Goal: Task Accomplishment & Management: Manage account settings

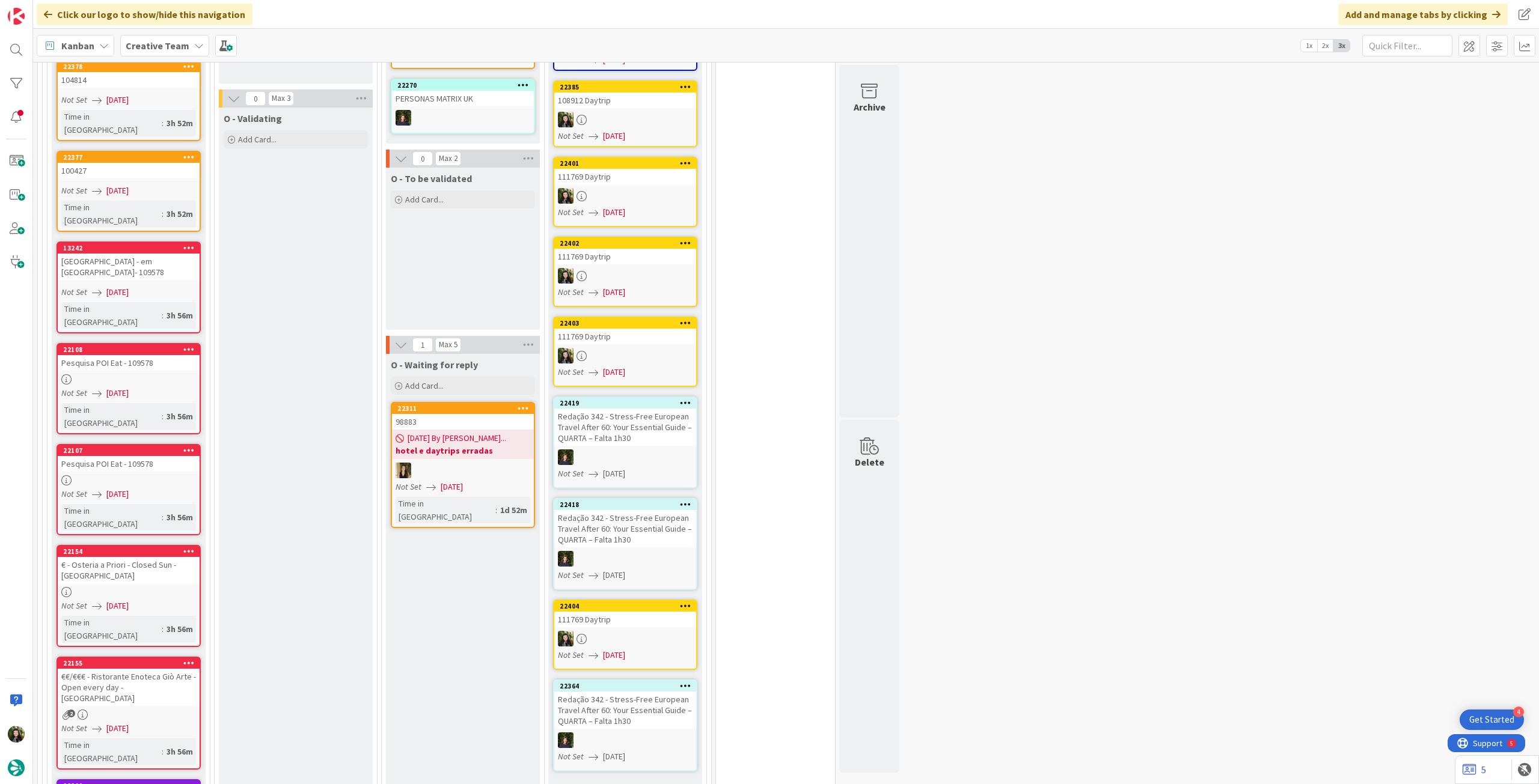
scroll to position [1362, 0]
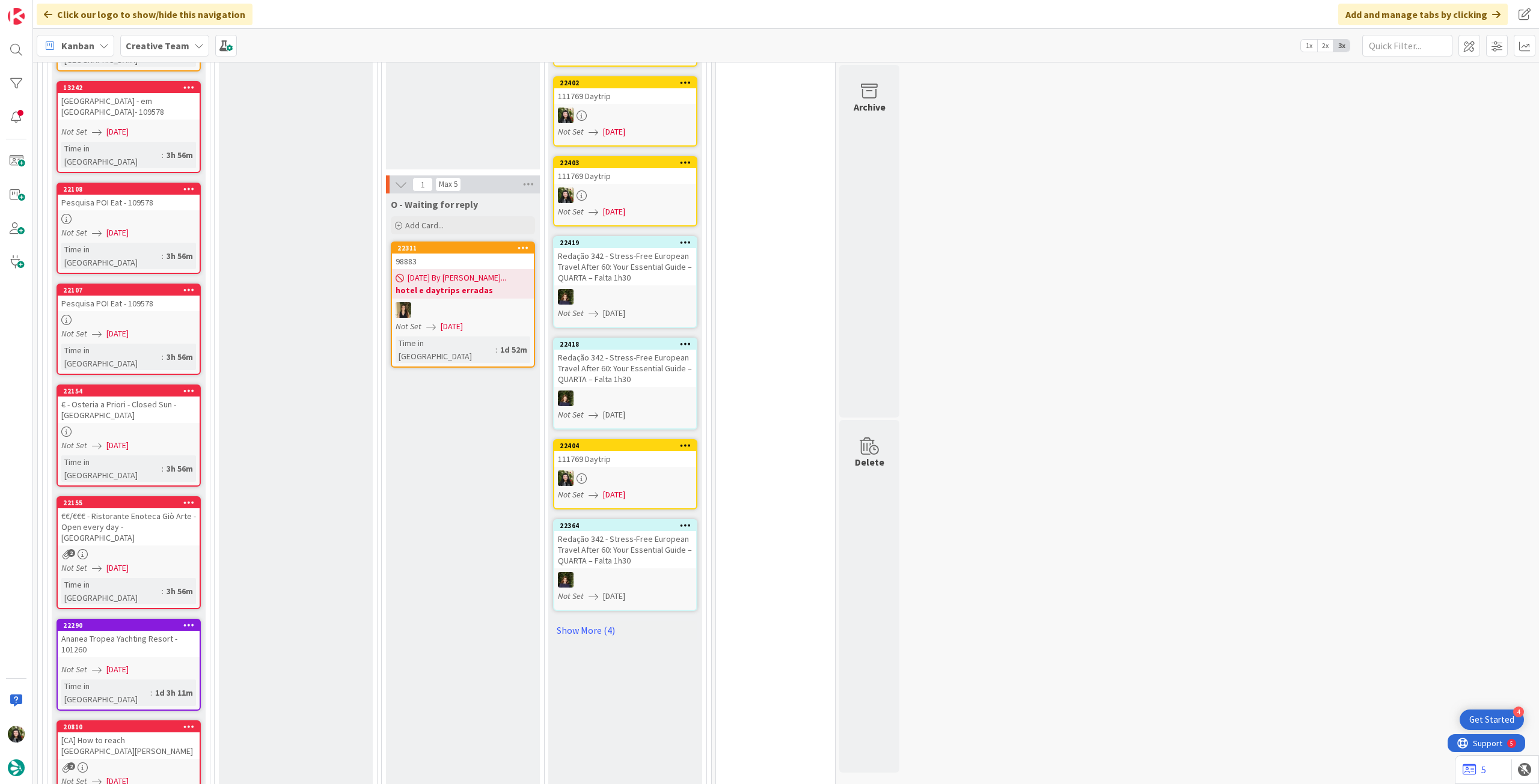
drag, startPoint x: 181, startPoint y: 48, endPoint x: 181, endPoint y: 61, distance: 13.0
click at [181, 49] on b "Creative Team" at bounding box center [157, 46] width 64 height 12
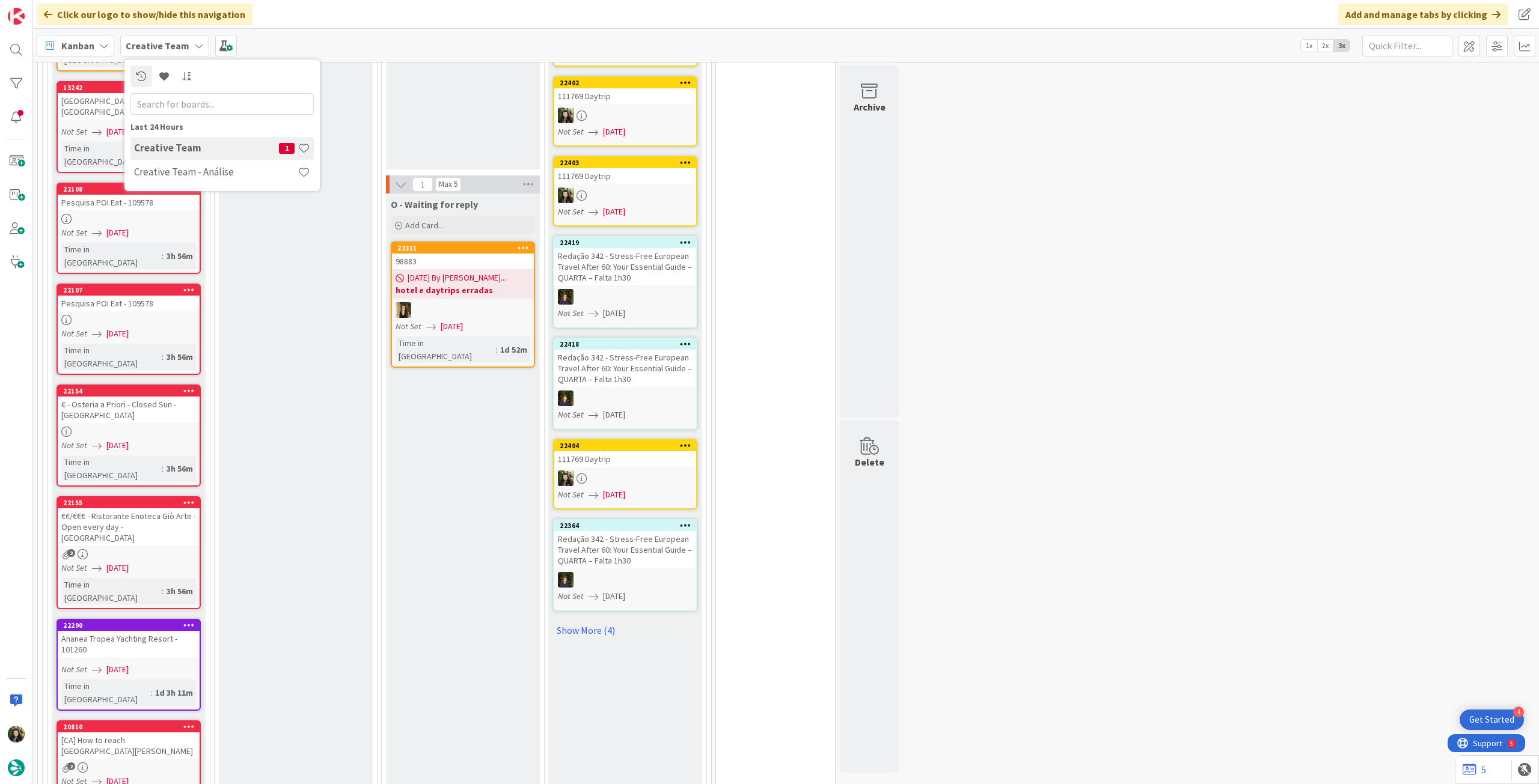
click at [187, 186] on div "Last 24 Hours Creative Team 1 Creative Team - Análise" at bounding box center [222, 126] width 195 height 131
click at [187, 182] on div "Creative Team - Análise" at bounding box center [222, 172] width 184 height 23
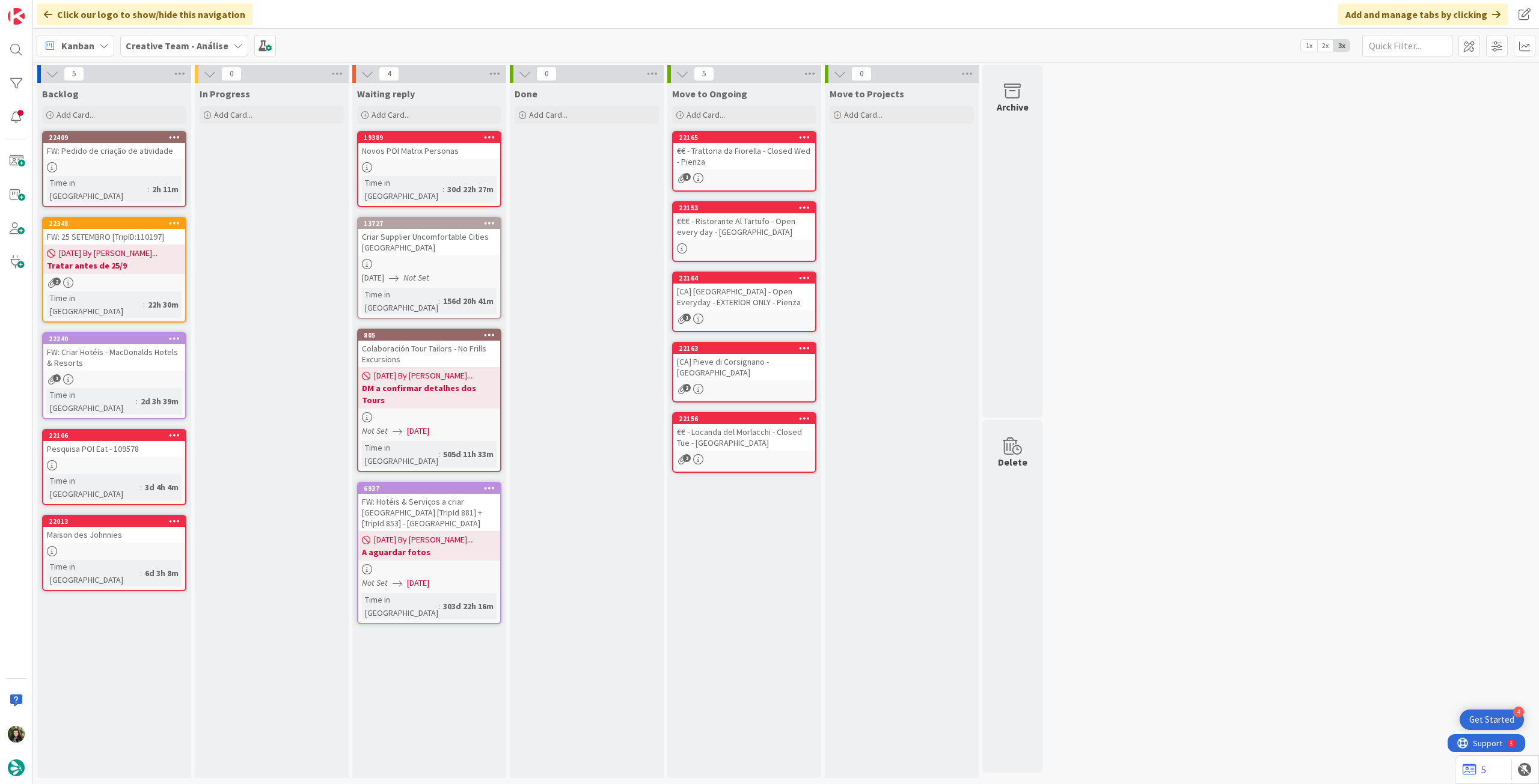
click at [154, 40] on b "Creative Team - Análise" at bounding box center [177, 46] width 103 height 12
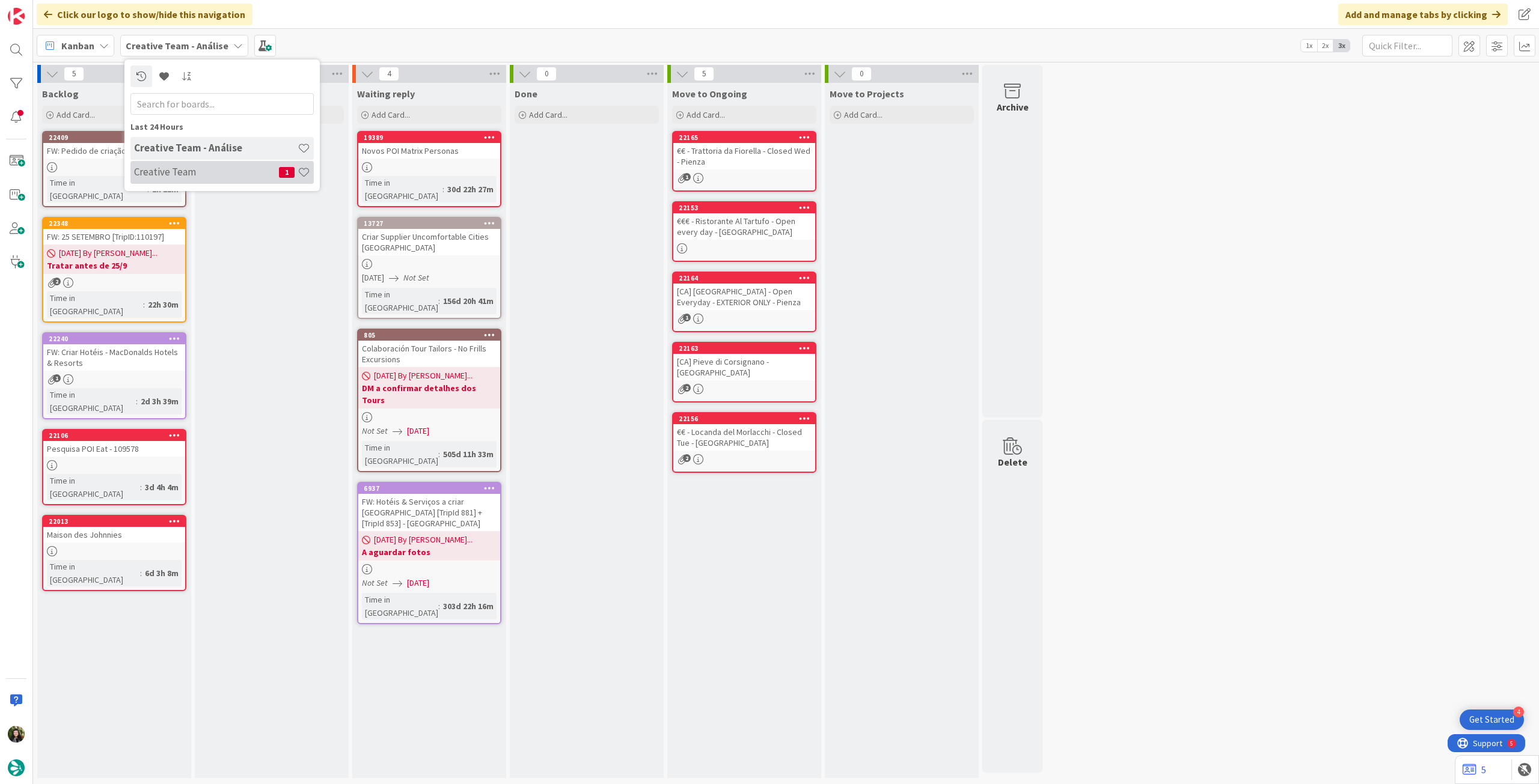
click at [229, 179] on div "Creative Team 1" at bounding box center [222, 172] width 184 height 23
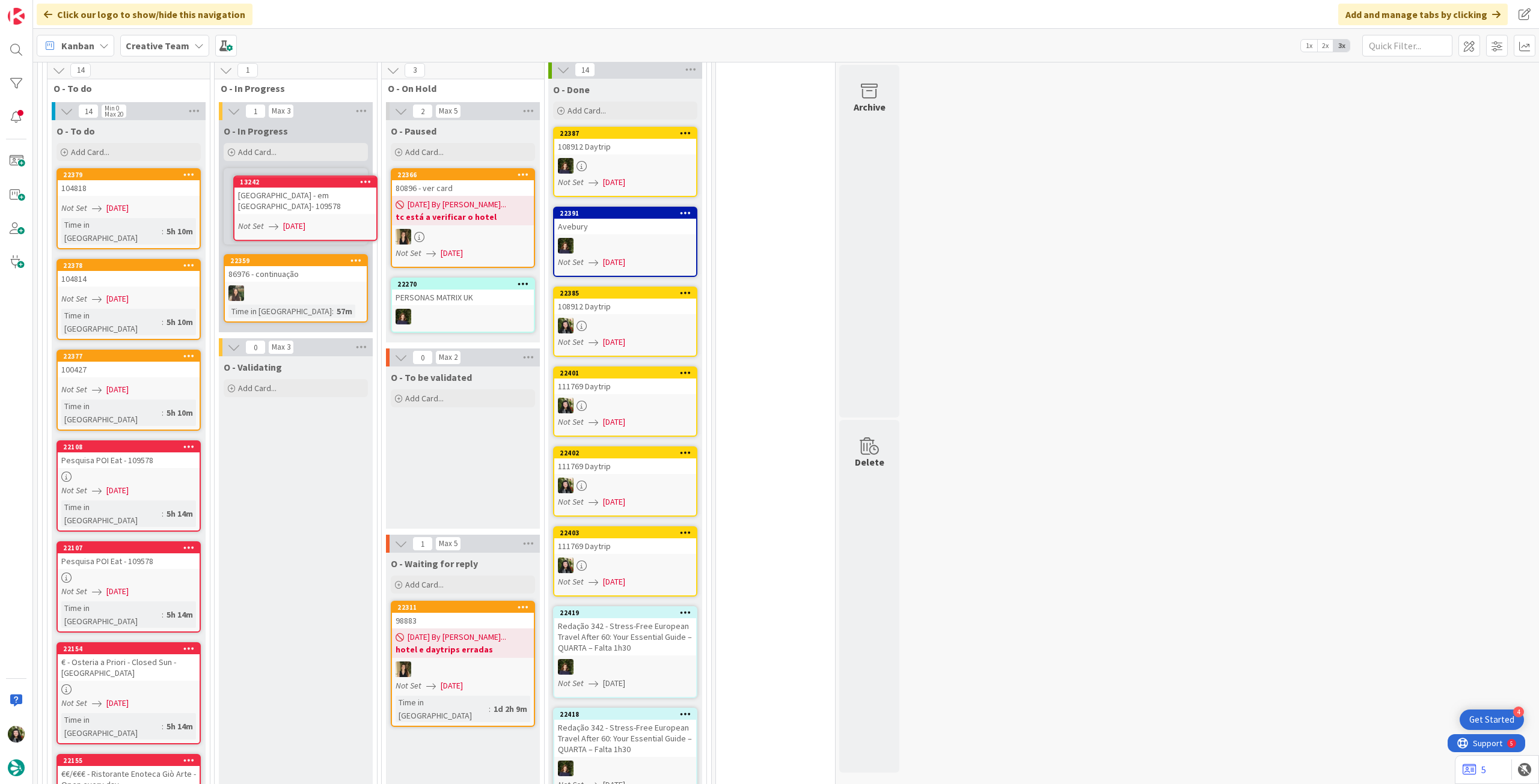
scroll to position [988, 0]
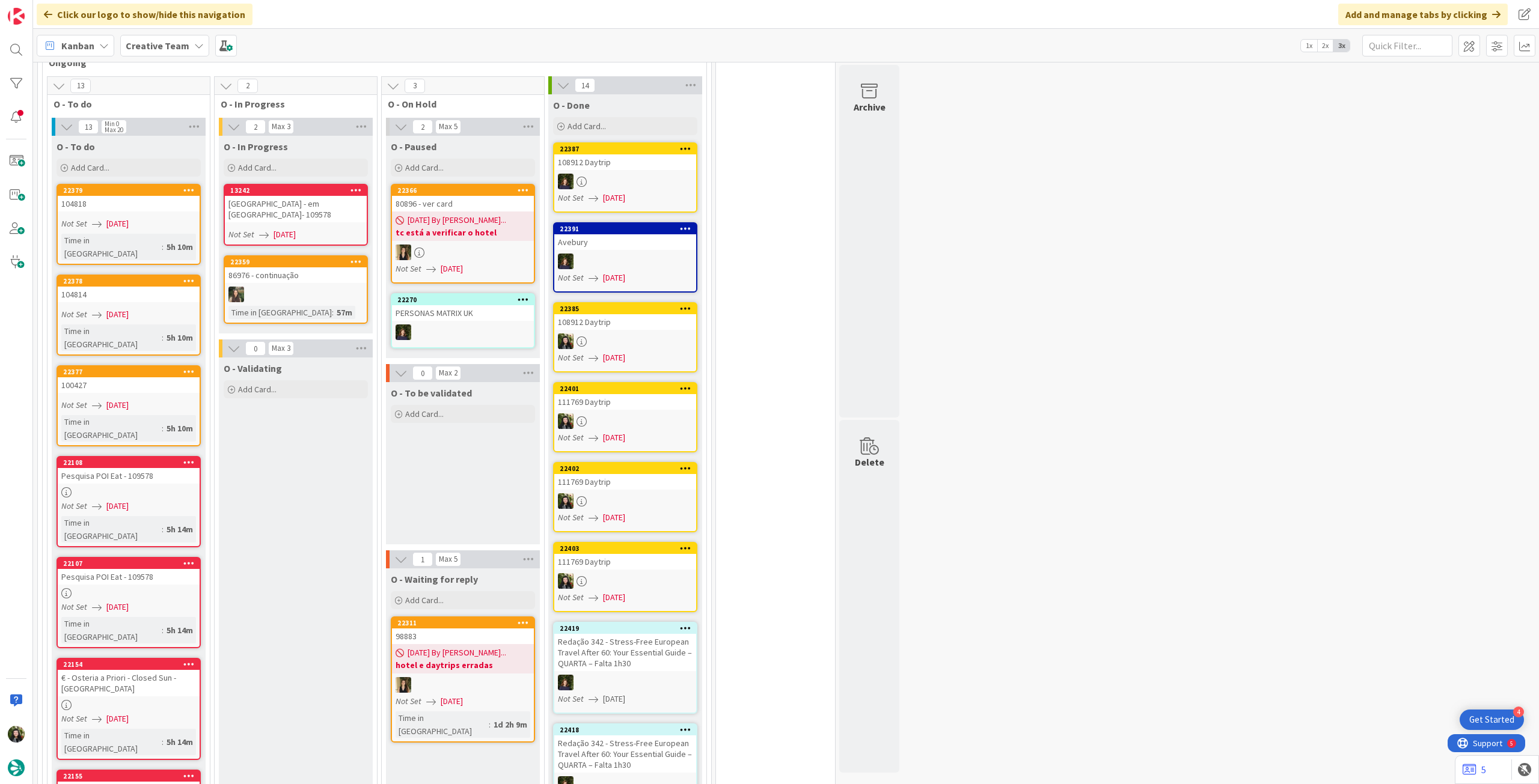
click at [276, 229] on span "[DATE]" at bounding box center [284, 234] width 22 height 12
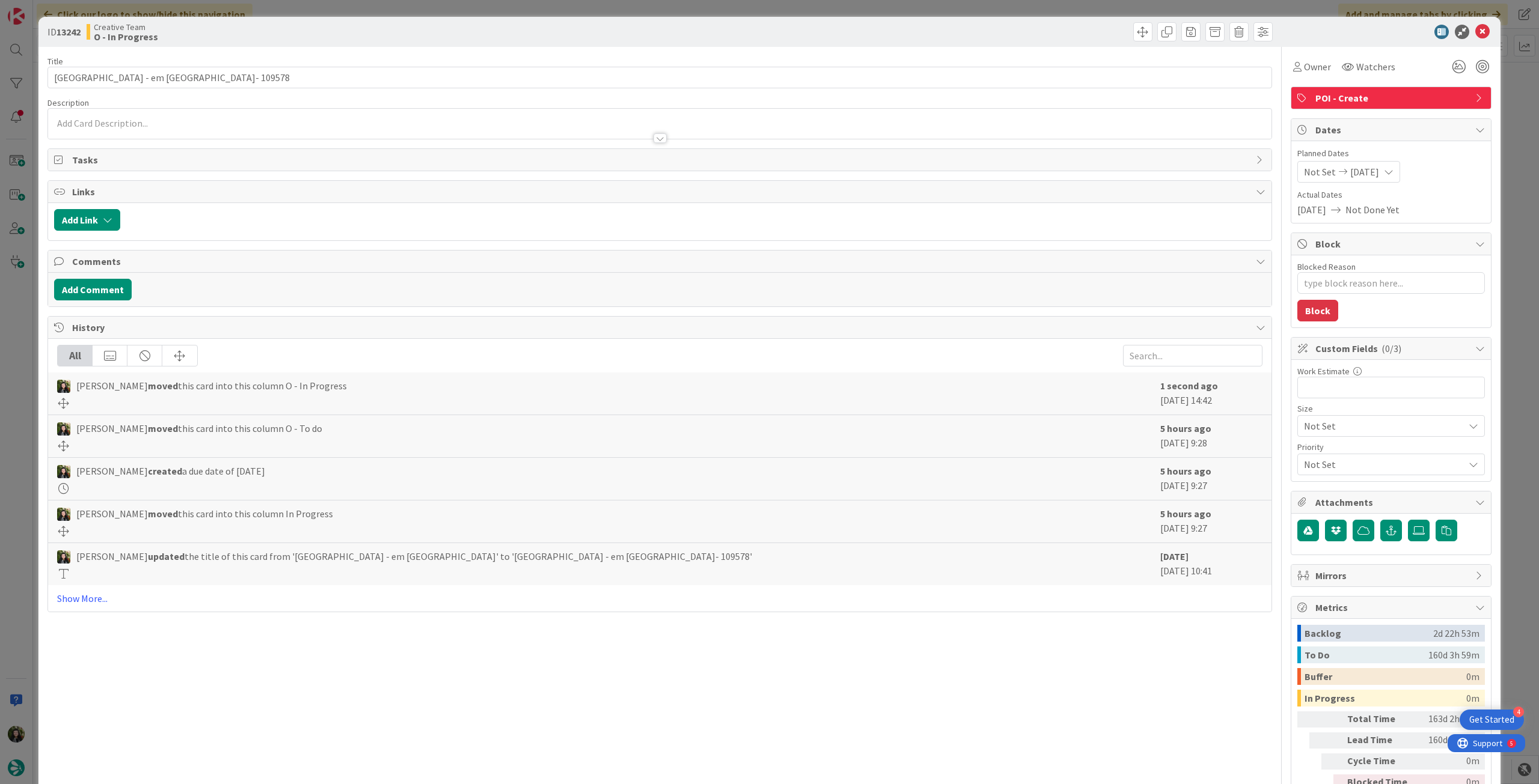
drag, startPoint x: 1326, startPoint y: 68, endPoint x: 1324, endPoint y: 77, distance: 9.2
click at [1325, 69] on div "Owner Watchers" at bounding box center [1345, 67] width 109 height 22
click at [1312, 77] on div "Owner Watchers POI - Create Dates Planned Dates Not Set [DATE] Actual Dates [DA…" at bounding box center [1391, 435] width 201 height 777
click at [1312, 76] on div "Owner" at bounding box center [1312, 67] width 43 height 22
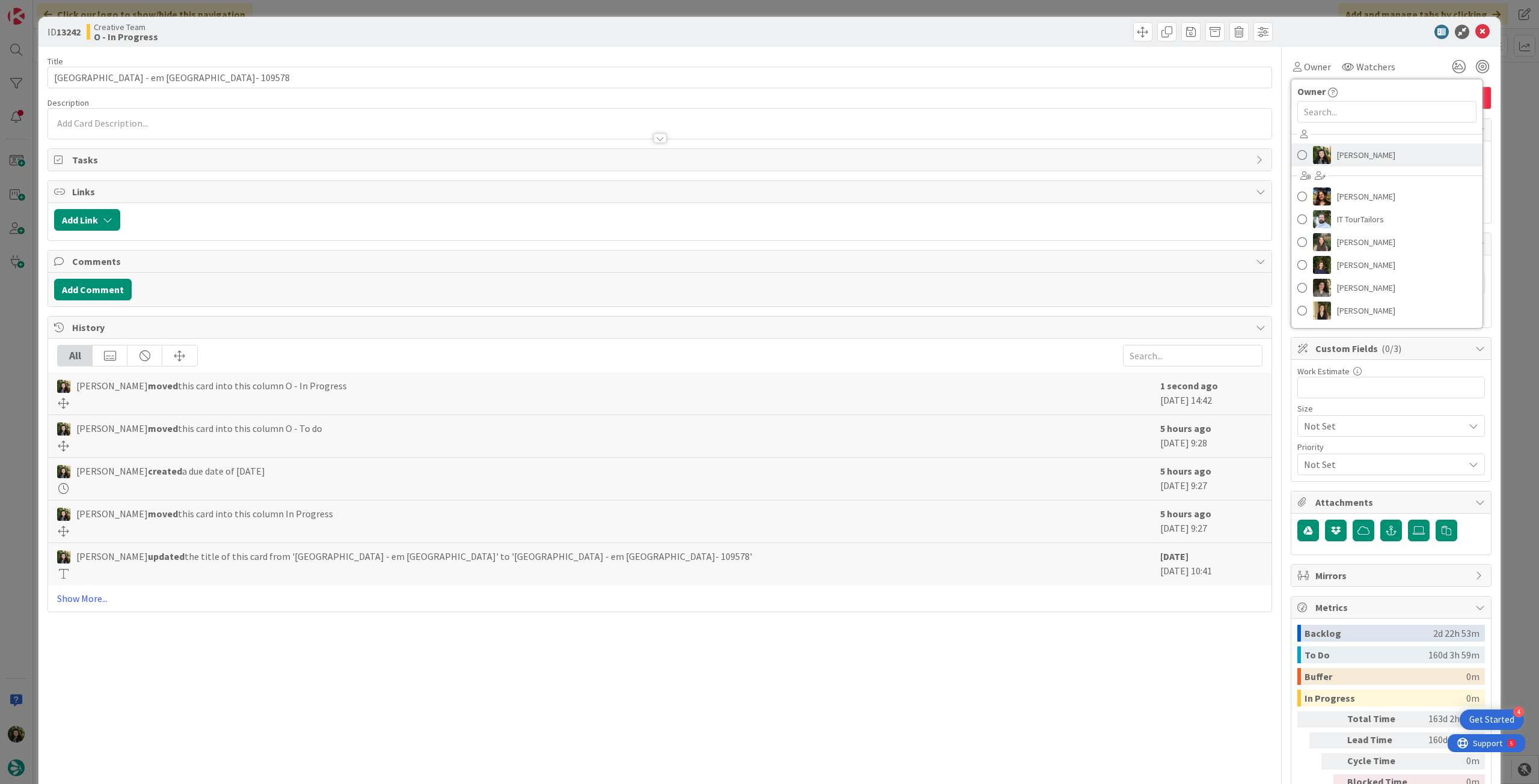
drag, startPoint x: 1300, startPoint y: 152, endPoint x: 1248, endPoint y: 152, distance: 52.0
click at [1299, 152] on link "[PERSON_NAME]" at bounding box center [1386, 155] width 191 height 23
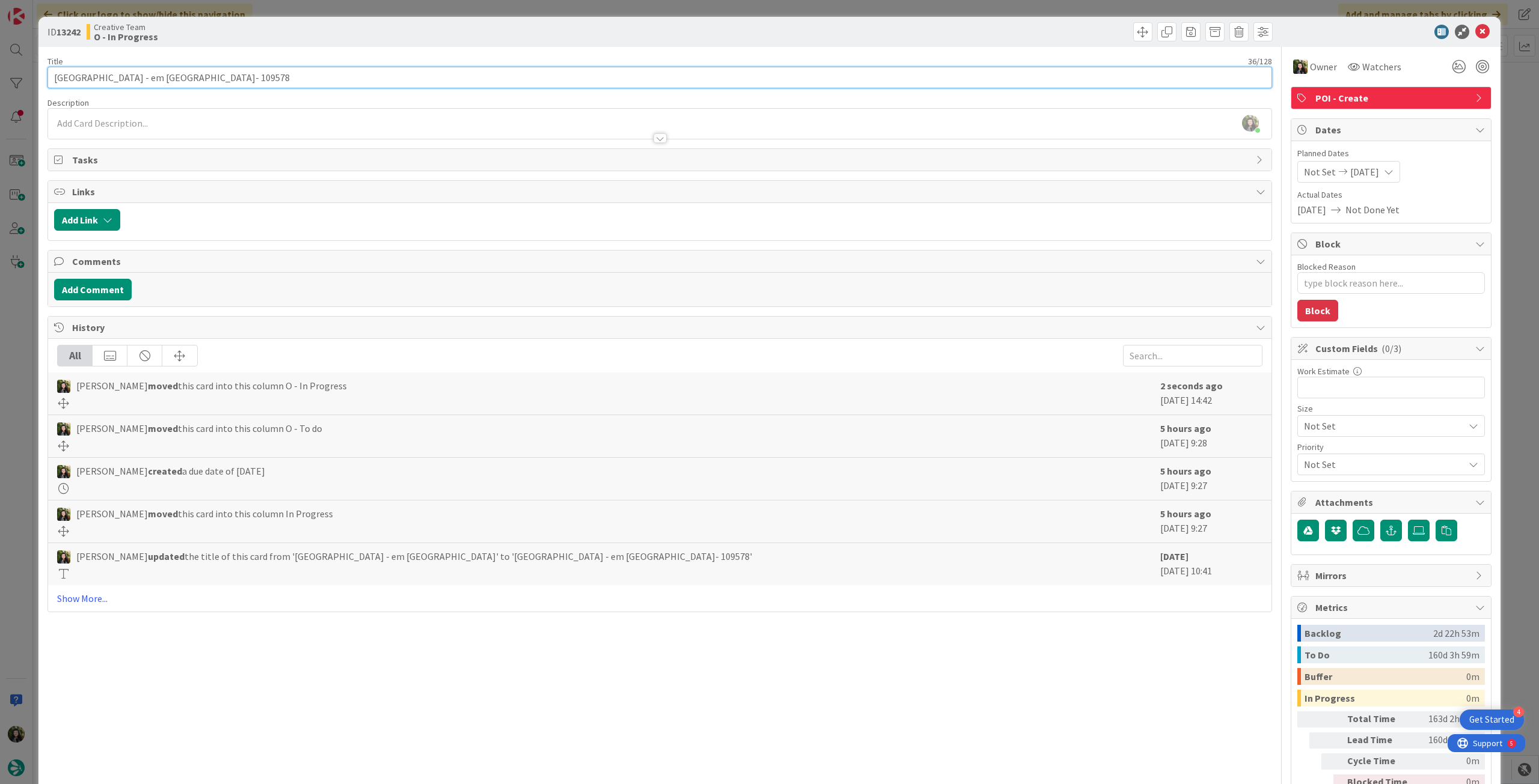
drag, startPoint x: 136, startPoint y: 76, endPoint x: 49, endPoint y: 88, distance: 87.8
click at [49, 88] on div "Title 36 / 128 Ashmolean Museum - em [GEOGRAPHIC_DATA]- 109578 Description [PER…" at bounding box center [660, 435] width 1224 height 777
click at [1475, 33] on icon at bounding box center [1482, 31] width 14 height 14
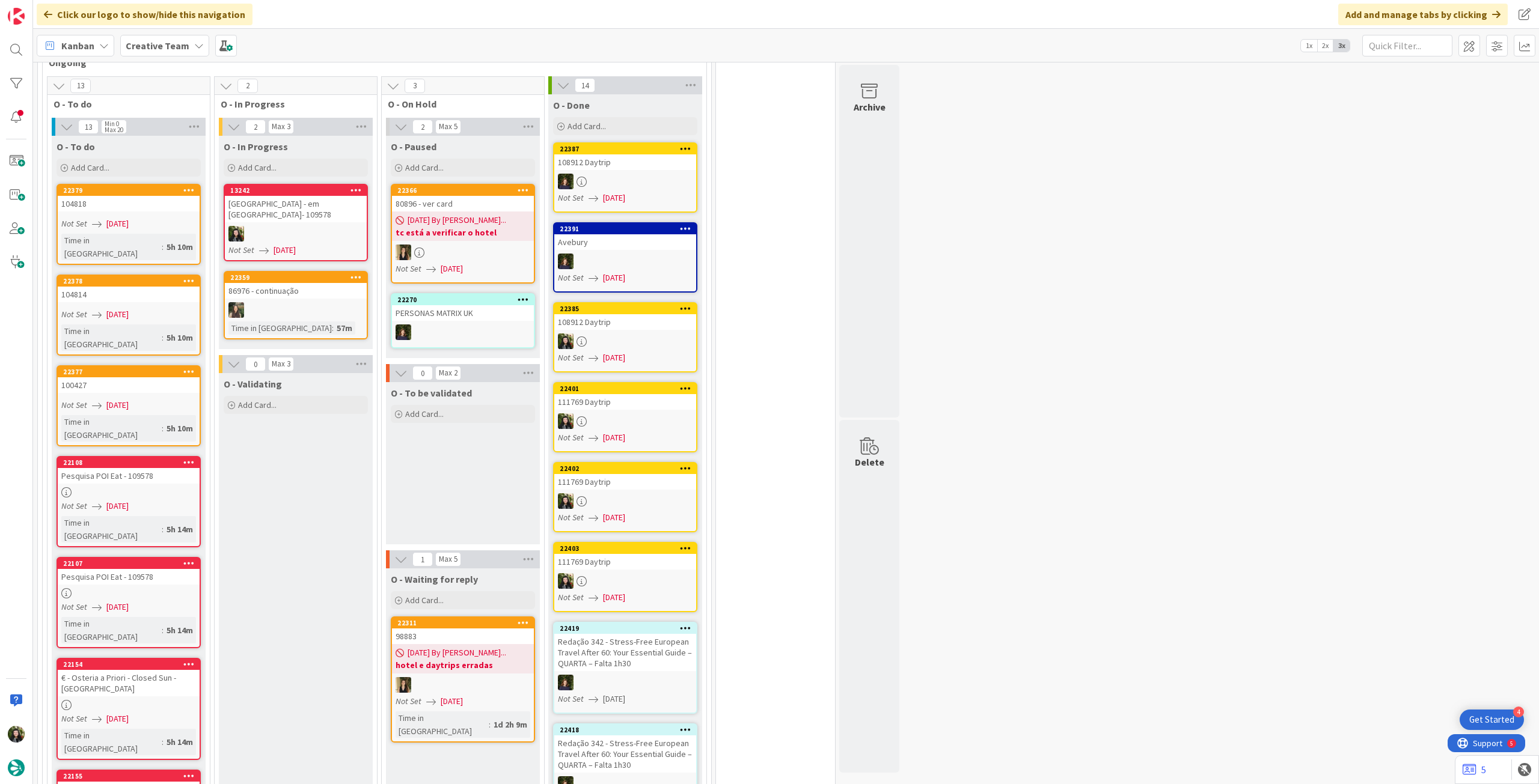
drag, startPoint x: 144, startPoint y: 51, endPoint x: 151, endPoint y: 61, distance: 12.2
click at [144, 51] on span "Creative Team" at bounding box center [157, 45] width 64 height 14
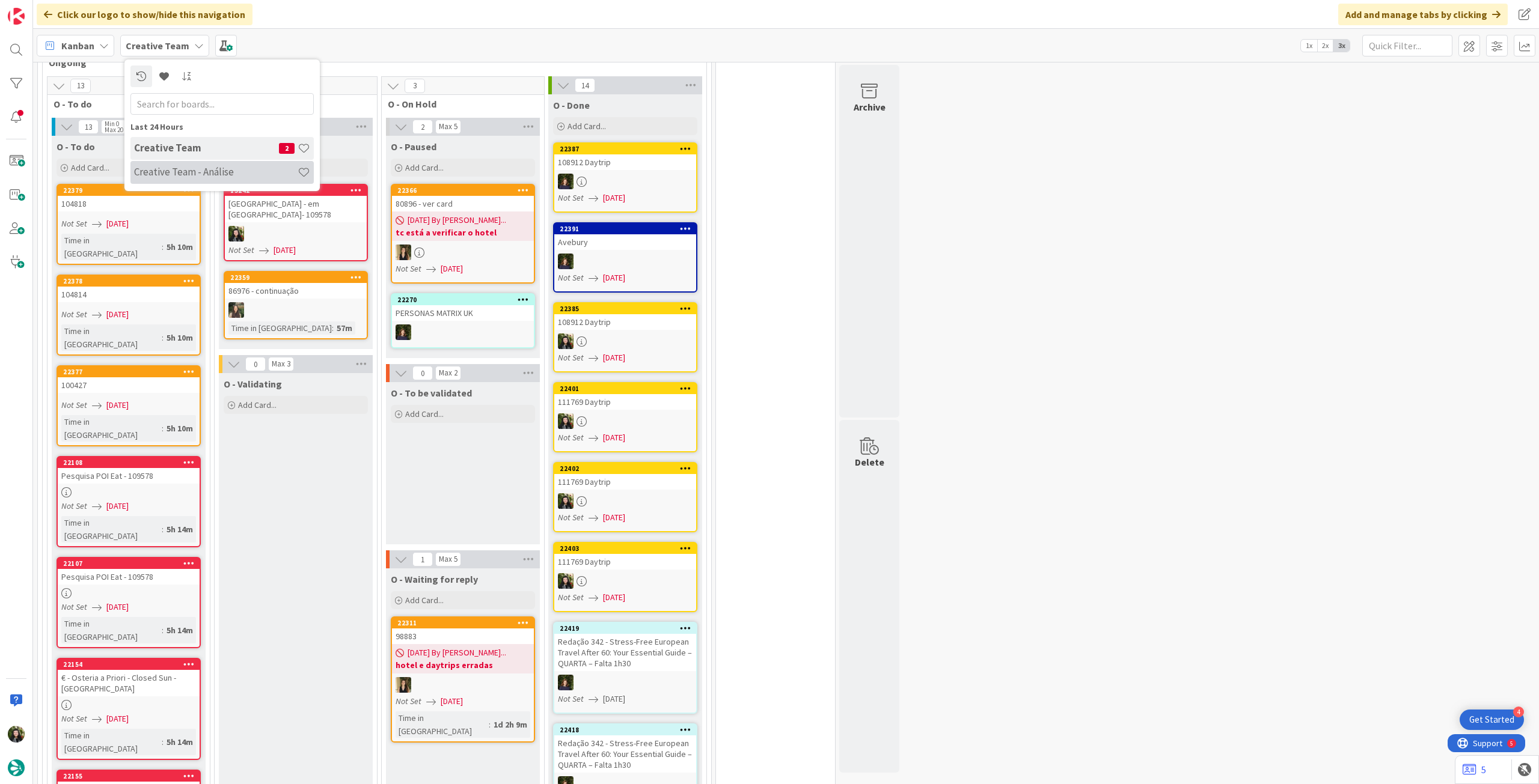
click at [191, 174] on h4 "Creative Team - Análise" at bounding box center [216, 171] width 164 height 12
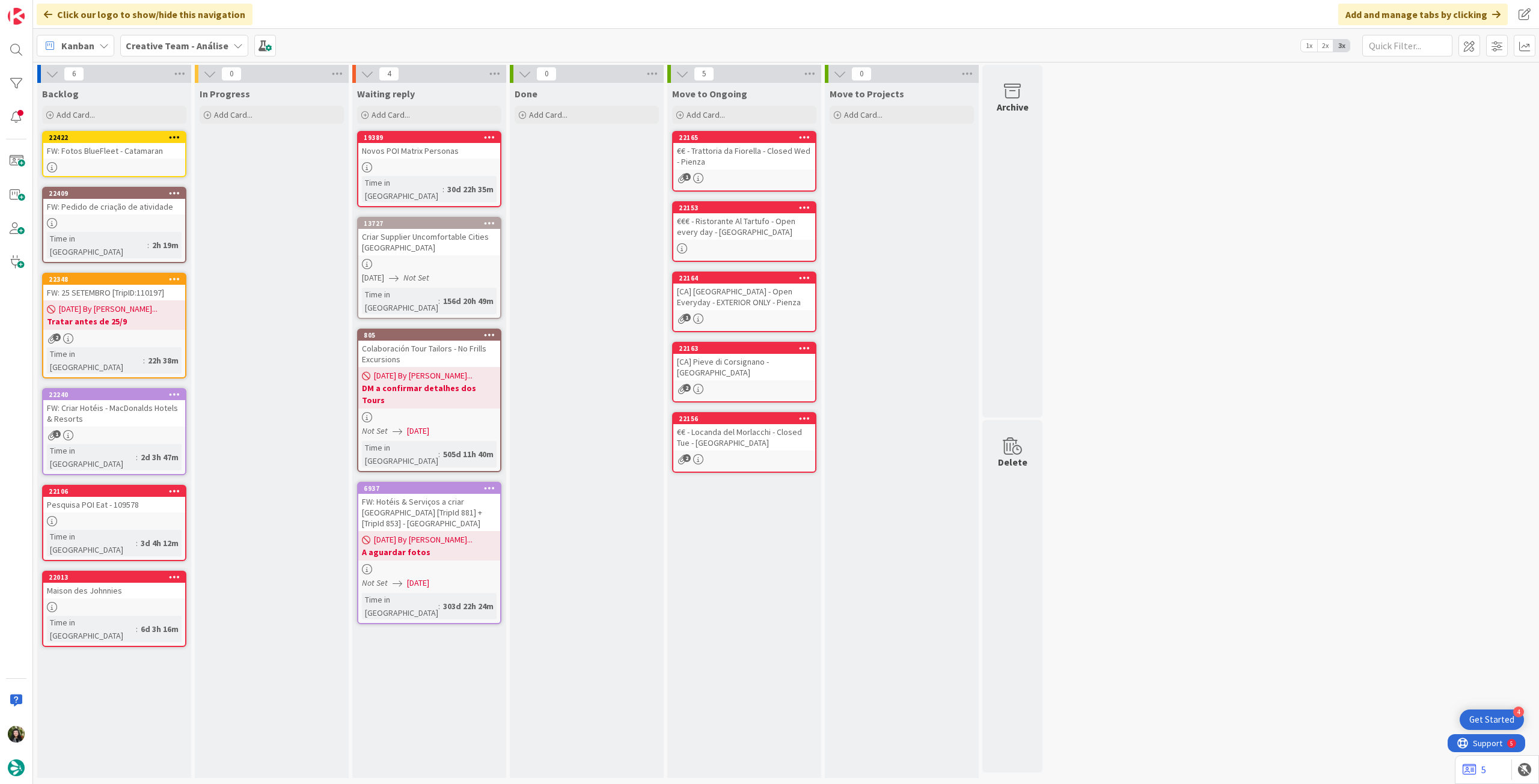
click at [158, 49] on b "Creative Team - Análise" at bounding box center [177, 46] width 103 height 12
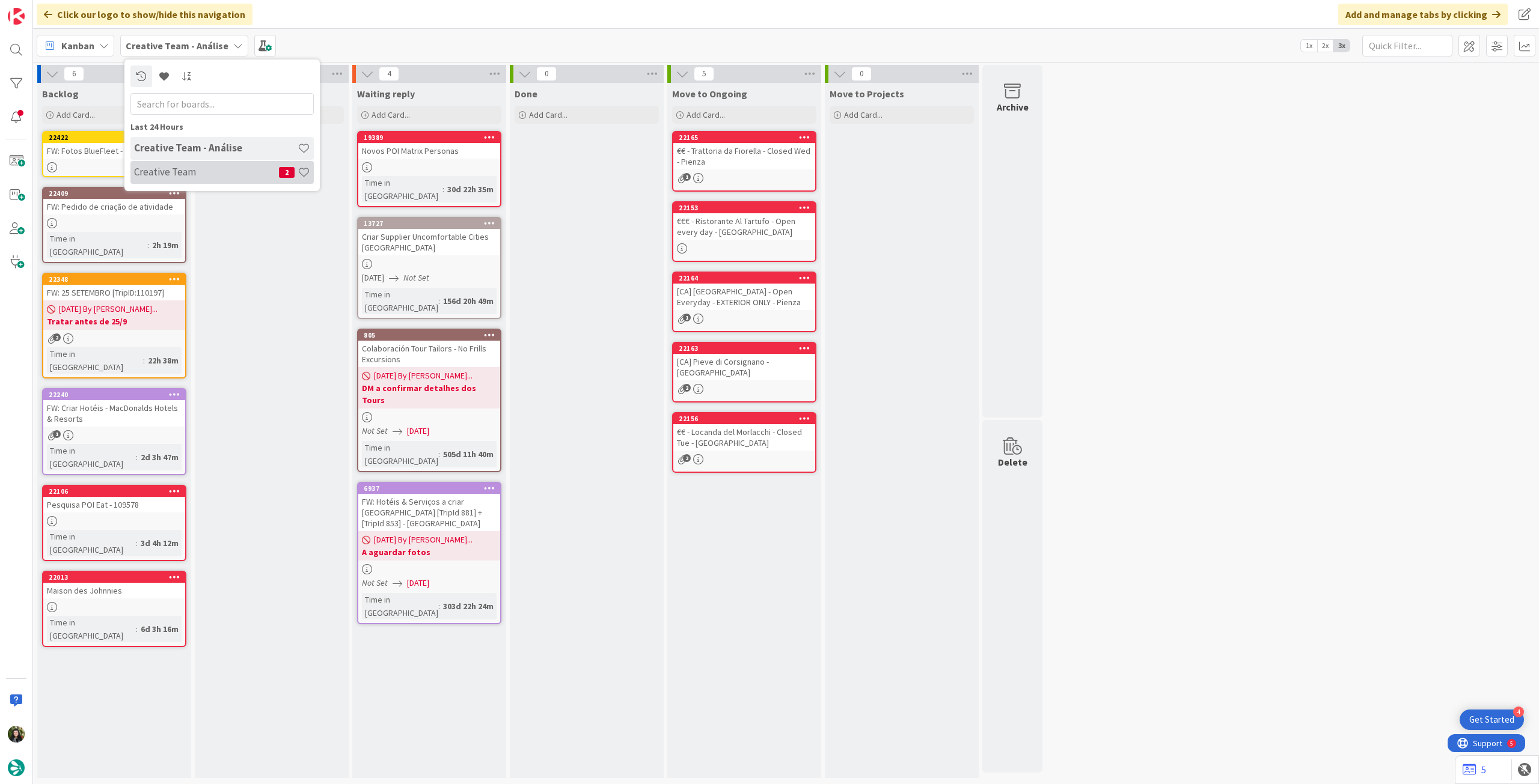
click at [196, 166] on div "Creative Team 2" at bounding box center [222, 172] width 184 height 23
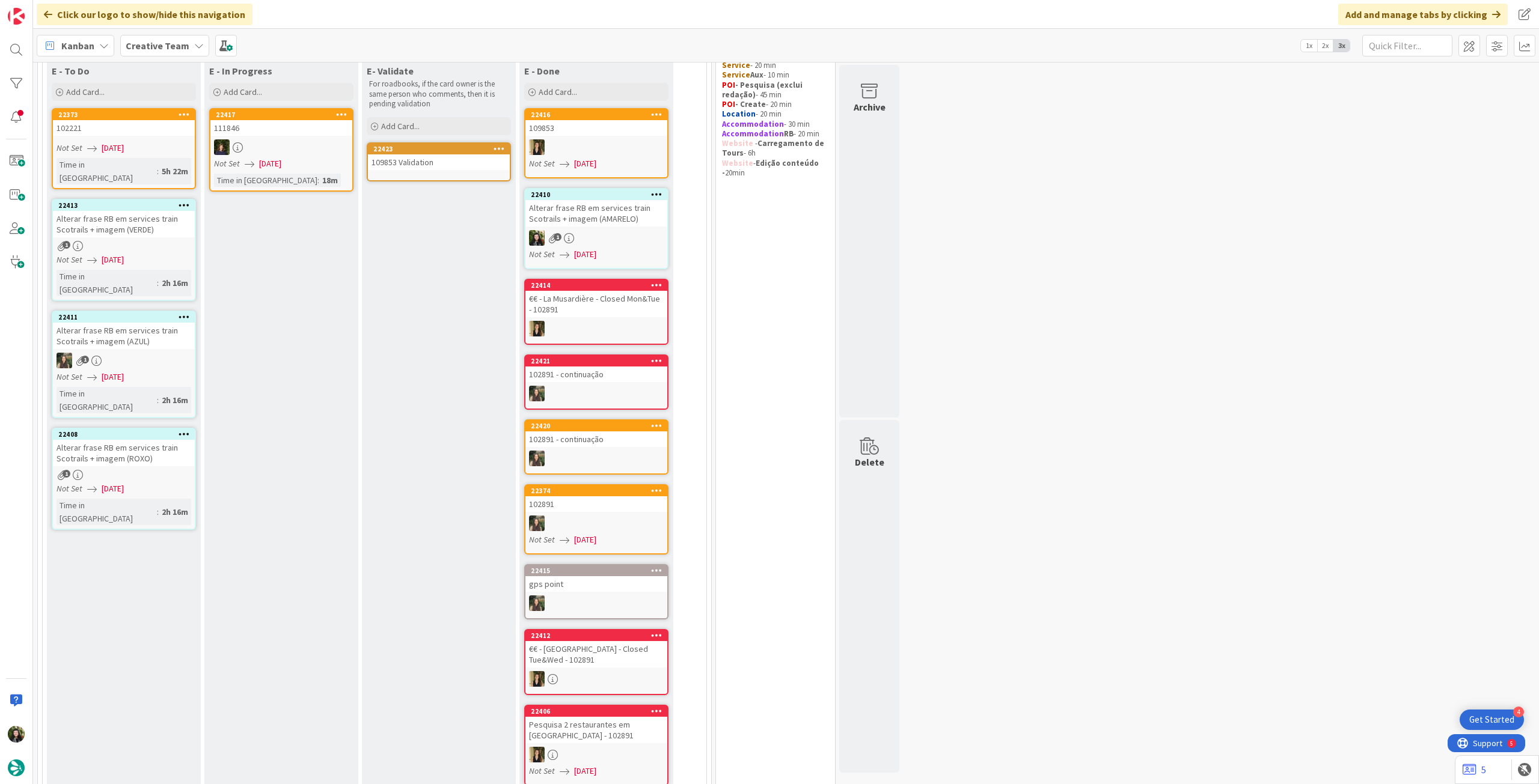
scroll to position [80, 0]
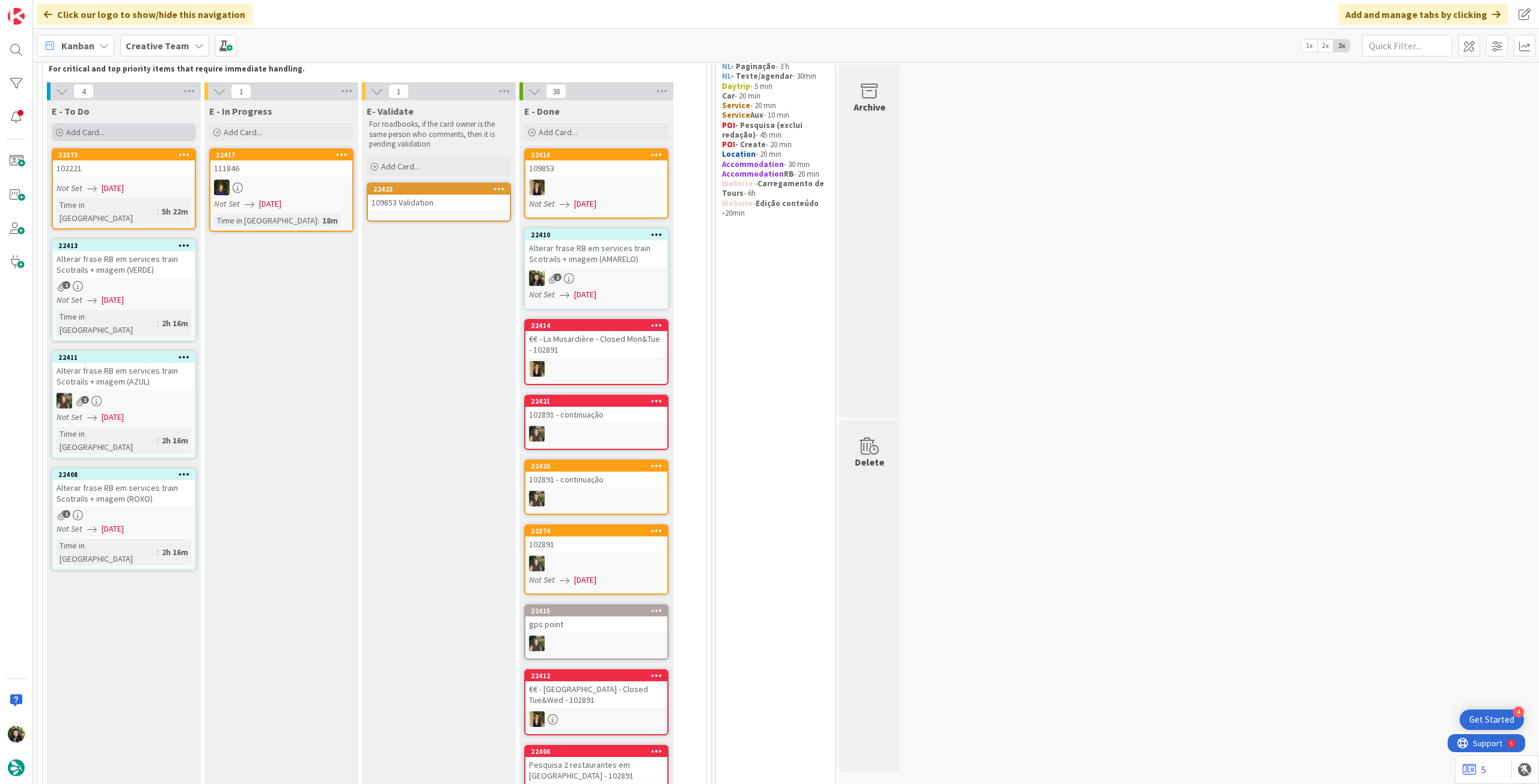
click at [117, 138] on div "Add Card..." at bounding box center [124, 131] width 145 height 18
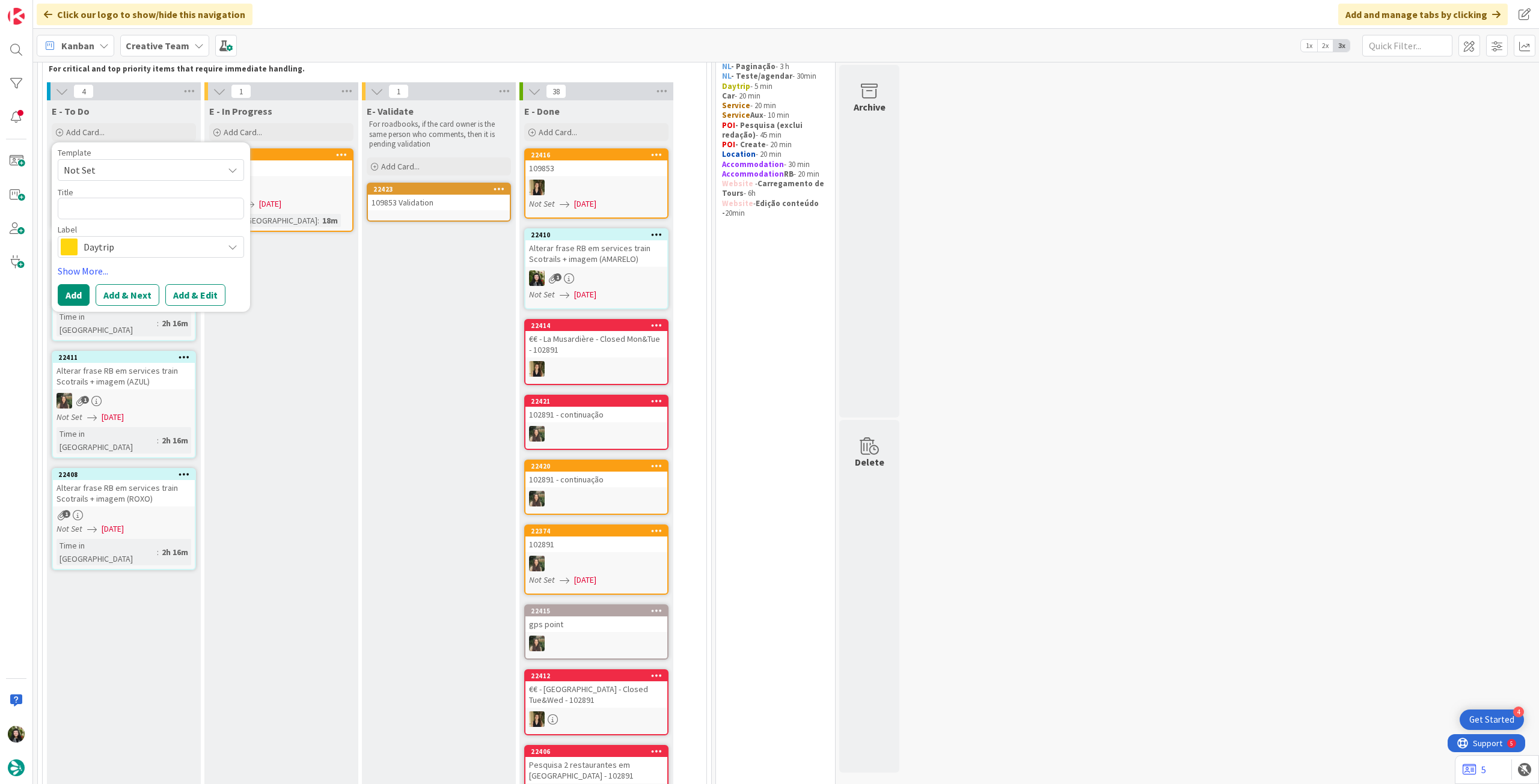
drag, startPoint x: 104, startPoint y: 245, endPoint x: 114, endPoint y: 253, distance: 12.8
click at [104, 245] on span "Daytrip" at bounding box center [150, 247] width 133 height 17
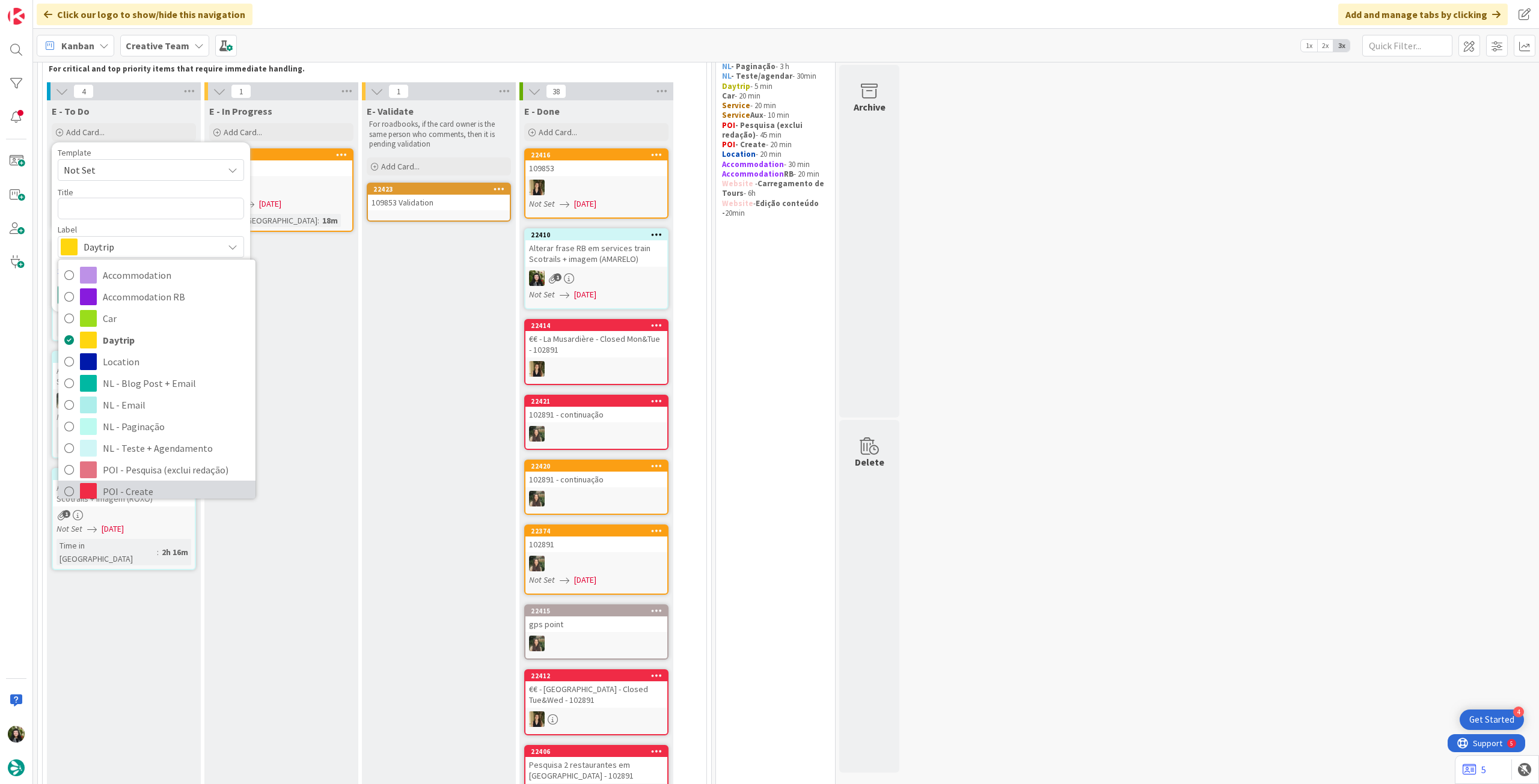
click at [128, 483] on span "POI - Create" at bounding box center [176, 491] width 147 height 18
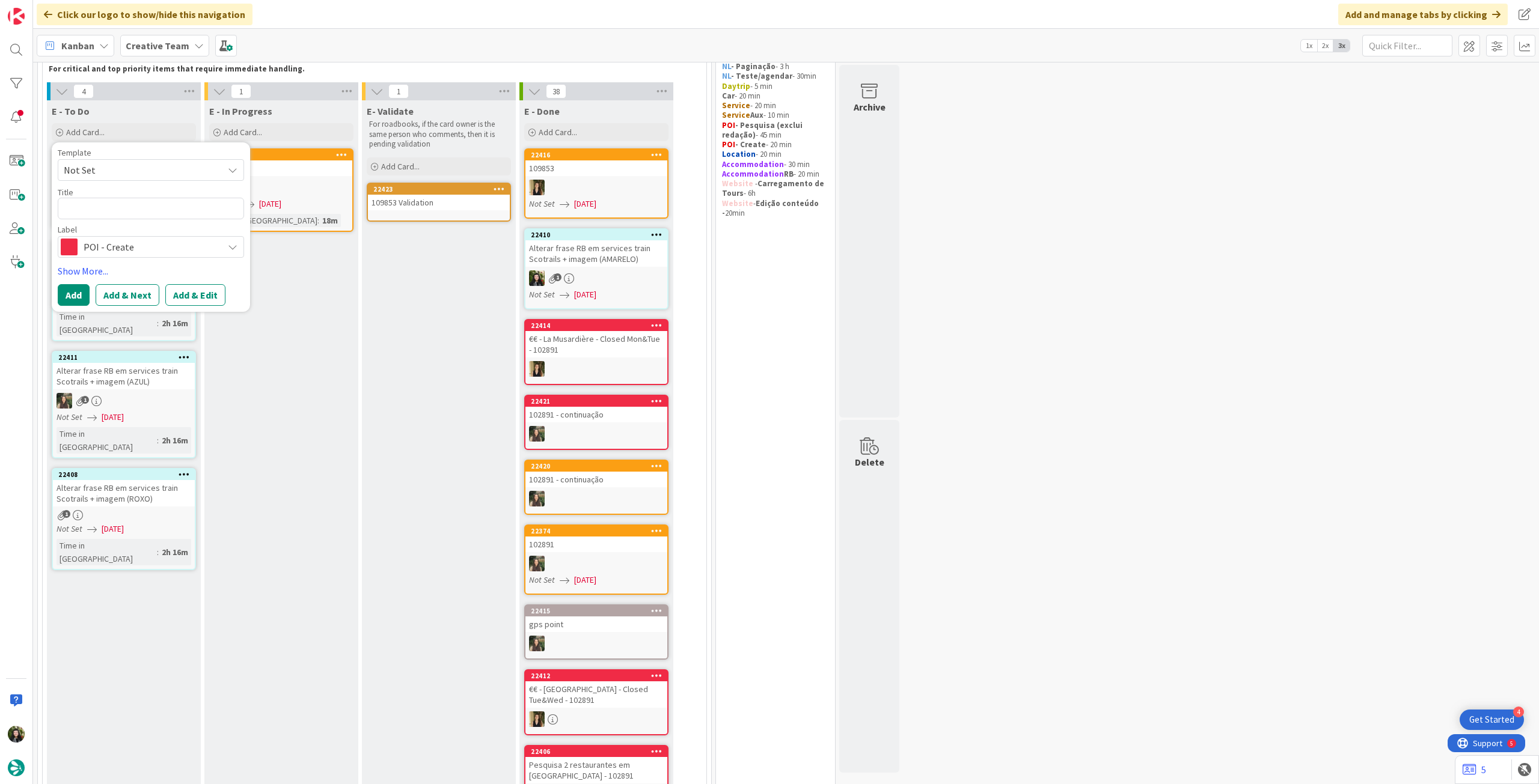
click at [134, 255] on span "POI - Create" at bounding box center [150, 247] width 133 height 17
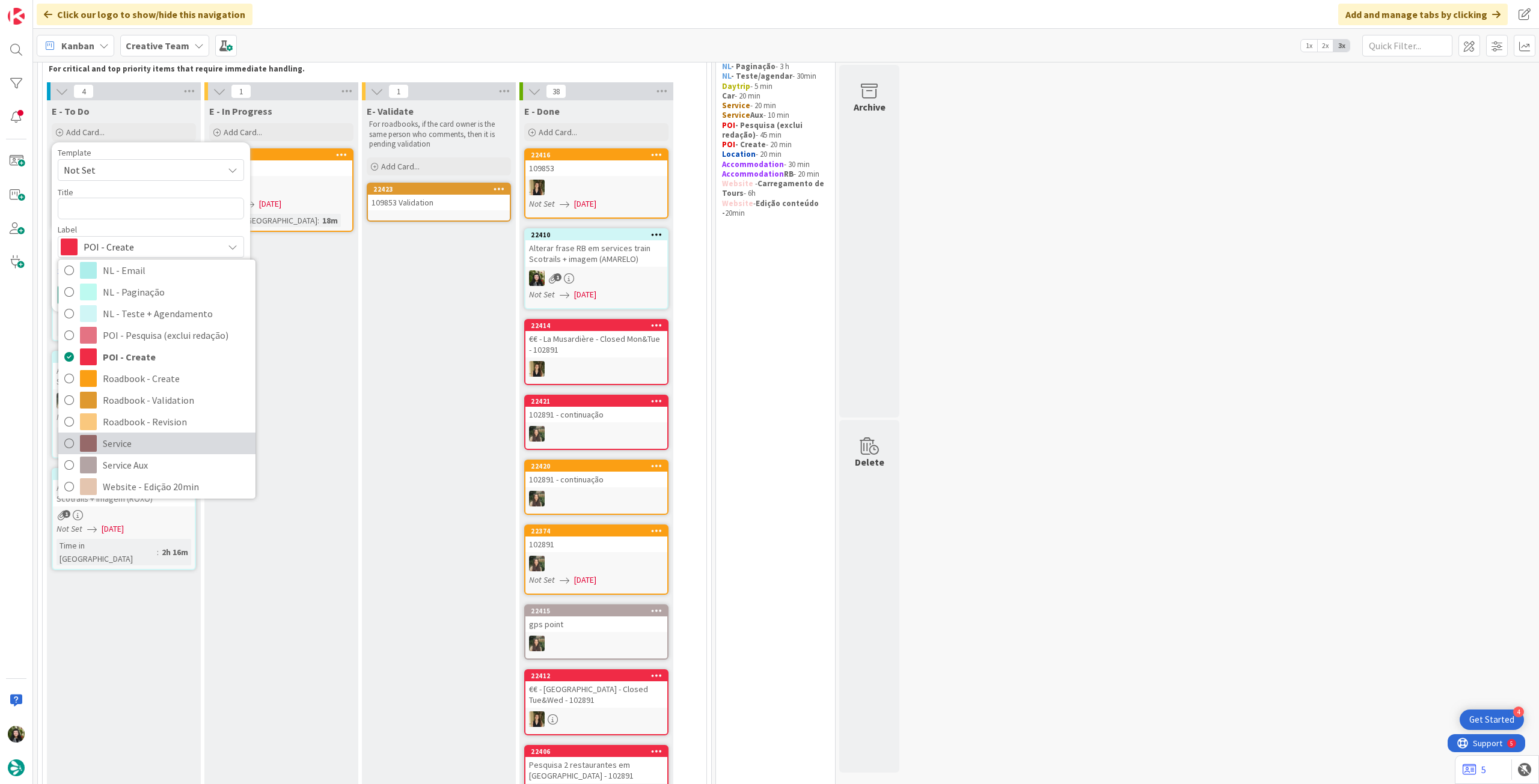
scroll to position [161, 0]
click at [138, 441] on span "Service Aux" at bounding box center [176, 439] width 147 height 18
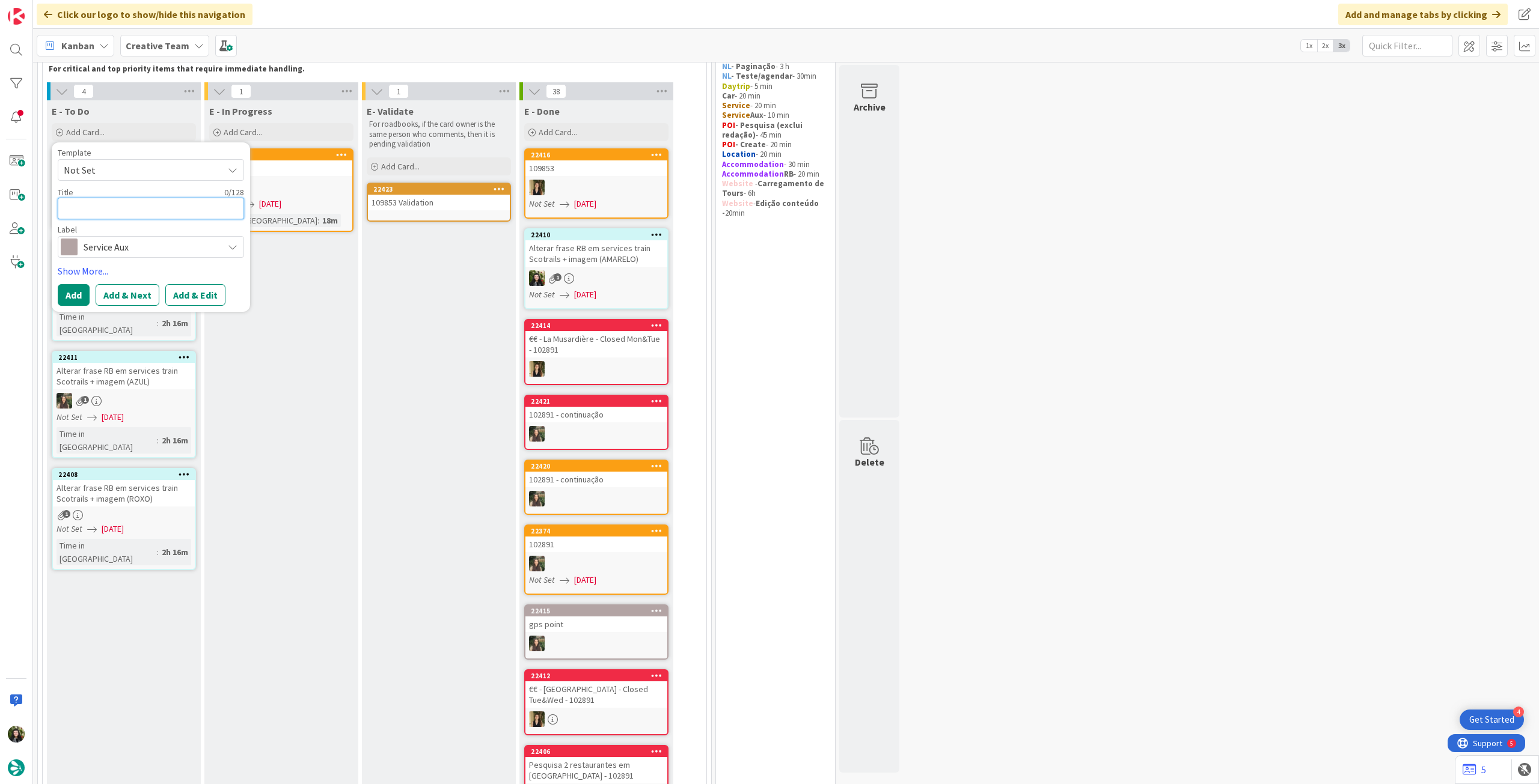
click at [154, 213] on textarea at bounding box center [151, 208] width 187 height 22
type textarea "x"
type textarea "P"
type textarea "x"
type textarea "Pe"
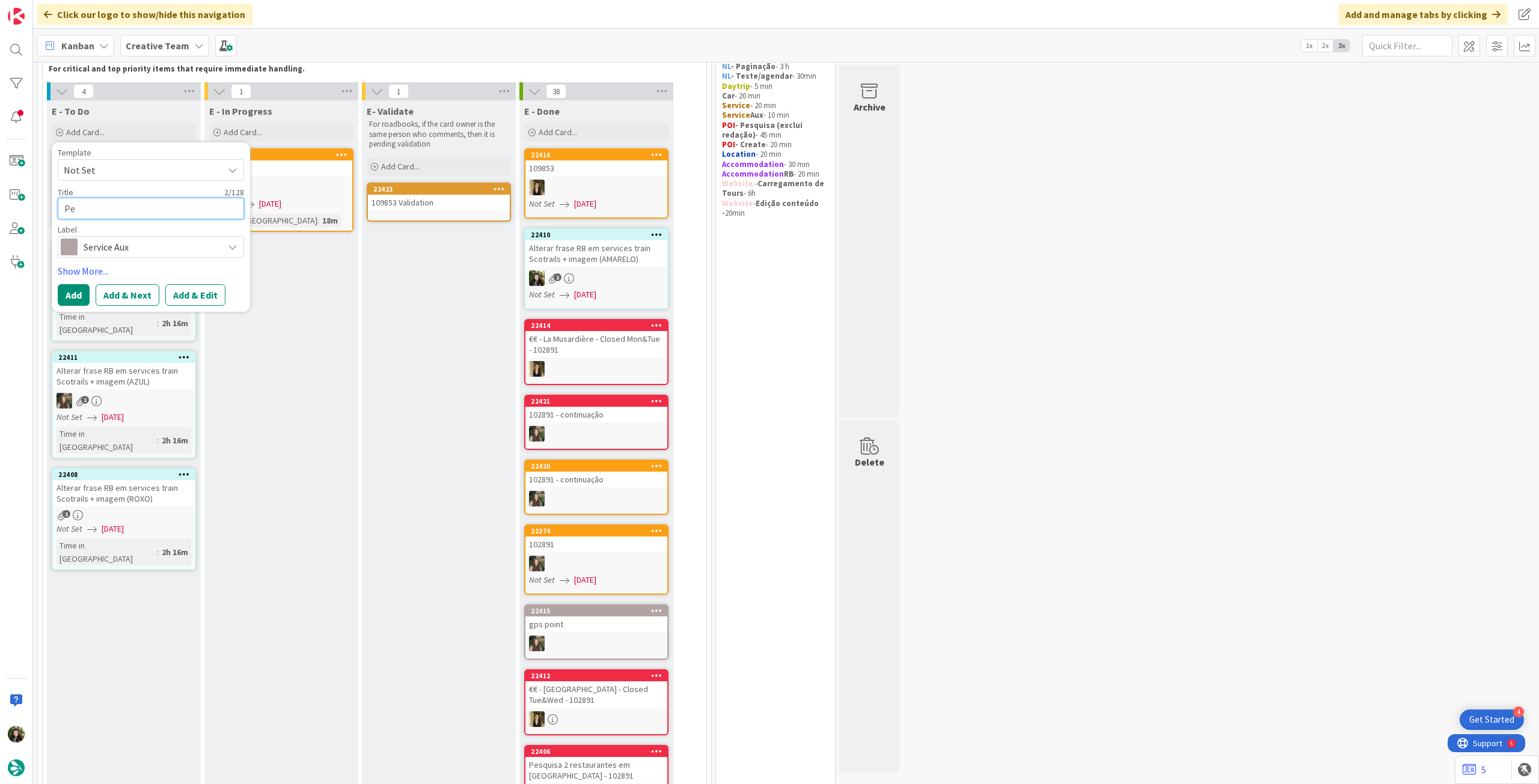
type textarea "x"
type textarea "Pes"
type textarea "x"
type textarea "Pesq"
type textarea "x"
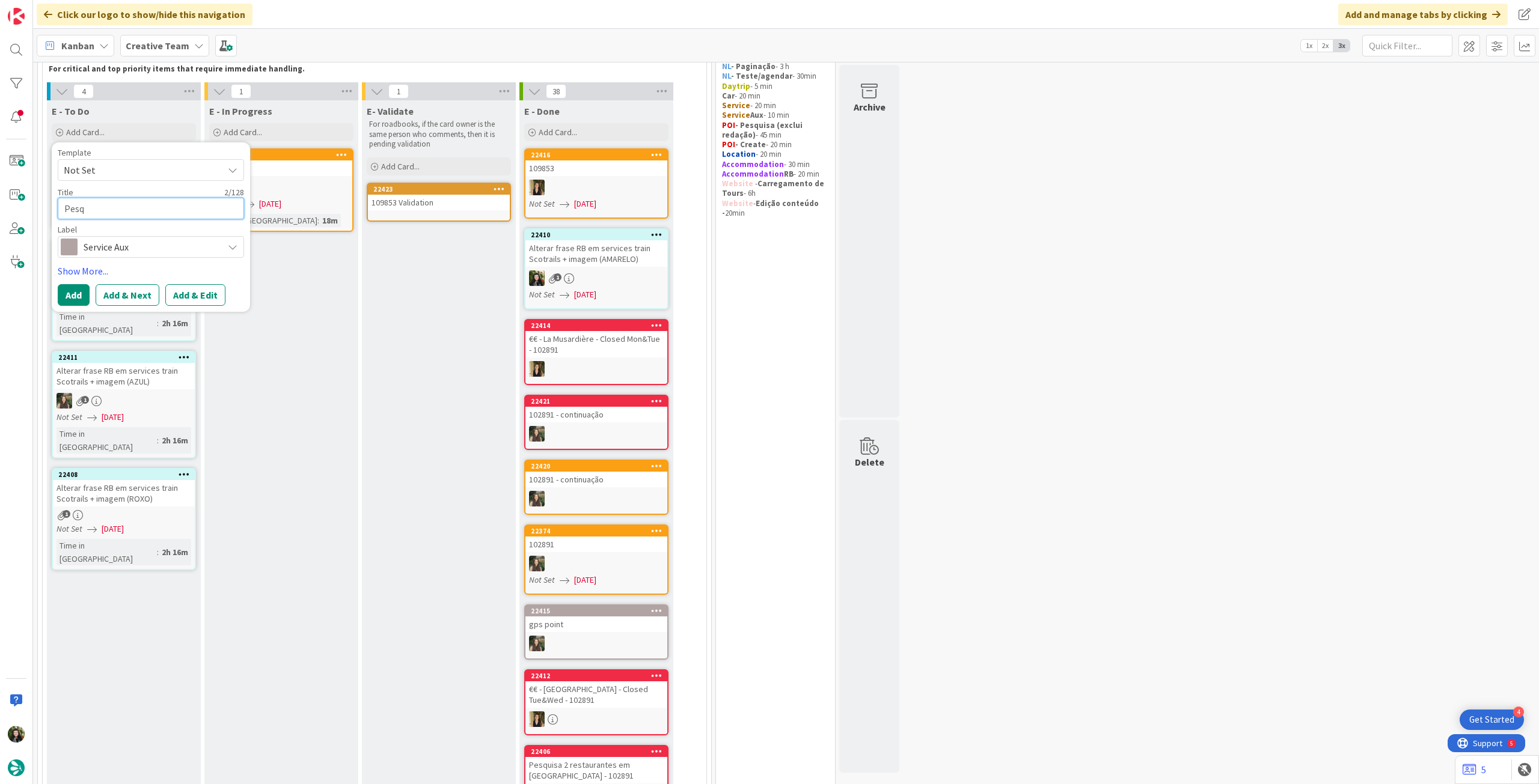
type textarea "Pesqu"
type textarea "x"
type textarea "Pesqui"
type textarea "x"
type textarea "Pesquis"
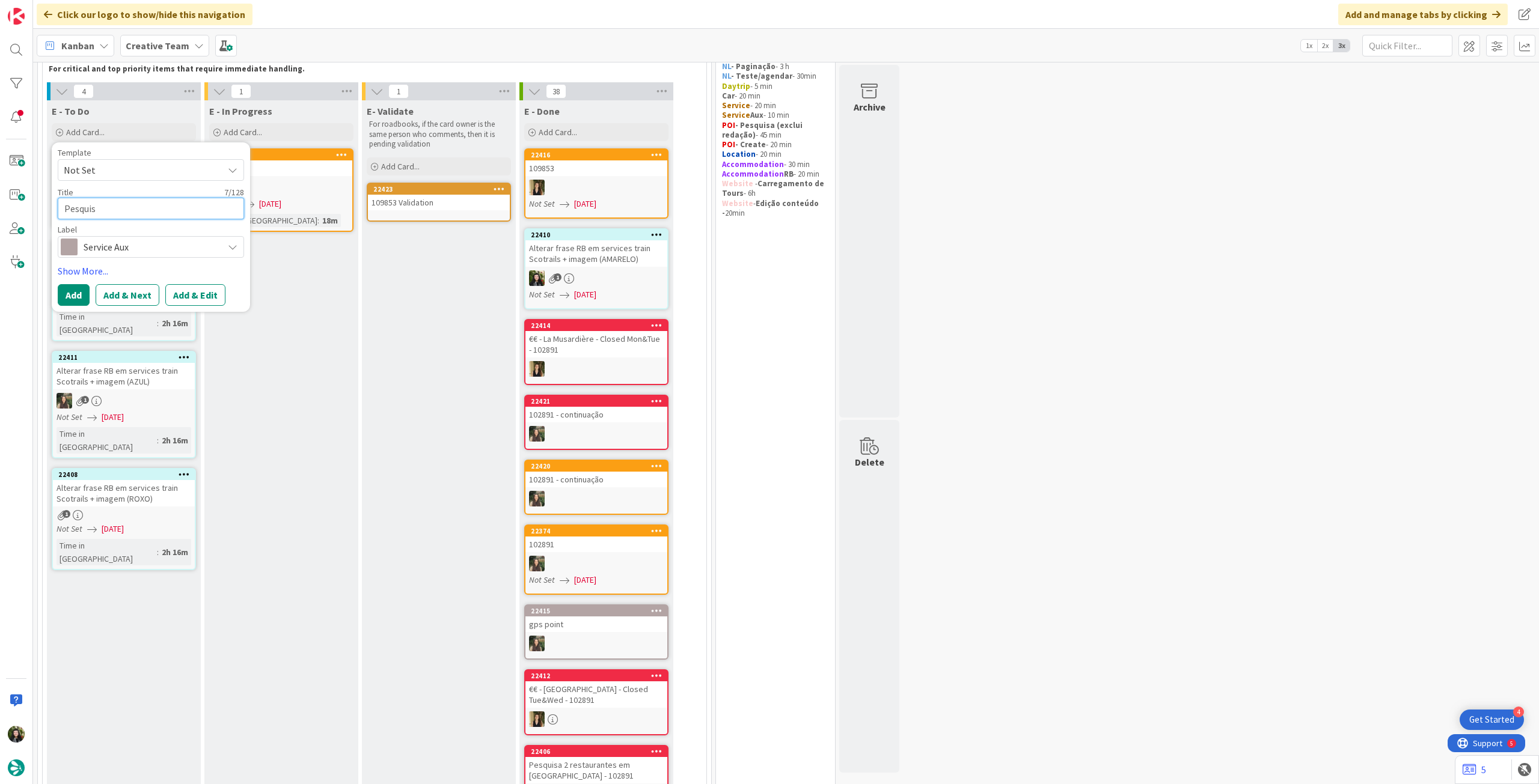
type textarea "x"
type textarea "Pesquisa"
type textarea "x"
type textarea "Pesquisa"
type textarea "x"
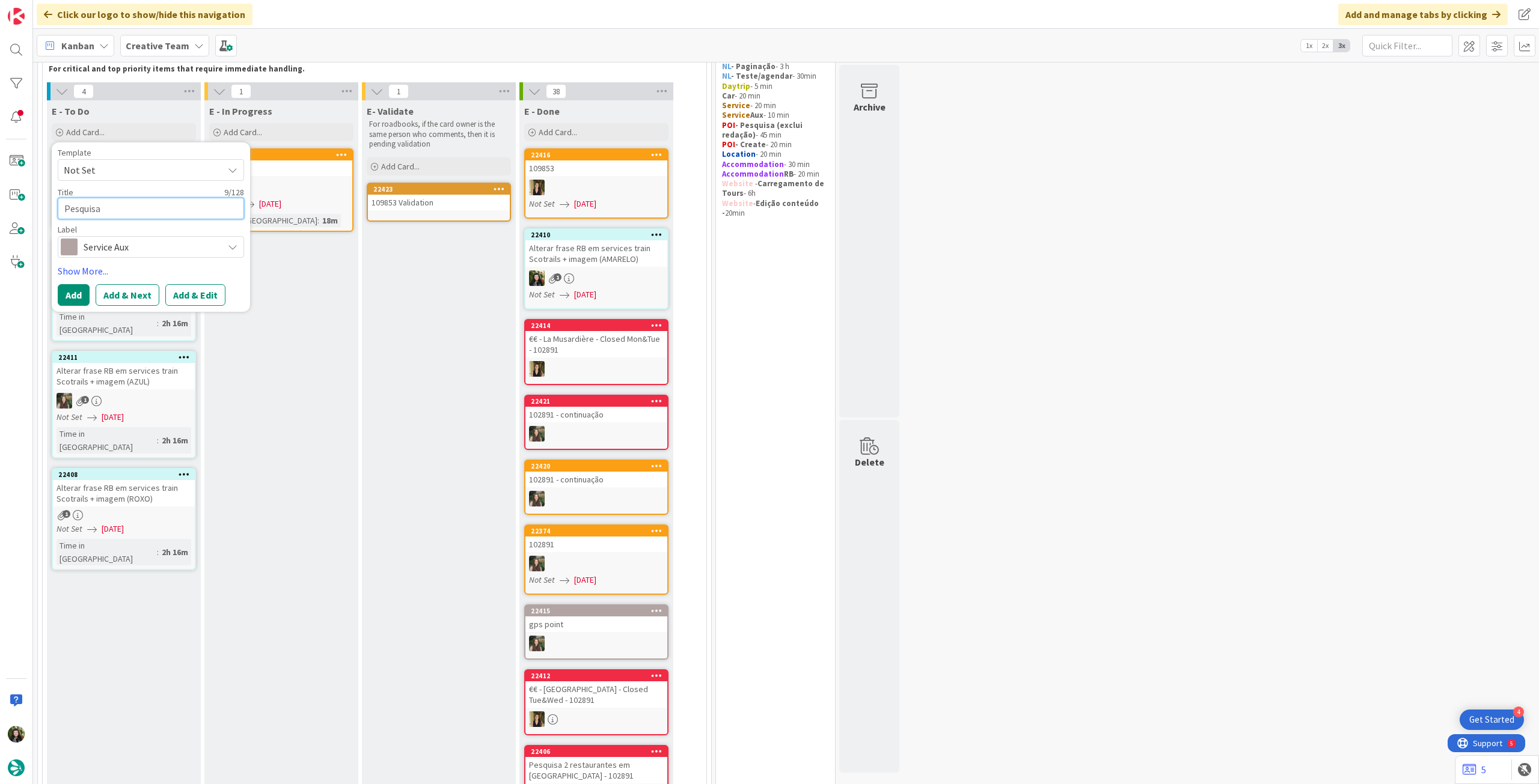
type textarea "Pesquisa 2"
type textarea "x"
type textarea "Pesquisa 2"
type textarea "x"
type textarea "Pesquisa 2 S"
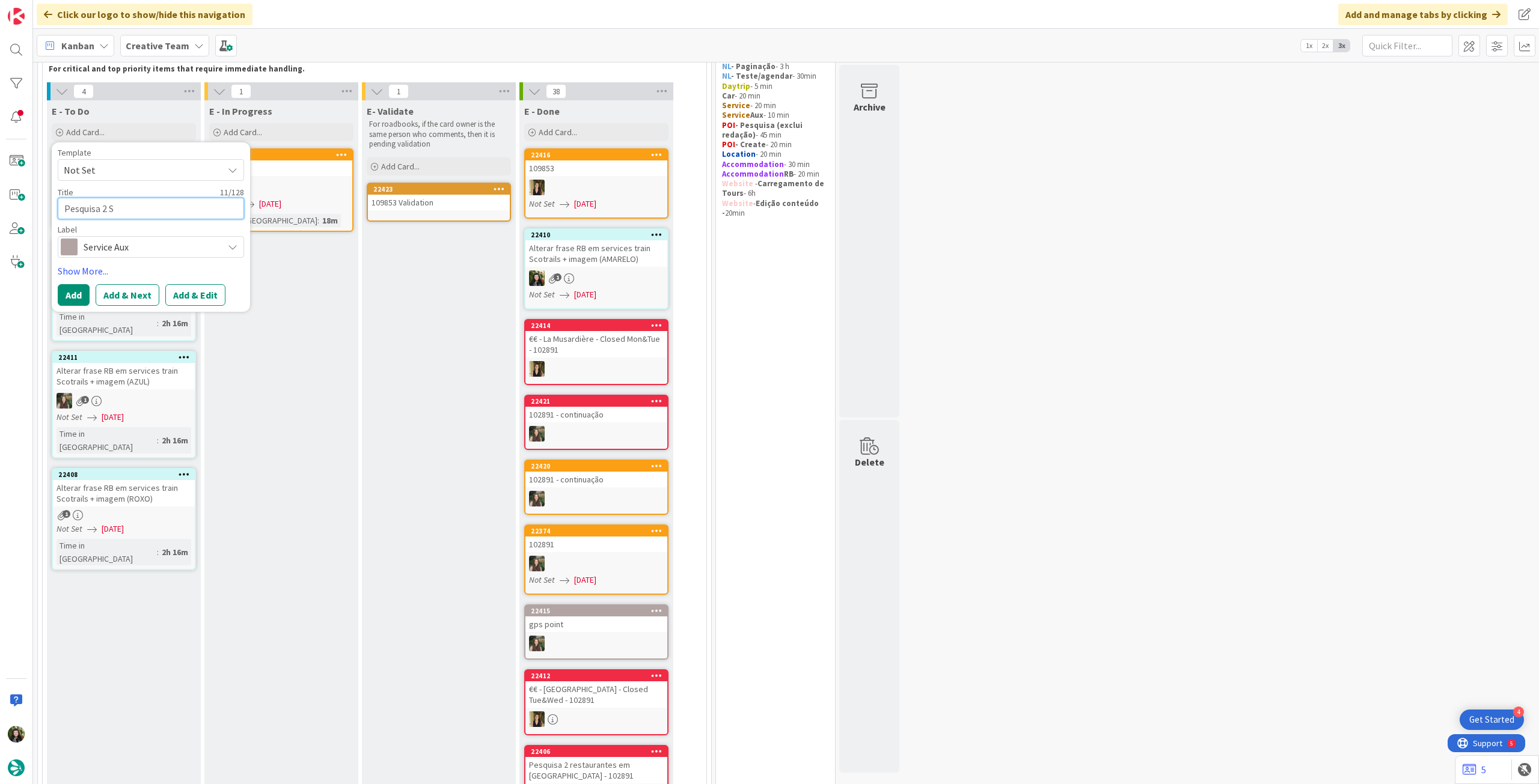
type textarea "x"
type textarea "Pesquisa 2 SD"
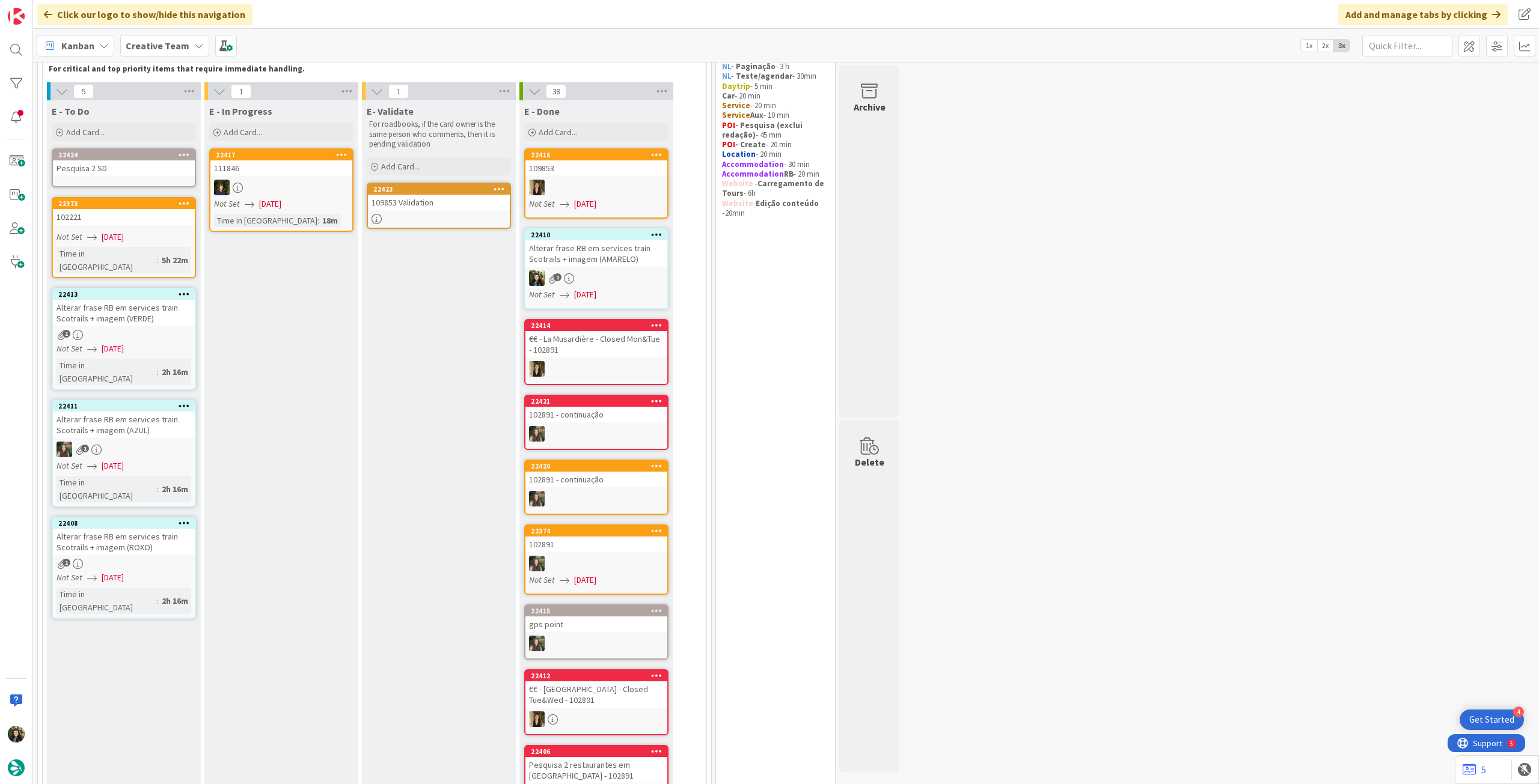
click at [120, 173] on div "Pesquisa 2 SD" at bounding box center [124, 168] width 142 height 15
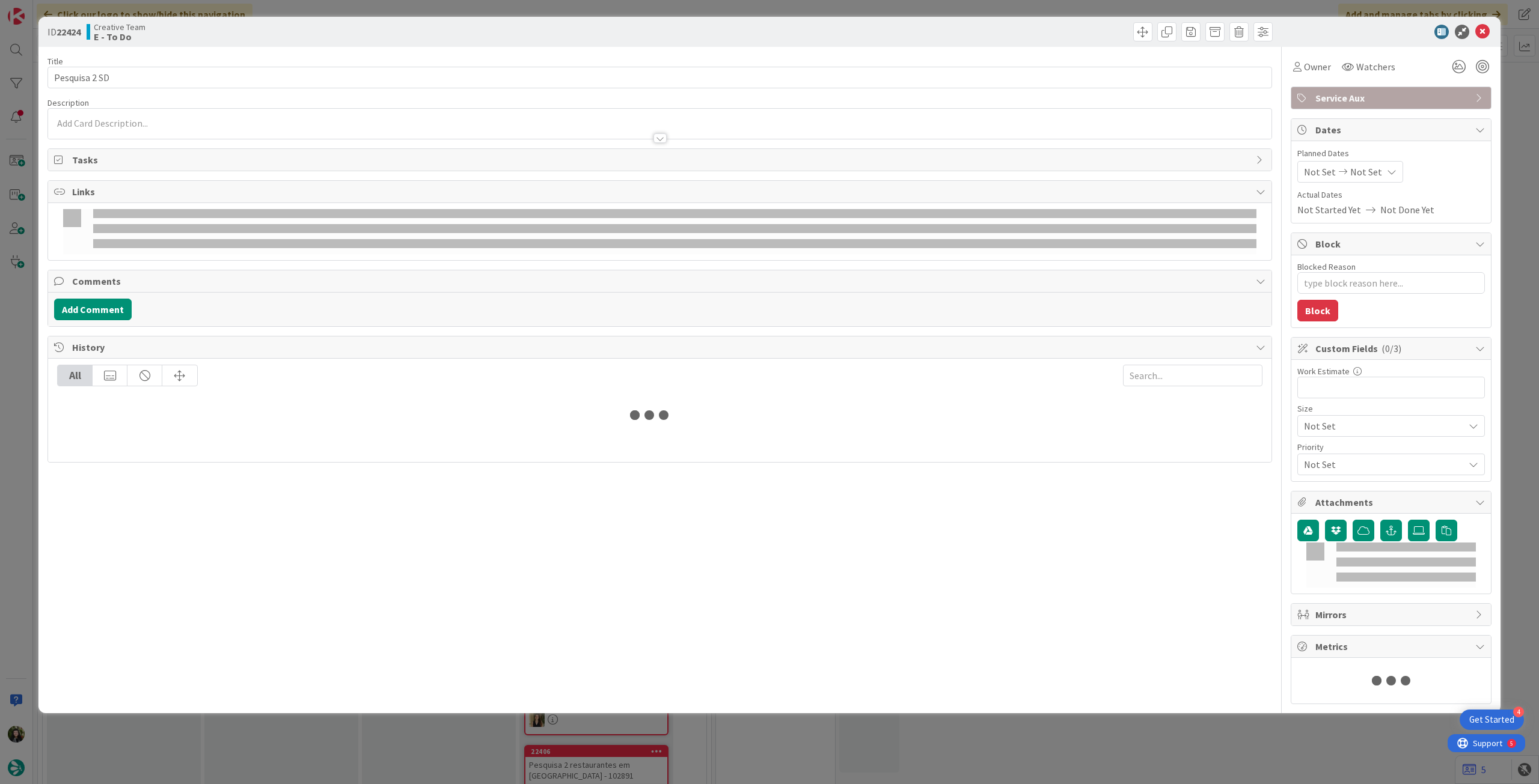
type textarea "x"
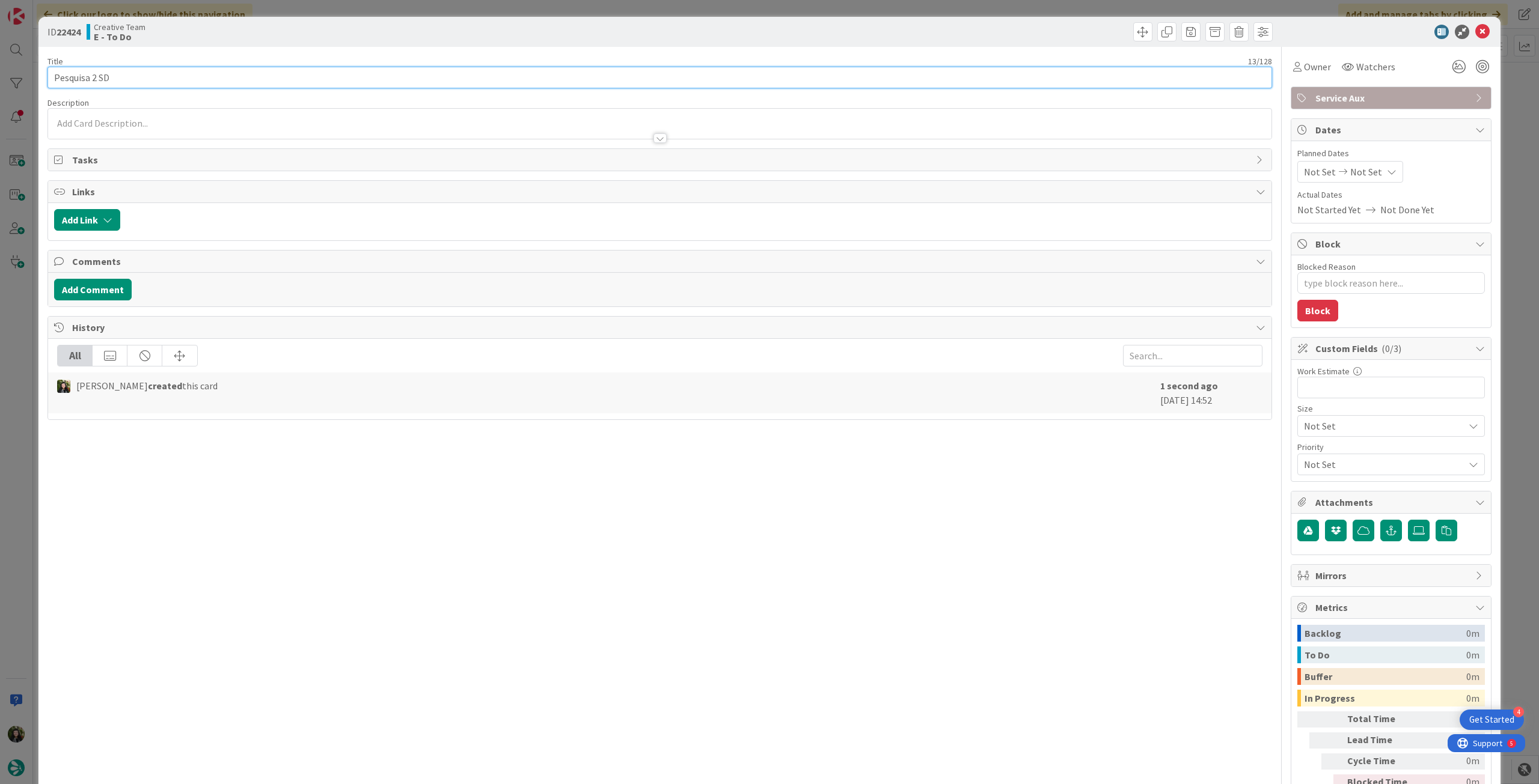
drag, startPoint x: 180, startPoint y: 77, endPoint x: 201, endPoint y: 72, distance: 21.6
click at [180, 77] on input "Pesquisa 2 SD" at bounding box center [660, 77] width 1224 height 22
paste input "109853"
type input "Pesquisa 2 SD - 109853"
type textarea "x"
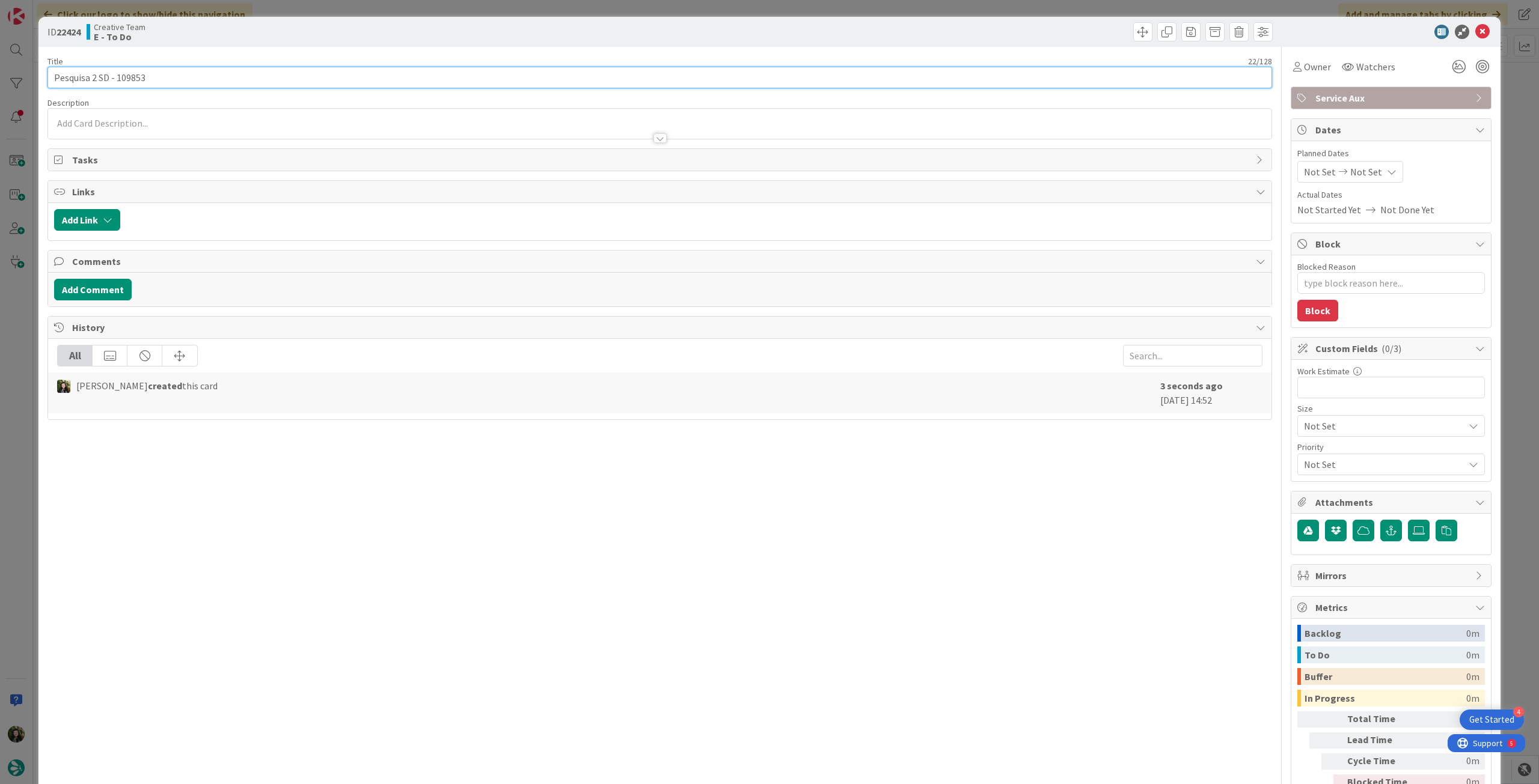
type input "Pesquisa 2 SD - 109853"
click at [200, 125] on div at bounding box center [660, 124] width 1223 height 30
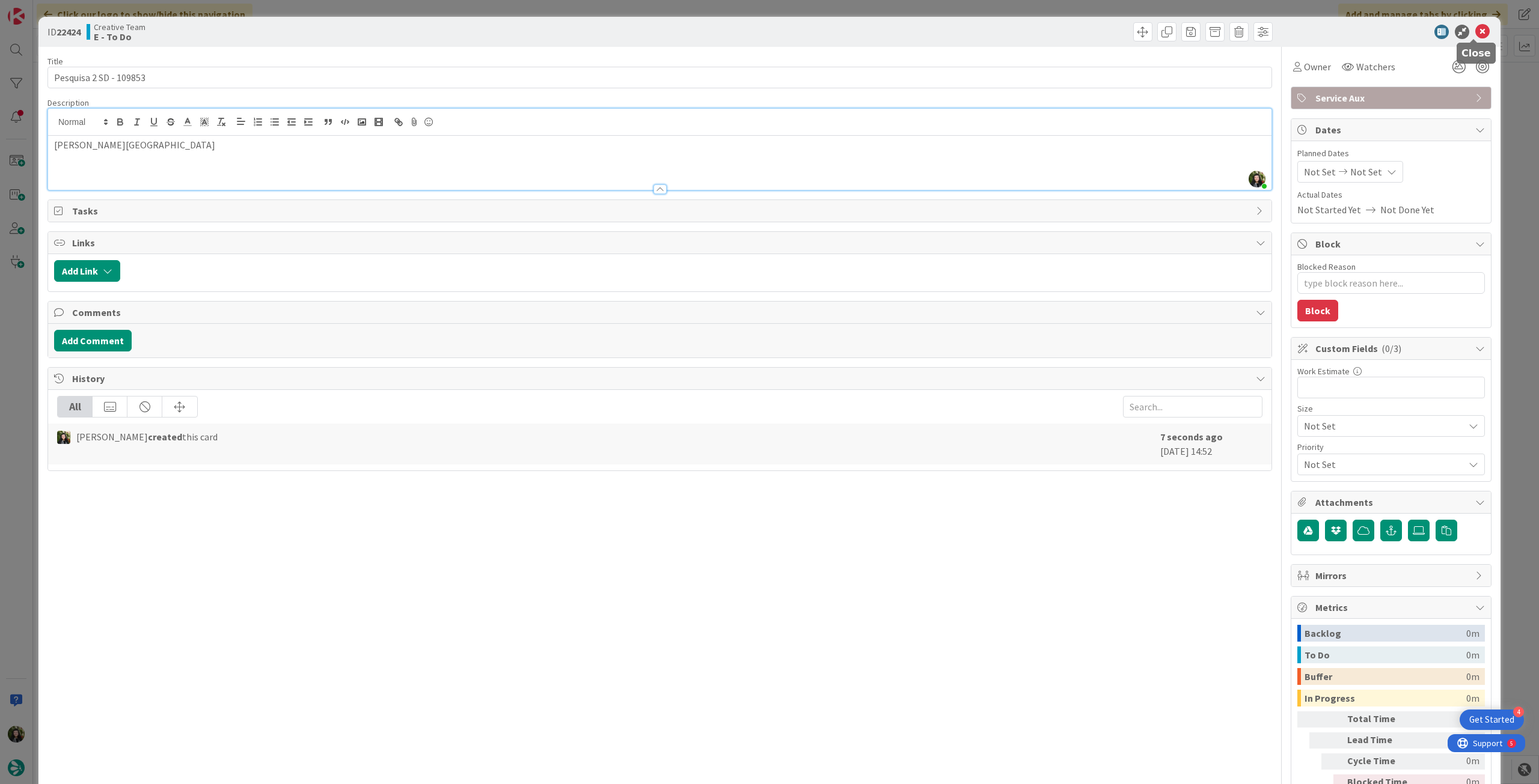
click at [1475, 30] on icon at bounding box center [1482, 31] width 14 height 14
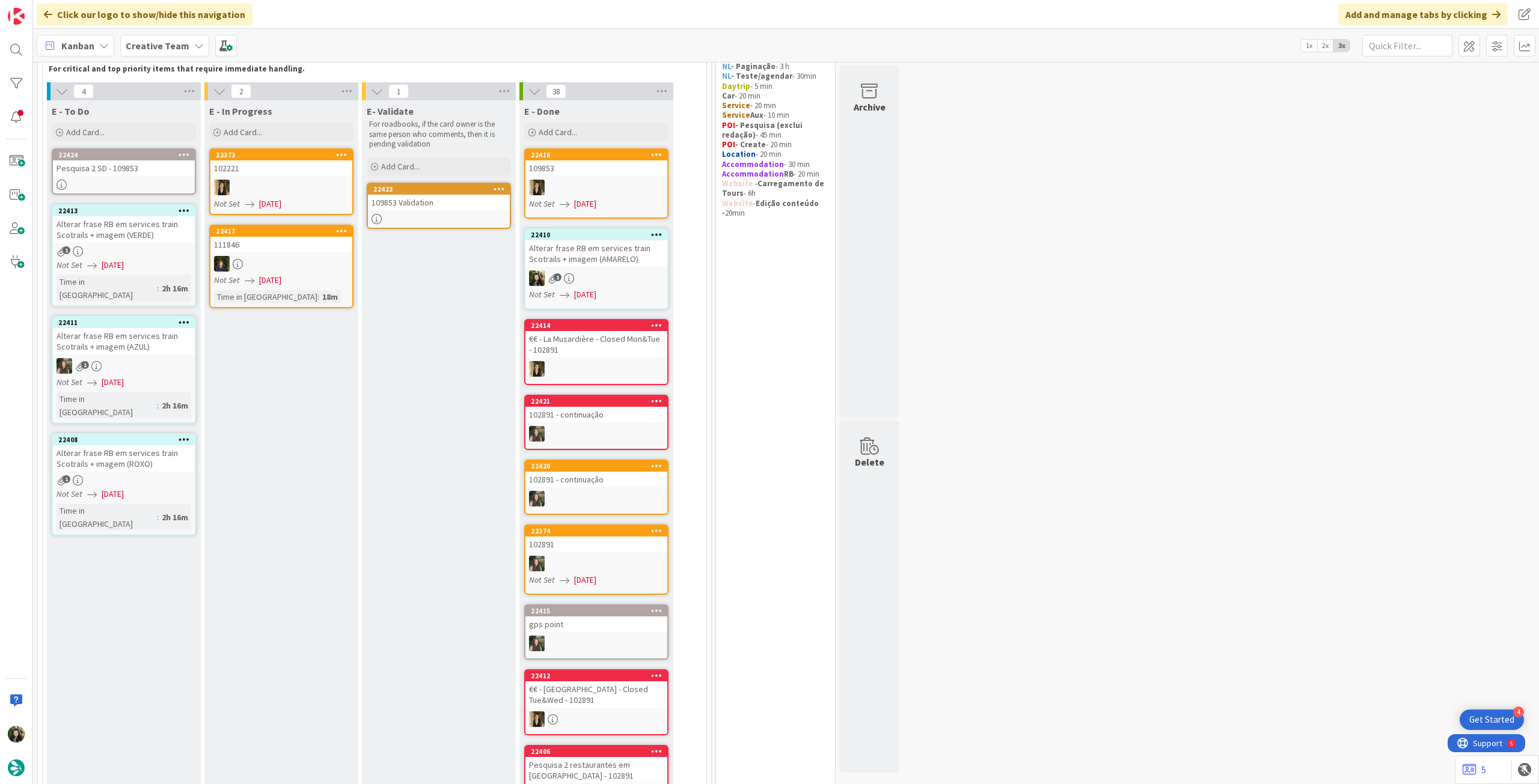
click at [126, 184] on div at bounding box center [124, 185] width 142 height 10
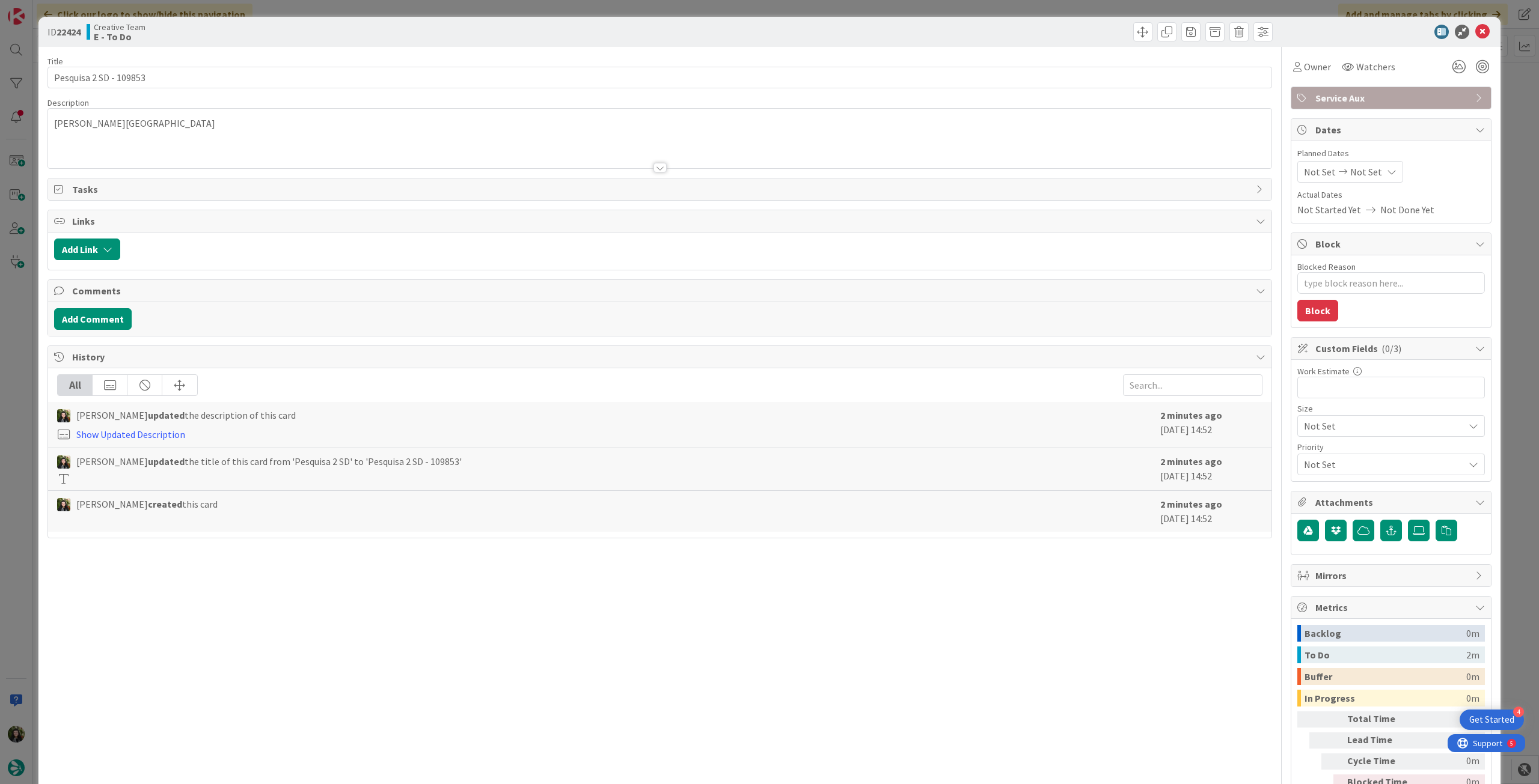
type textarea "x"
click at [1387, 172] on icon at bounding box center [1391, 172] width 10 height 10
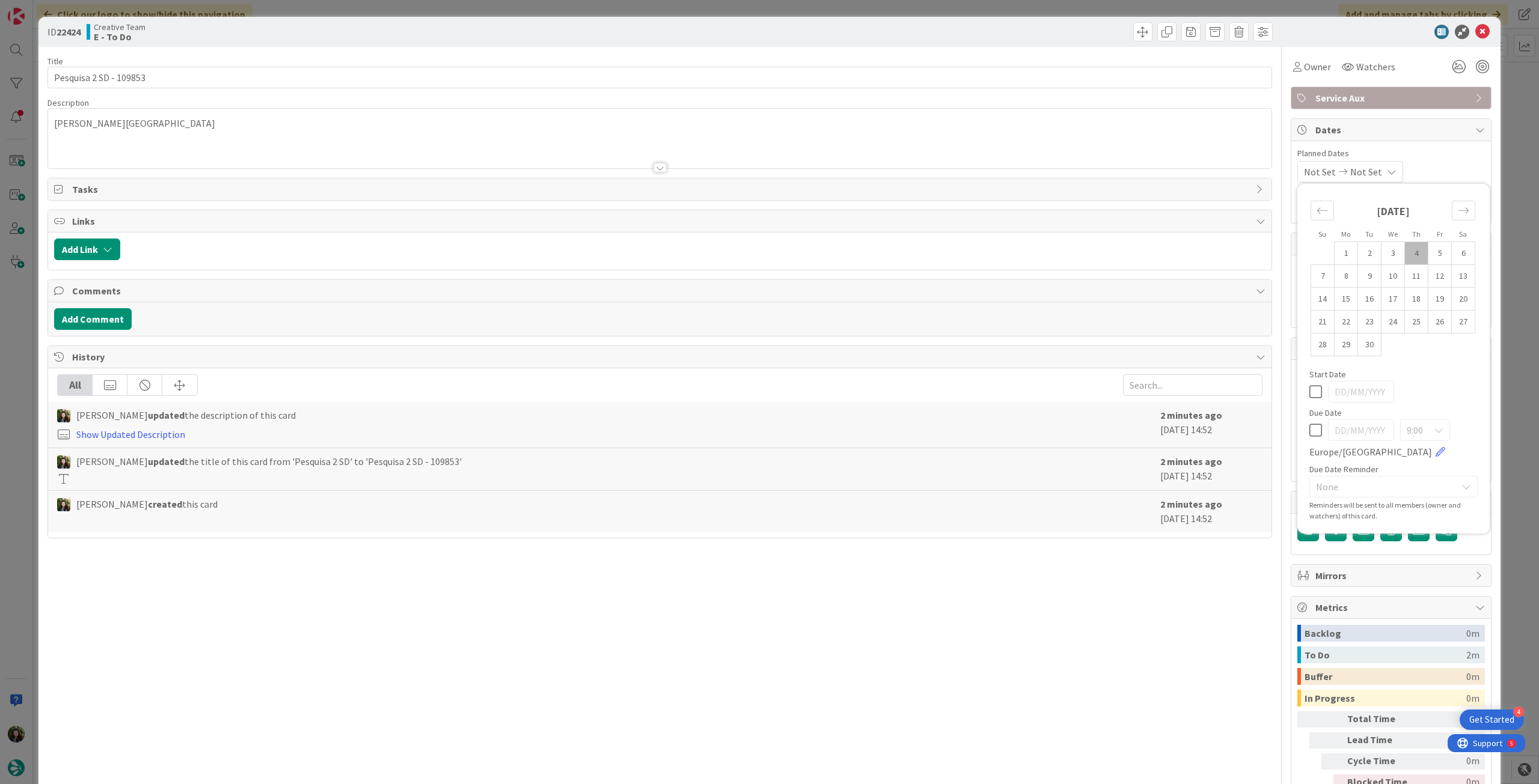
click at [1309, 429] on icon at bounding box center [1314, 430] width 12 height 14
type input "[DATE]"
click at [1307, 57] on div "Owner" at bounding box center [1312, 67] width 43 height 22
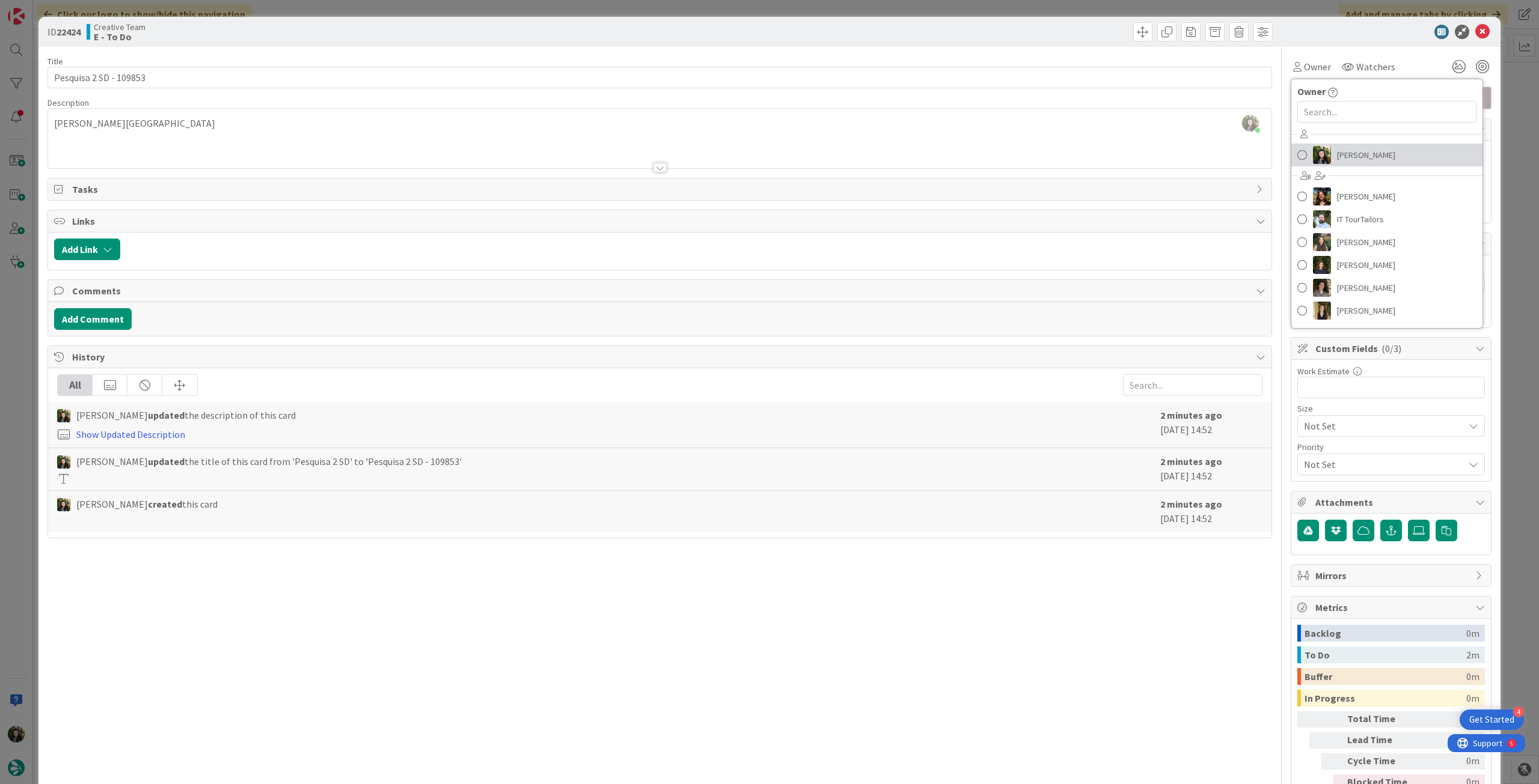
drag, startPoint x: 1372, startPoint y: 158, endPoint x: 1385, endPoint y: 139, distance: 23.0
click at [1373, 157] on span "[PERSON_NAME]" at bounding box center [1365, 154] width 58 height 18
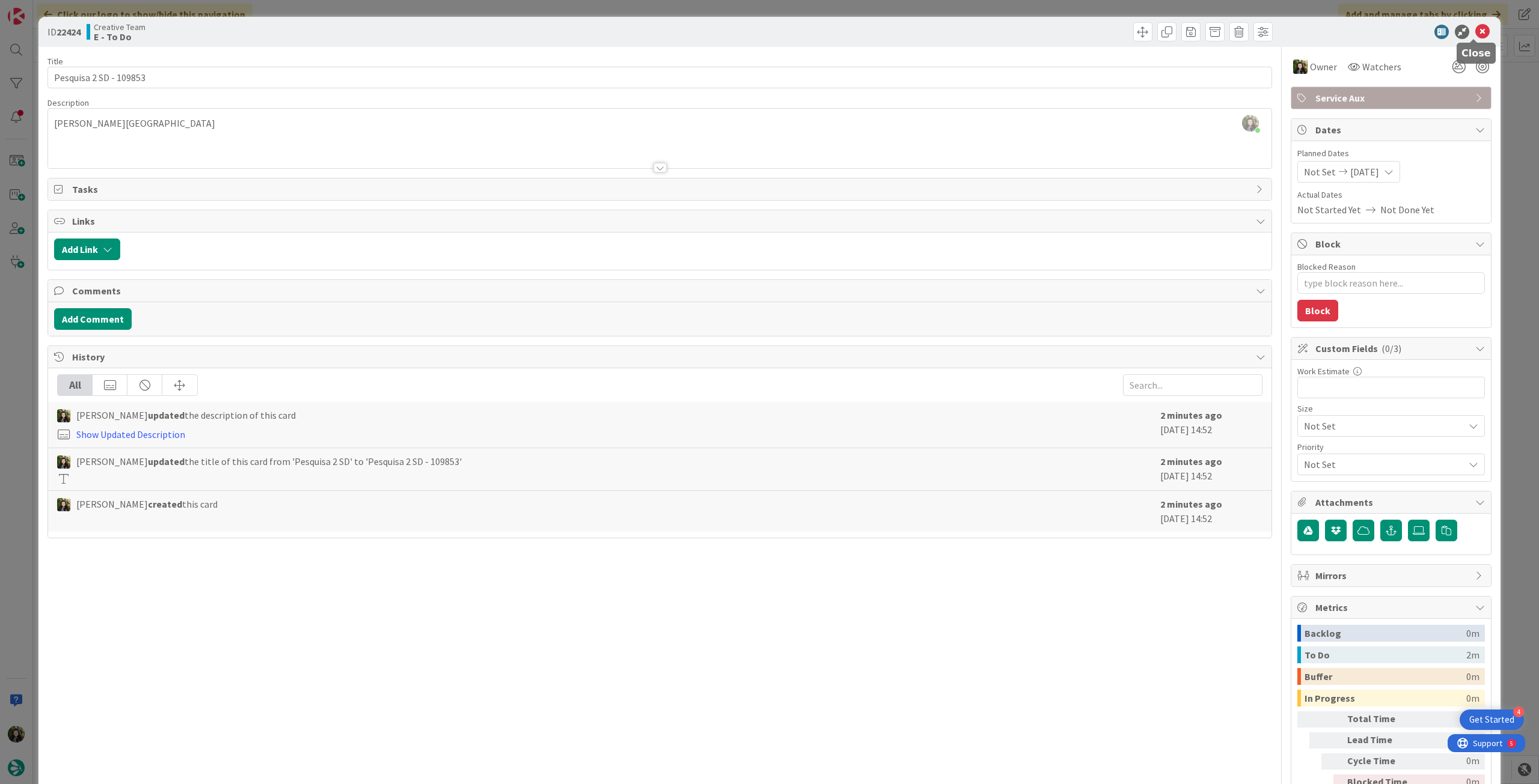
click at [1475, 33] on icon at bounding box center [1482, 31] width 14 height 14
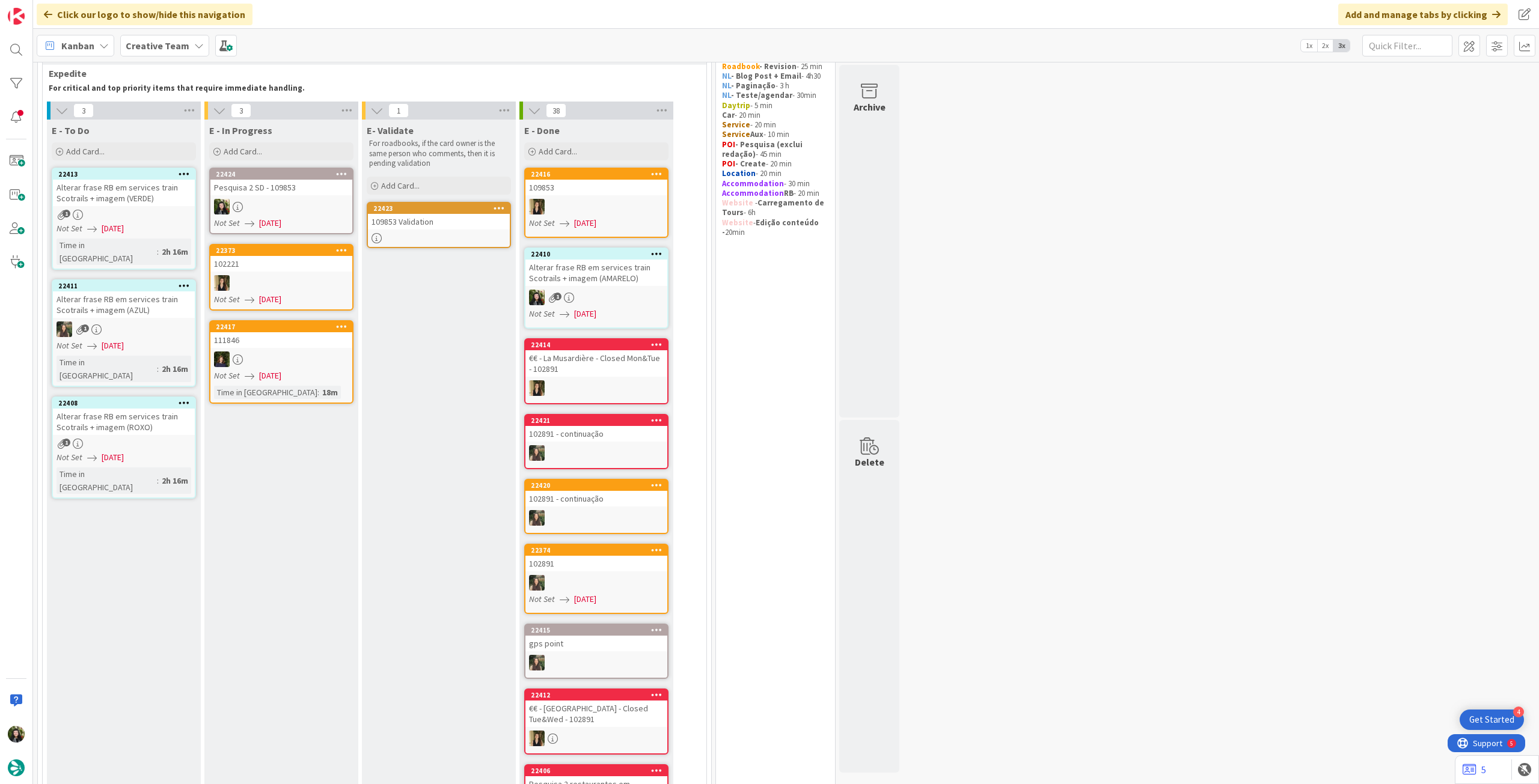
scroll to position [56, 0]
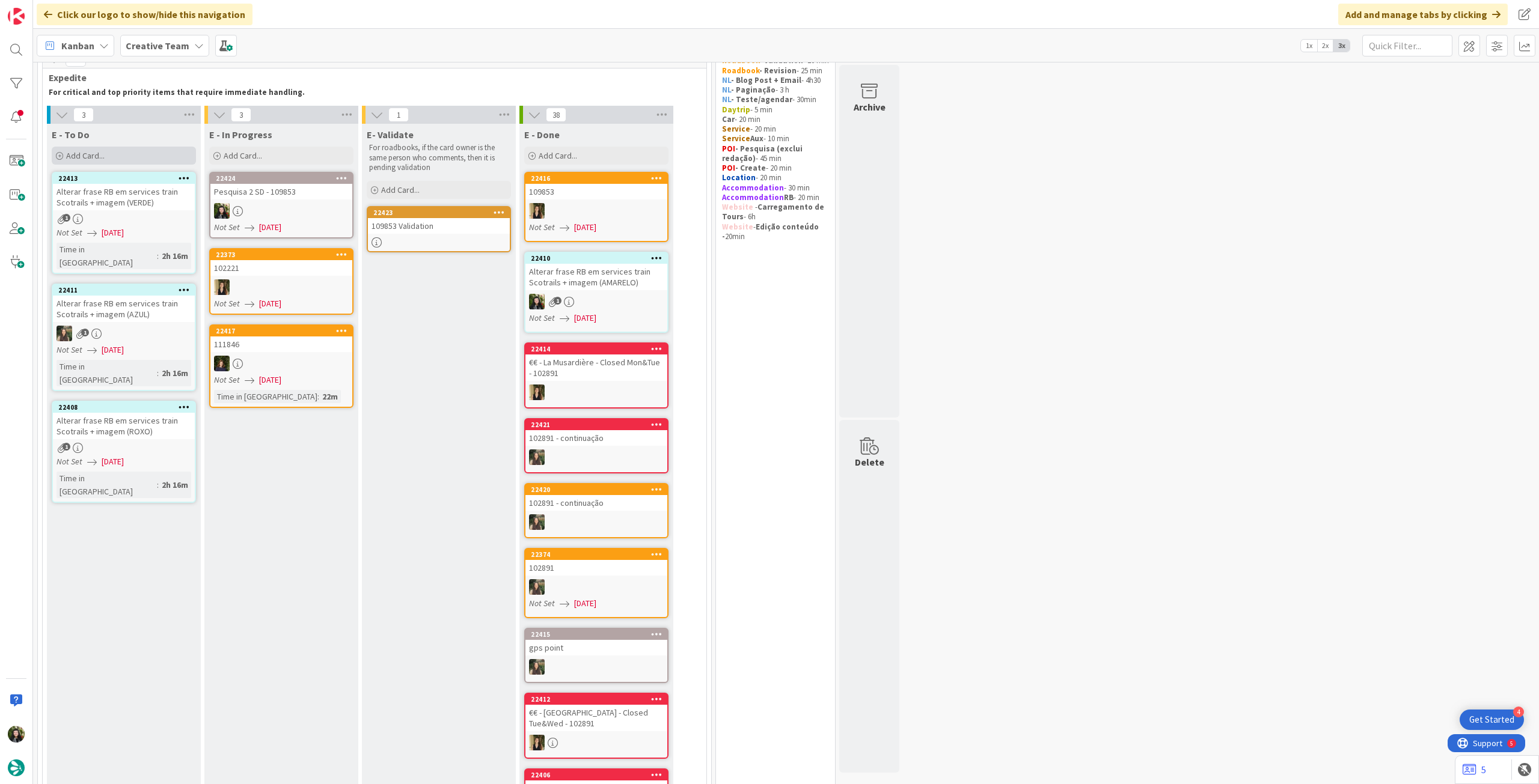
click at [142, 163] on div "Add Card..." at bounding box center [124, 155] width 145 height 18
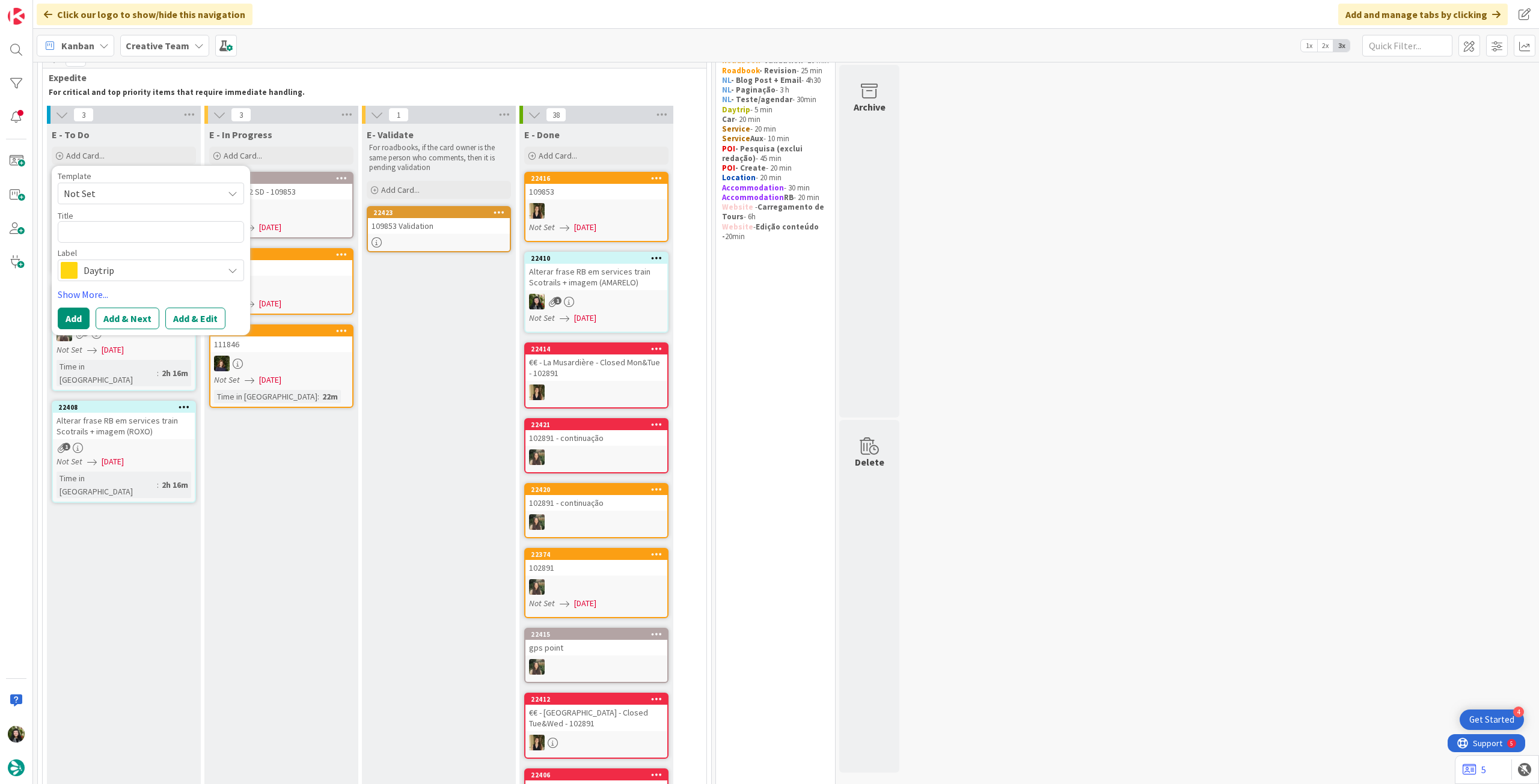
click at [117, 276] on span "Daytrip" at bounding box center [150, 270] width 133 height 17
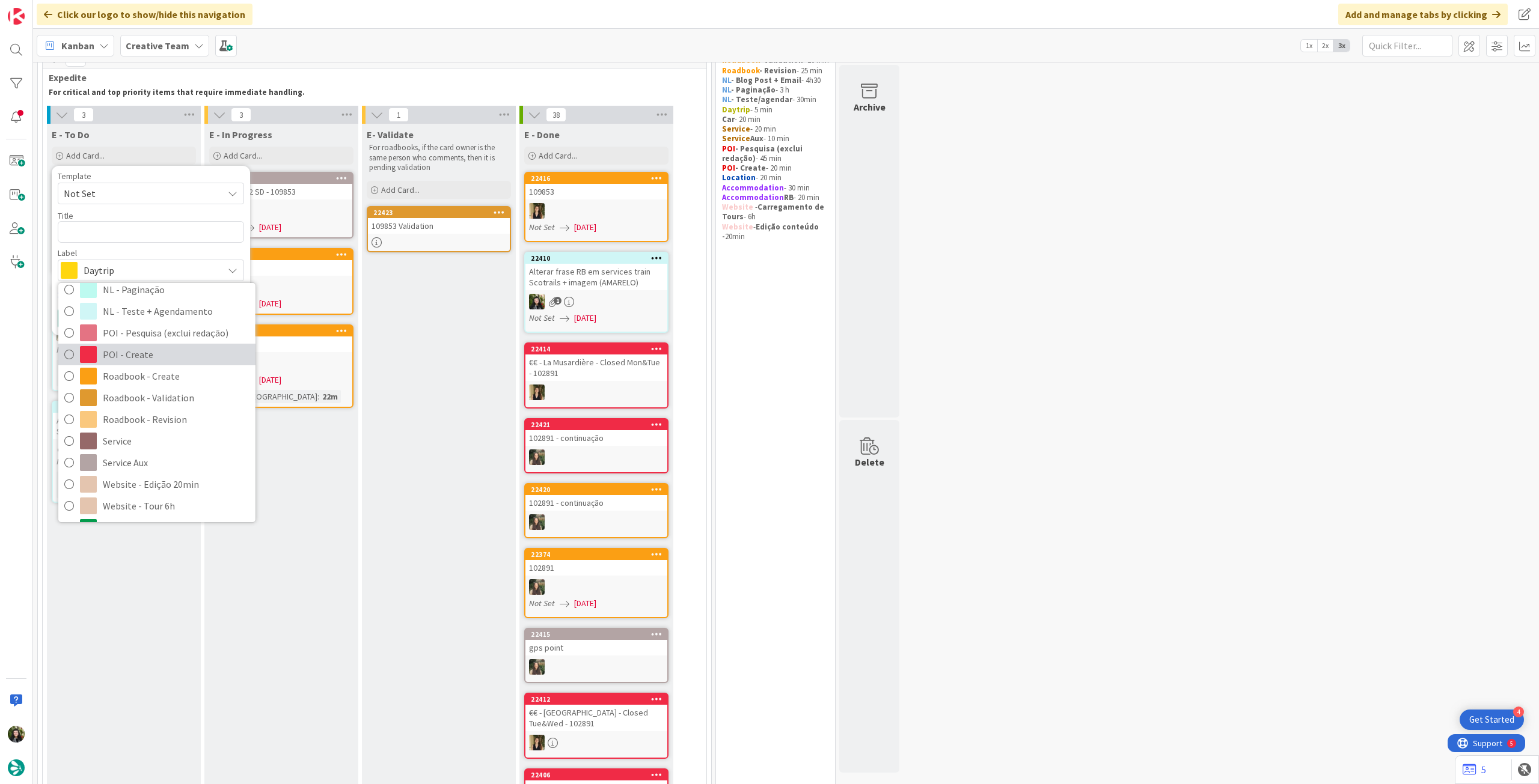
click at [141, 363] on span "POI - Create" at bounding box center [176, 354] width 147 height 18
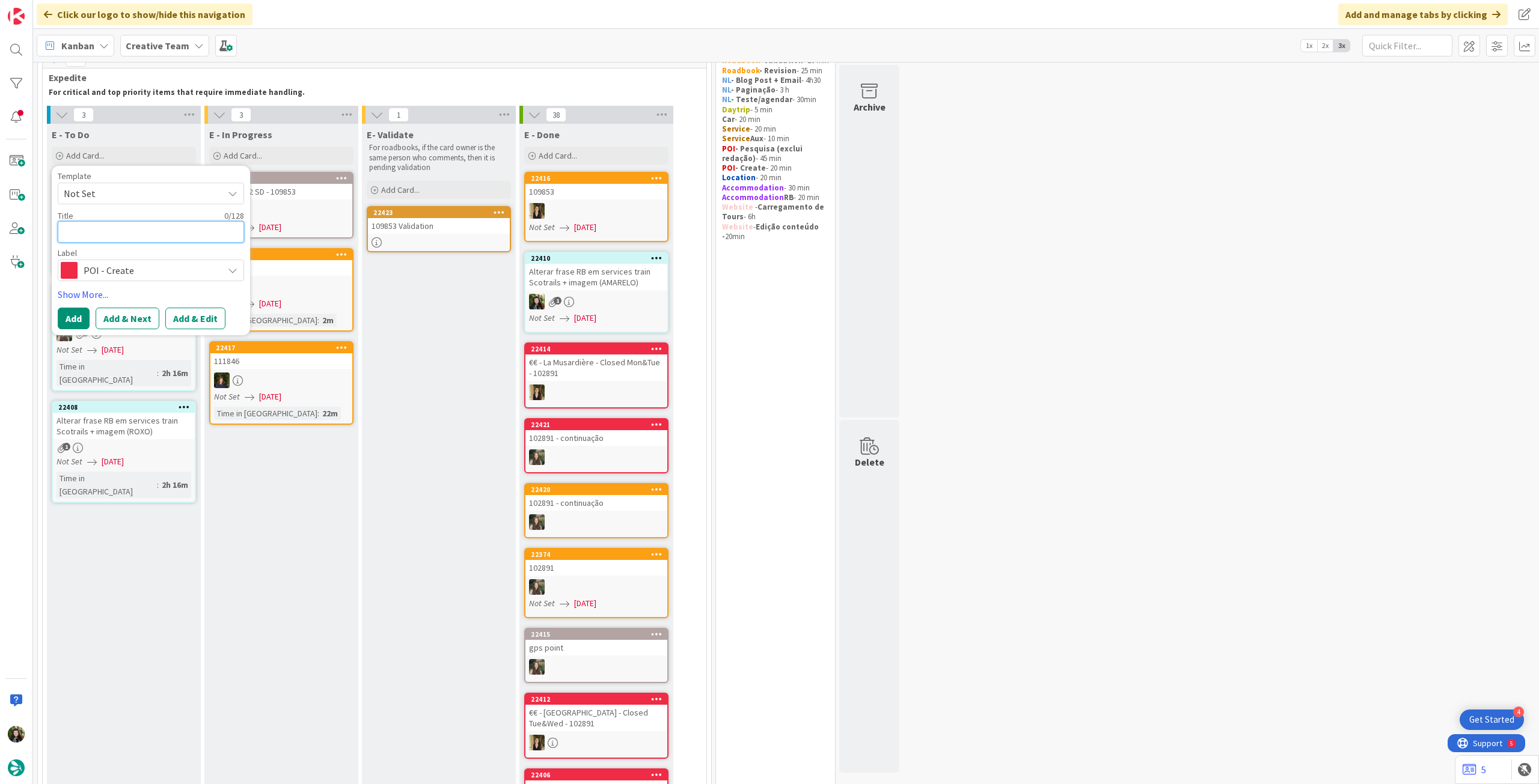
click at [145, 234] on textarea at bounding box center [151, 231] width 187 height 22
type textarea "x"
type textarea "B"
type textarea "x"
type textarea "Bu"
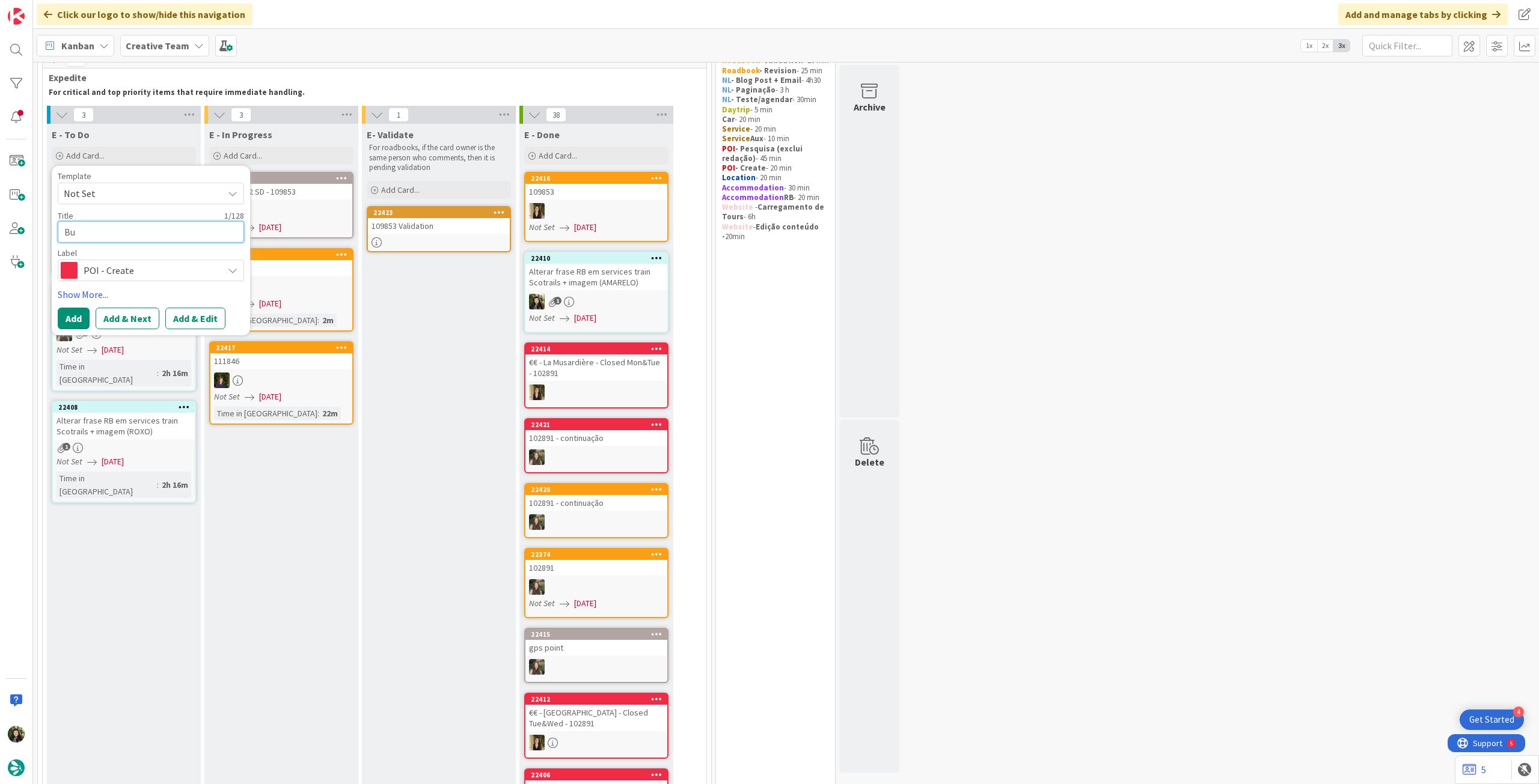
type textarea "x"
type textarea "Bur"
type textarea "x"
type textarea "Burg"
type textarea "x"
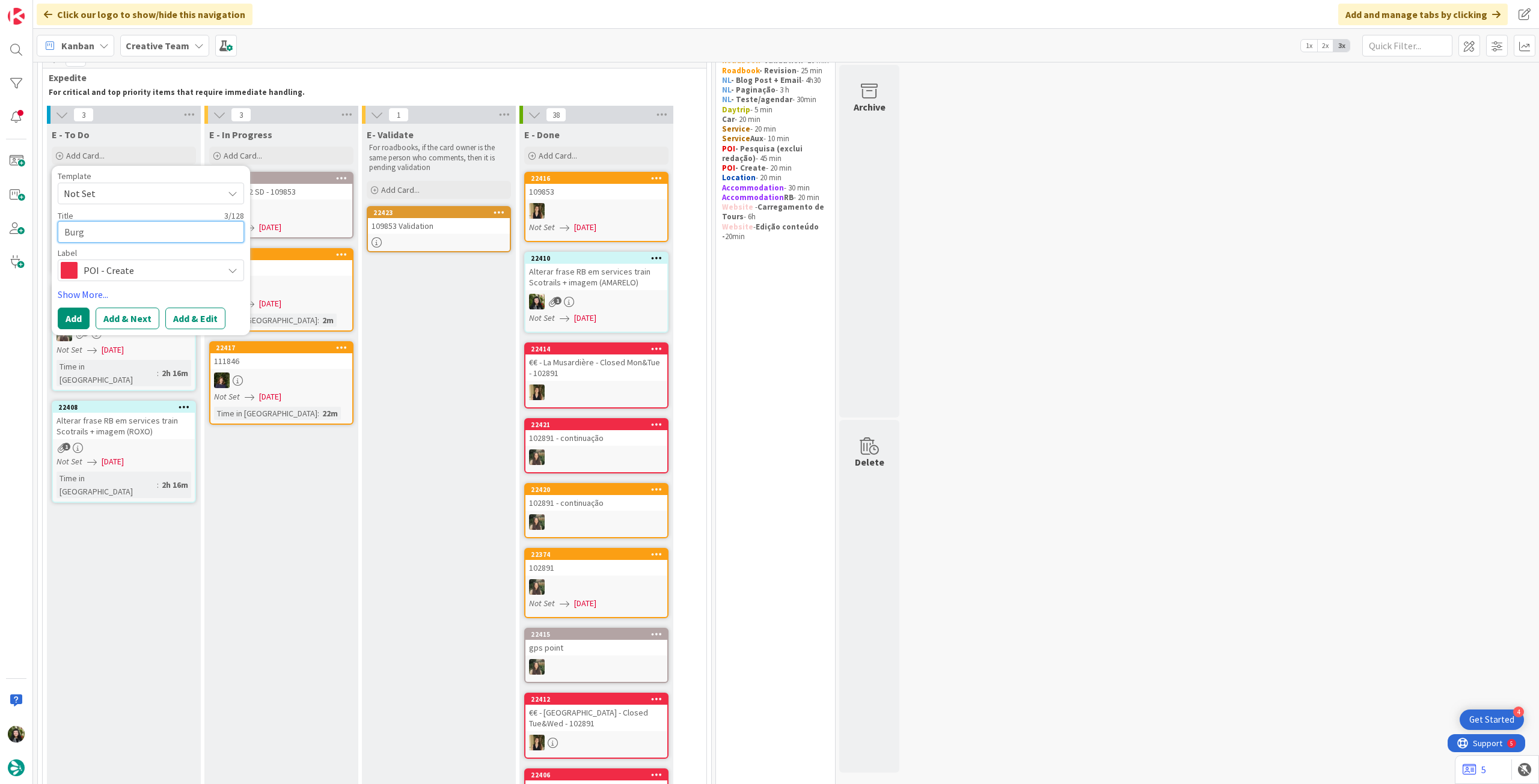
type textarea "[PERSON_NAME]"
type textarea "x"
type textarea "Burgau"
type textarea "x"
type textarea "Burgau"
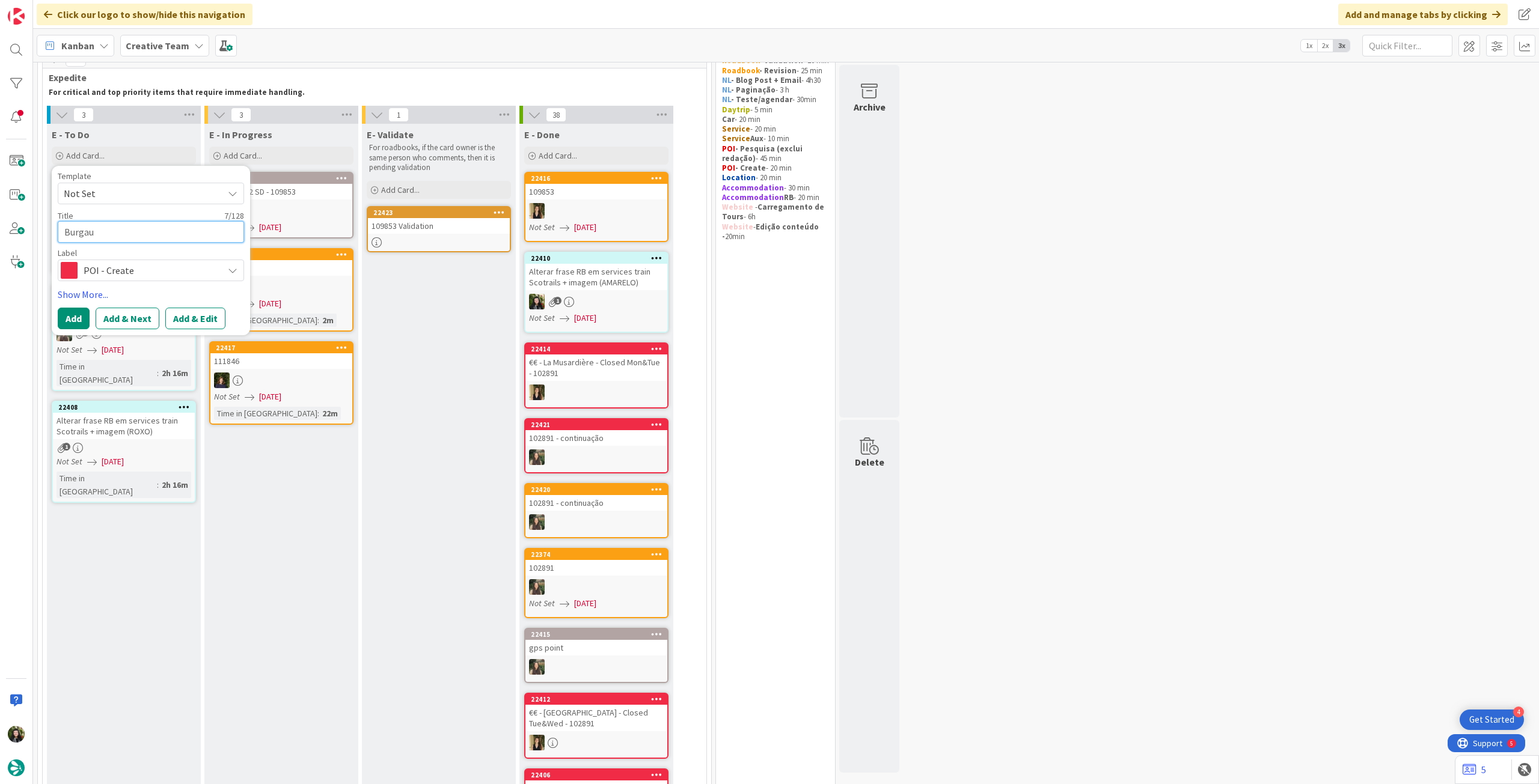
type textarea "x"
type textarea "Burgau B"
type textarea "x"
type textarea "Burgau Be"
type textarea "x"
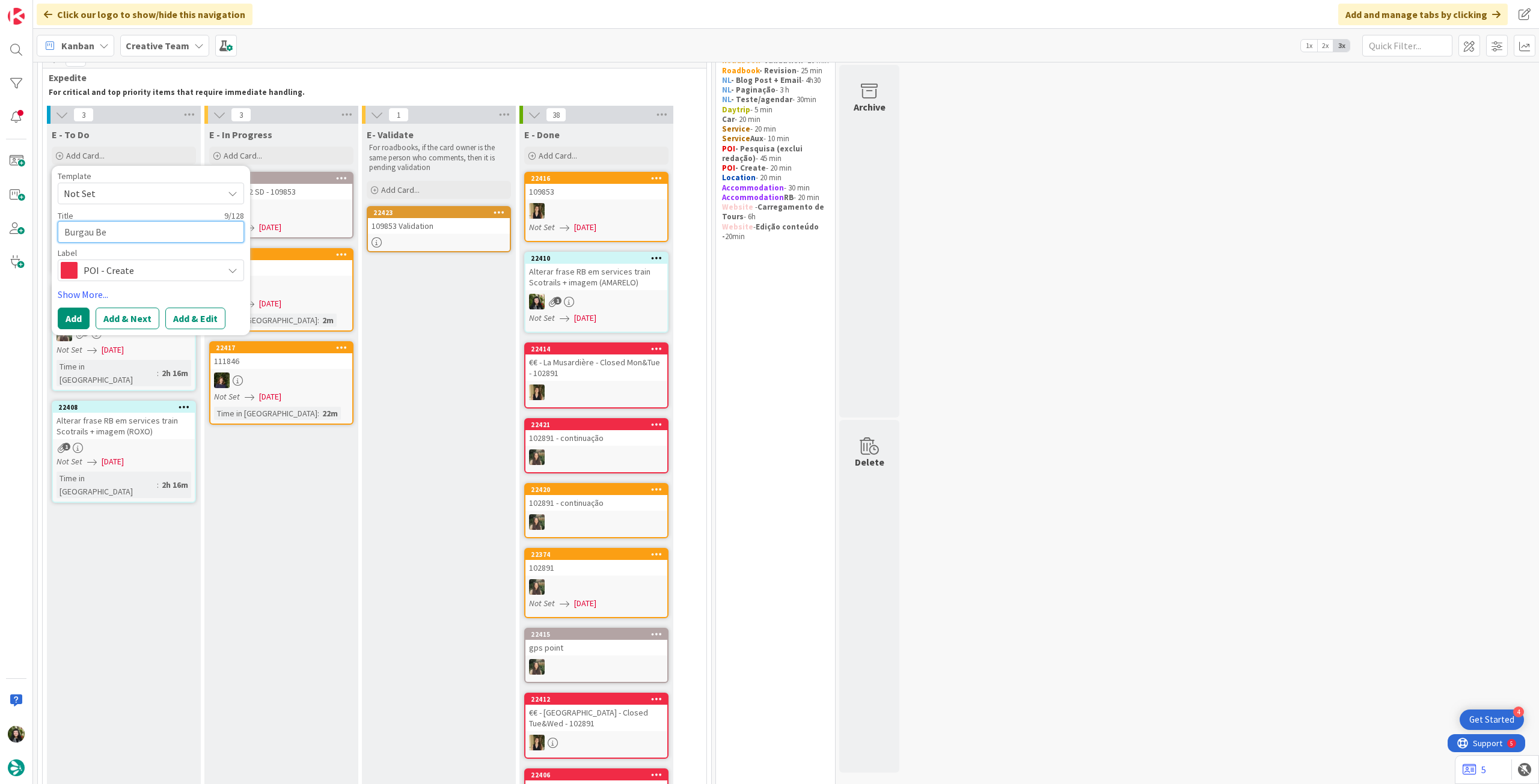
type textarea "[PERSON_NAME]"
type textarea "x"
type textarea "Burgau Beac"
type textarea "x"
type textarea "[GEOGRAPHIC_DATA]"
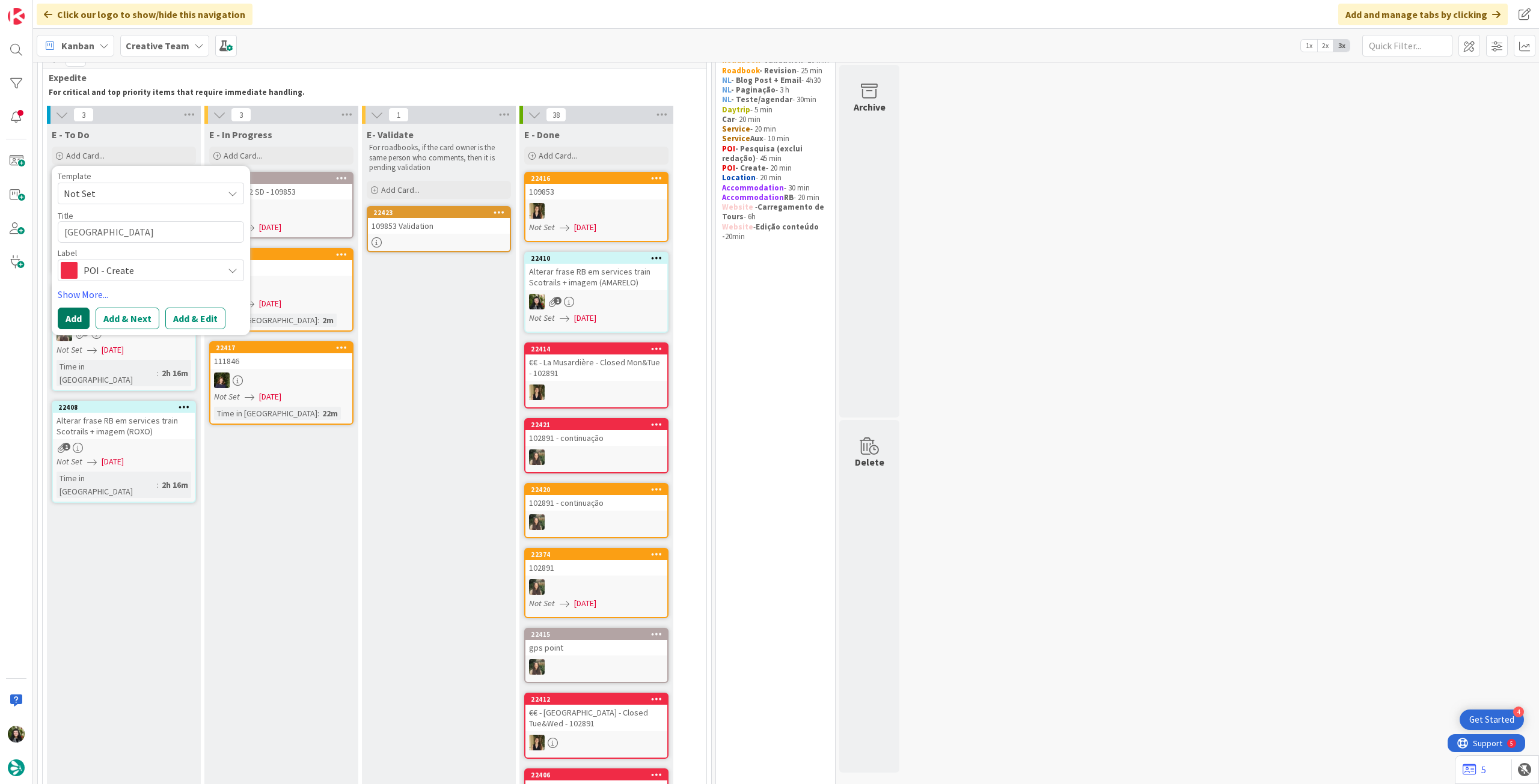
click at [67, 323] on button "Add" at bounding box center [73, 318] width 31 height 22
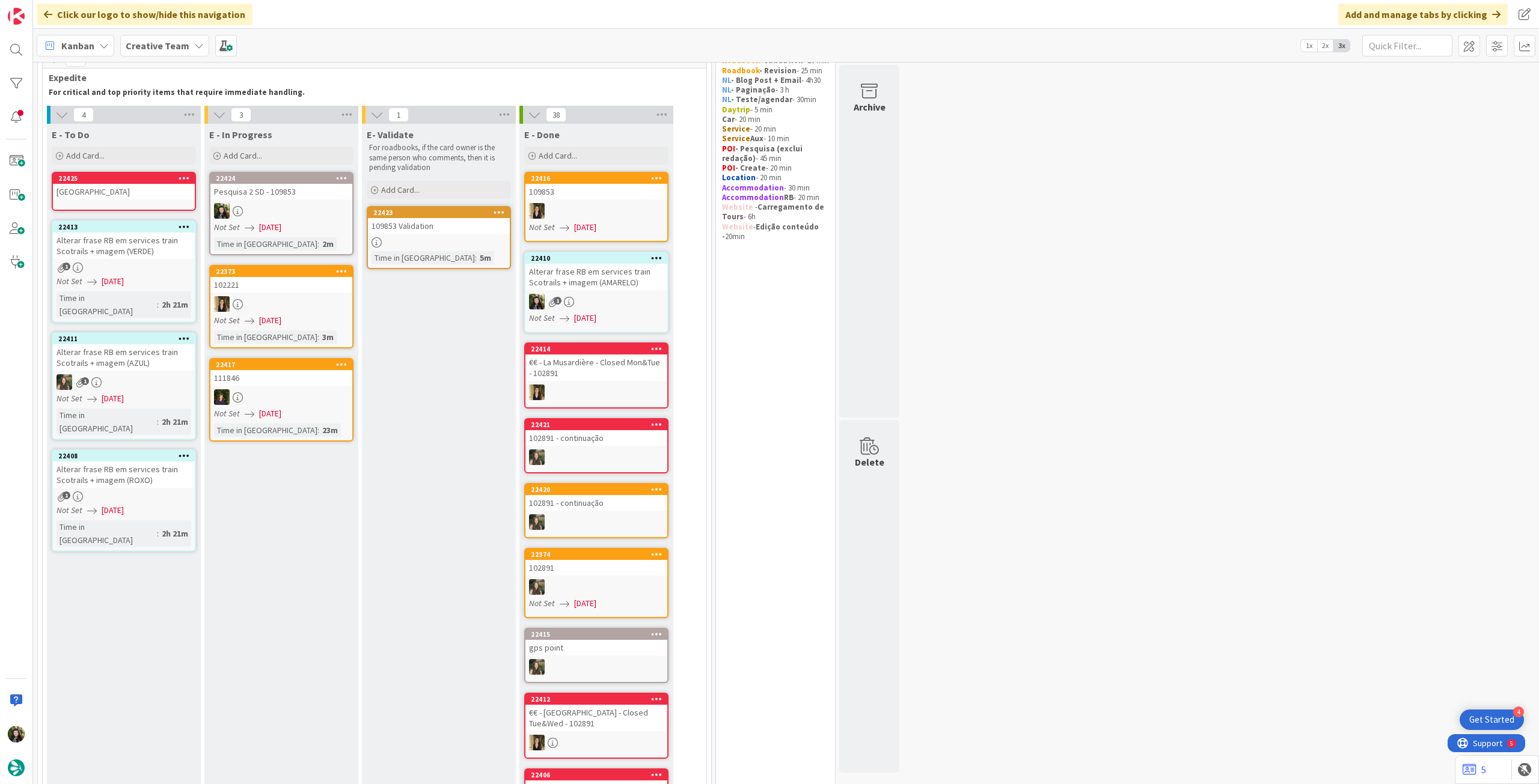
click at [122, 188] on div "[GEOGRAPHIC_DATA]" at bounding box center [124, 191] width 142 height 15
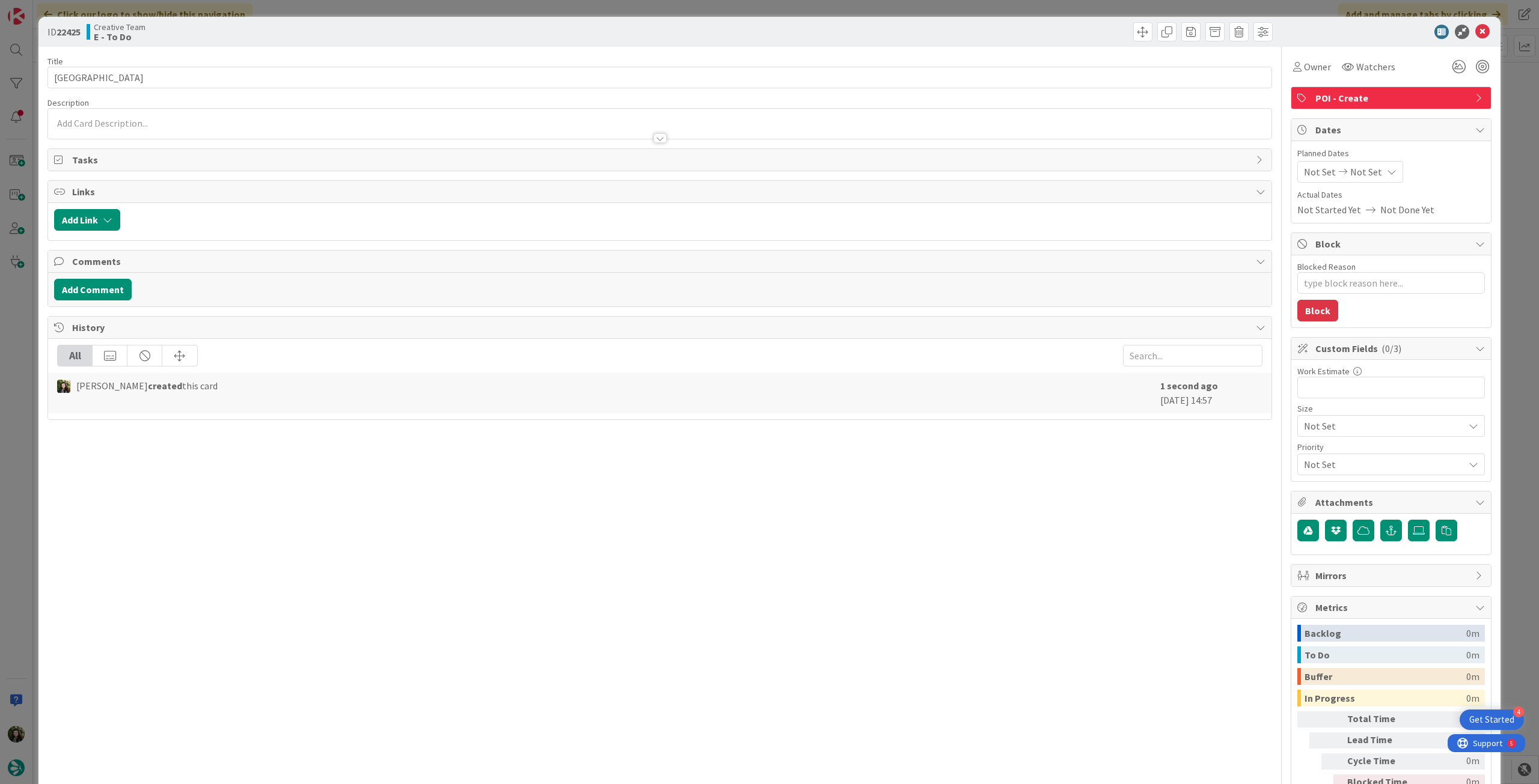
type textarea "x"
click at [1354, 172] on span "Not Set" at bounding box center [1365, 171] width 31 height 14
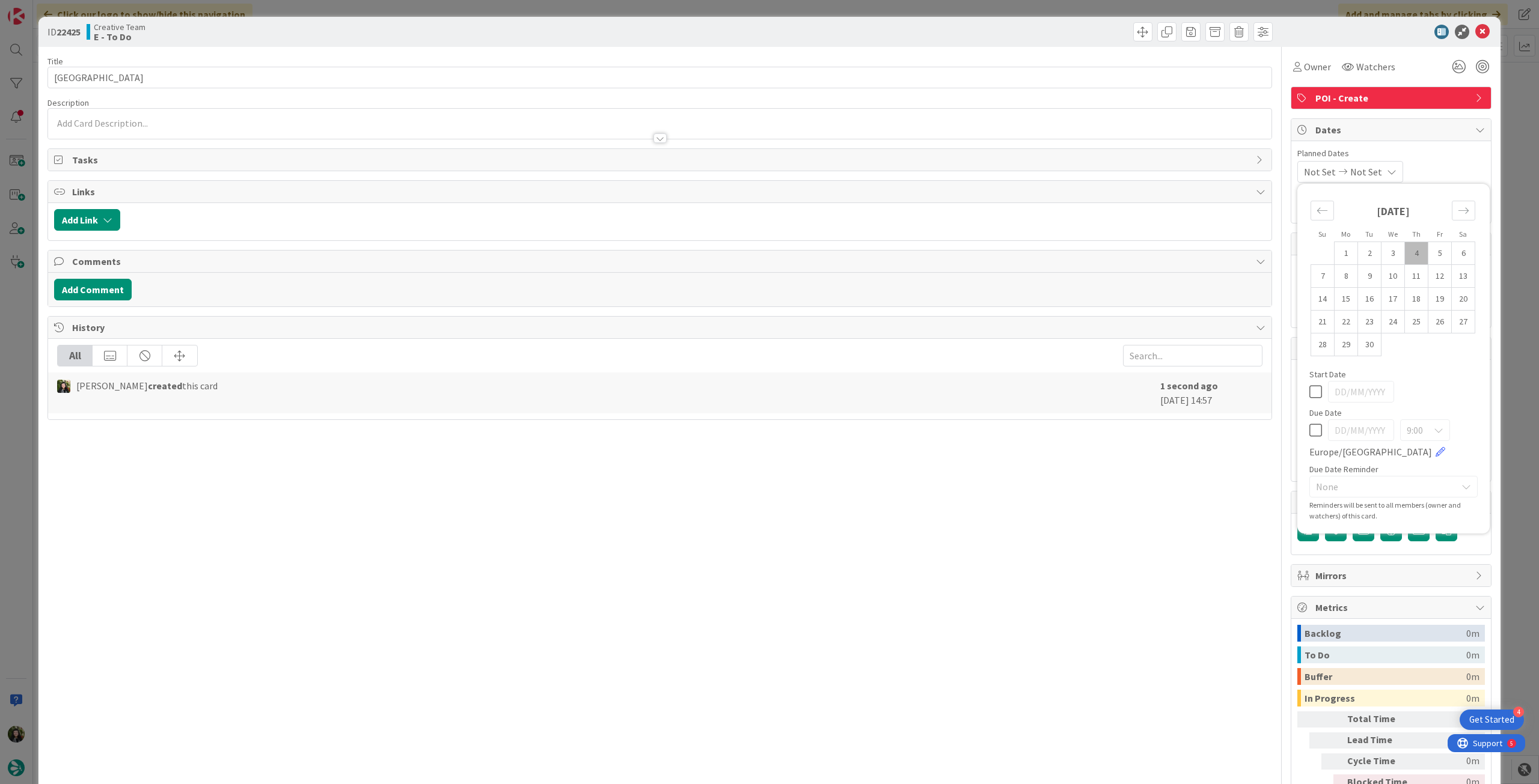
click at [1309, 438] on div "9:00 [GEOGRAPHIC_DATA]/[GEOGRAPHIC_DATA]" at bounding box center [1392, 440] width 168 height 40
click at [1309, 430] on icon at bounding box center [1314, 430] width 12 height 14
type input "[DATE]"
click at [1475, 36] on icon at bounding box center [1482, 31] width 14 height 14
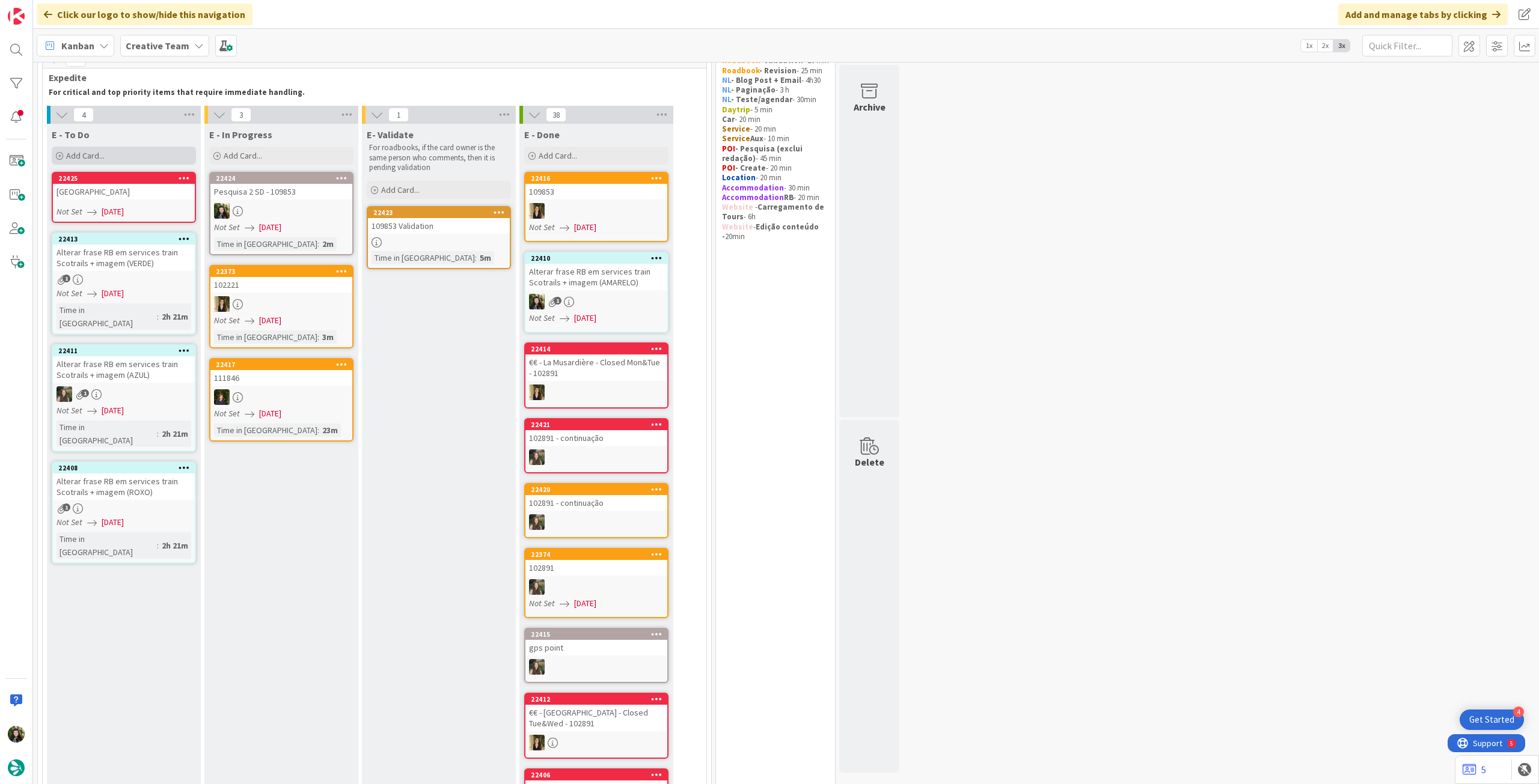
click at [109, 154] on div "Add Card..." at bounding box center [124, 155] width 145 height 18
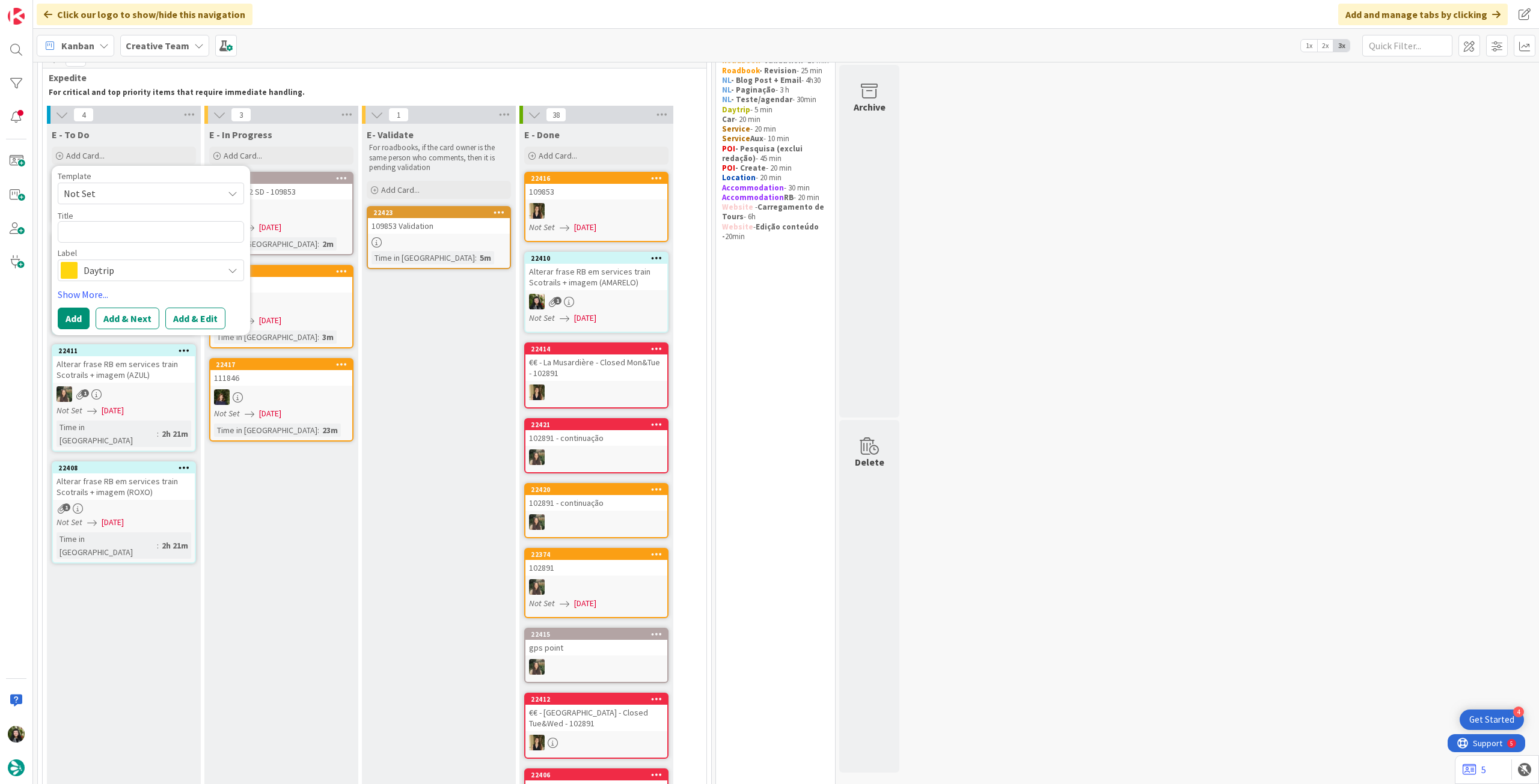
click at [148, 267] on span "Daytrip" at bounding box center [150, 270] width 133 height 17
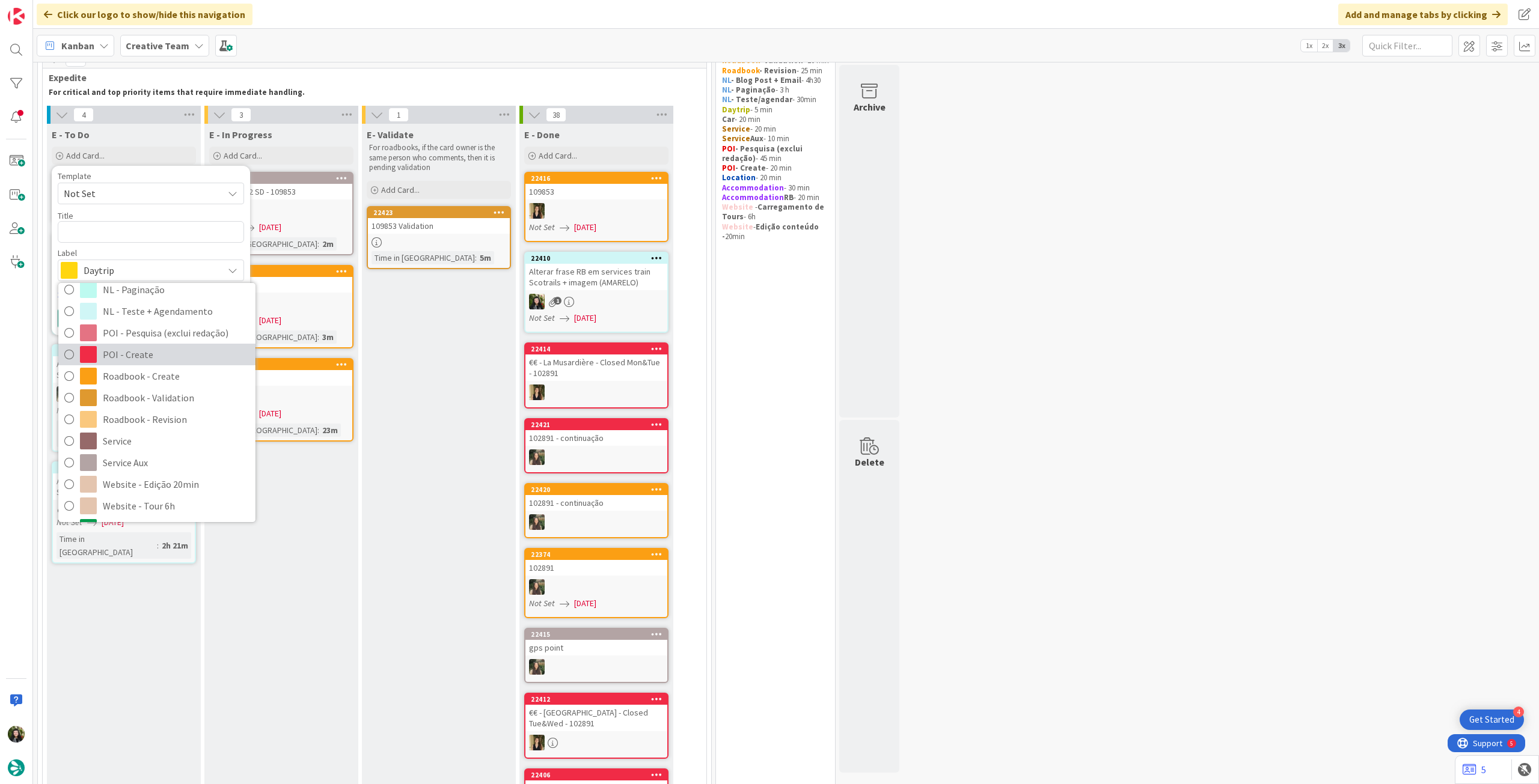
click at [168, 357] on span "POI - Create" at bounding box center [176, 354] width 147 height 18
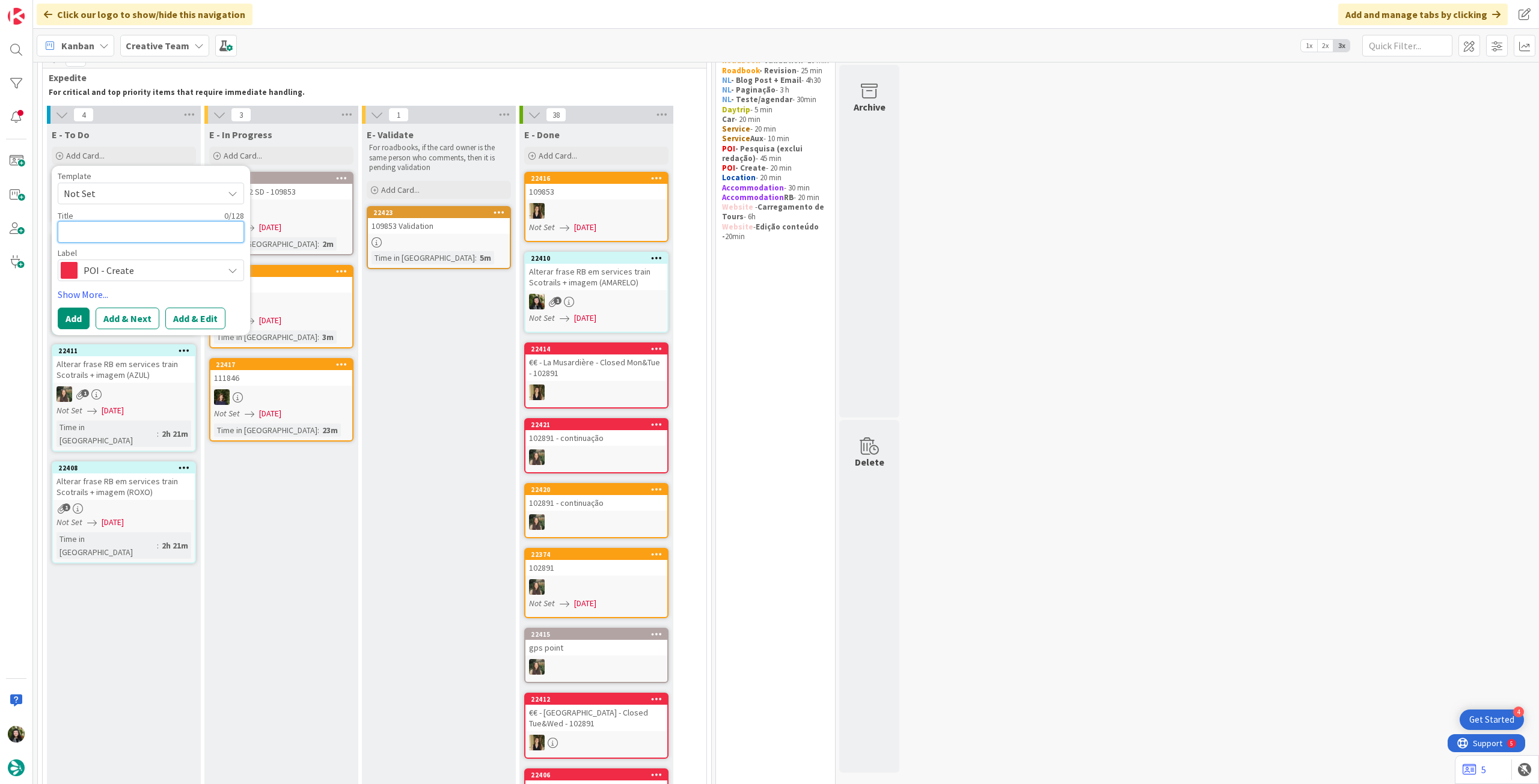
click at [139, 225] on textarea at bounding box center [151, 231] width 187 height 22
paste textarea "Wander among the whitewashed houses"
type textarea "x"
type textarea "Wander among the whitewashed houses"
click at [74, 315] on button "Add" at bounding box center [73, 318] width 31 height 22
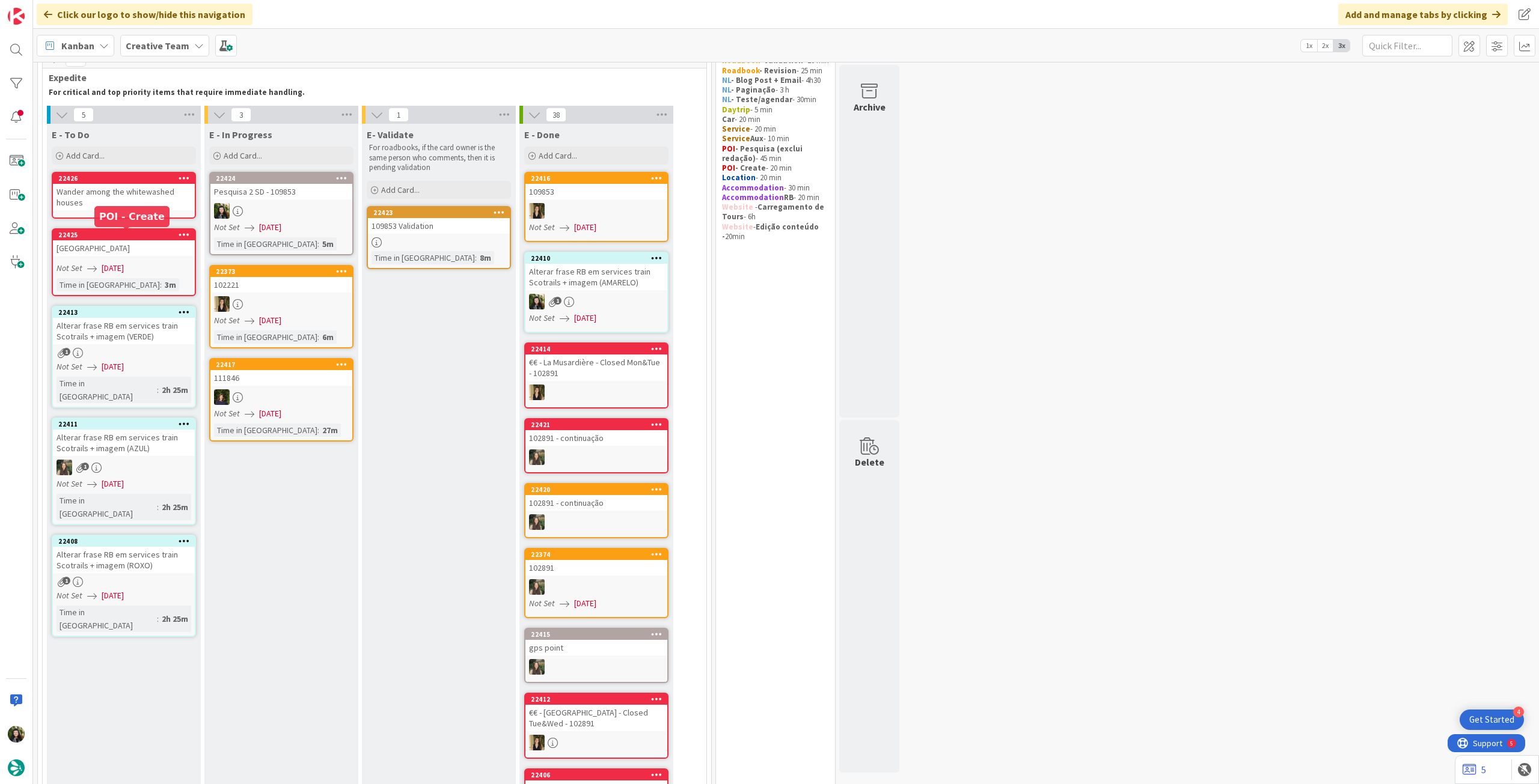
click at [122, 248] on div "[GEOGRAPHIC_DATA]" at bounding box center [124, 248] width 142 height 15
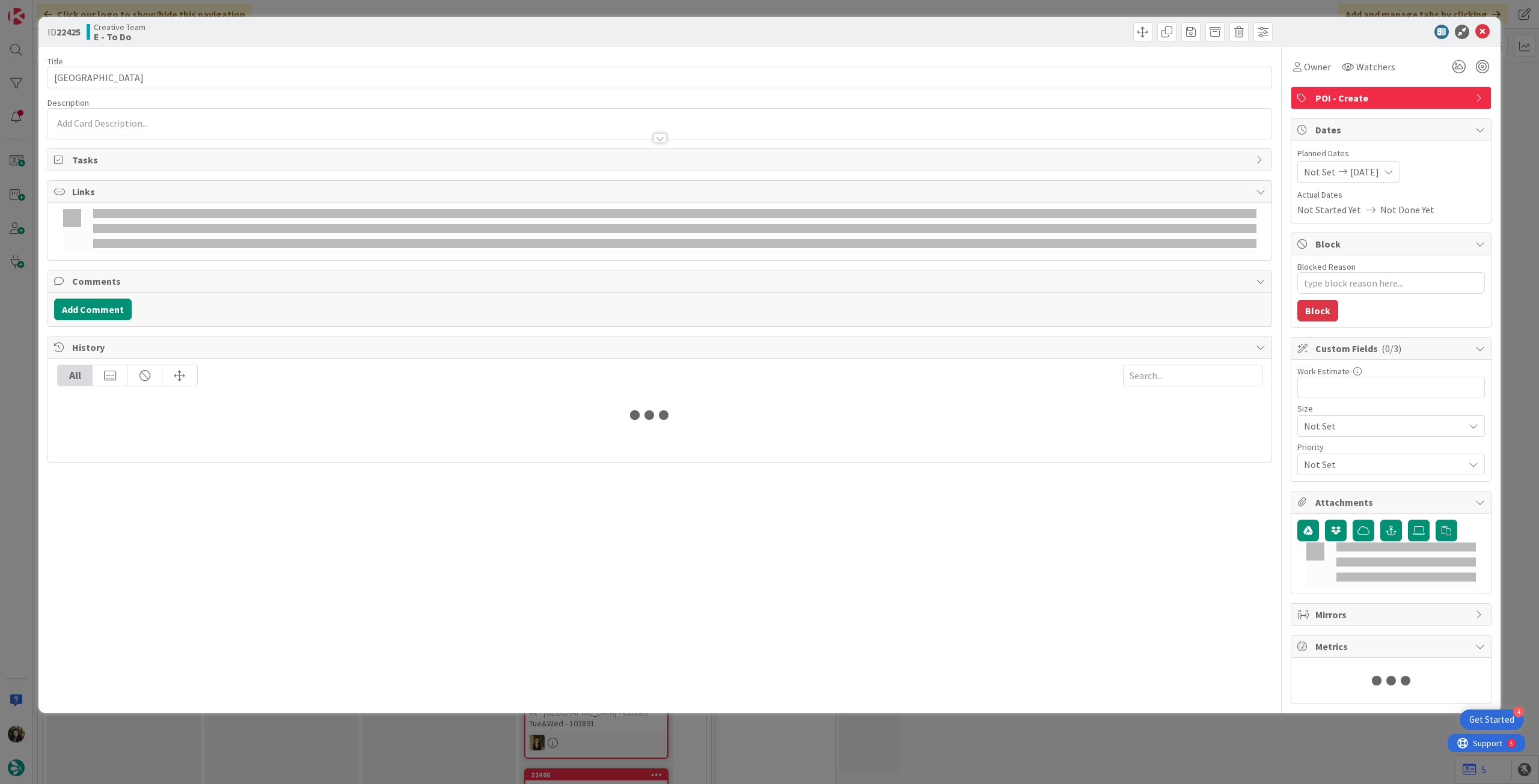
type textarea "x"
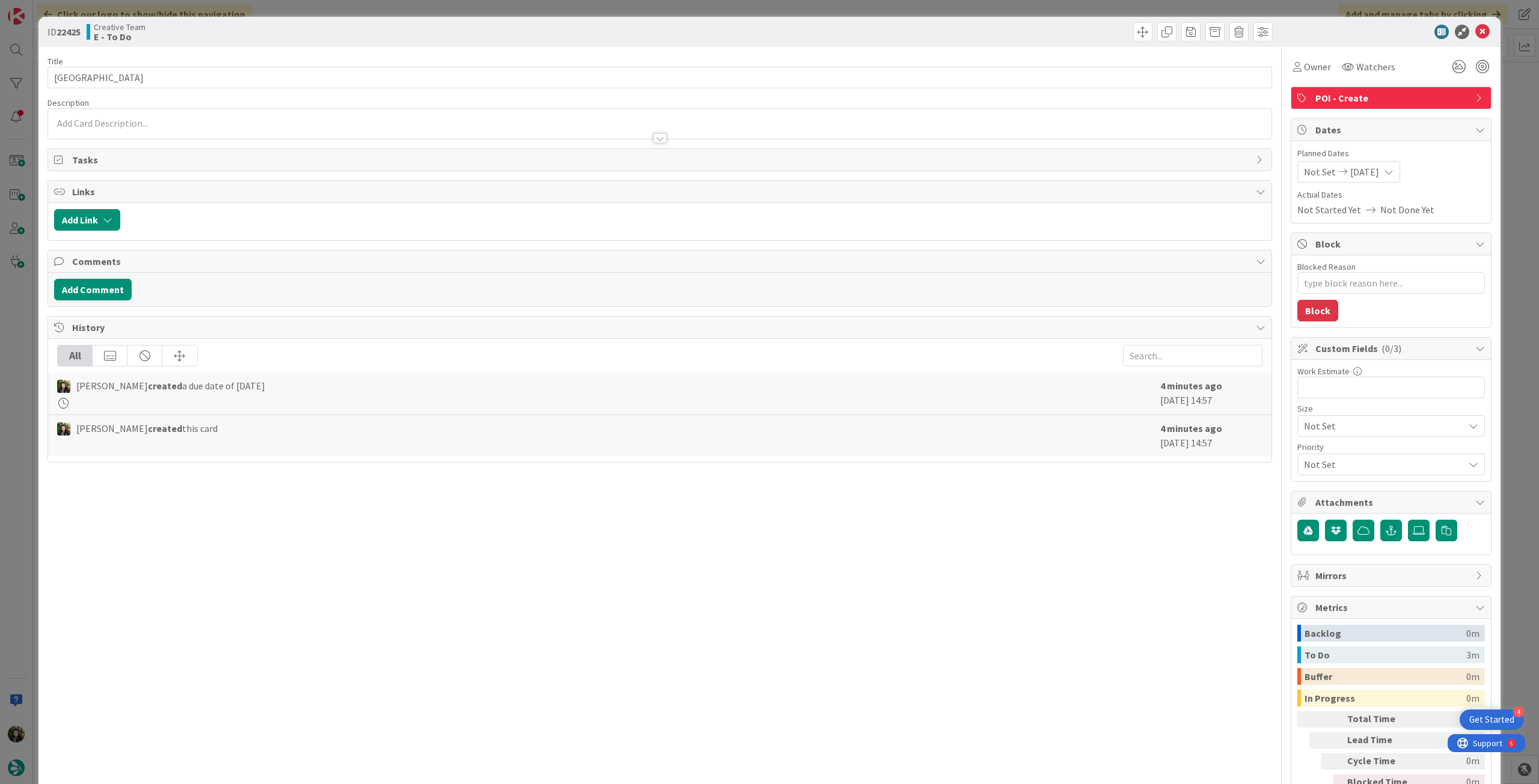
click at [180, 128] on div at bounding box center [660, 132] width 1223 height 12
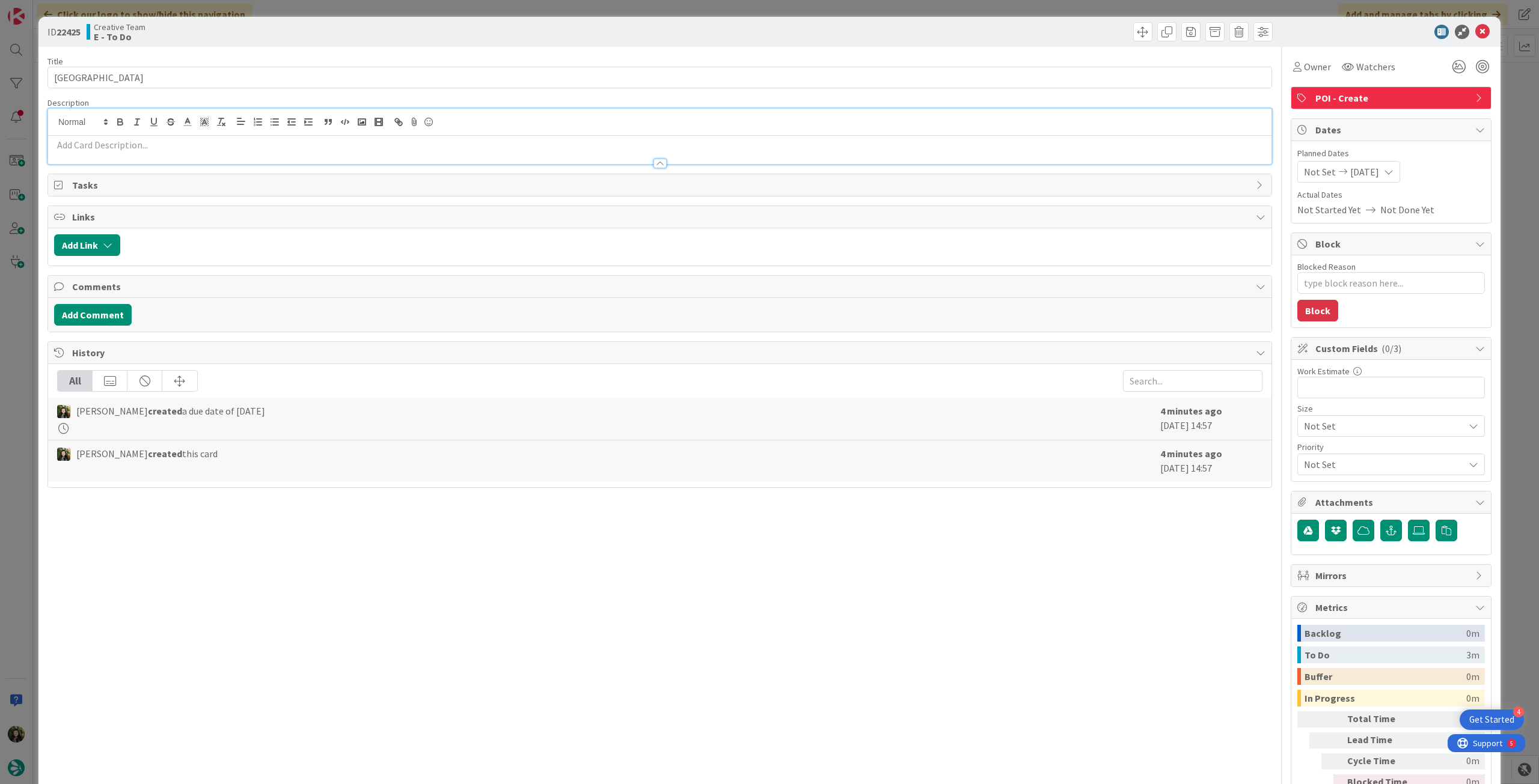
click at [177, 145] on p at bounding box center [660, 145] width 1211 height 14
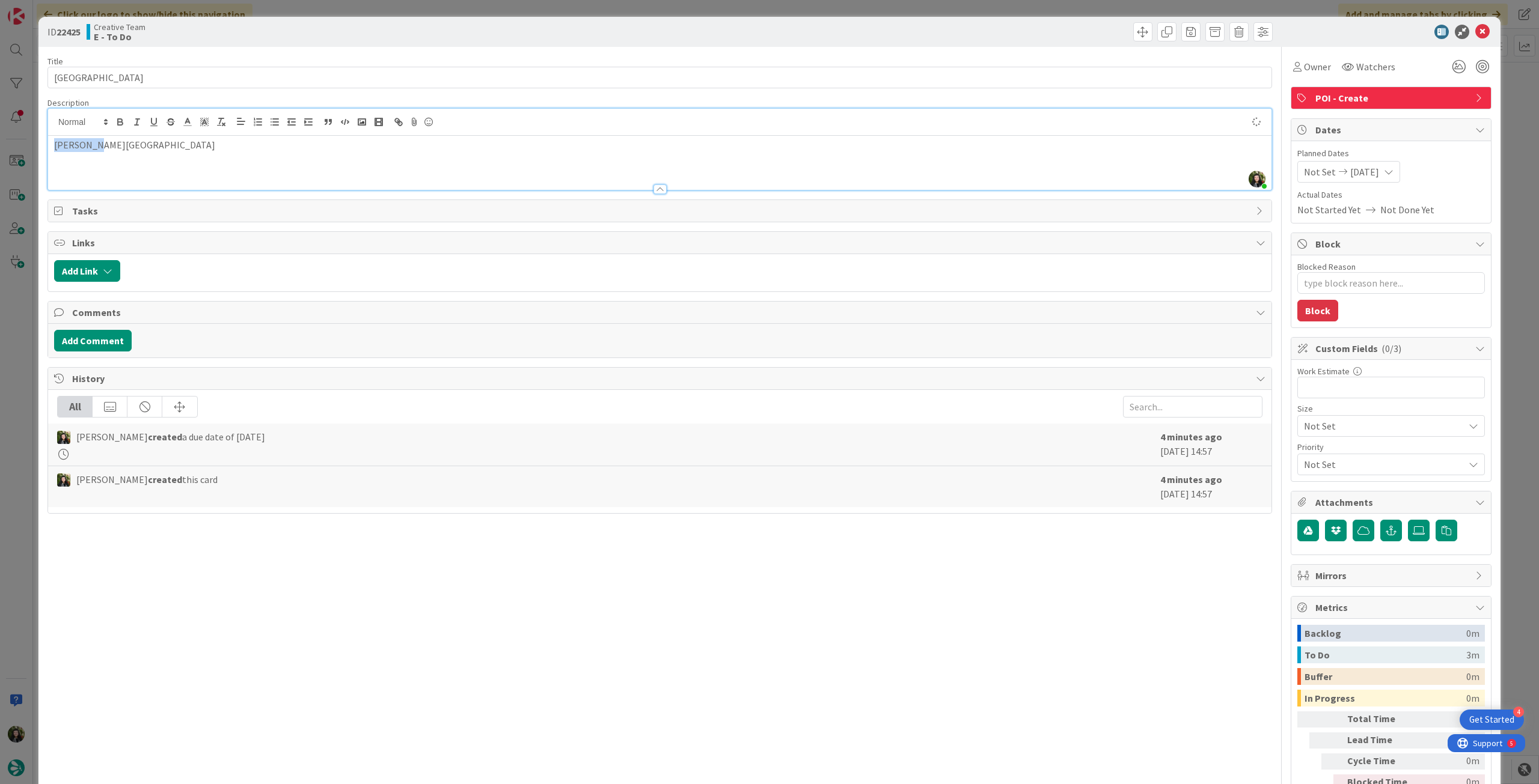
drag, startPoint x: 148, startPoint y: 138, endPoint x: -13, endPoint y: 133, distance: 161.1
click at [0, 133] on html "4 Get Started Click our logo to show/hide this navigation Add and manage tabs b…" at bounding box center [769, 392] width 1539 height 784
copy p "[PERSON_NAME][GEOGRAPHIC_DATA]"
click at [1475, 28] on icon at bounding box center [1482, 31] width 14 height 14
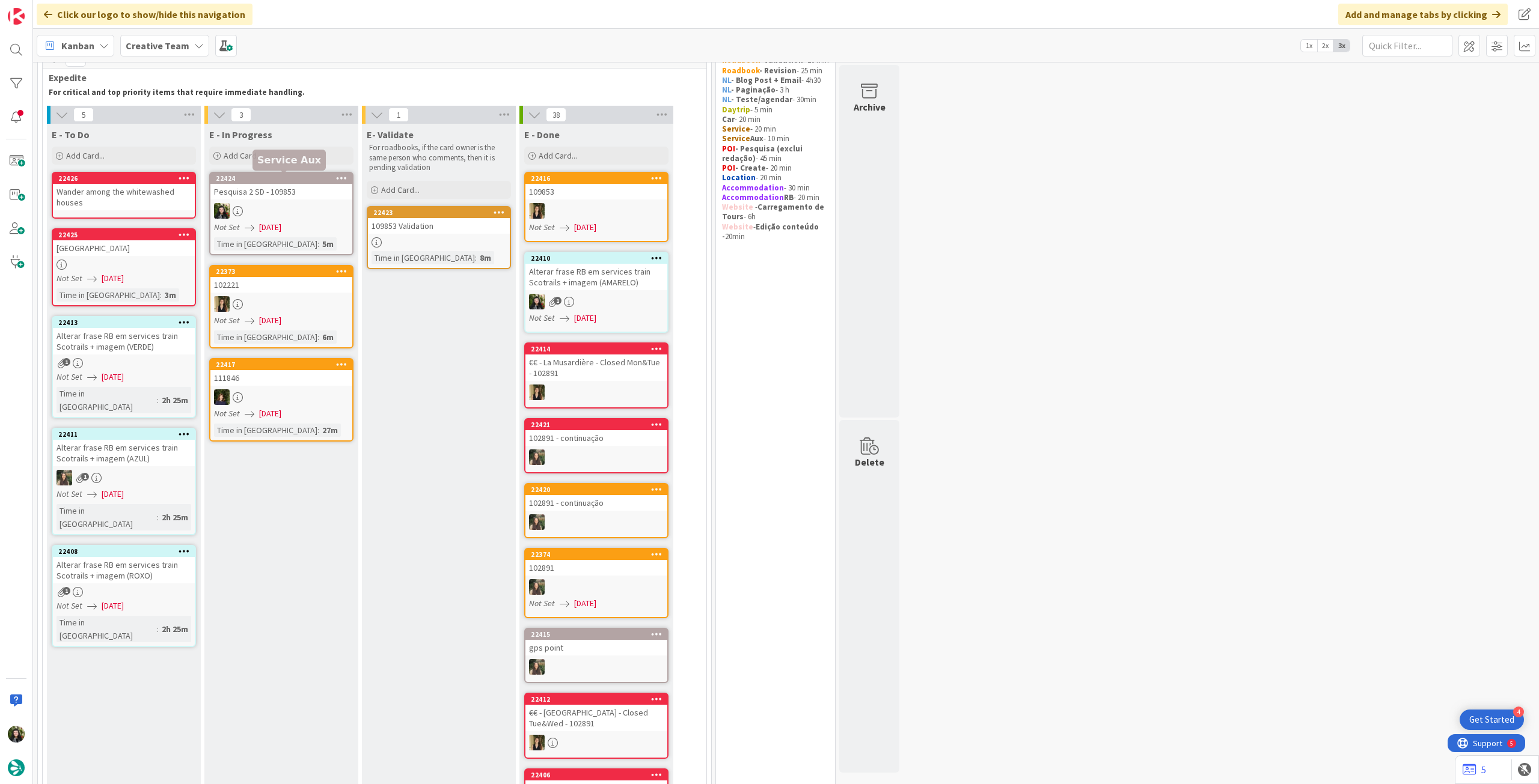
click at [140, 193] on div "Wander among the whitewashed houses" at bounding box center [124, 197] width 142 height 27
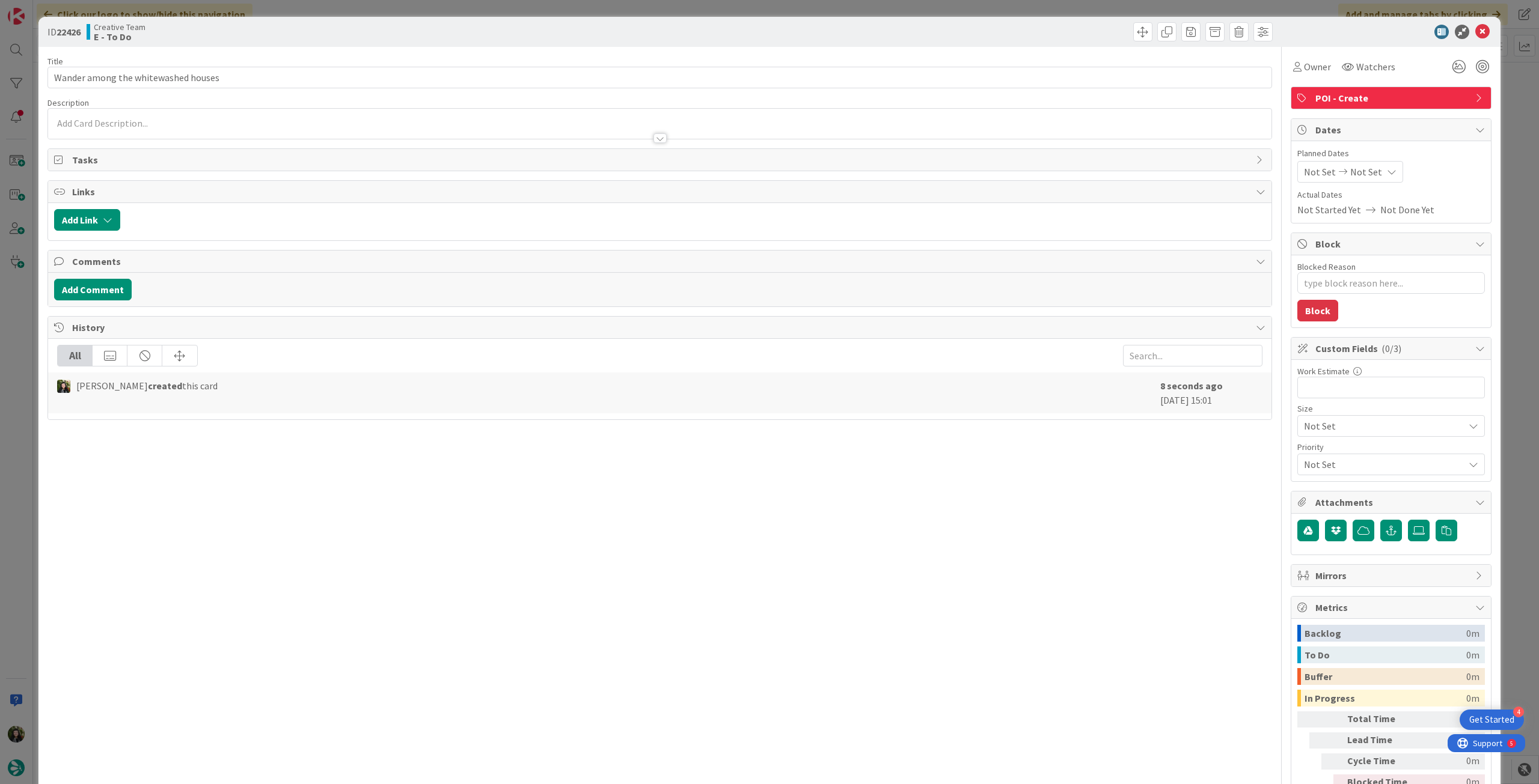
click at [166, 120] on p at bounding box center [660, 124] width 1211 height 14
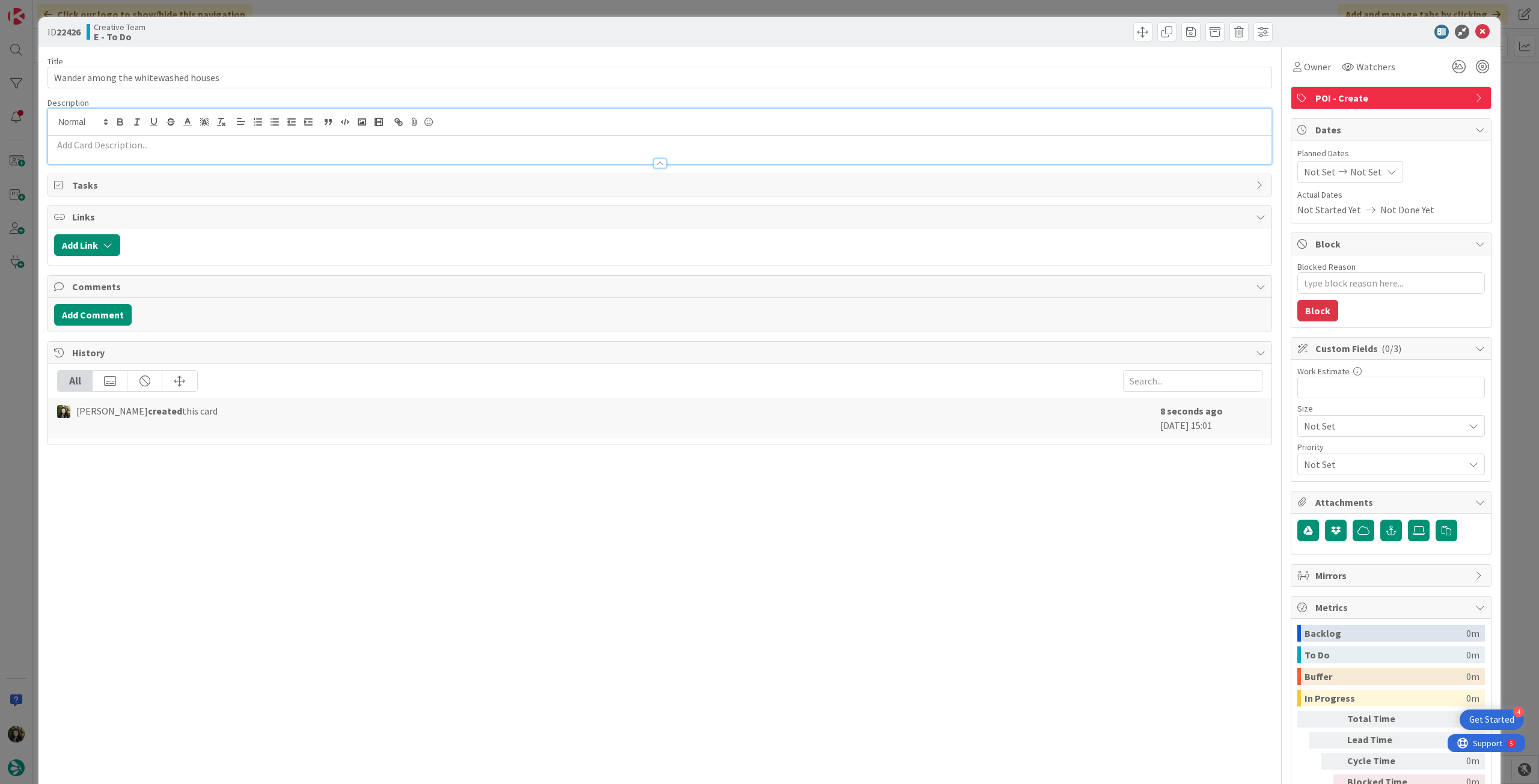
click at [164, 142] on p at bounding box center [660, 145] width 1211 height 14
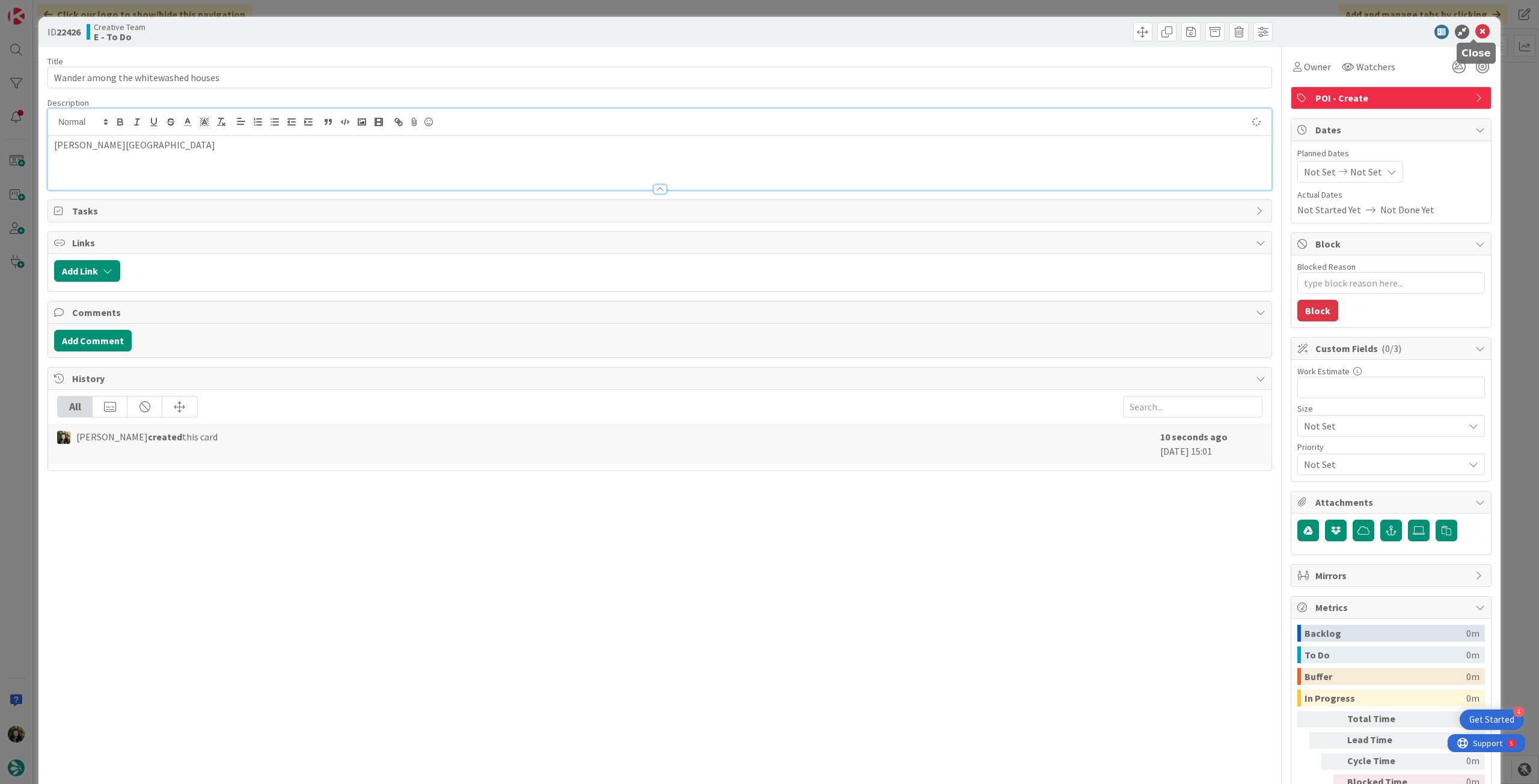
drag, startPoint x: 1473, startPoint y: 33, endPoint x: 954, endPoint y: 153, distance: 532.7
click at [1475, 33] on icon at bounding box center [1482, 31] width 14 height 14
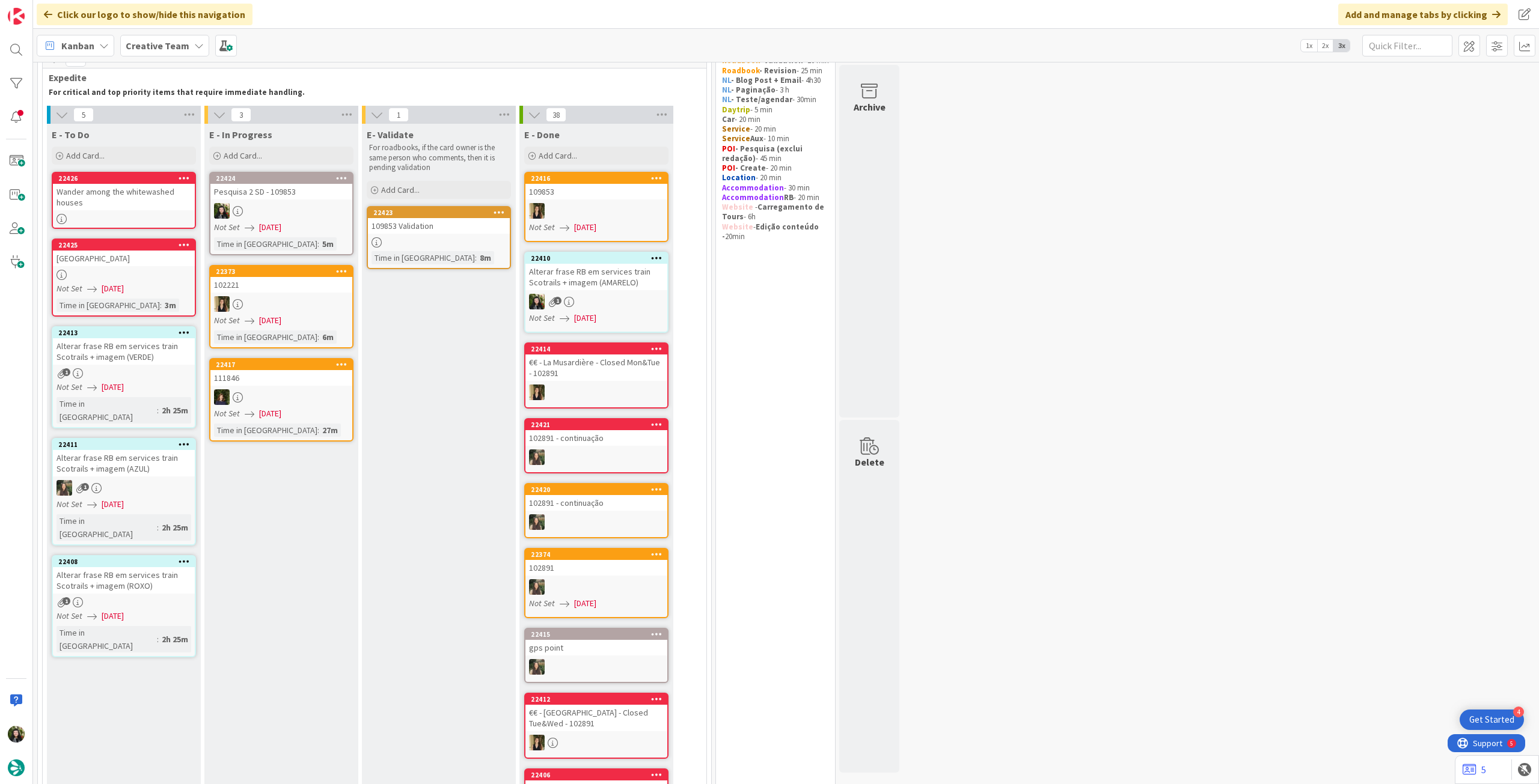
click at [306, 234] on div "Not Set [DATE]" at bounding box center [283, 226] width 138 height 12
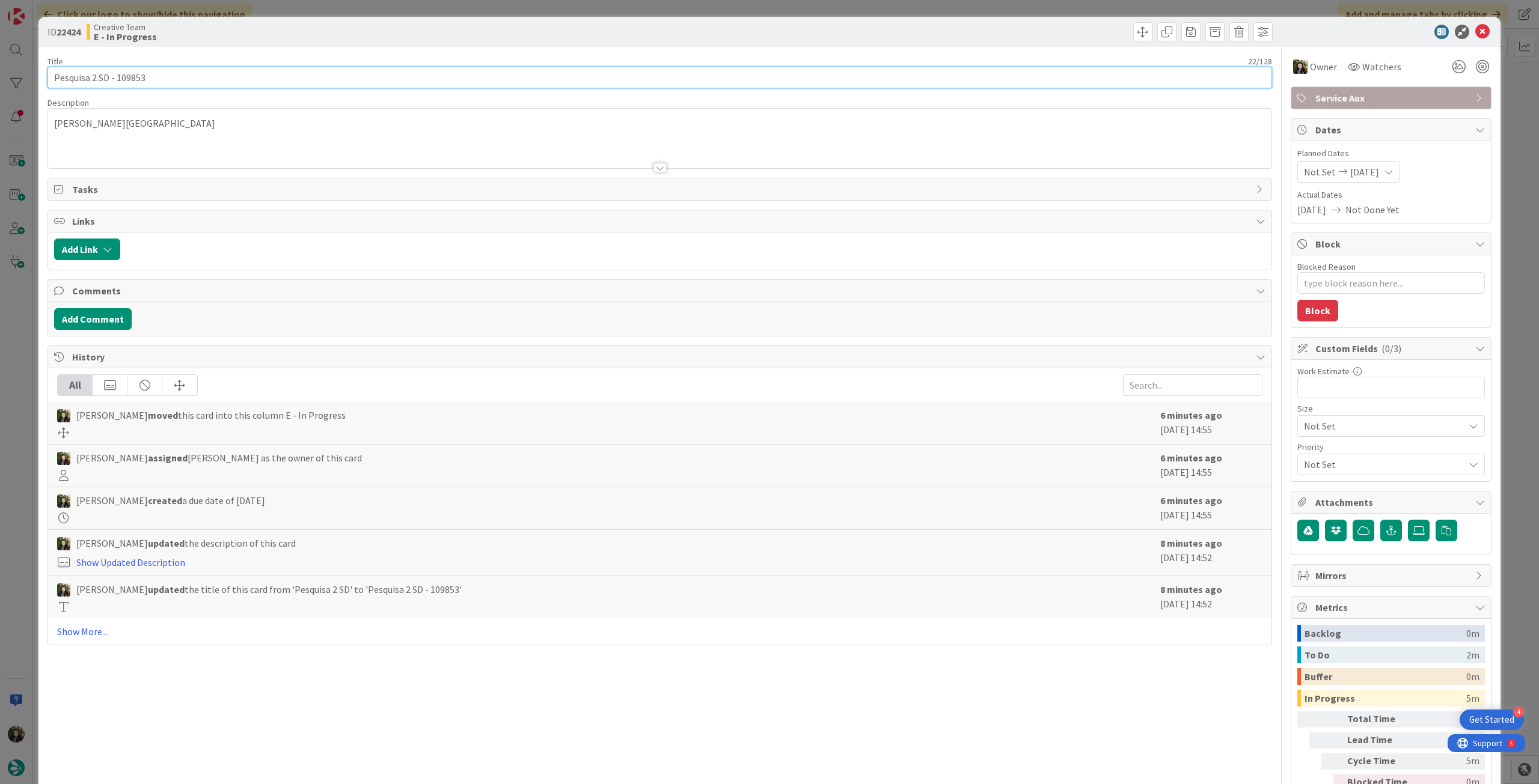
drag, startPoint x: 118, startPoint y: 79, endPoint x: 324, endPoint y: 101, distance: 207.2
click at [307, 97] on div "Title 22 / 128 Pesquisa 2 SD - 109853 Description [PERSON_NAME] Owner Watchers …" at bounding box center [660, 435] width 1224 height 777
click at [1480, 27] on icon at bounding box center [1482, 31] width 14 height 14
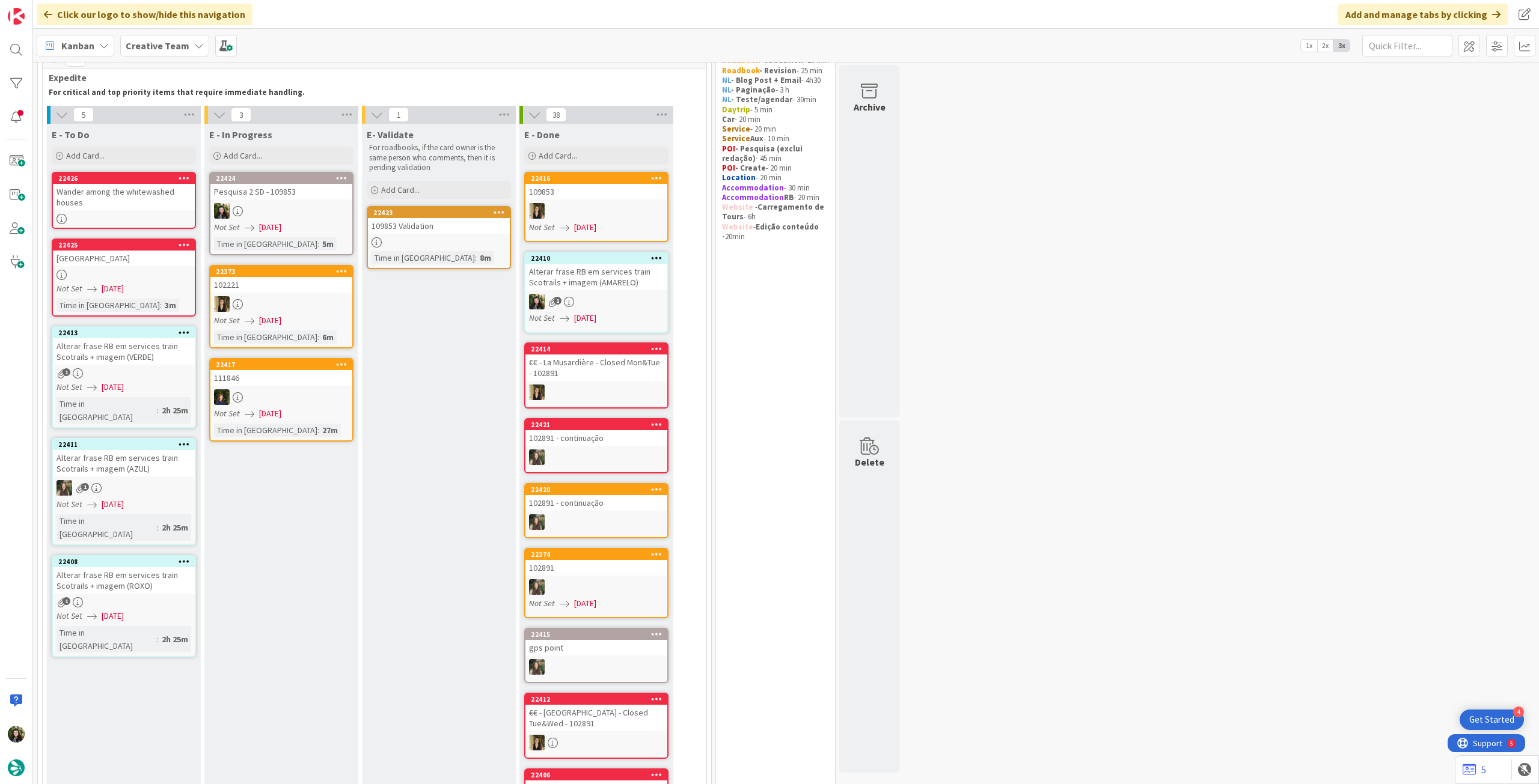
click at [97, 190] on div "Wander among the whitewashed houses" at bounding box center [124, 197] width 142 height 27
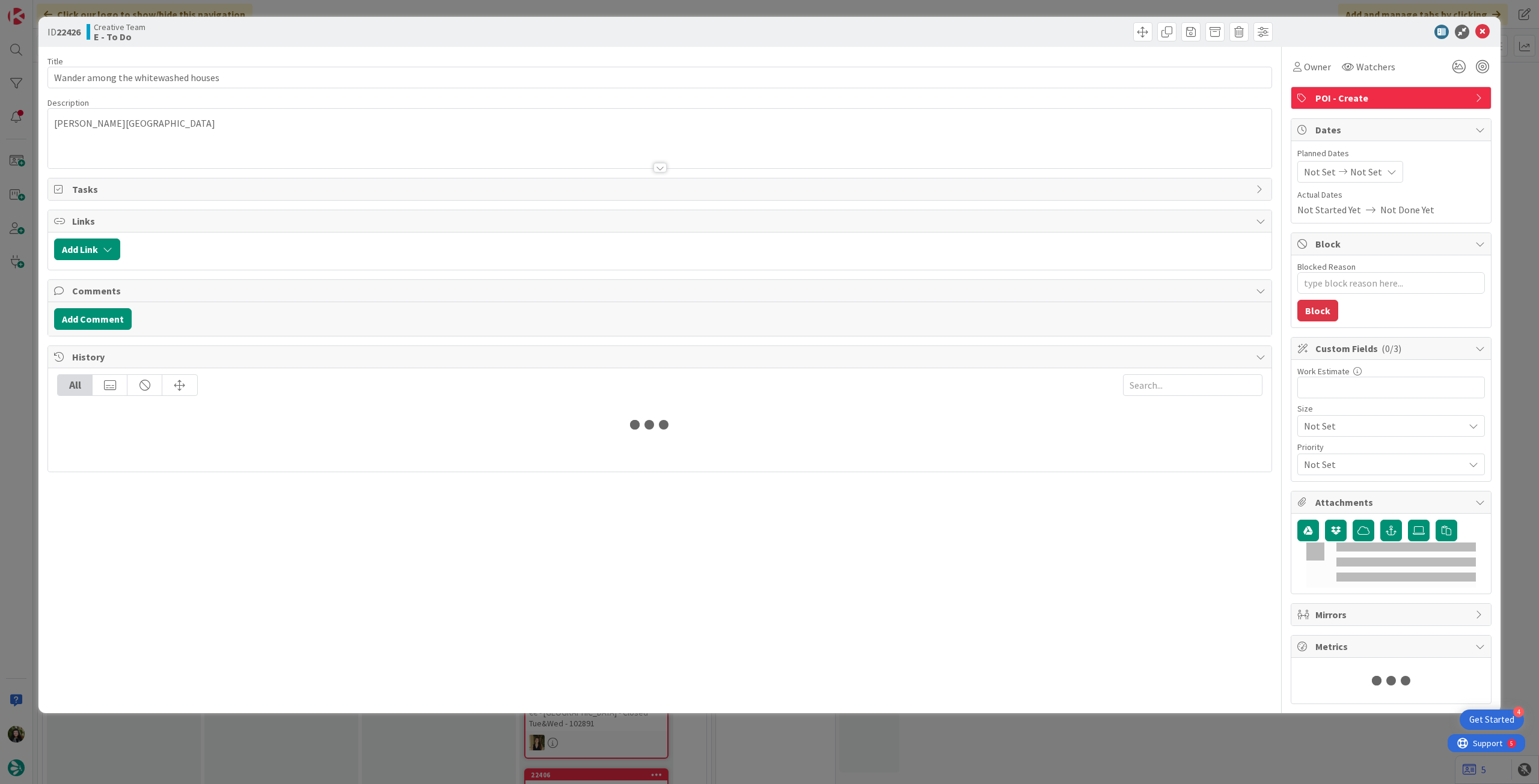
type textarea "x"
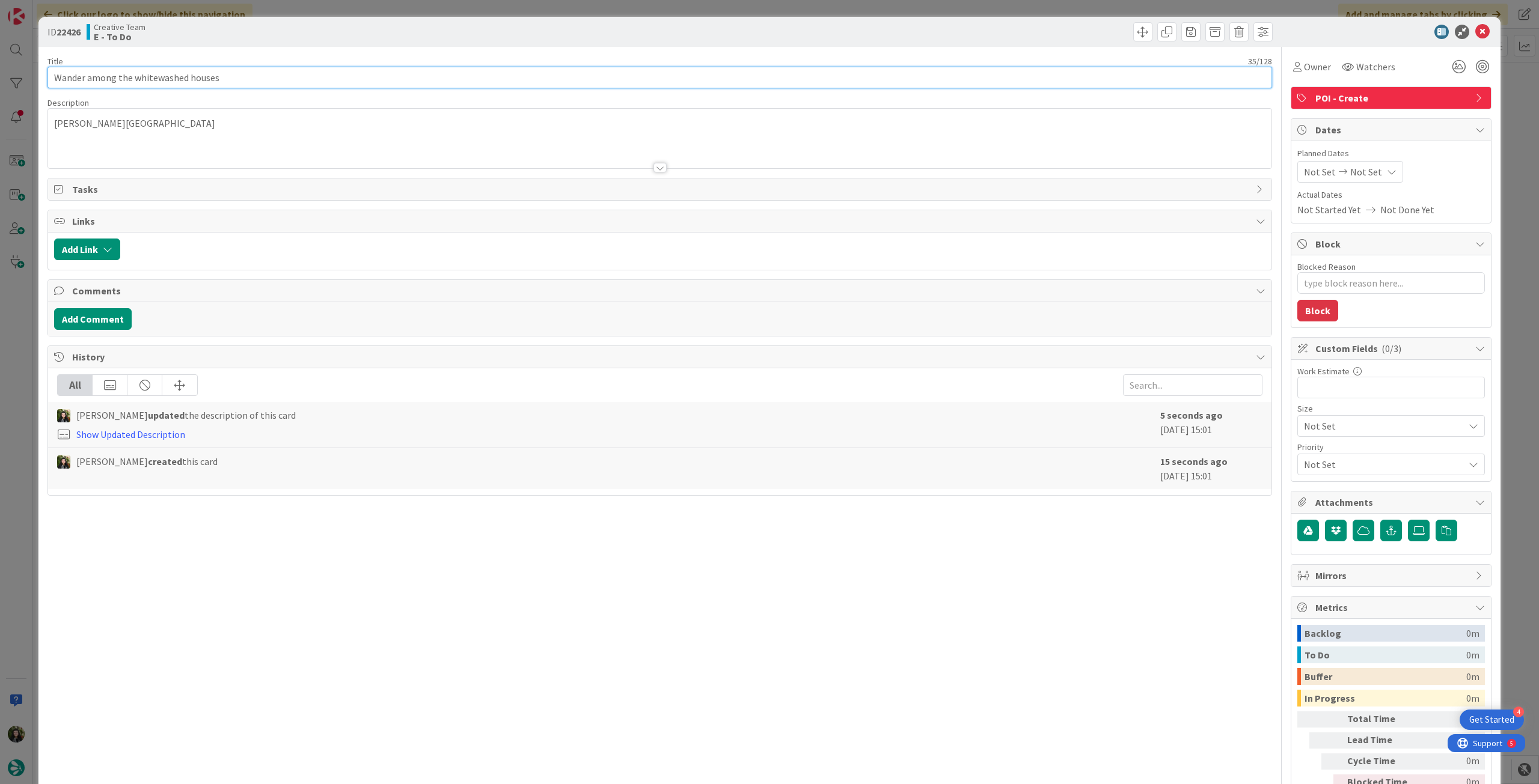
click at [255, 74] on input "Wander among the whitewashed houses" at bounding box center [660, 77] width 1224 height 22
paste input "109853"
type input "Wander among the whitewashed houses - 109853"
type textarea "x"
type input "Wander among the whitewashed houses - 109853"
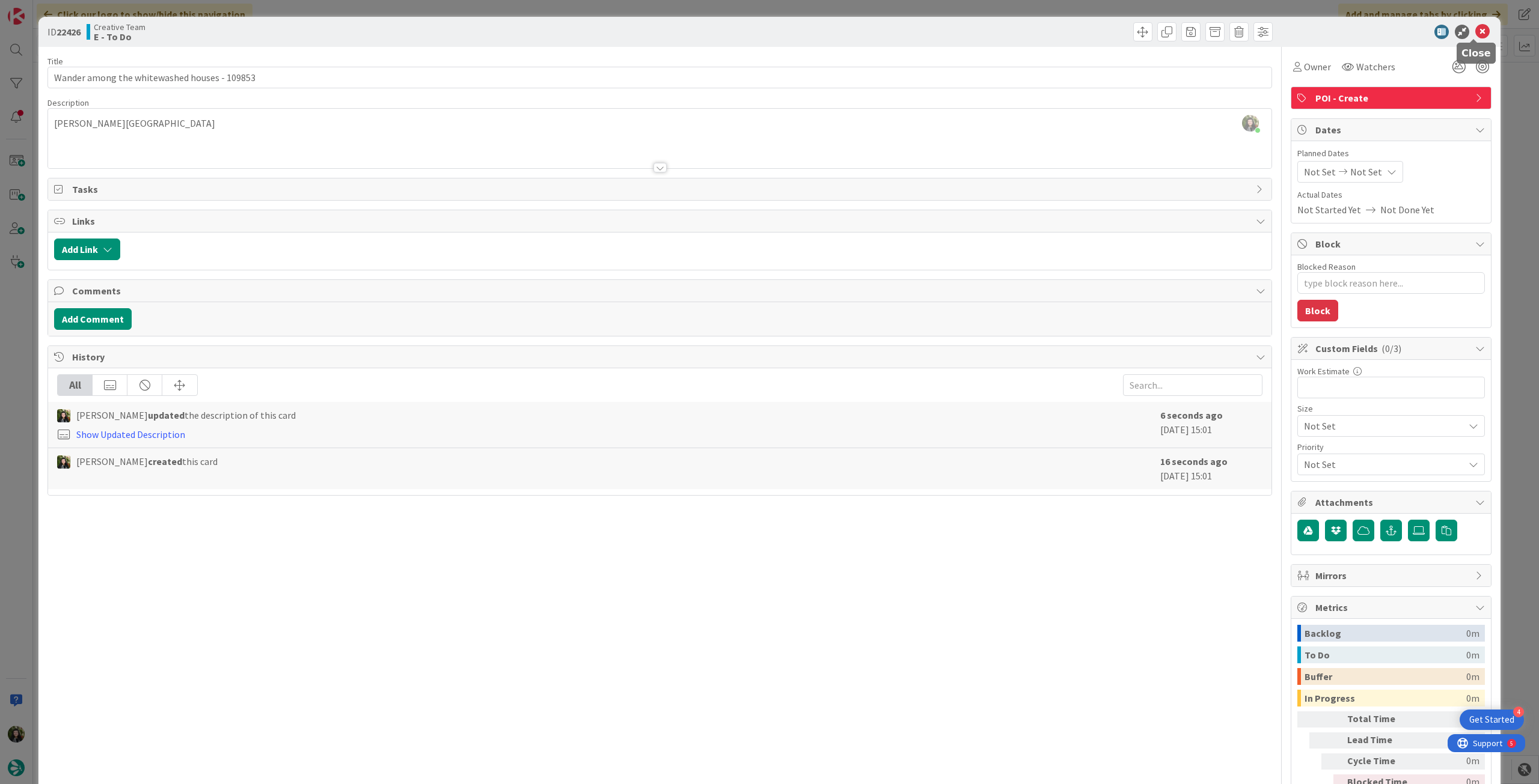
click at [1477, 30] on icon at bounding box center [1482, 31] width 14 height 14
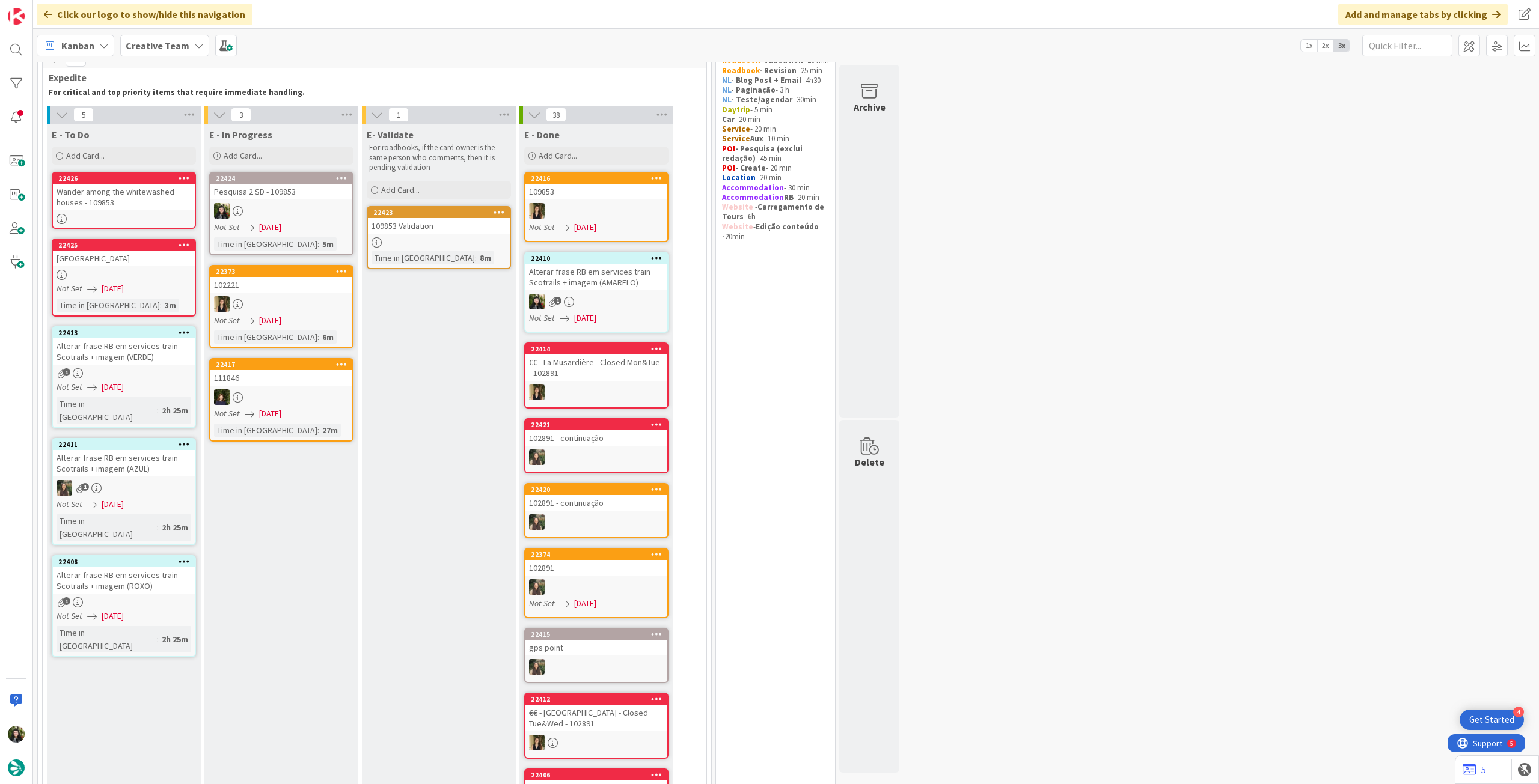
click at [148, 260] on div "[GEOGRAPHIC_DATA]" at bounding box center [124, 258] width 142 height 15
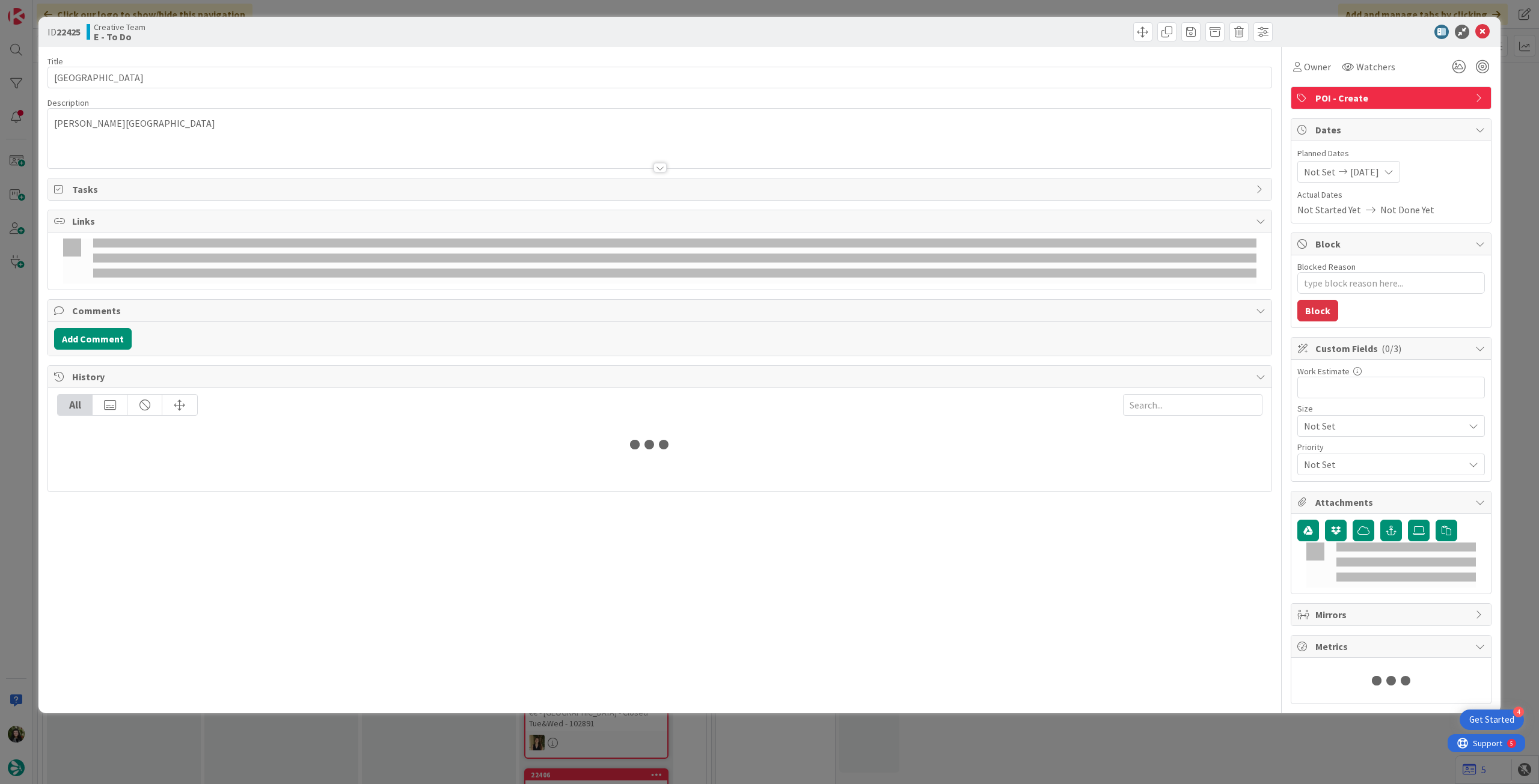
type textarea "x"
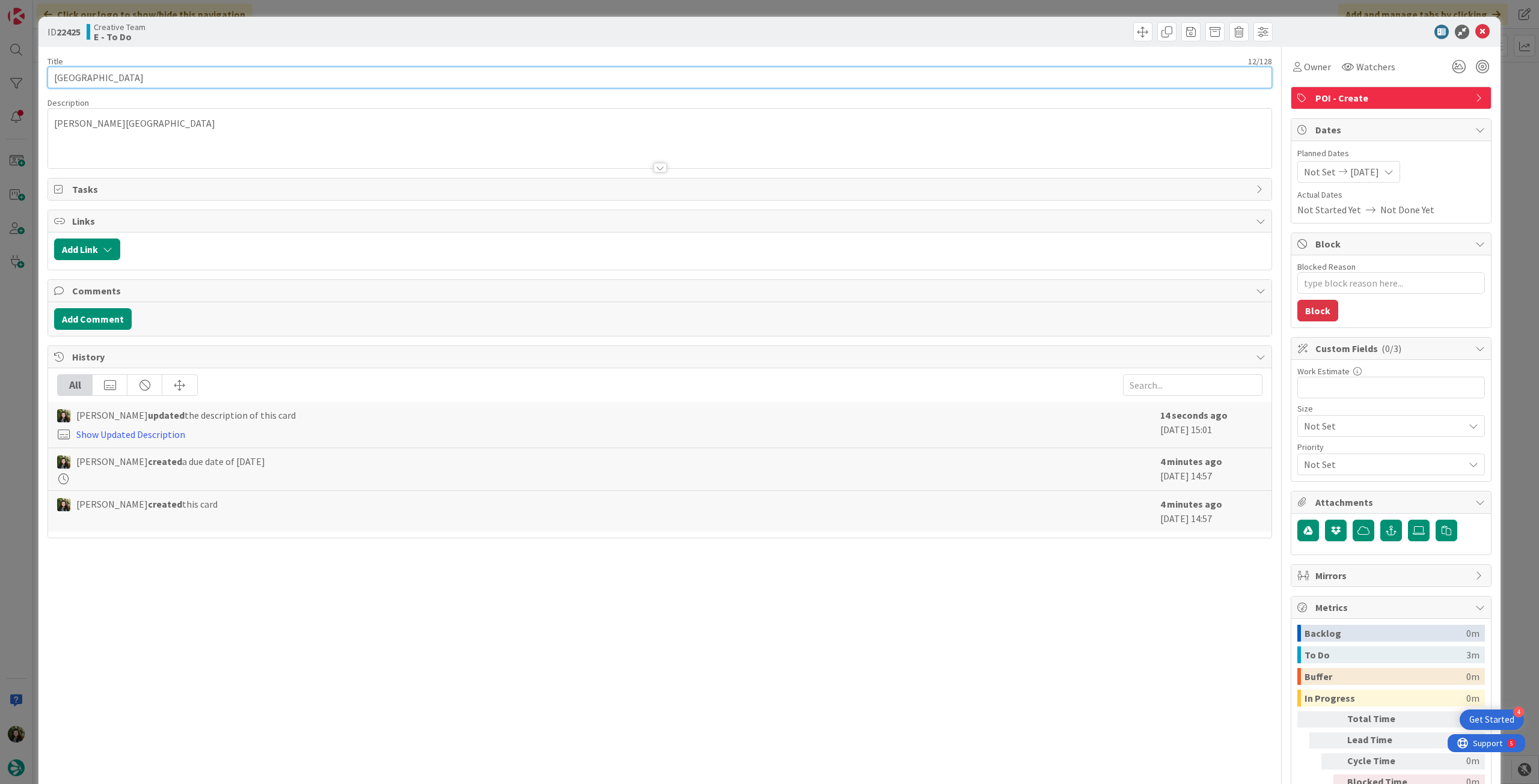
click at [239, 77] on input "[GEOGRAPHIC_DATA]" at bounding box center [660, 77] width 1224 height 22
type input "[GEOGRAPHIC_DATA] -"
type textarea "x"
paste input "109853"
type input "[GEOGRAPHIC_DATA] - 109853"
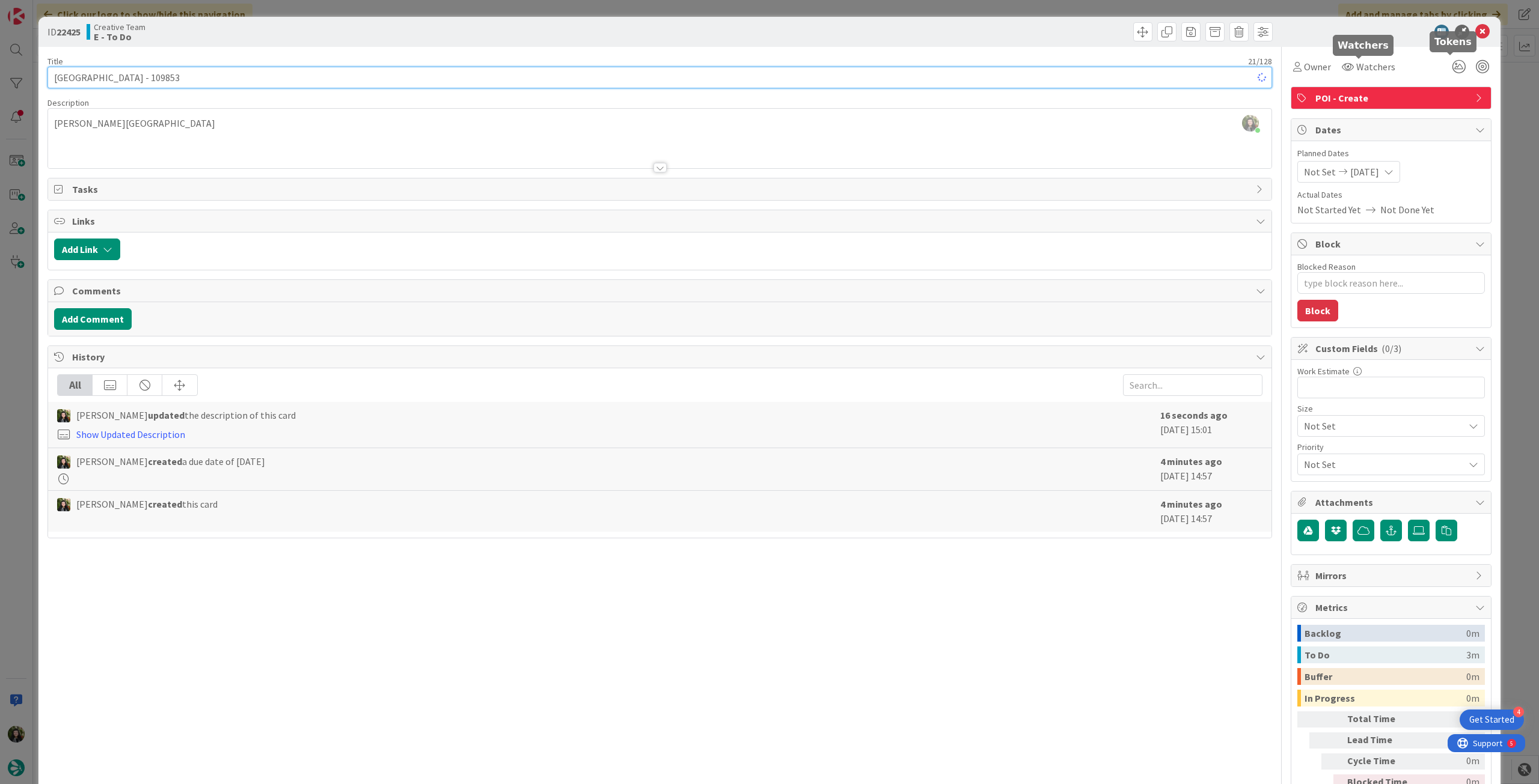
type textarea "x"
type input "[GEOGRAPHIC_DATA] - 109853"
click at [1476, 34] on icon at bounding box center [1482, 31] width 14 height 14
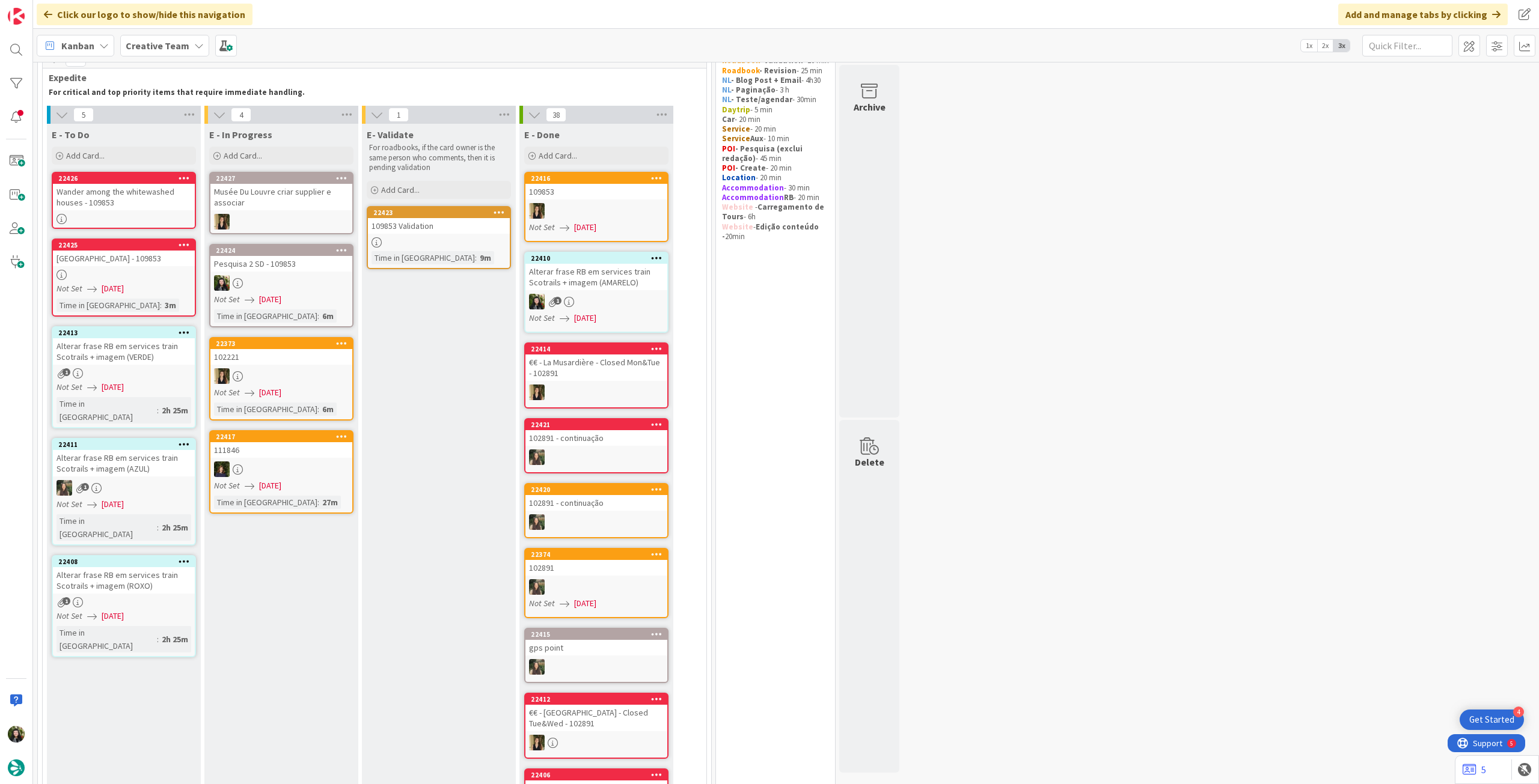
click at [441, 239] on div at bounding box center [438, 242] width 142 height 10
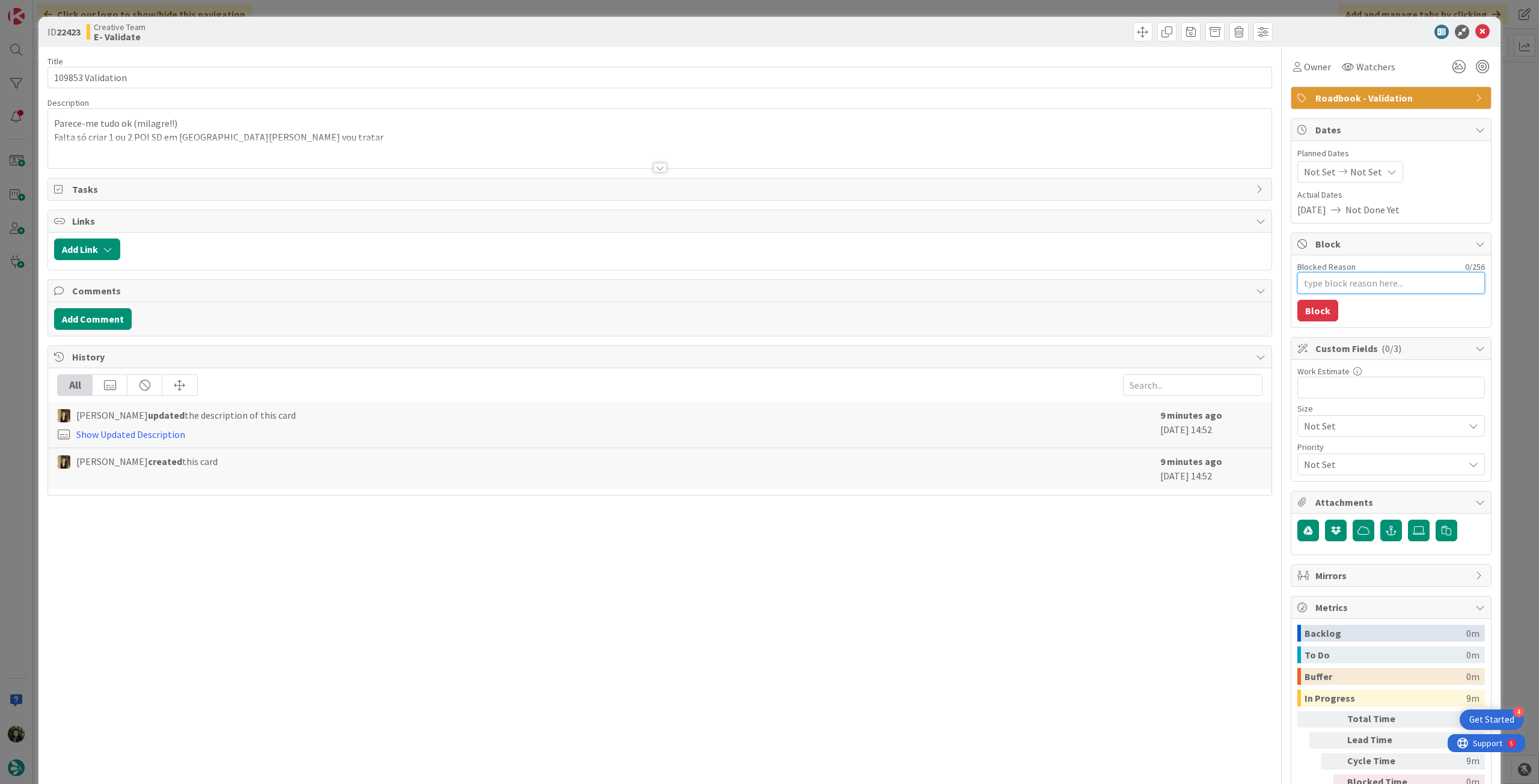
click at [1326, 286] on textarea "Blocked Reason" at bounding box center [1391, 283] width 187 height 22
type textarea "x"
type textarea "p"
type textarea "x"
type textarea "pe"
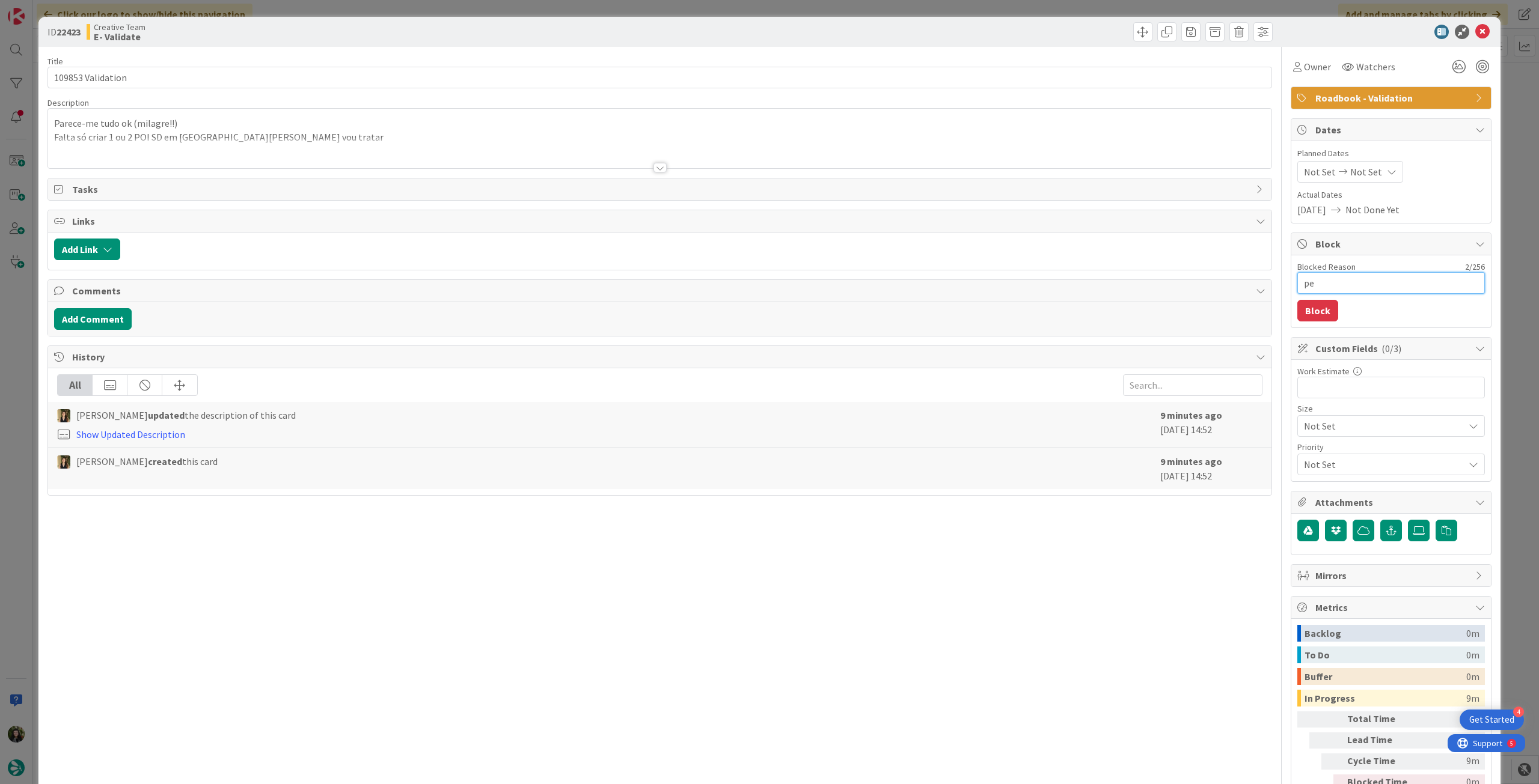
type textarea "x"
type textarea "pen"
type textarea "x"
type textarea "pend"
type textarea "x"
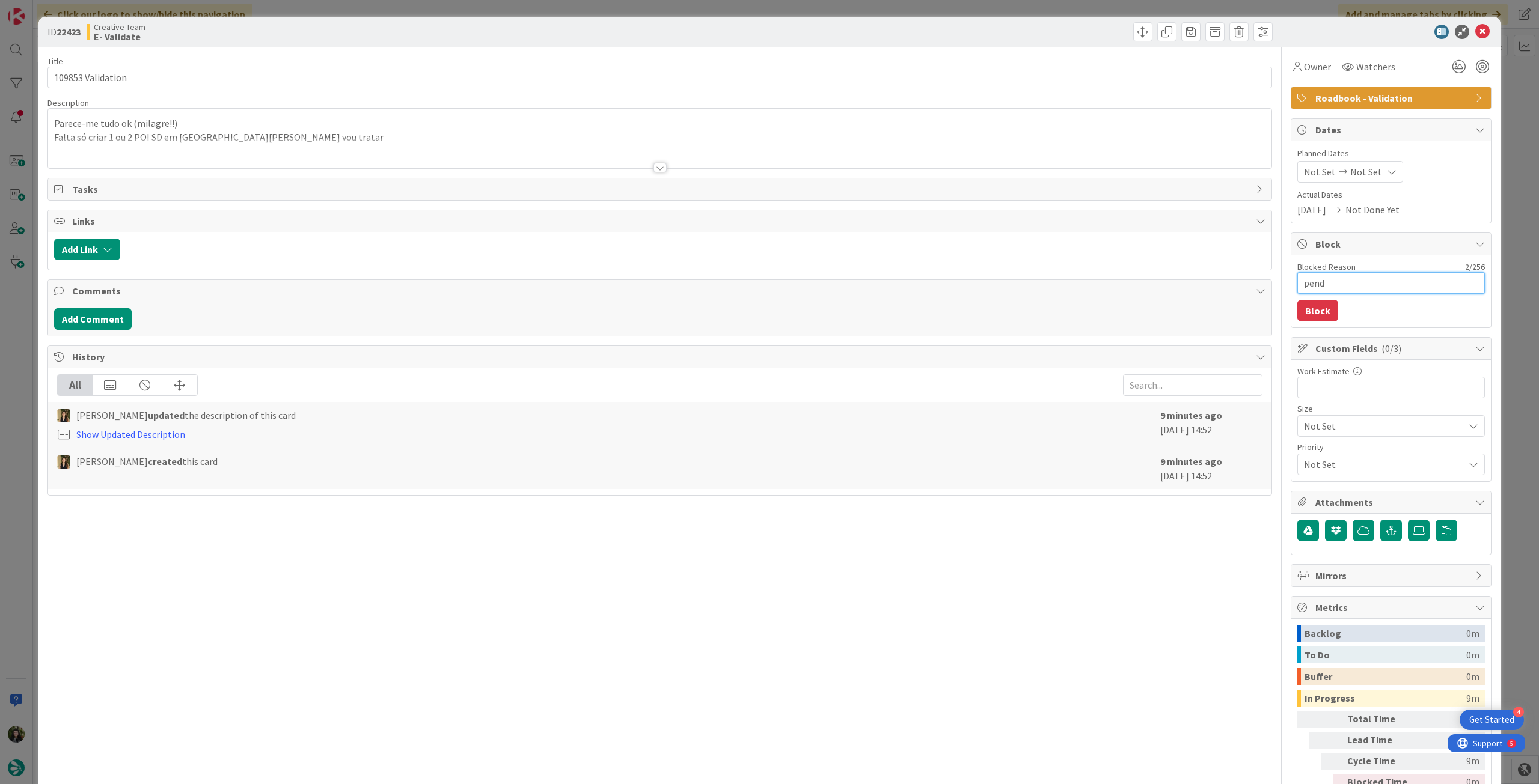
type textarea "pende"
type textarea "x"
type textarea "penden"
type textarea "x"
type textarea "pendent"
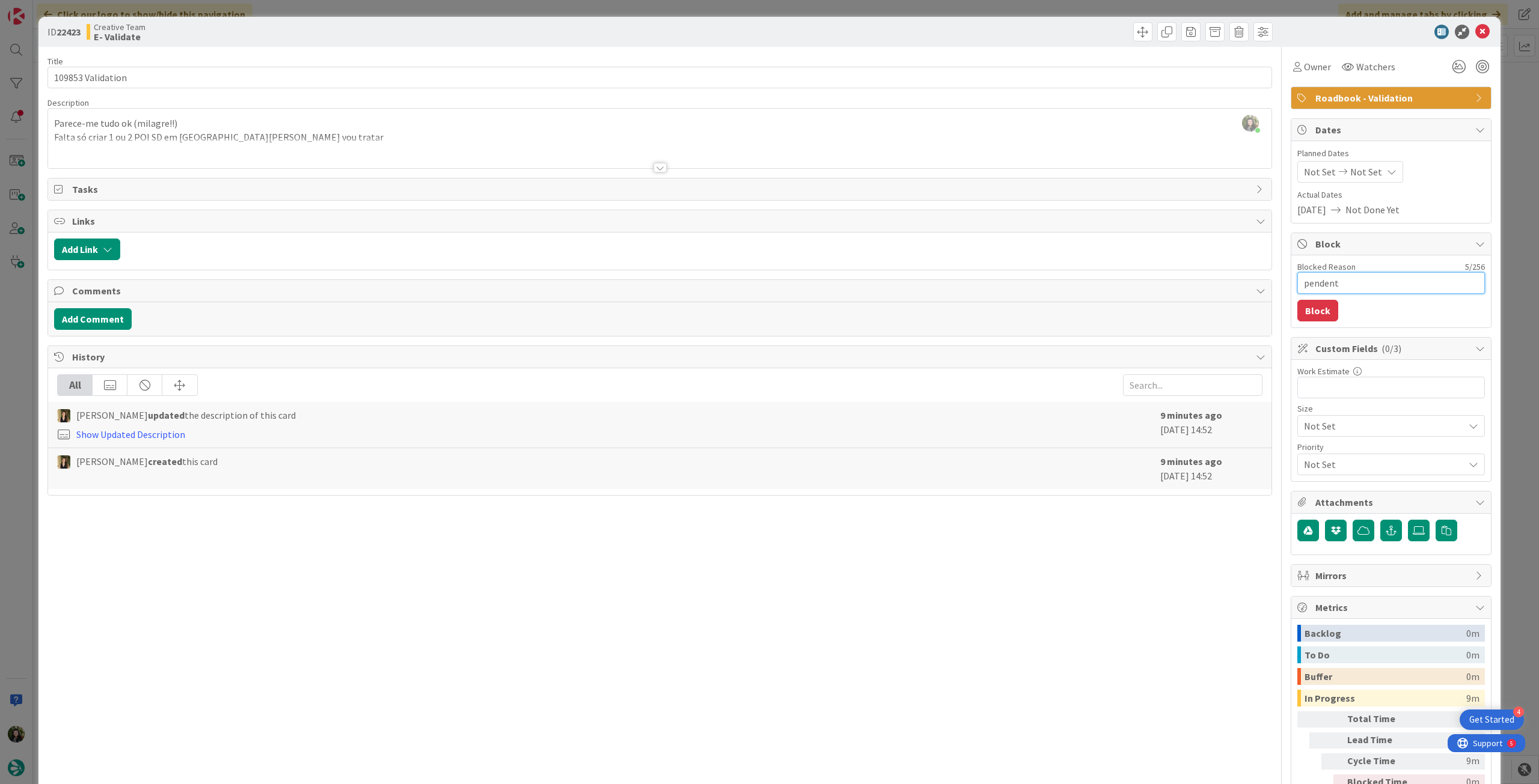
type textarea "x"
type textarea "pendente"
type textarea "x"
type textarea "pendente"
type textarea "x"
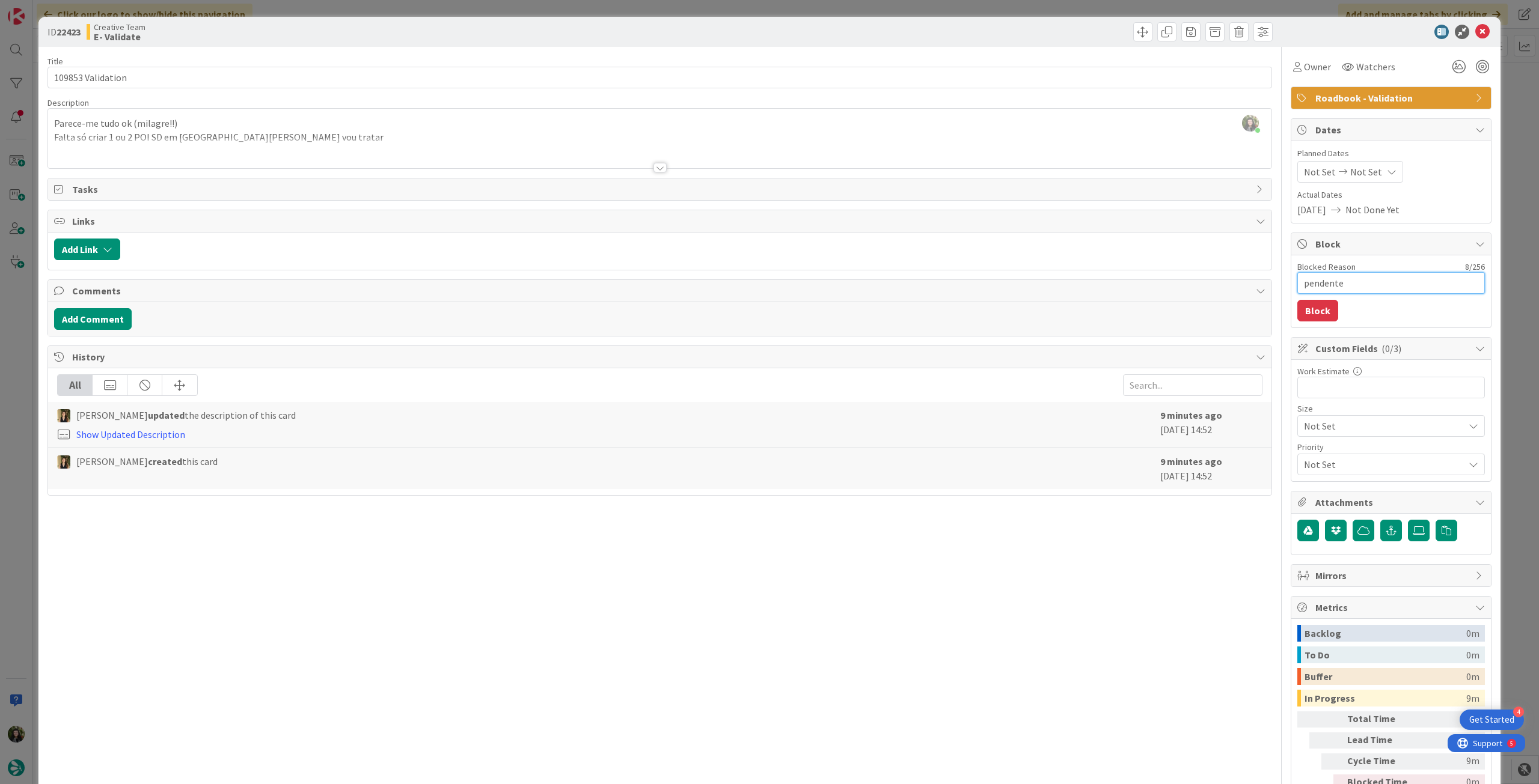
type textarea "pendente p"
type textarea "x"
type textarea "pendente po"
type textarea "x"
type textarea "pendente poi"
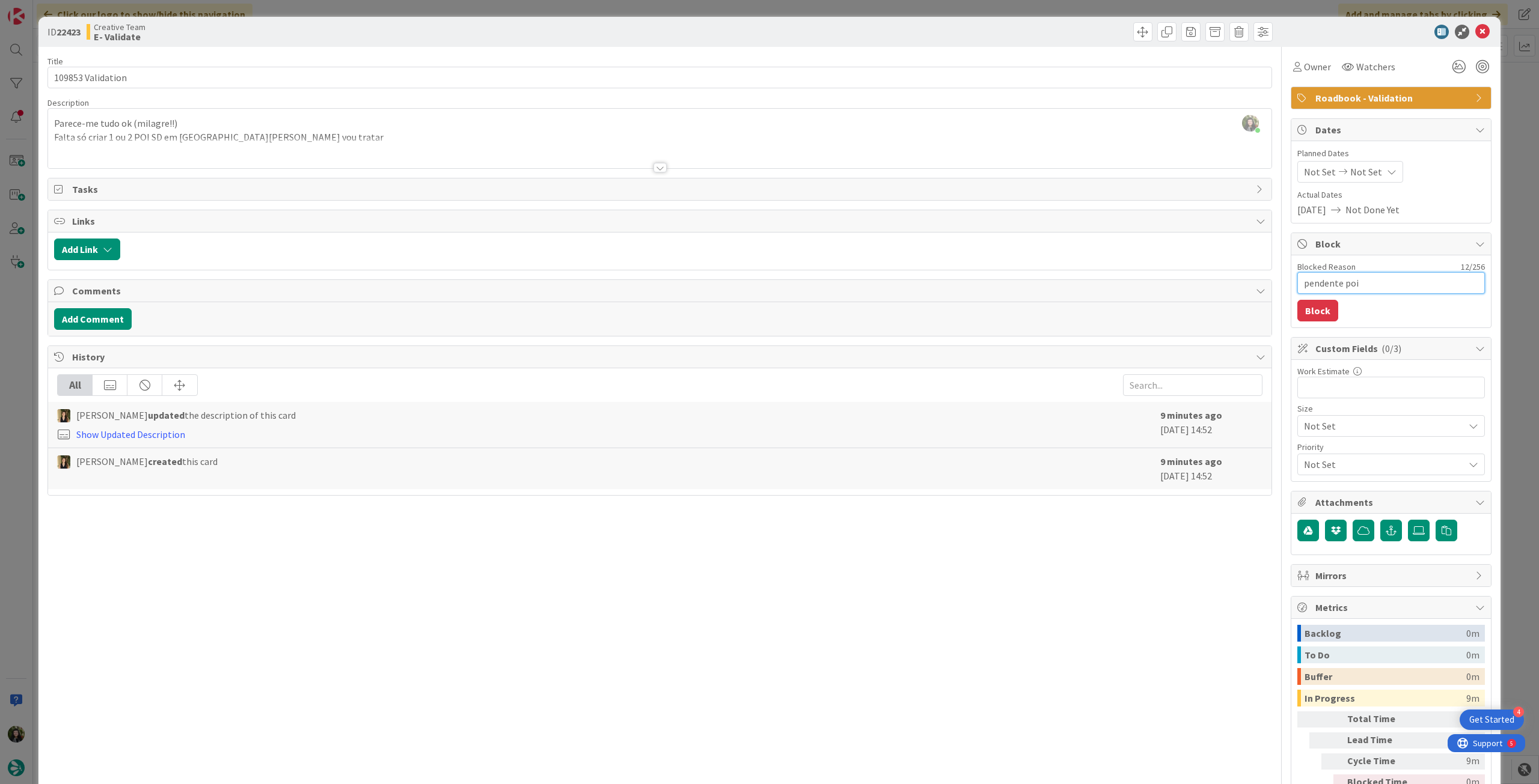
type textarea "x"
type textarea "pendente pois"
type textarea "x"
type textarea "pendente poi"
type textarea "x"
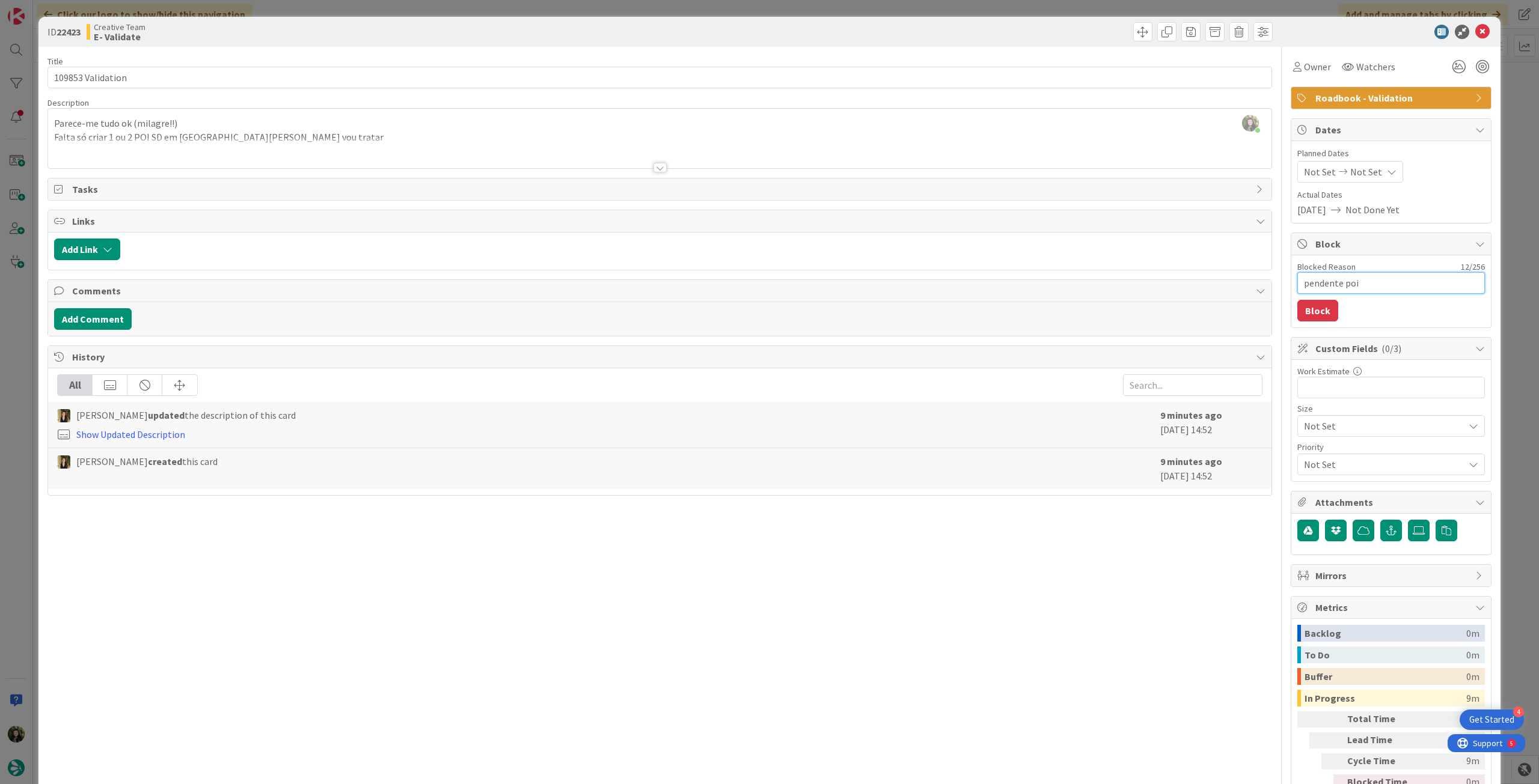
type textarea "pendente po"
type textarea "x"
type textarea "pendente p"
type textarea "x"
type textarea "pendente"
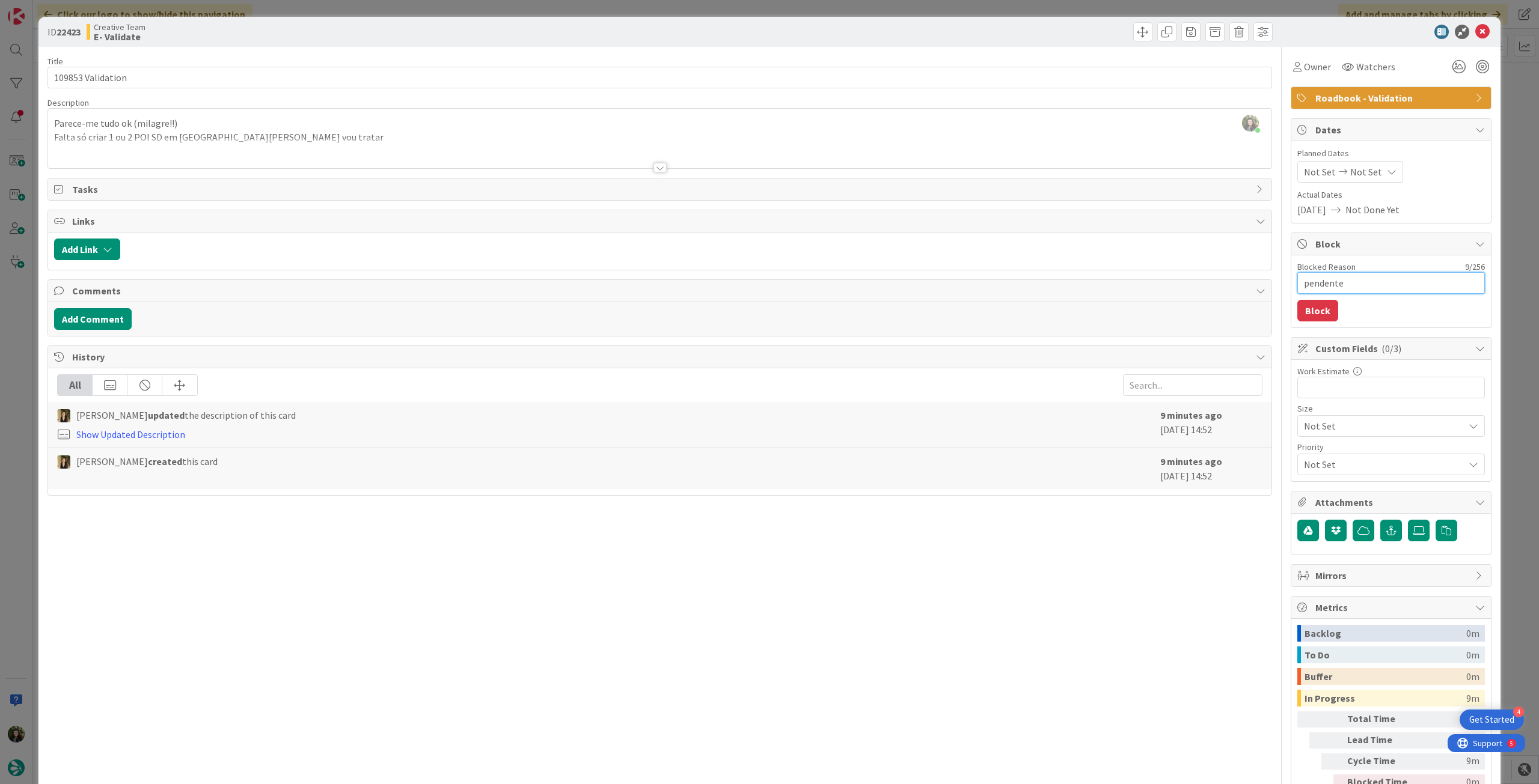
type textarea "x"
type textarea "pendente P"
type textarea "x"
type textarea "pendente Po"
type textarea "x"
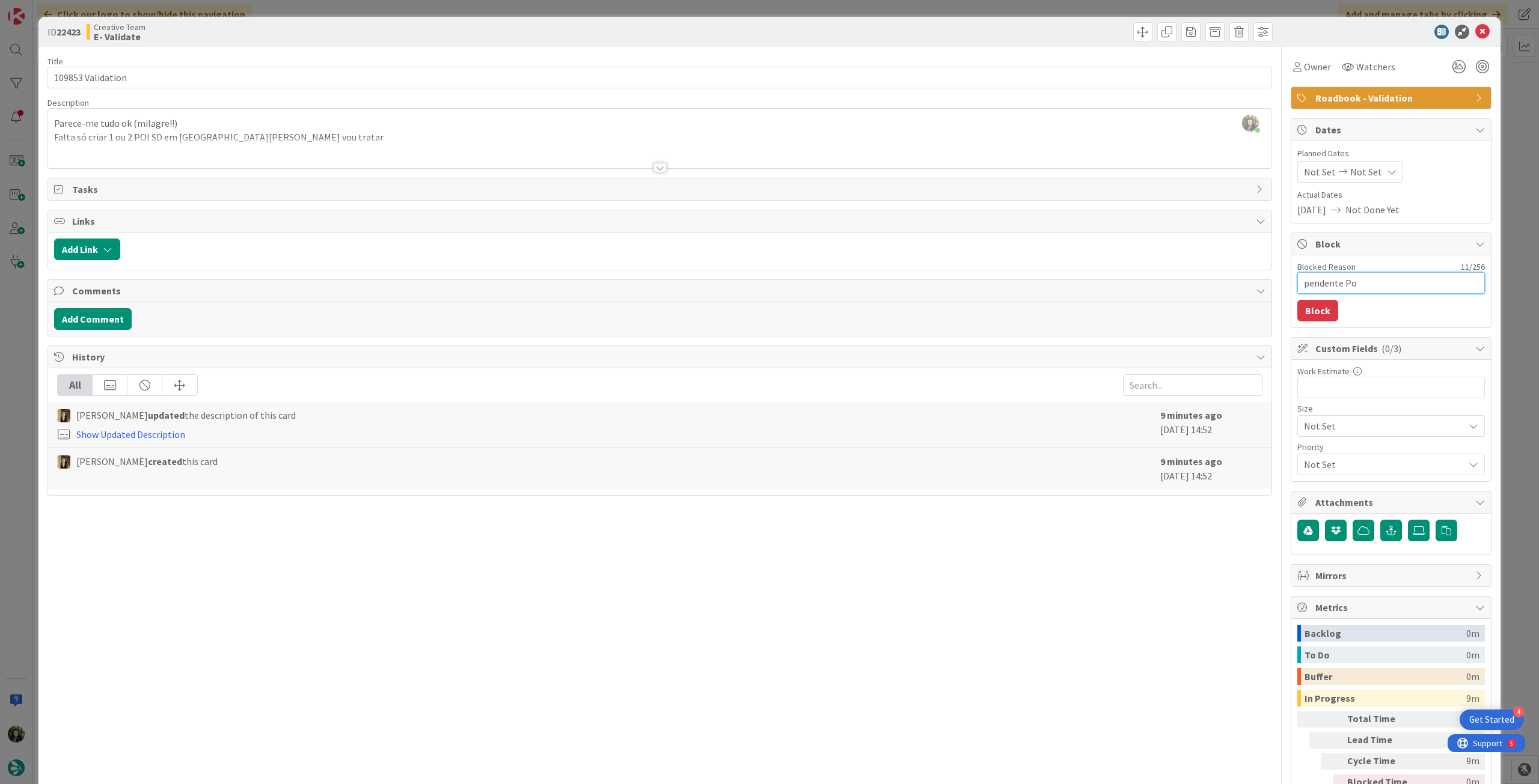
type textarea "pendente Poi"
type textarea "x"
type textarea "pendente Pois"
drag, startPoint x: 1309, startPoint y: 310, endPoint x: 1351, endPoint y: 233, distance: 87.7
click at [1309, 310] on button "Block" at bounding box center [1317, 310] width 41 height 22
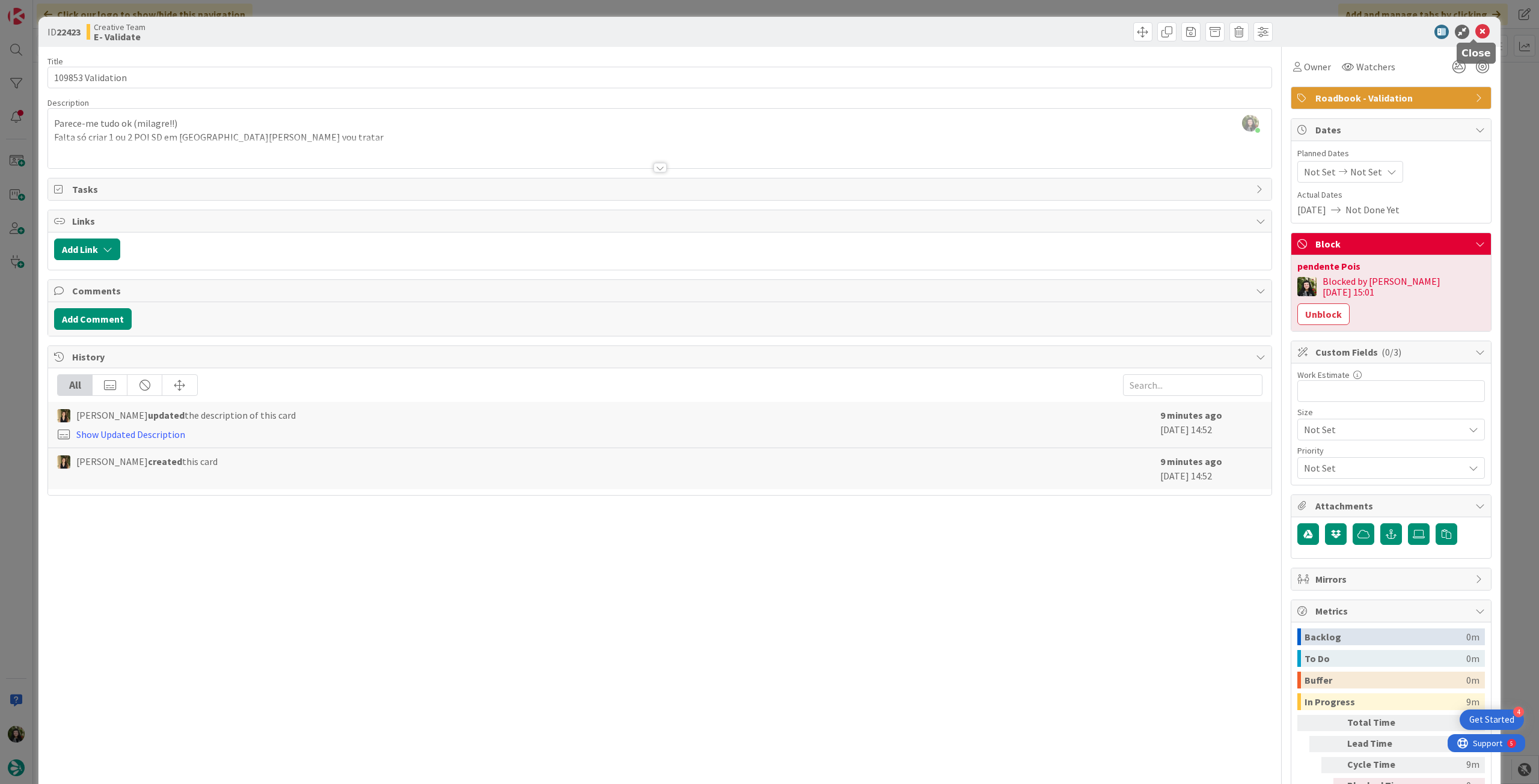
drag, startPoint x: 1473, startPoint y: 30, endPoint x: 1248, endPoint y: 125, distance: 244.2
click at [1475, 32] on icon at bounding box center [1482, 31] width 14 height 14
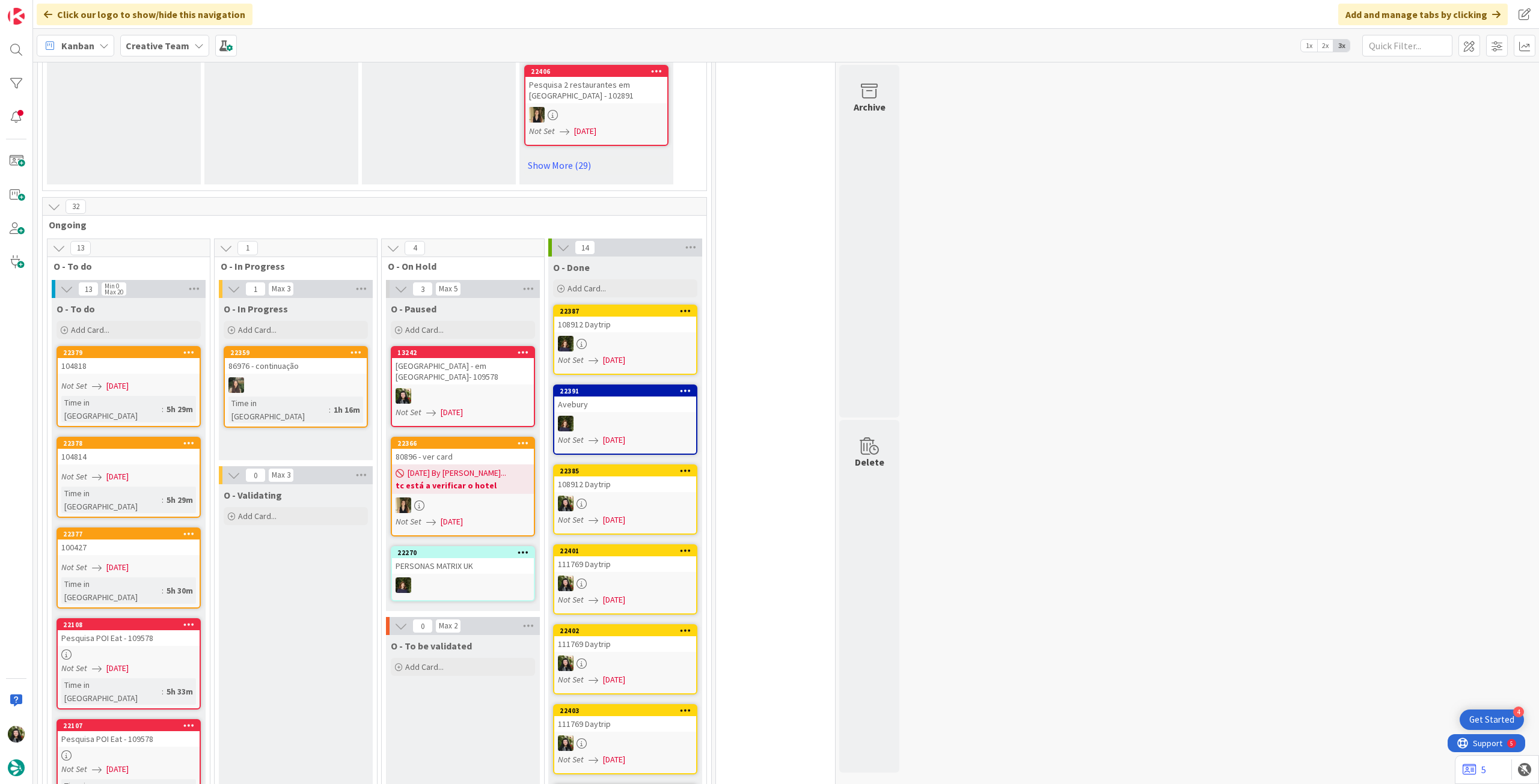
scroll to position [833, 0]
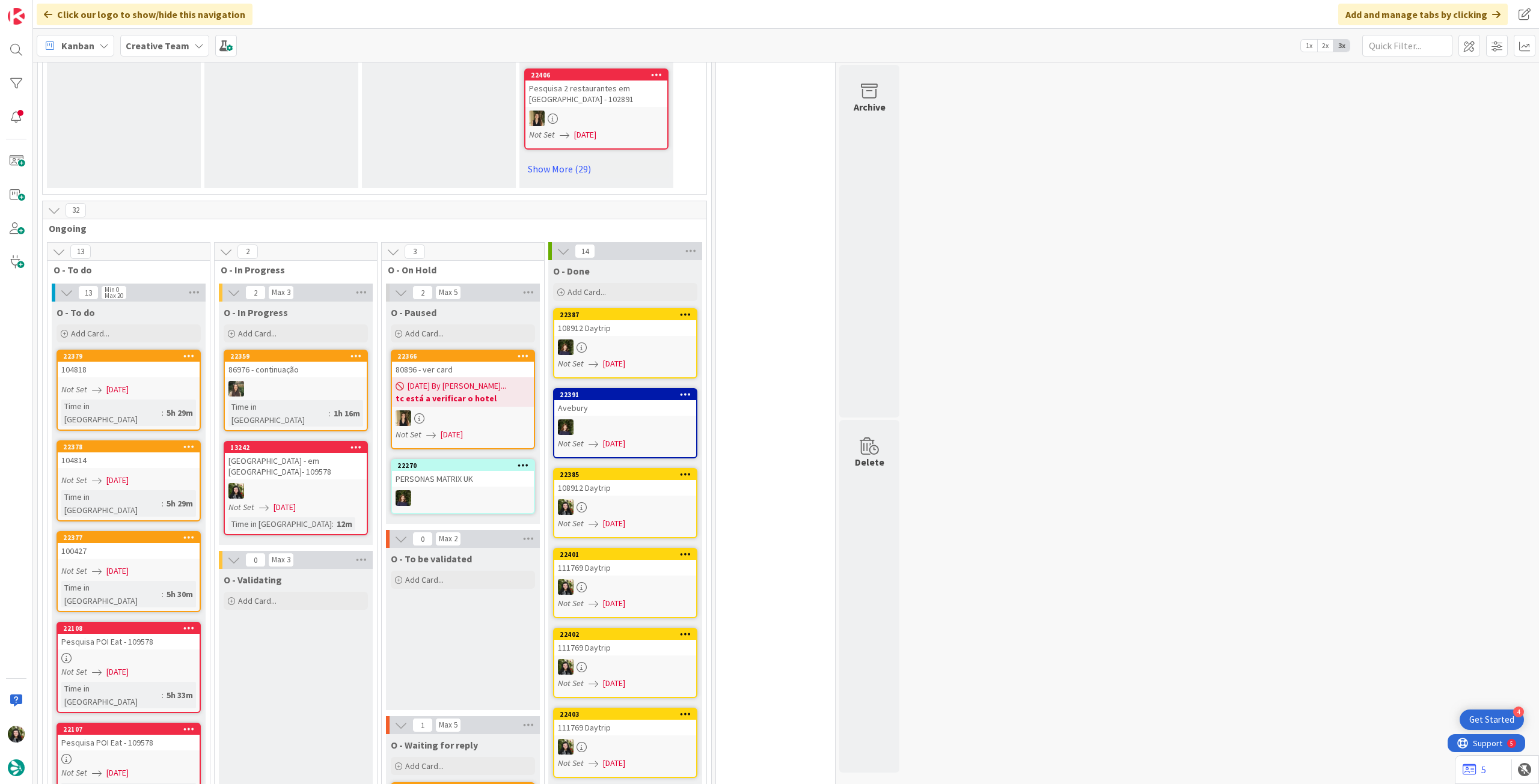
drag, startPoint x: 183, startPoint y: 53, endPoint x: 187, endPoint y: 64, distance: 11.7
click at [183, 54] on div "Creative Team" at bounding box center [164, 46] width 89 height 22
click at [194, 177] on h4 "Creative Team - Análise" at bounding box center [216, 171] width 164 height 12
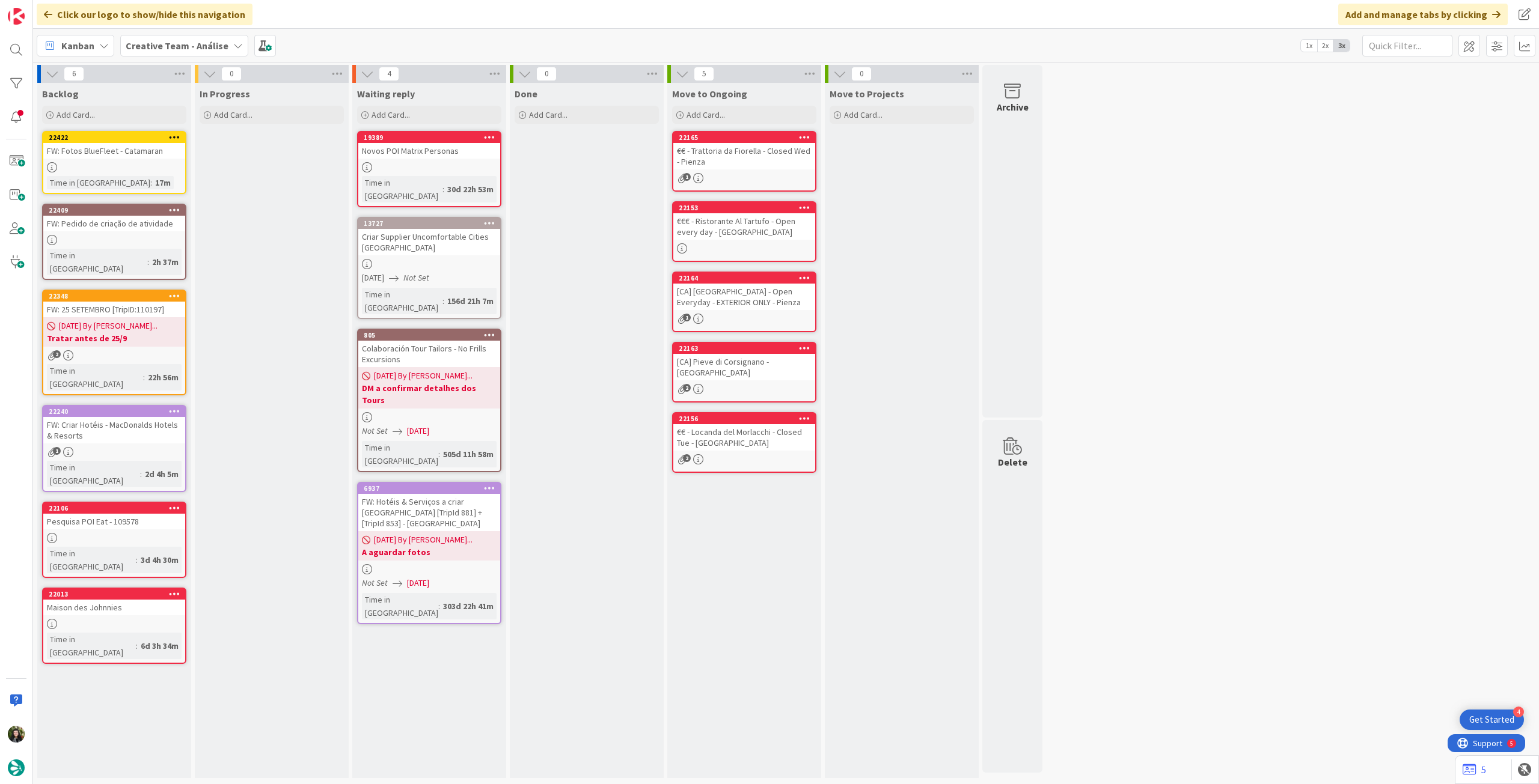
click at [137, 159] on link "22422 FW: Fotos BlueFleet - Catamaran Time in [GEOGRAPHIC_DATA] : 17m" at bounding box center [114, 163] width 145 height 63
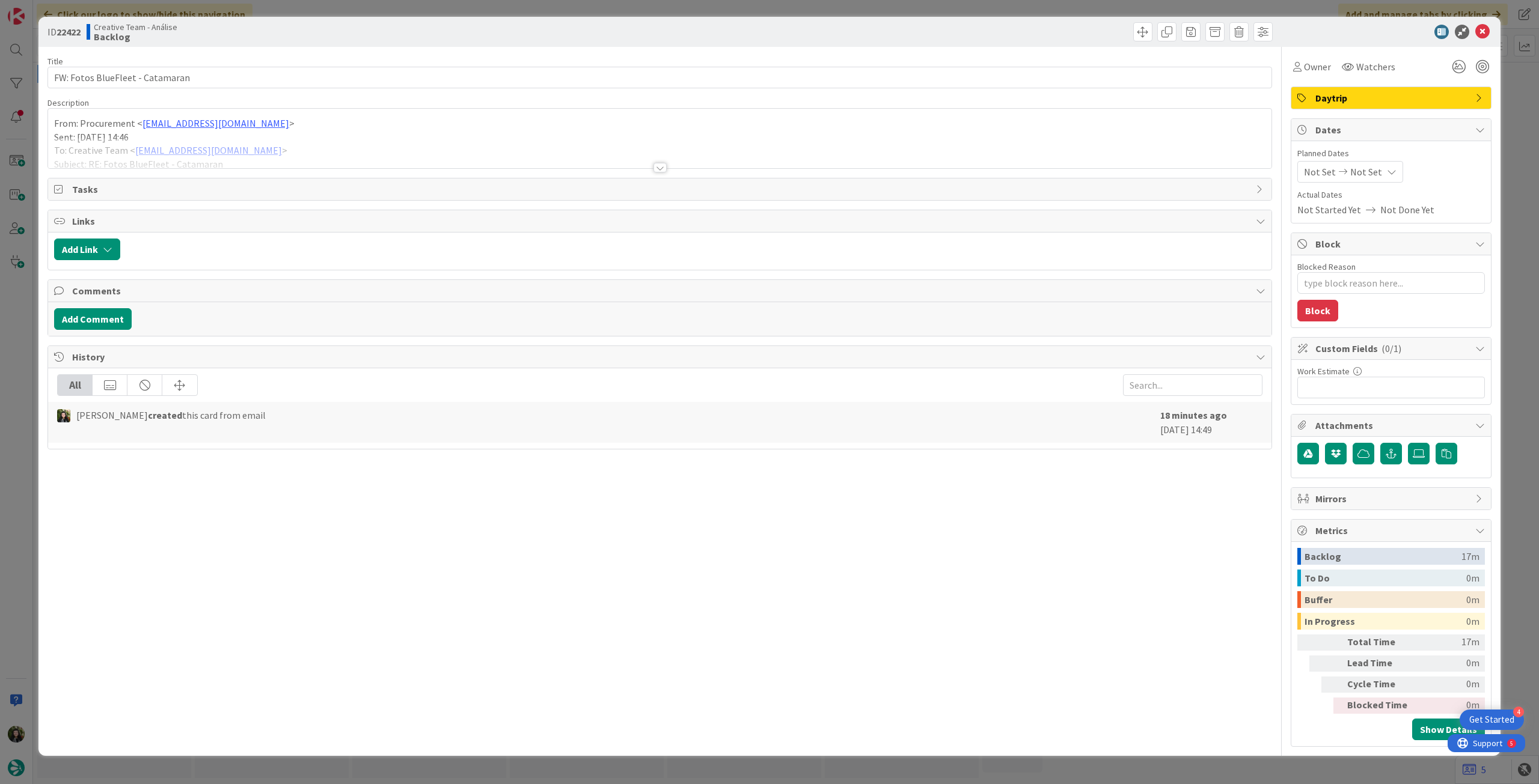
click at [174, 157] on div at bounding box center [660, 153] width 1223 height 30
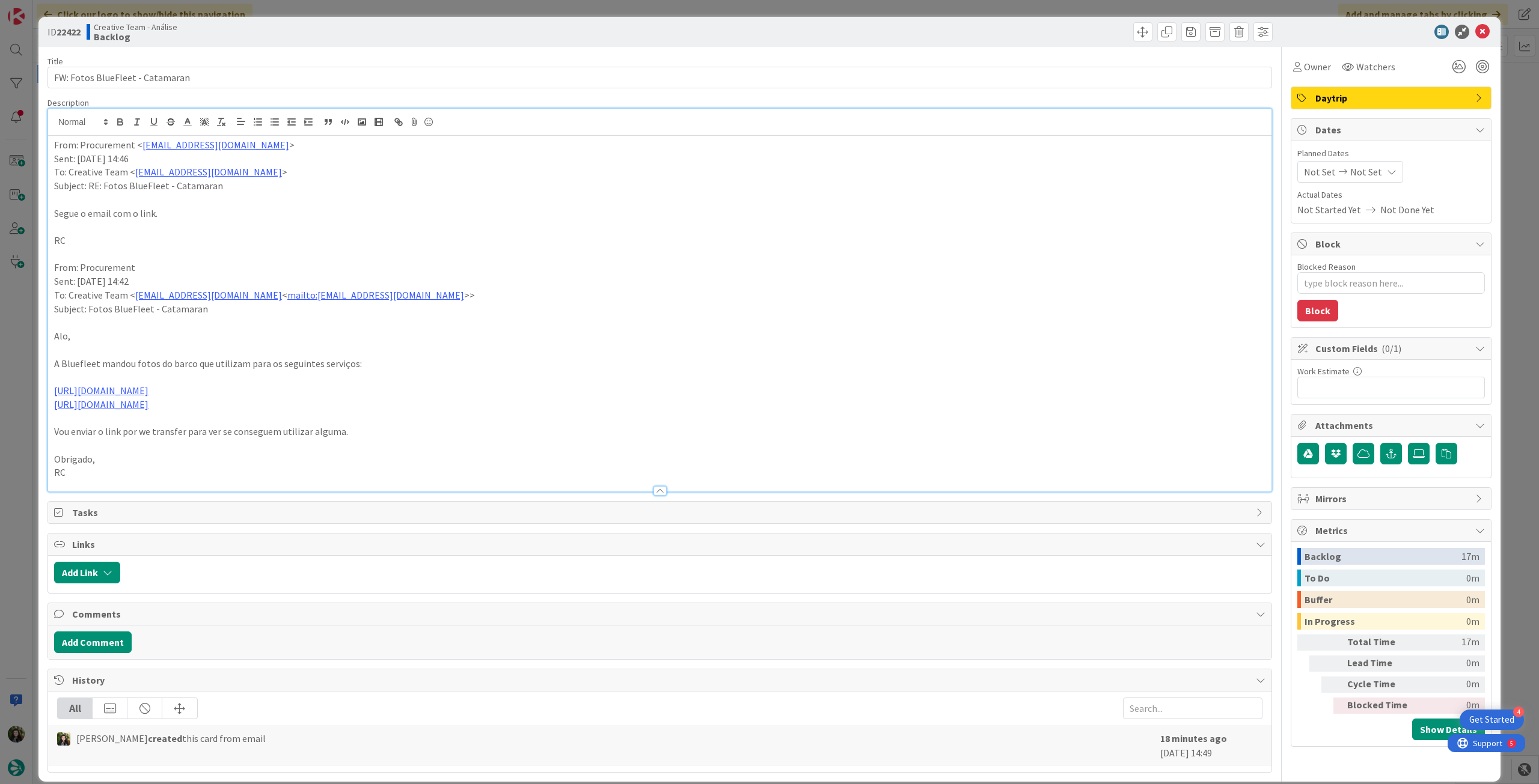
click at [49, 147] on div "From: Procurement < [EMAIL_ADDRESS][DOMAIN_NAME] > Sent: [DATE] 14:46 To: Creat…" at bounding box center [660, 314] width 1223 height 356
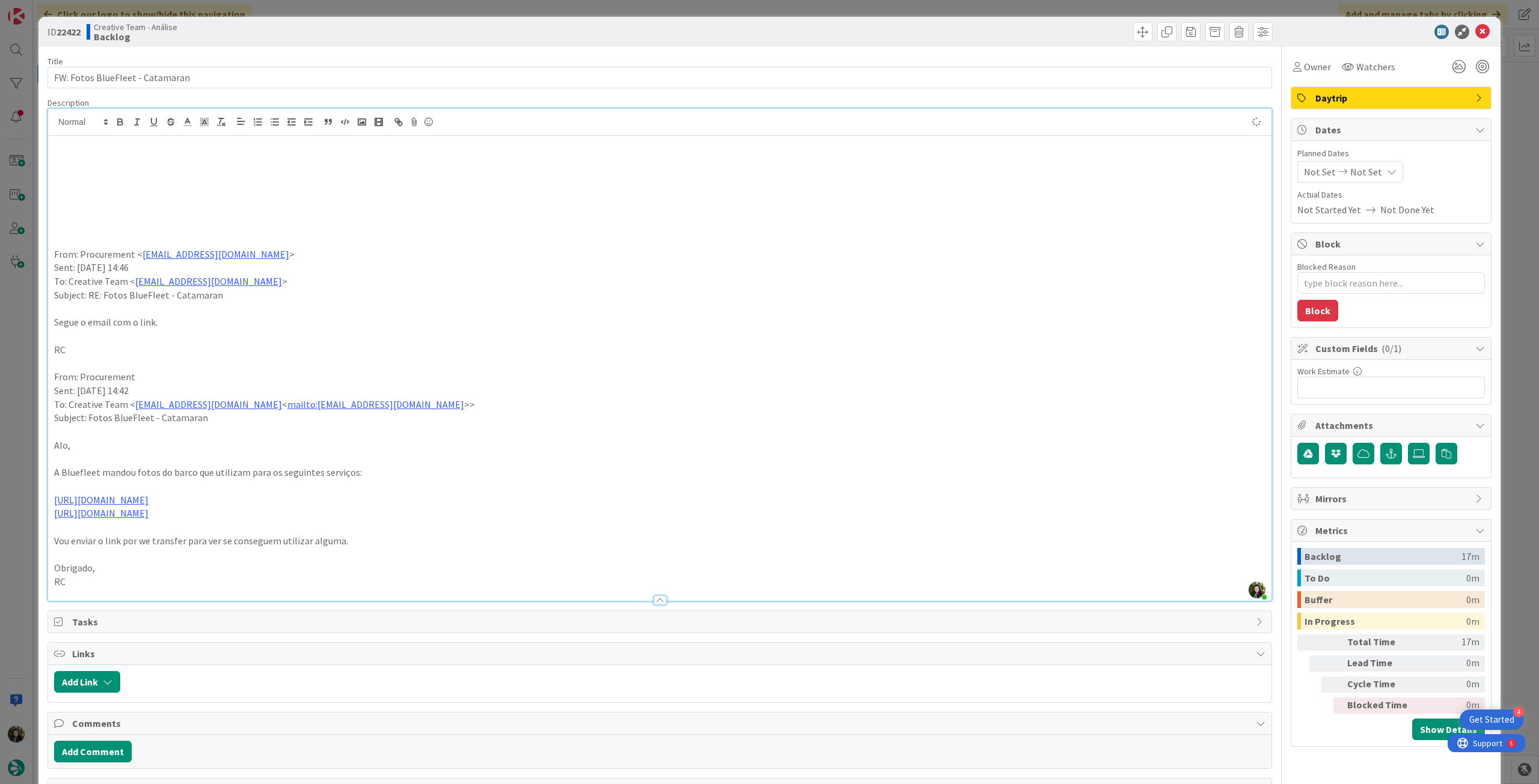
type textarea "x"
click at [209, 184] on p at bounding box center [660, 186] width 1211 height 14
click at [215, 160] on p at bounding box center [660, 159] width 1211 height 14
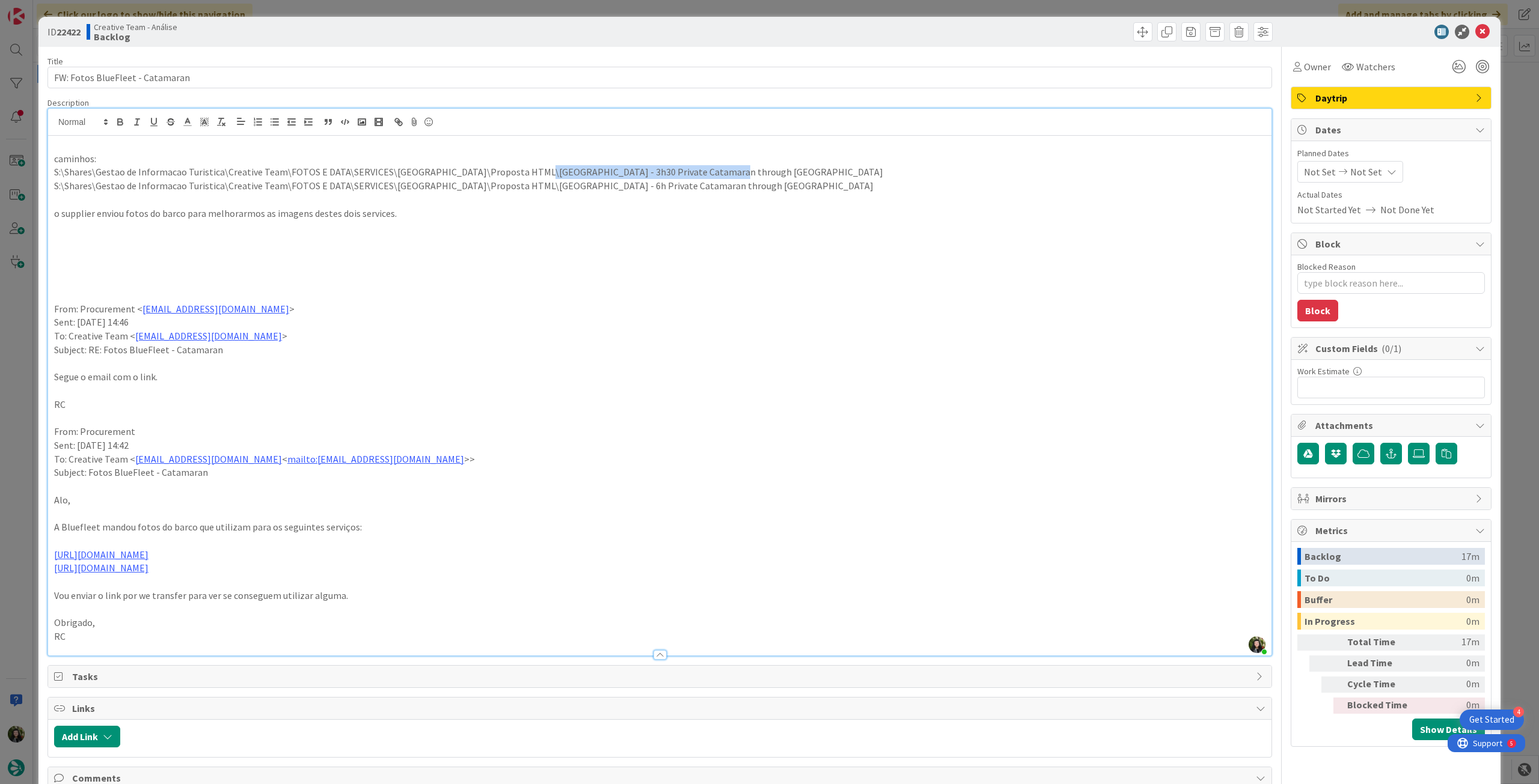
drag, startPoint x: 526, startPoint y: 171, endPoint x: 709, endPoint y: 171, distance: 183.0
click at [709, 171] on p "S:\Shares\Gestao de Informacao Turistica\Creative Team\FOTOS E DATA\SERVICES\[G…" at bounding box center [660, 172] width 1211 height 14
copy p "3h30 Private Catamaran through [GEOGRAPHIC_DATA]"
click at [479, 216] on p "o supplier enviou fotos do barco para melhorarmos as imagens destes dois servic…" at bounding box center [660, 213] width 1211 height 14
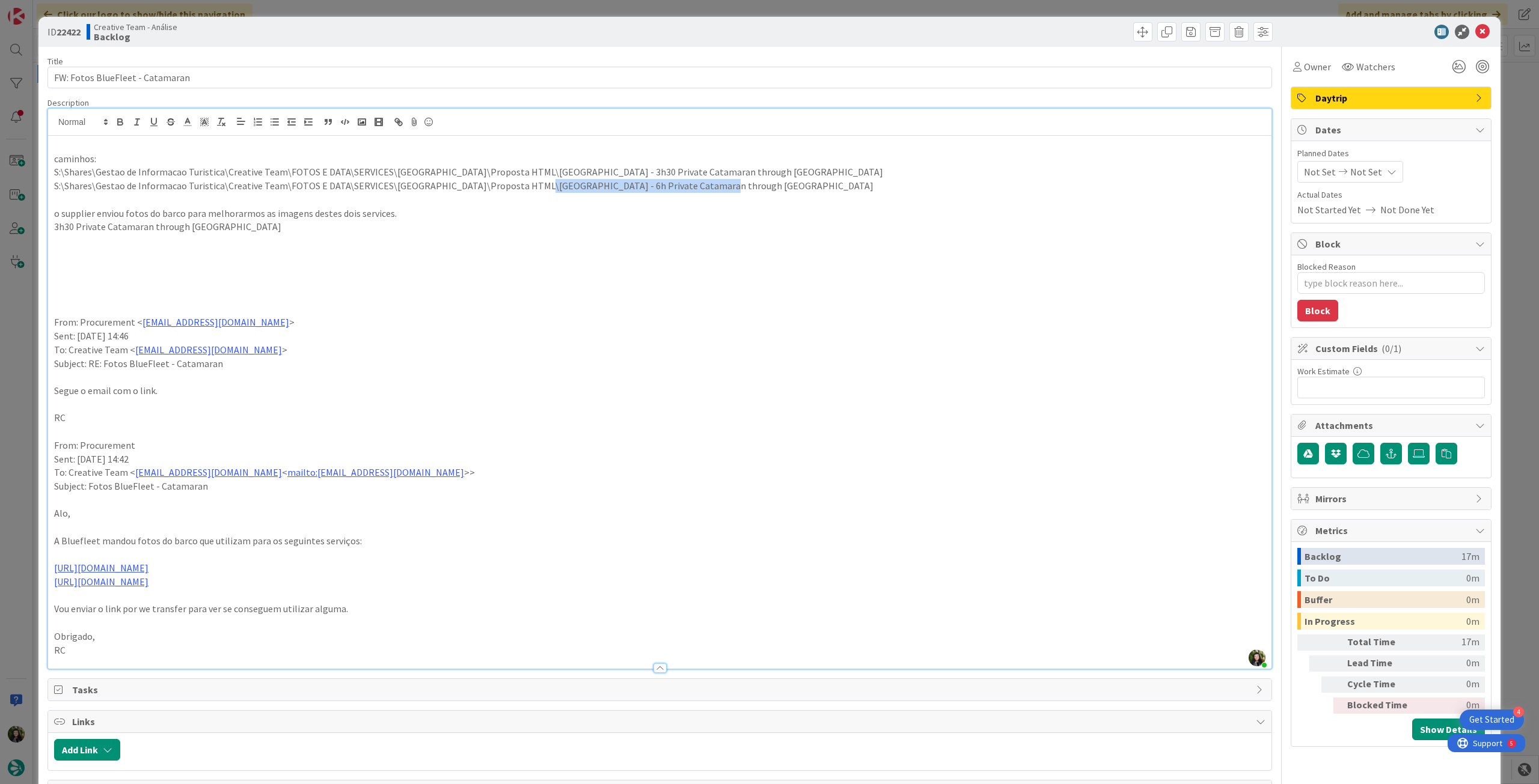
drag, startPoint x: 525, startPoint y: 186, endPoint x: 726, endPoint y: 185, distance: 201.0
click at [726, 185] on p "S:\Shares\Gestao de Informacao Turistica\Creative Team\FOTOS E DATA\SERVICES\[G…" at bounding box center [660, 186] width 1211 height 14
copy p "6h Private Catamaran through [GEOGRAPHIC_DATA]"
click at [300, 248] on p at bounding box center [660, 254] width 1211 height 14
click at [307, 237] on p at bounding box center [660, 241] width 1211 height 14
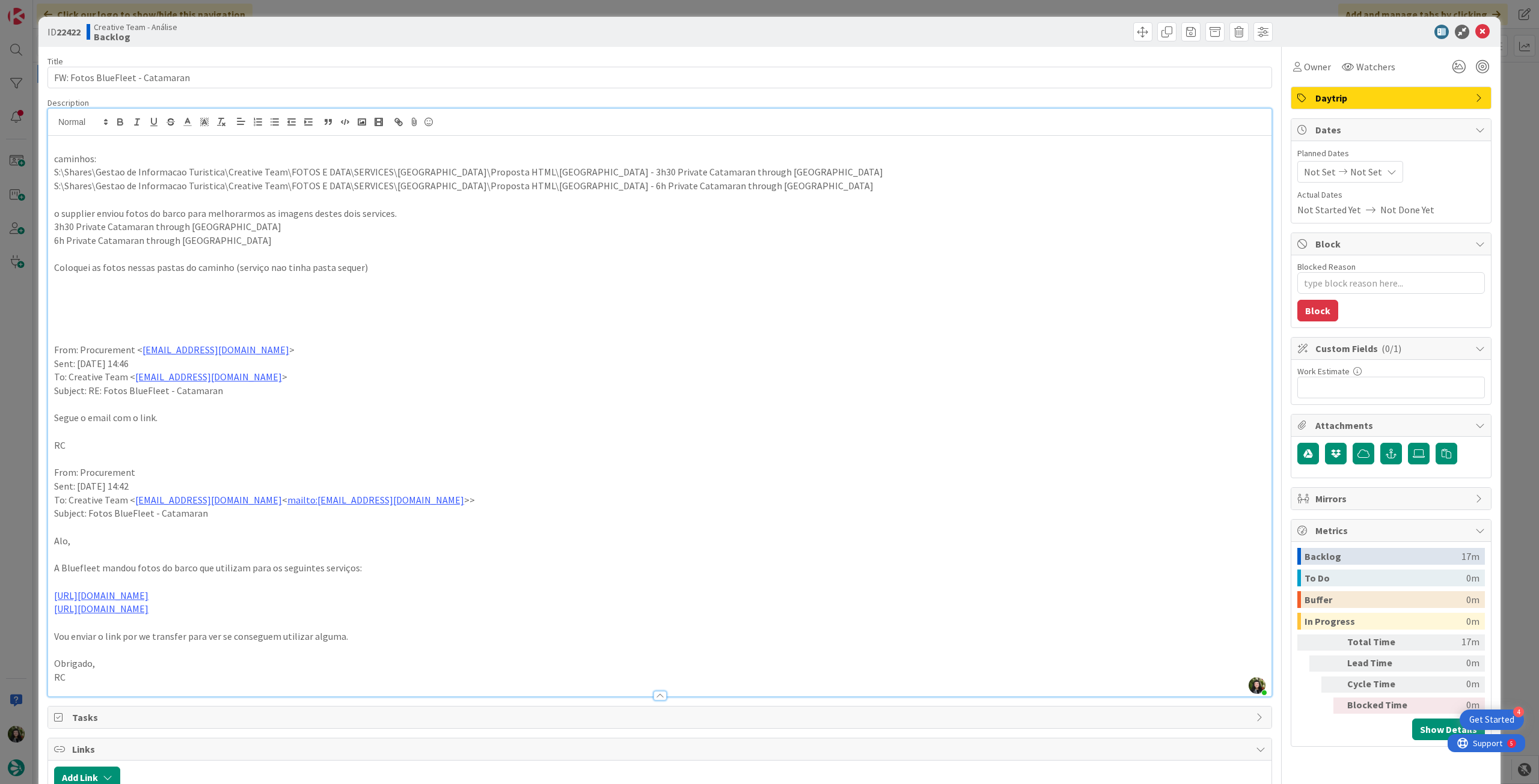
click at [263, 268] on p "Coloquei as fotos nessas pastas do caminho (serviço nao tinha pasta sequer)" at bounding box center [660, 267] width 1211 height 14
drag, startPoint x: 305, startPoint y: 268, endPoint x: 335, endPoint y: 259, distance: 31.3
click at [305, 268] on p "Coloquei as fotos nessas pastas do caminho (serviços nao tinha pasta sequer)" at bounding box center [660, 267] width 1211 height 14
click at [316, 289] on p at bounding box center [660, 295] width 1211 height 14
type textarea "x"
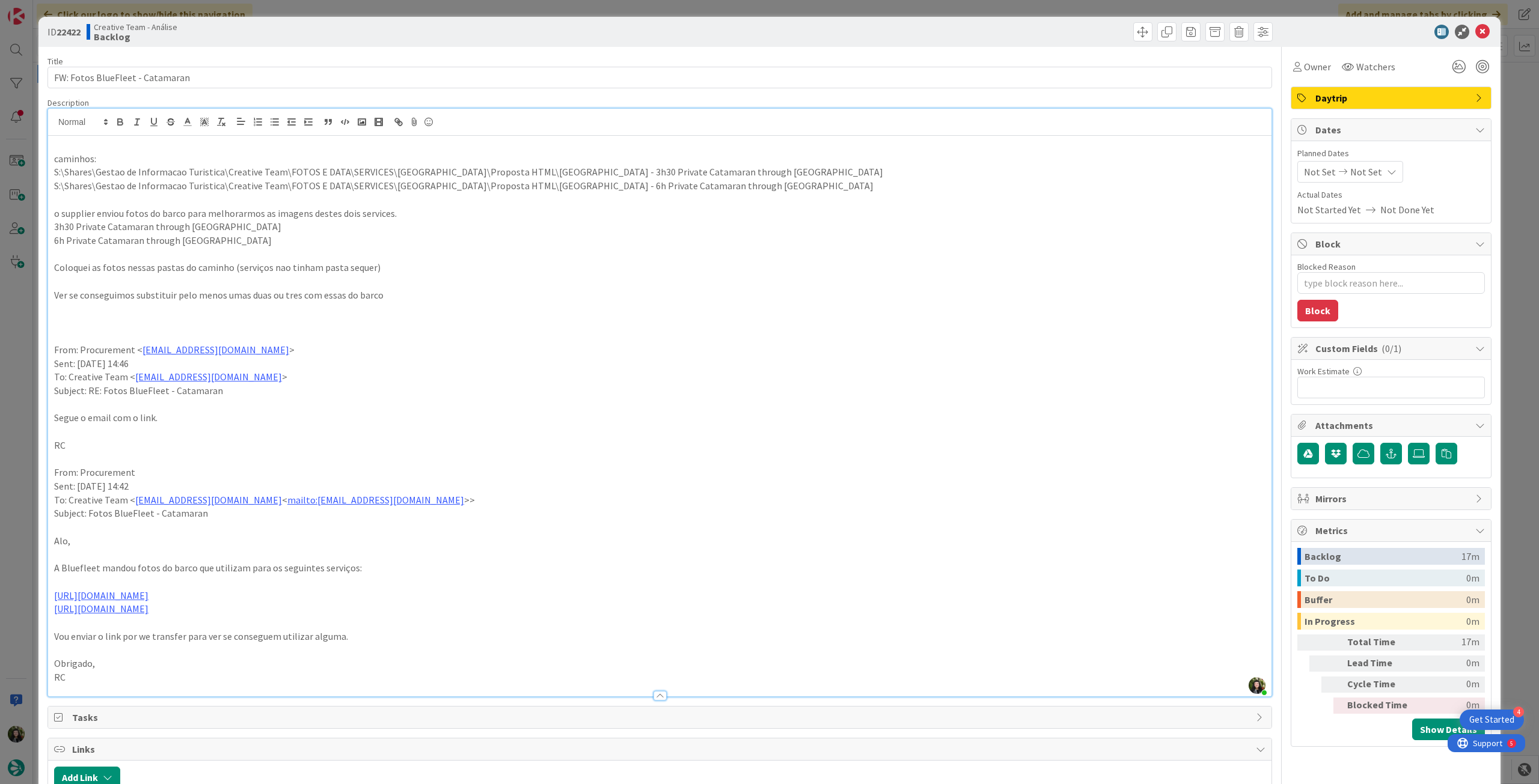
click at [1387, 172] on icon at bounding box center [1391, 172] width 10 height 10
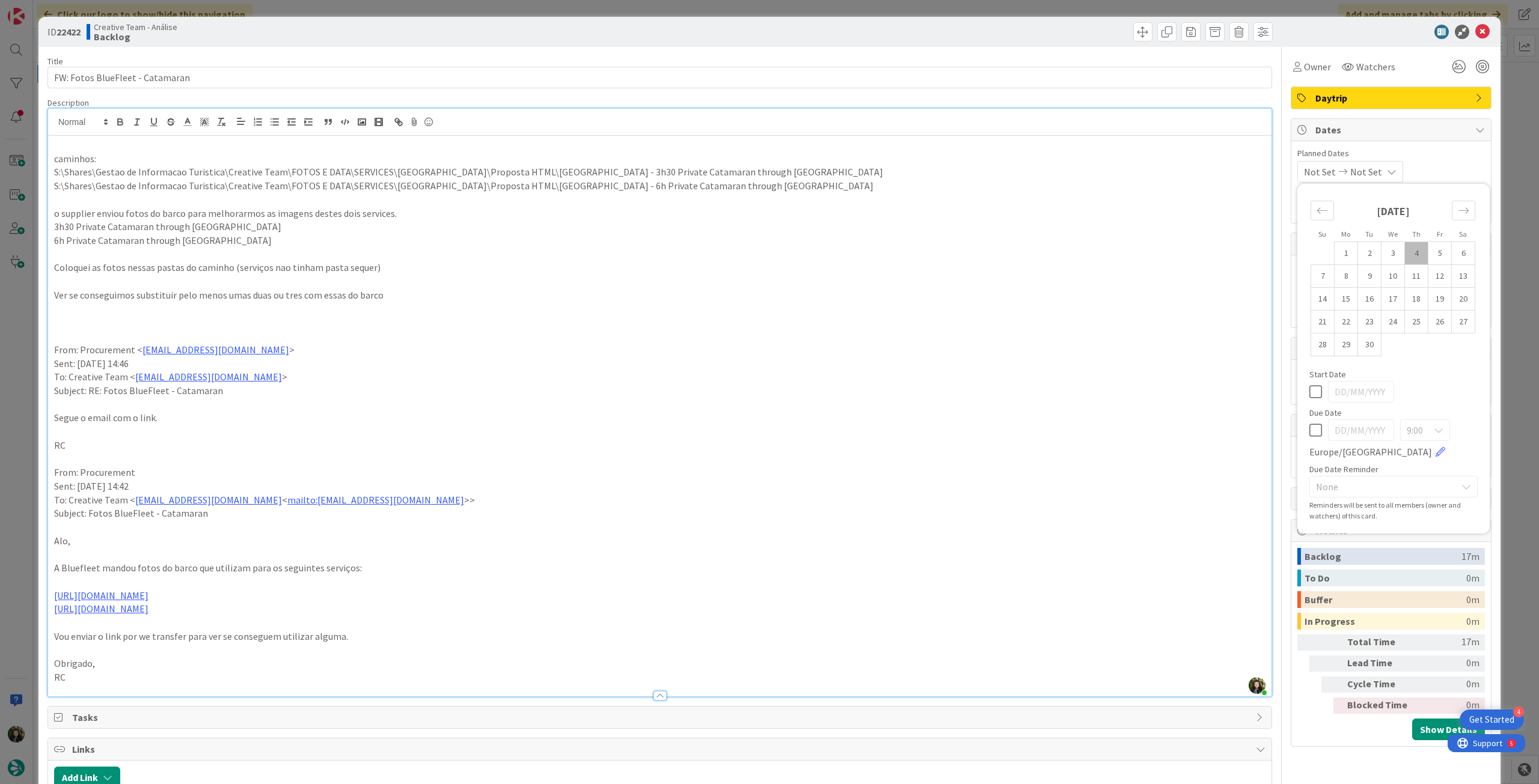
click at [1310, 431] on icon at bounding box center [1314, 430] width 12 height 14
type input "[DATE]"
click at [1475, 26] on icon at bounding box center [1482, 31] width 14 height 14
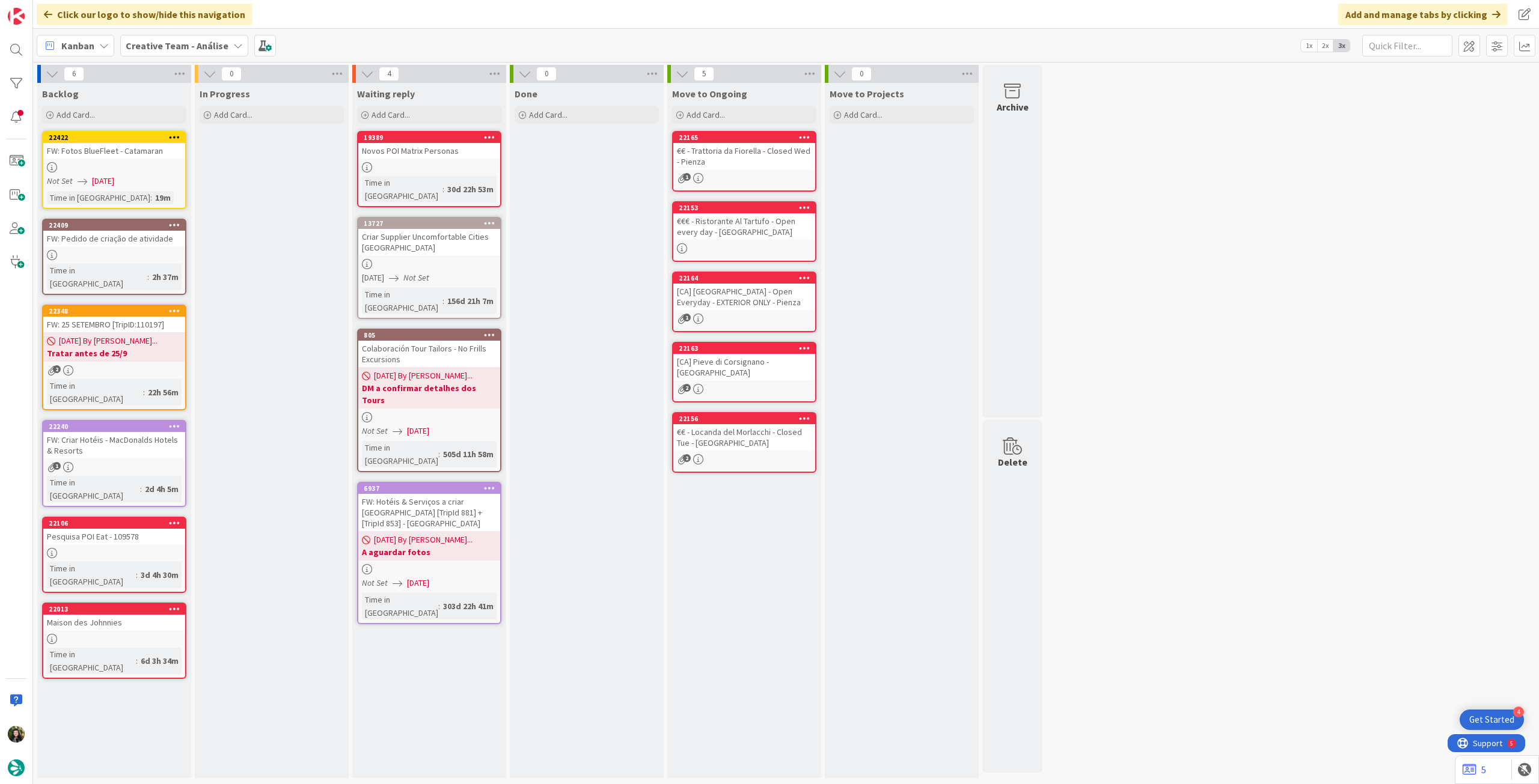
click at [141, 130] on div "Backlog Add Card... 22422 FW: Fotos BlueFleet - Catamaran Not Set [DATE] Time i…" at bounding box center [114, 430] width 154 height 696
click at [143, 134] on div "22422" at bounding box center [116, 137] width 136 height 9
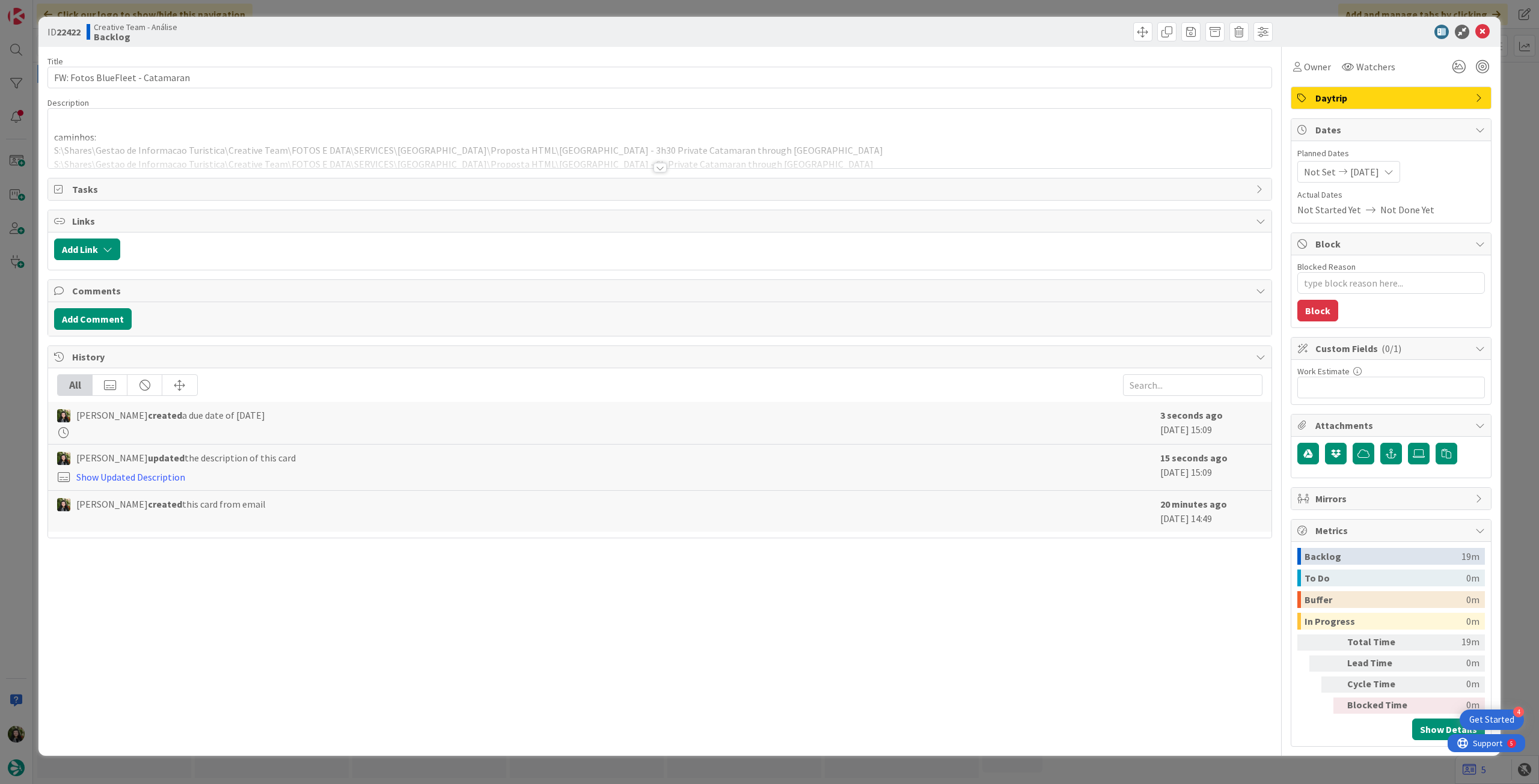
drag, startPoint x: 1385, startPoint y: 93, endPoint x: 1391, endPoint y: 108, distance: 16.2
click at [1386, 92] on span "Daytrip" at bounding box center [1392, 97] width 154 height 14
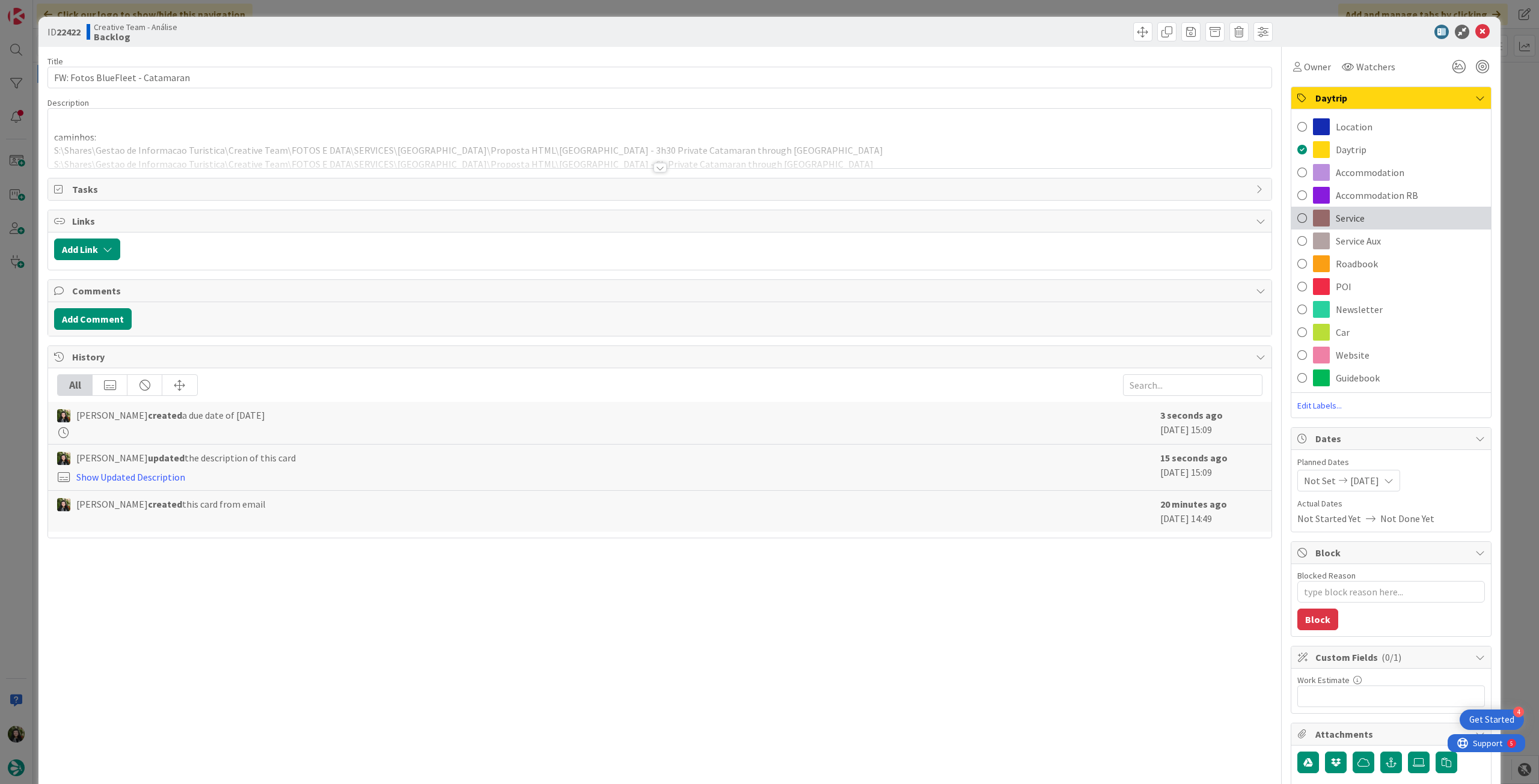
click at [1385, 221] on div "Service" at bounding box center [1391, 218] width 200 height 23
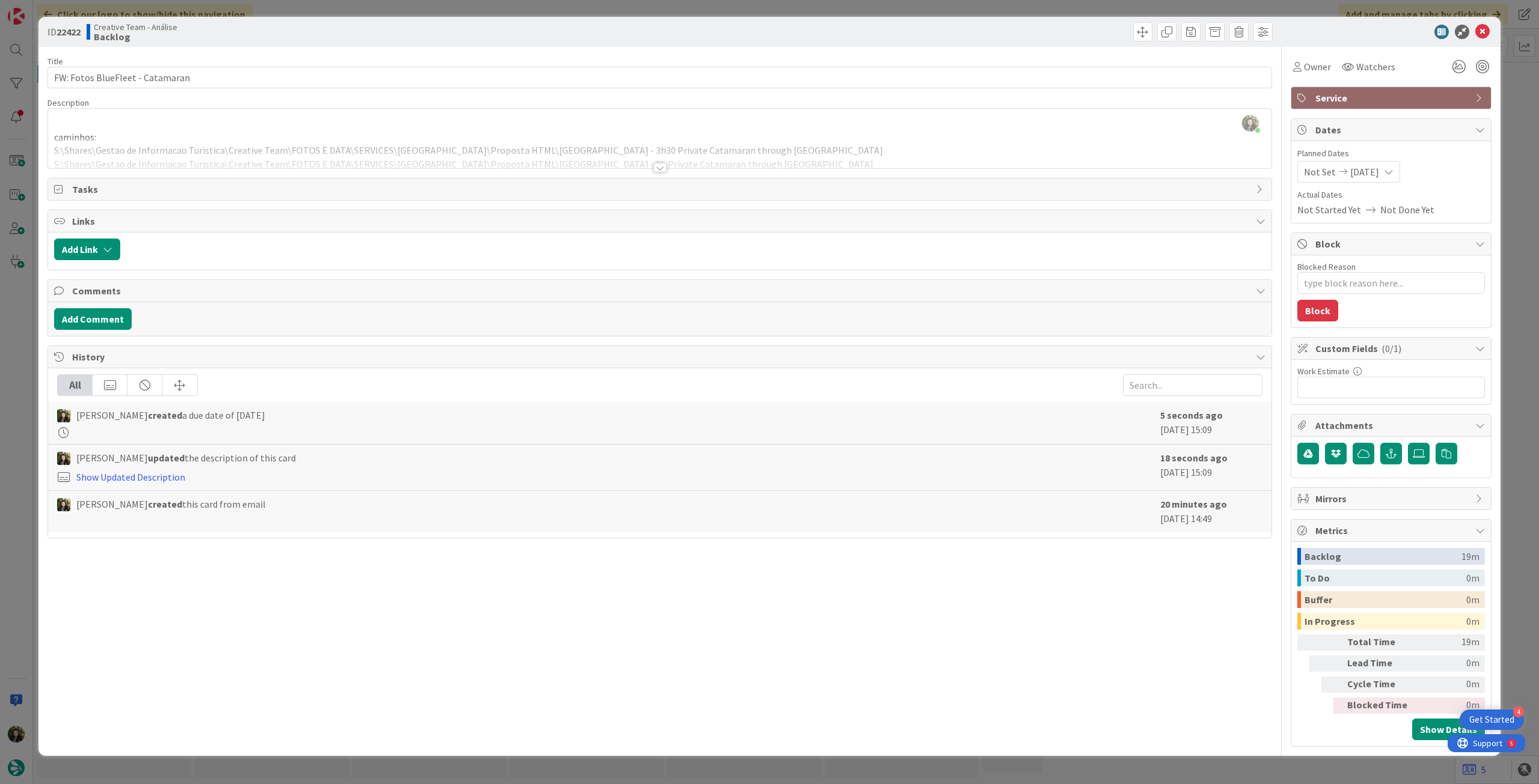
drag, startPoint x: 1416, startPoint y: 97, endPoint x: 1427, endPoint y: 107, distance: 14.9
click at [1417, 98] on span "Service" at bounding box center [1392, 97] width 154 height 14
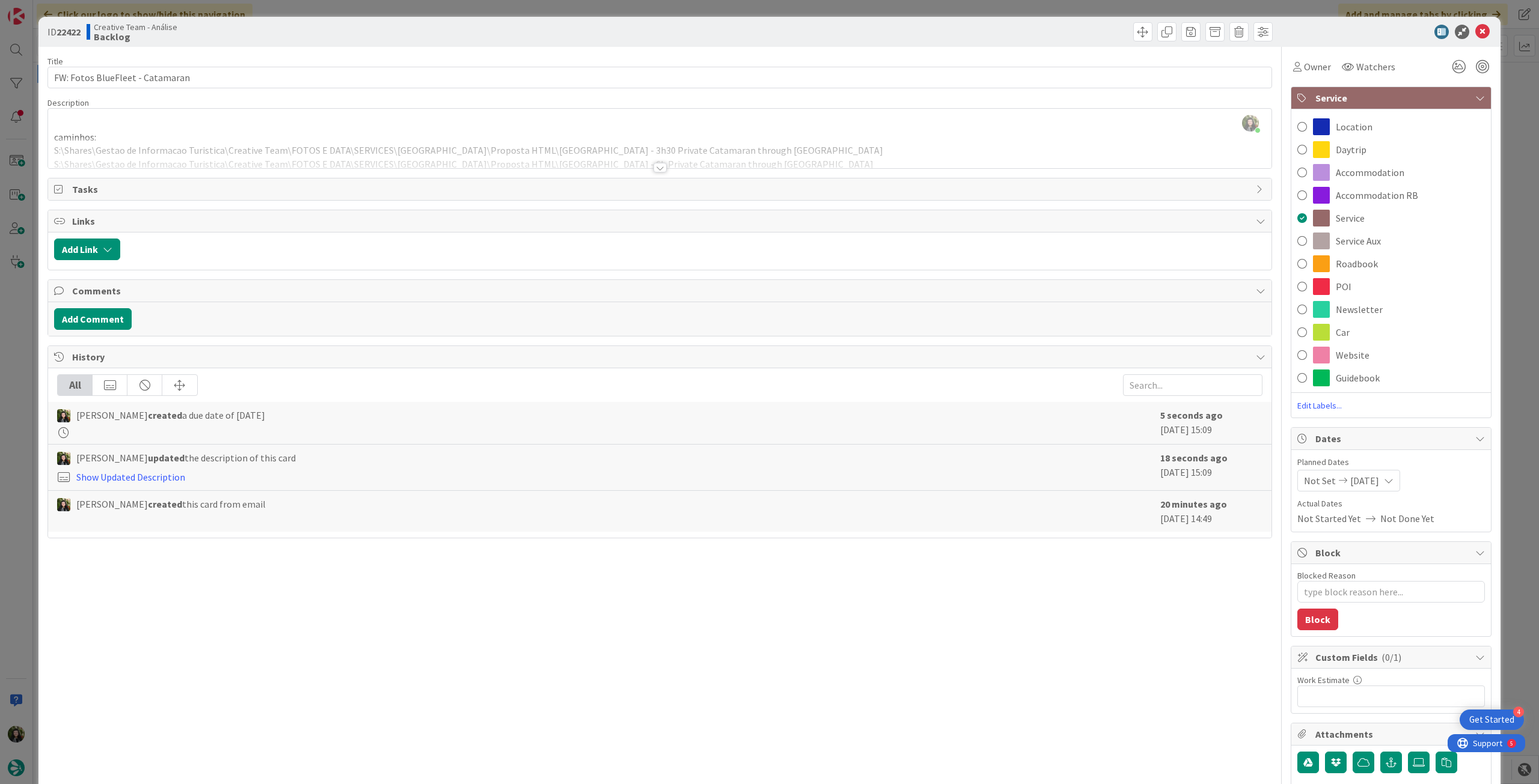
click at [1380, 237] on div "Service Aux" at bounding box center [1391, 241] width 200 height 23
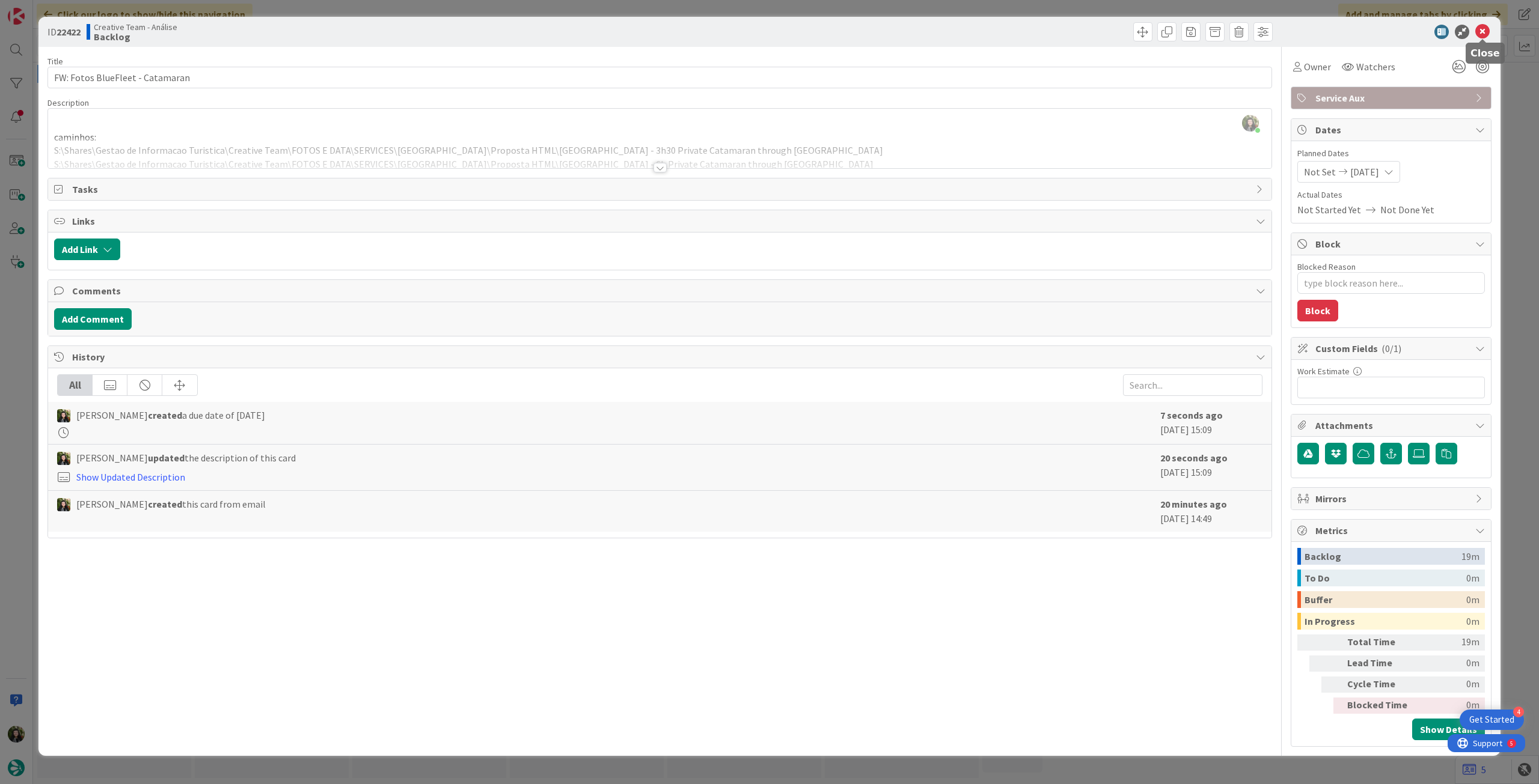
drag, startPoint x: 1487, startPoint y: 31, endPoint x: 1415, endPoint y: 56, distance: 76.2
click at [1485, 31] on icon at bounding box center [1482, 31] width 14 height 14
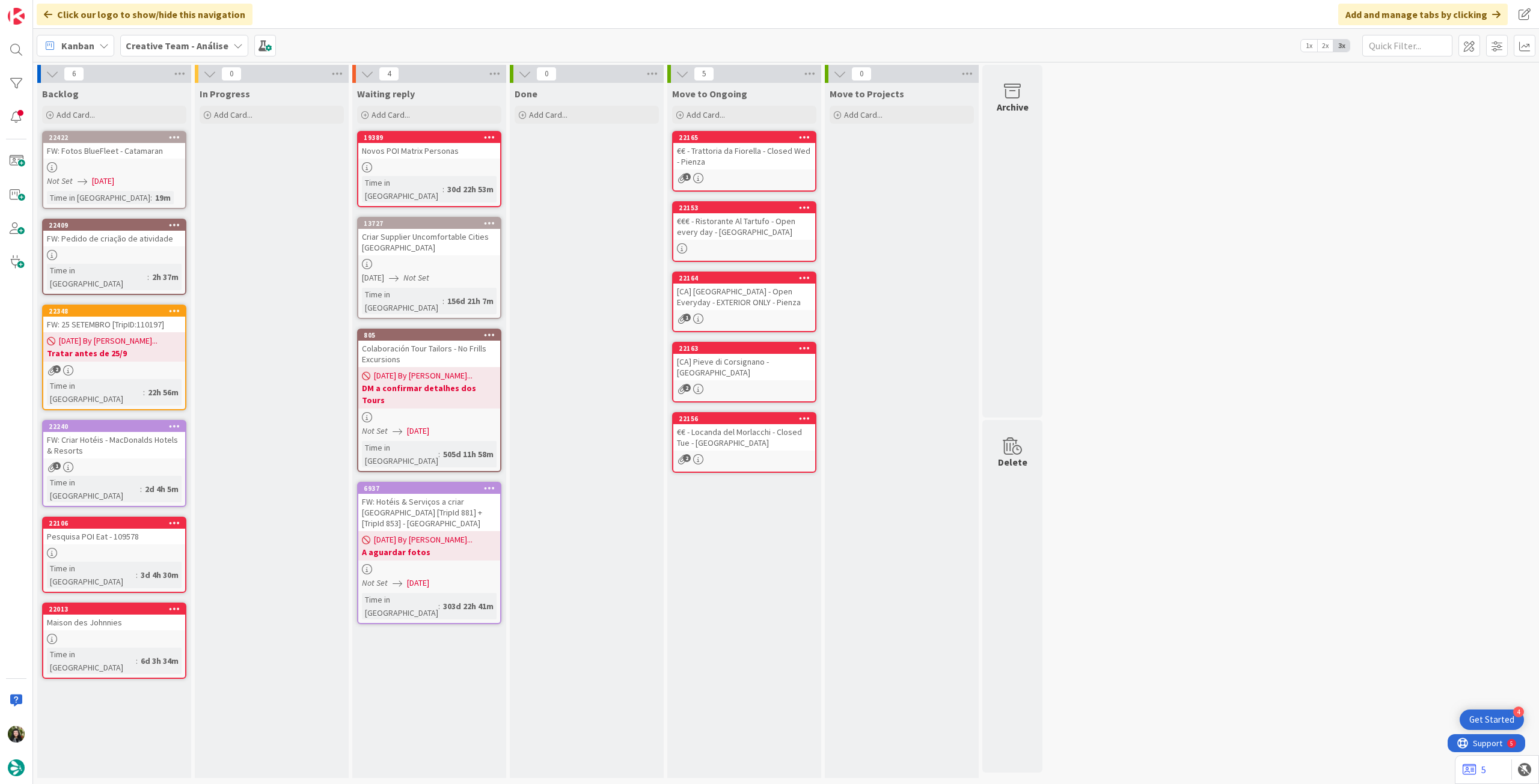
drag, startPoint x: 148, startPoint y: 40, endPoint x: 158, endPoint y: 59, distance: 21.5
click at [149, 41] on b "Creative Team - Análise" at bounding box center [177, 46] width 103 height 12
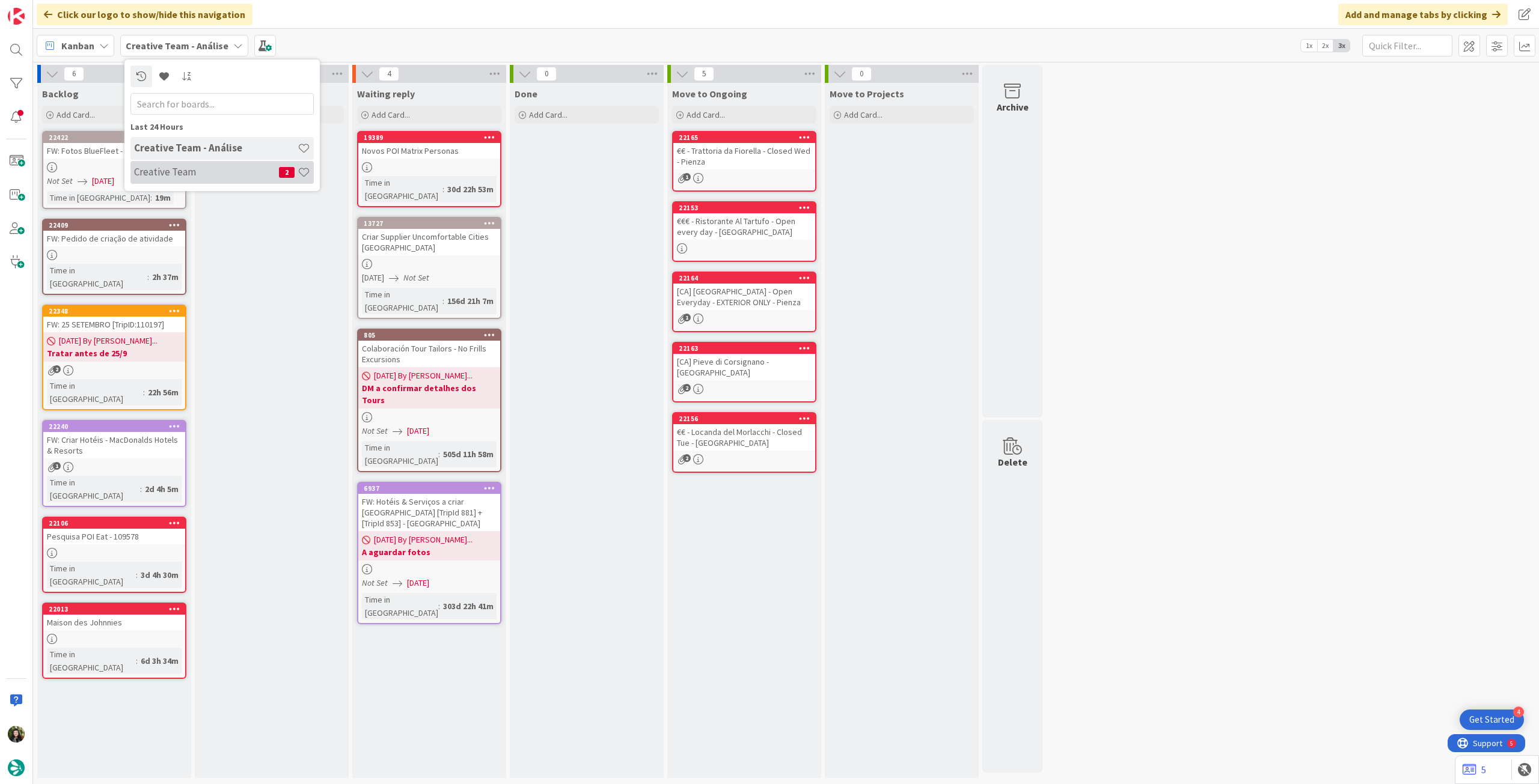
click at [177, 177] on h4 "Creative Team" at bounding box center [207, 171] width 145 height 12
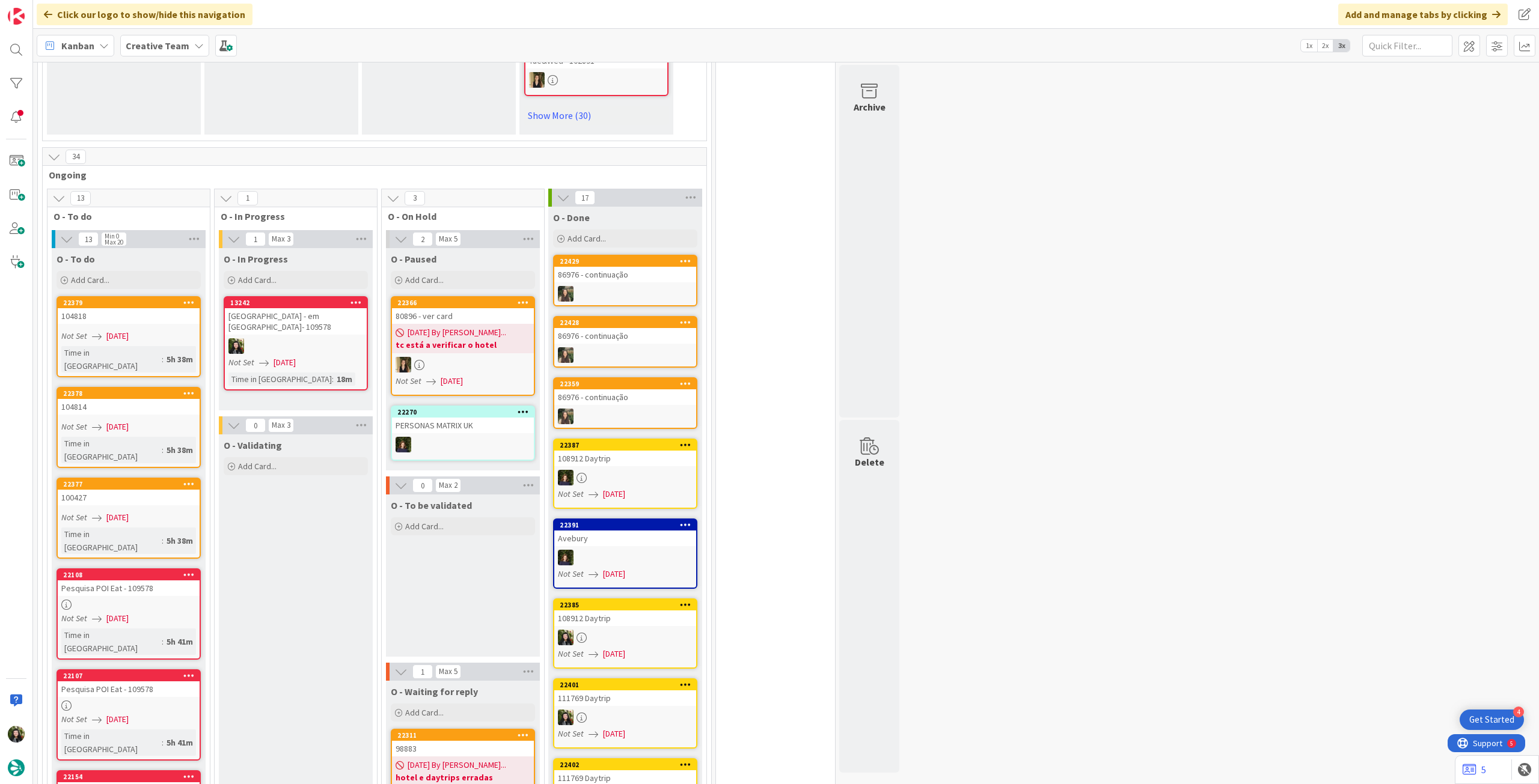
scroll to position [881, 0]
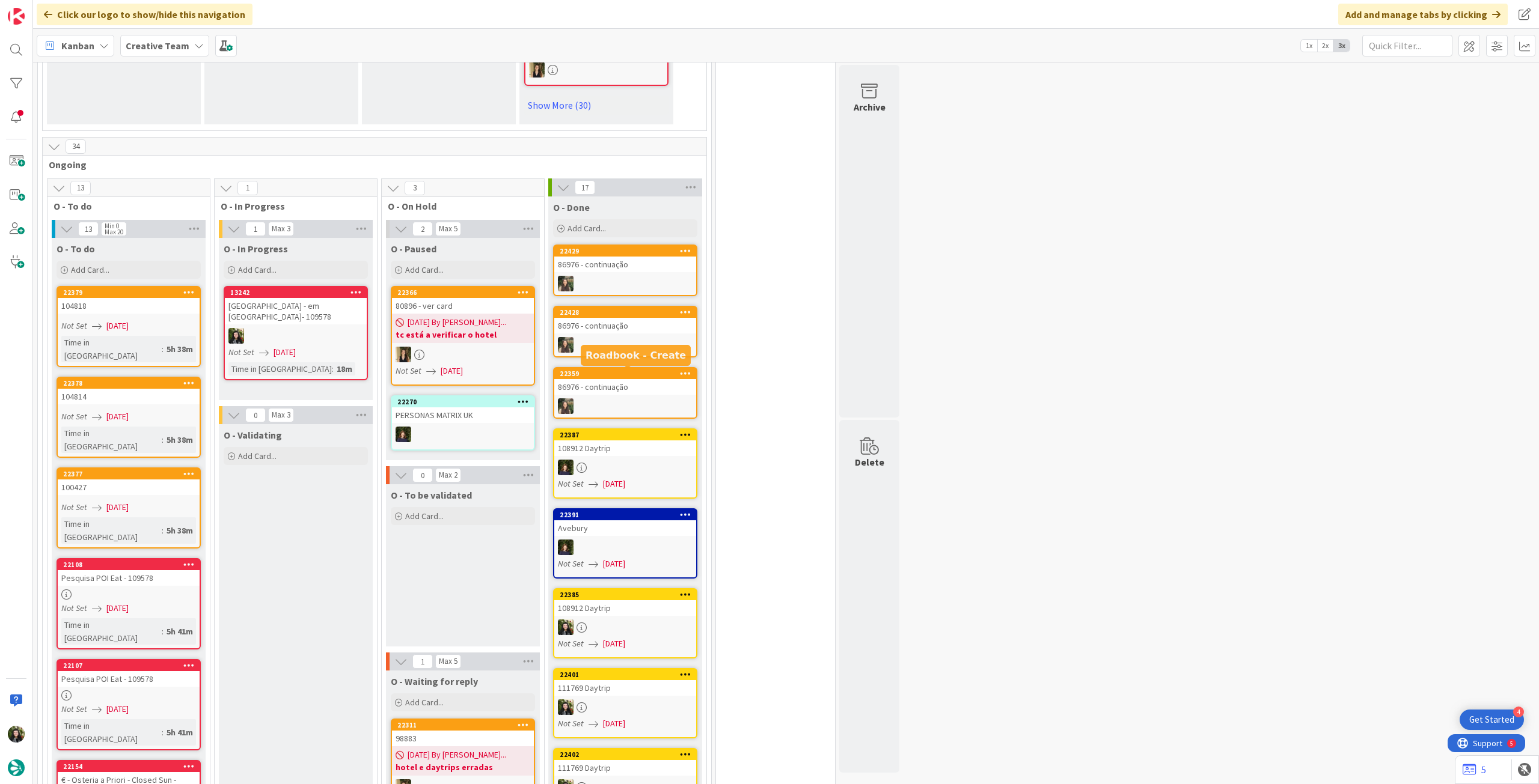
click at [586, 387] on div "86976 - continuação" at bounding box center [624, 386] width 142 height 15
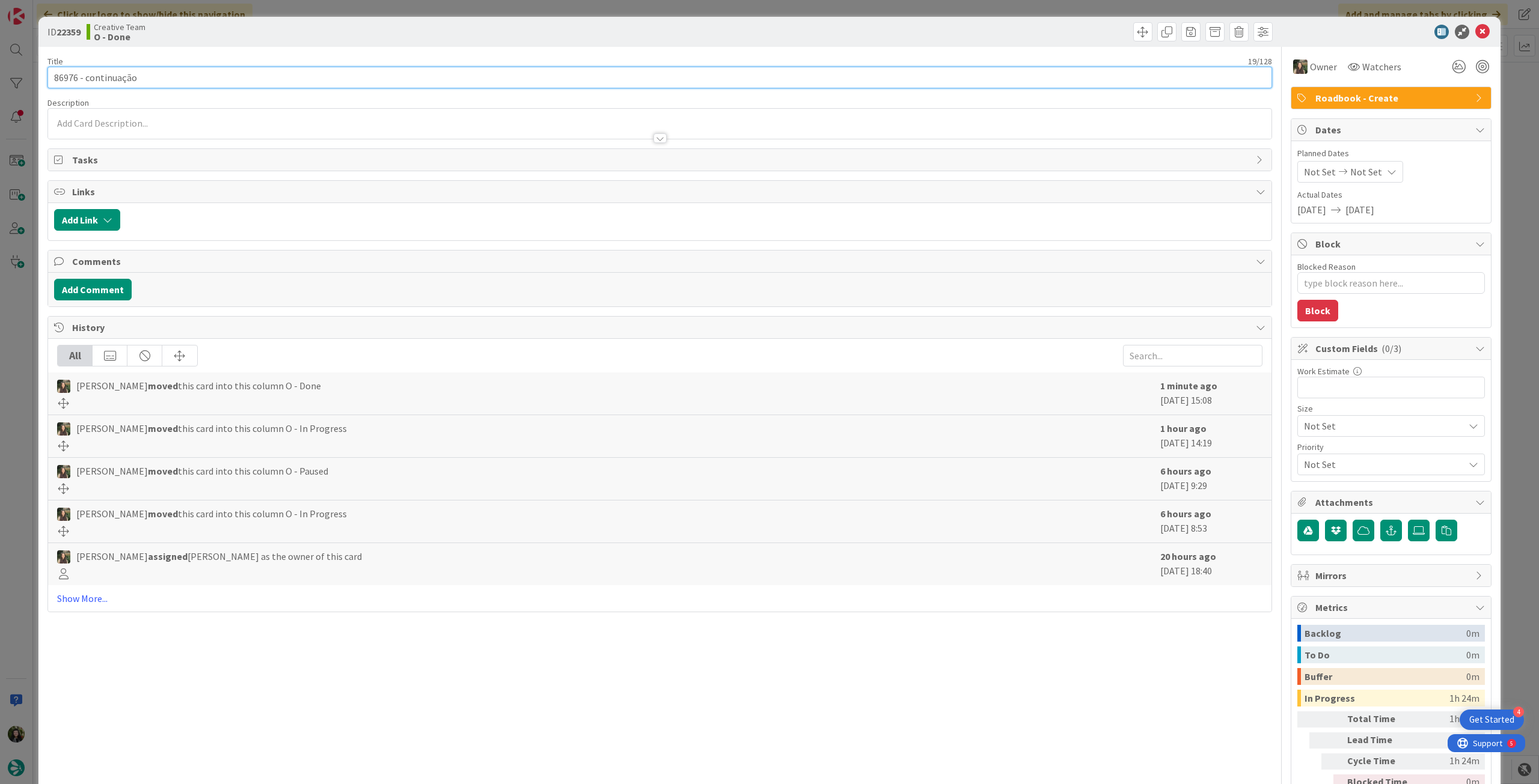
drag, startPoint x: 77, startPoint y: 77, endPoint x: 39, endPoint y: 78, distance: 38.0
click at [39, 78] on div "ID 22359 Creative Team O - Done Title 19 / 128 86976 - continuação Description …" at bounding box center [769, 425] width 1462 height 816
click at [1475, 28] on icon at bounding box center [1482, 31] width 14 height 14
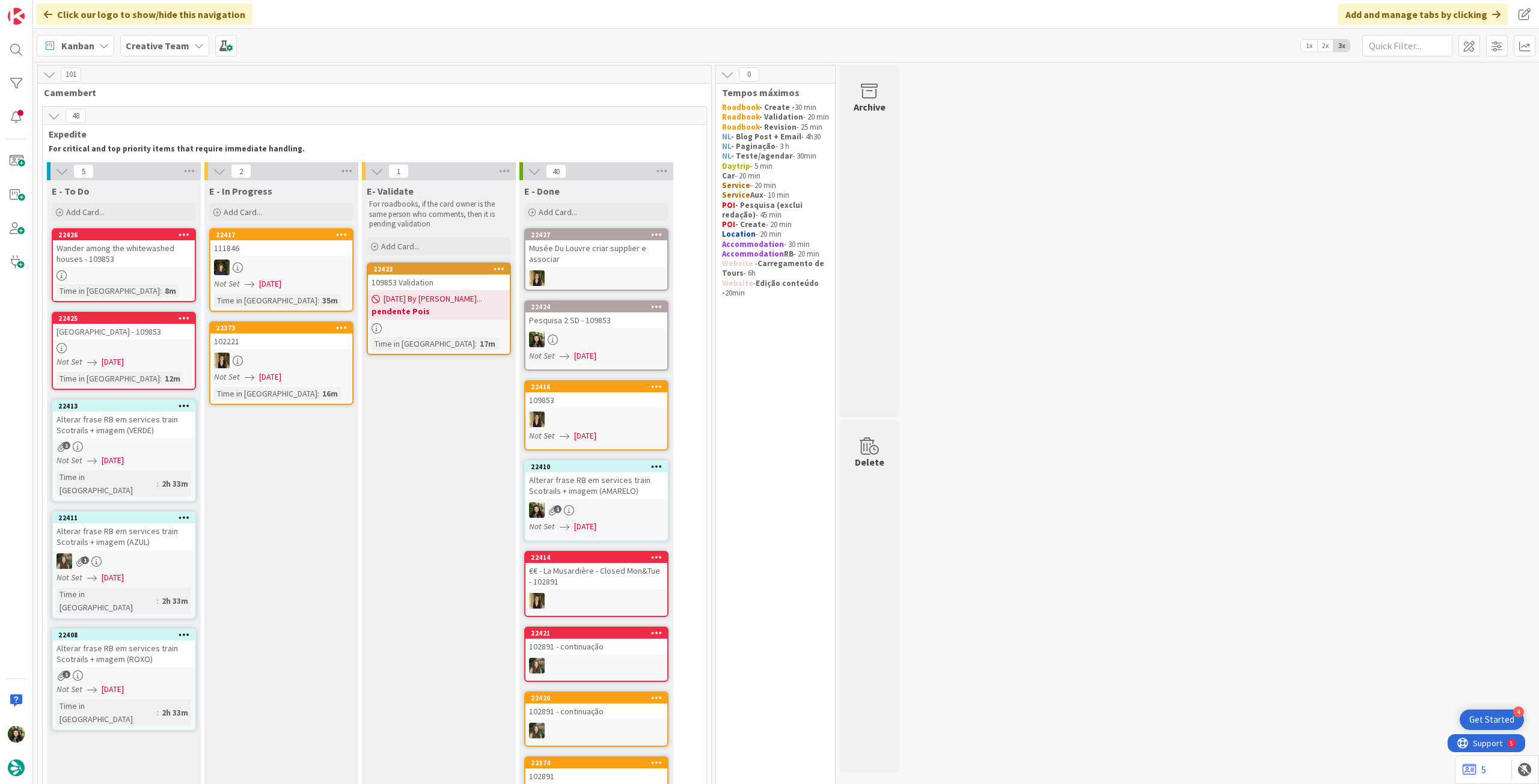
click at [109, 335] on div "[GEOGRAPHIC_DATA] - 109853" at bounding box center [124, 331] width 142 height 15
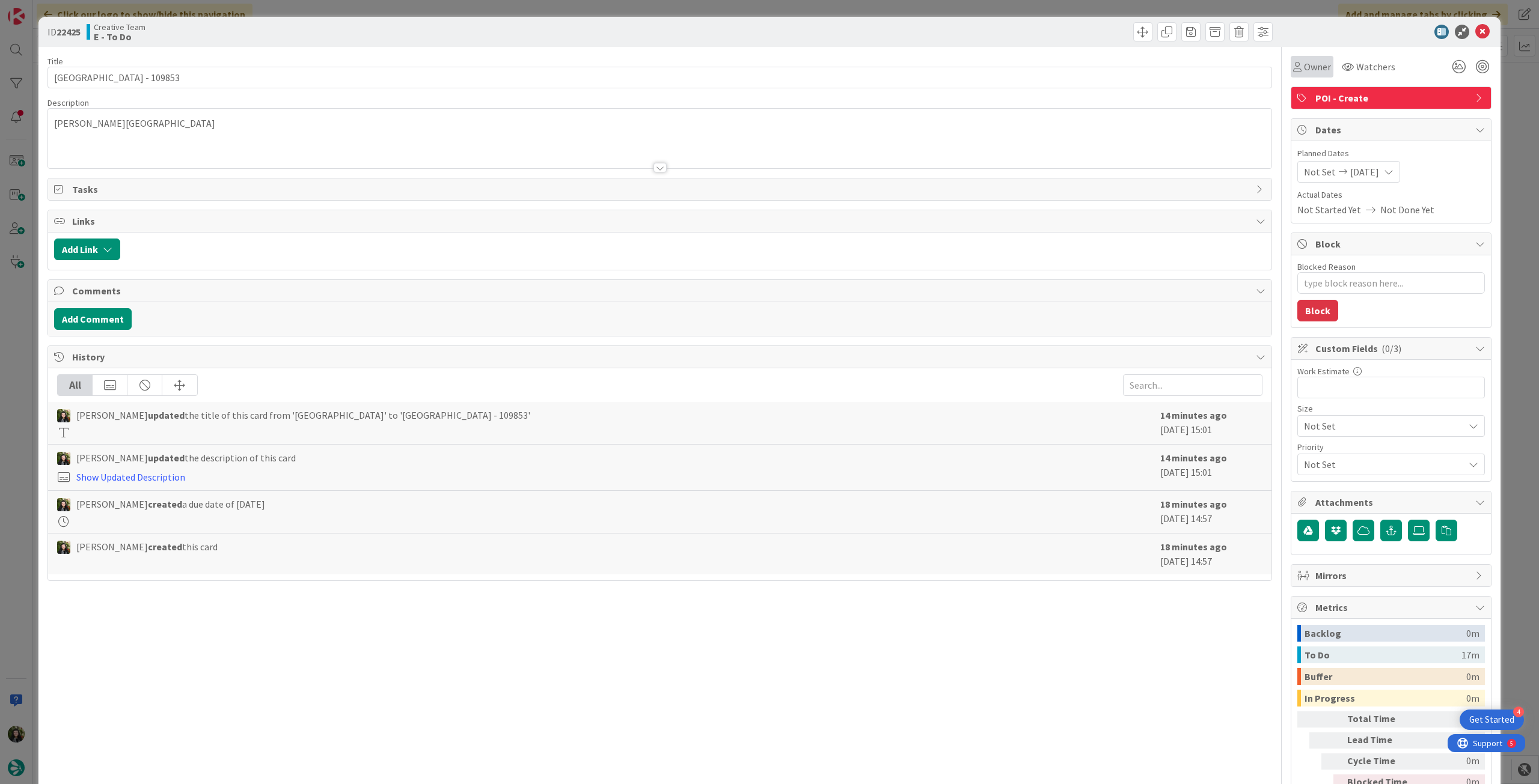
click at [1309, 66] on span "Owner" at bounding box center [1317, 67] width 27 height 14
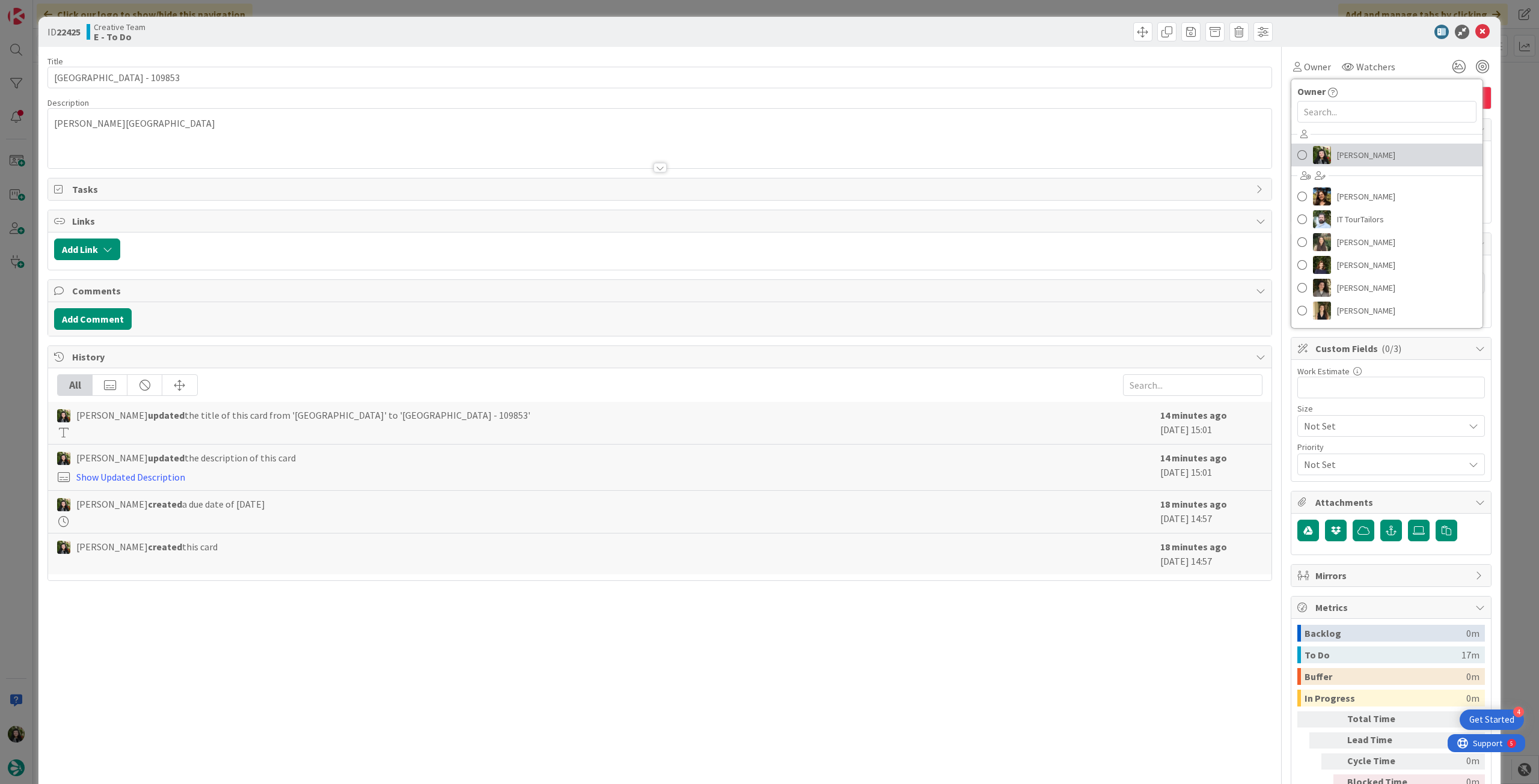
drag, startPoint x: 1353, startPoint y: 151, endPoint x: 1368, endPoint y: 144, distance: 16.6
click at [1354, 152] on span "[PERSON_NAME]" at bounding box center [1365, 154] width 58 height 18
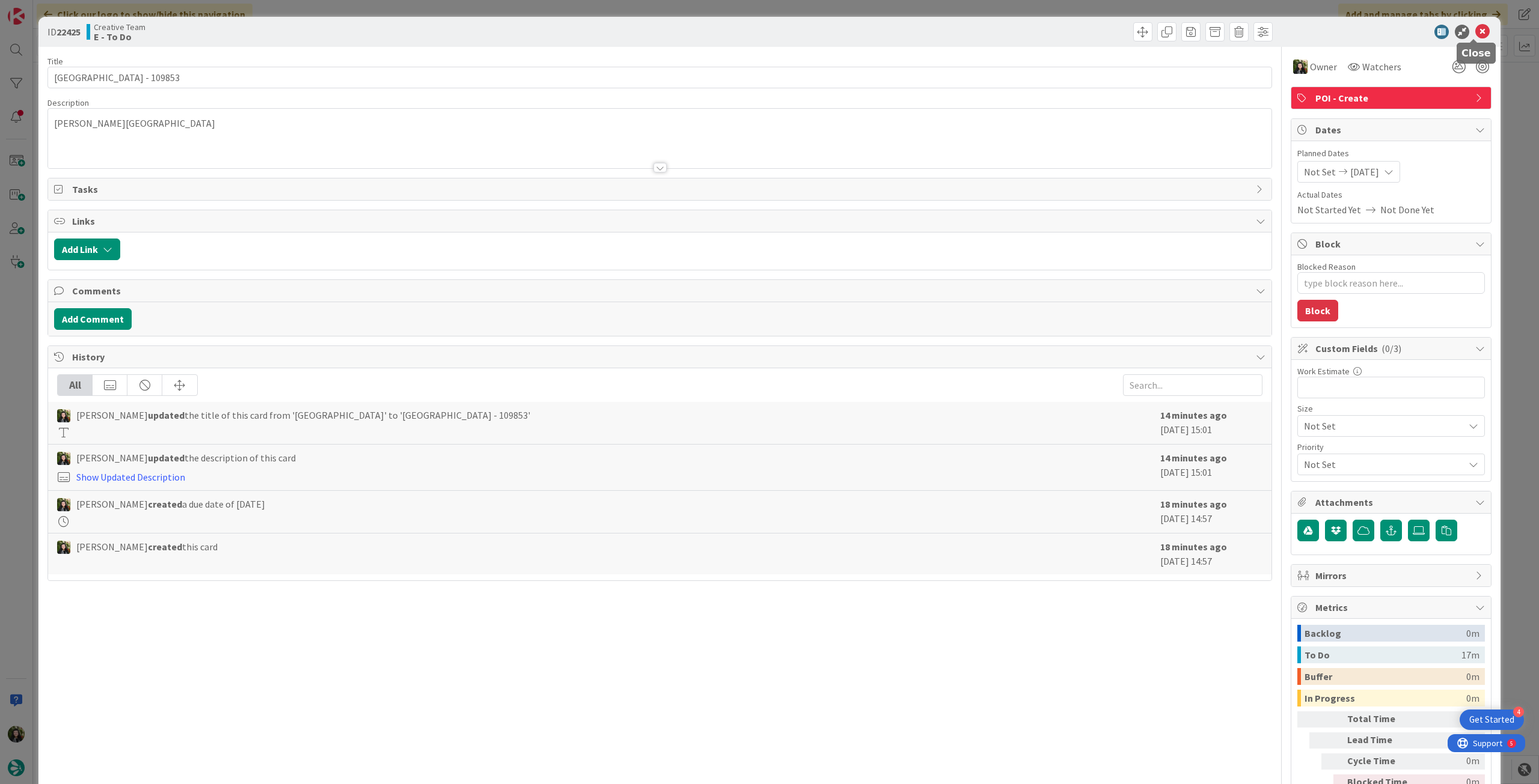
drag, startPoint x: 1472, startPoint y: 31, endPoint x: 1198, endPoint y: 95, distance: 281.4
click at [1475, 30] on icon at bounding box center [1482, 31] width 14 height 14
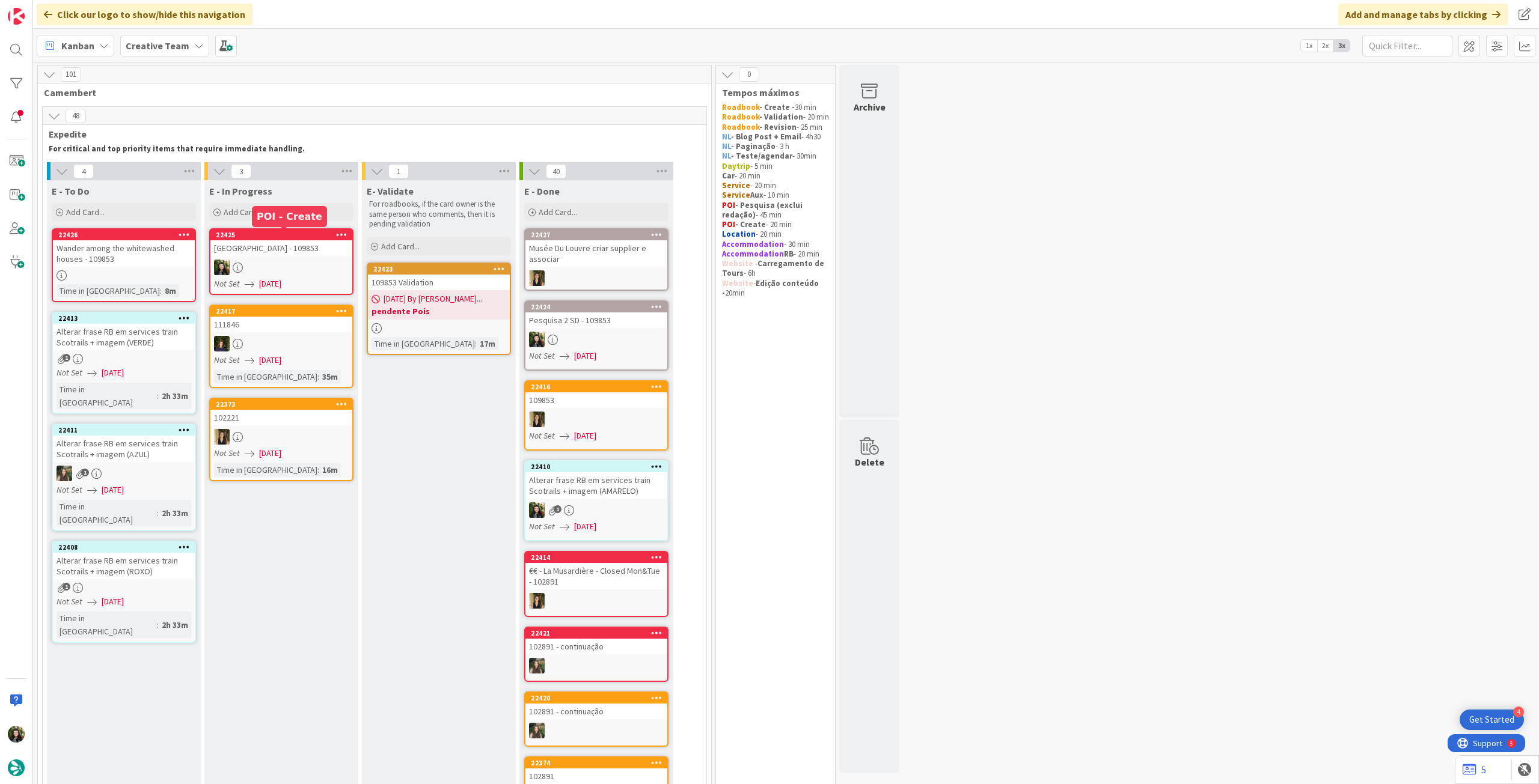
click at [272, 254] on div "[GEOGRAPHIC_DATA] - 109853" at bounding box center [281, 248] width 142 height 15
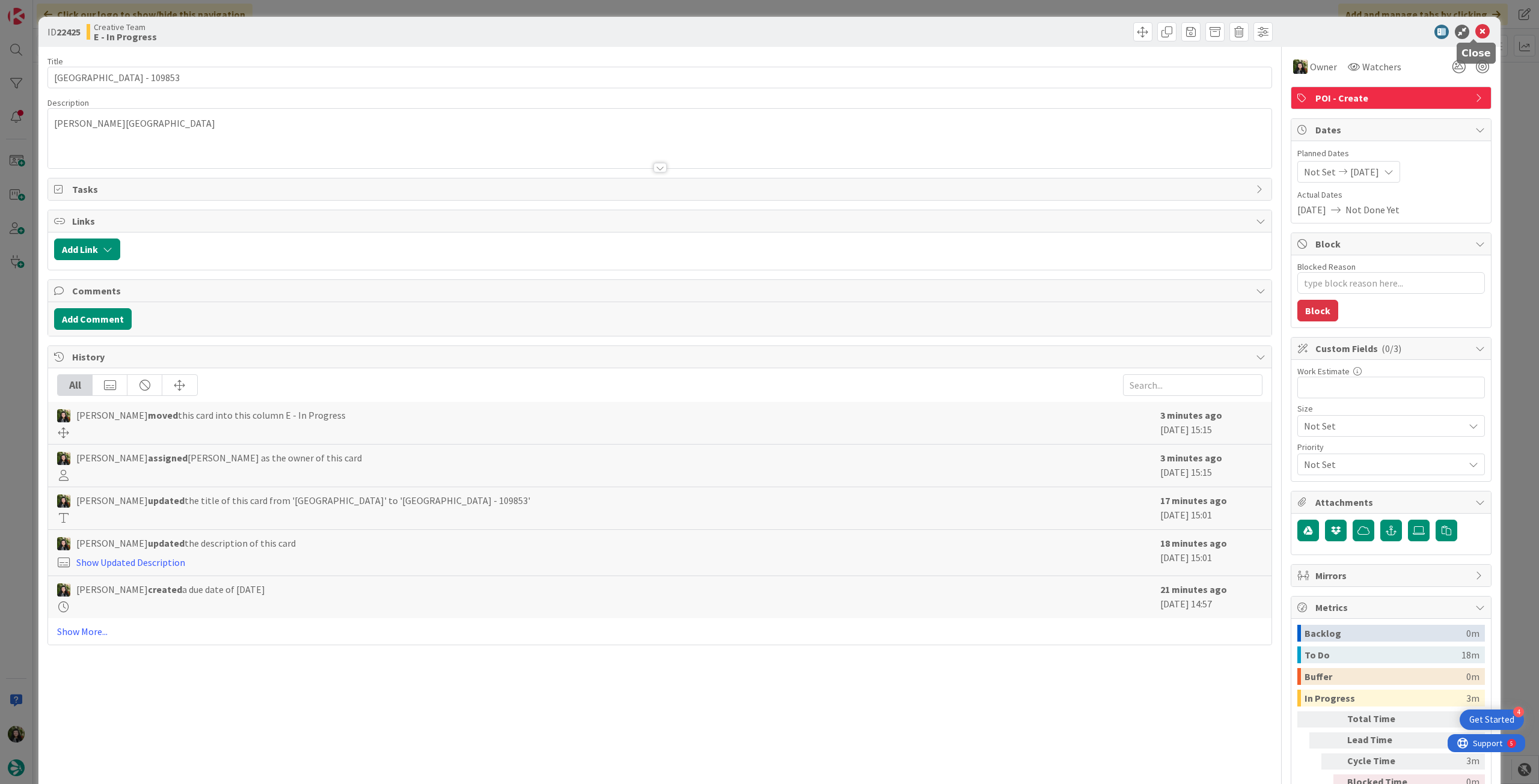
click at [1475, 35] on icon at bounding box center [1482, 31] width 14 height 14
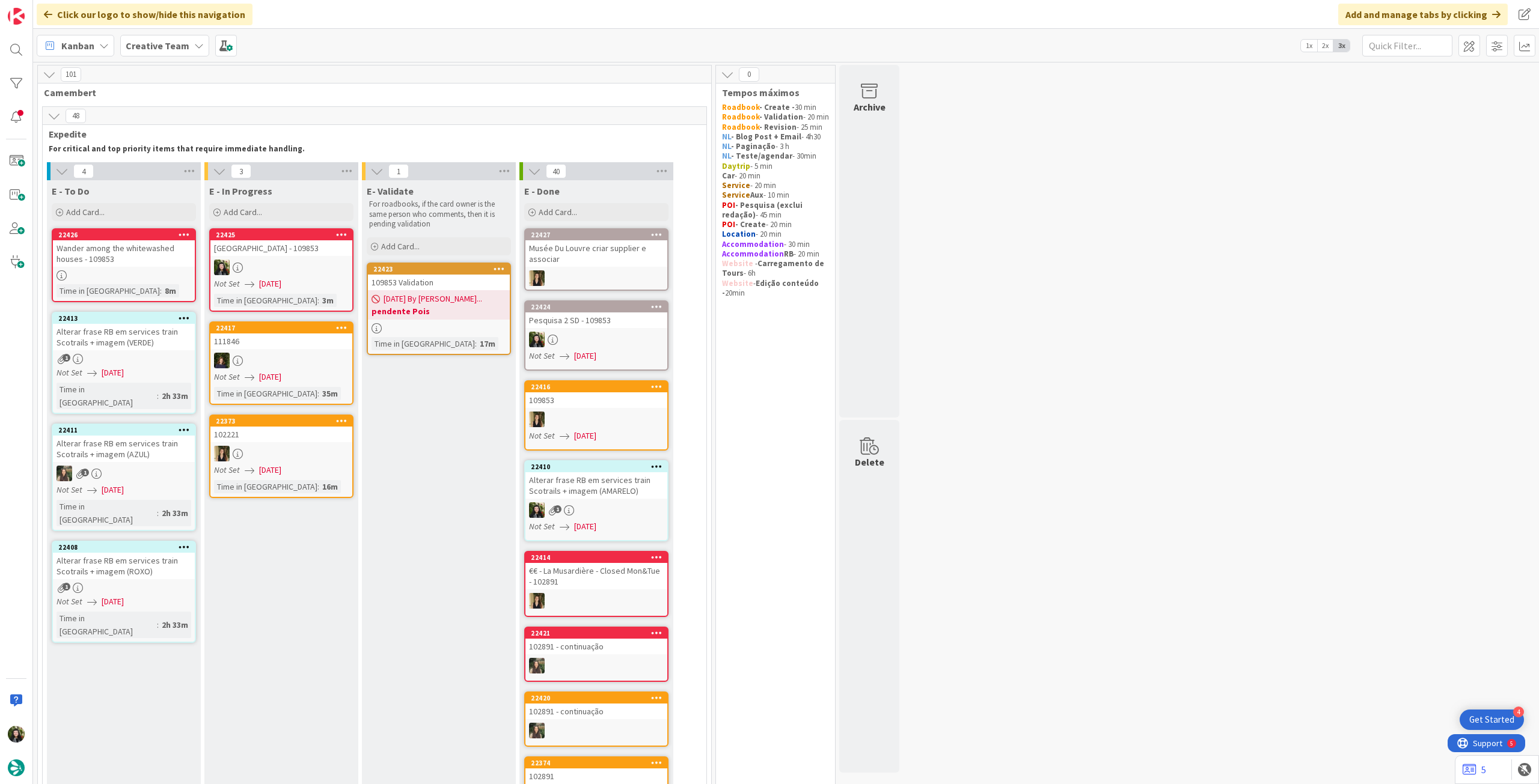
click at [276, 262] on div at bounding box center [281, 267] width 142 height 15
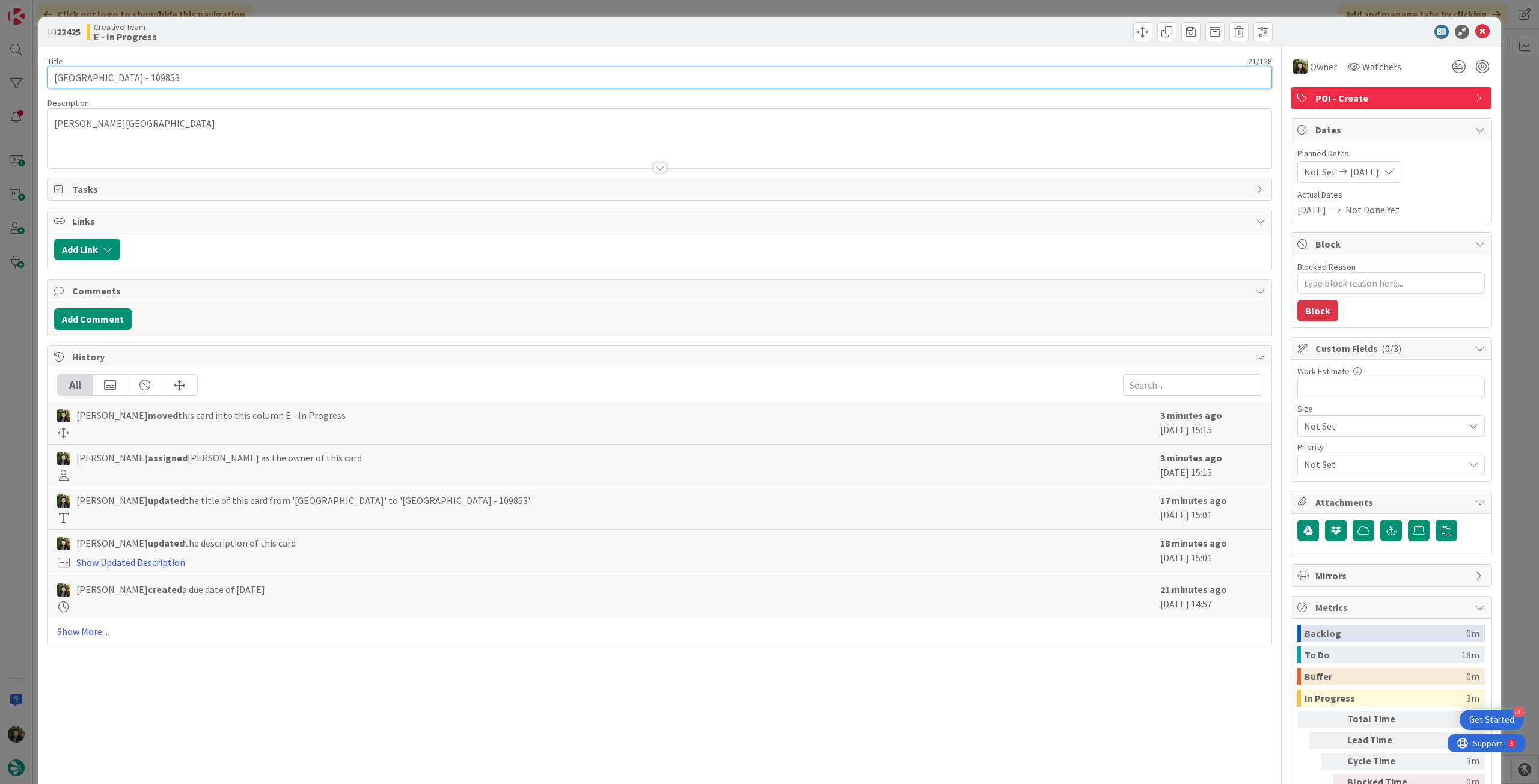
drag, startPoint x: 109, startPoint y: 83, endPoint x: 42, endPoint y: 74, distance: 67.6
click at [42, 75] on div "ID 22425 Creative Team E - In Progress Title 21 / 128 [GEOGRAPHIC_DATA] - 10985…" at bounding box center [769, 425] width 1462 height 816
click at [1475, 29] on icon at bounding box center [1482, 31] width 14 height 14
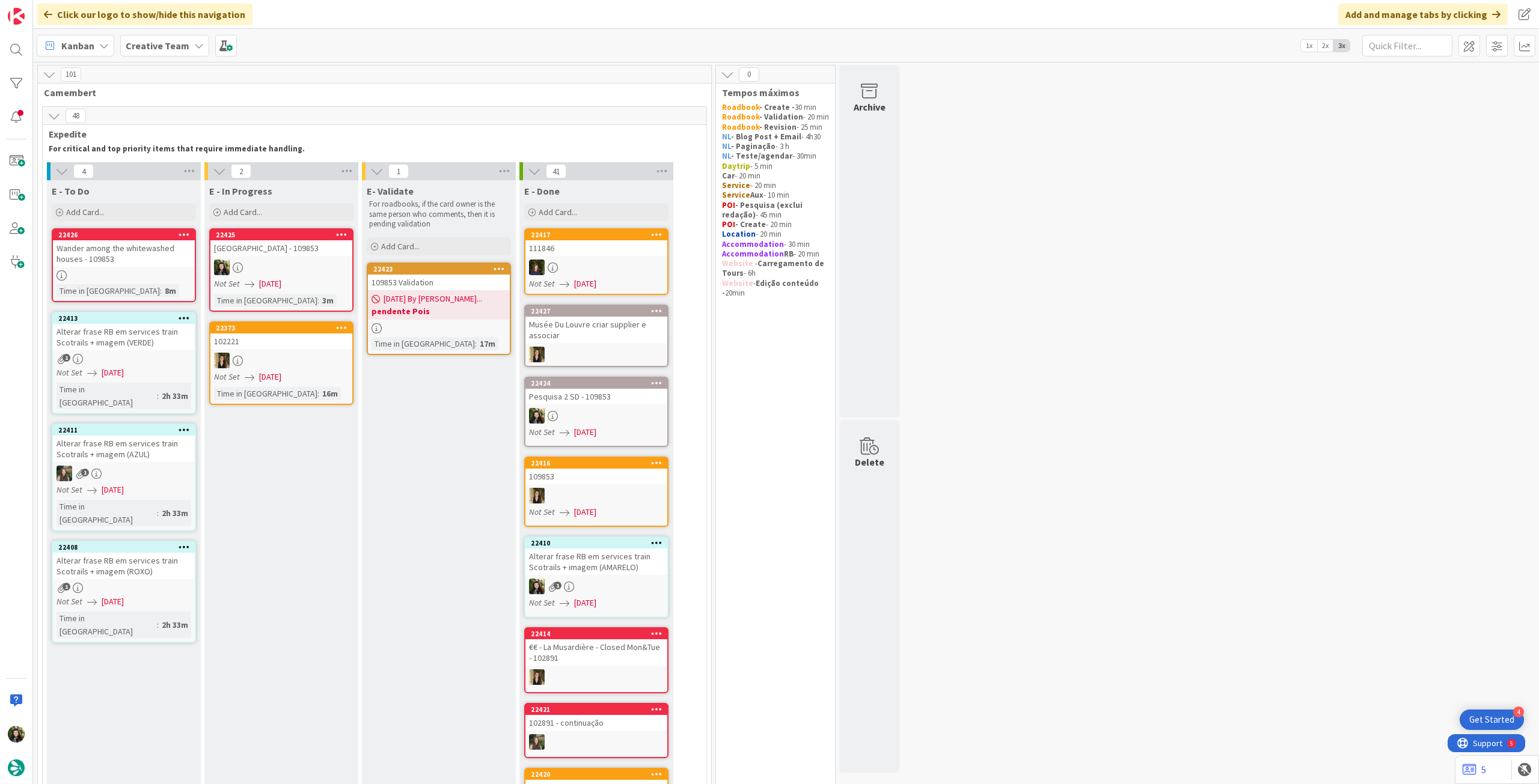
drag, startPoint x: 185, startPoint y: 39, endPoint x: 185, endPoint y: 58, distance: 19.0
click at [185, 40] on b "Creative Team" at bounding box center [157, 46] width 64 height 12
click at [209, 172] on h4 "Creative Team - Análise" at bounding box center [216, 171] width 164 height 12
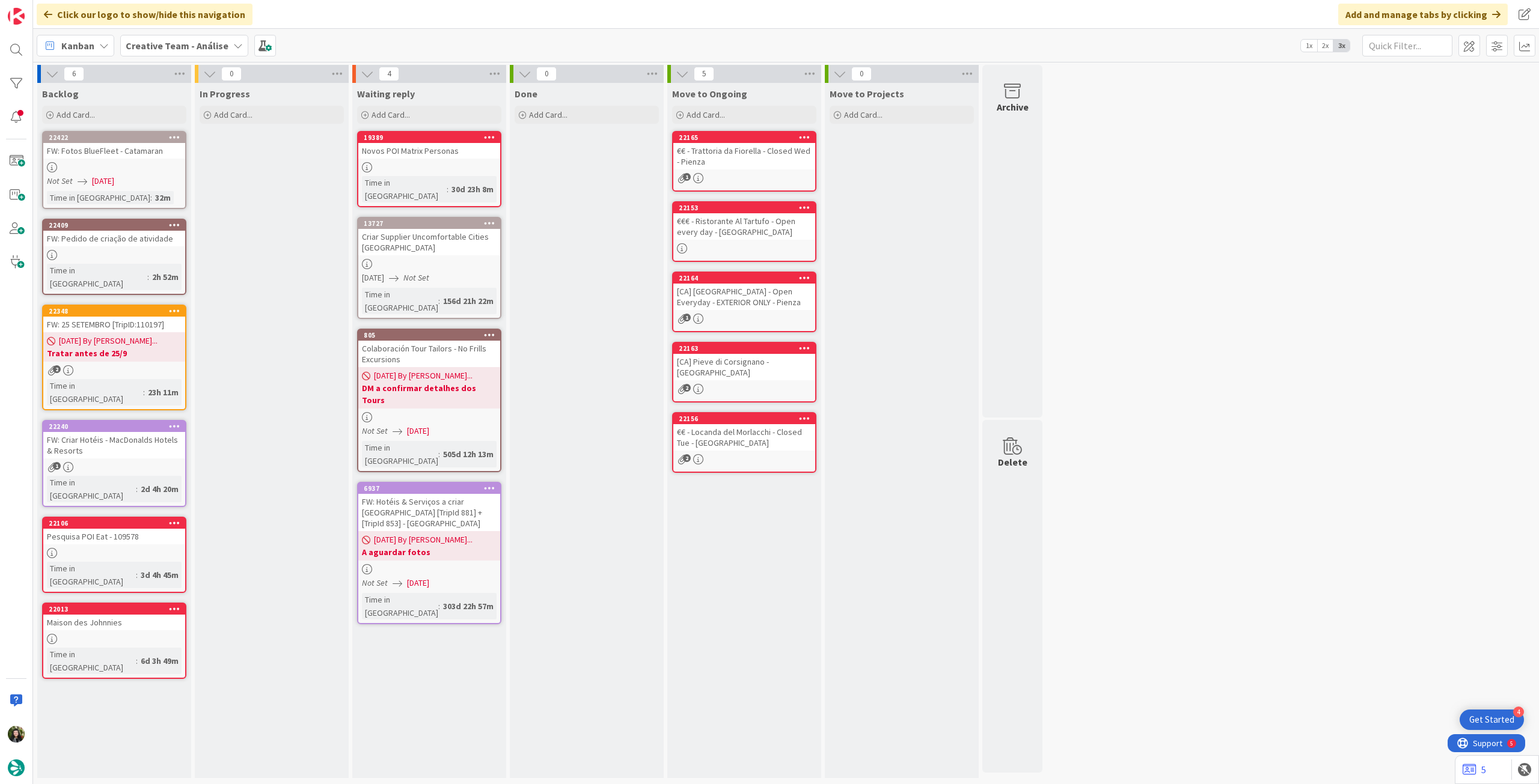
drag, startPoint x: 181, startPoint y: 47, endPoint x: 186, endPoint y: 58, distance: 12.1
click at [182, 47] on b "Creative Team - Análise" at bounding box center [177, 46] width 103 height 12
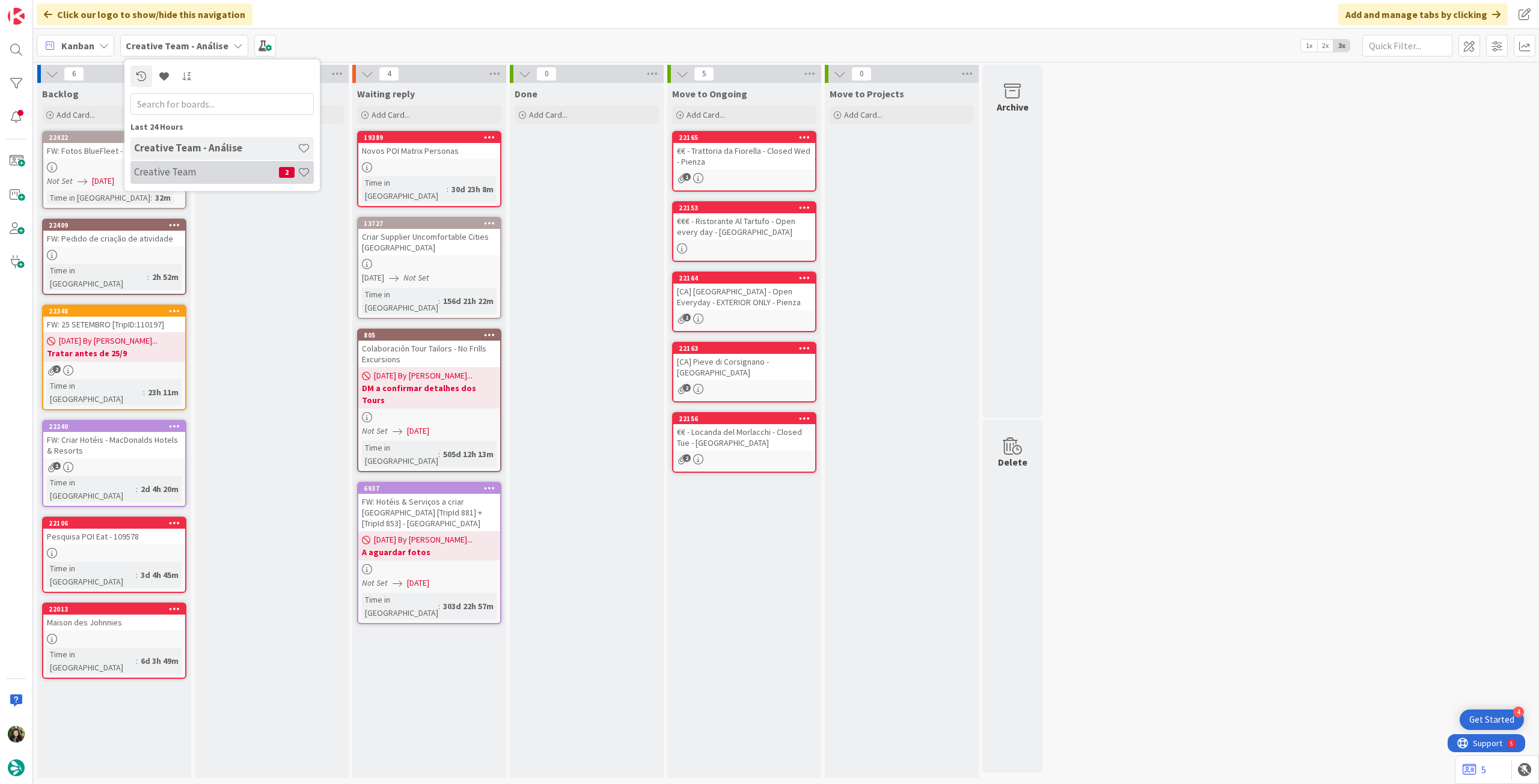
click at [193, 179] on div "Creative Team 2" at bounding box center [222, 172] width 184 height 23
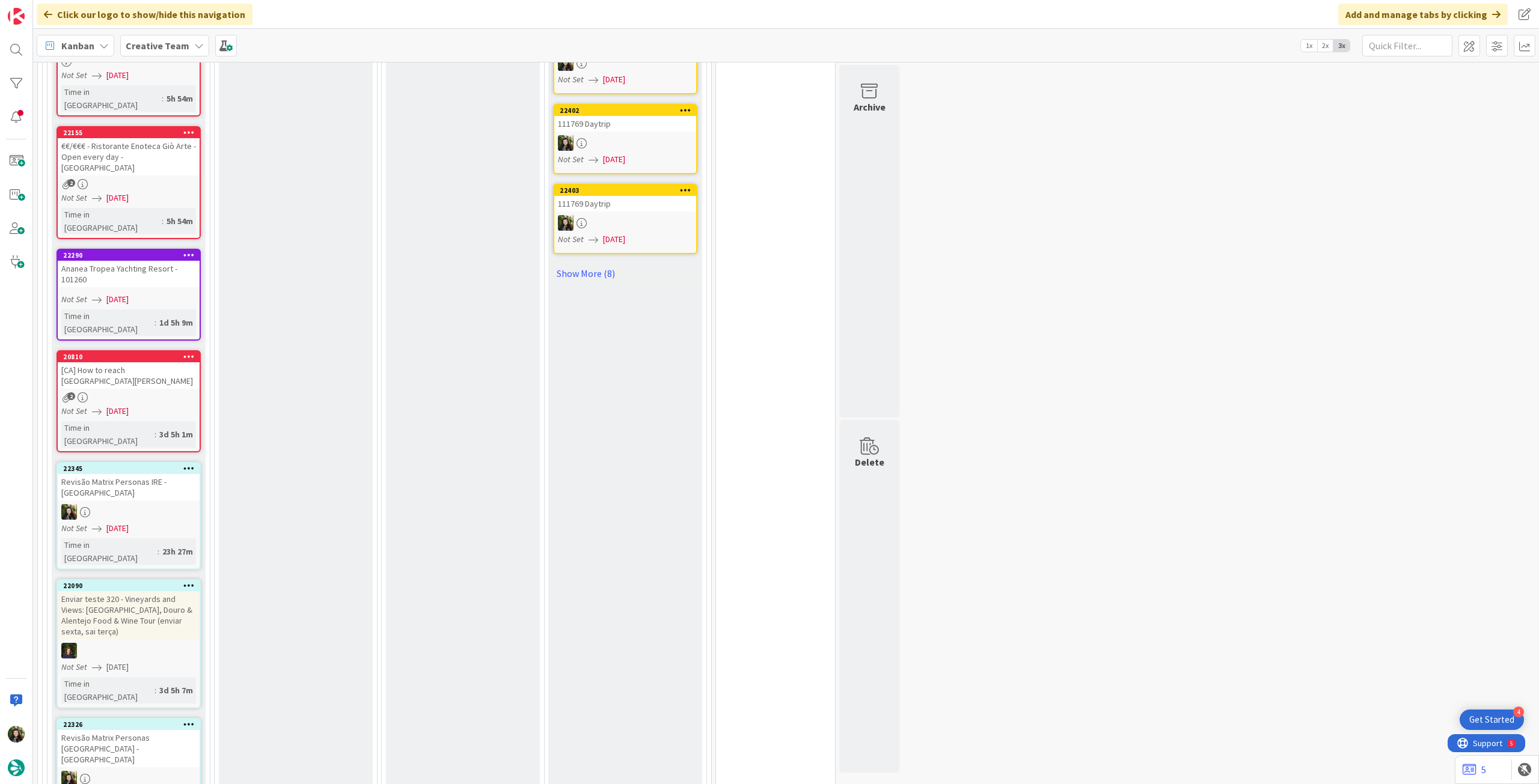
scroll to position [1522, 0]
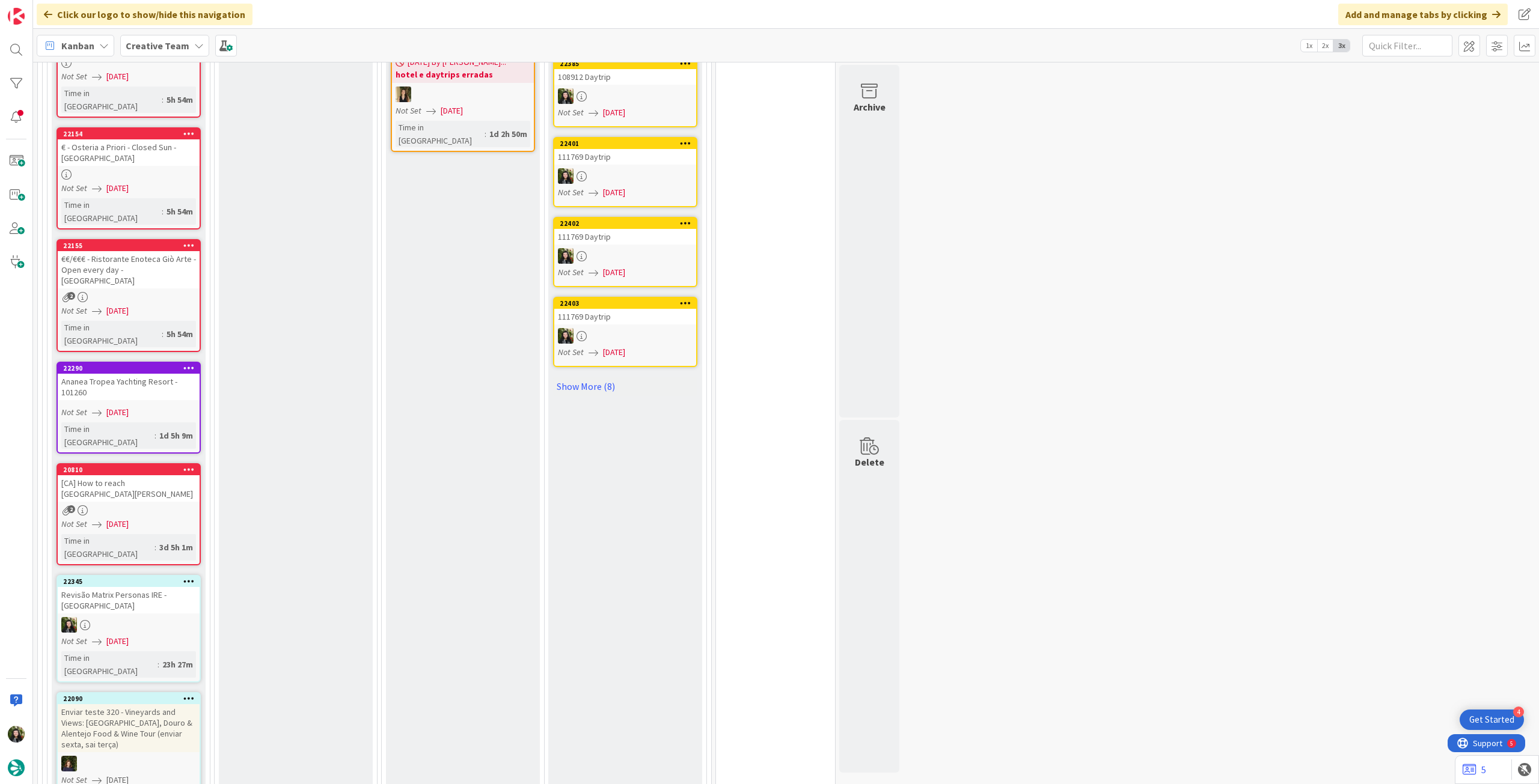
click at [181, 575] on link "22345 Revisão Matrix Personas IRE - CA Not Set [DATE] Time in [GEOGRAPHIC_DATA]…" at bounding box center [128, 628] width 145 height 108
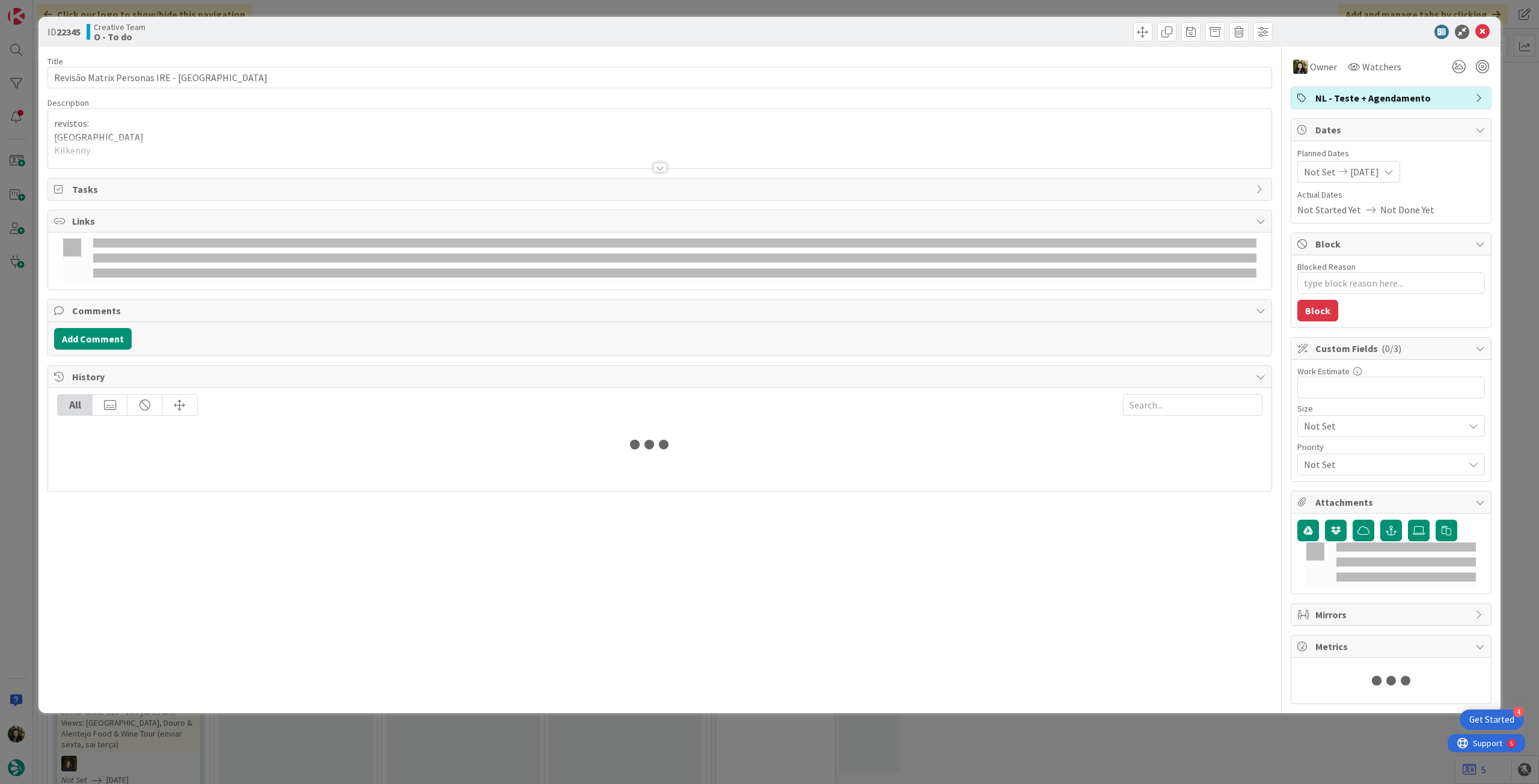
type textarea "x"
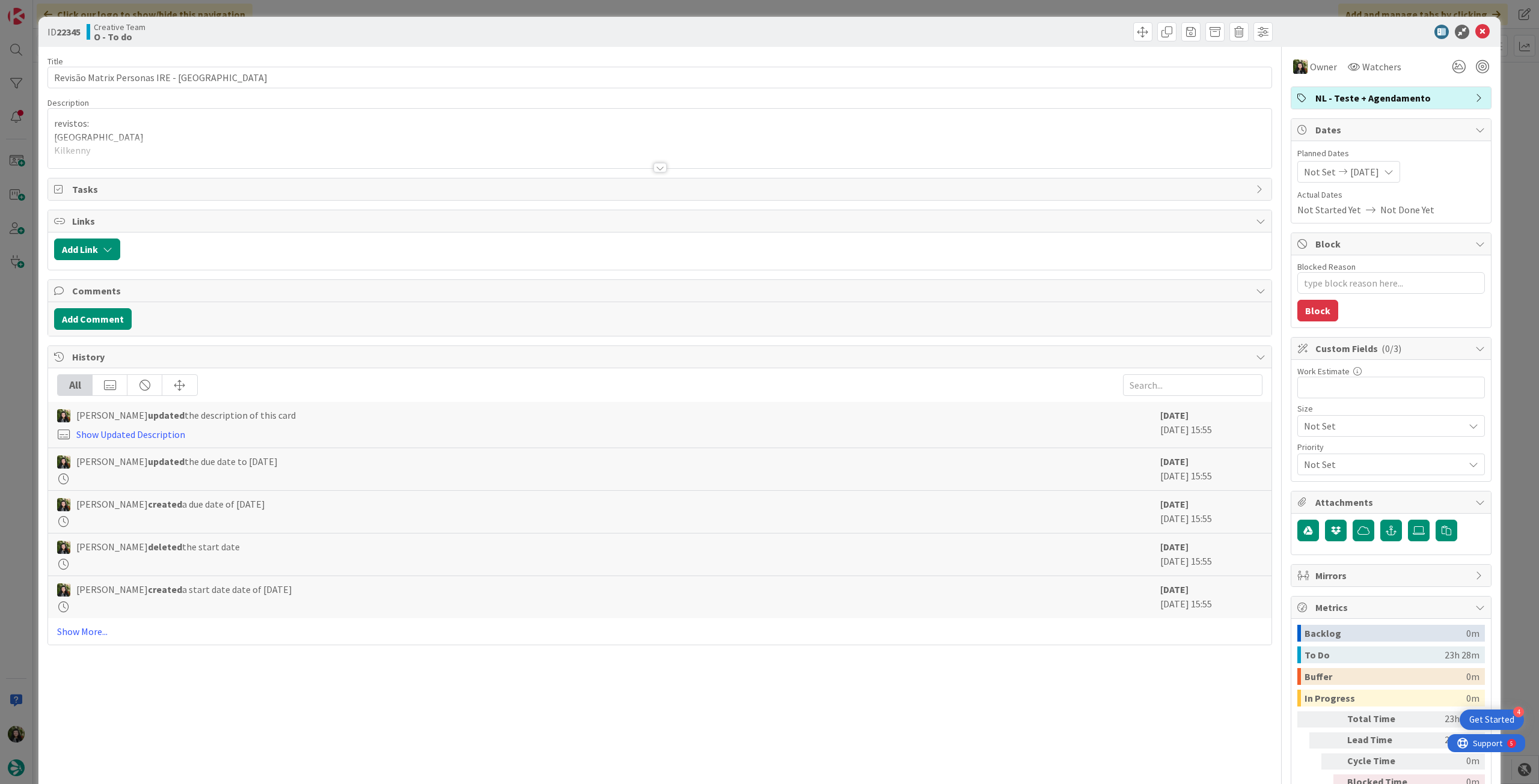
click at [1379, 173] on span "[DATE]" at bounding box center [1364, 171] width 29 height 14
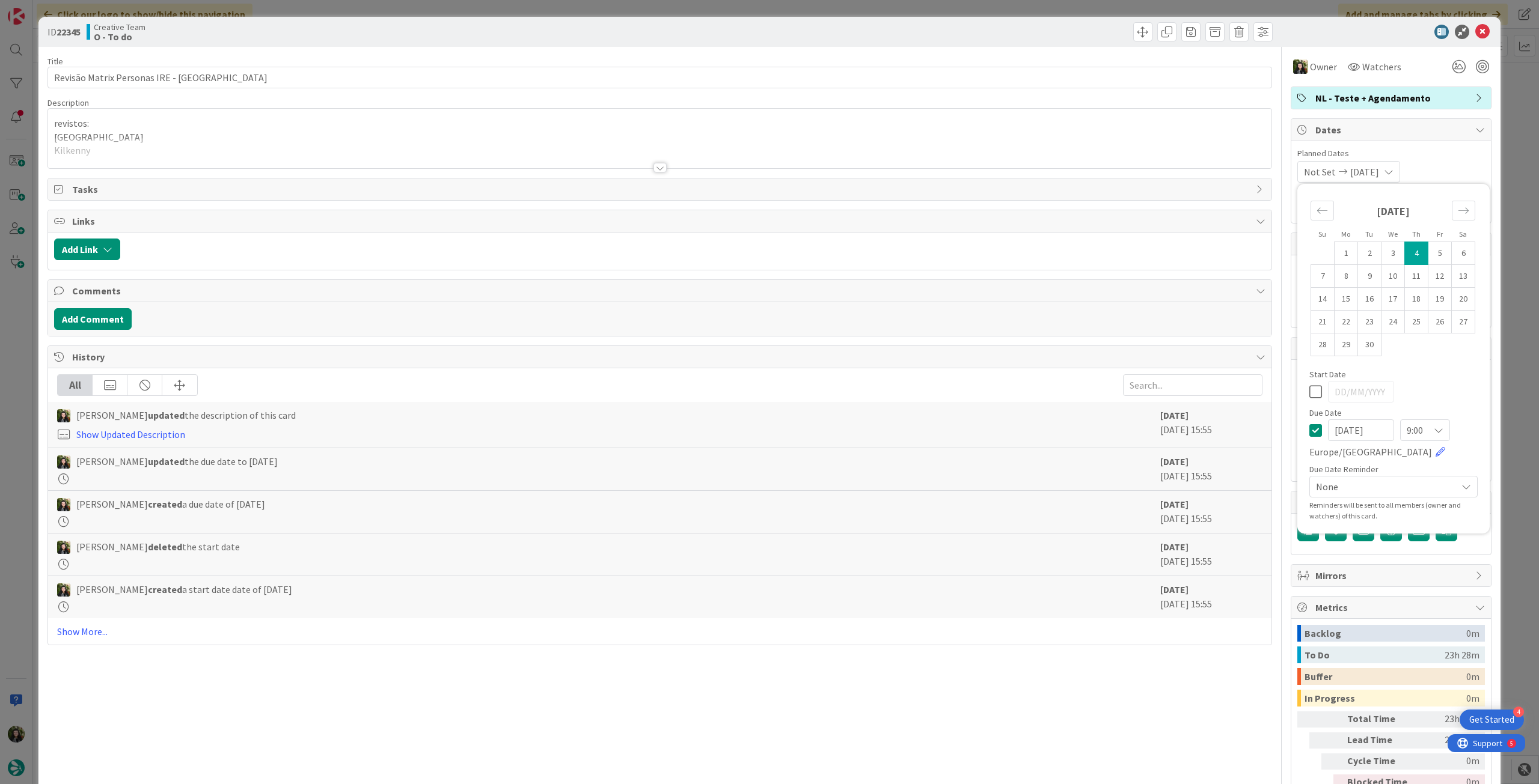
click at [1309, 430] on icon at bounding box center [1314, 430] width 12 height 14
type textarea "x"
drag, startPoint x: 1300, startPoint y: 433, endPoint x: 1332, endPoint y: 393, distance: 51.2
click at [1309, 430] on icon at bounding box center [1314, 430] width 12 height 14
type input "[DATE]"
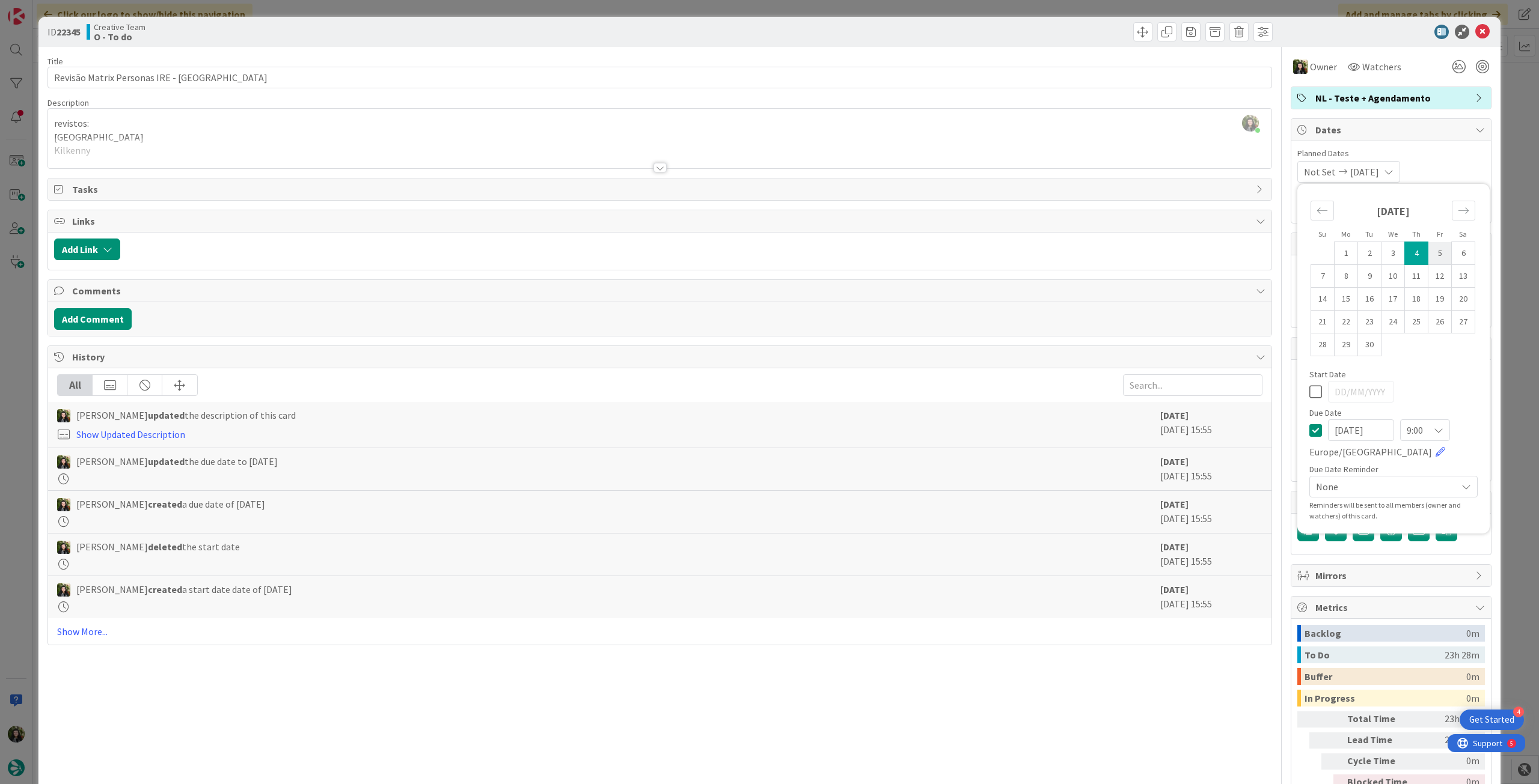
type textarea "x"
click at [1430, 242] on td "5" at bounding box center [1439, 253] width 24 height 23
type input "[DATE]"
type textarea "x"
drag, startPoint x: 1306, startPoint y: 389, endPoint x: 1307, endPoint y: 397, distance: 8.1
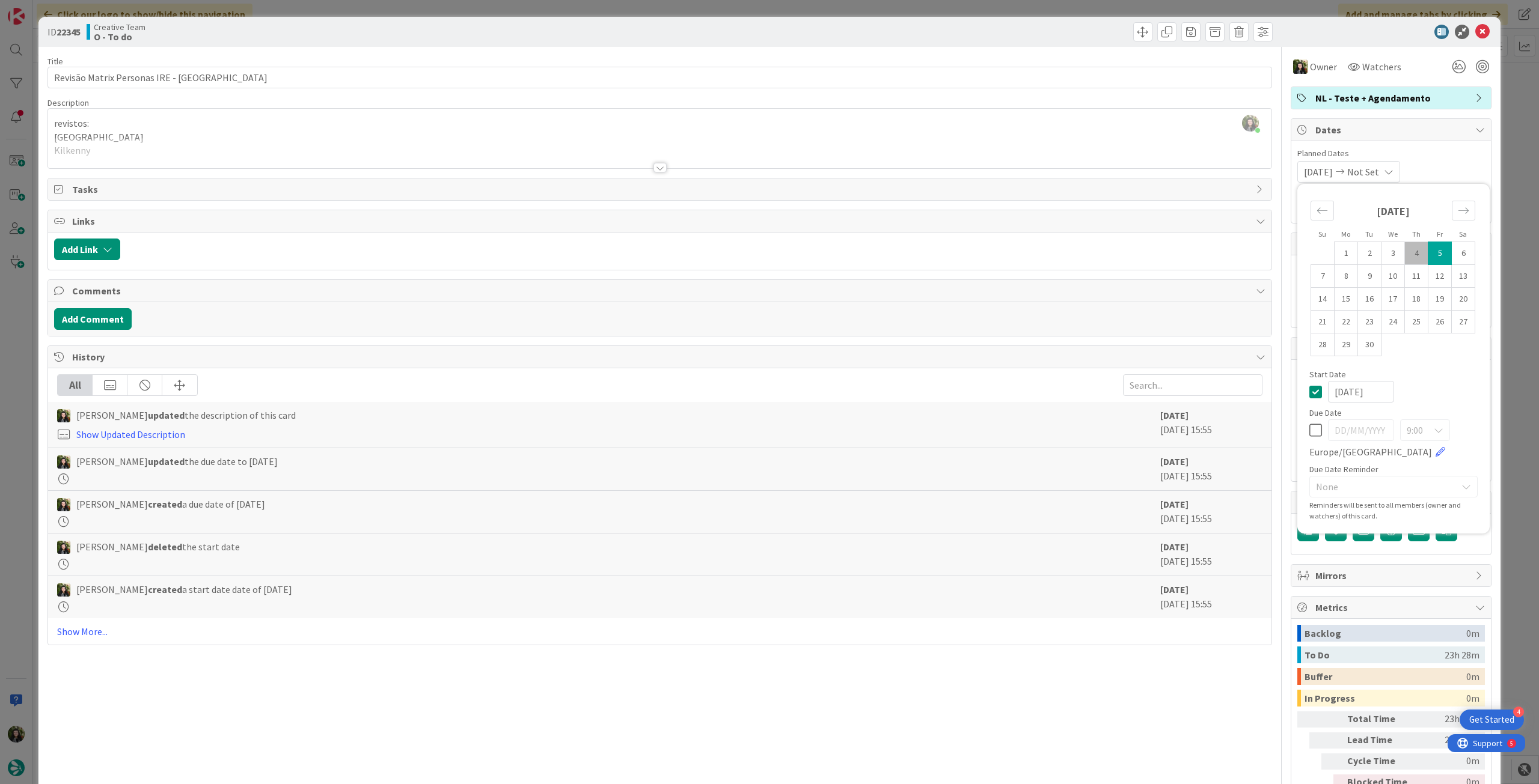
click at [1309, 389] on icon at bounding box center [1314, 391] width 12 height 14
click at [1309, 434] on icon at bounding box center [1314, 430] width 12 height 14
type input "[DATE]"
type textarea "x"
click at [1428, 258] on td "5" at bounding box center [1439, 253] width 24 height 23
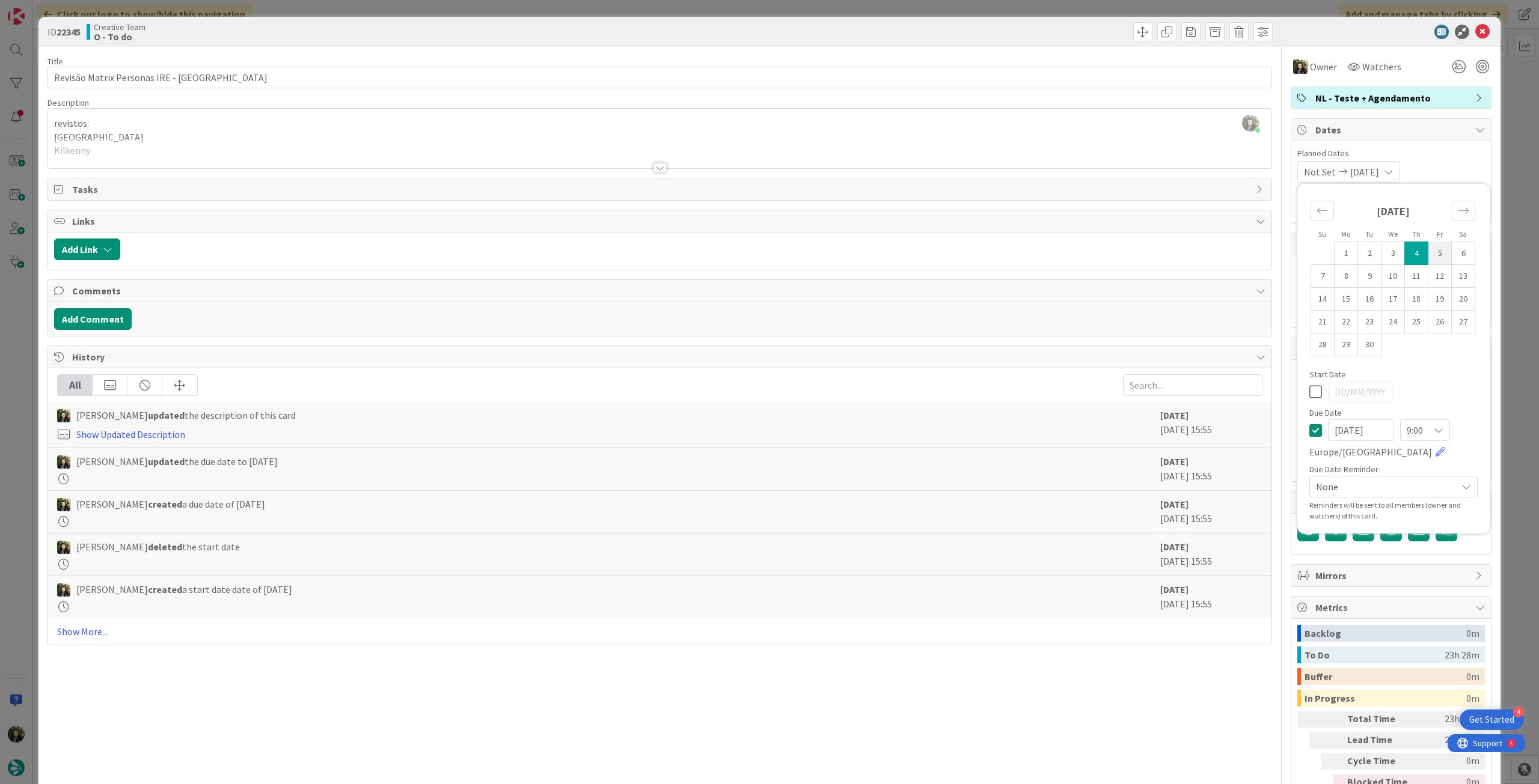
type input "[DATE]"
click at [1475, 30] on icon at bounding box center [1482, 31] width 14 height 14
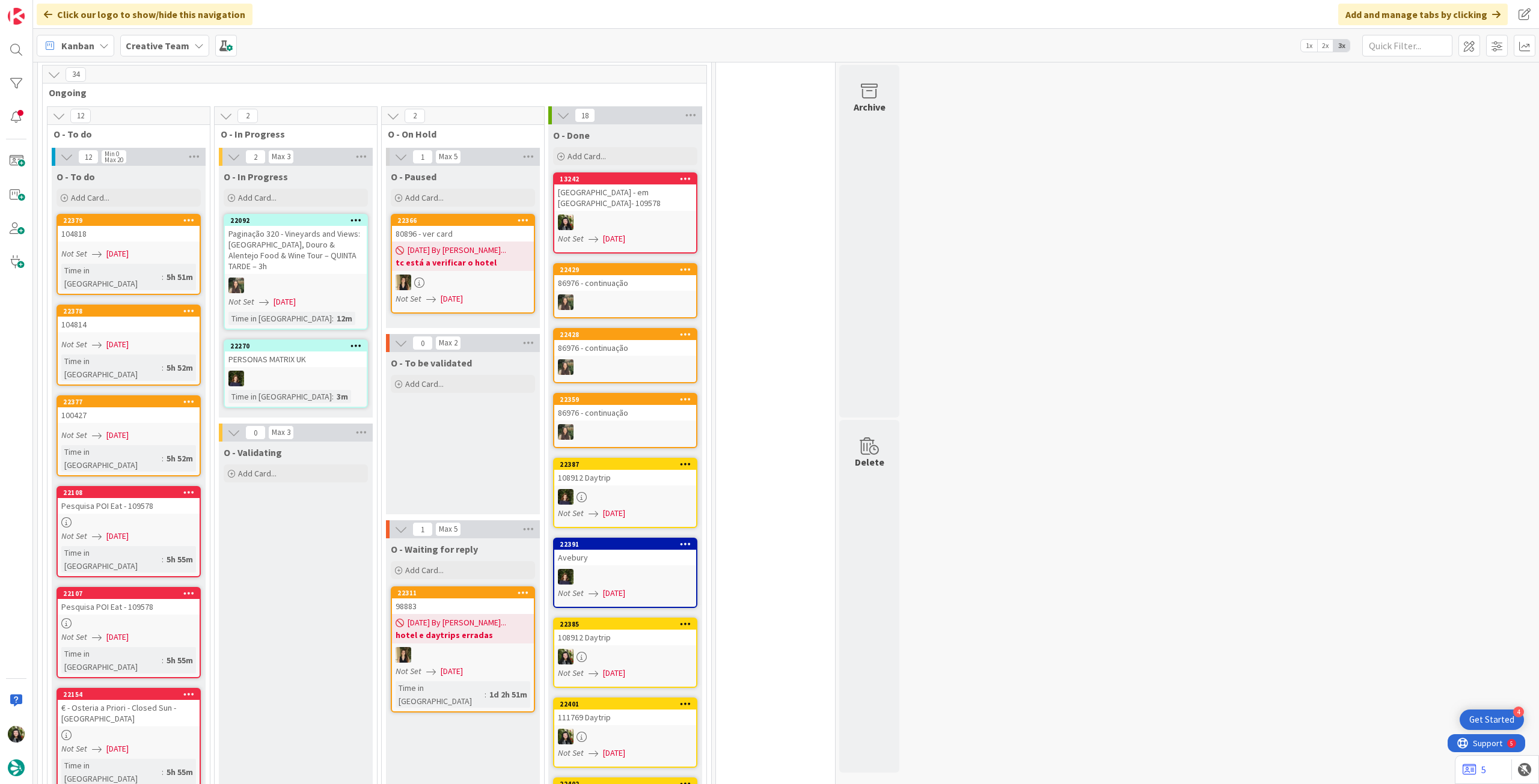
scroll to position [1133, 0]
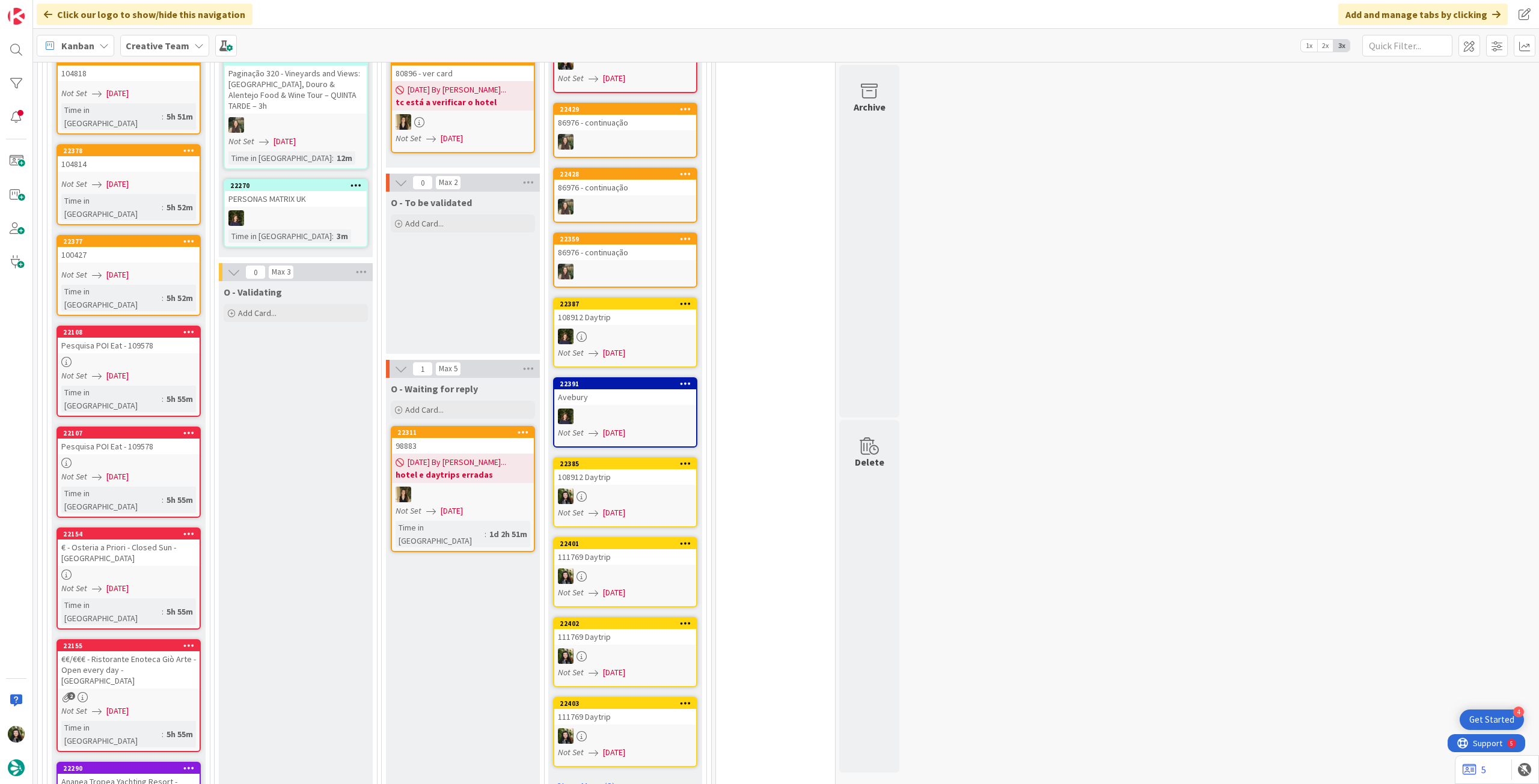
click at [163, 357] on div at bounding box center [128, 362] width 142 height 10
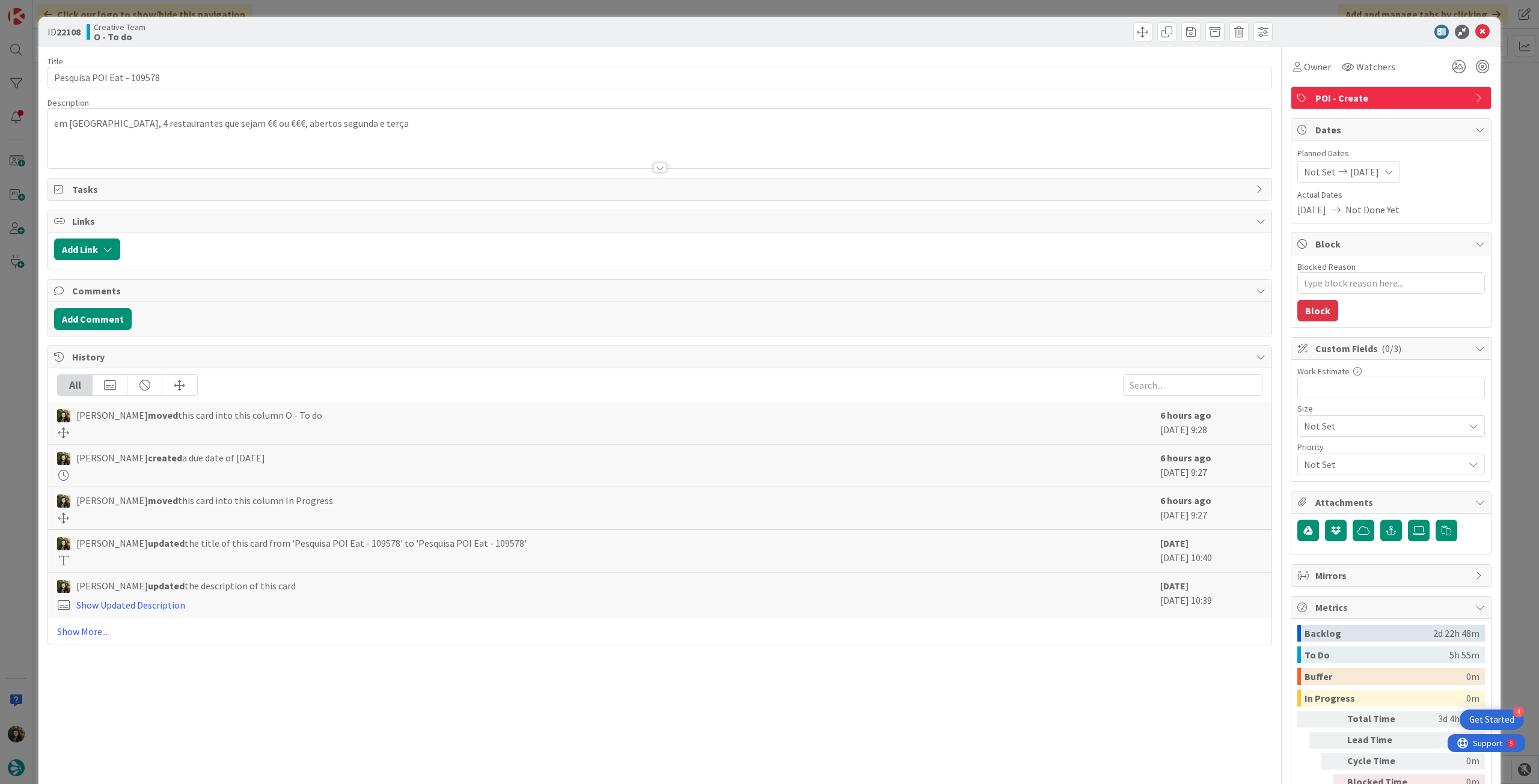
type textarea "x"
drag, startPoint x: 128, startPoint y: 79, endPoint x: 168, endPoint y: 81, distance: 40.0
click at [168, 81] on input "Pesquisa POI Eat - 109578" at bounding box center [660, 77] width 1224 height 22
click at [385, 121] on div "[PERSON_NAME] just joined em [GEOGRAPHIC_DATA], 4 restaurantes que sejam €€ ou …" at bounding box center [660, 138] width 1223 height 60
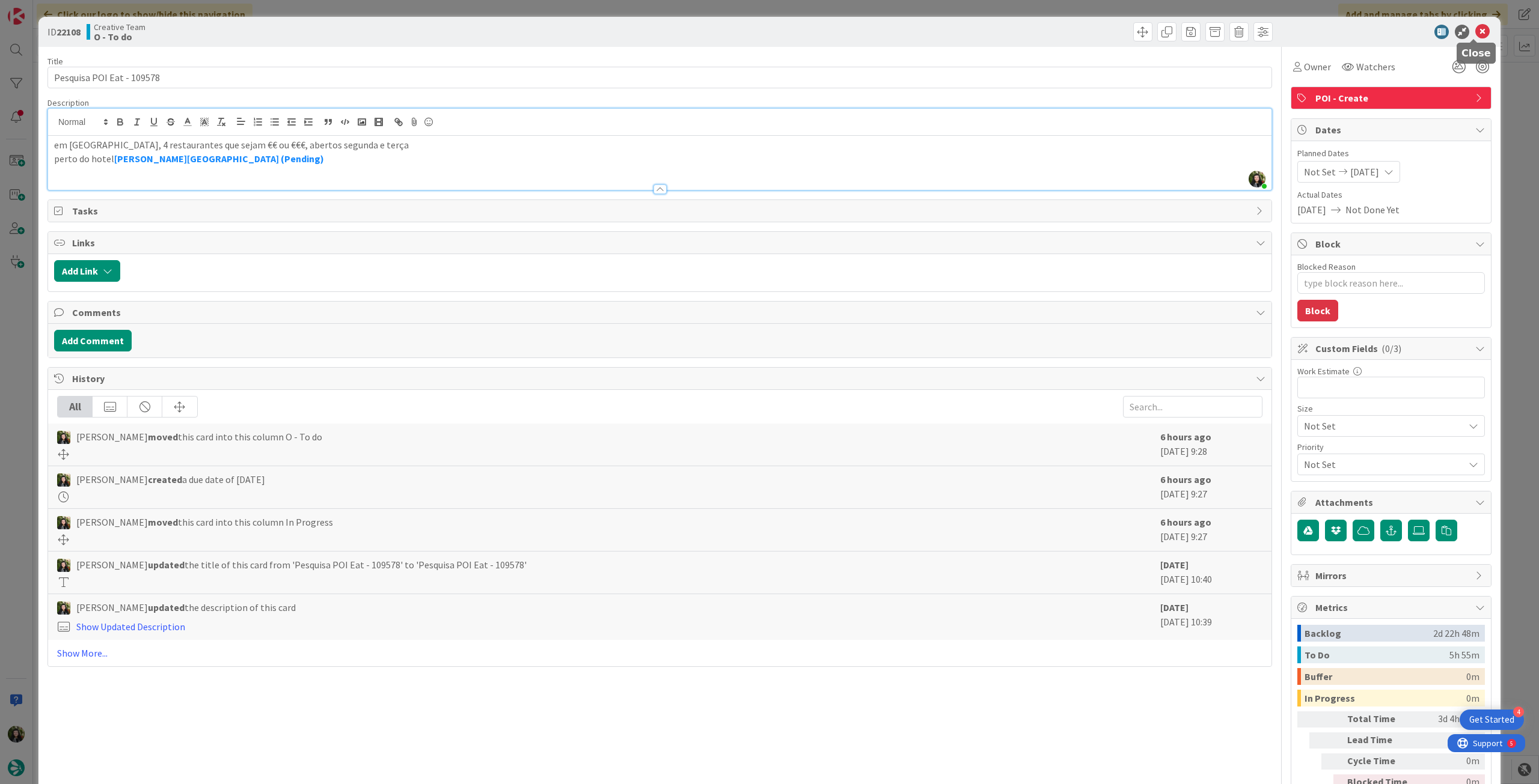
click at [1475, 33] on icon at bounding box center [1482, 31] width 14 height 14
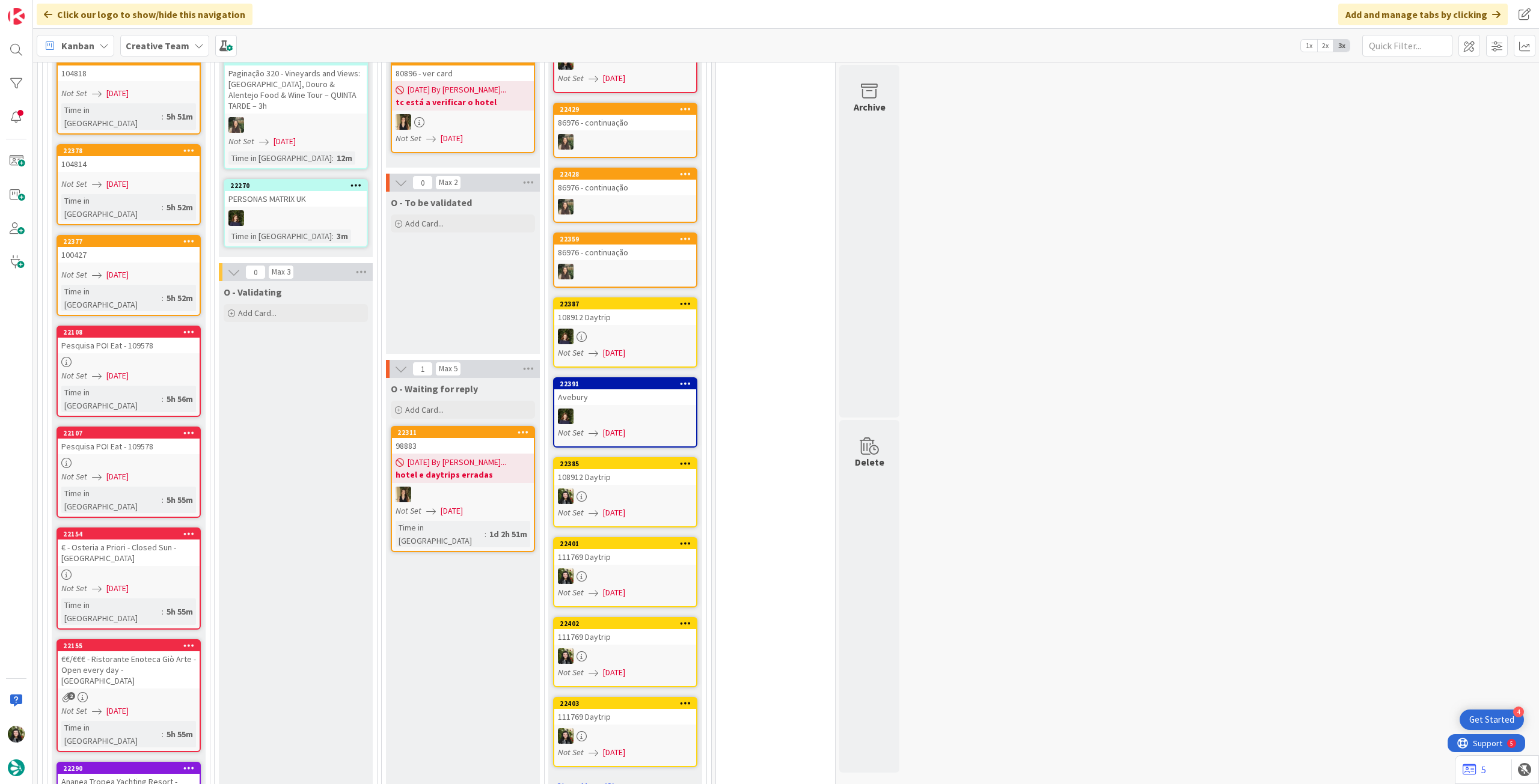
click at [164, 458] on div at bounding box center [128, 462] width 142 height 10
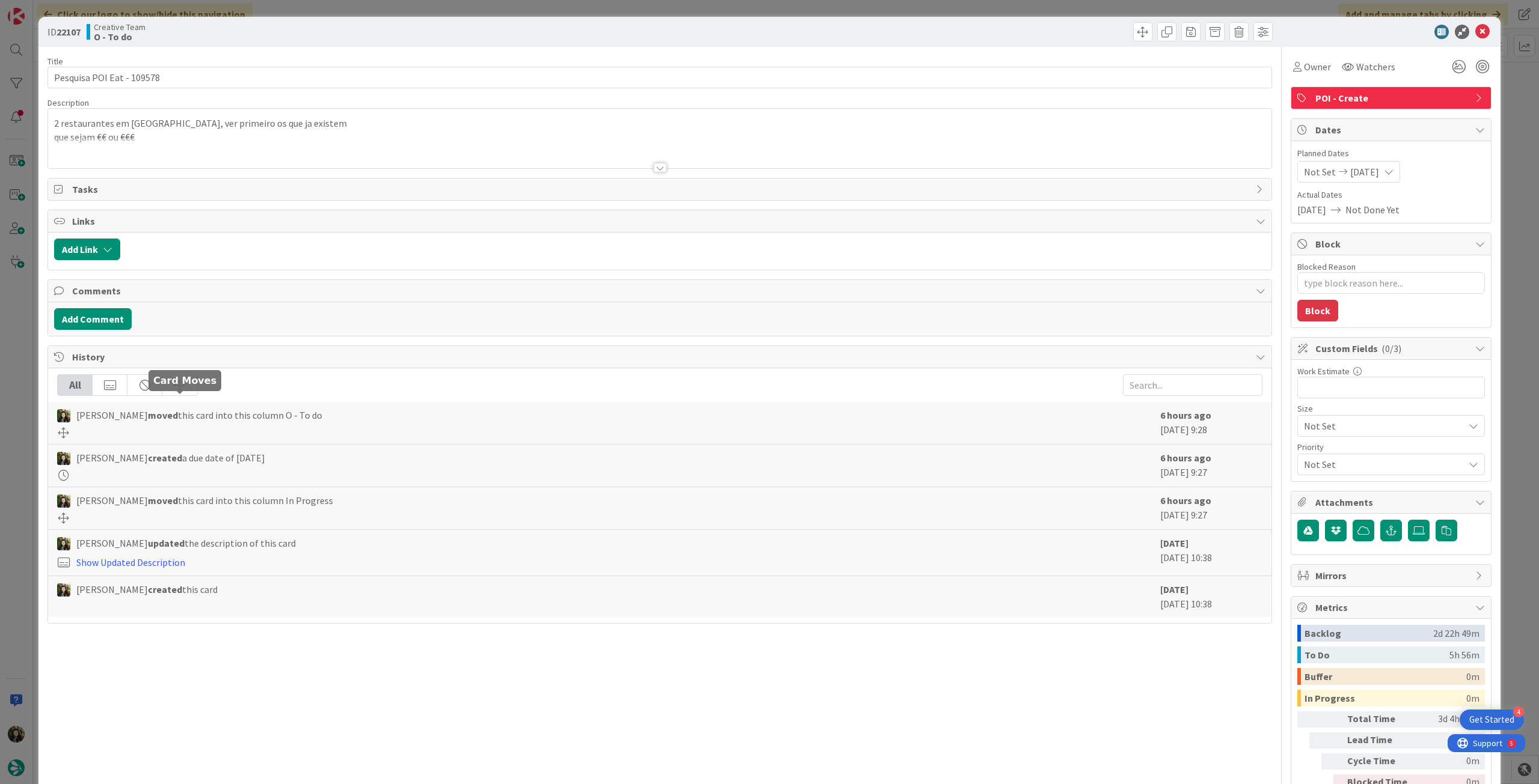
type textarea "x"
click at [231, 153] on div at bounding box center [660, 153] width 1223 height 30
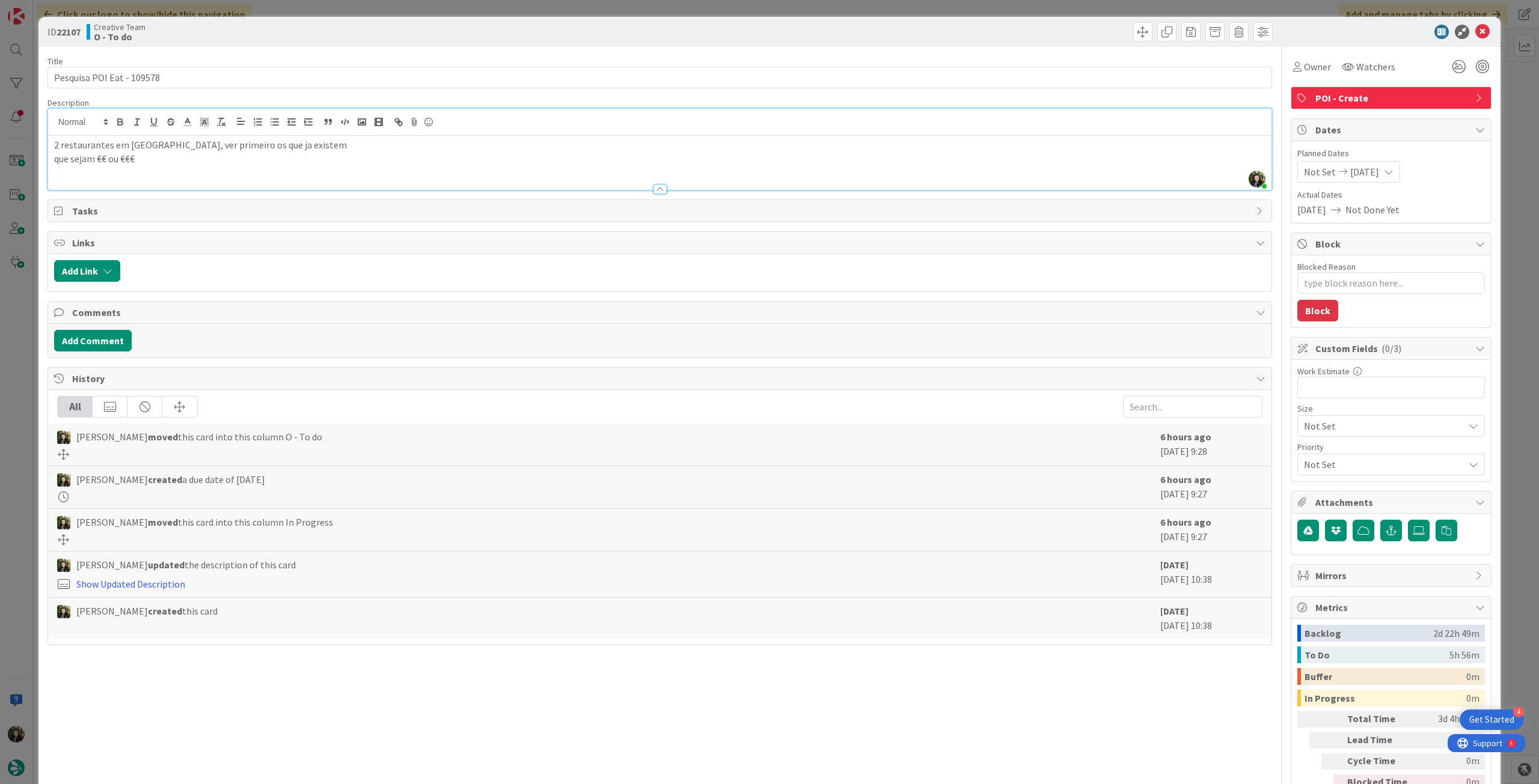
click at [203, 159] on p "que sejam €€ ou €€€" at bounding box center [660, 159] width 1211 height 14
drag, startPoint x: 1475, startPoint y: 31, endPoint x: 1193, endPoint y: 127, distance: 297.9
click at [1475, 31] on icon at bounding box center [1482, 31] width 14 height 14
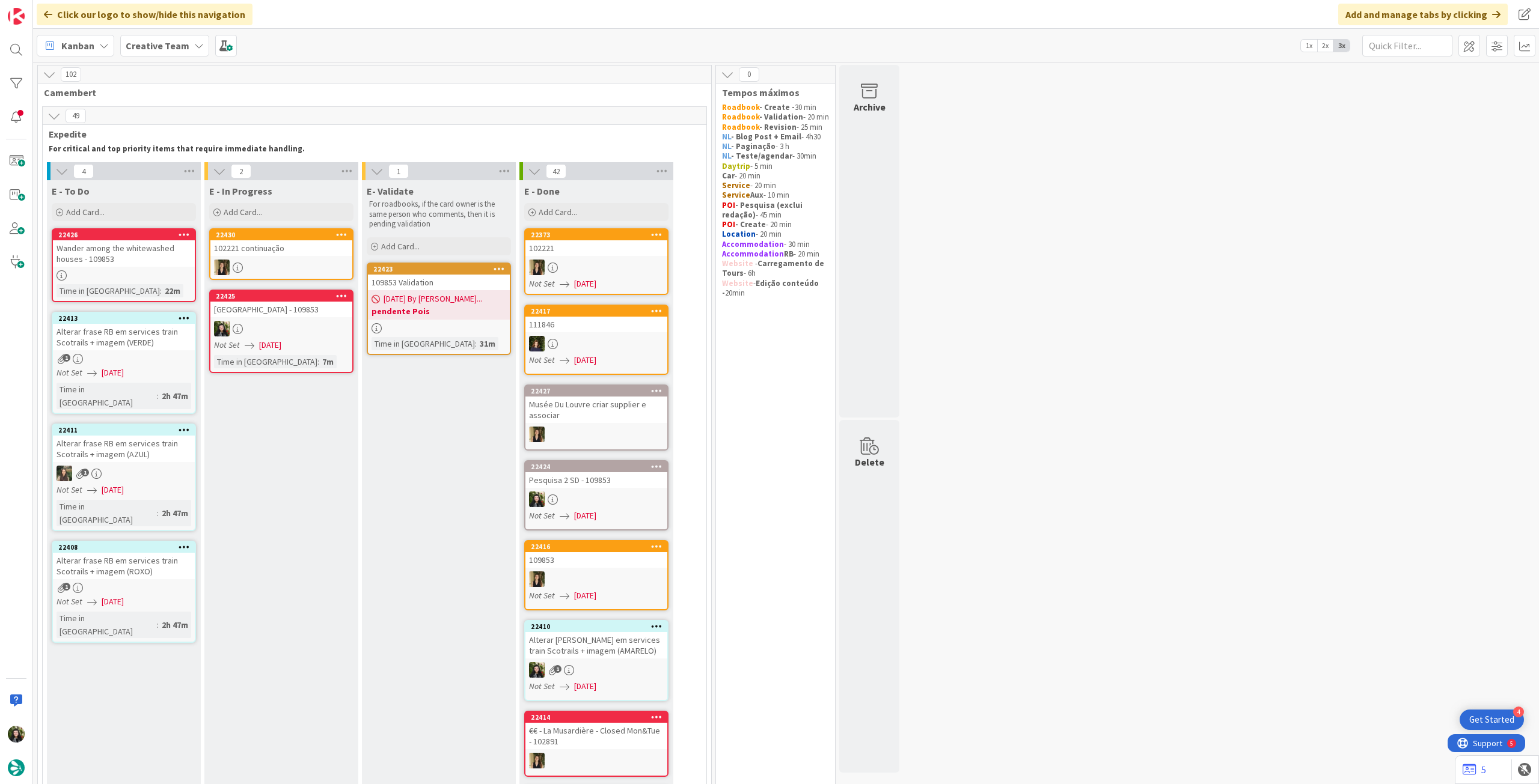
click at [293, 328] on div at bounding box center [281, 328] width 142 height 15
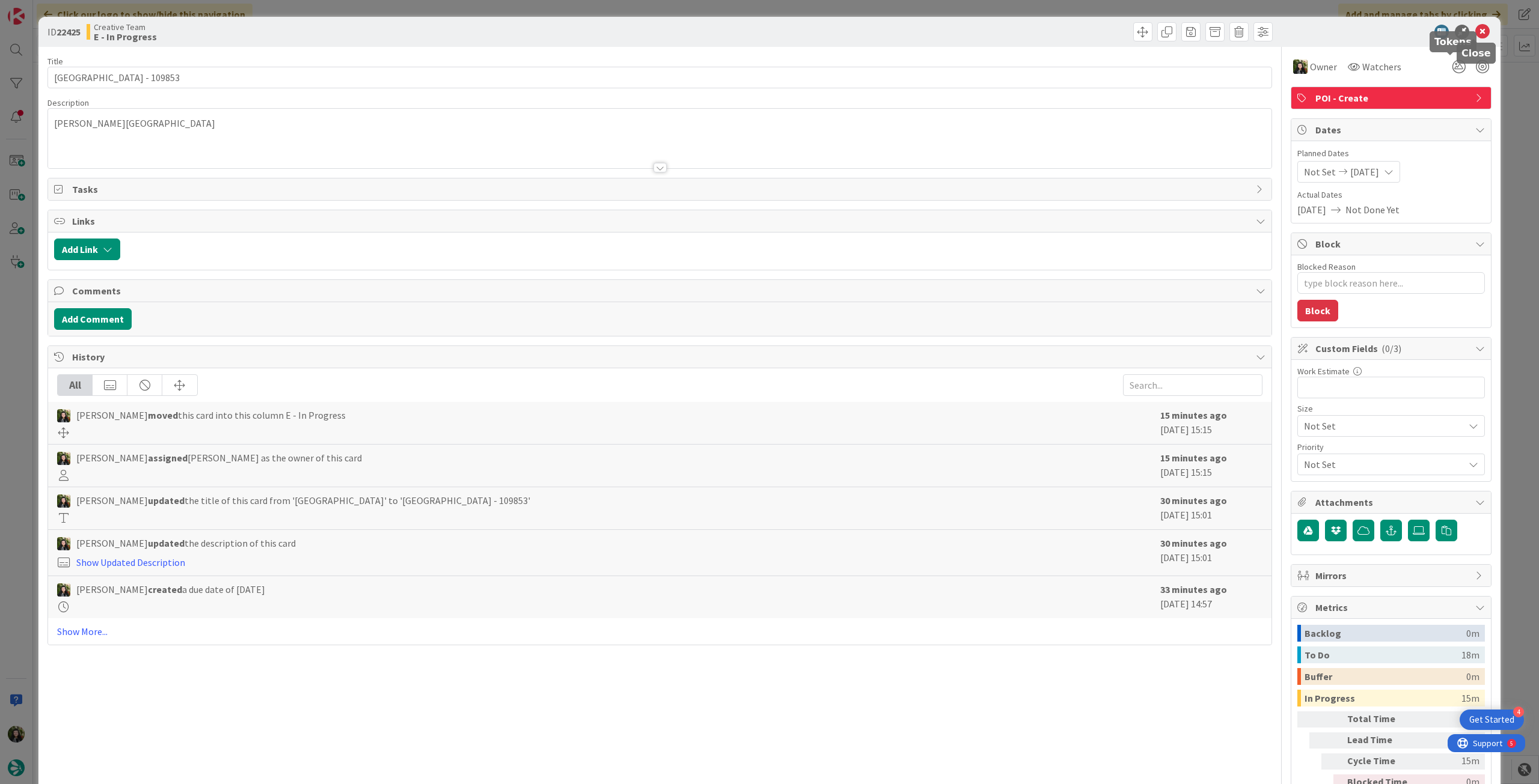
click at [1475, 29] on icon at bounding box center [1482, 31] width 14 height 14
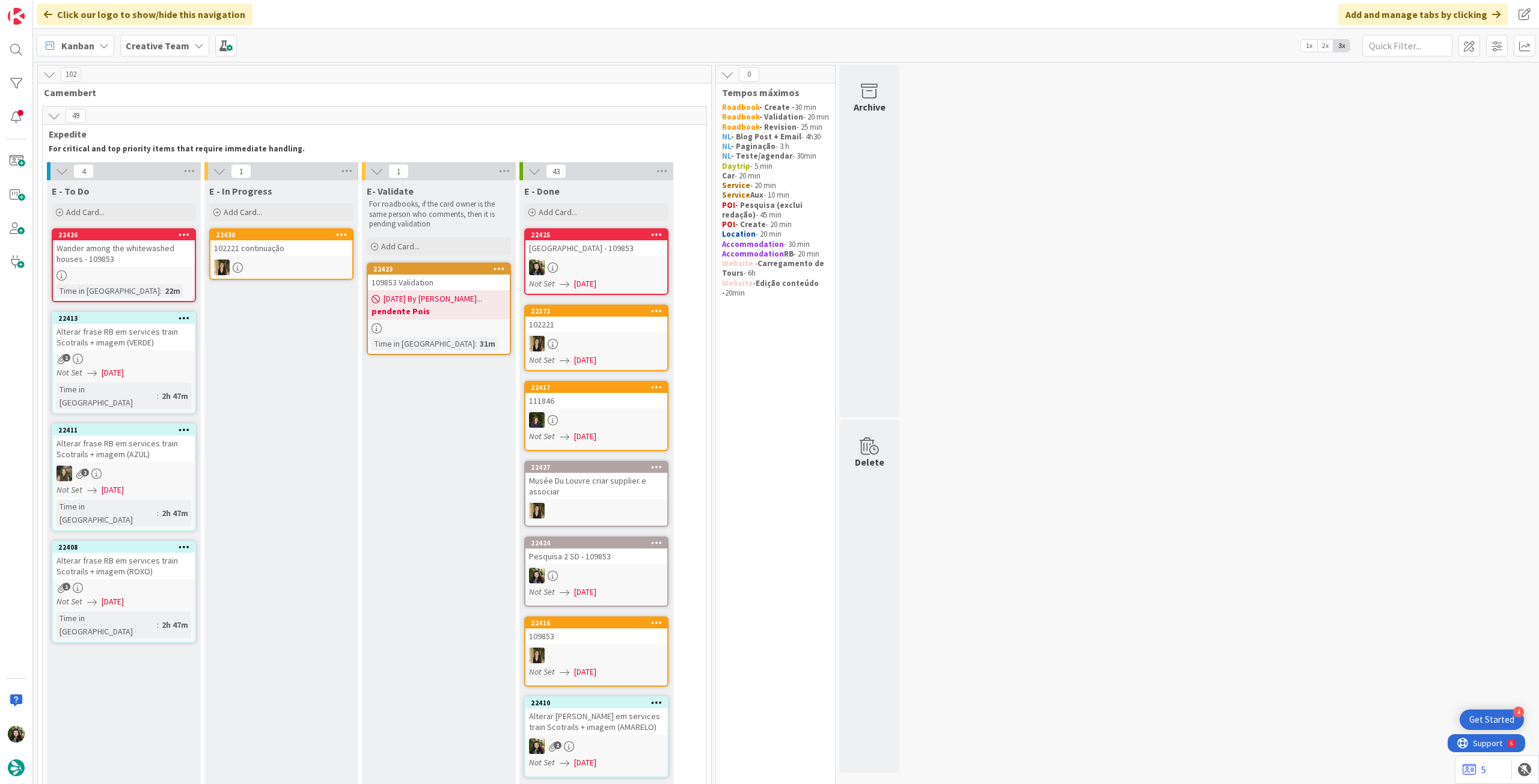
click at [614, 262] on div at bounding box center [596, 267] width 142 height 15
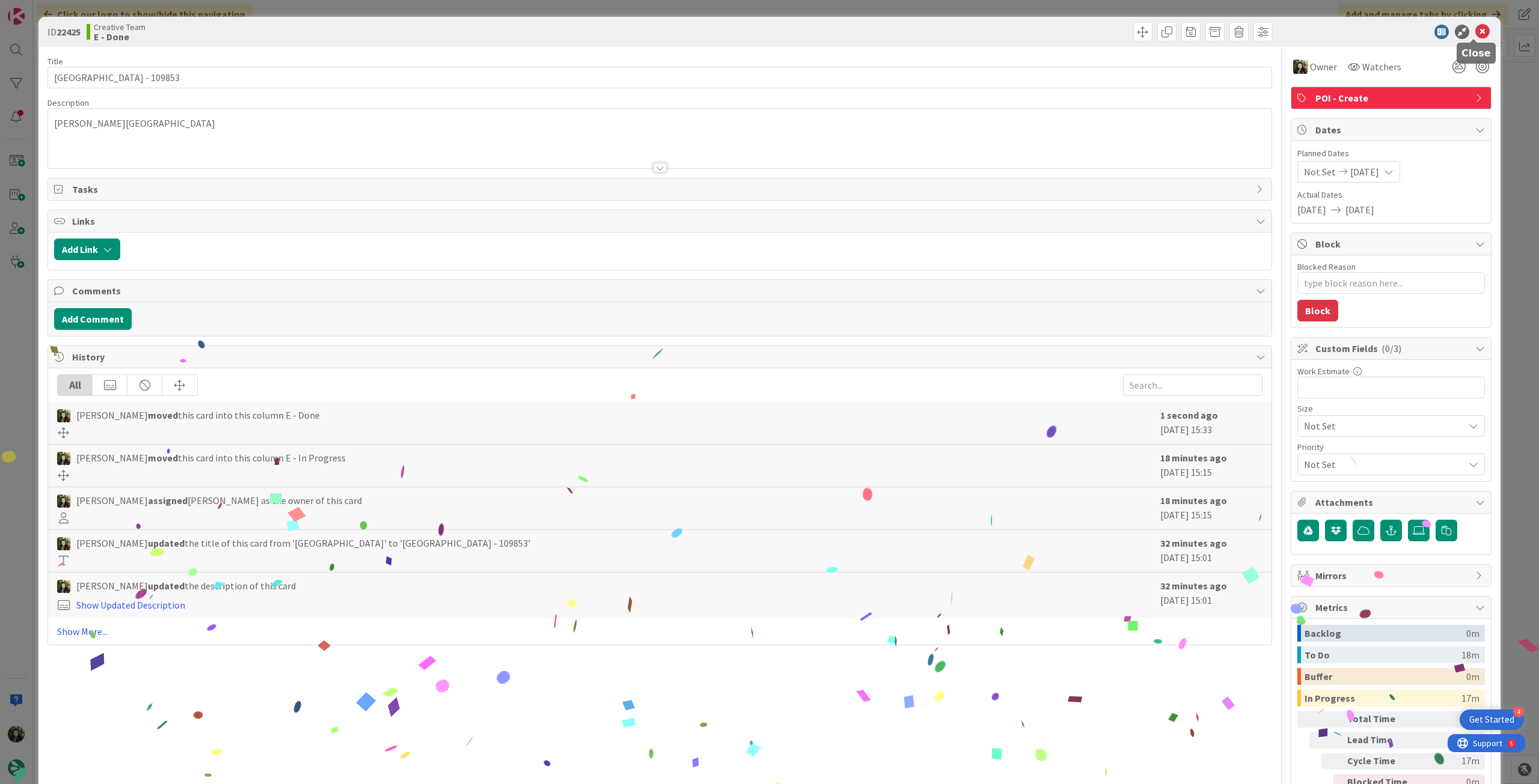
click at [1475, 30] on icon at bounding box center [1482, 31] width 14 height 14
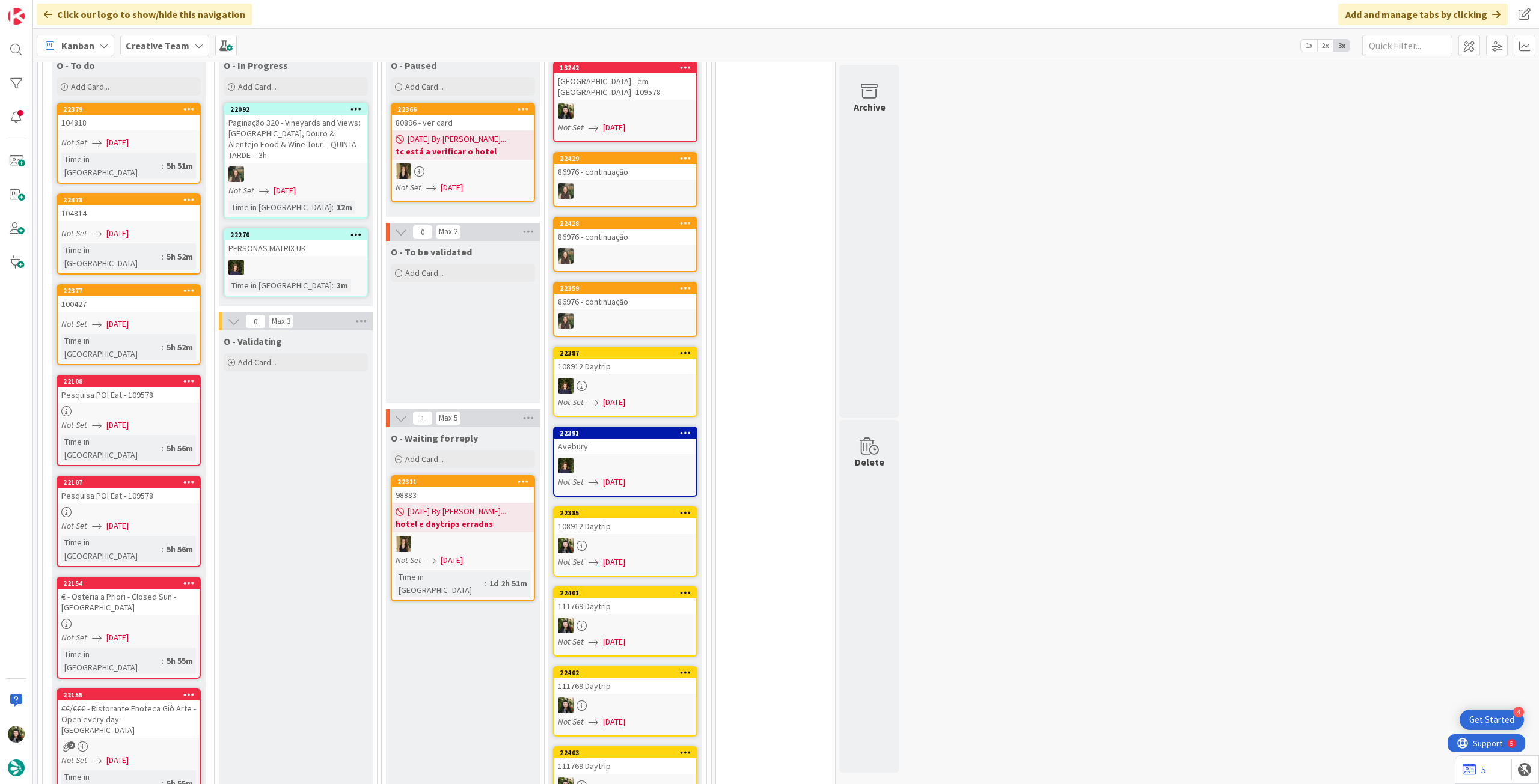
scroll to position [1202, 0]
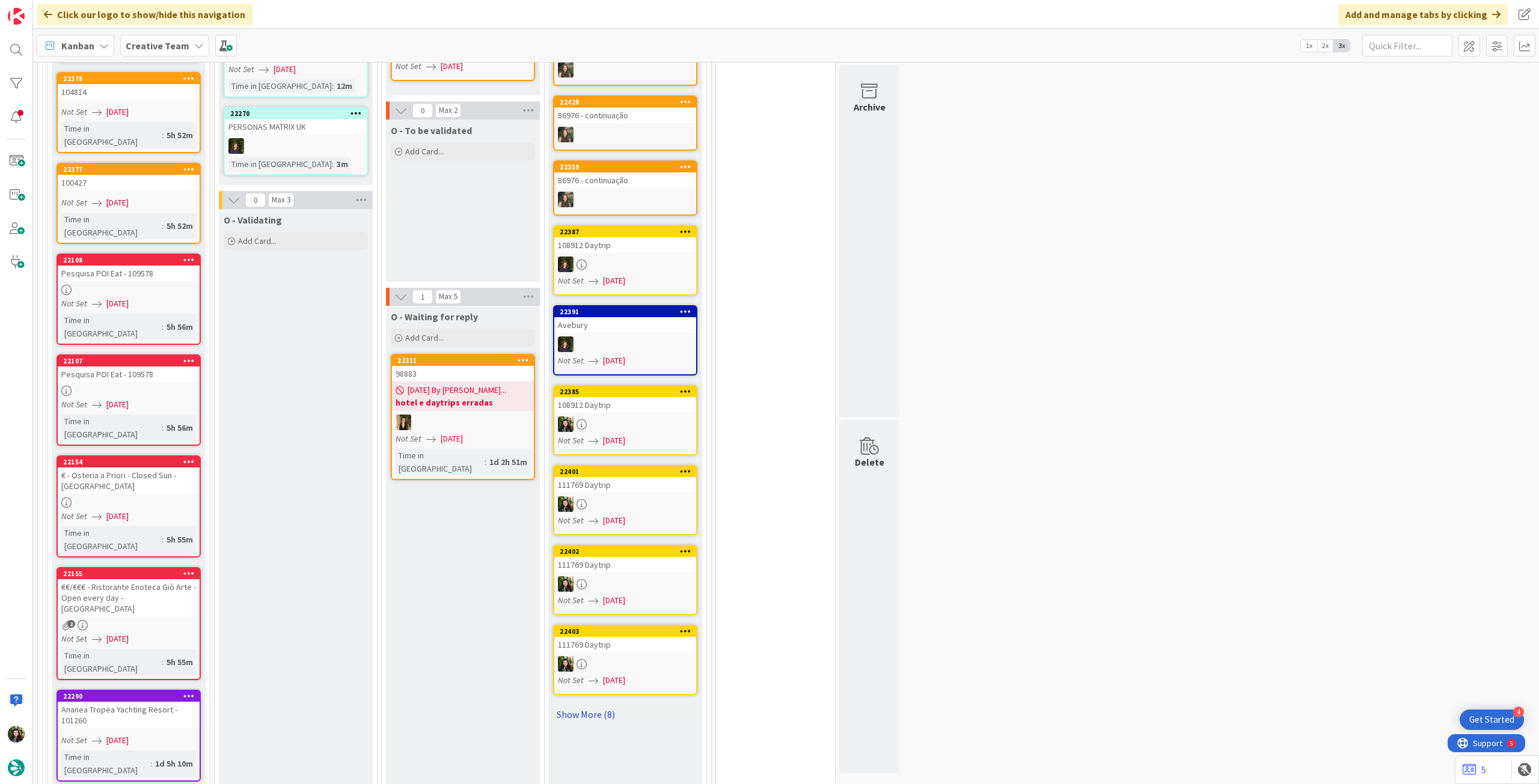
click at [579, 712] on link "Show More (8)" at bounding box center [625, 715] width 145 height 19
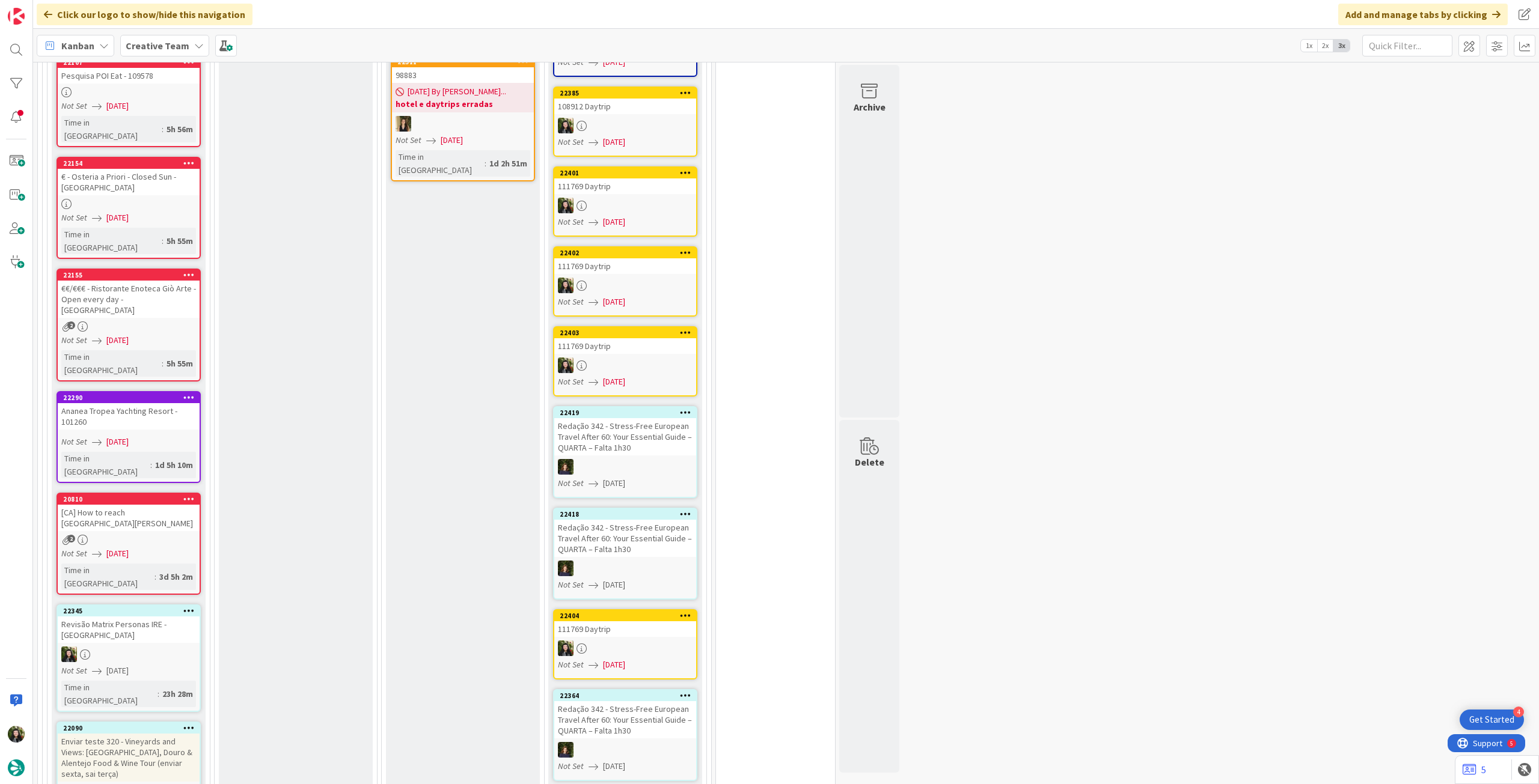
scroll to position [1442, 0]
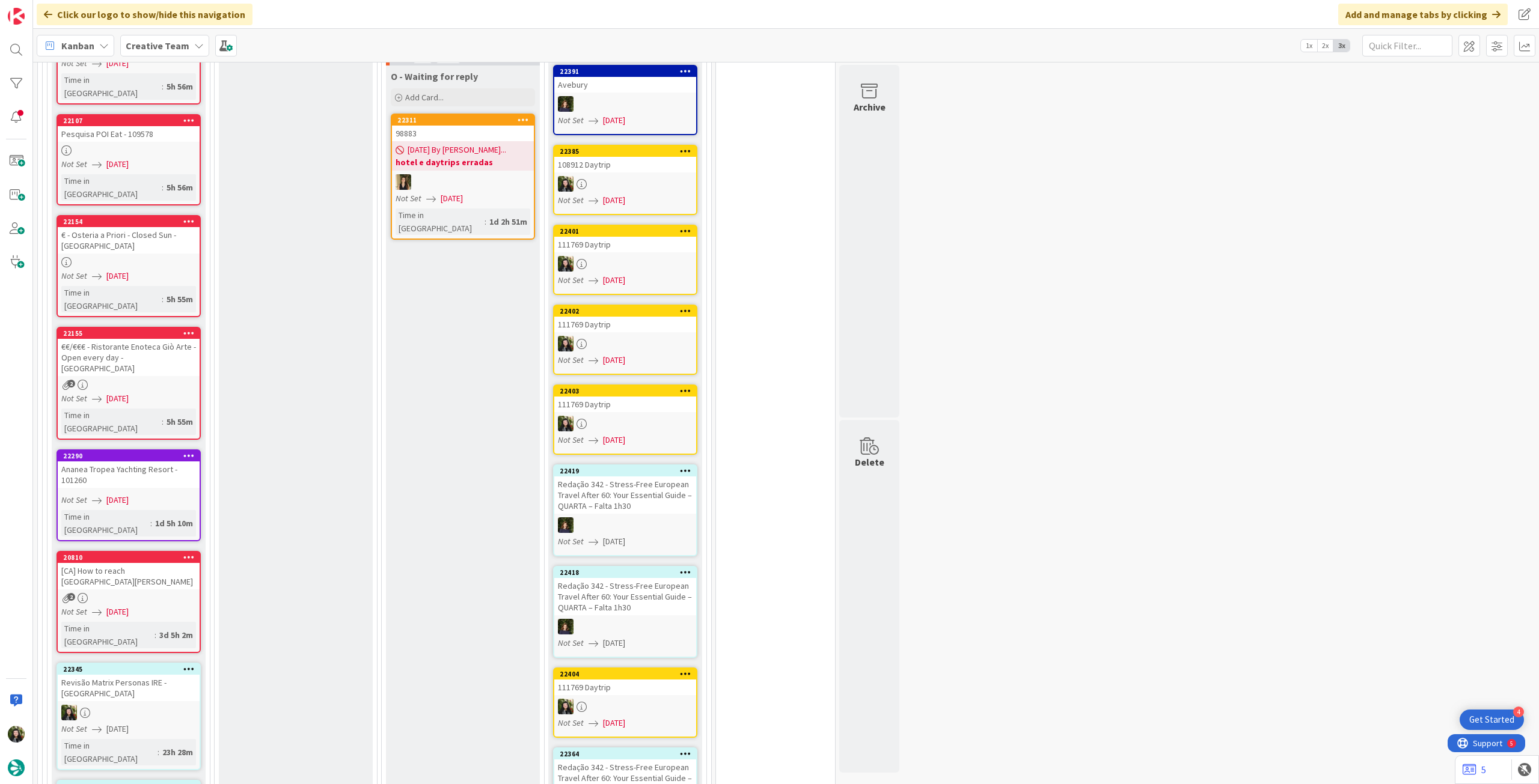
click at [195, 461] on div "Ananea Tropea Yachting Resort - 101260" at bounding box center [128, 475] width 142 height 27
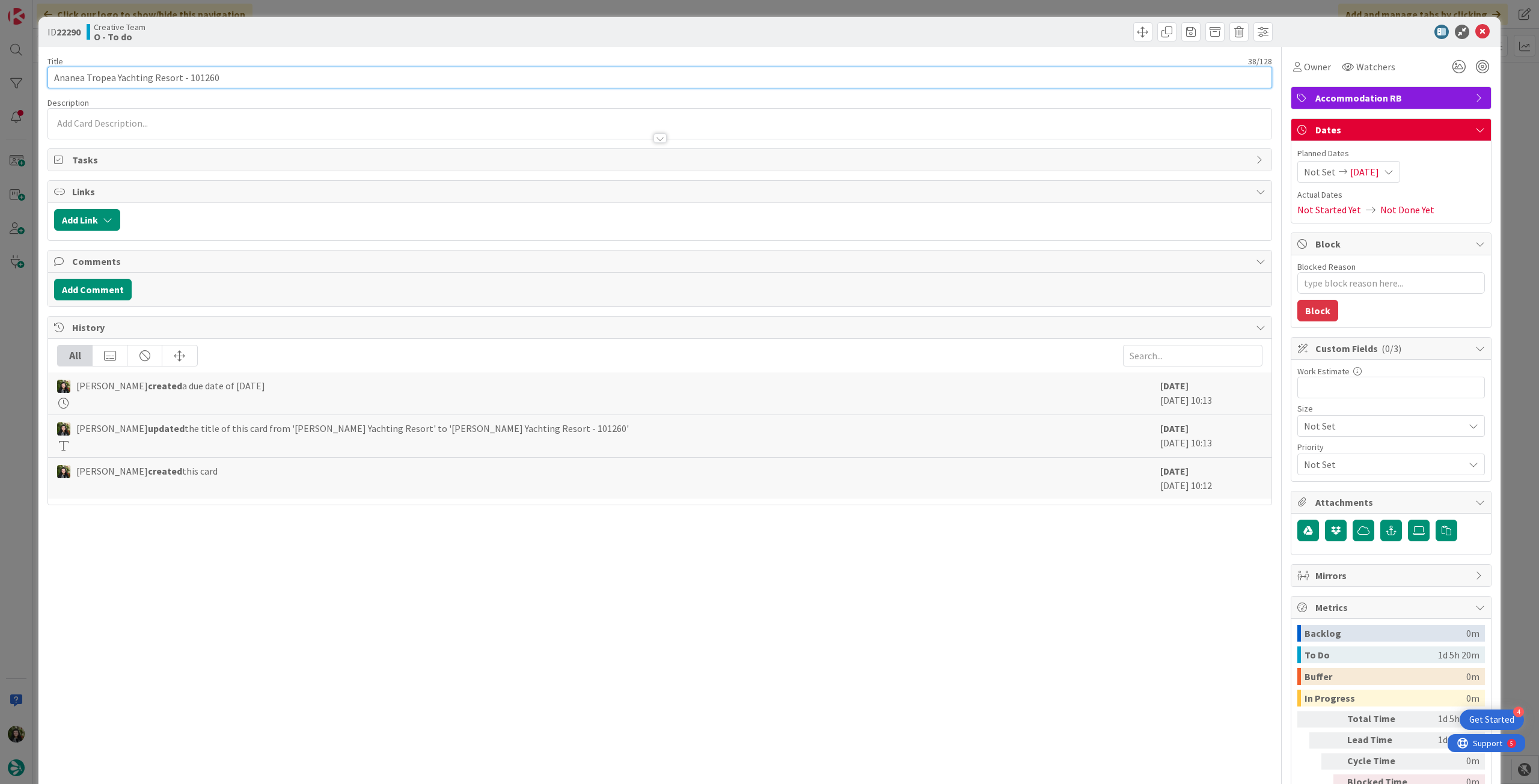
drag, startPoint x: 185, startPoint y: 76, endPoint x: 248, endPoint y: 1, distance: 97.9
click at [255, 69] on input "Ananea Tropea Yachting Resort - 101260" at bounding box center [660, 77] width 1224 height 22
drag, startPoint x: 1478, startPoint y: 30, endPoint x: 1315, endPoint y: 100, distance: 177.4
click at [1476, 30] on icon at bounding box center [1482, 31] width 14 height 14
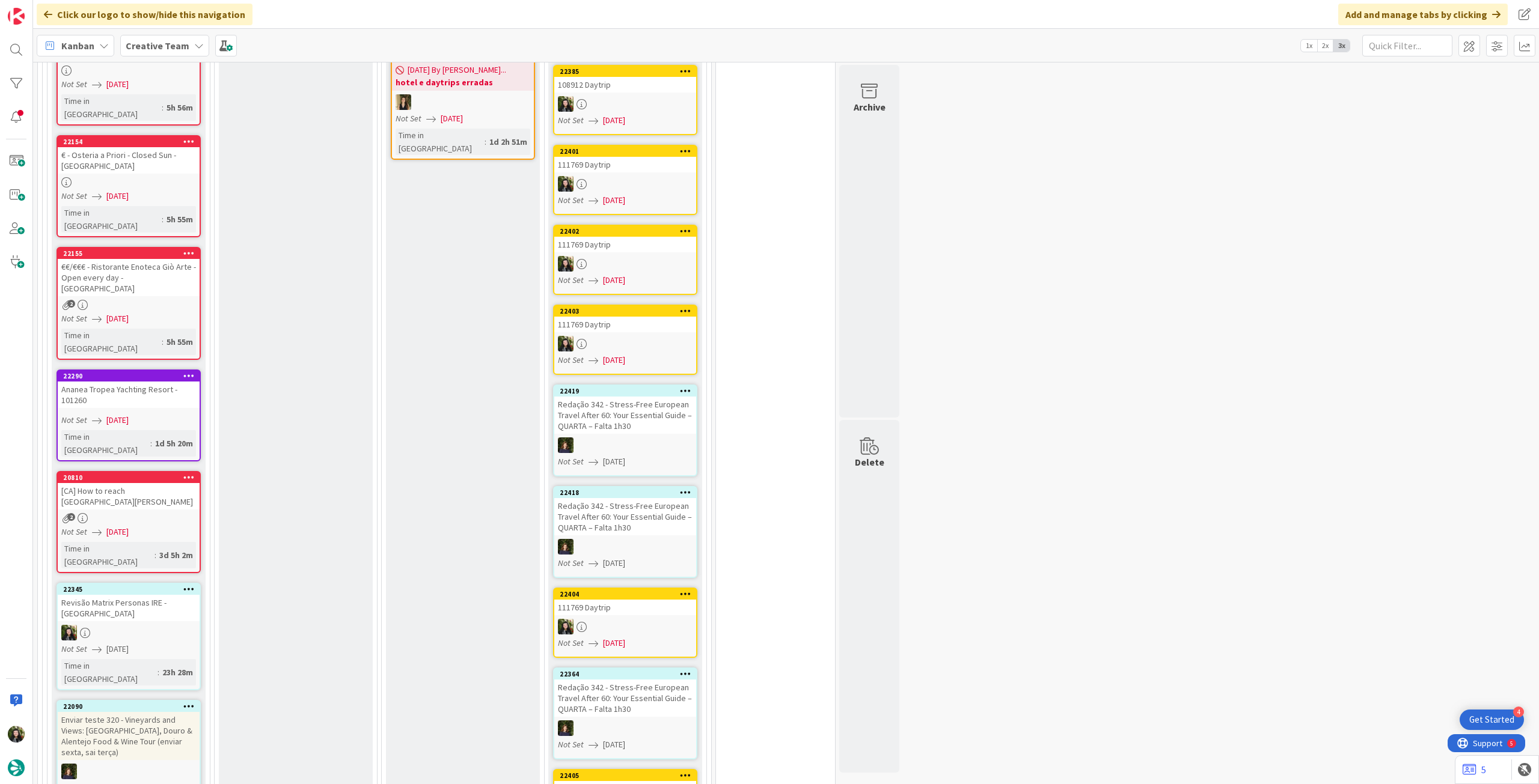
click at [190, 371] on icon at bounding box center [189, 375] width 11 height 9
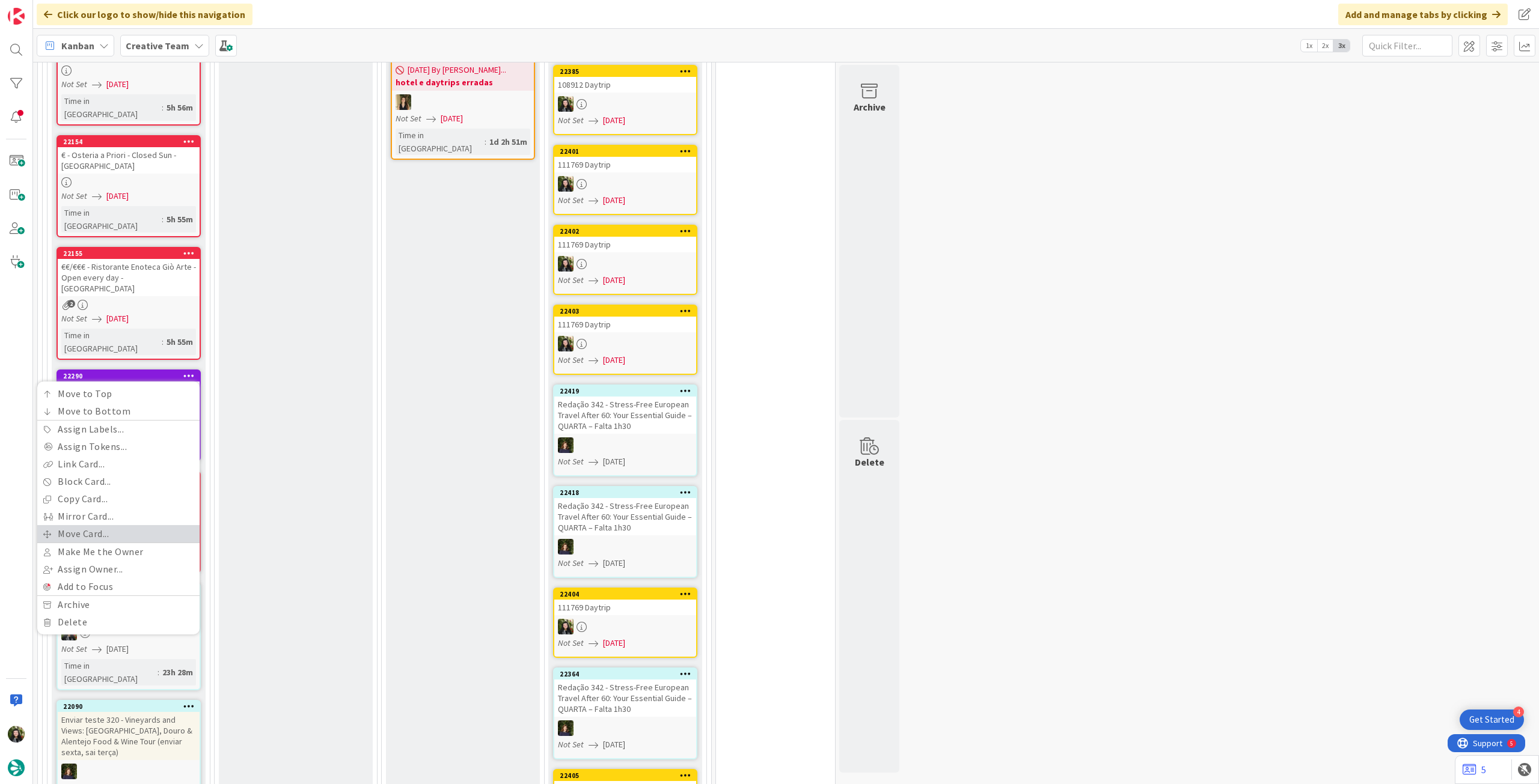
click at [128, 525] on link "Move Card..." at bounding box center [118, 534] width 163 height 17
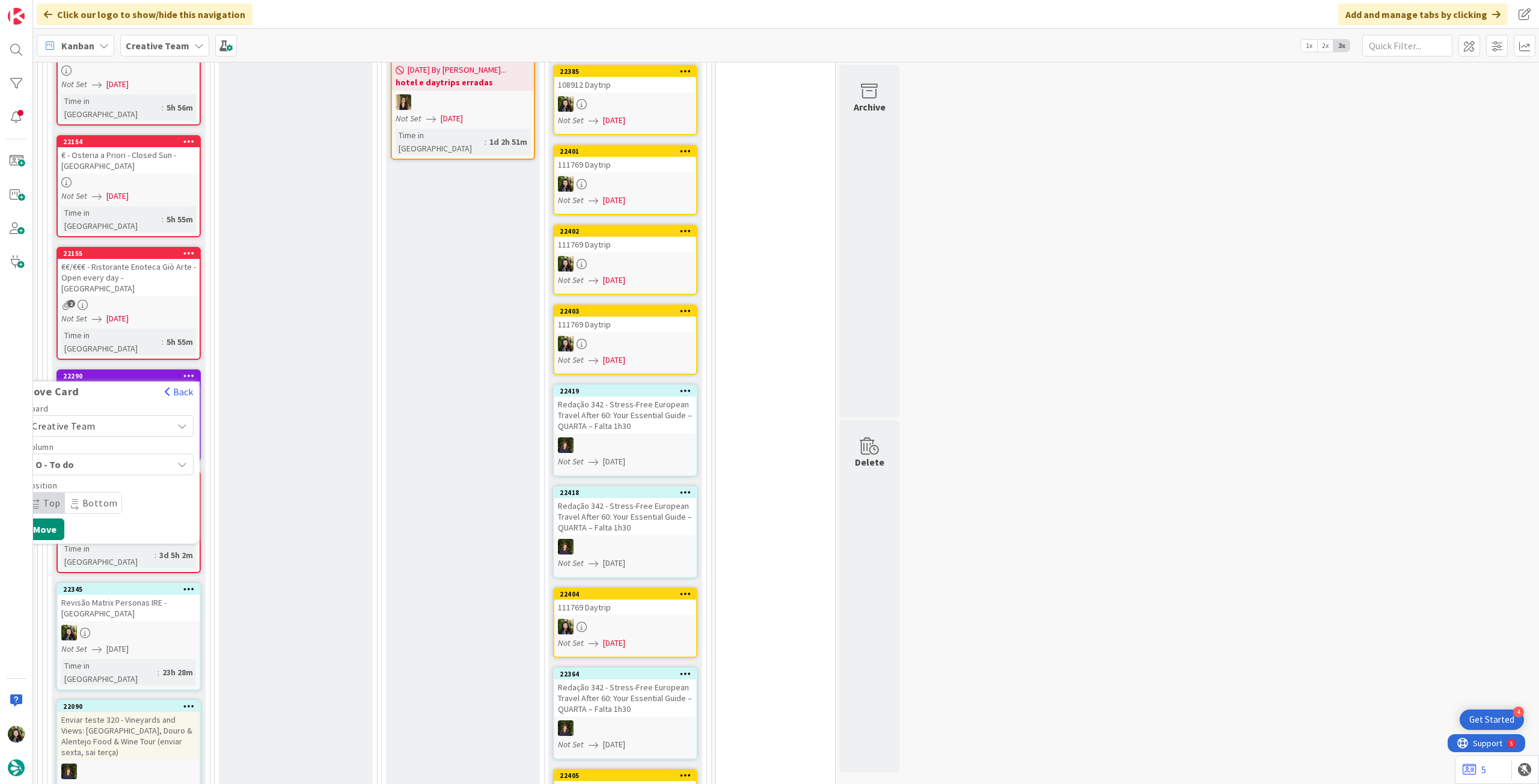
drag, startPoint x: 139, startPoint y: 321, endPoint x: 139, endPoint y: 328, distance: 7.0
click at [140, 418] on span "Creative Team" at bounding box center [98, 426] width 134 height 17
click at [111, 474] on span "Creative Team - Análise" at bounding box center [125, 482] width 140 height 18
click at [55, 557] on button "Move" at bounding box center [45, 567] width 39 height 22
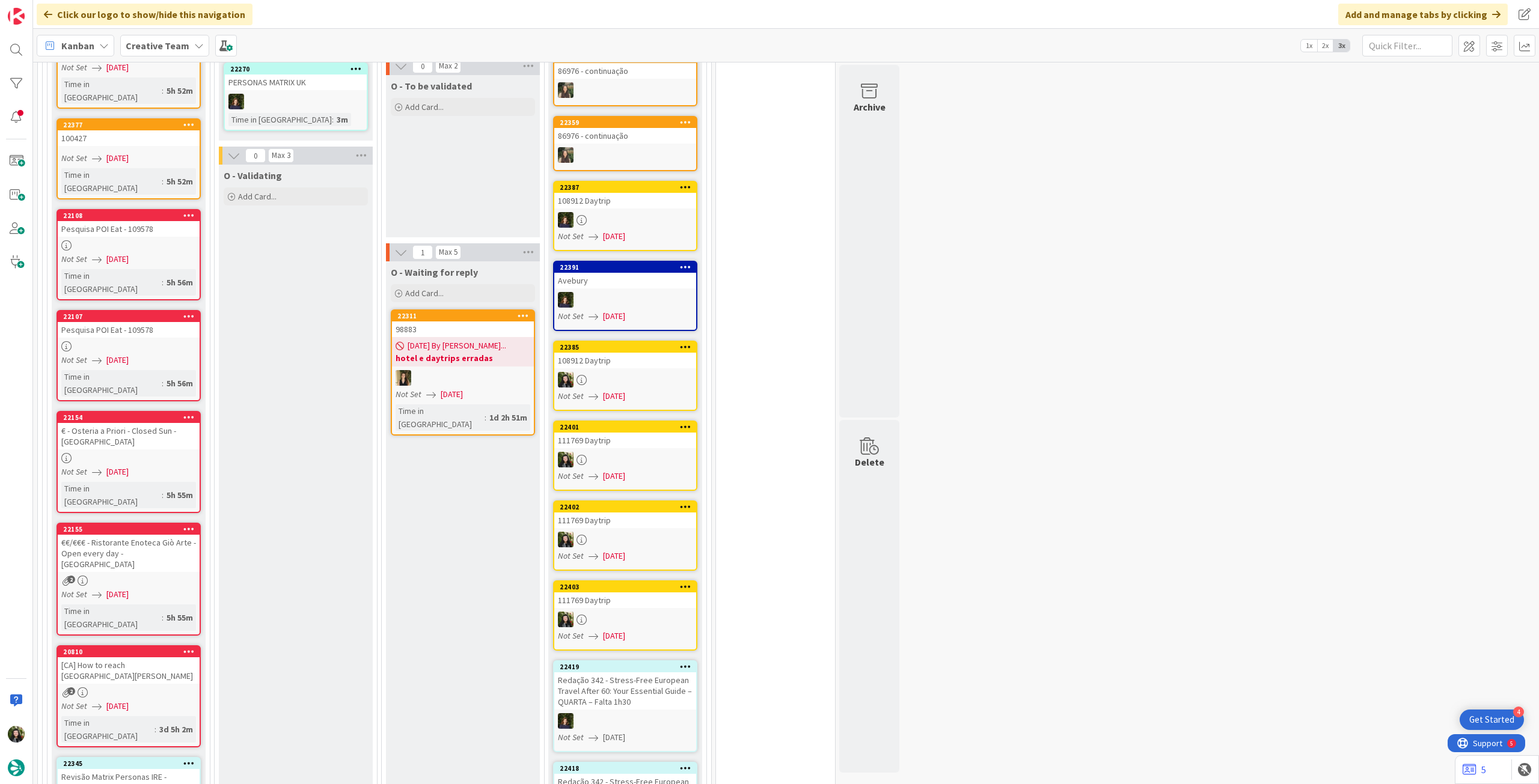
scroll to position [1202, 0]
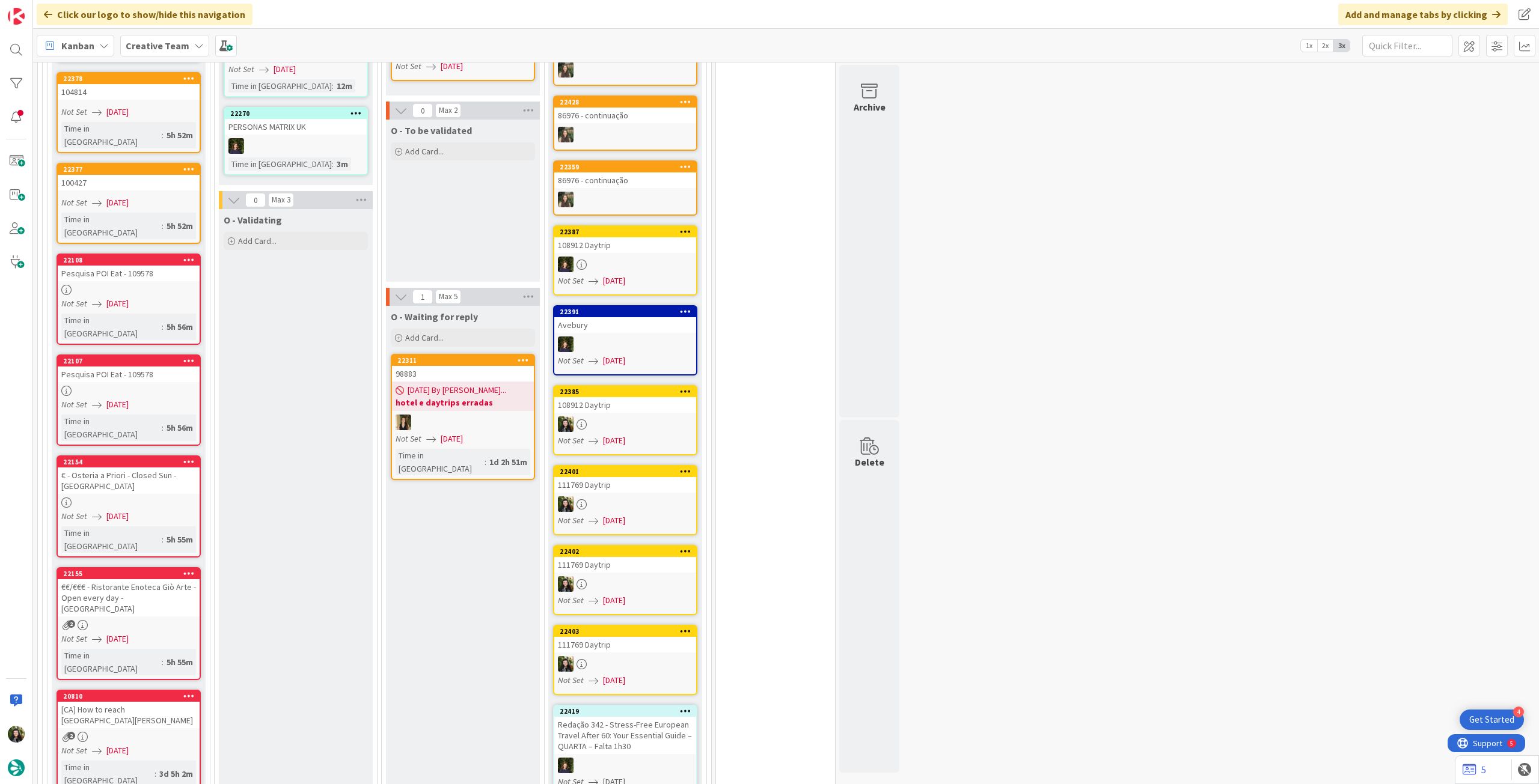
drag, startPoint x: 168, startPoint y: 43, endPoint x: 168, endPoint y: 59, distance: 16.0
click at [168, 44] on b "Creative Team" at bounding box center [157, 46] width 64 height 12
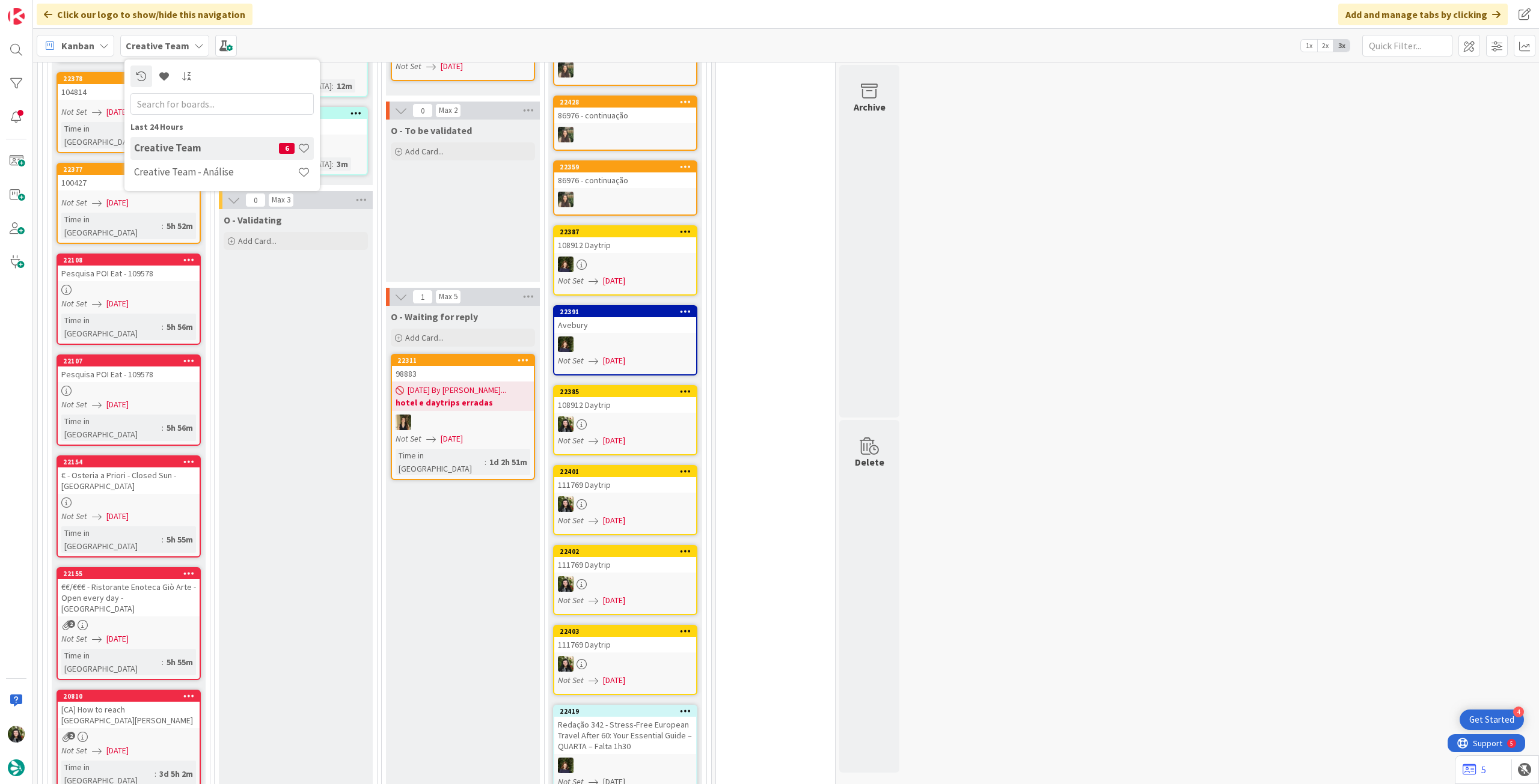
click at [164, 169] on h4 "Creative Team - Análise" at bounding box center [216, 171] width 164 height 12
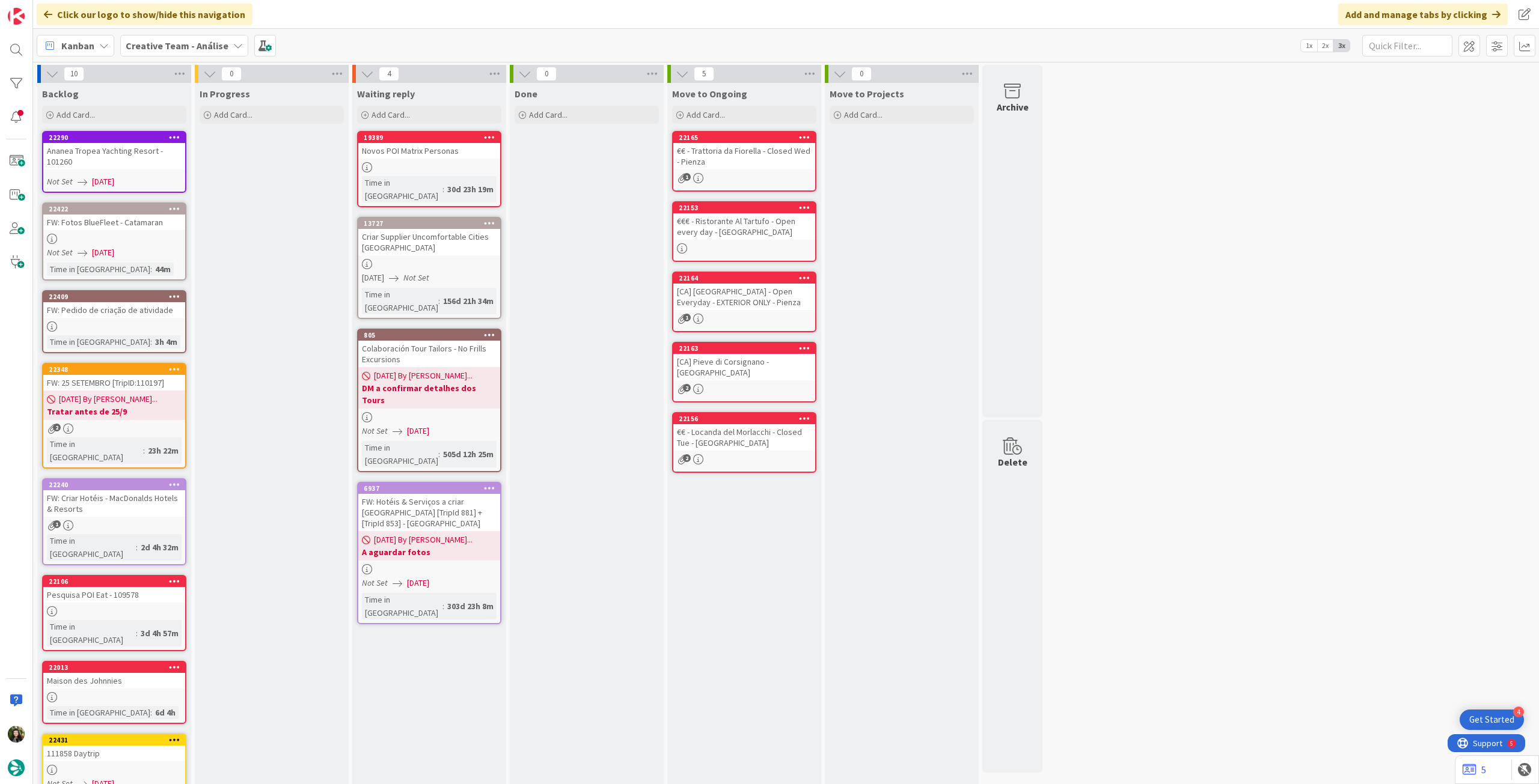
click at [133, 164] on div "Ananea Tropea Yachting Resort - 101260" at bounding box center [113, 156] width 142 height 27
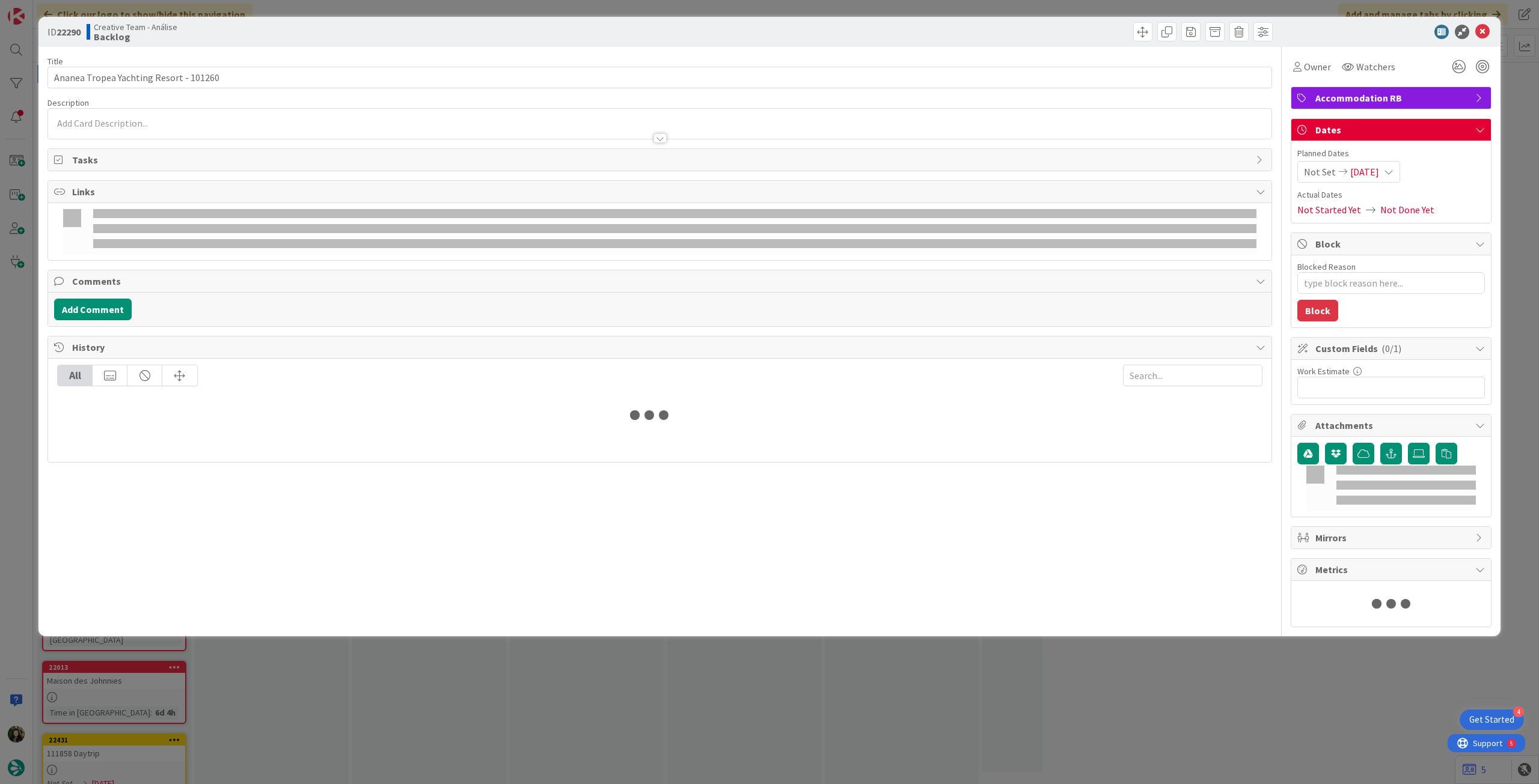
type textarea "x"
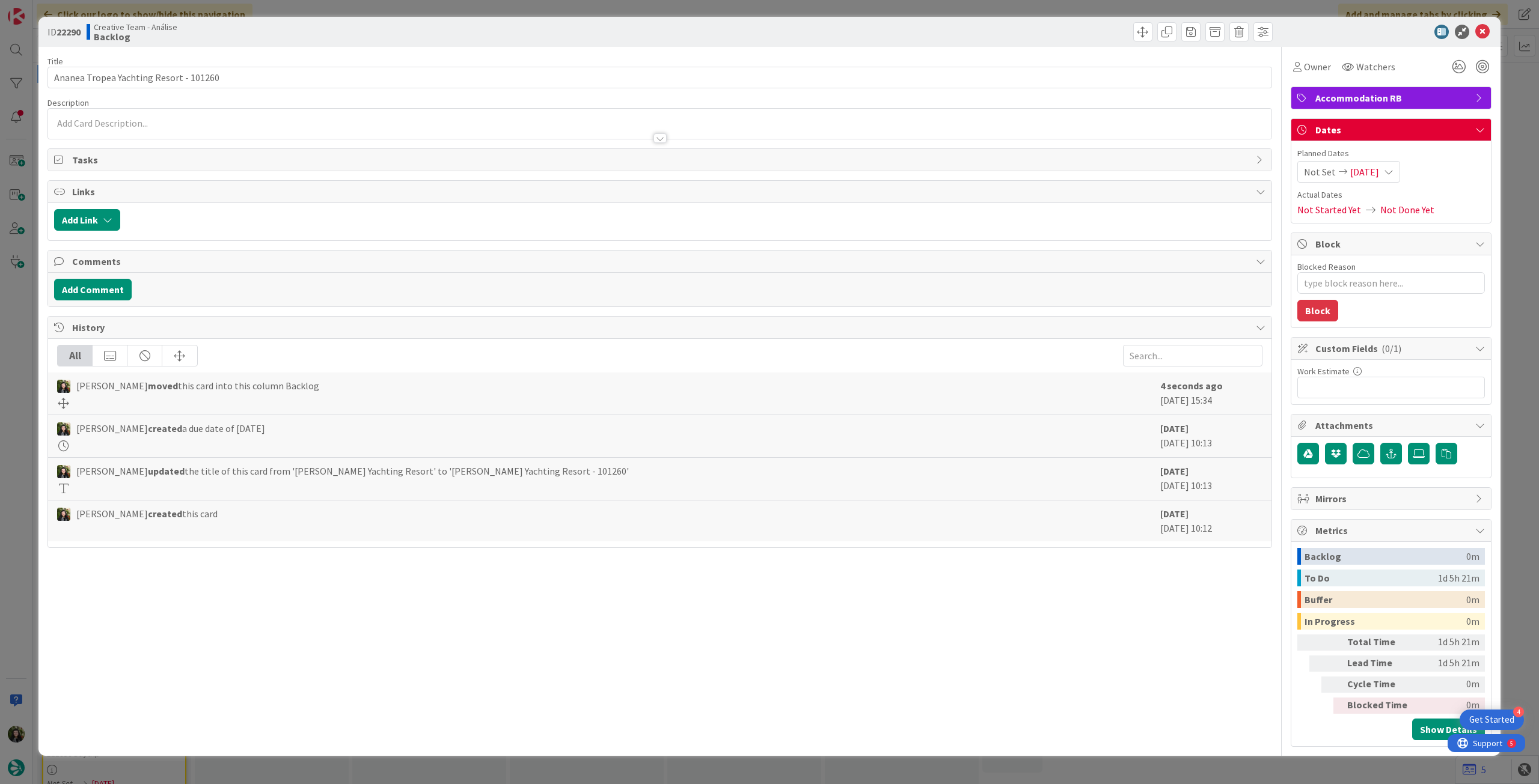
click at [1377, 161] on div "Planned Dates Not Set [DATE]" at bounding box center [1391, 165] width 187 height 35
click at [1374, 176] on span "[DATE]" at bounding box center [1364, 171] width 29 height 14
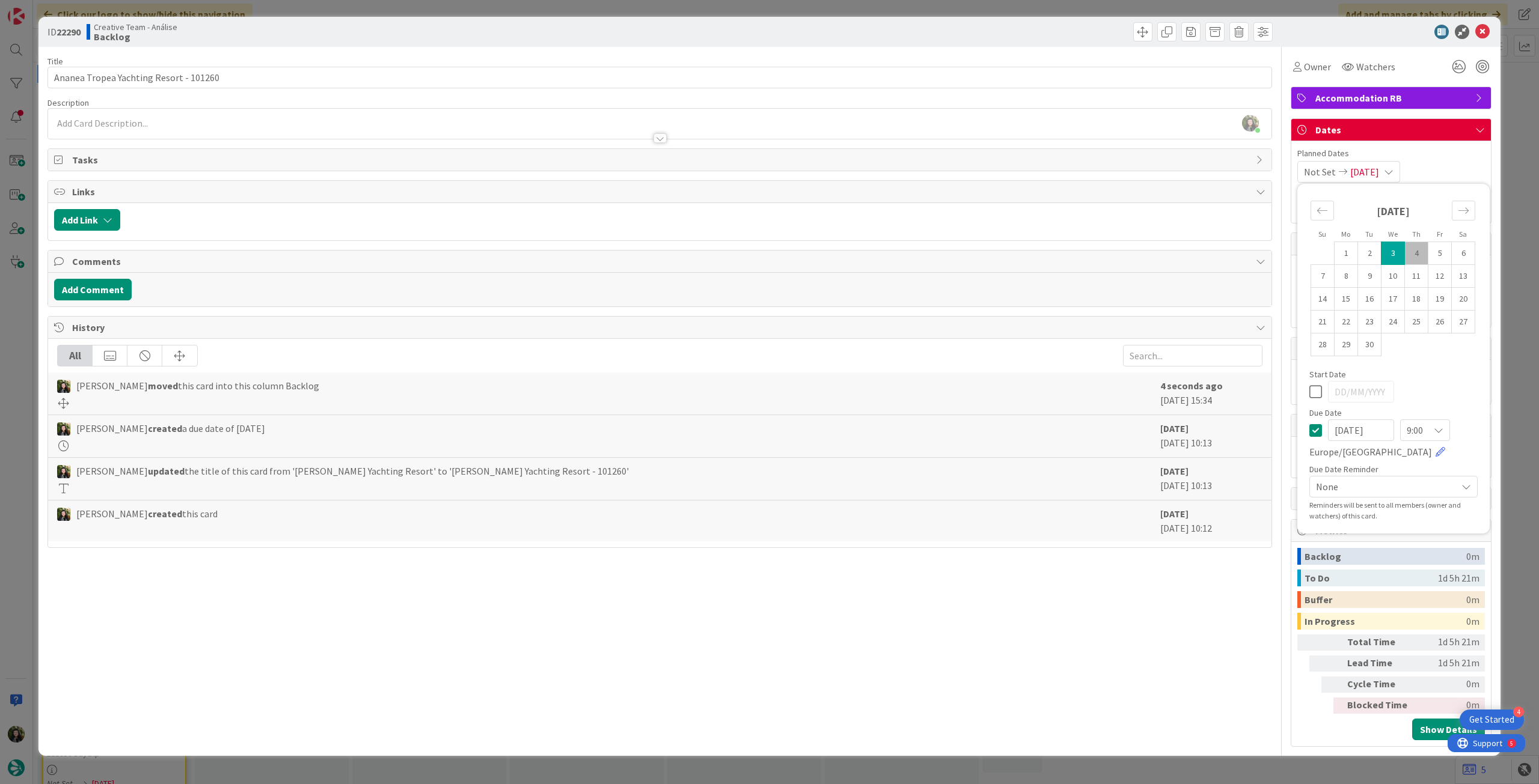
click at [1314, 429] on icon at bounding box center [1314, 430] width 12 height 14
click at [1489, 31] on icon at bounding box center [1482, 31] width 14 height 14
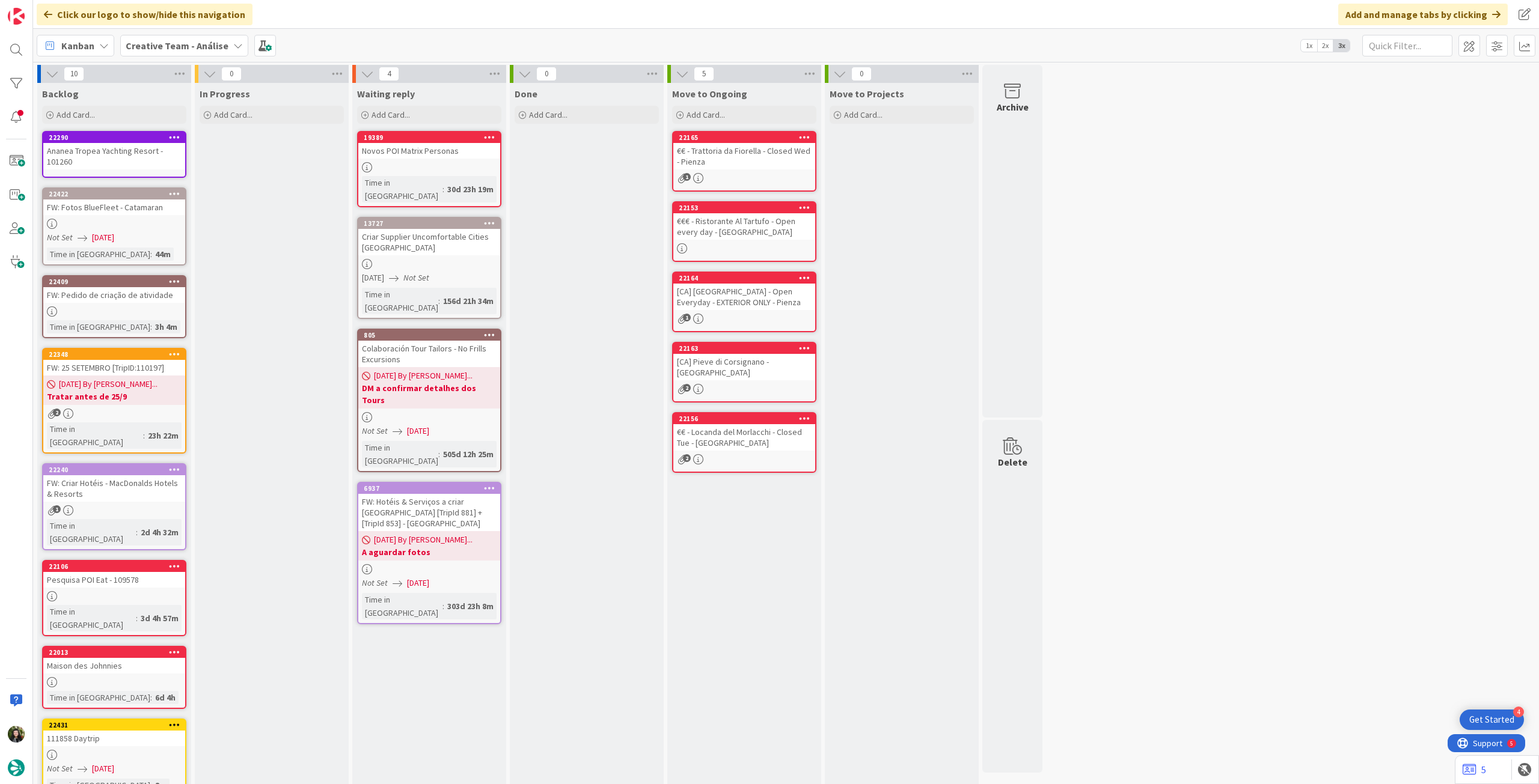
click at [166, 231] on div "Not Set [DATE]" at bounding box center [115, 237] width 138 height 12
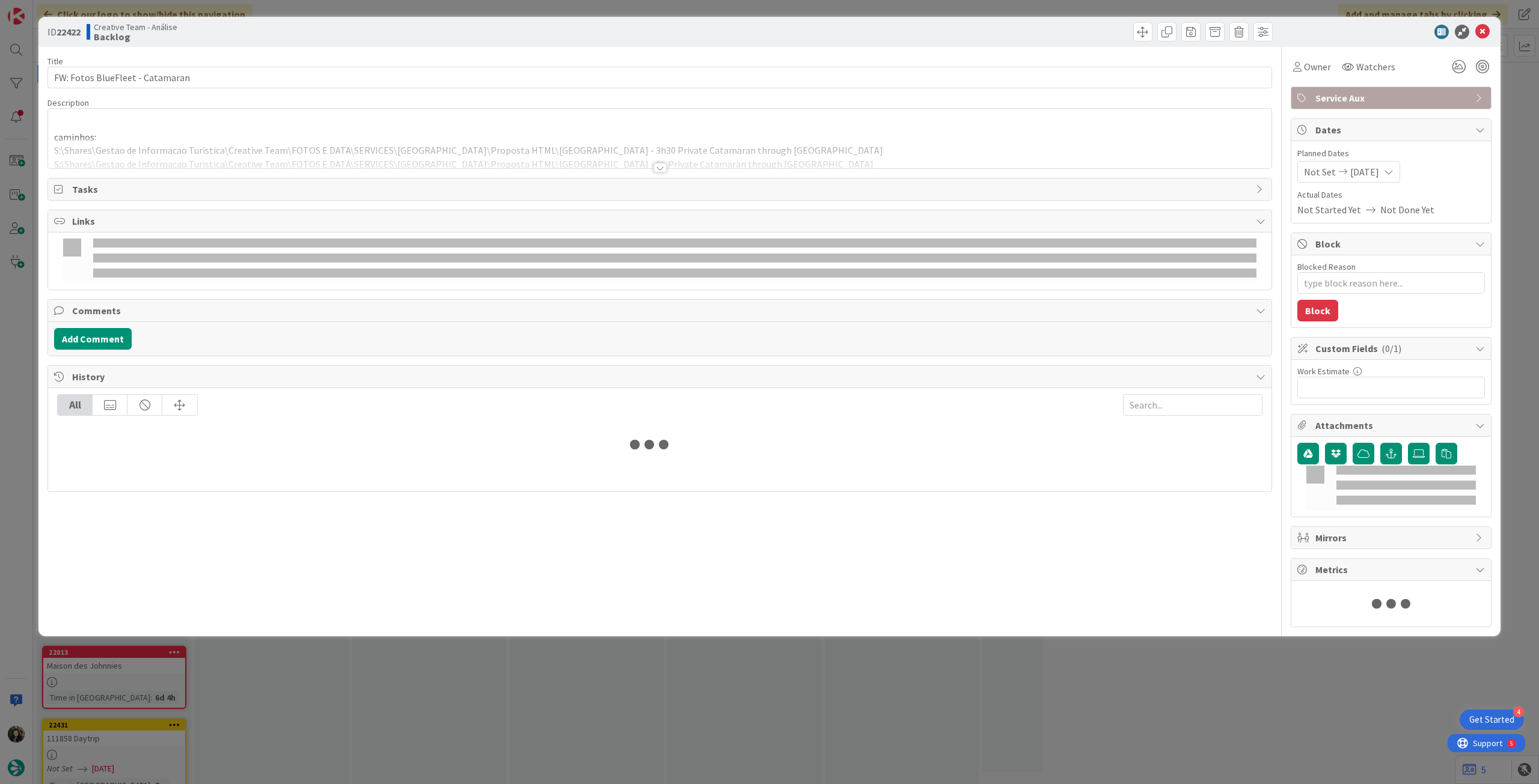
type textarea "x"
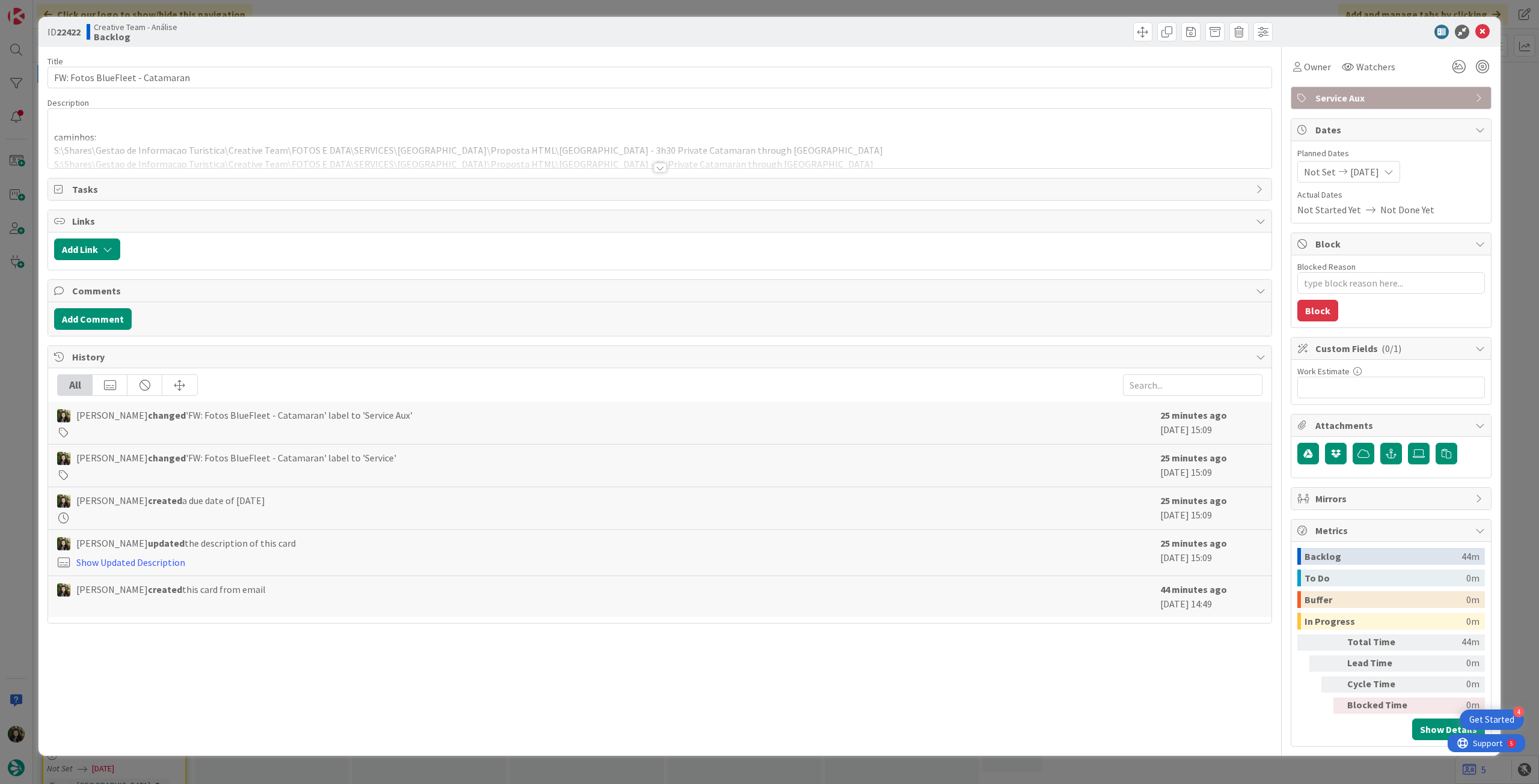
click at [1379, 166] on span "[DATE]" at bounding box center [1364, 171] width 29 height 14
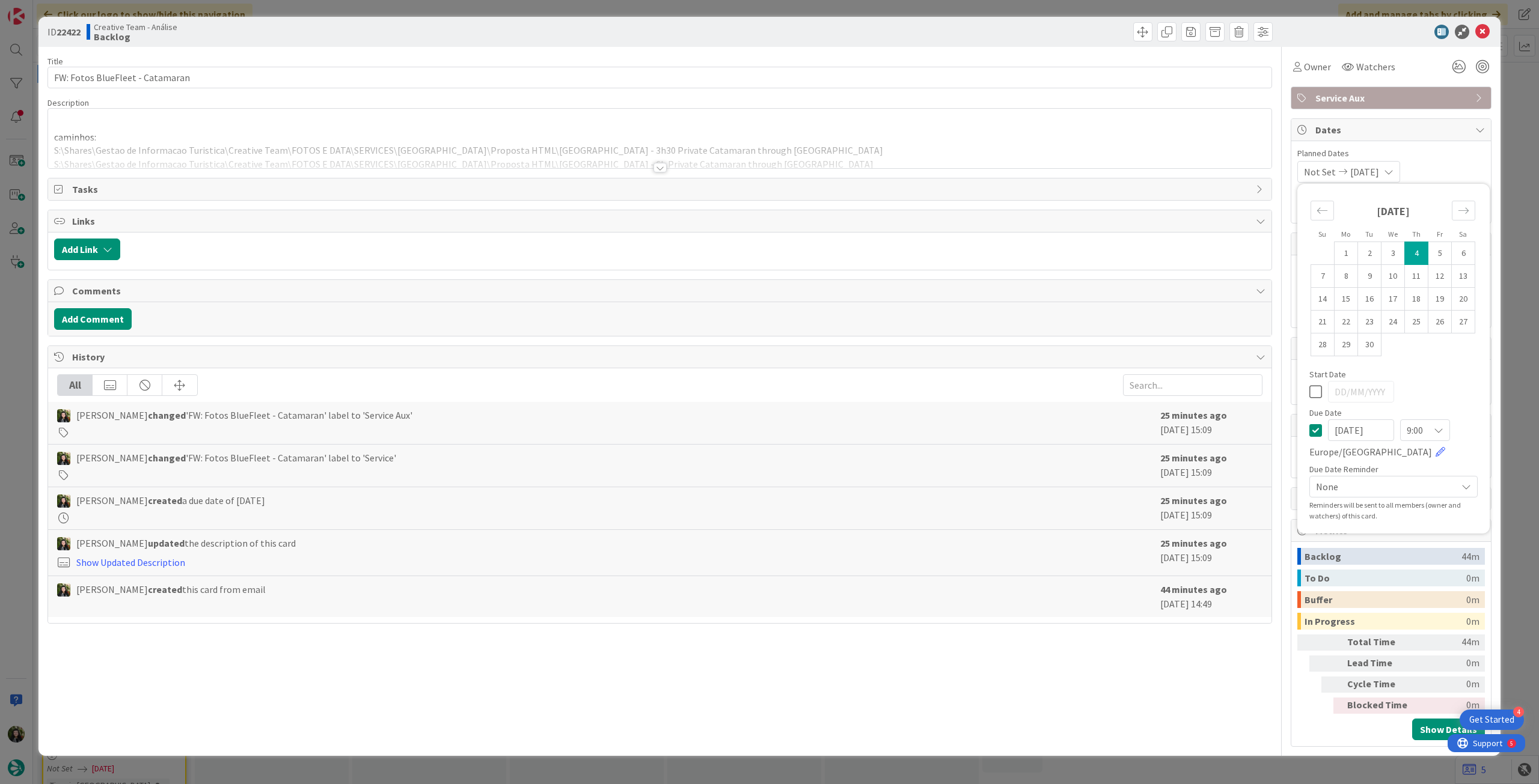
drag, startPoint x: 1318, startPoint y: 425, endPoint x: 1325, endPoint y: 412, distance: 14.8
click at [1318, 424] on icon at bounding box center [1314, 430] width 12 height 14
click at [1477, 29] on icon at bounding box center [1482, 31] width 14 height 14
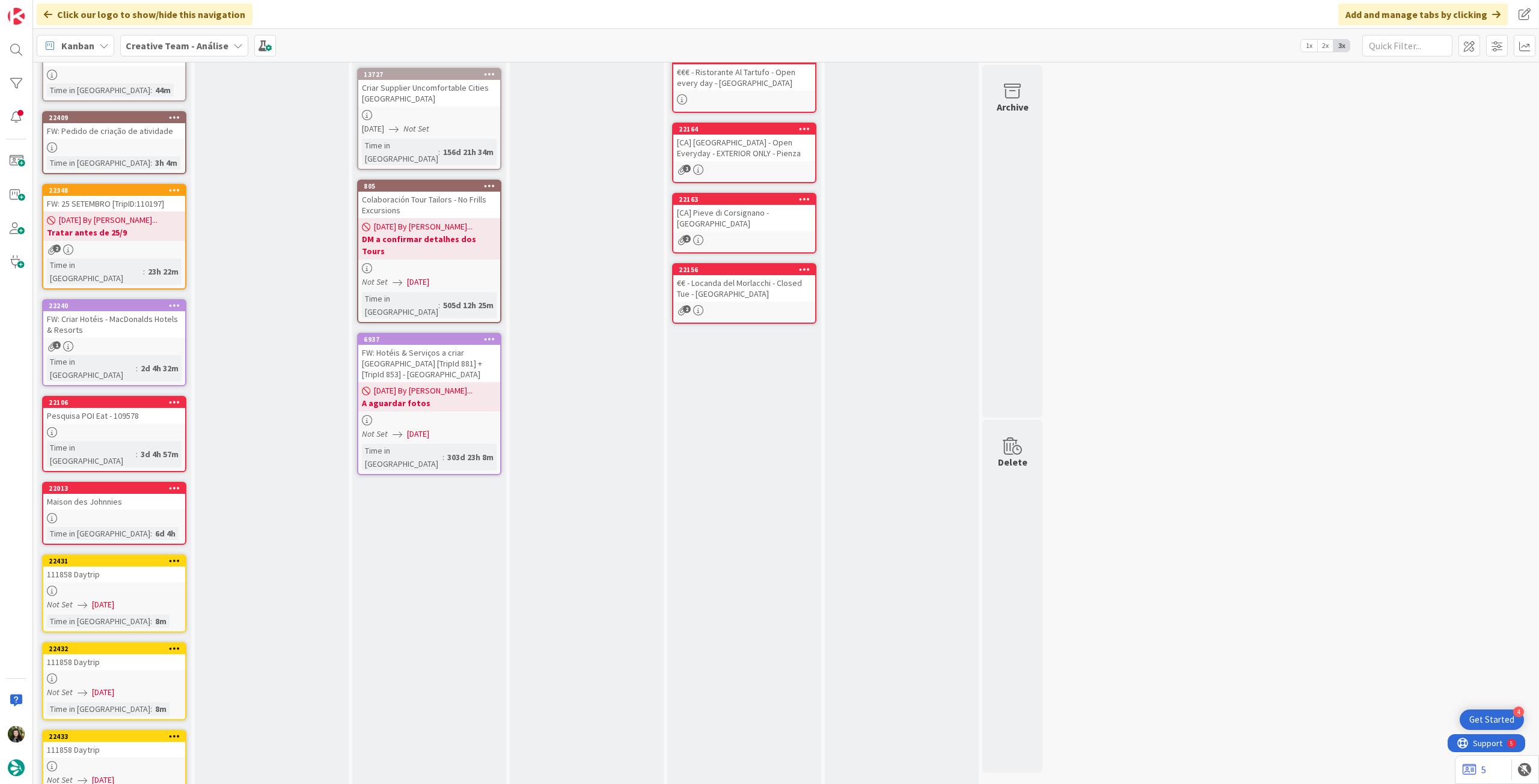
click at [180, 566] on div "111858 Daytrip" at bounding box center [113, 574] width 142 height 15
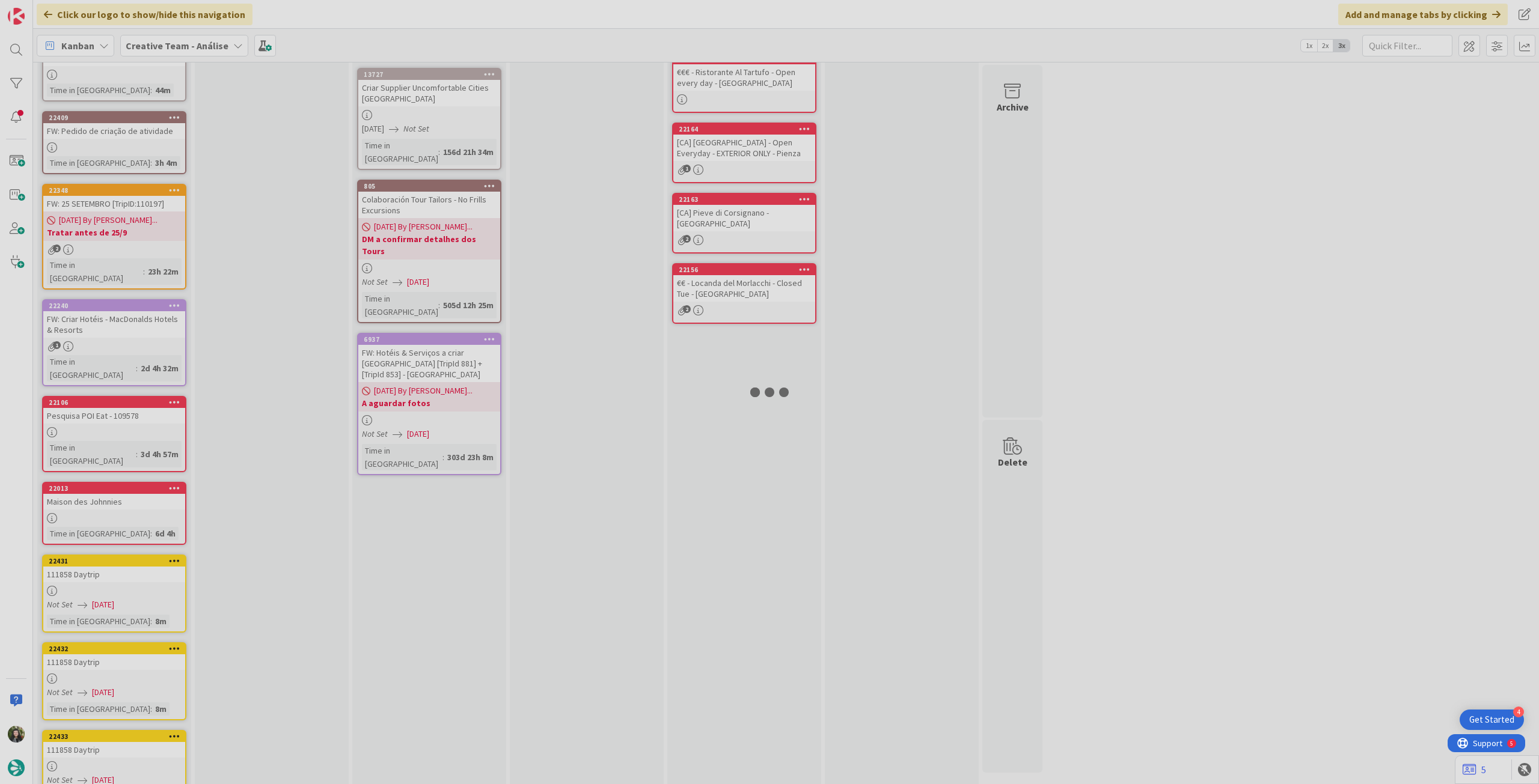
click at [266, 528] on div at bounding box center [769, 392] width 1539 height 784
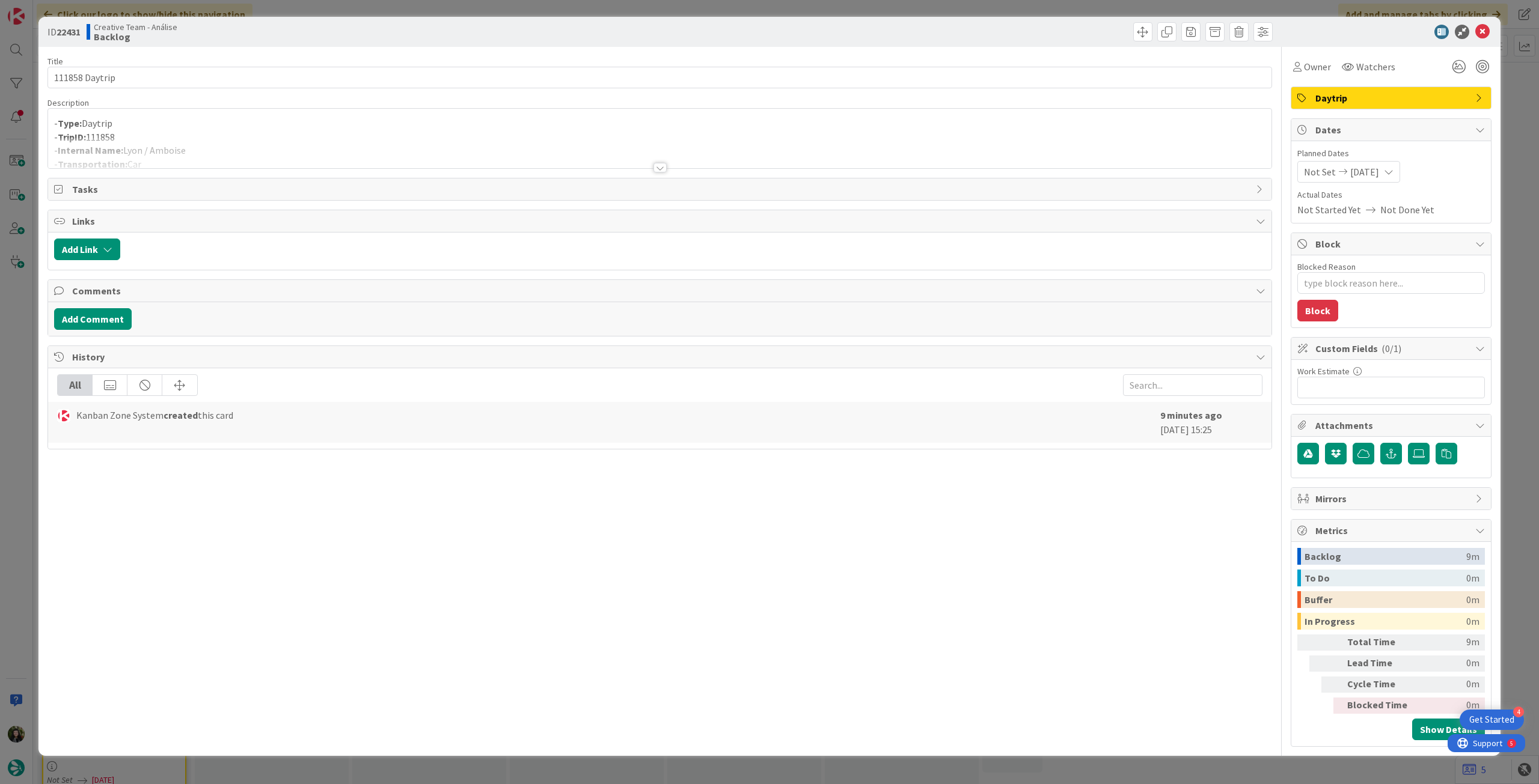
click at [1484, 33] on icon at bounding box center [1482, 31] width 14 height 14
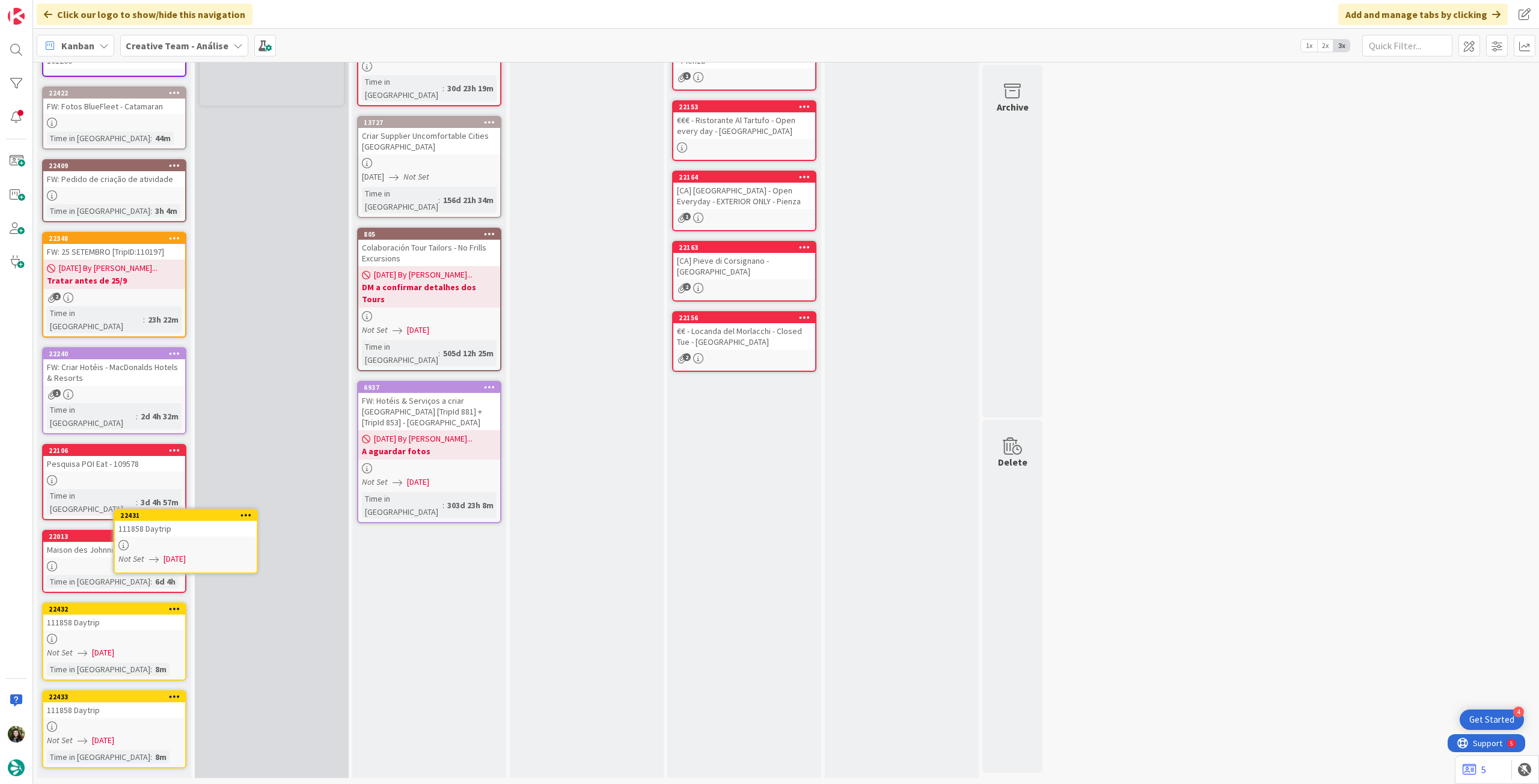
scroll to position [61, 0]
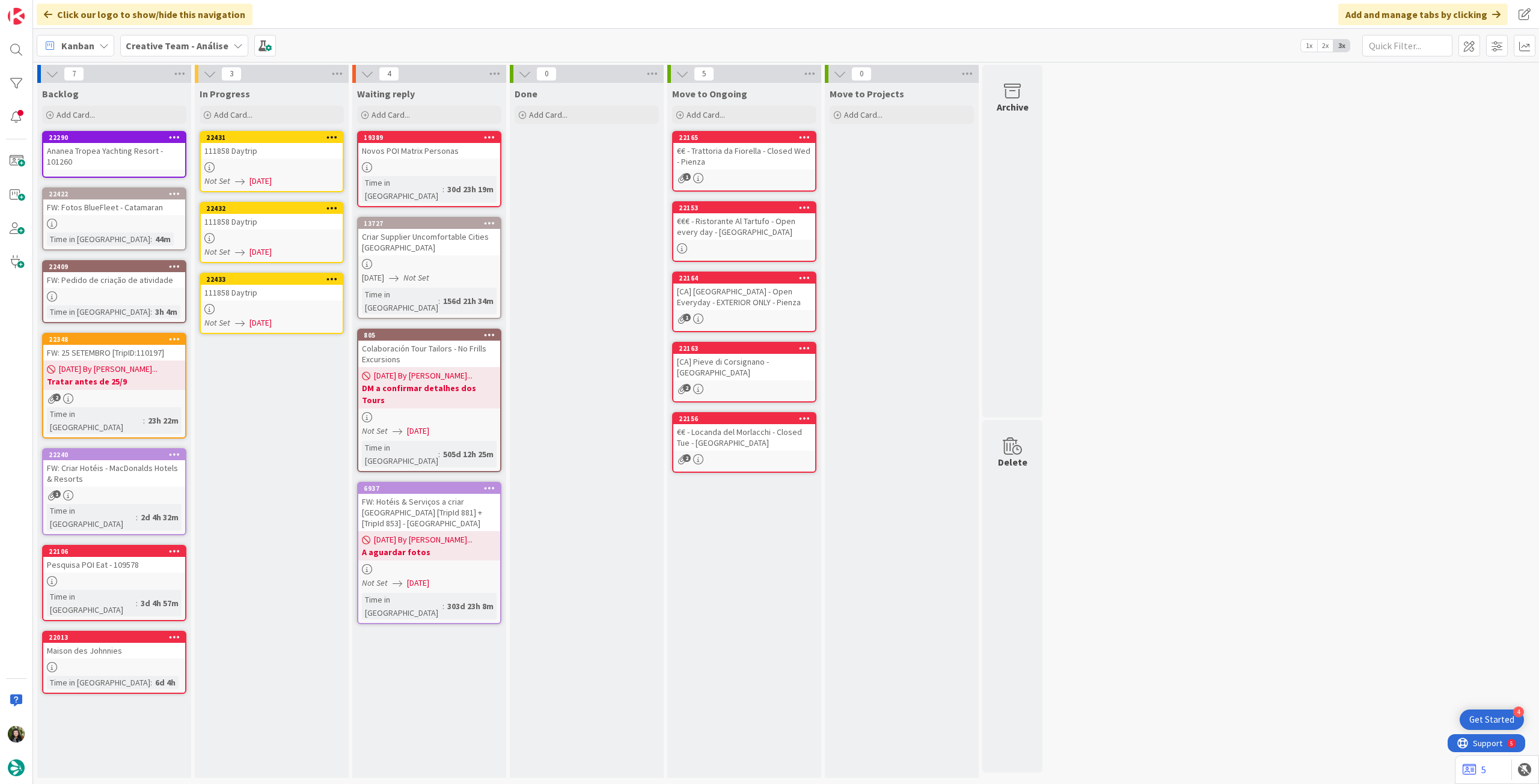
click at [286, 169] on div at bounding box center [271, 167] width 142 height 10
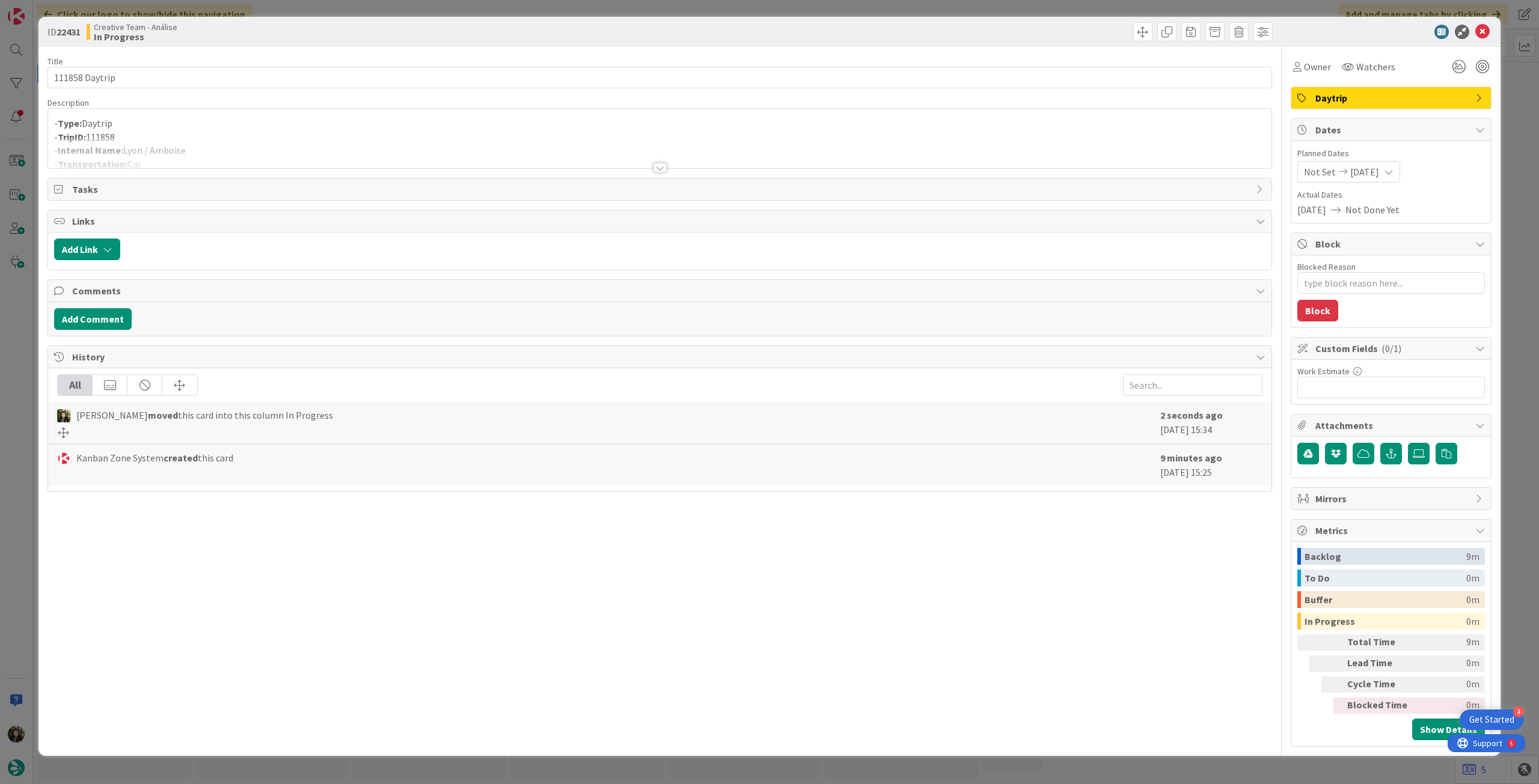
click at [278, 122] on p "- Type: Daytrip" at bounding box center [660, 124] width 1211 height 14
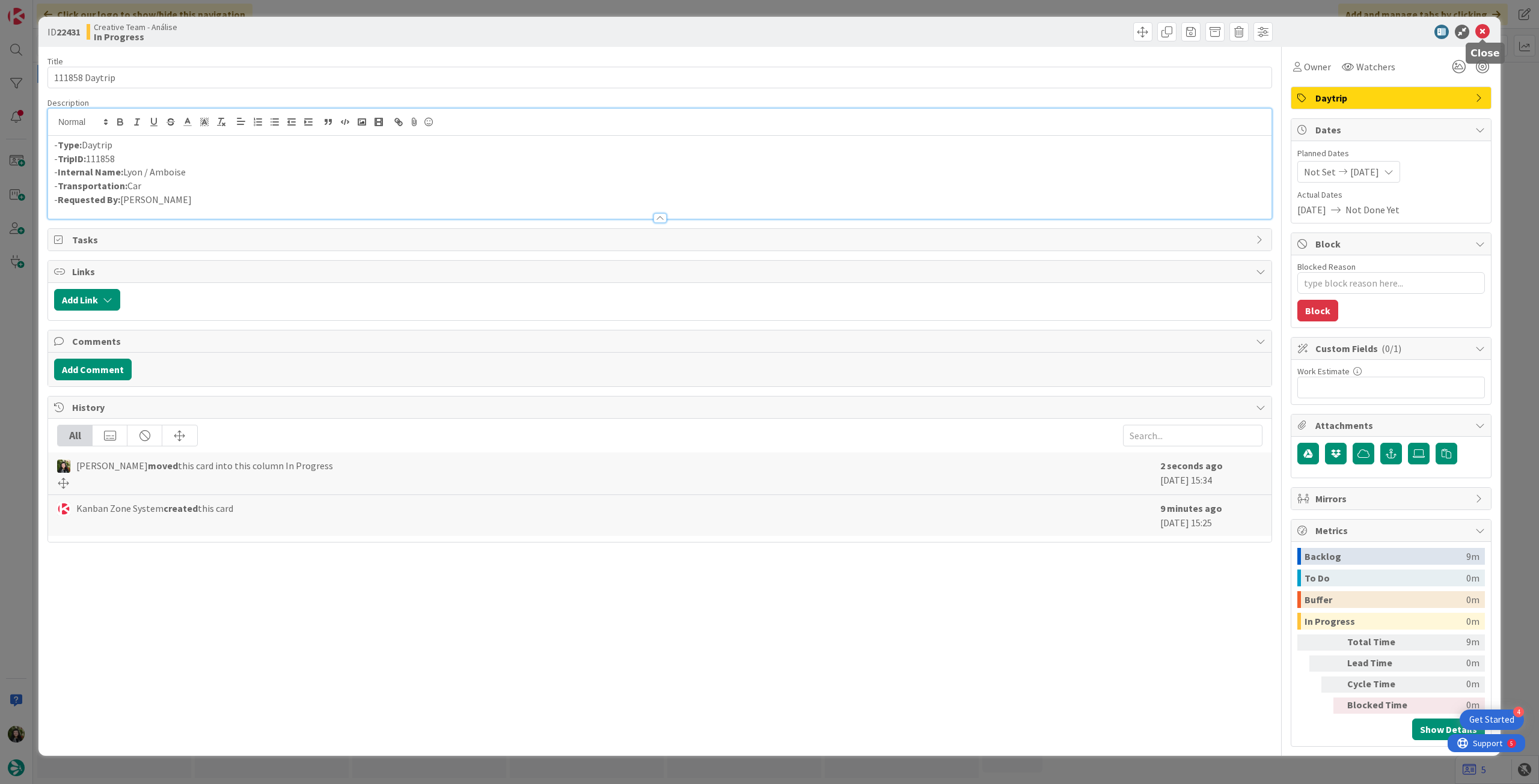
click at [1477, 33] on icon at bounding box center [1482, 31] width 14 height 14
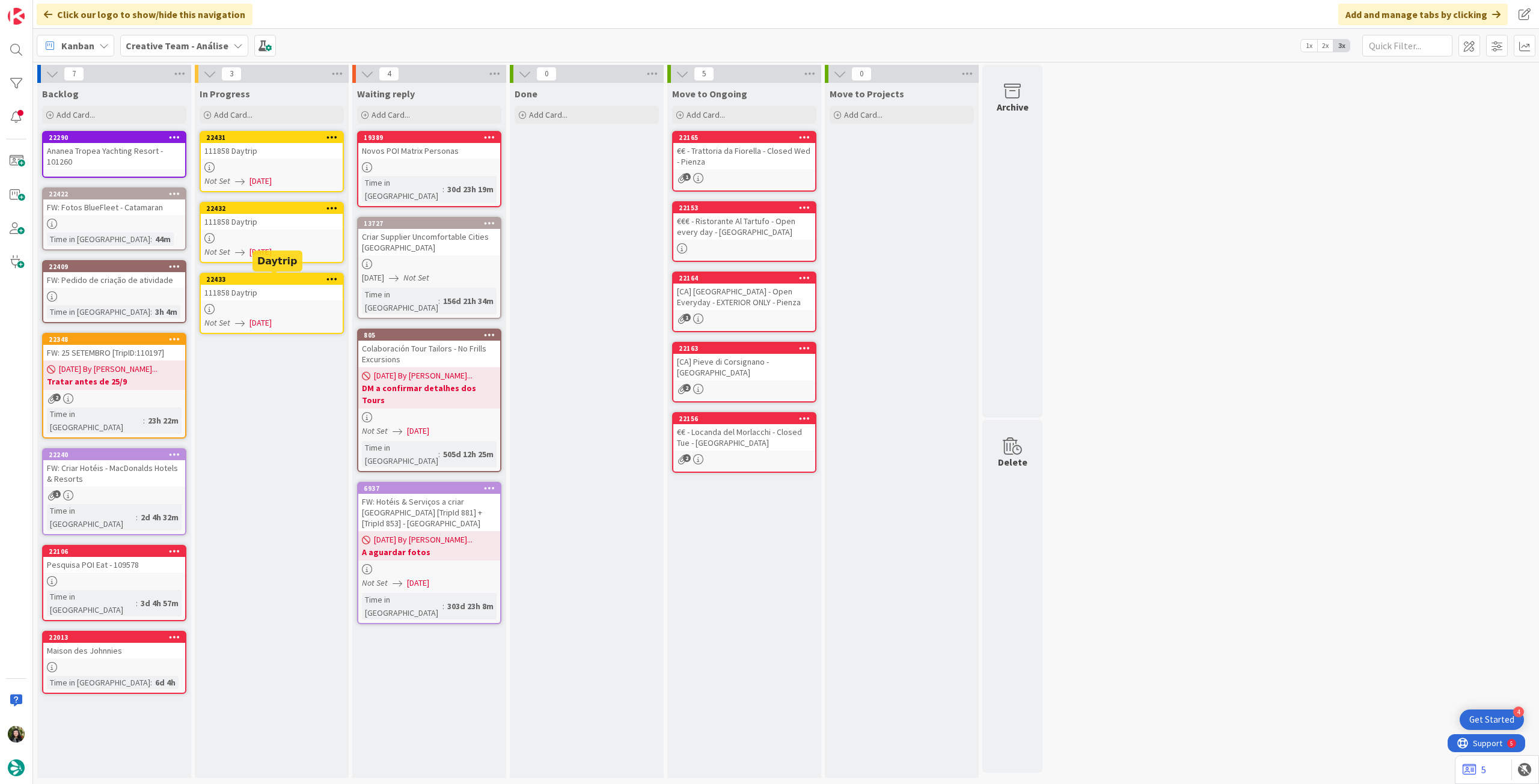
click at [300, 229] on link "22432 111858 Daytrip Not Set [DATE]" at bounding box center [272, 232] width 145 height 61
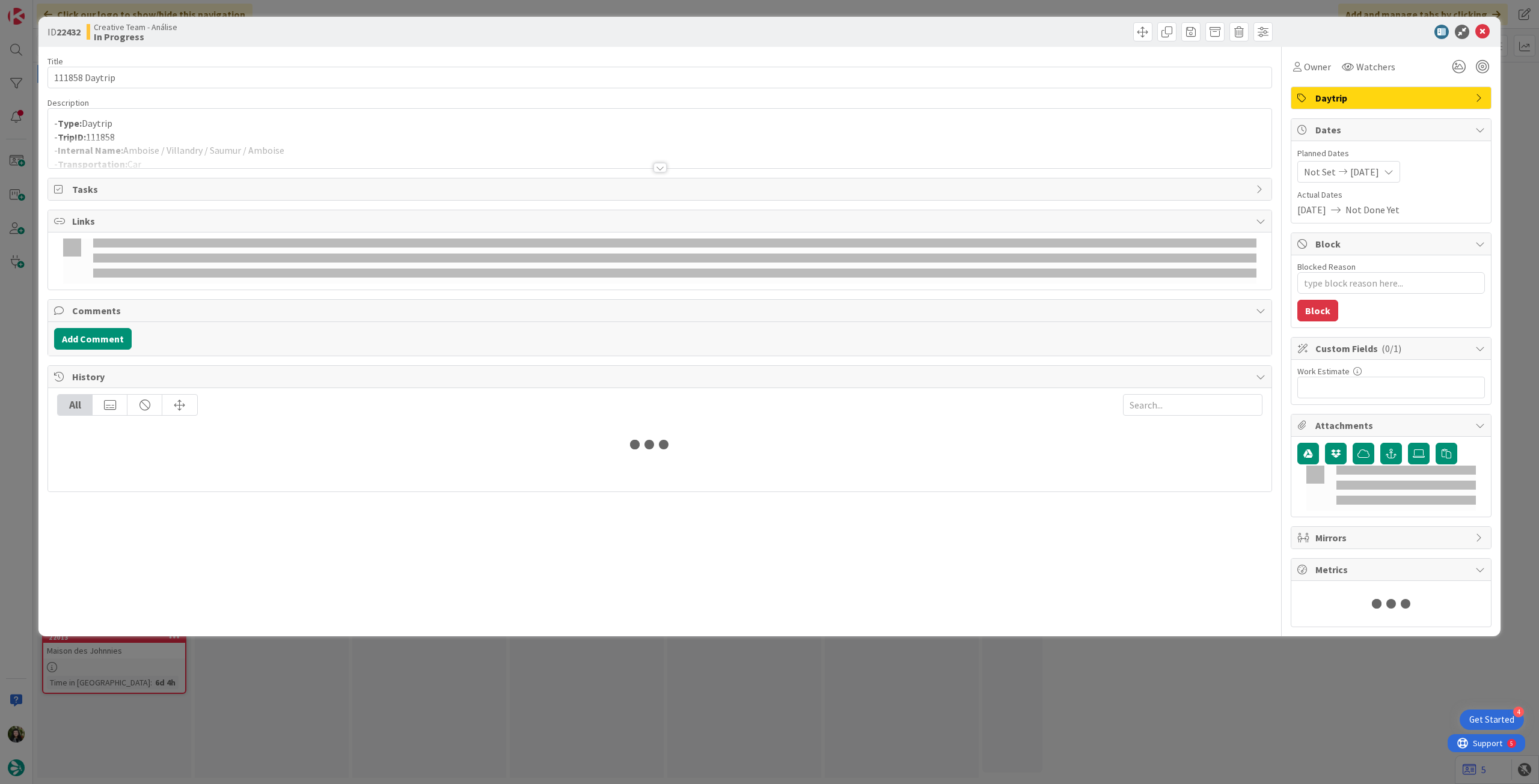
click at [322, 146] on div at bounding box center [660, 153] width 1223 height 30
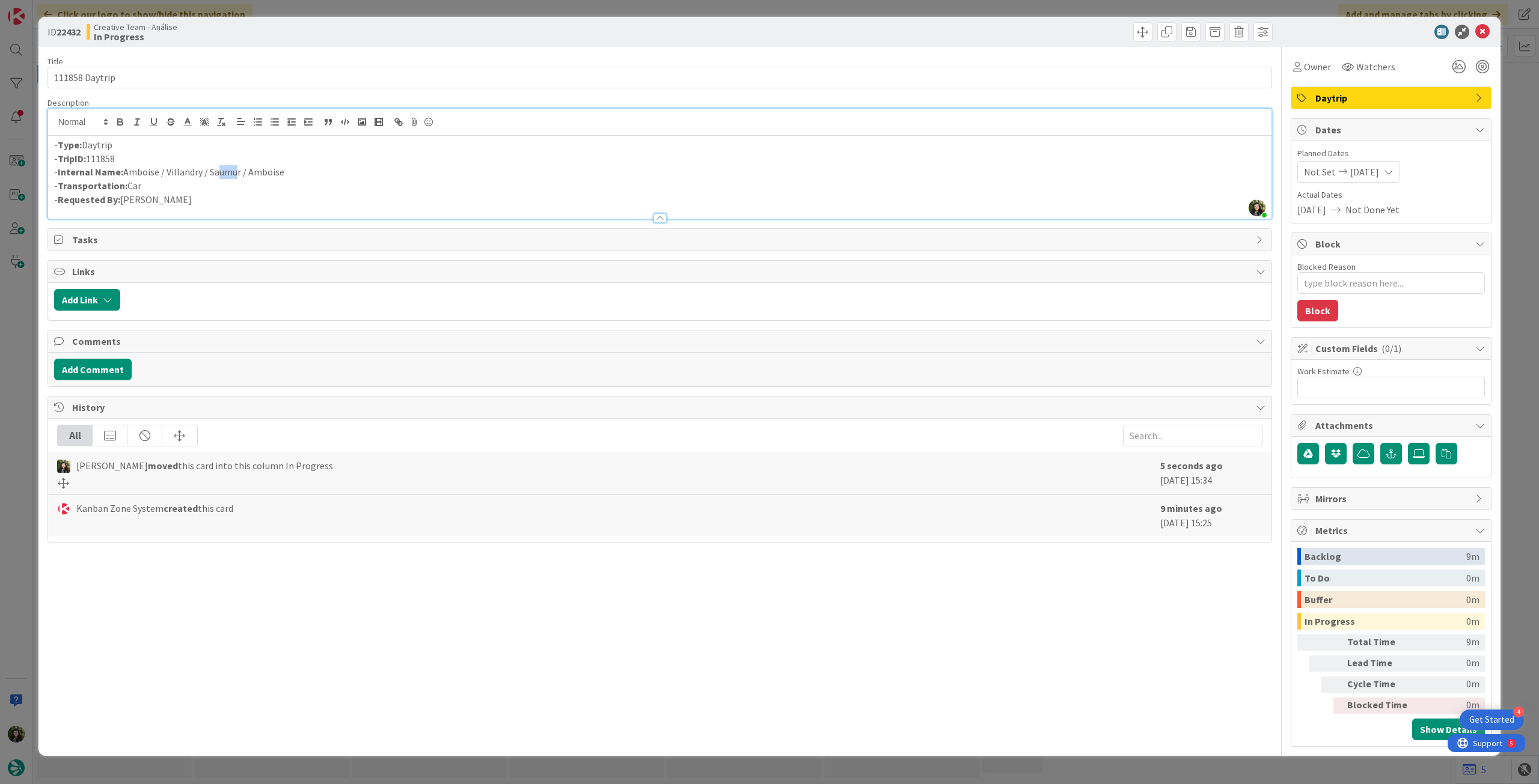
drag, startPoint x: 214, startPoint y: 174, endPoint x: 229, endPoint y: 174, distance: 15.0
click at [229, 174] on p "- Internal Name: Amboise / Villandry / Saumur / Amboise" at bounding box center [660, 172] width 1211 height 14
drag, startPoint x: 229, startPoint y: 173, endPoint x: 215, endPoint y: 175, distance: 14.1
click at [226, 173] on p "- Internal Name: Amboise / Villandry / Saumur / Amboise" at bounding box center [660, 172] width 1211 height 14
drag, startPoint x: 211, startPoint y: 173, endPoint x: 241, endPoint y: 172, distance: 30.0
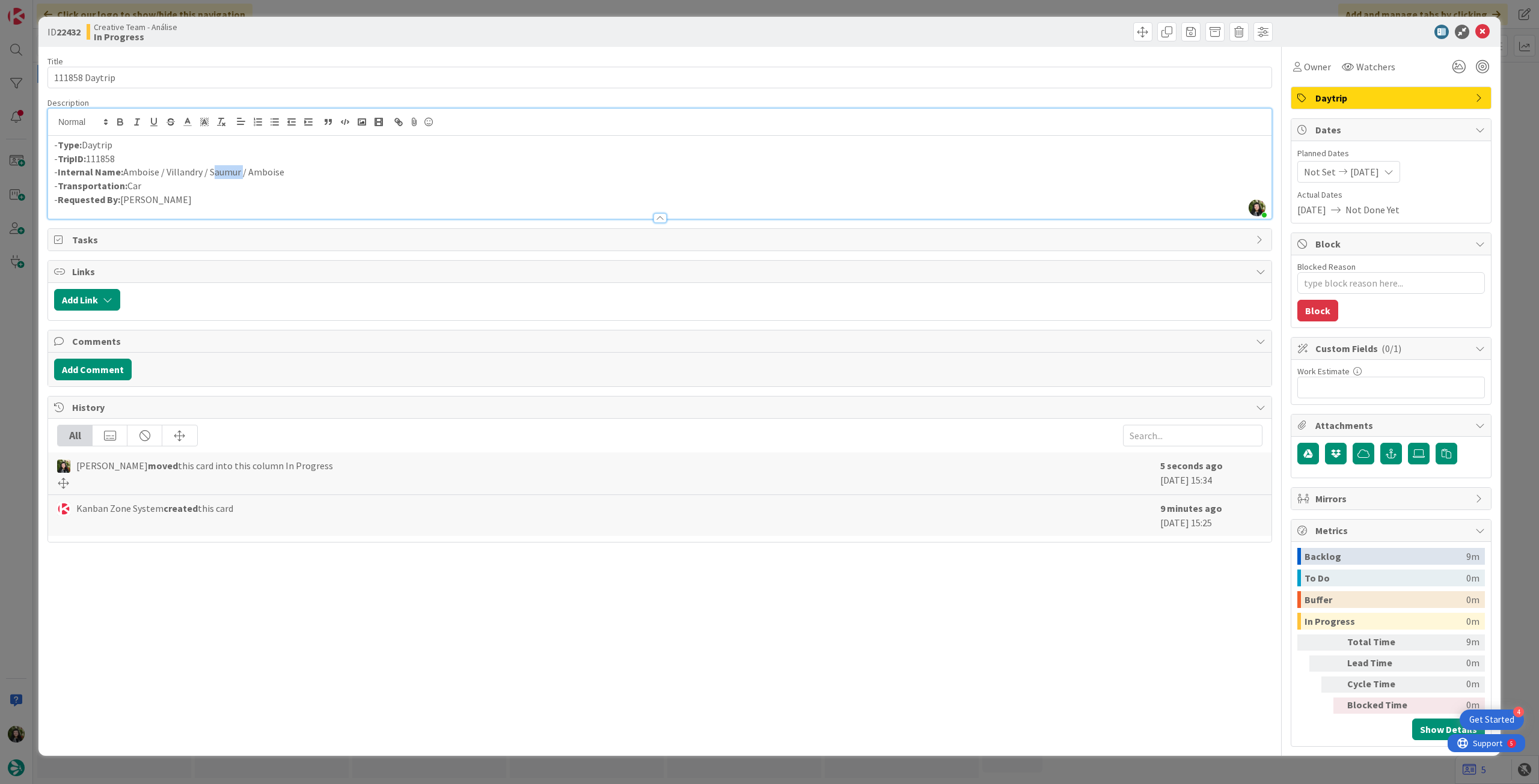
click at [241, 172] on p "- Internal Name: Amboise / Villandry / Saumur / Amboise" at bounding box center [660, 172] width 1211 height 14
copy p "Saumur"
drag, startPoint x: 168, startPoint y: 174, endPoint x: 273, endPoint y: 53, distance: 160.2
click at [202, 175] on p "- Internal Name: Amboise / Villandry / Saumur / Amboise" at bounding box center [660, 172] width 1211 height 14
copy p "Villandry"
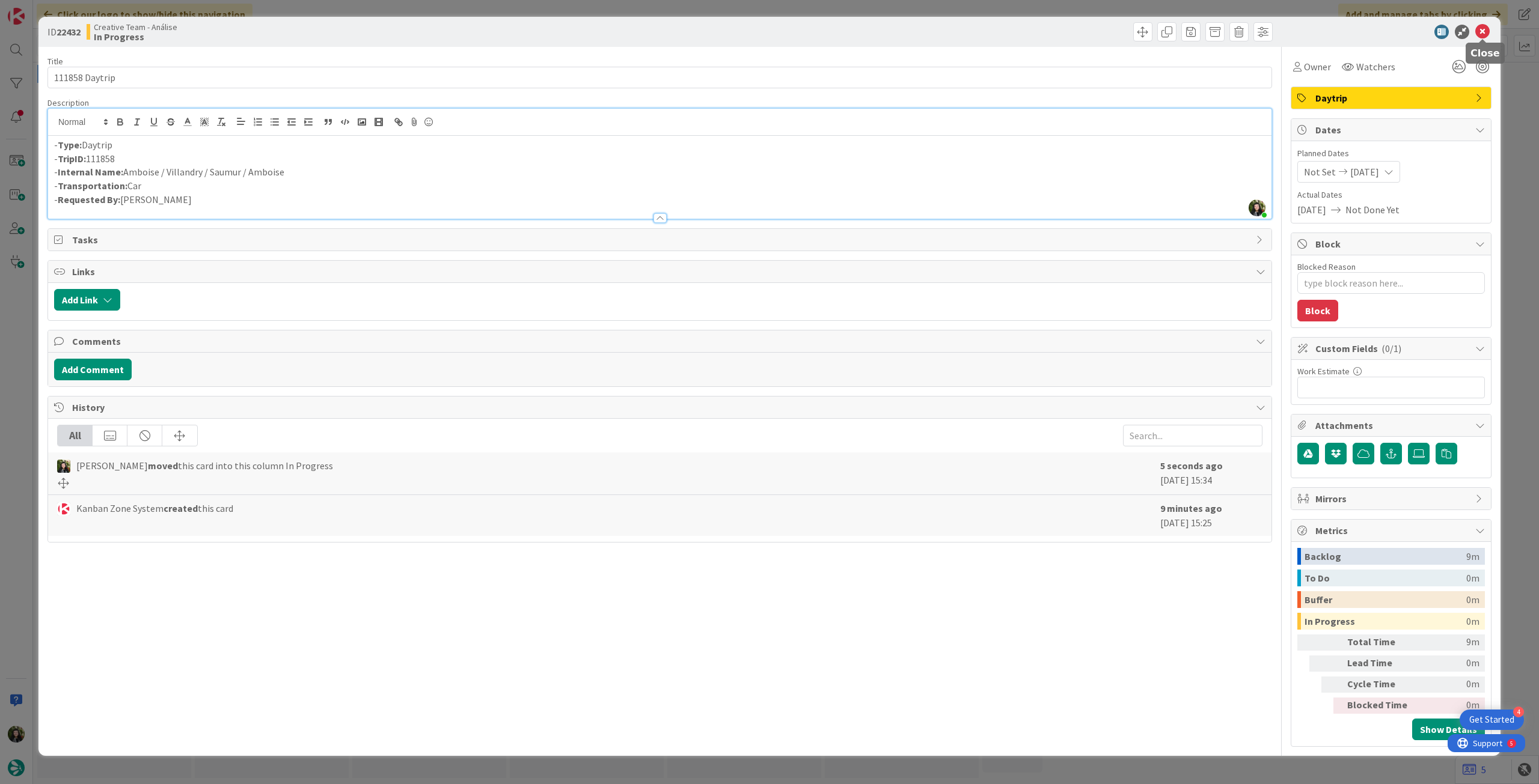
click at [1484, 32] on icon at bounding box center [1482, 31] width 14 height 14
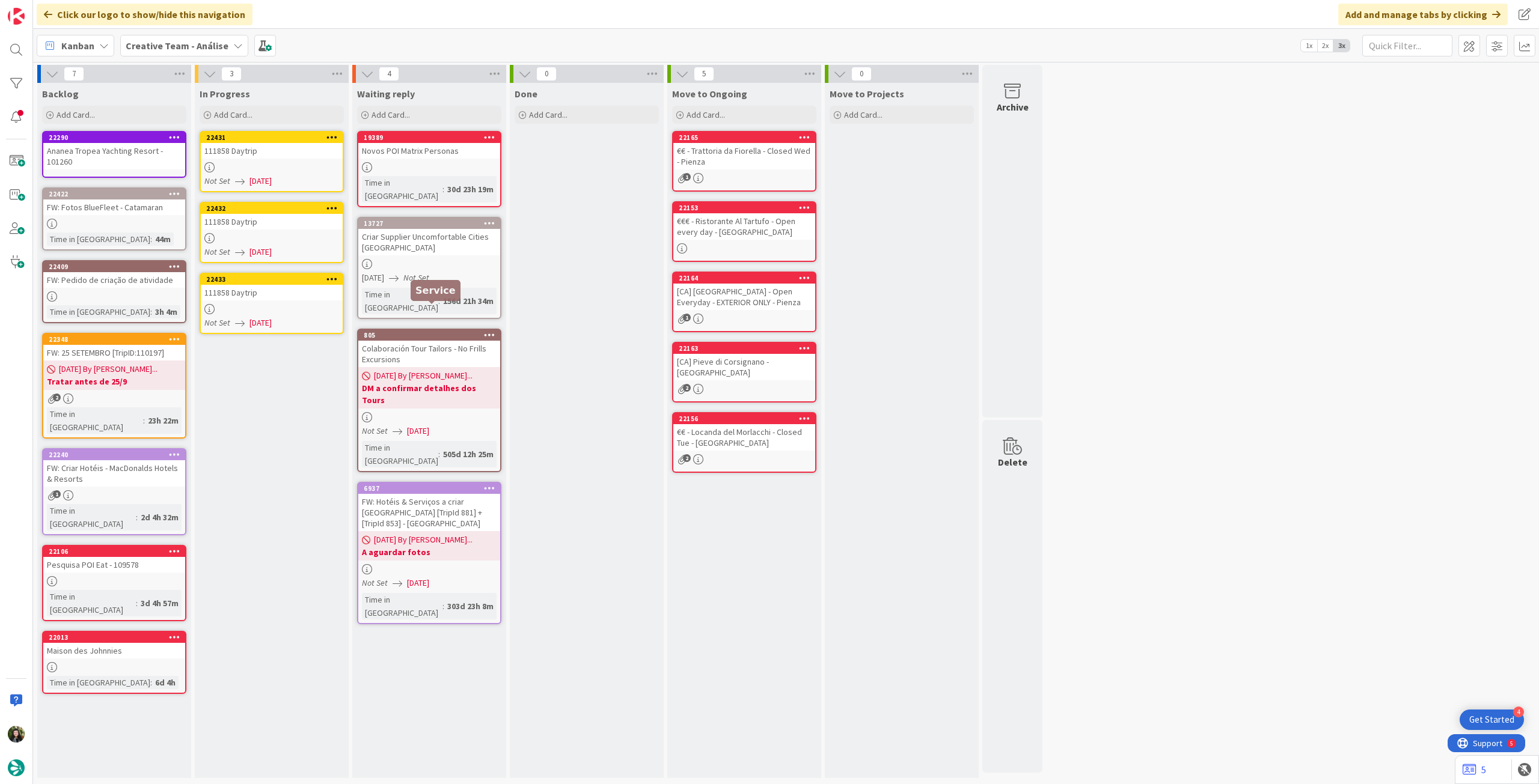
click at [316, 309] on div at bounding box center [271, 309] width 142 height 10
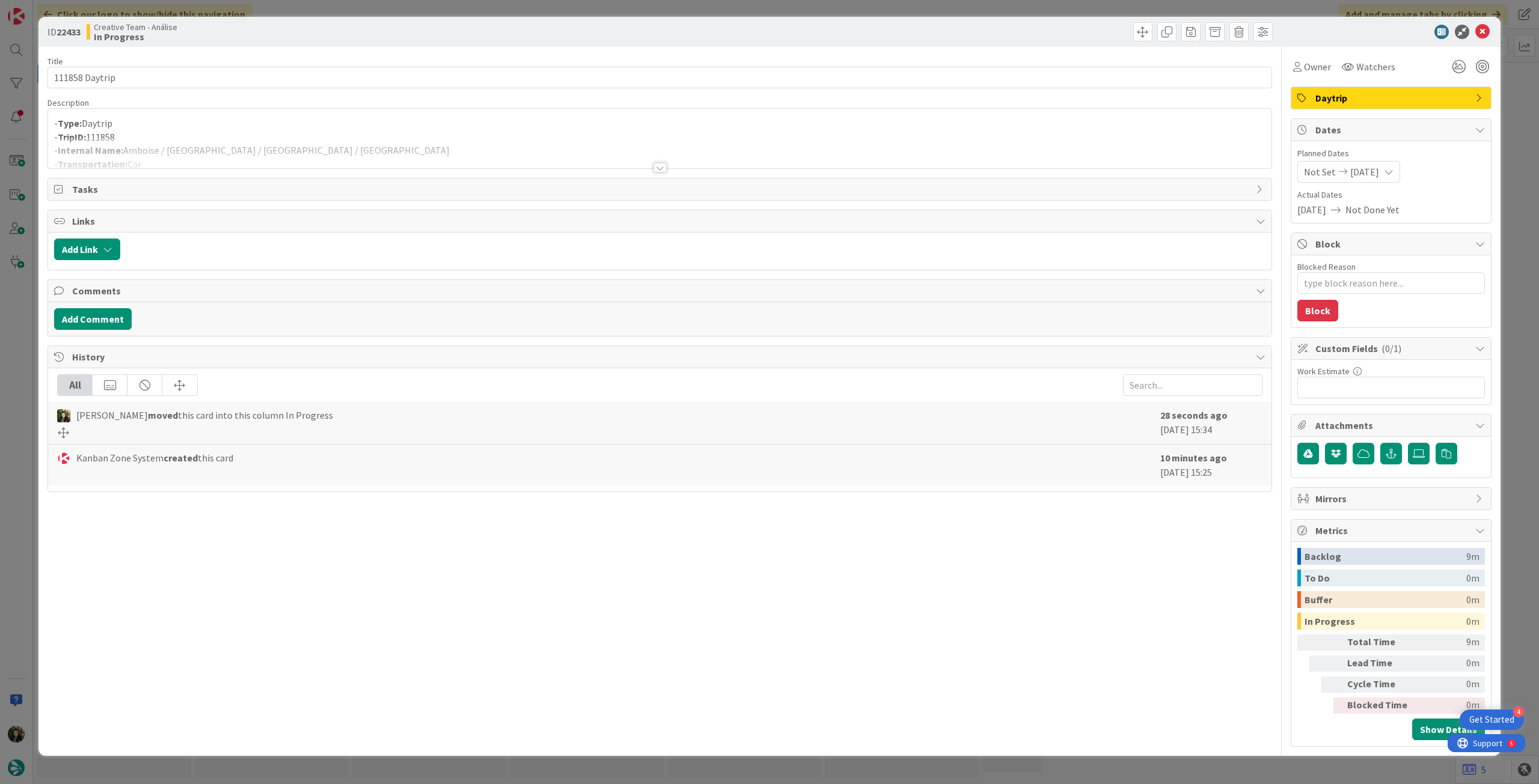
click at [332, 146] on div at bounding box center [660, 153] width 1223 height 30
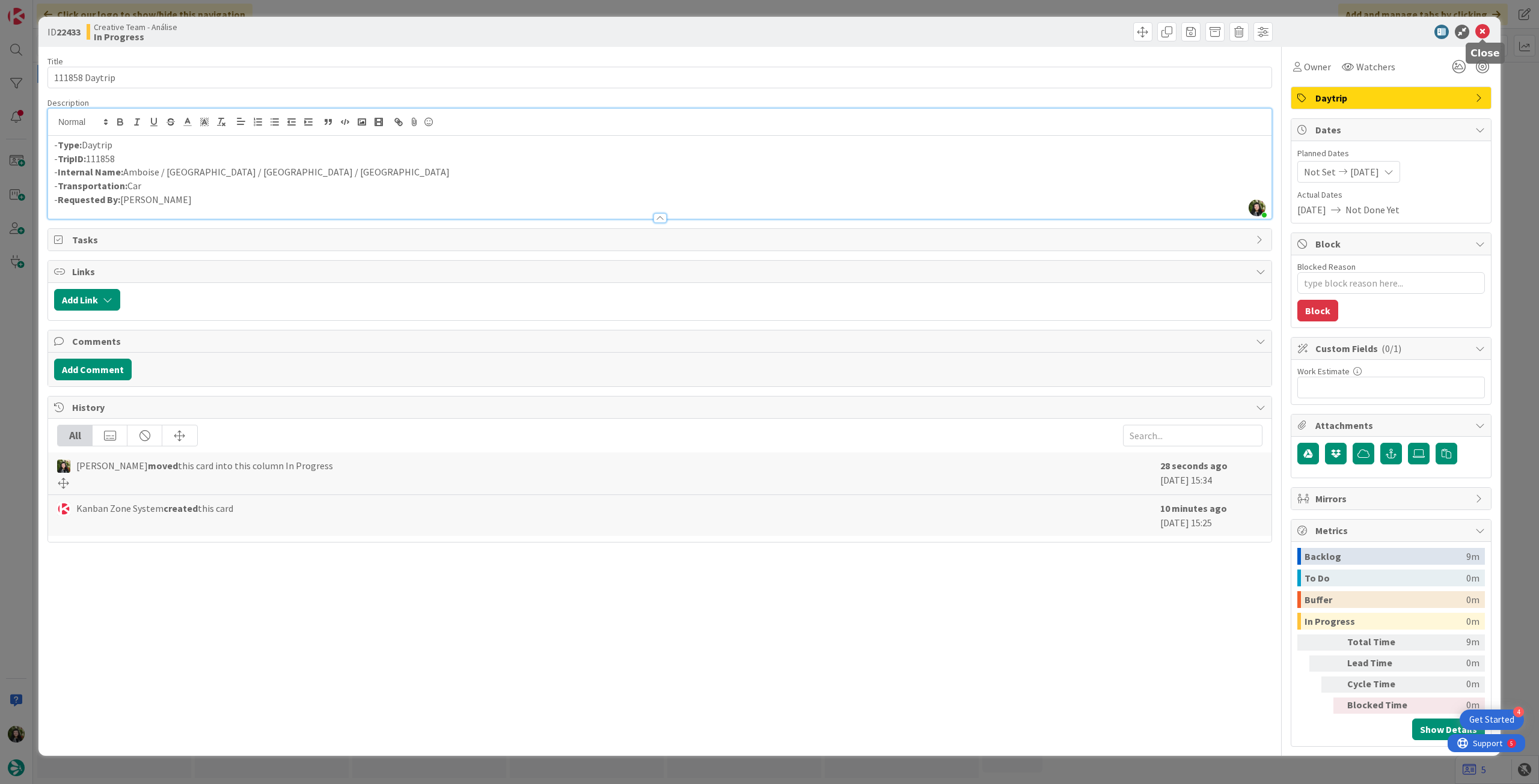
click at [1479, 35] on icon at bounding box center [1482, 31] width 14 height 14
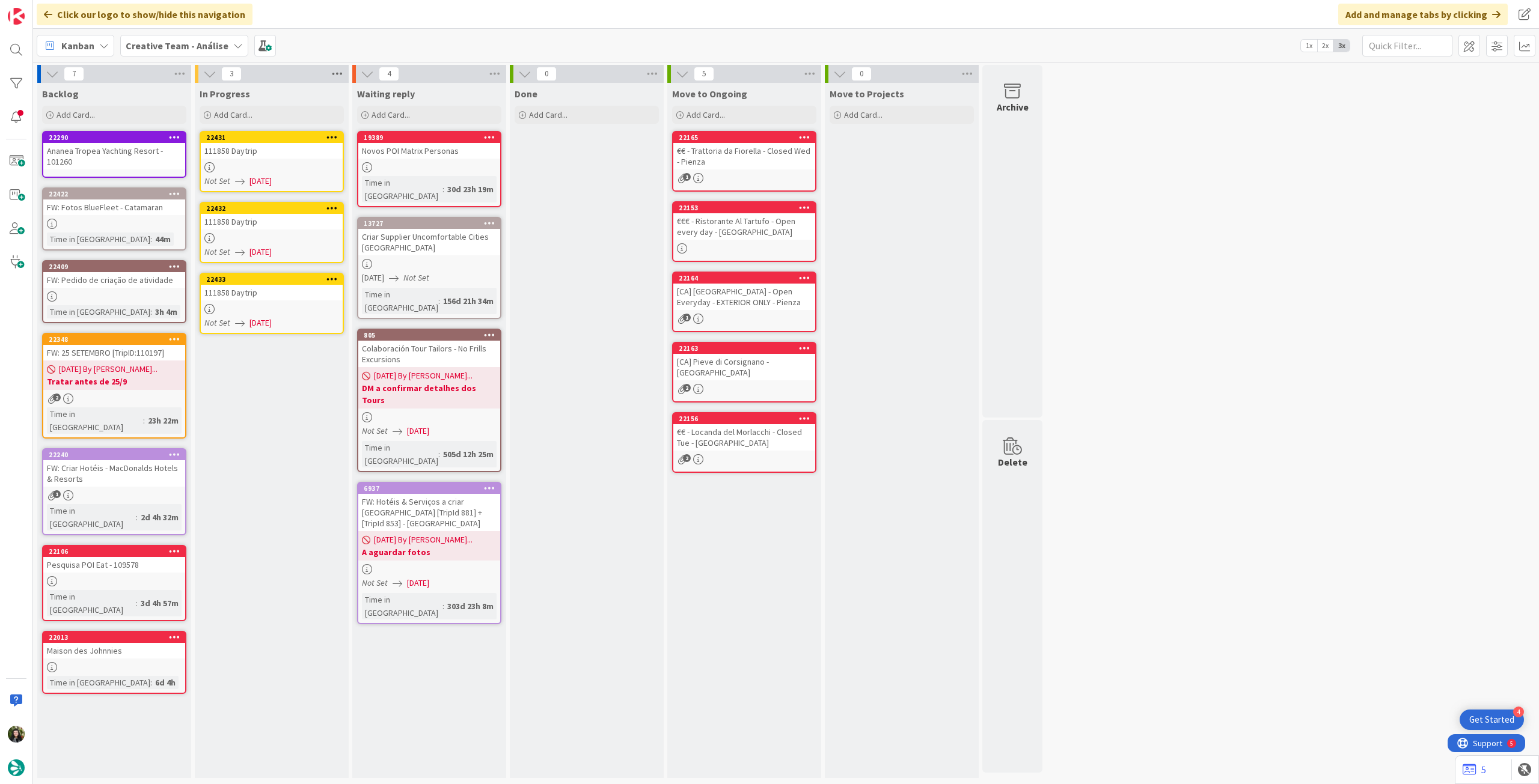
click at [335, 71] on icon at bounding box center [337, 73] width 15 height 18
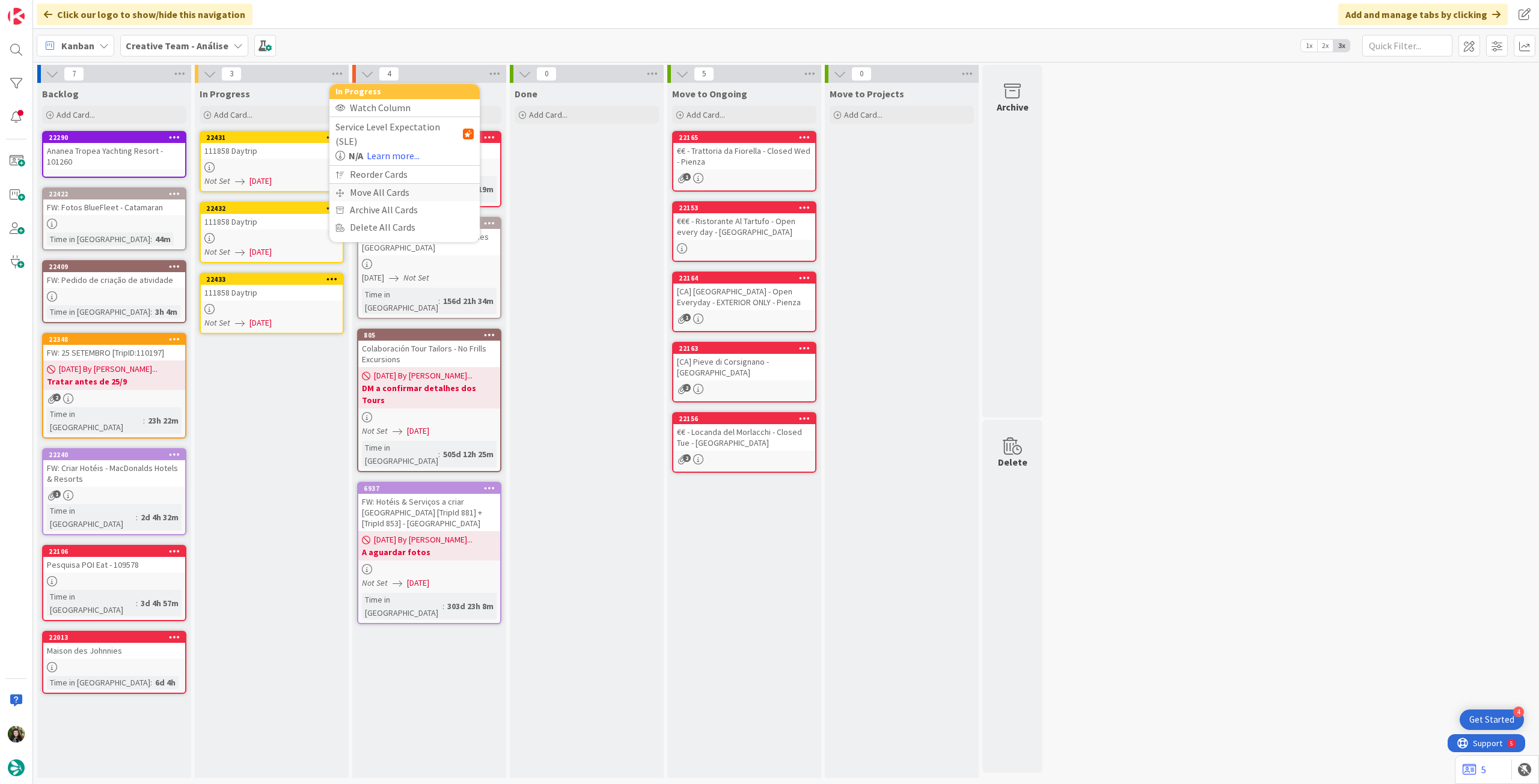
click at [350, 184] on div "Move All Cards" at bounding box center [404, 192] width 150 height 17
click at [379, 131] on span "Creative Team - Análise" at bounding box center [390, 130] width 97 height 12
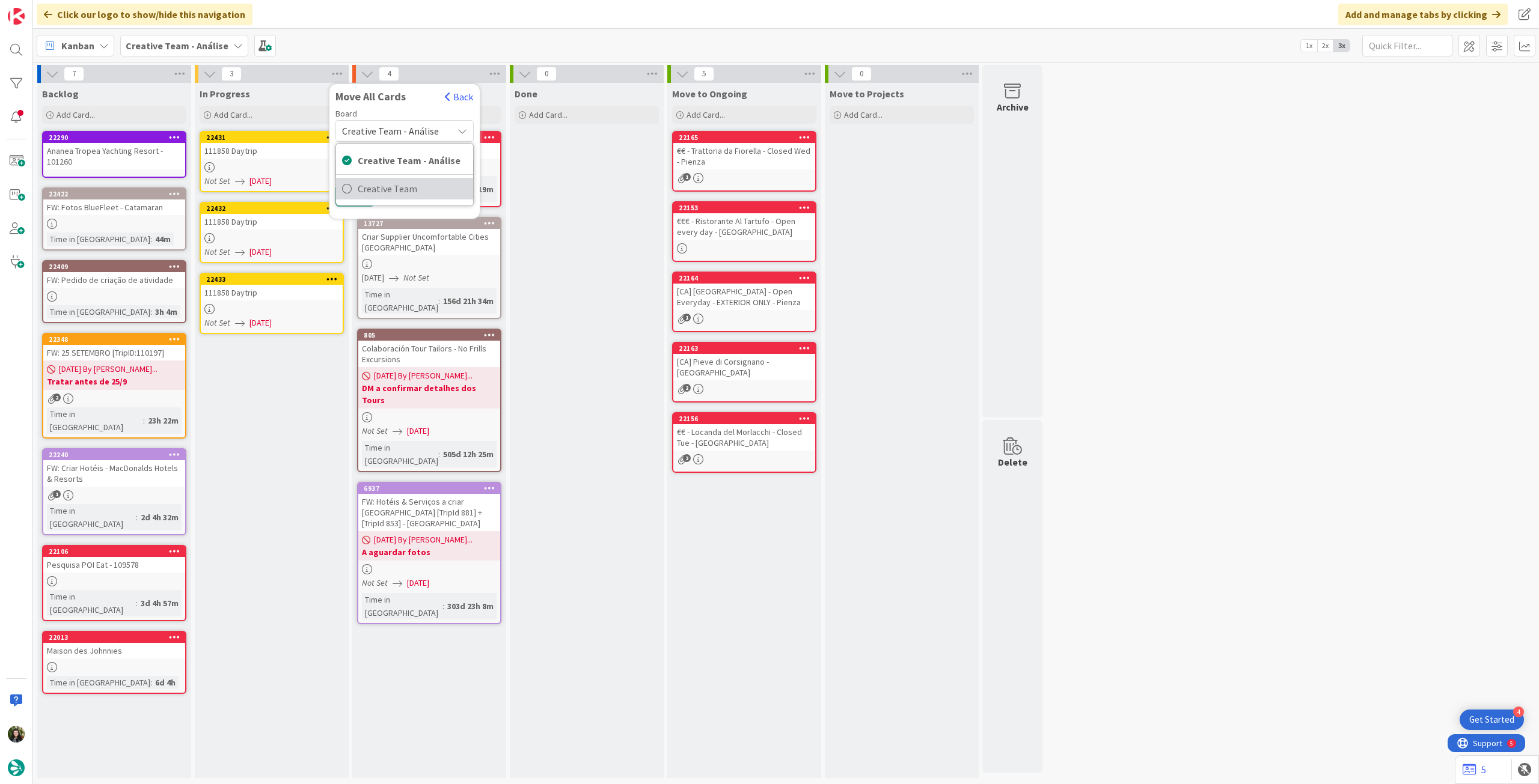
click at [379, 193] on span "Creative Team" at bounding box center [412, 188] width 109 height 18
click at [404, 170] on div "E - To Do" at bounding box center [398, 169] width 110 height 19
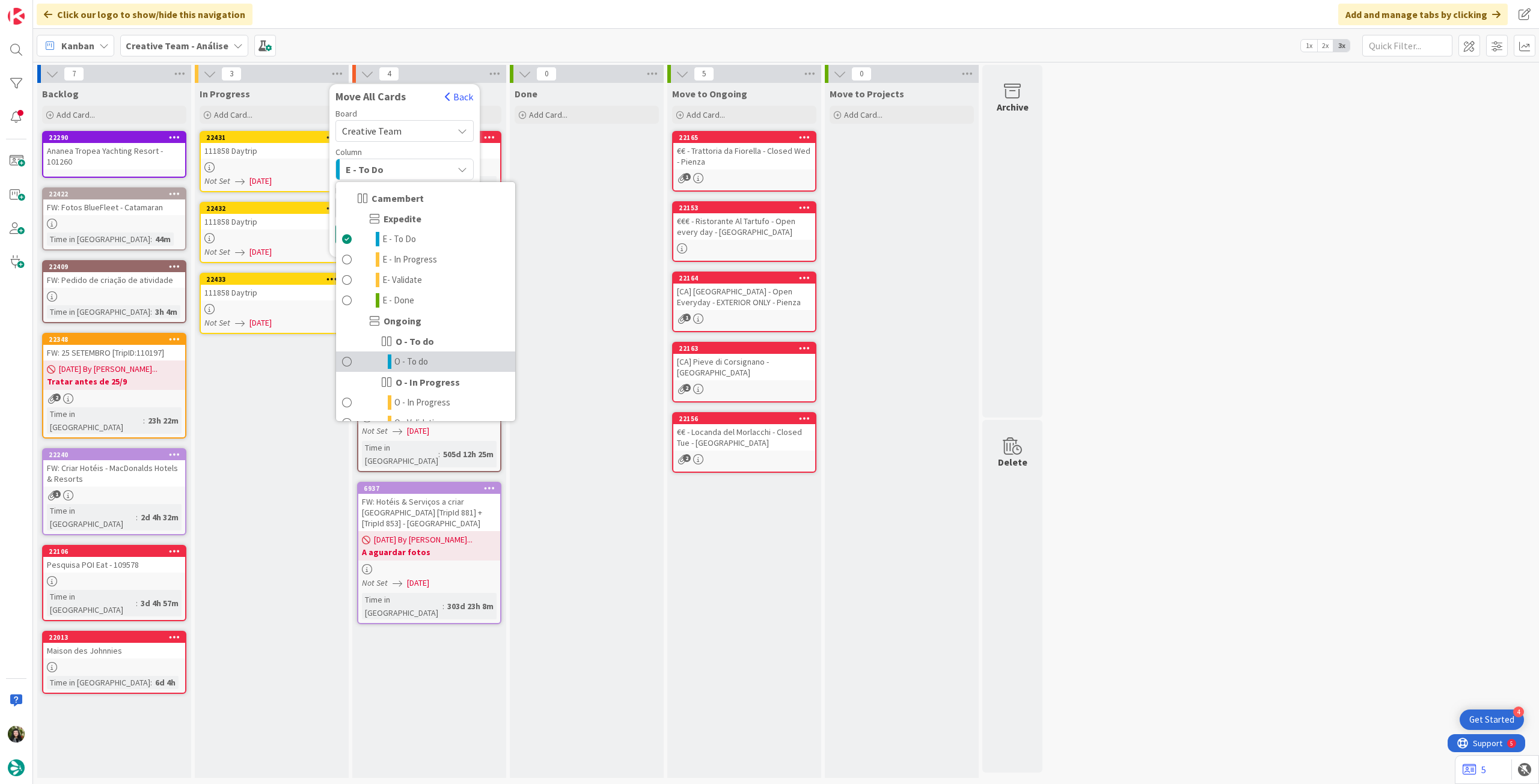
click at [424, 363] on span "O - To do" at bounding box center [410, 362] width 33 height 14
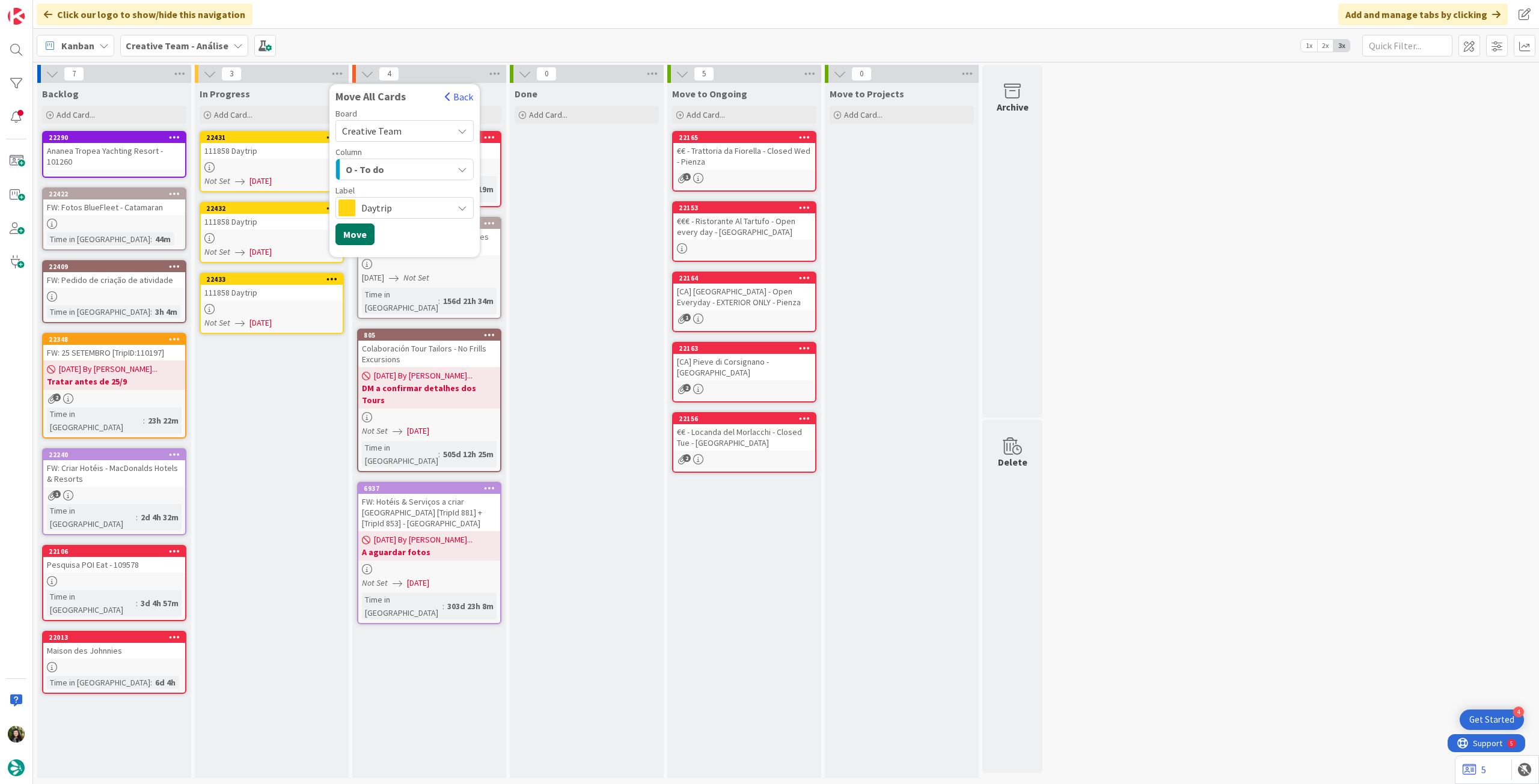
click at [356, 237] on button "Move" at bounding box center [354, 234] width 39 height 22
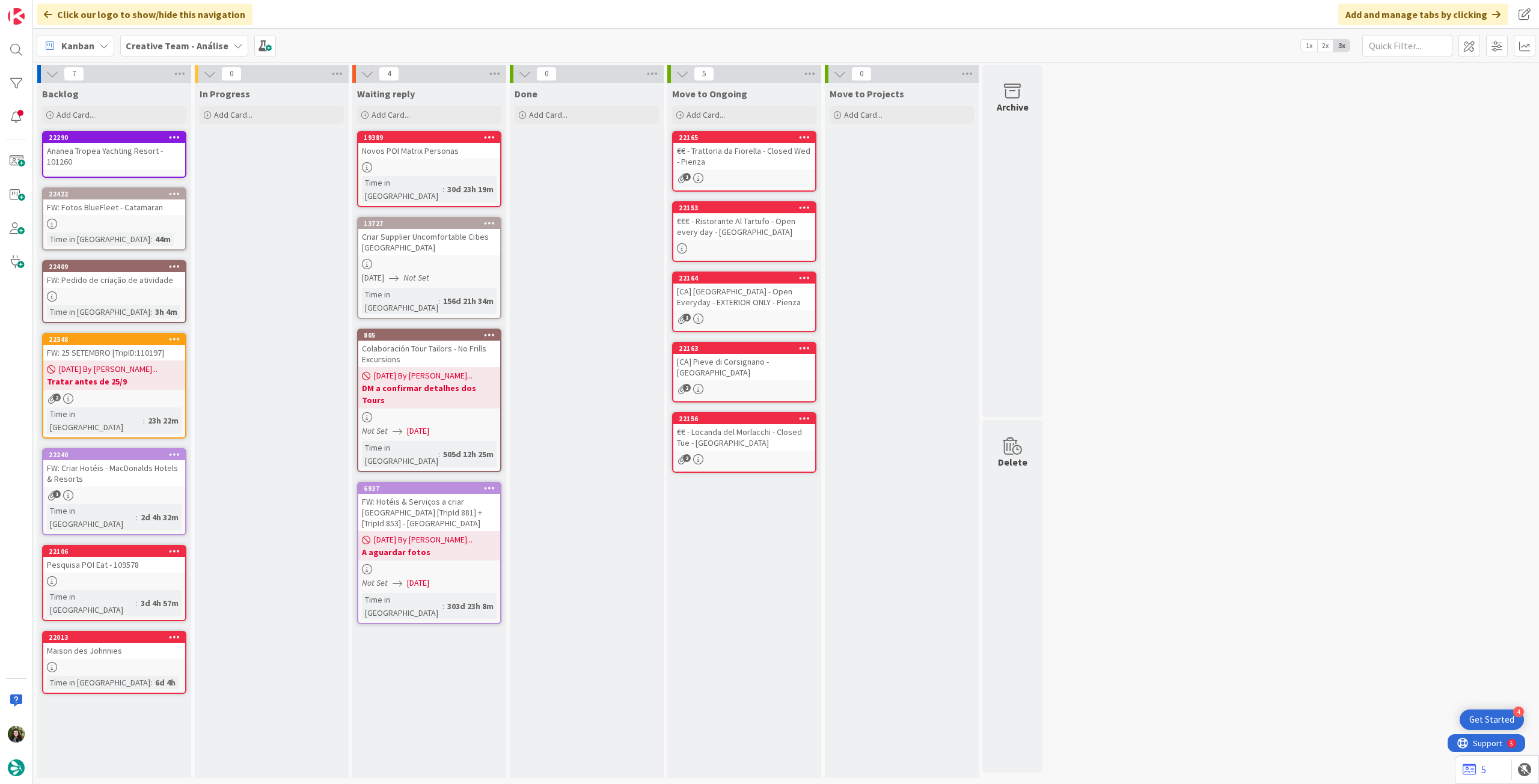
drag, startPoint x: 175, startPoint y: 44, endPoint x: 168, endPoint y: 56, distance: 13.9
click at [173, 44] on b "Creative Team - Análise" at bounding box center [177, 46] width 103 height 12
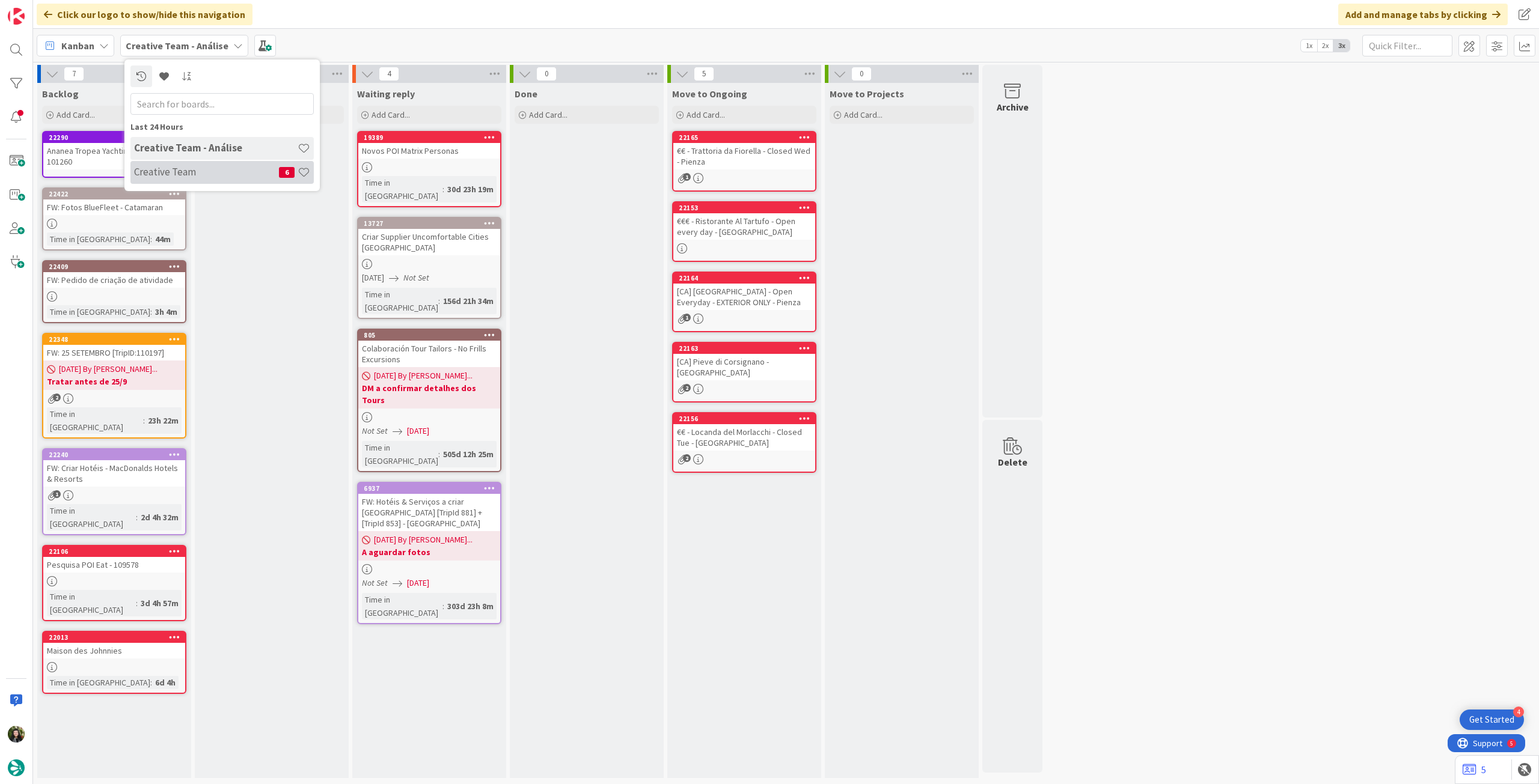
click at [186, 180] on div "Creative Team 6" at bounding box center [222, 172] width 184 height 23
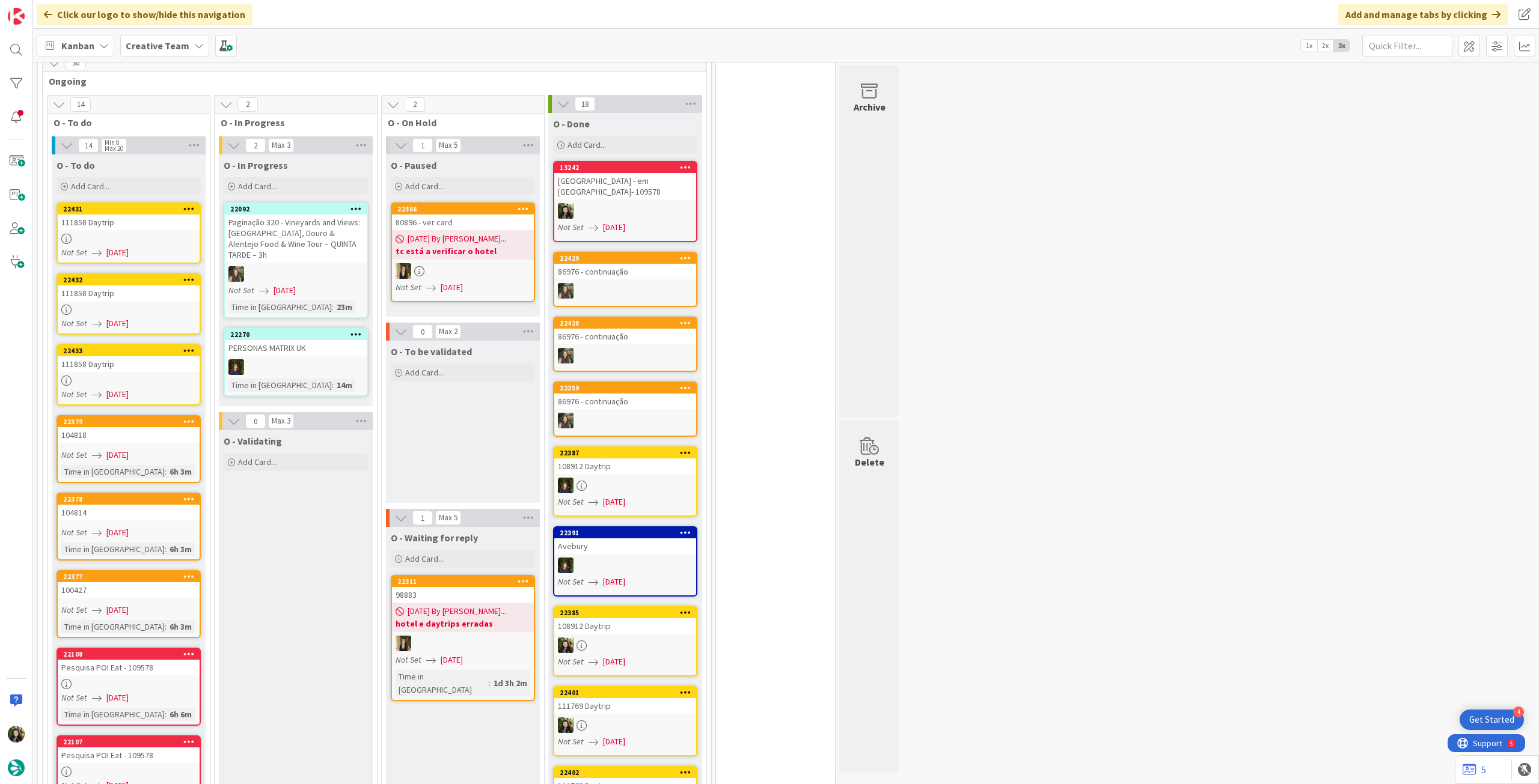
scroll to position [961, 0]
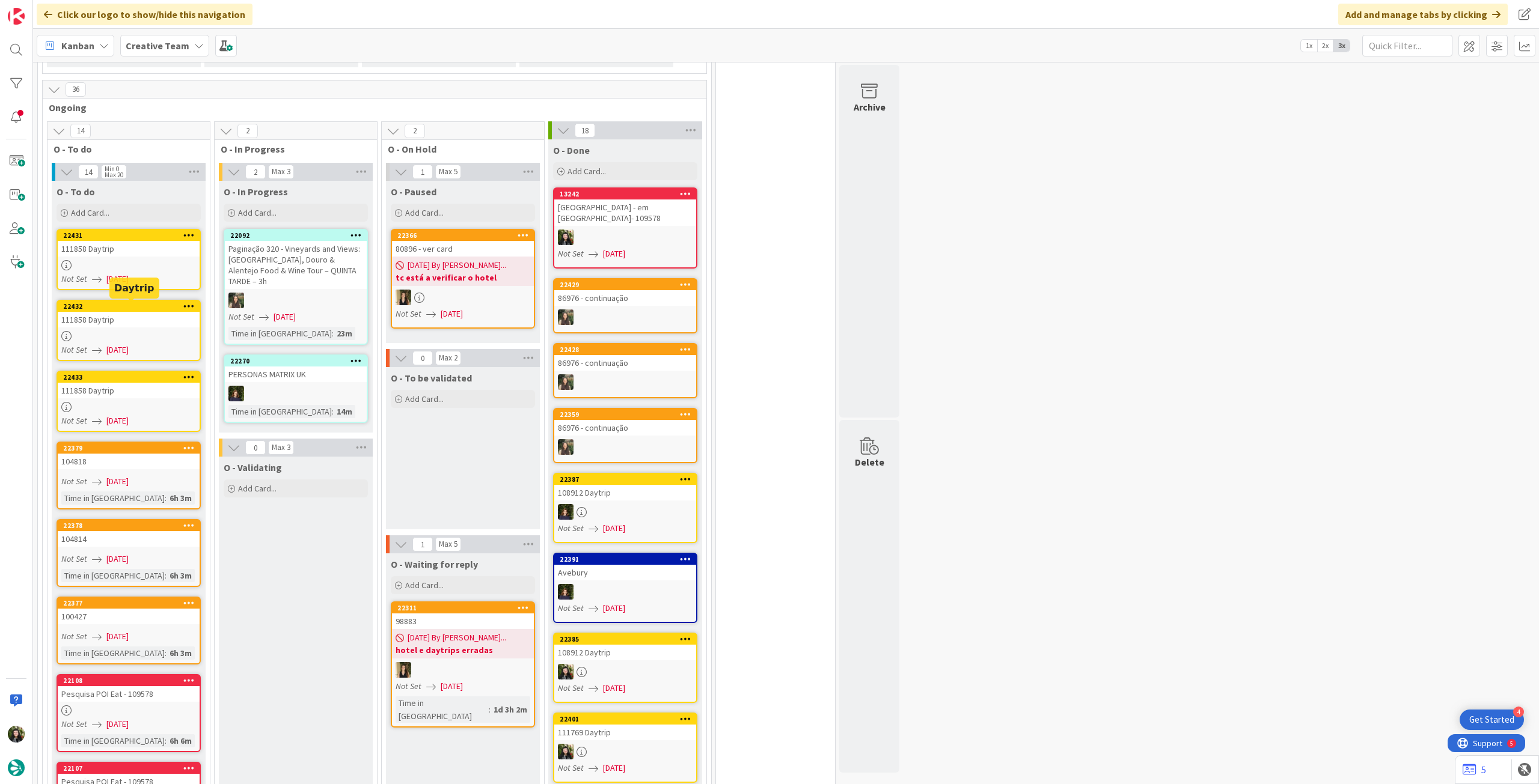
click at [128, 276] on span "[DATE]" at bounding box center [117, 279] width 22 height 12
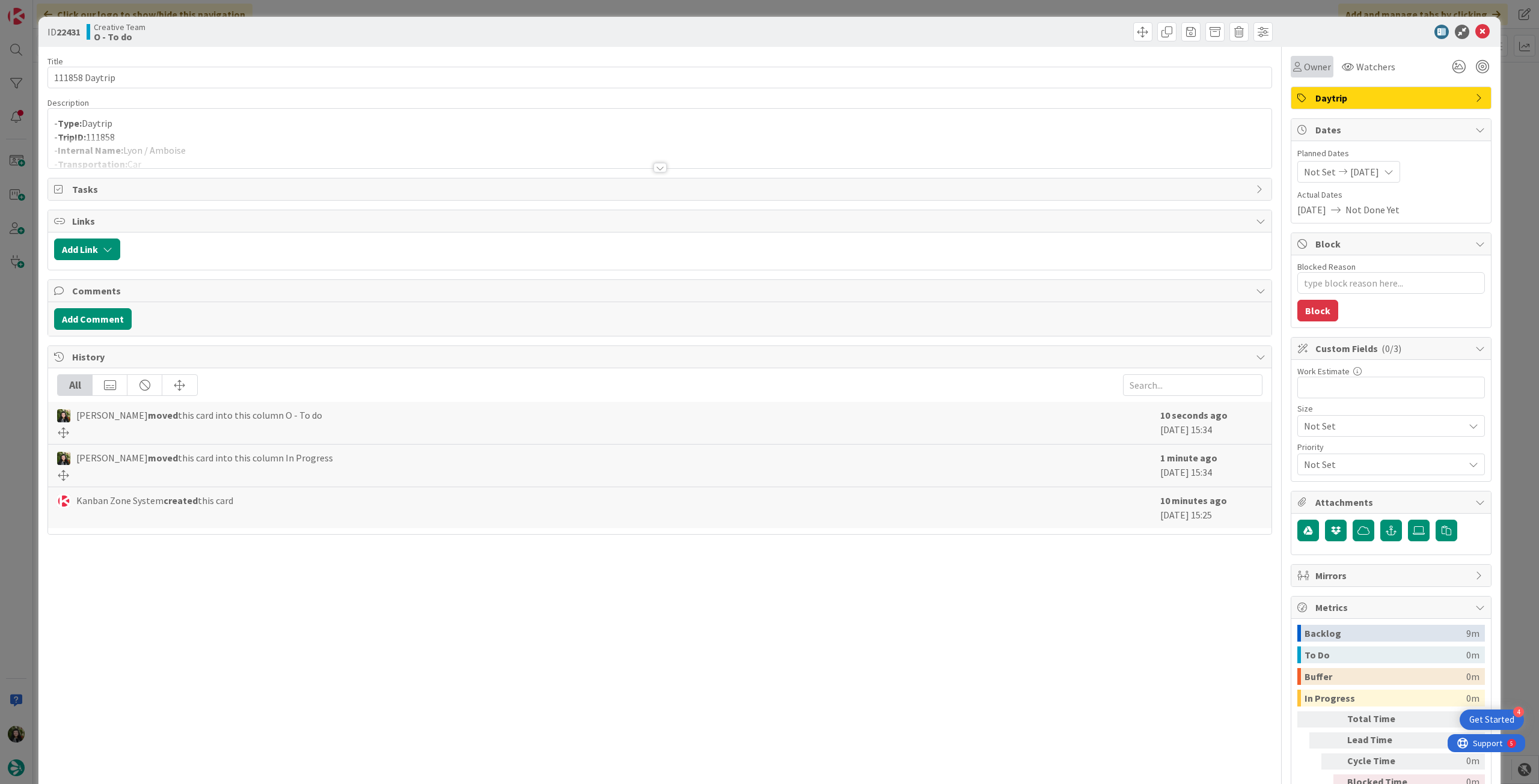
drag, startPoint x: 1307, startPoint y: 66, endPoint x: 1307, endPoint y: 72, distance: 6.0
click at [1307, 66] on span "Owner" at bounding box center [1317, 67] width 27 height 14
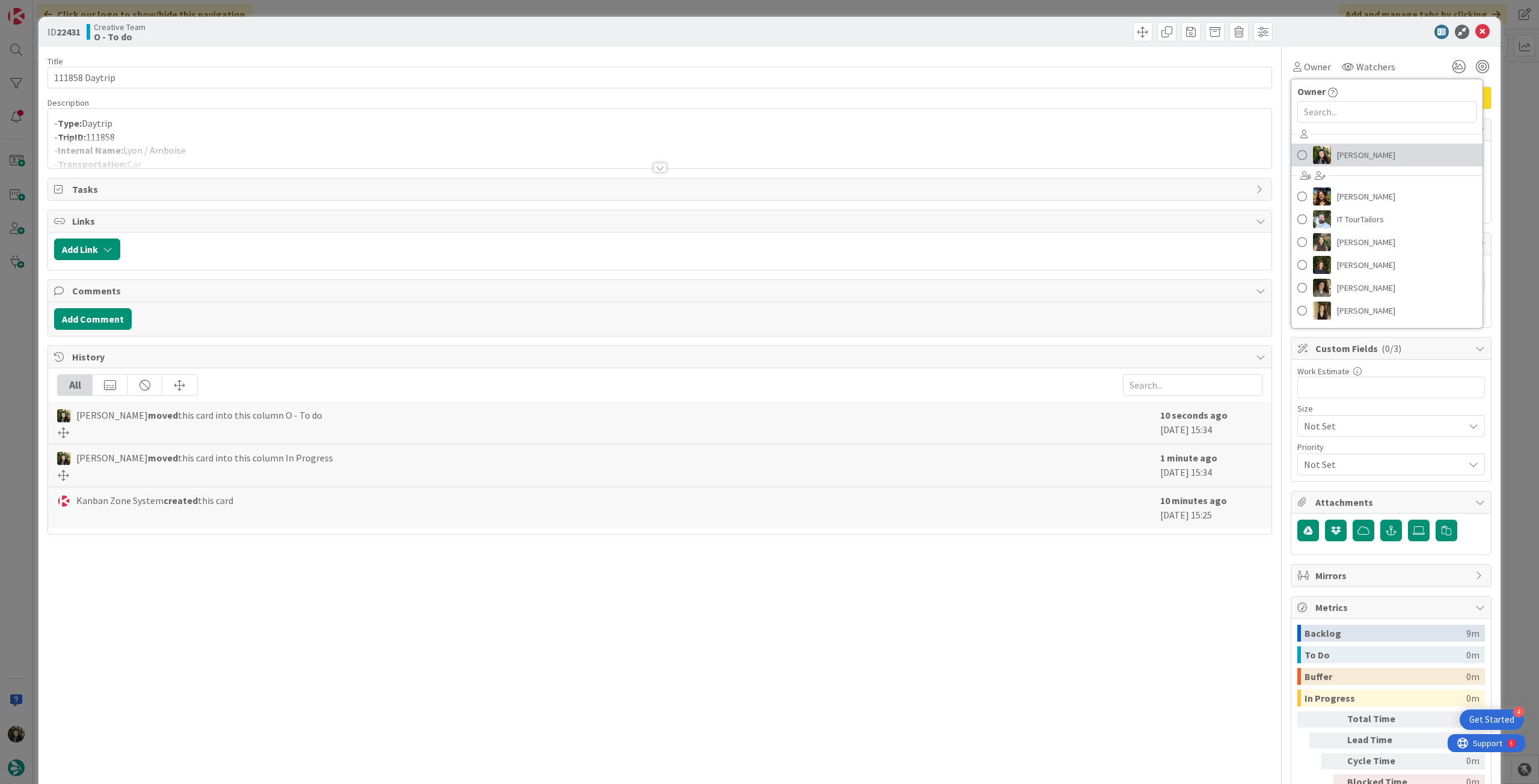
click at [1343, 155] on span "[PERSON_NAME]" at bounding box center [1365, 154] width 58 height 18
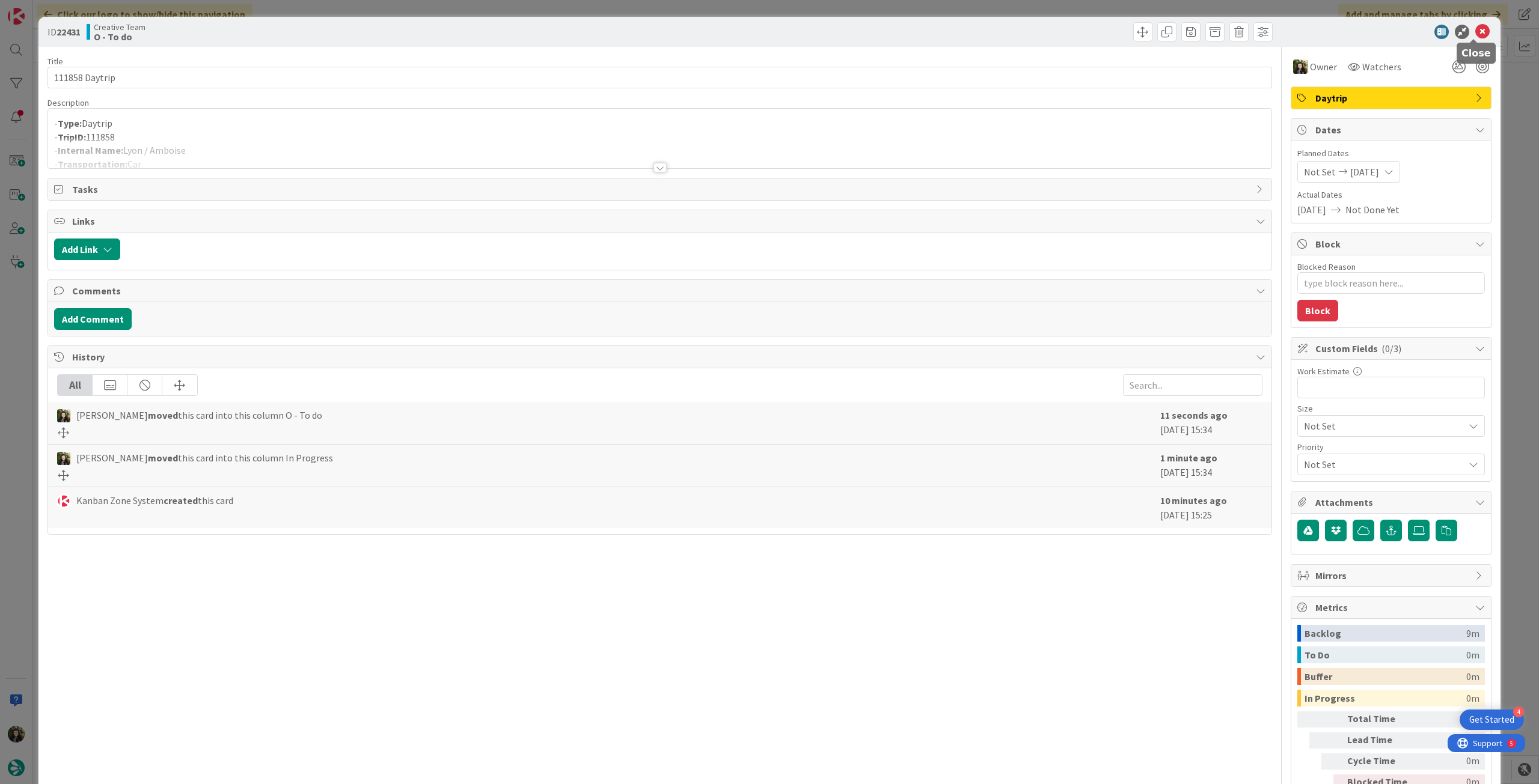
click at [1475, 35] on icon at bounding box center [1482, 31] width 14 height 14
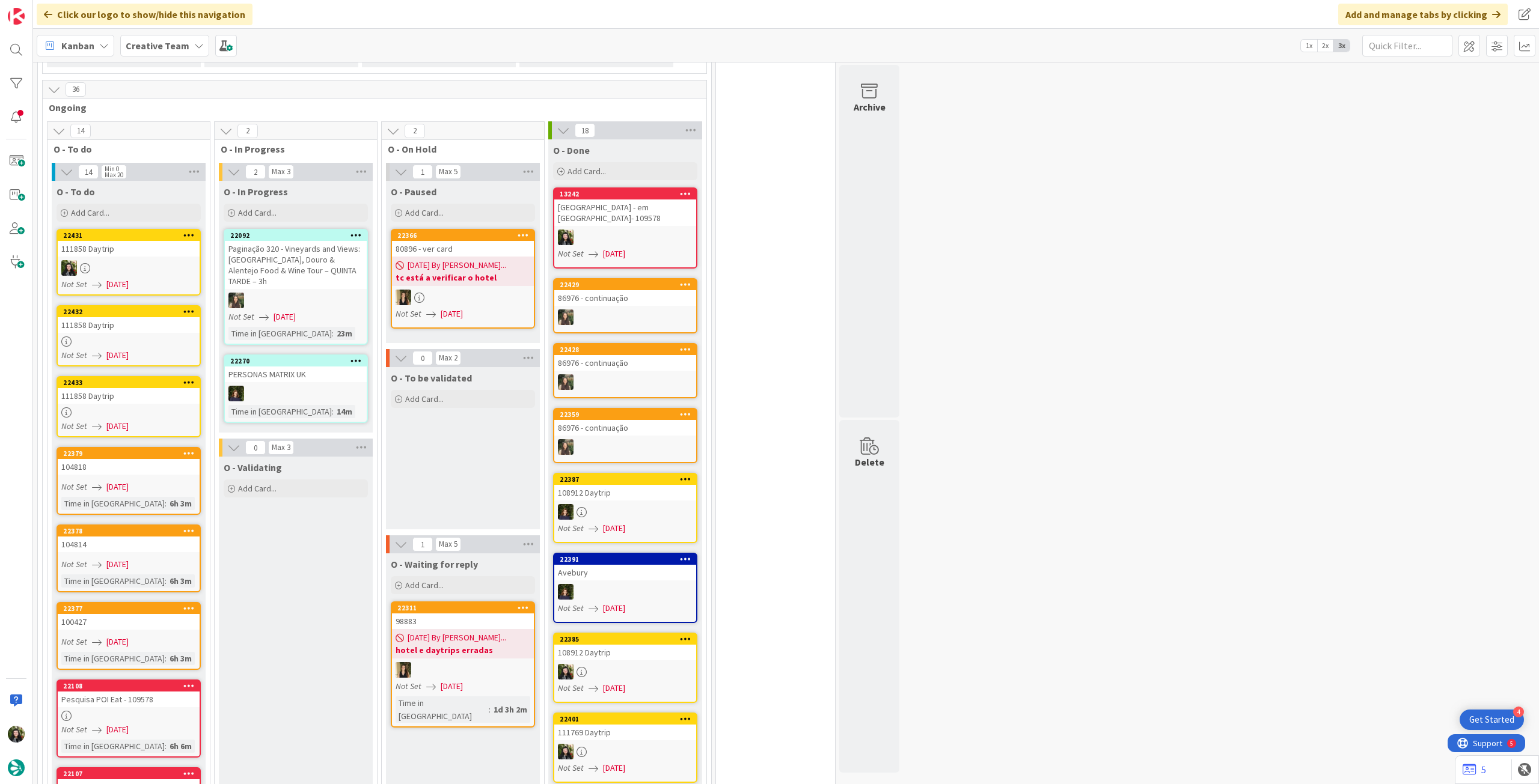
click at [134, 333] on link "22432 111858 Daytrip Not Set [DATE]" at bounding box center [128, 336] width 145 height 61
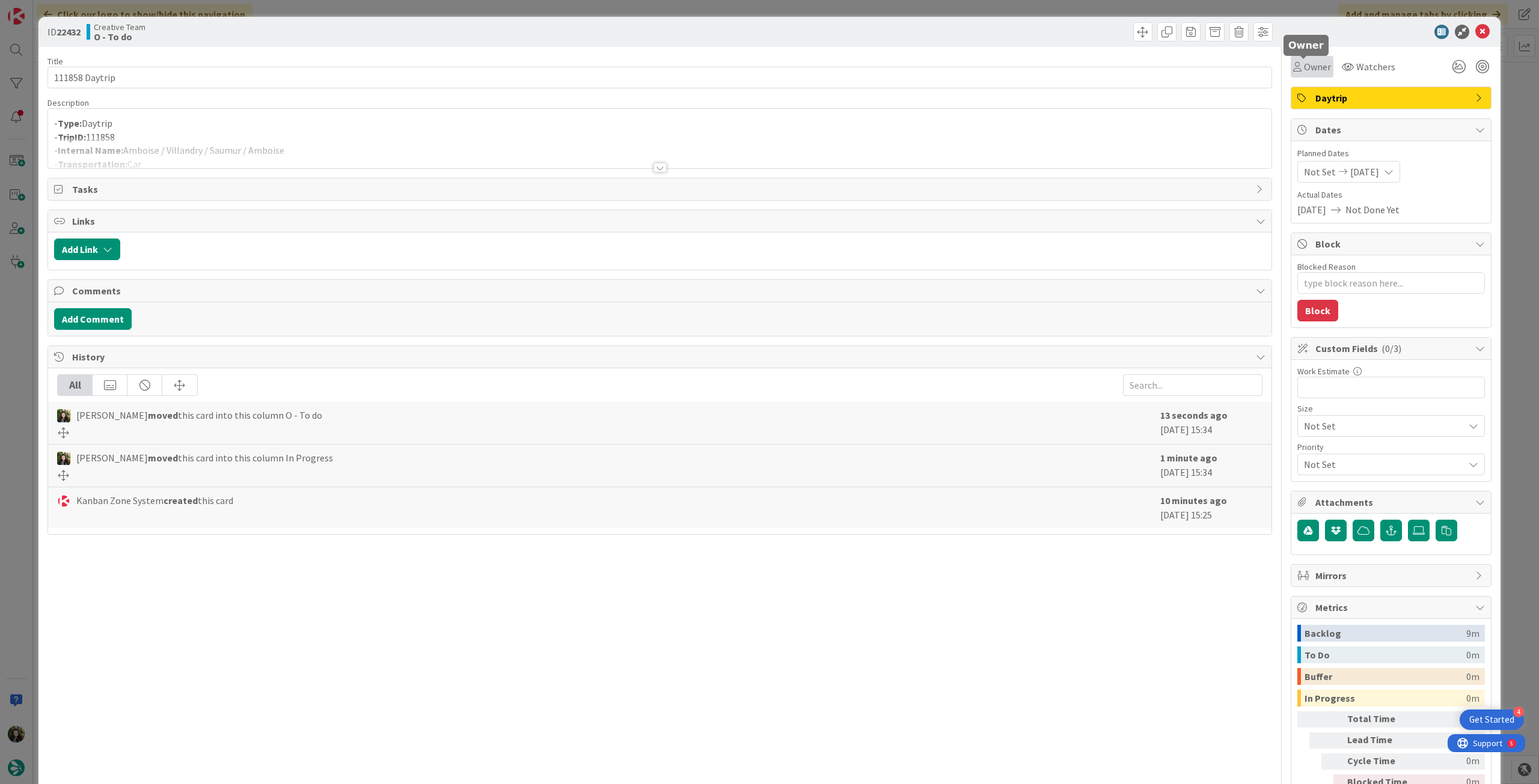
click at [1304, 72] on span "Owner" at bounding box center [1317, 67] width 27 height 14
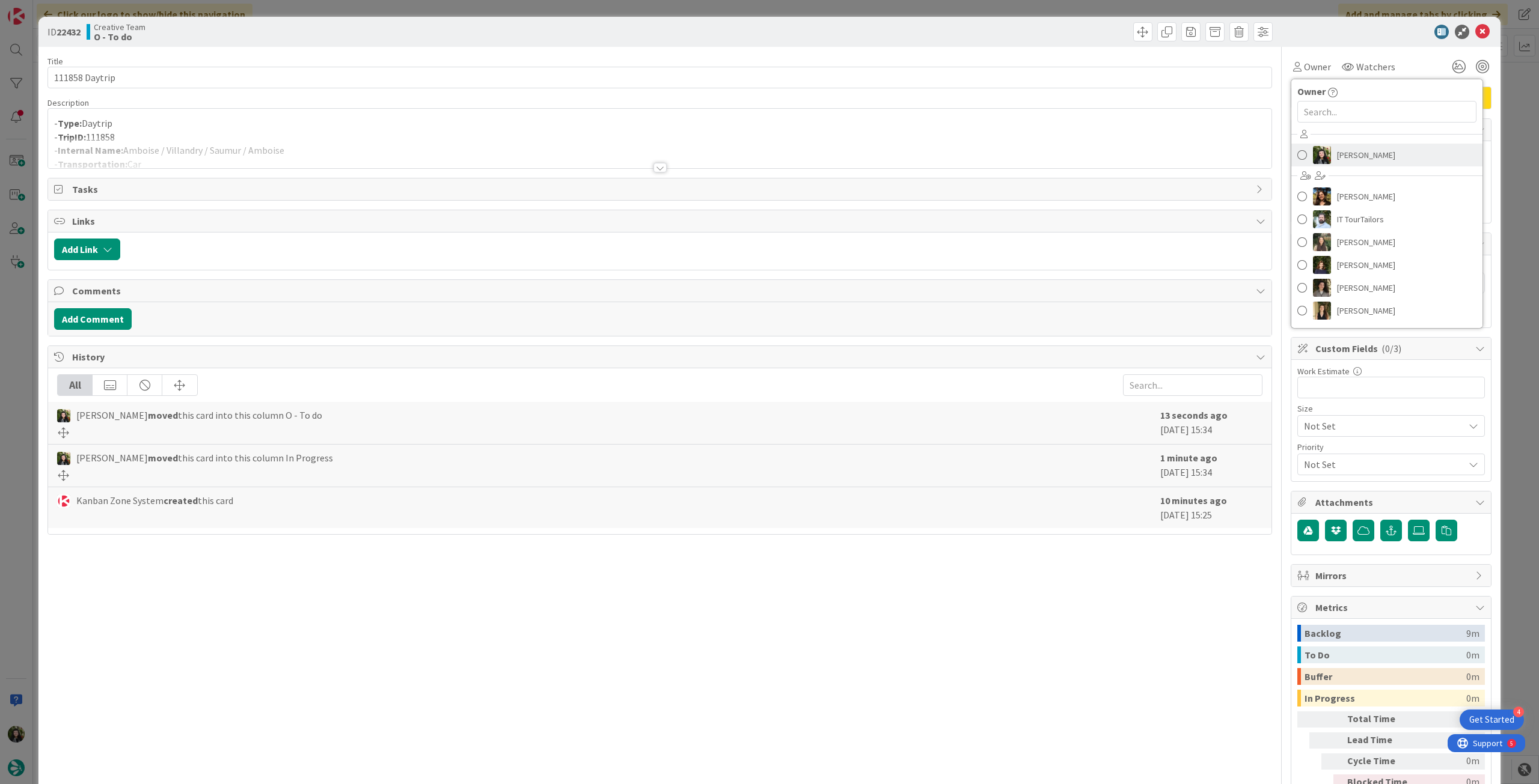
drag, startPoint x: 1324, startPoint y: 153, endPoint x: 1420, endPoint y: 94, distance: 112.7
click at [1325, 153] on link "[PERSON_NAME]" at bounding box center [1386, 155] width 191 height 23
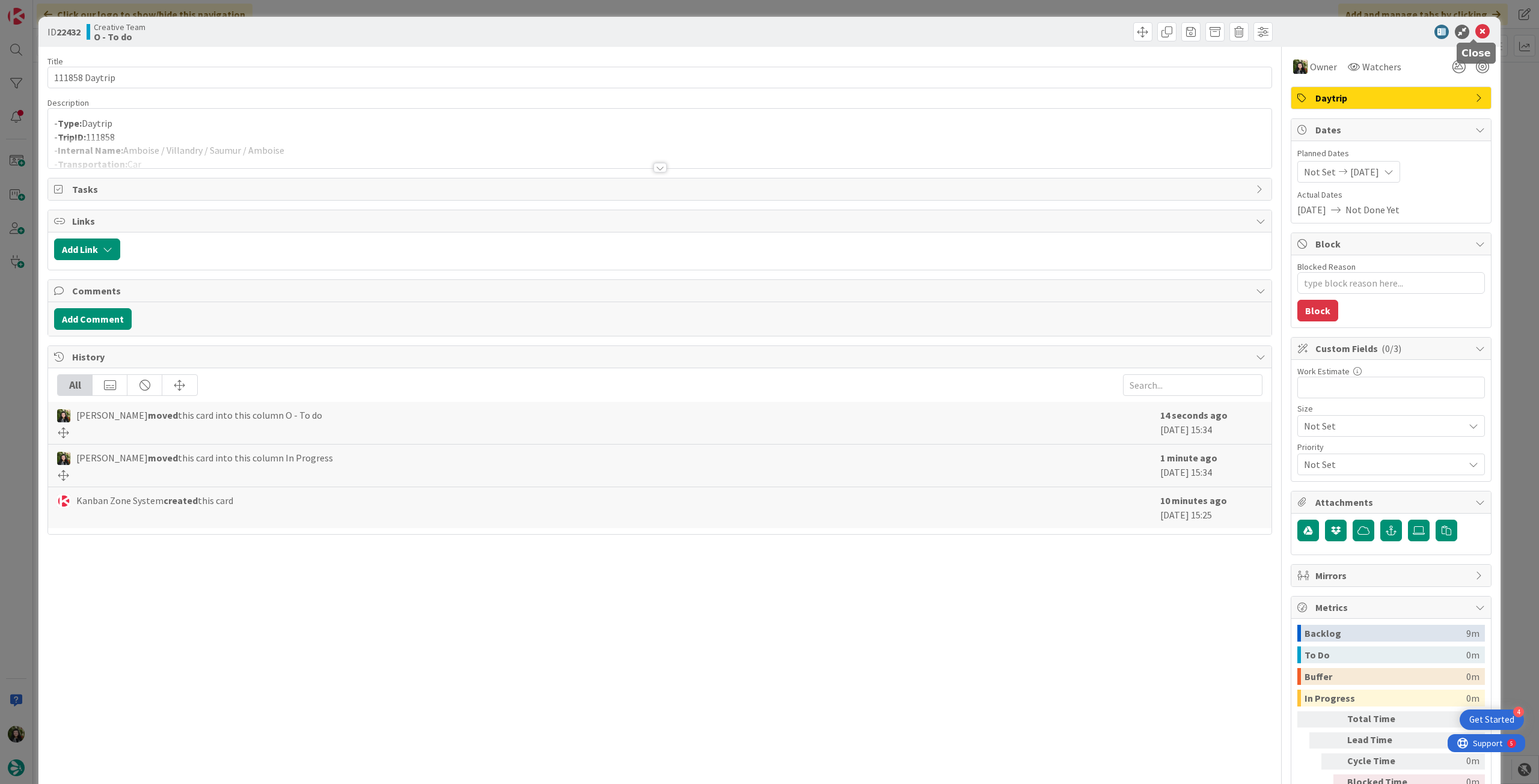
click at [1477, 35] on icon at bounding box center [1482, 31] width 14 height 14
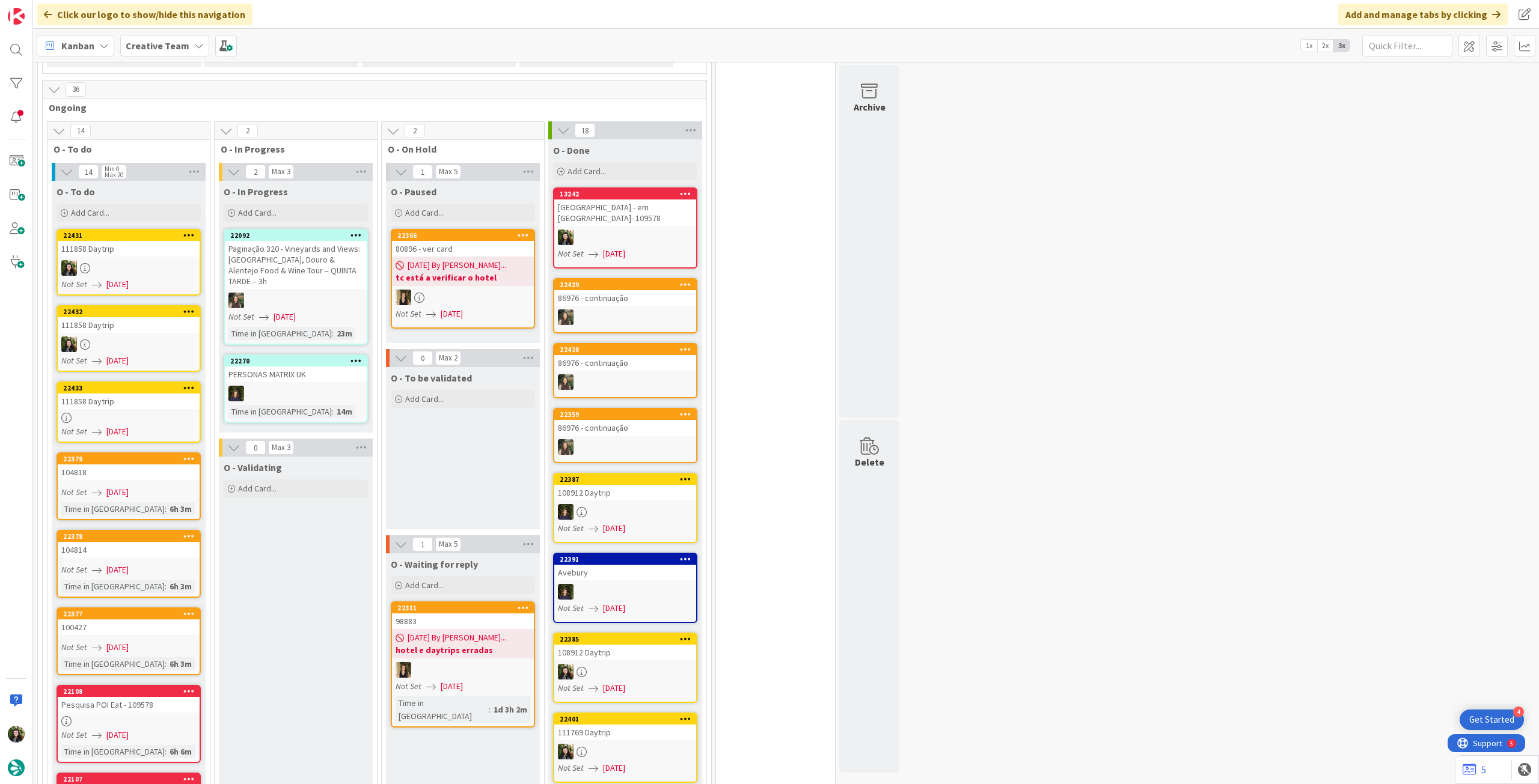
click at [134, 404] on div "111858 Daytrip" at bounding box center [128, 402] width 142 height 15
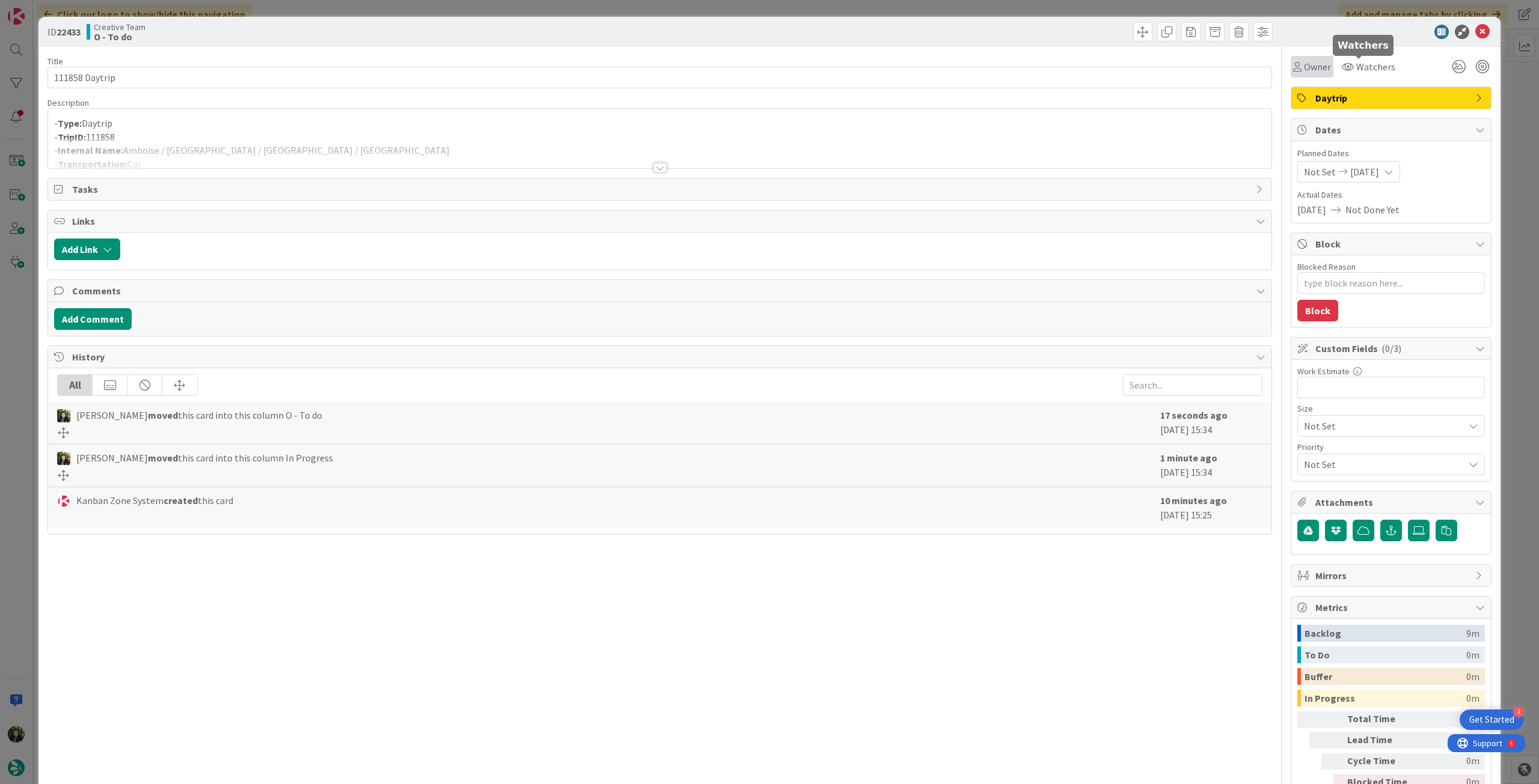
click at [1311, 76] on div "Owner" at bounding box center [1312, 67] width 43 height 22
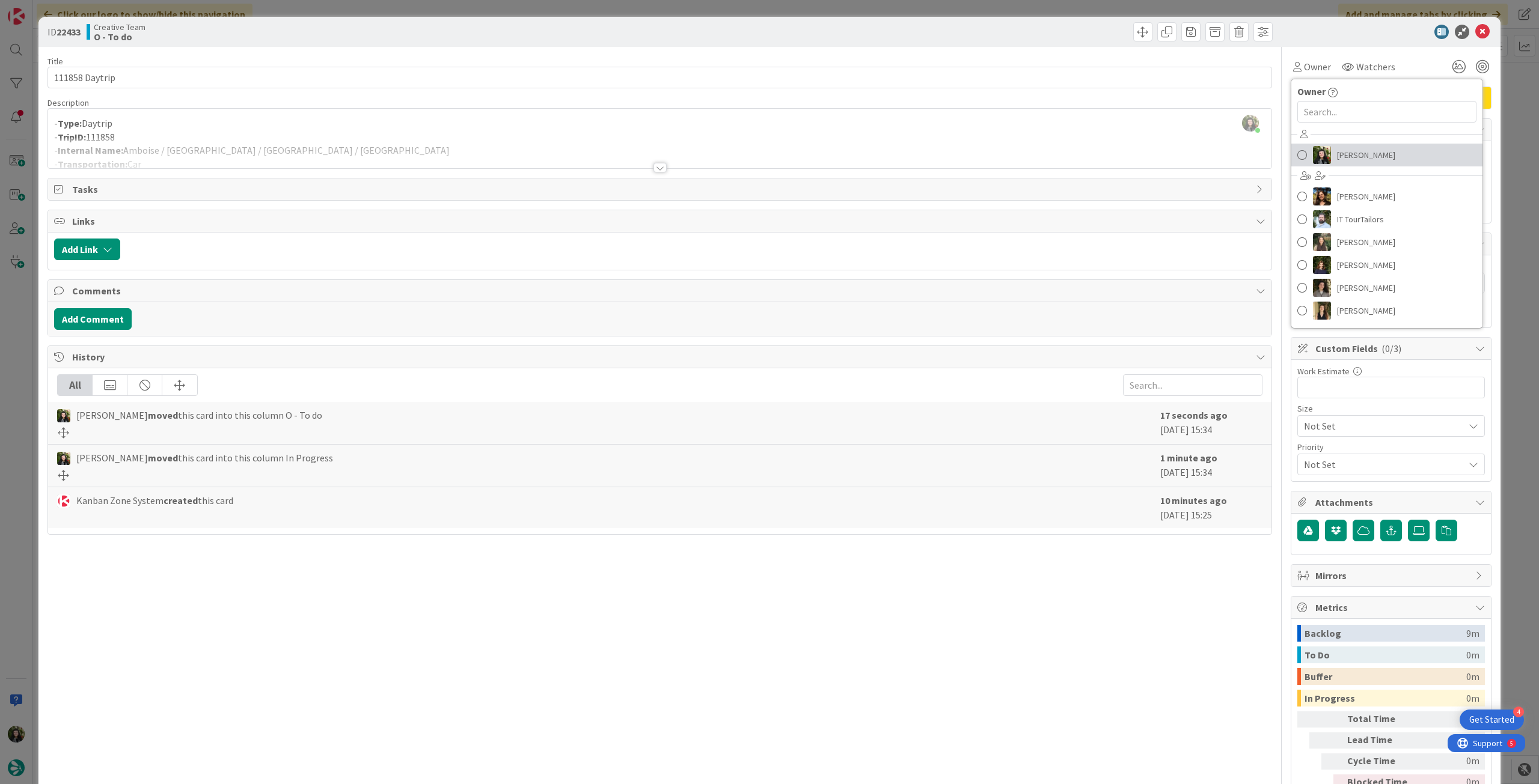
drag, startPoint x: 1399, startPoint y: 152, endPoint x: 1422, endPoint y: 113, distance: 45.3
click at [1400, 151] on link "[PERSON_NAME]" at bounding box center [1386, 155] width 191 height 23
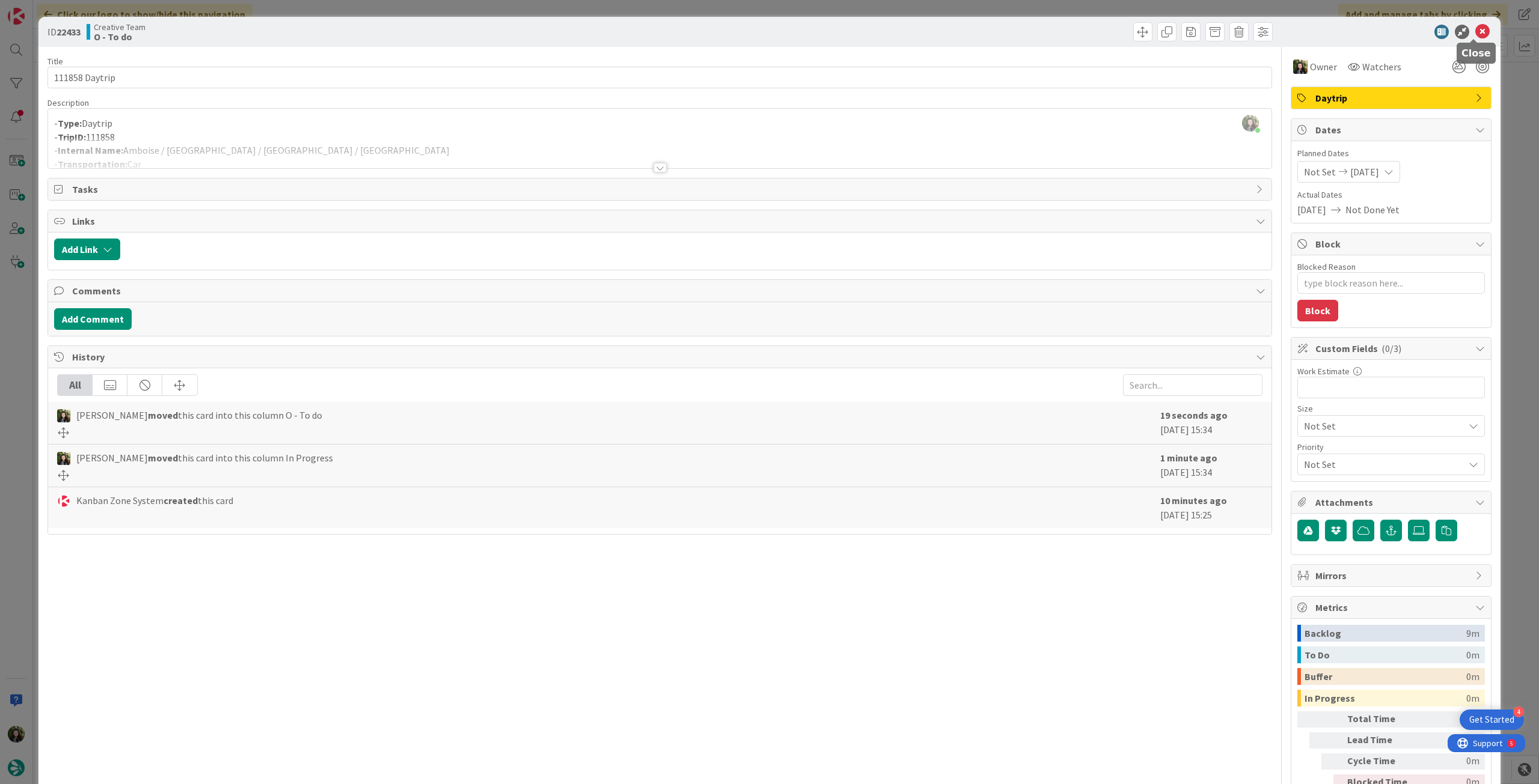
drag, startPoint x: 1470, startPoint y: 36, endPoint x: 1308, endPoint y: 77, distance: 167.1
click at [1475, 36] on icon at bounding box center [1482, 31] width 14 height 14
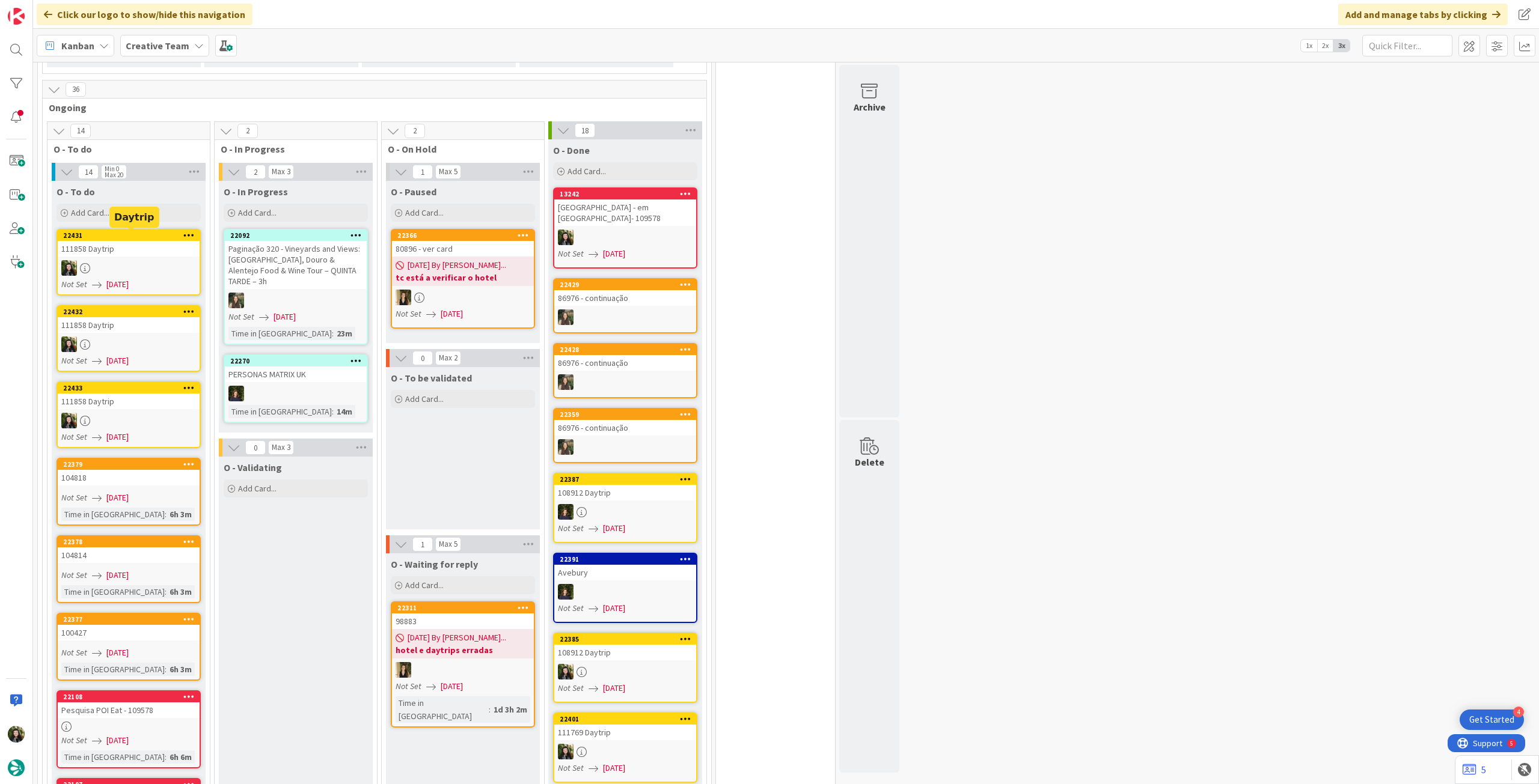
click at [141, 257] on div "111858 Daytrip" at bounding box center [128, 248] width 142 height 15
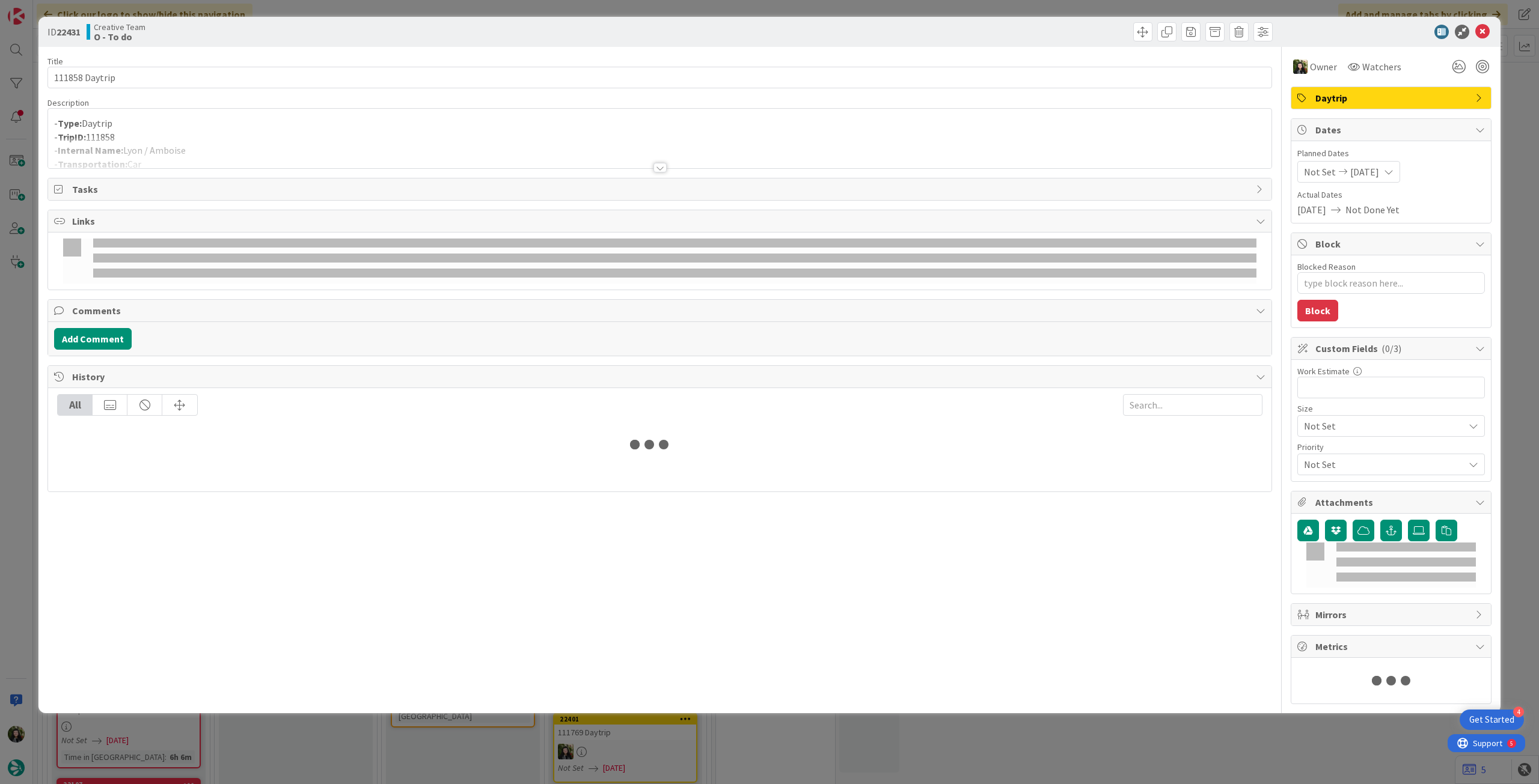
click at [211, 147] on div at bounding box center [660, 153] width 1223 height 30
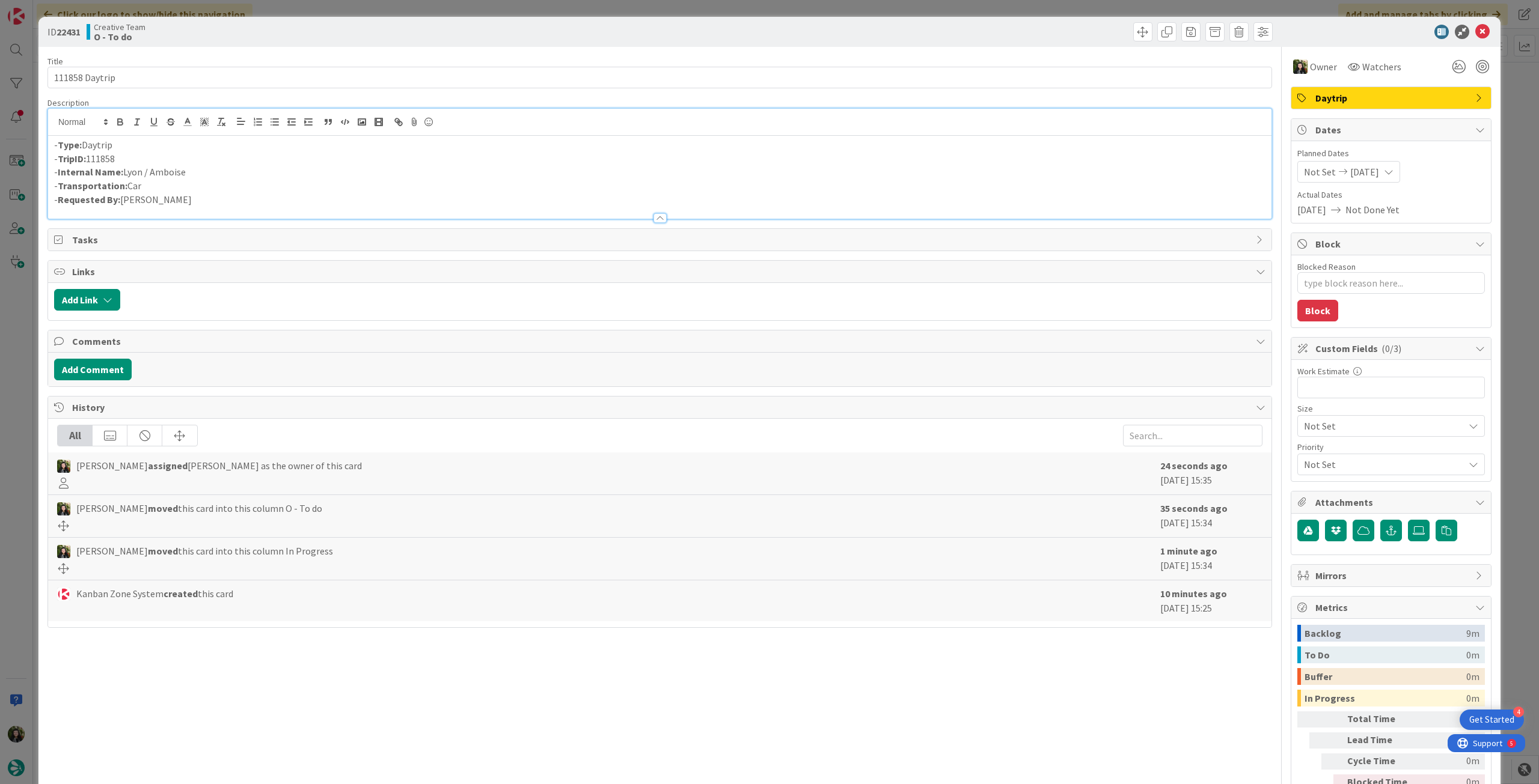
drag, startPoint x: 187, startPoint y: 170, endPoint x: 125, endPoint y: 168, distance: 62.0
click at [125, 168] on p "- Internal Name: [PERSON_NAME] / [GEOGRAPHIC_DATA]" at bounding box center [660, 172] width 1211 height 14
copy p "Lyon / Amboise"
drag, startPoint x: 1479, startPoint y: 33, endPoint x: 1413, endPoint y: 45, distance: 67.1
click at [1478, 32] on icon at bounding box center [1482, 31] width 14 height 14
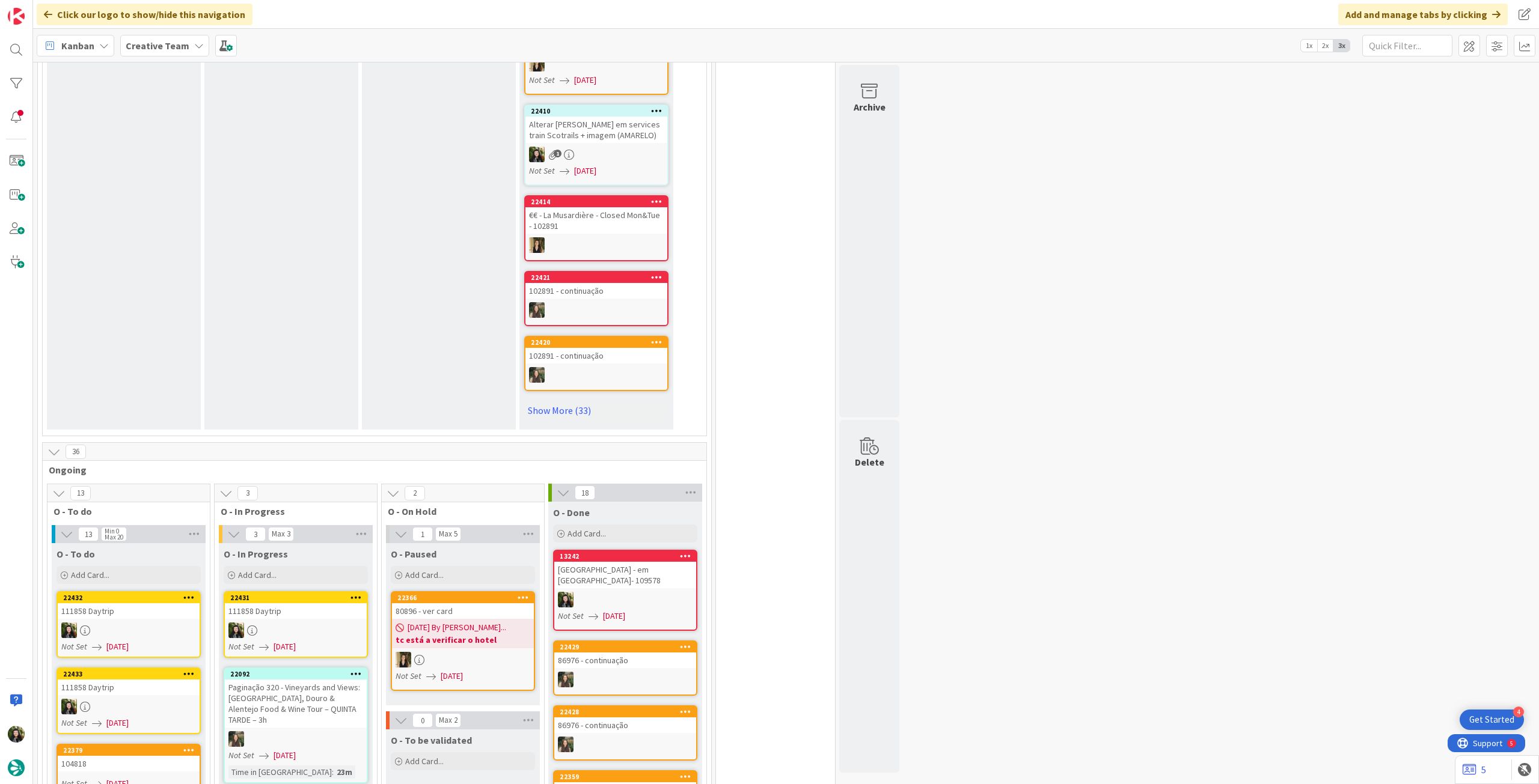
scroll to position [480, 0]
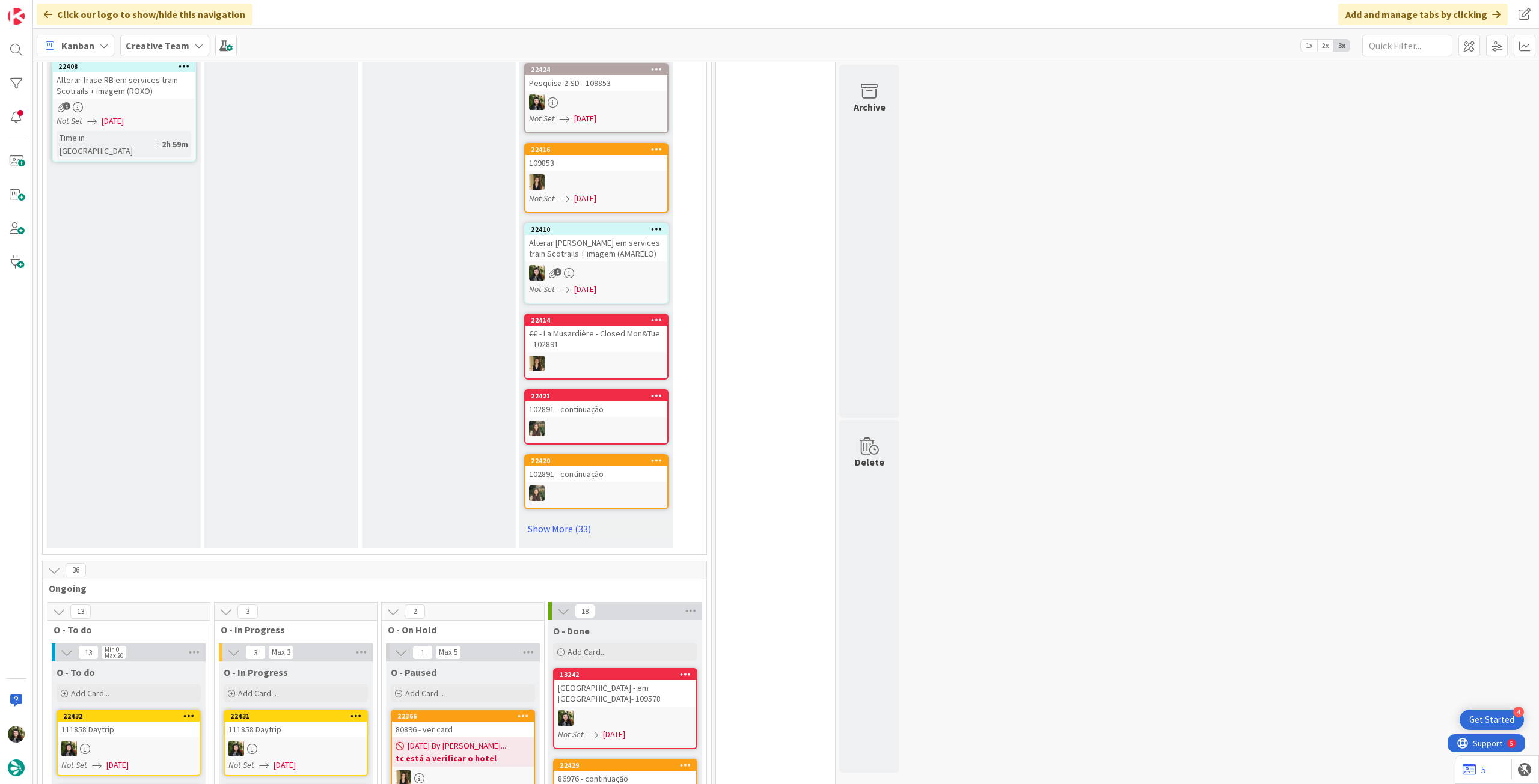
click at [185, 49] on b "Creative Team" at bounding box center [157, 46] width 64 height 12
click at [156, 165] on div "Creative Team - Análise" at bounding box center [222, 172] width 184 height 23
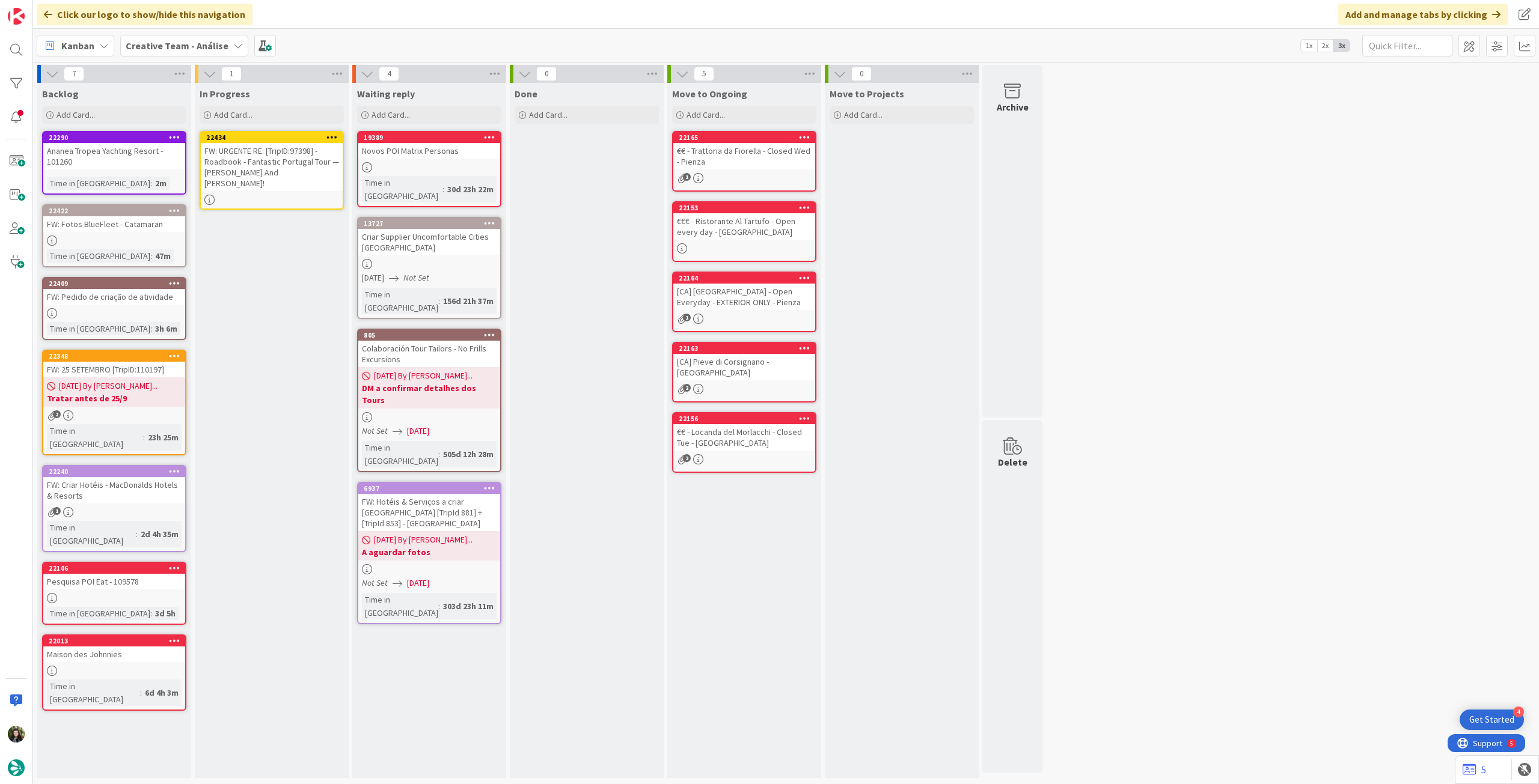
click at [275, 195] on div at bounding box center [271, 200] width 142 height 10
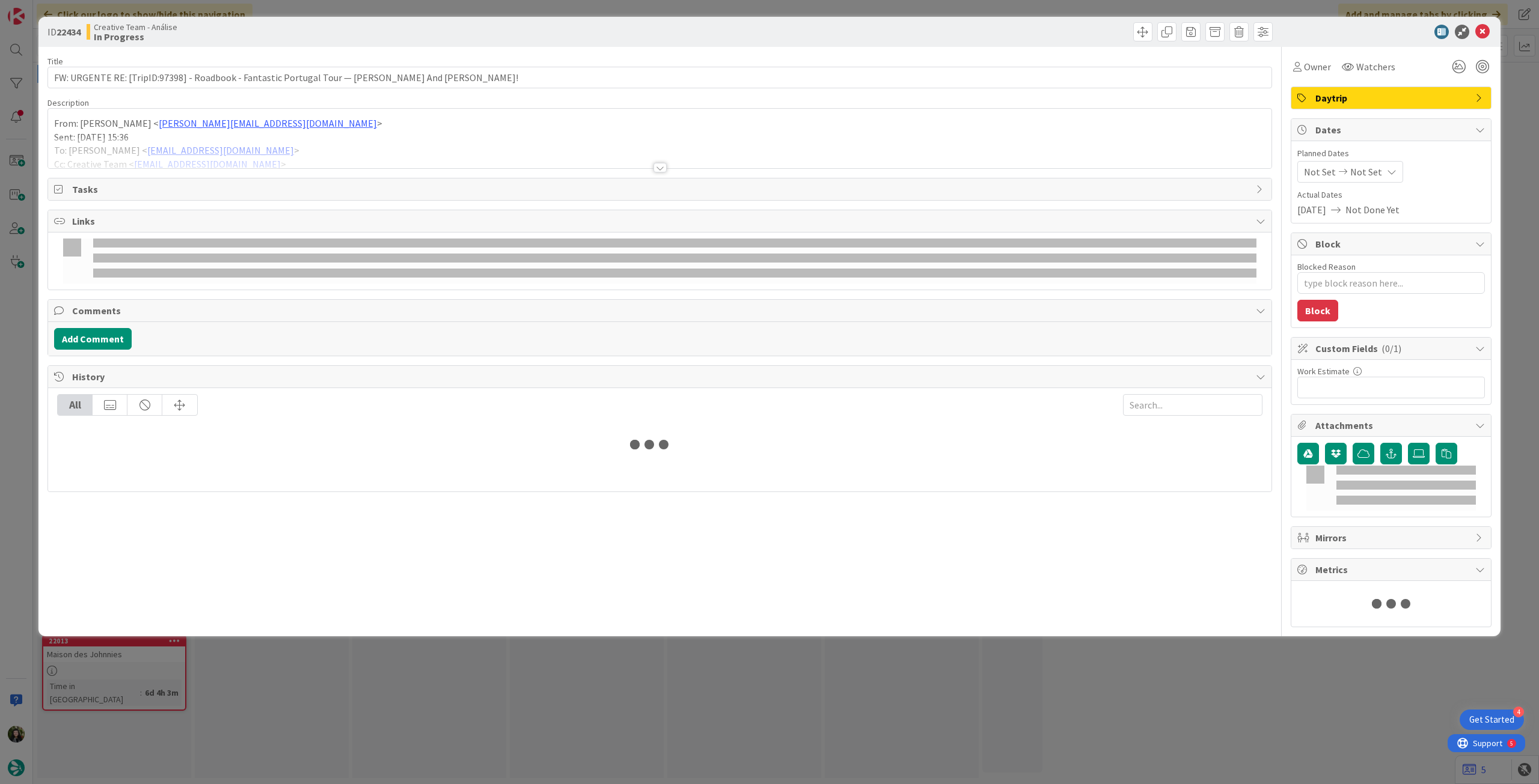
type textarea "x"
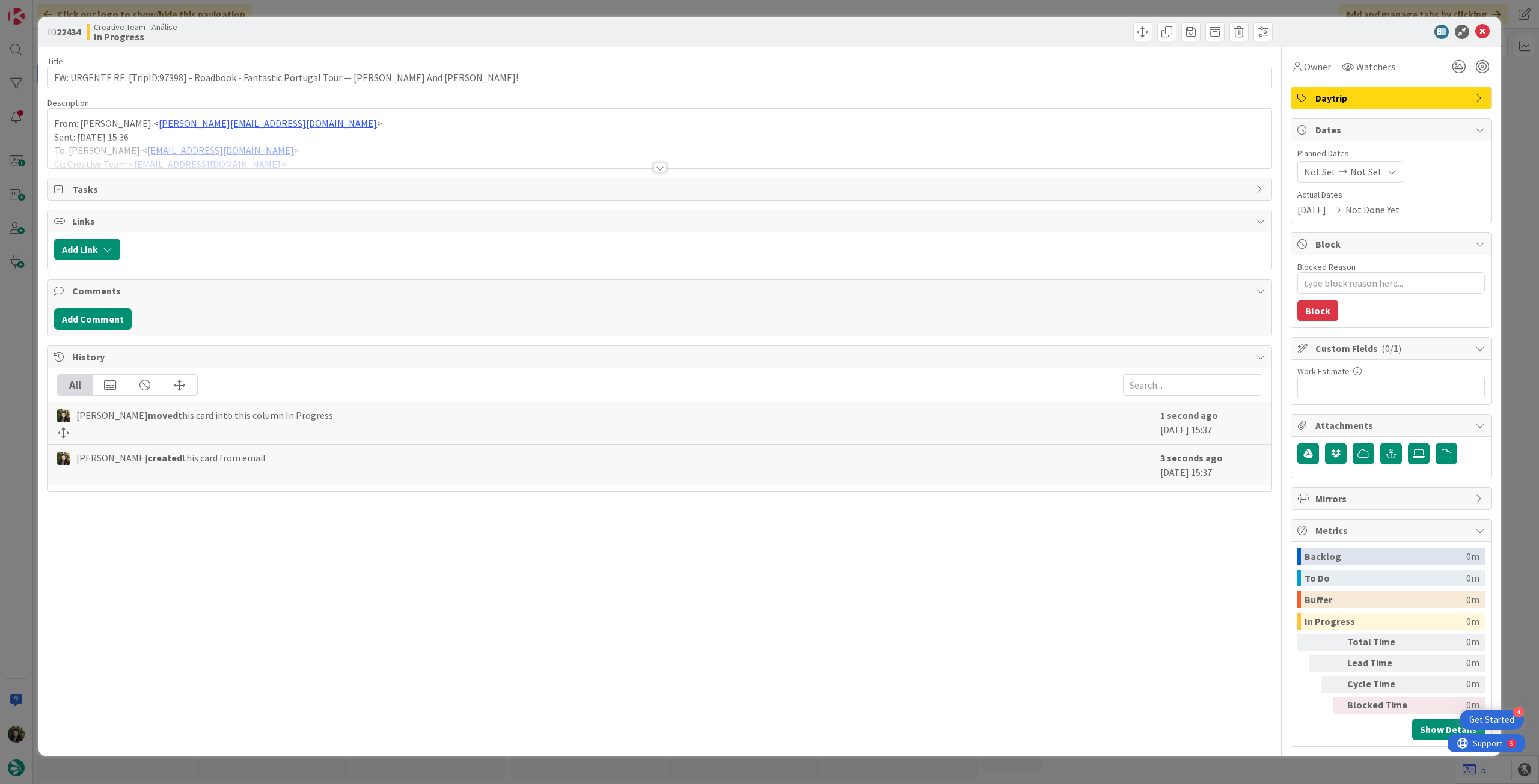
drag, startPoint x: 1359, startPoint y: 169, endPoint x: 1361, endPoint y: 183, distance: 14.1
click at [1360, 170] on span "Not Set" at bounding box center [1365, 171] width 31 height 14
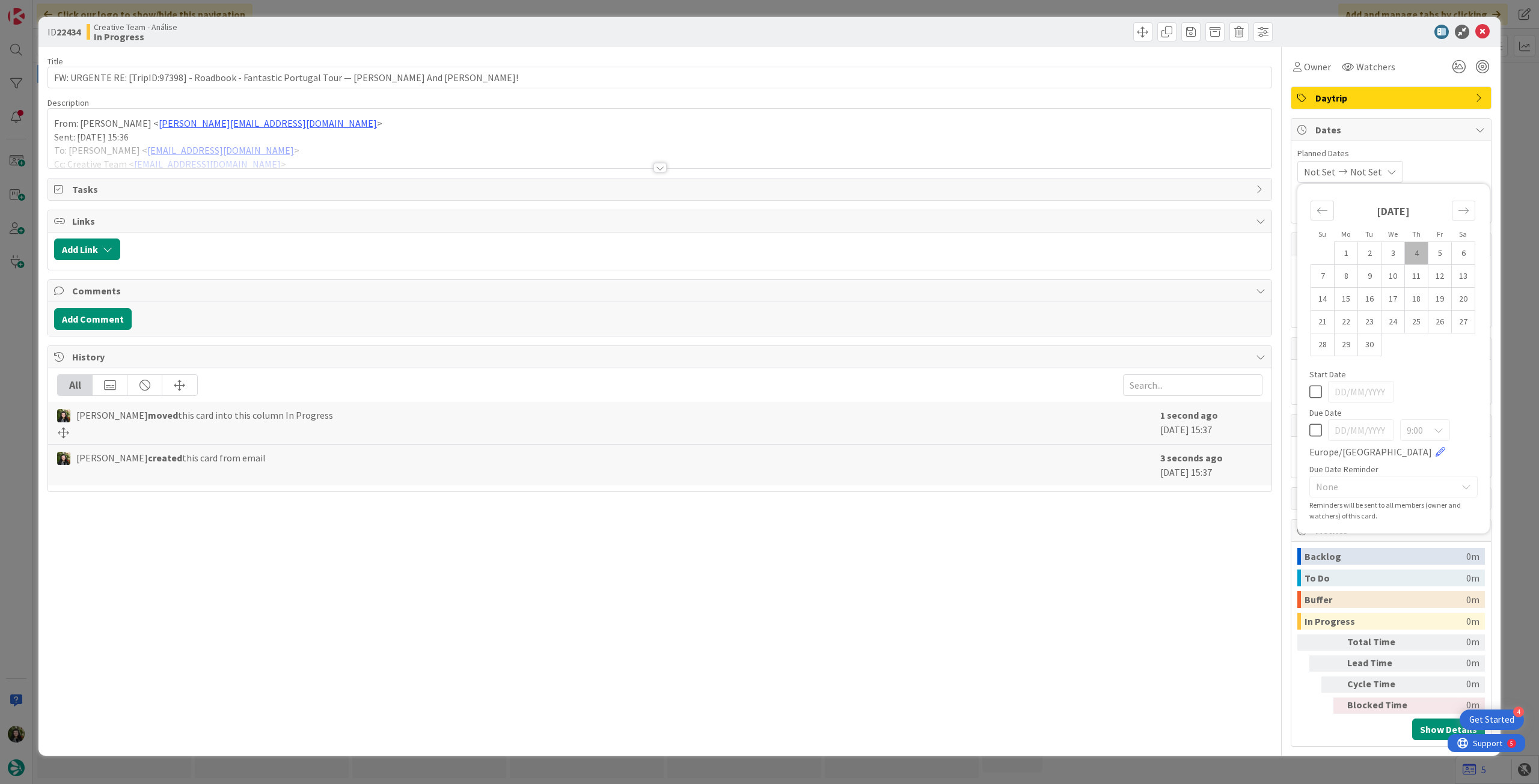
click at [1316, 433] on icon at bounding box center [1314, 430] width 12 height 14
type input "[DATE]"
drag, startPoint x: 1484, startPoint y: 31, endPoint x: 1389, endPoint y: 58, distance: 98.8
click at [1483, 32] on icon at bounding box center [1482, 31] width 14 height 14
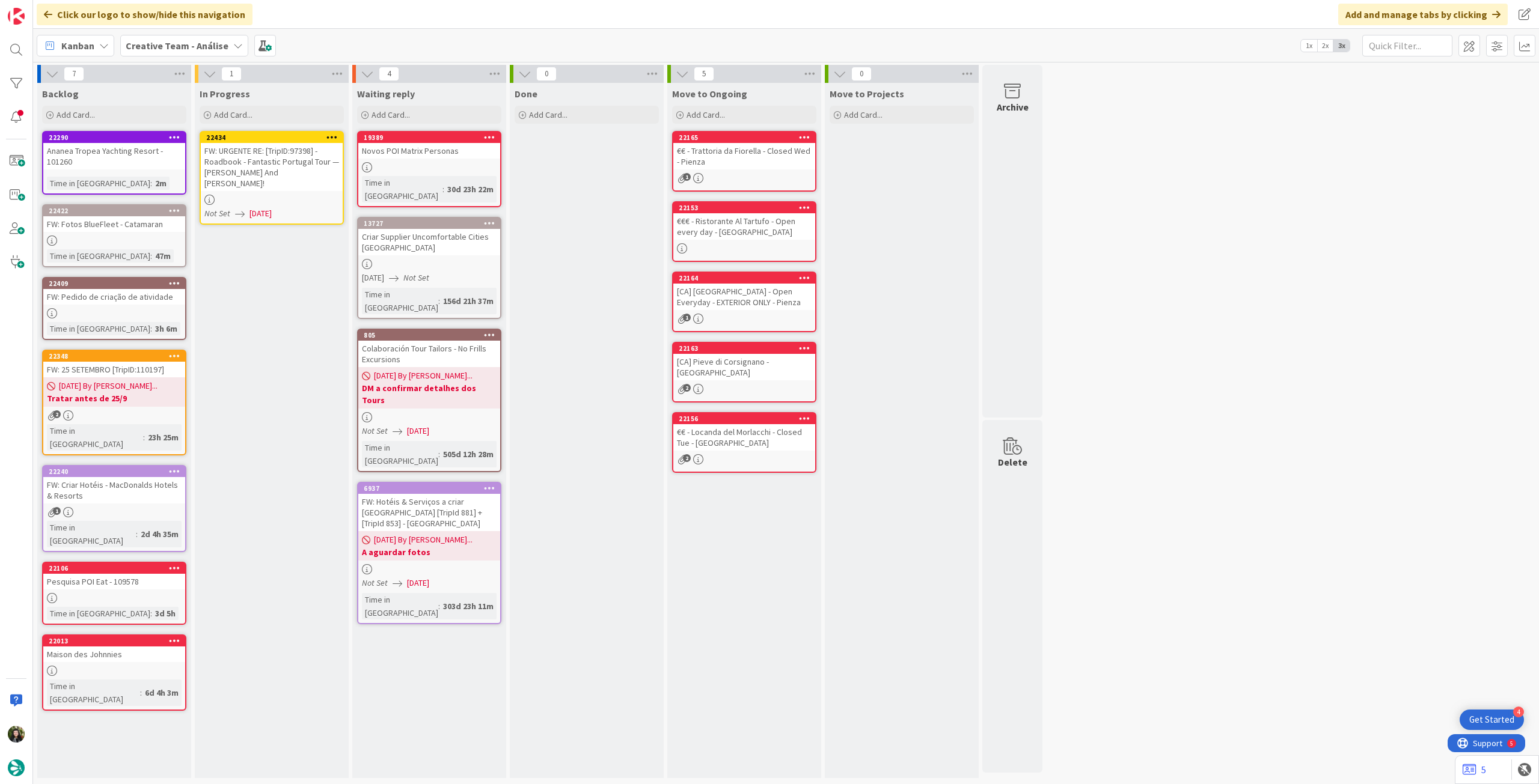
drag, startPoint x: 337, startPoint y: 133, endPoint x: 334, endPoint y: 143, distance: 10.4
click at [337, 134] on icon at bounding box center [332, 137] width 11 height 9
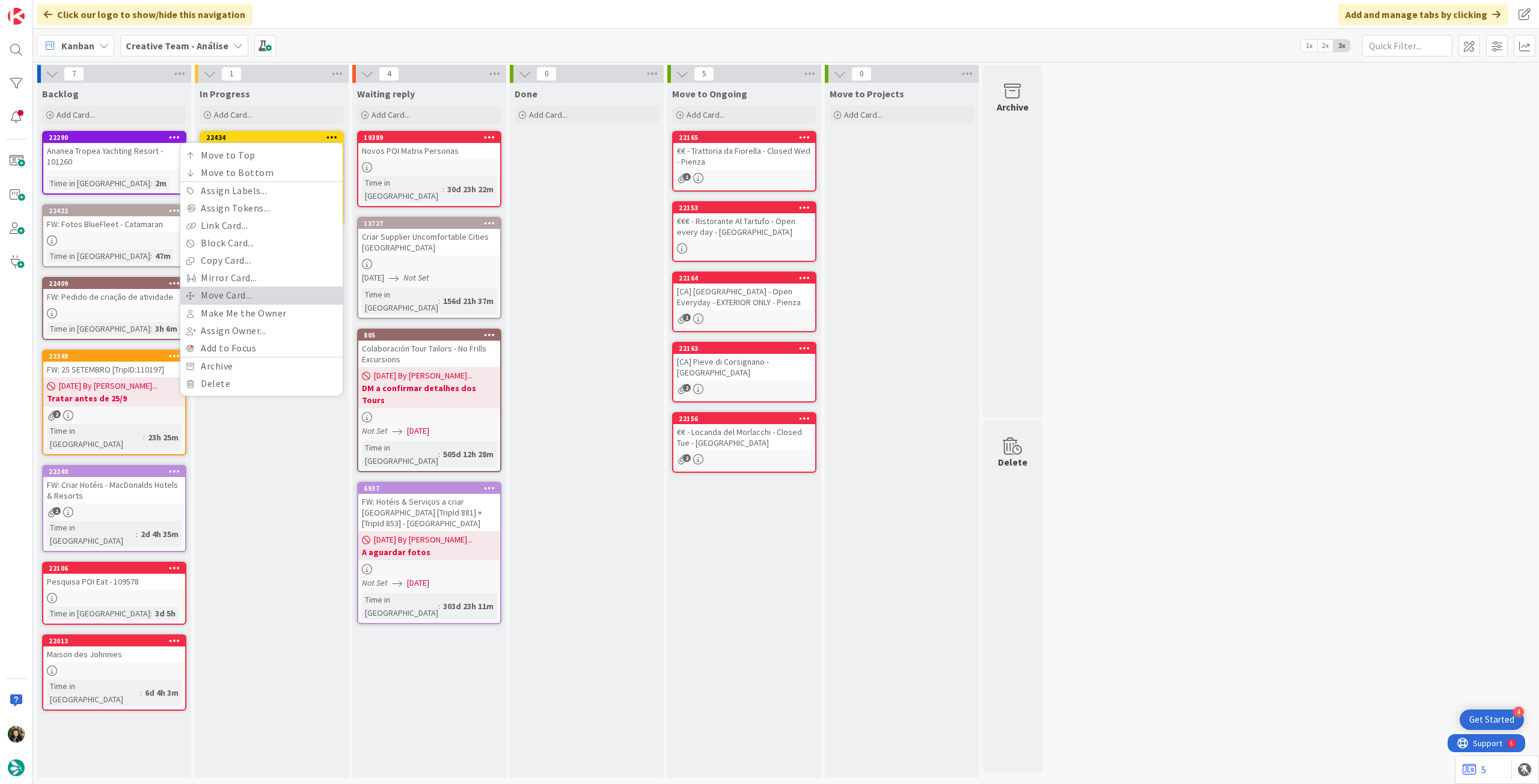
click at [254, 293] on link "Move Card..." at bounding box center [261, 295] width 163 height 17
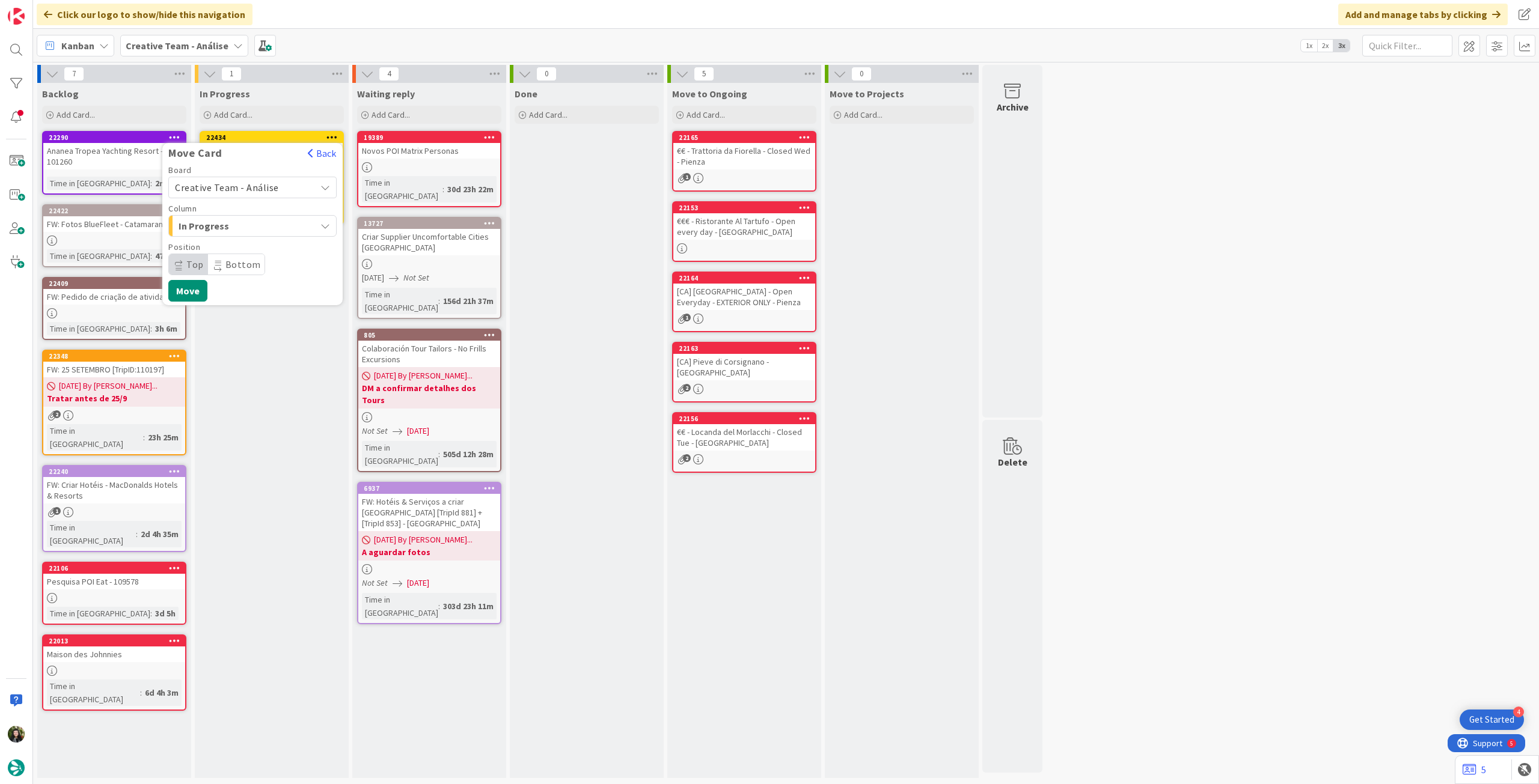
click at [257, 188] on span "Creative Team - Análise" at bounding box center [227, 187] width 104 height 12
click at [228, 245] on span "Creative Team" at bounding box center [260, 244] width 140 height 18
click at [250, 262] on span "Daytrip" at bounding box center [251, 265] width 115 height 17
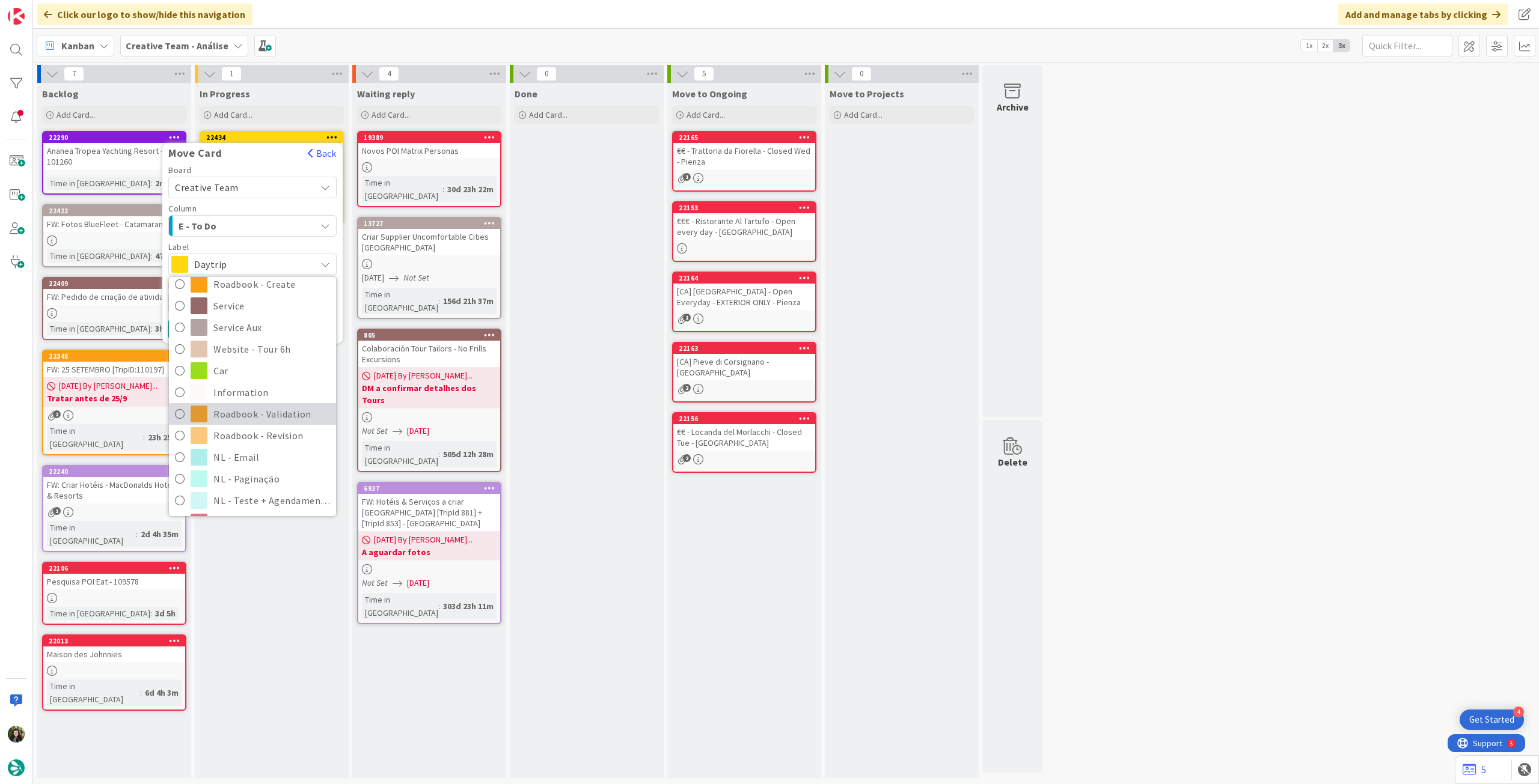
scroll to position [161, 0]
click at [252, 428] on span "Roadbook - Revision" at bounding box center [271, 435] width 117 height 18
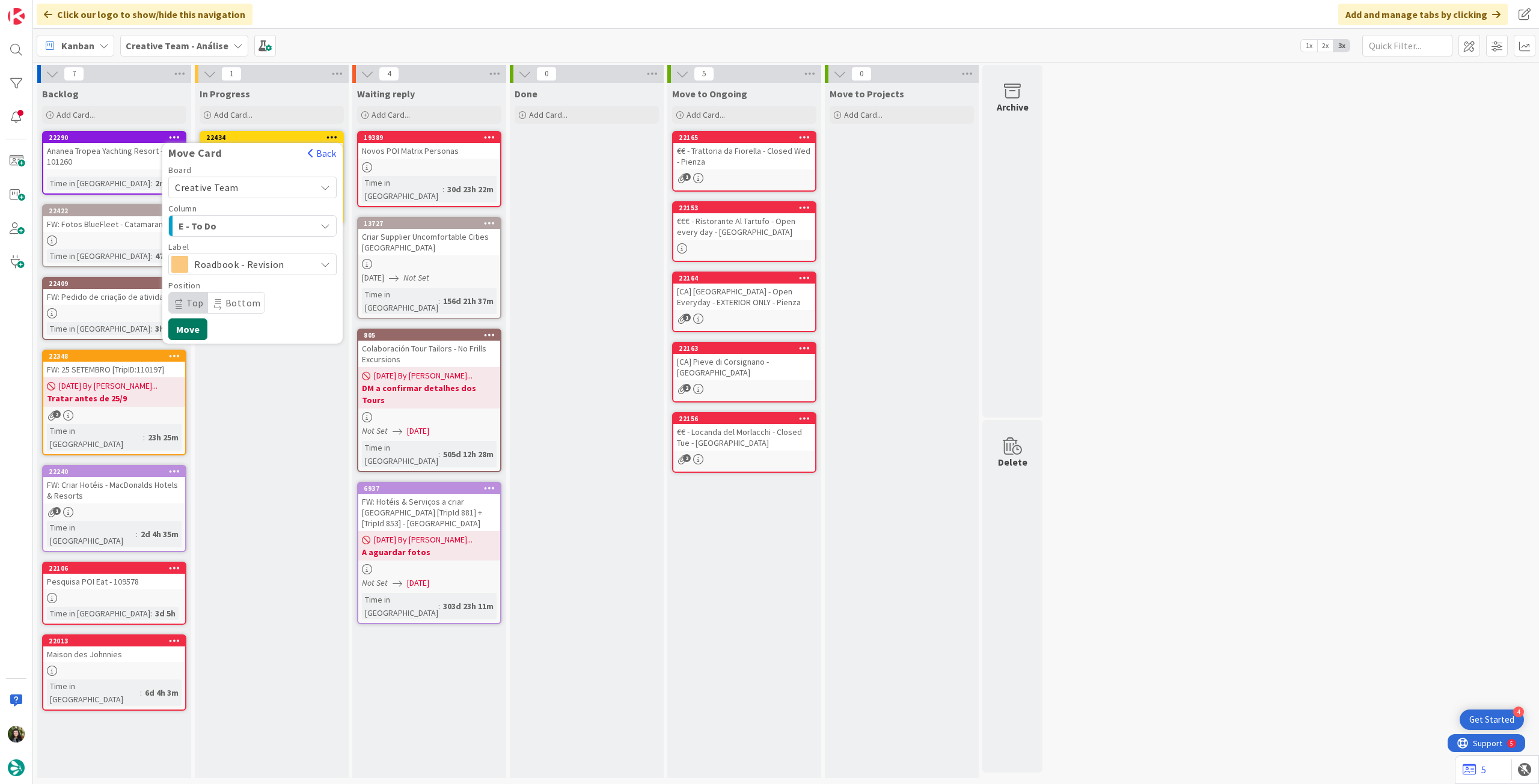
click at [187, 326] on button "Move" at bounding box center [187, 329] width 39 height 22
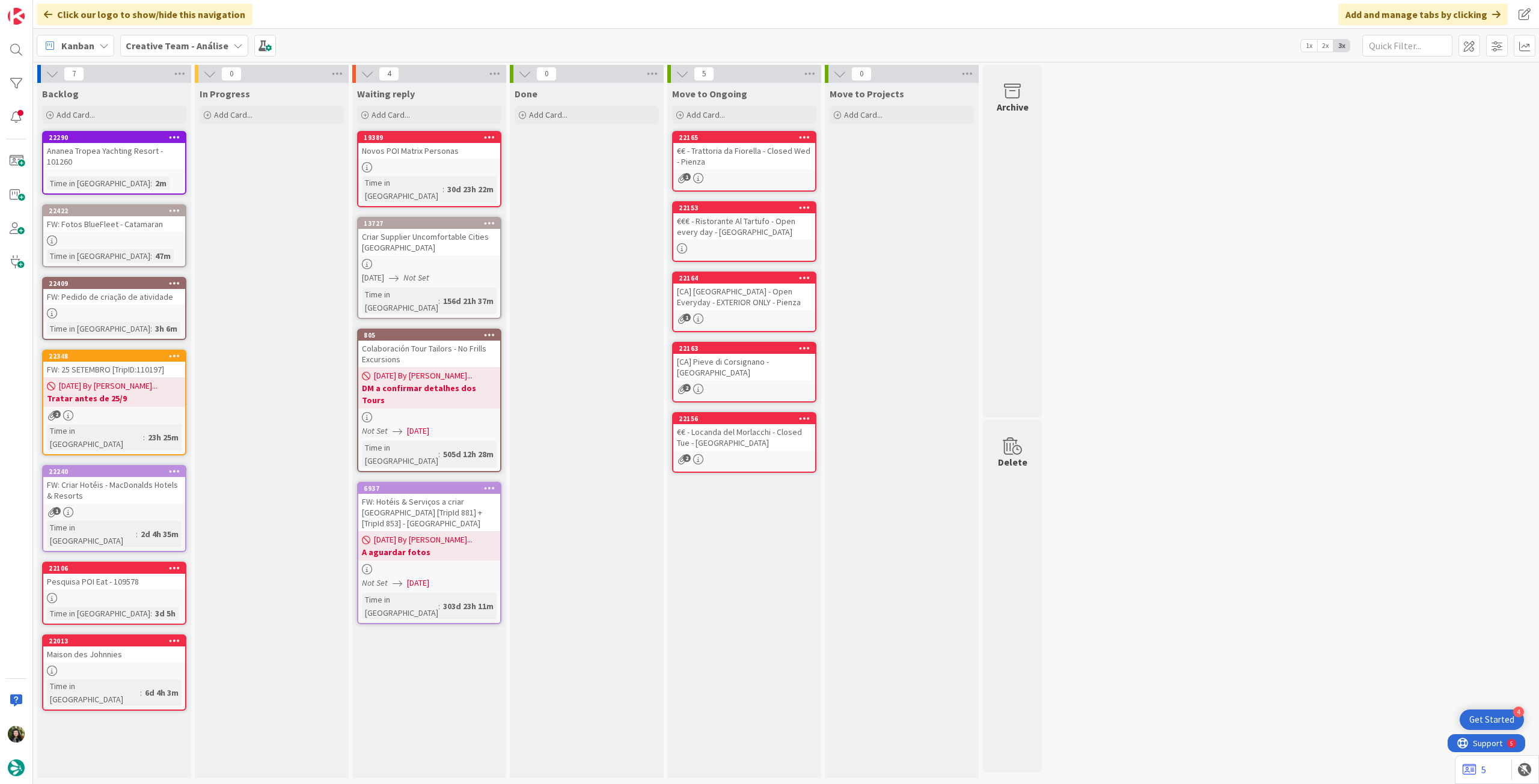
click at [194, 48] on b "Creative Team - Análise" at bounding box center [177, 46] width 103 height 12
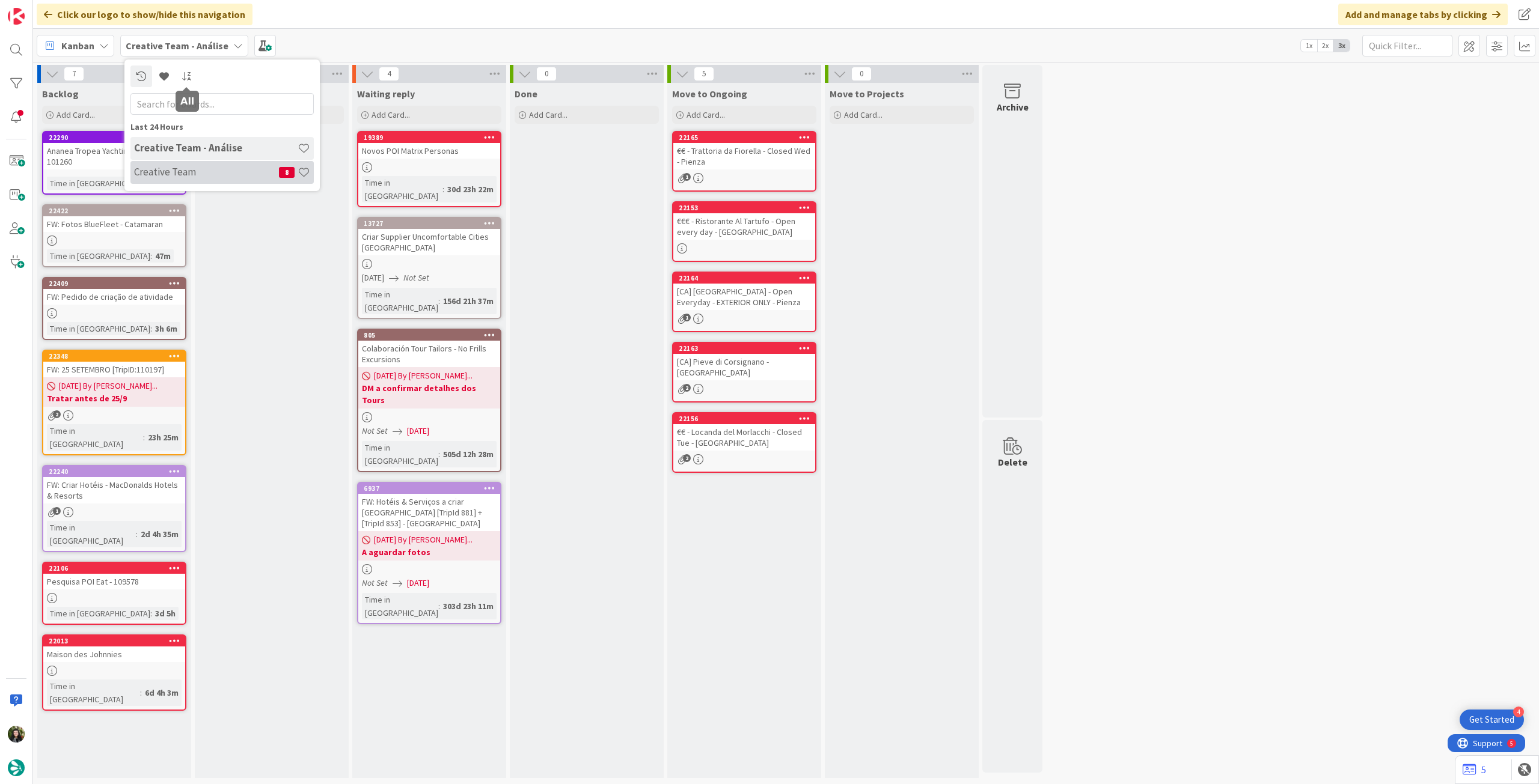
click at [172, 180] on div "Creative Team 8" at bounding box center [222, 172] width 184 height 23
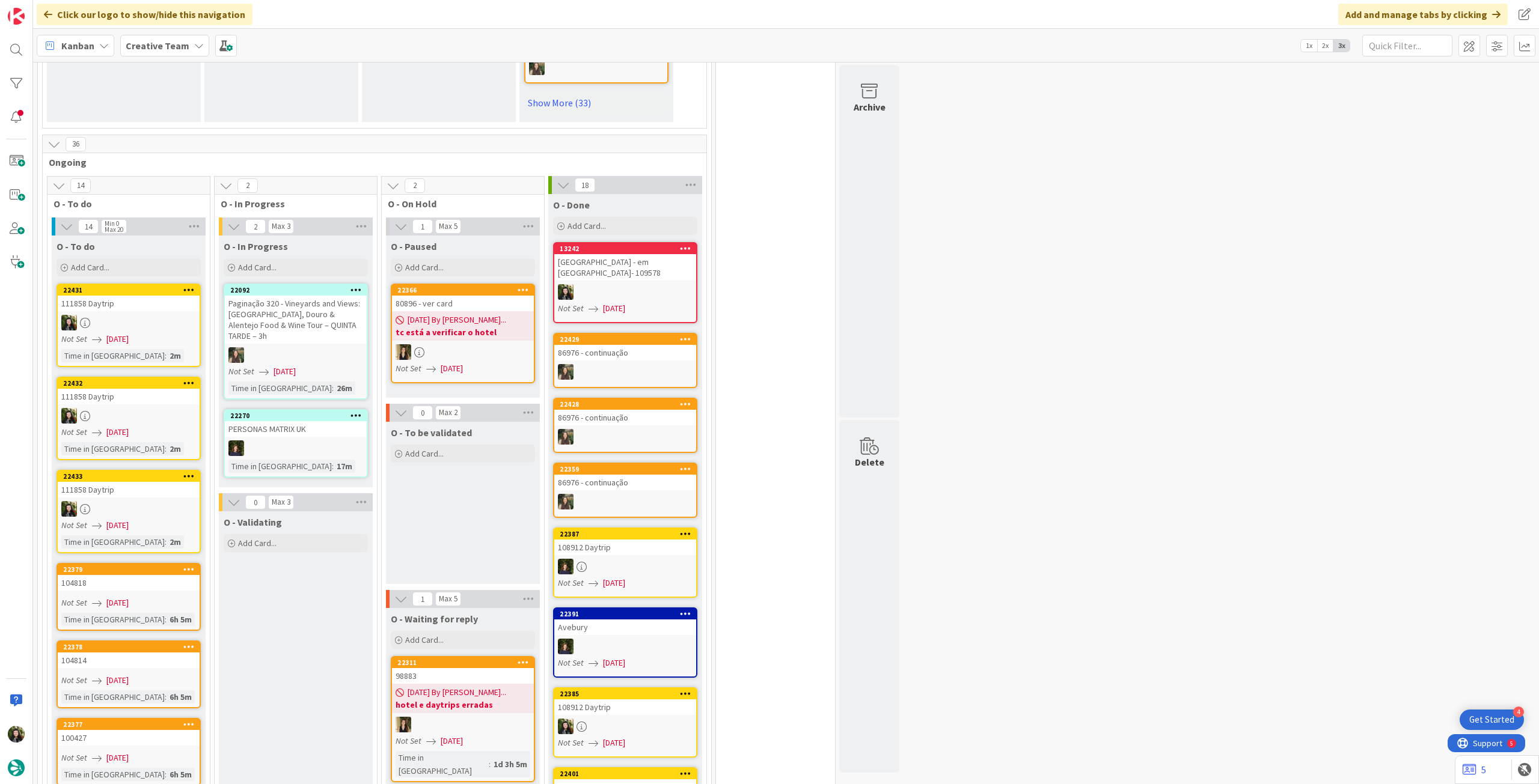
scroll to position [881, 0]
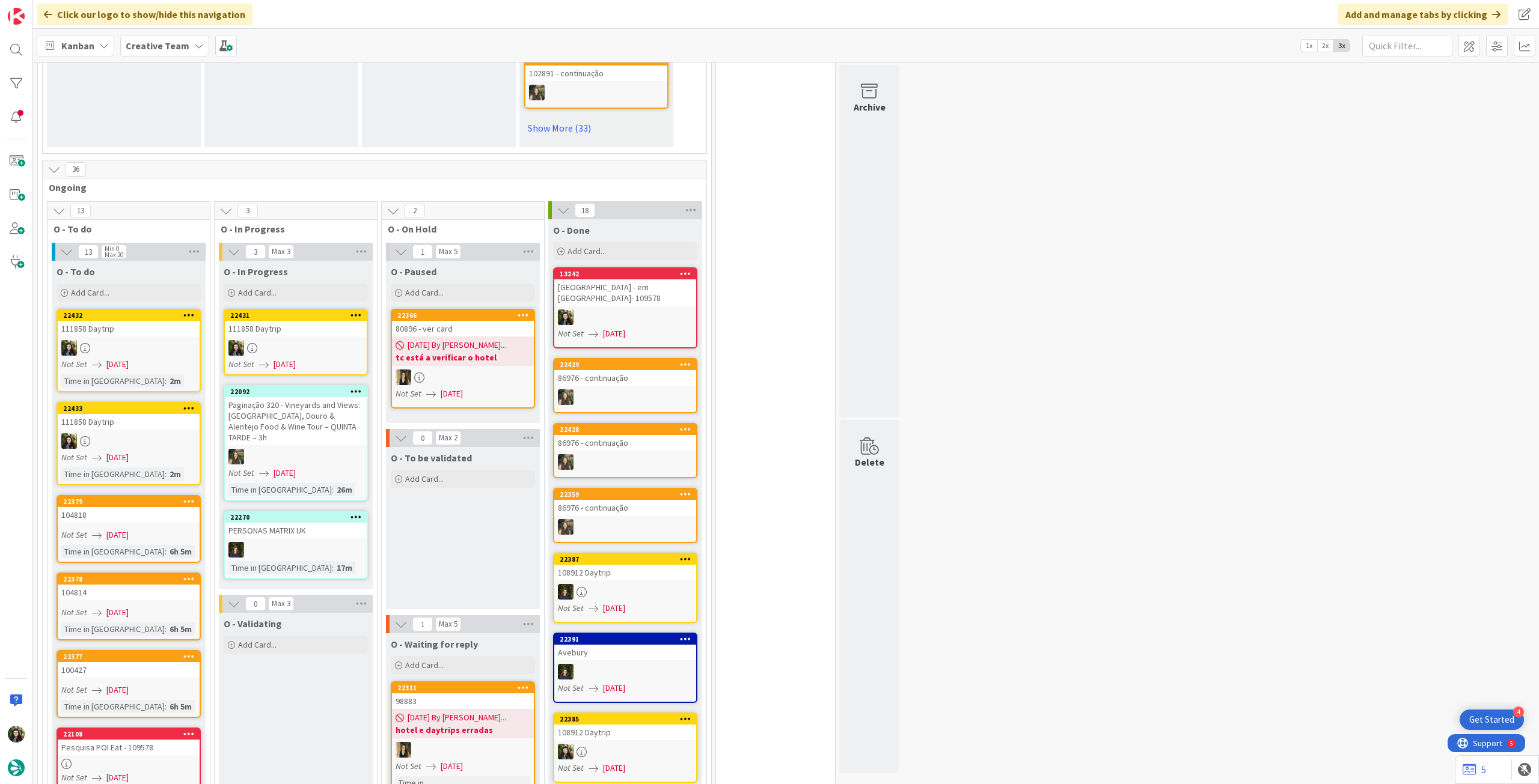
click at [291, 361] on span "[DATE]" at bounding box center [284, 363] width 22 height 12
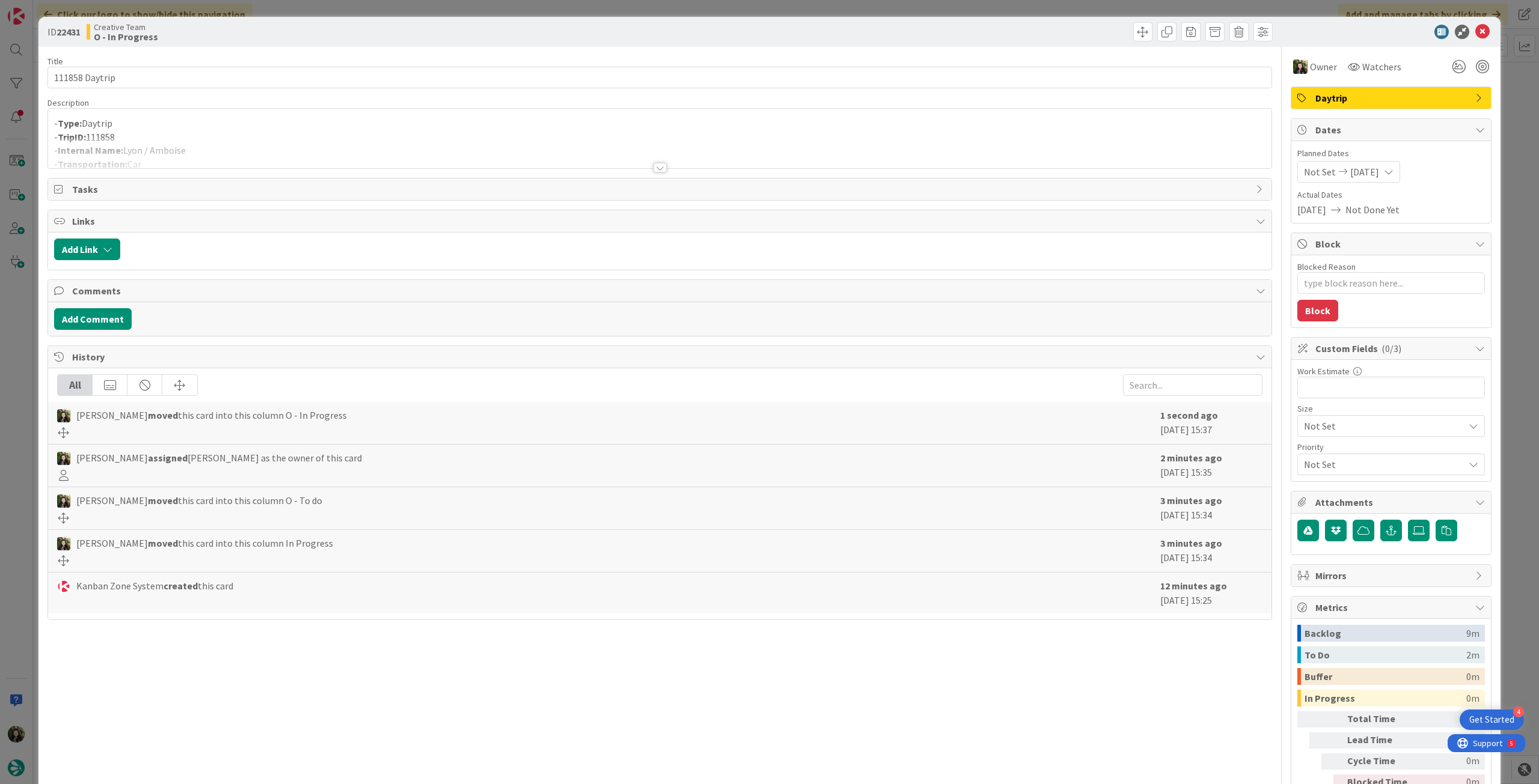
click at [333, 141] on div at bounding box center [660, 153] width 1223 height 30
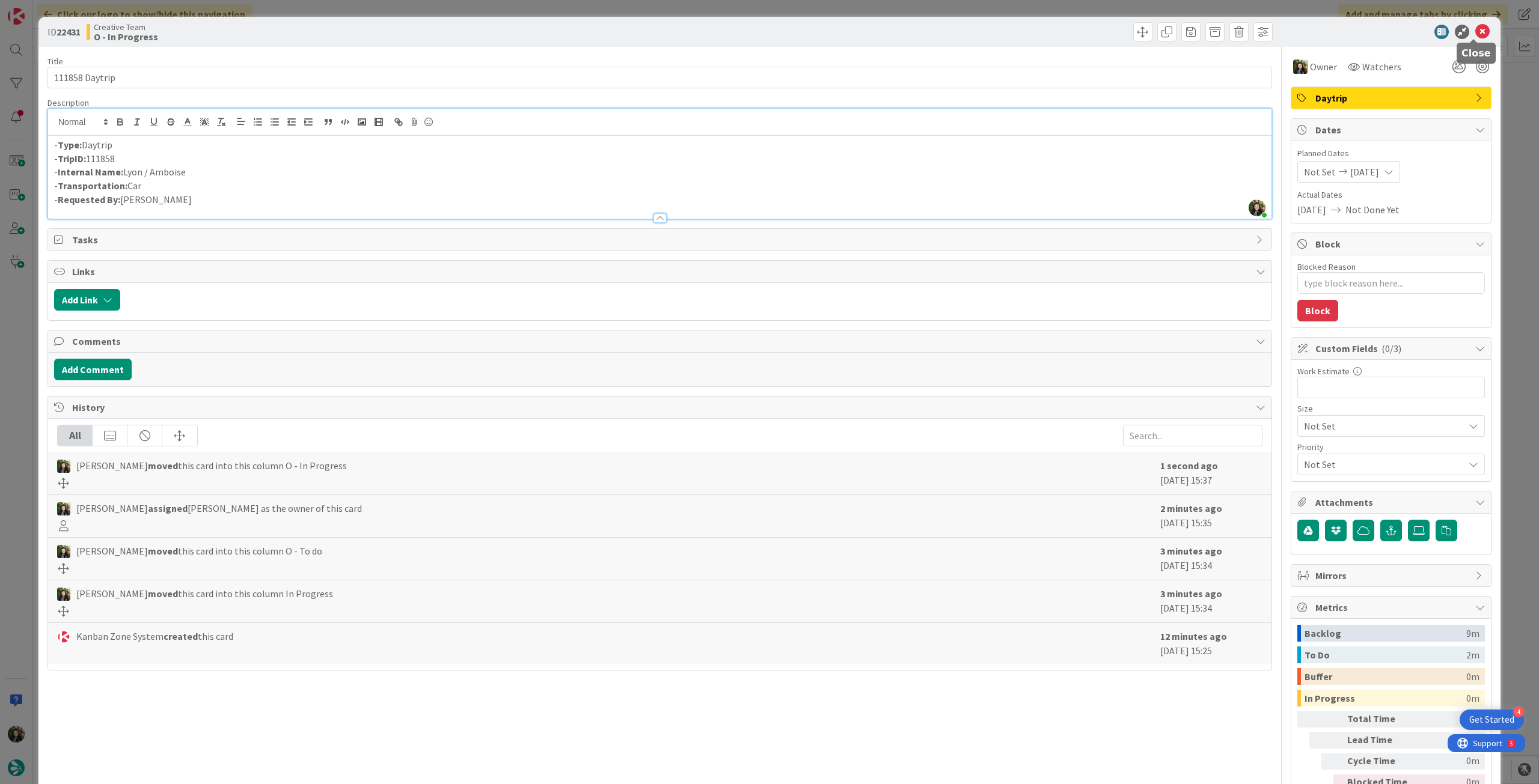
drag, startPoint x: 1470, startPoint y: 36, endPoint x: 1352, endPoint y: 80, distance: 125.9
click at [1475, 37] on icon at bounding box center [1482, 31] width 14 height 14
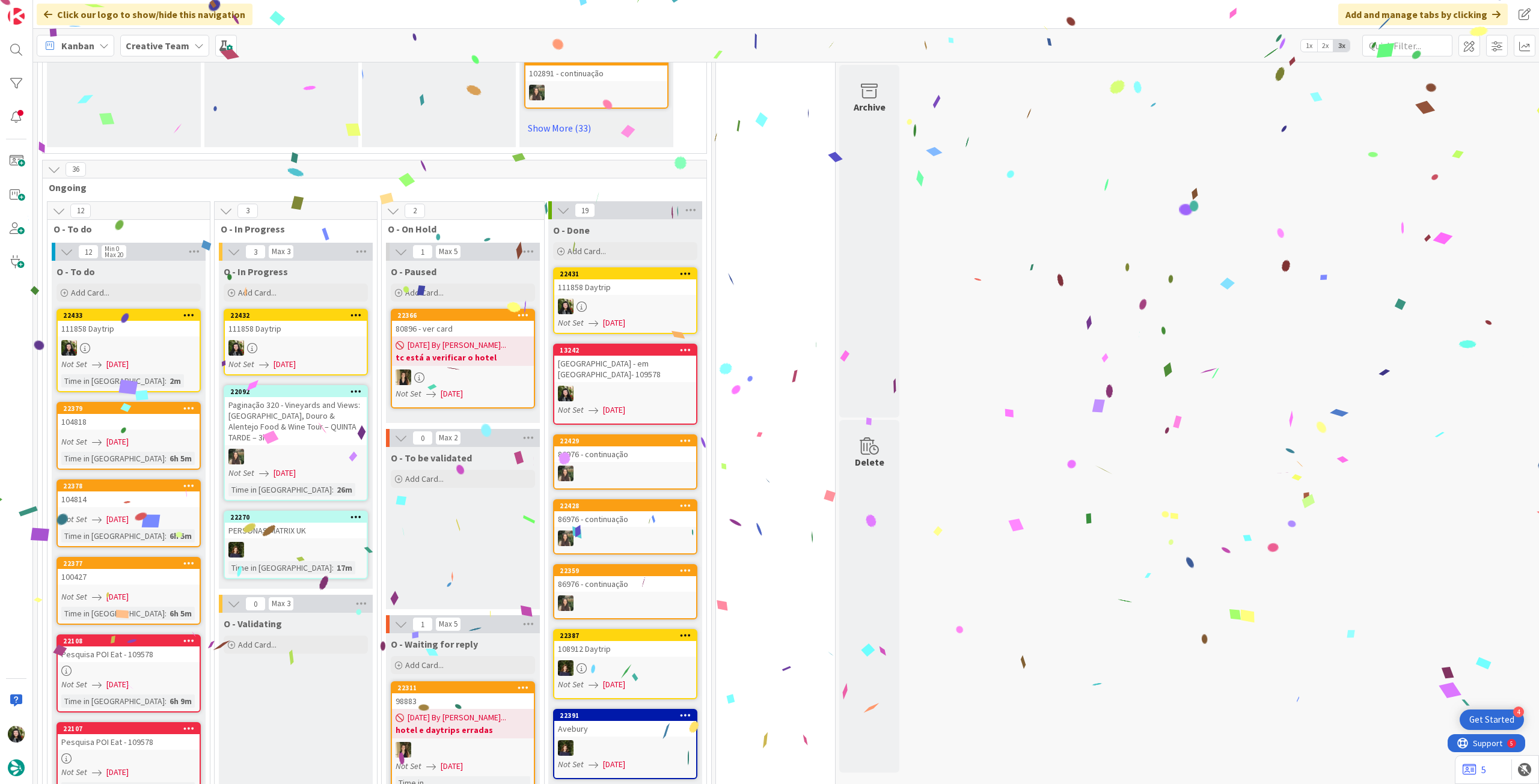
click at [293, 347] on div at bounding box center [295, 347] width 142 height 15
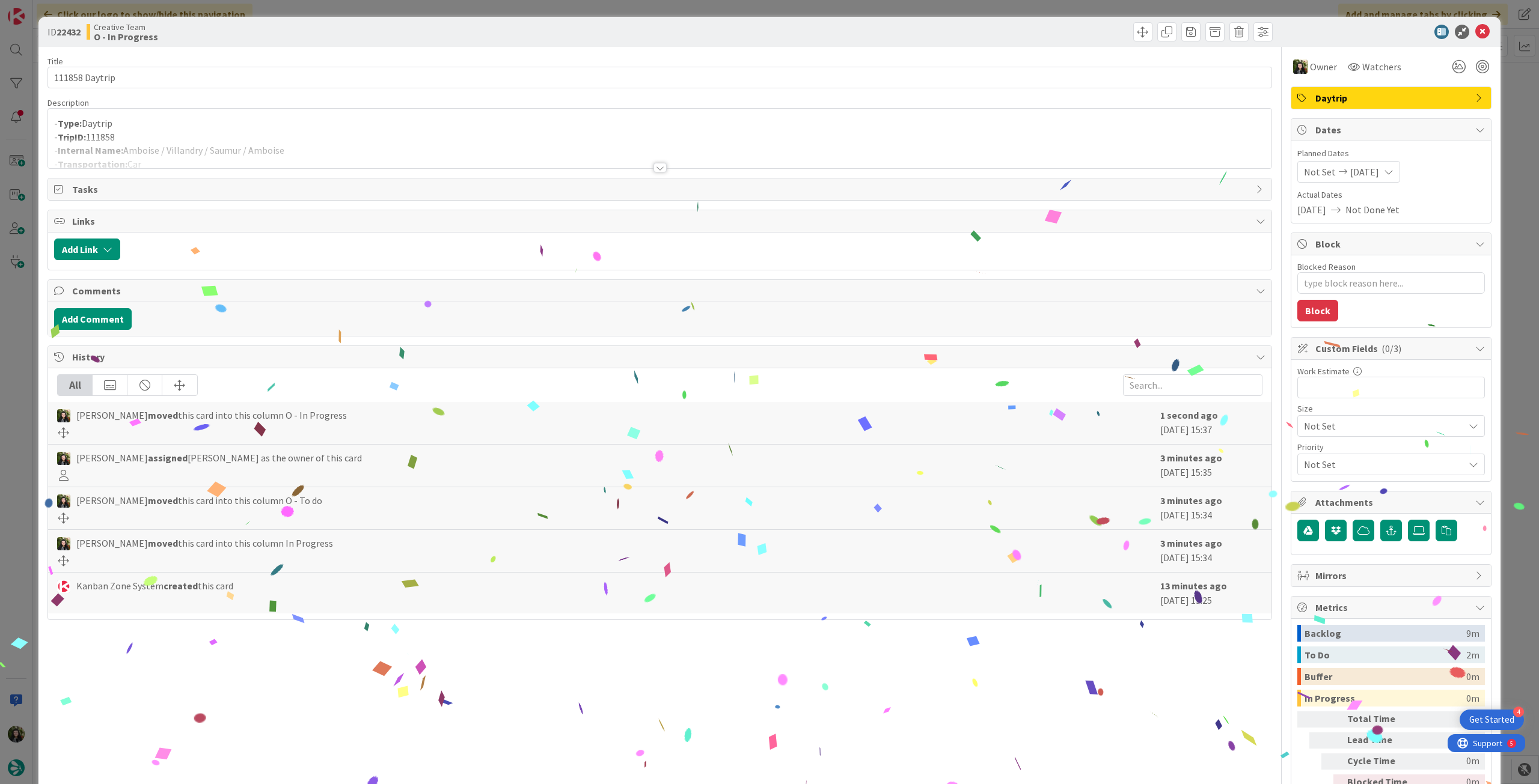
drag, startPoint x: 177, startPoint y: 147, endPoint x: 193, endPoint y: 161, distance: 21.3
click at [177, 147] on div at bounding box center [660, 153] width 1223 height 30
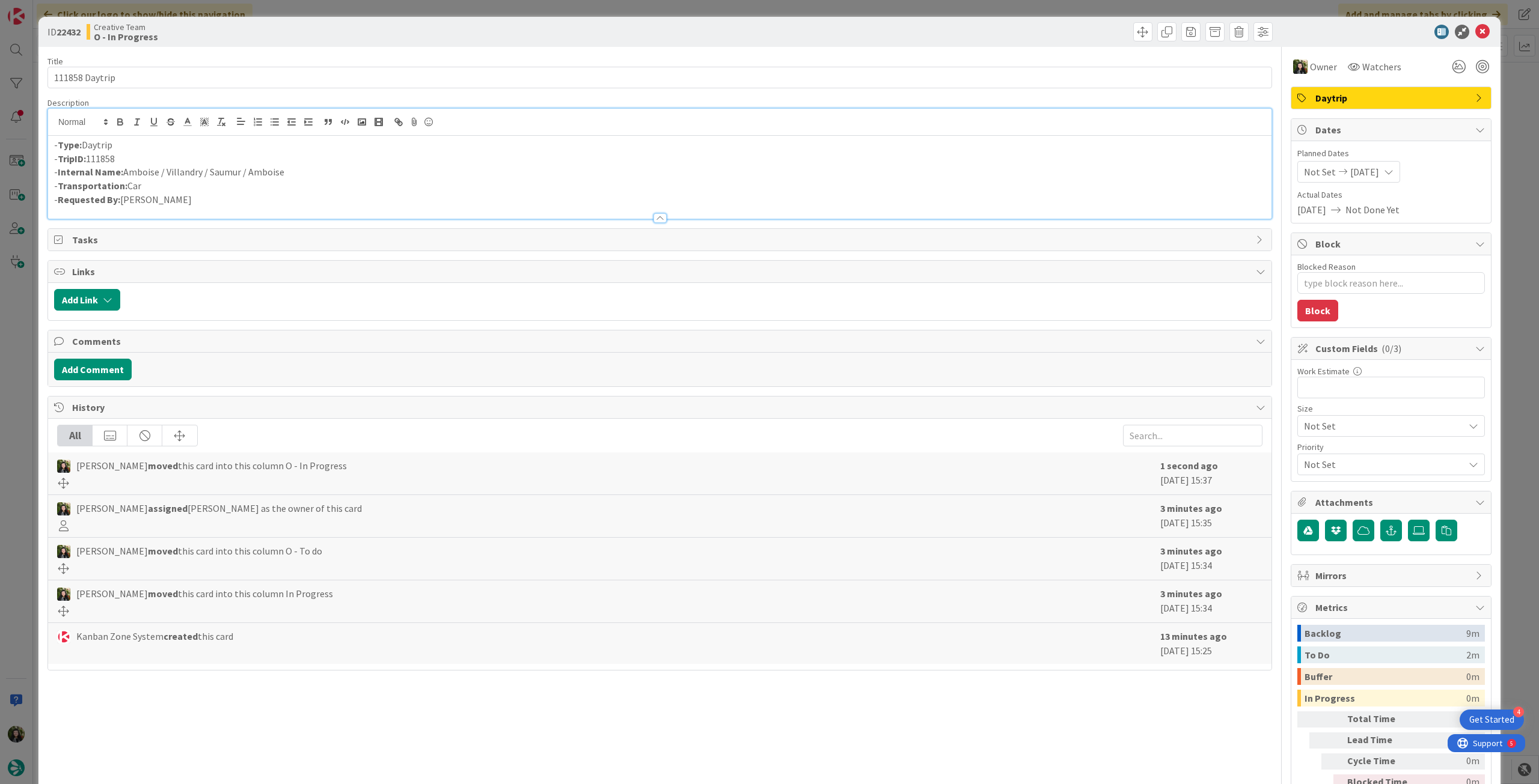
drag, startPoint x: 281, startPoint y: 173, endPoint x: 127, endPoint y: 173, distance: 154.0
click at [127, 173] on p "- Internal Name: Amboise / Villandry / Saumur / Amboise" at bounding box center [660, 172] width 1211 height 14
copy p "Amboise / Villandry / Saumur / Amboise"
click at [1475, 33] on icon at bounding box center [1482, 31] width 14 height 14
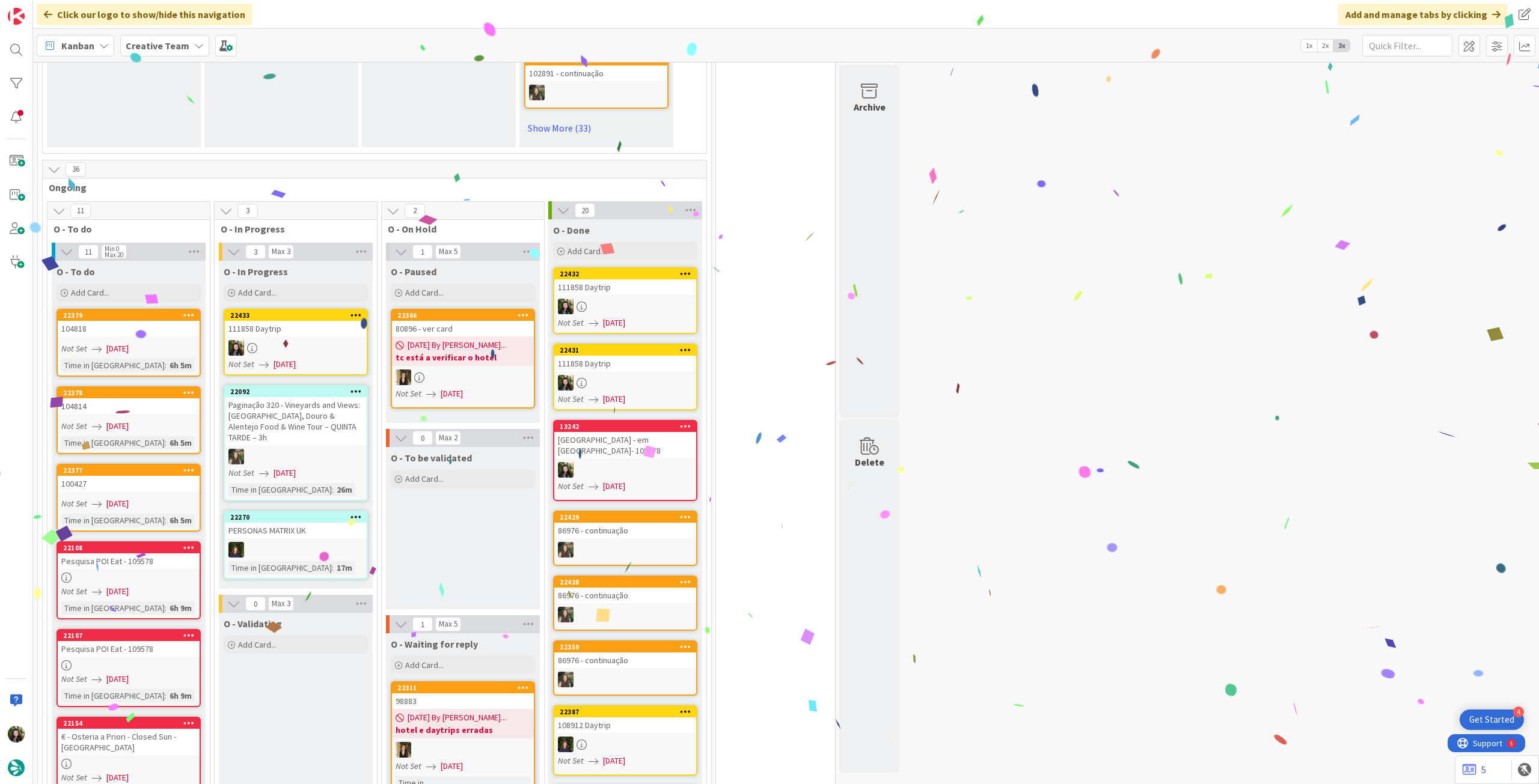
click at [293, 340] on link "22433 111858 Daytrip Not Set [DATE]" at bounding box center [296, 343] width 145 height 67
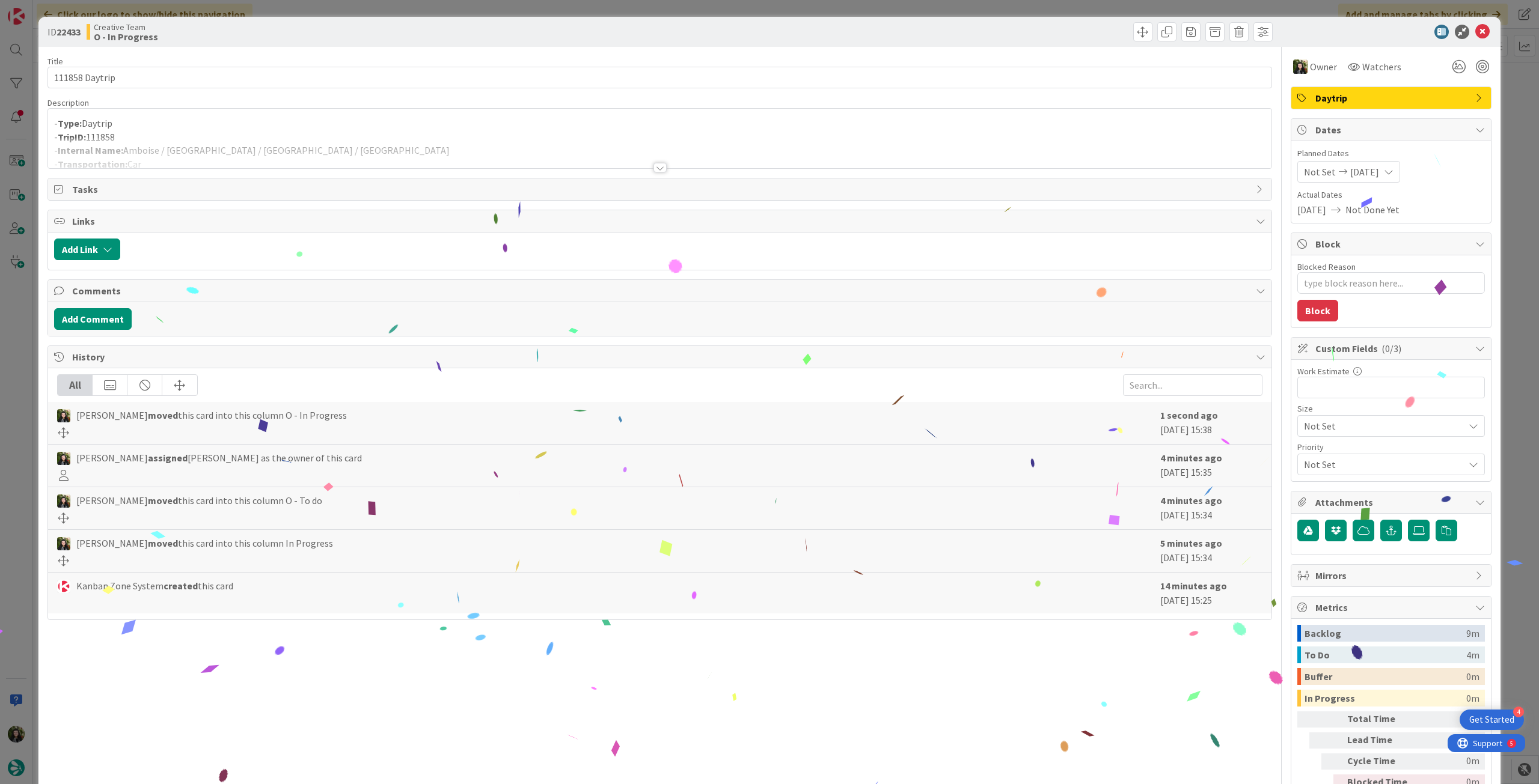
click at [220, 152] on div at bounding box center [660, 153] width 1223 height 30
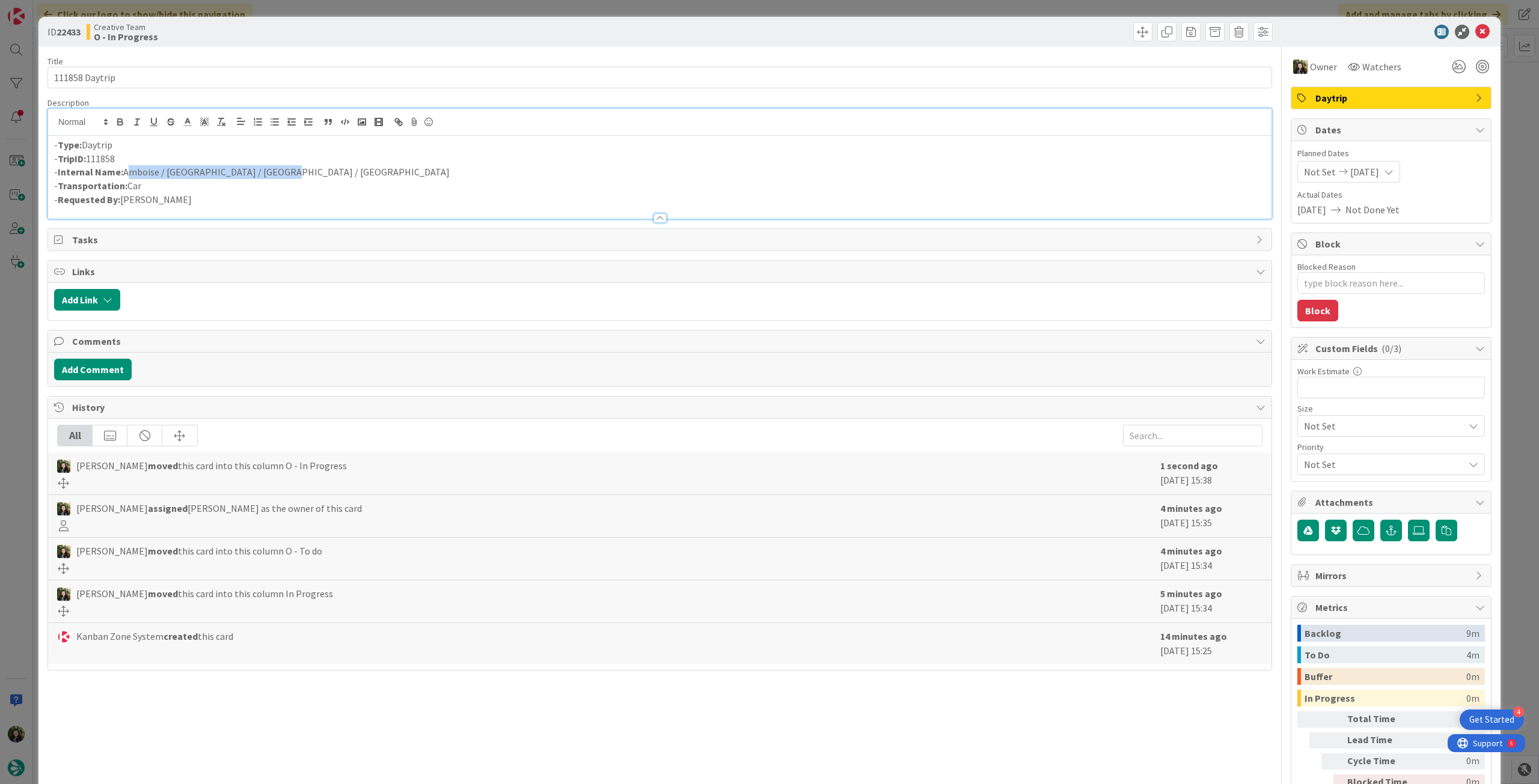
drag, startPoint x: 282, startPoint y: 172, endPoint x: 125, endPoint y: 172, distance: 157.0
click at [125, 172] on p "- Internal Name: [GEOGRAPHIC_DATA] / [GEOGRAPHIC_DATA] / [GEOGRAPHIC_DATA] / [G…" at bounding box center [660, 172] width 1211 height 14
copy p "Amboise / [GEOGRAPHIC_DATA] / [GEOGRAPHIC_DATA] / [GEOGRAPHIC_DATA]"
click at [1482, 31] on div at bounding box center [1385, 31] width 213 height 14
click at [1477, 30] on icon at bounding box center [1482, 31] width 14 height 14
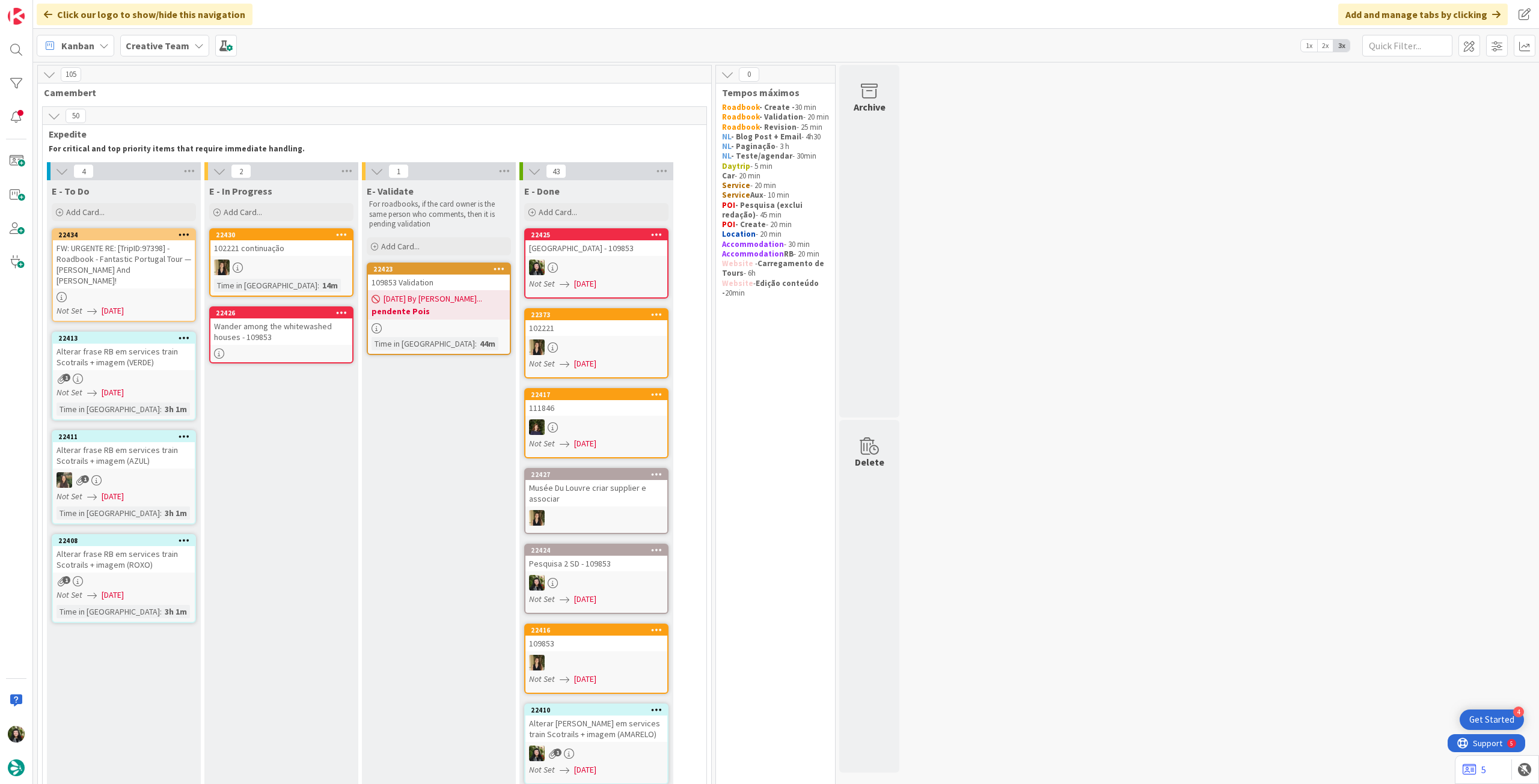
drag, startPoint x: 153, startPoint y: 345, endPoint x: 289, endPoint y: 328, distance: 137.1
click at [289, 328] on div "Wander among the whitewashed houses - 109853" at bounding box center [281, 332] width 142 height 27
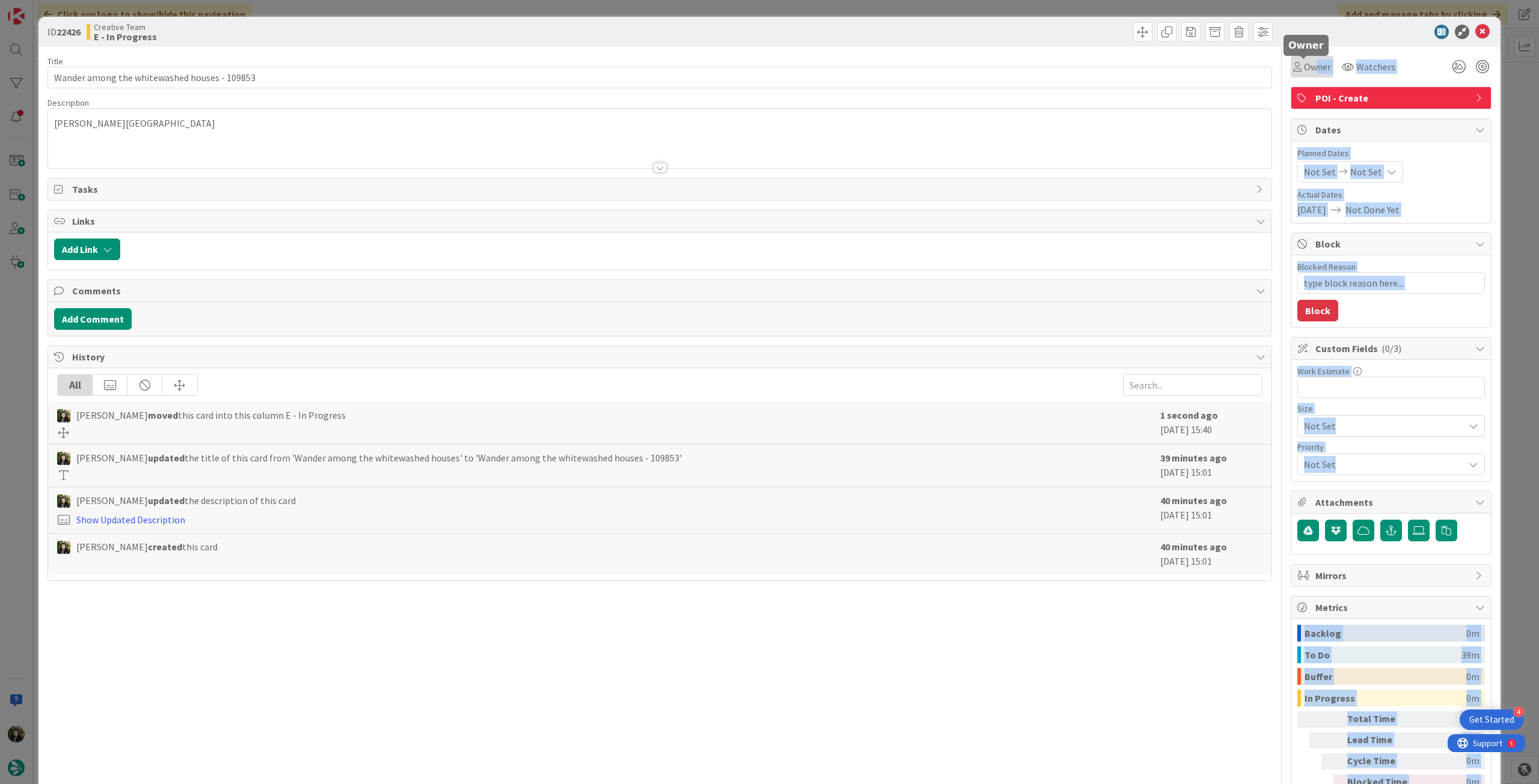
click at [1305, 66] on span "Owner" at bounding box center [1317, 67] width 27 height 14
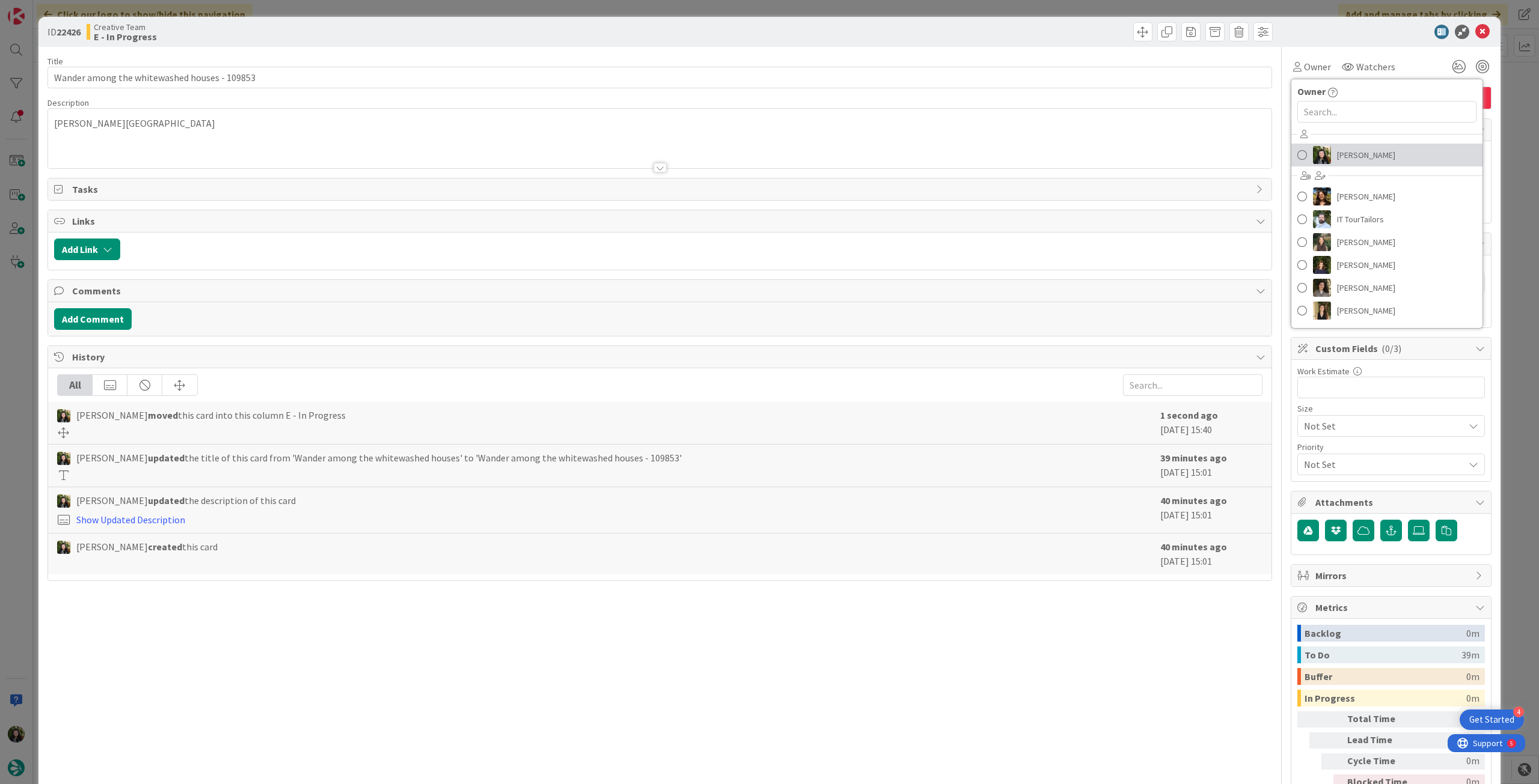
drag, startPoint x: 1354, startPoint y: 153, endPoint x: 1371, endPoint y: 129, distance: 29.4
click at [1356, 153] on span "[PERSON_NAME]" at bounding box center [1365, 154] width 58 height 18
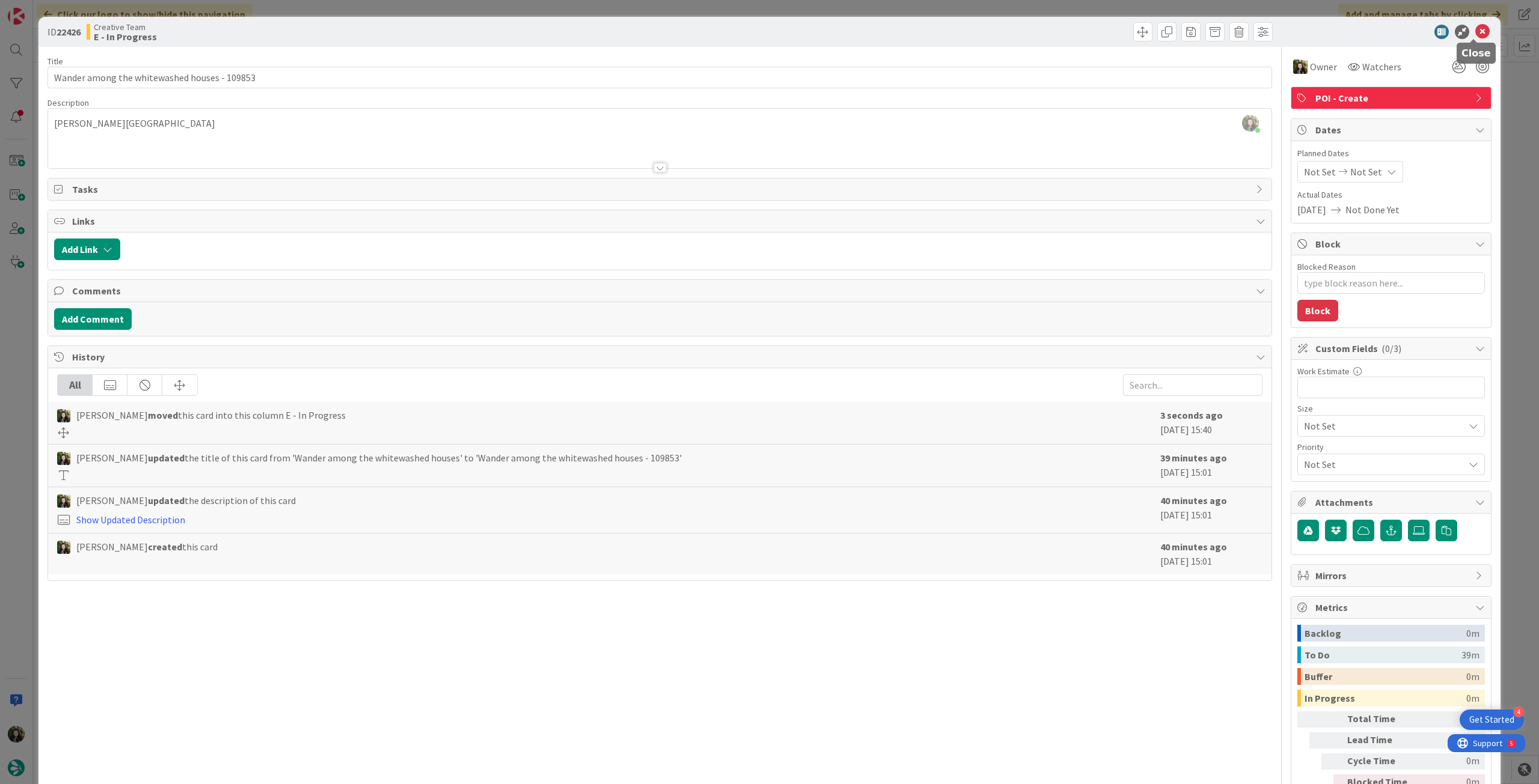
click at [1475, 29] on icon at bounding box center [1482, 31] width 14 height 14
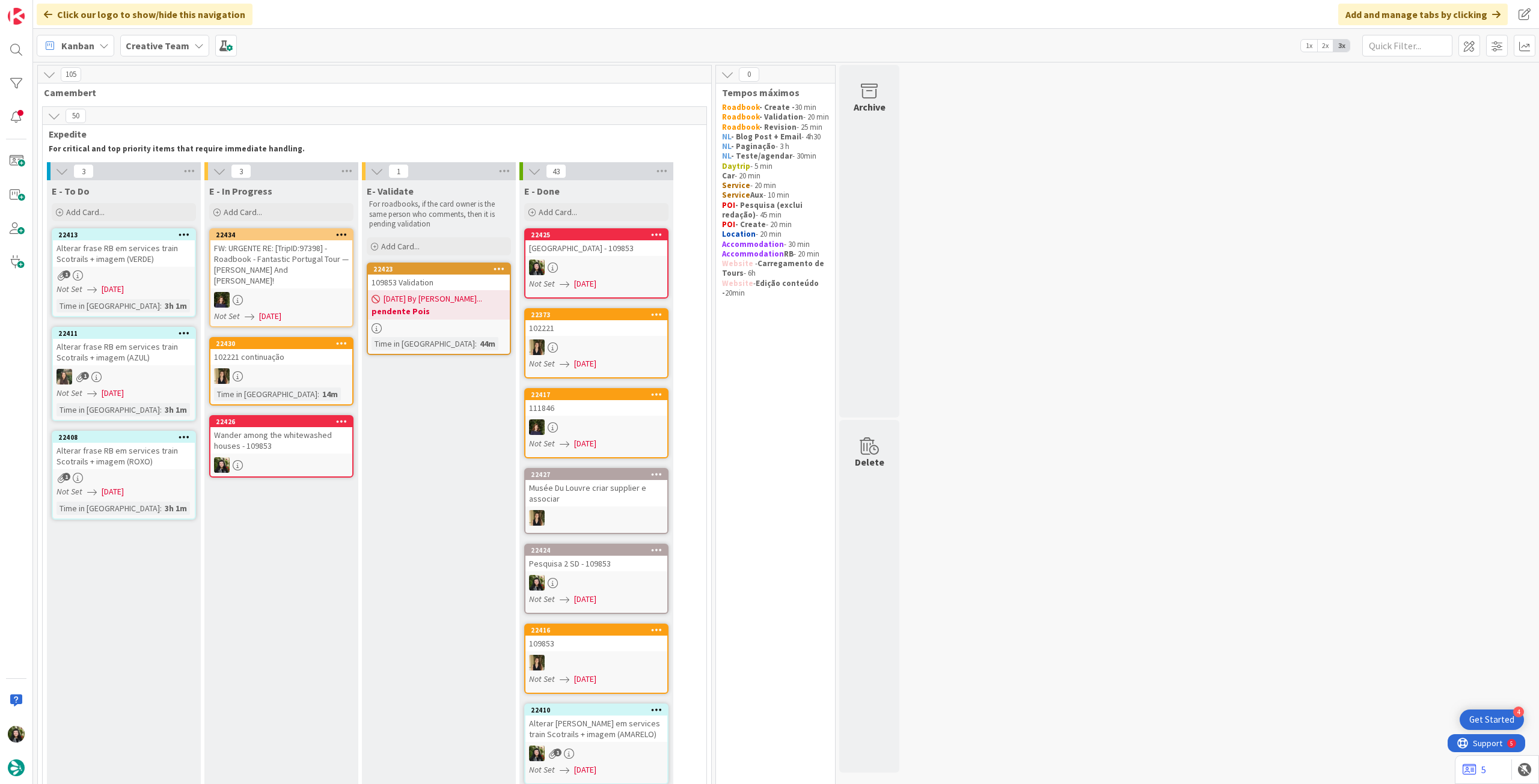
click at [355, 446] on div "E - In Progress Add Card... 22434 FW: URGENTE RE: [TripID:97398] - Roadbook - F…" at bounding box center [282, 604] width 154 height 849
click at [345, 458] on div at bounding box center [281, 465] width 142 height 15
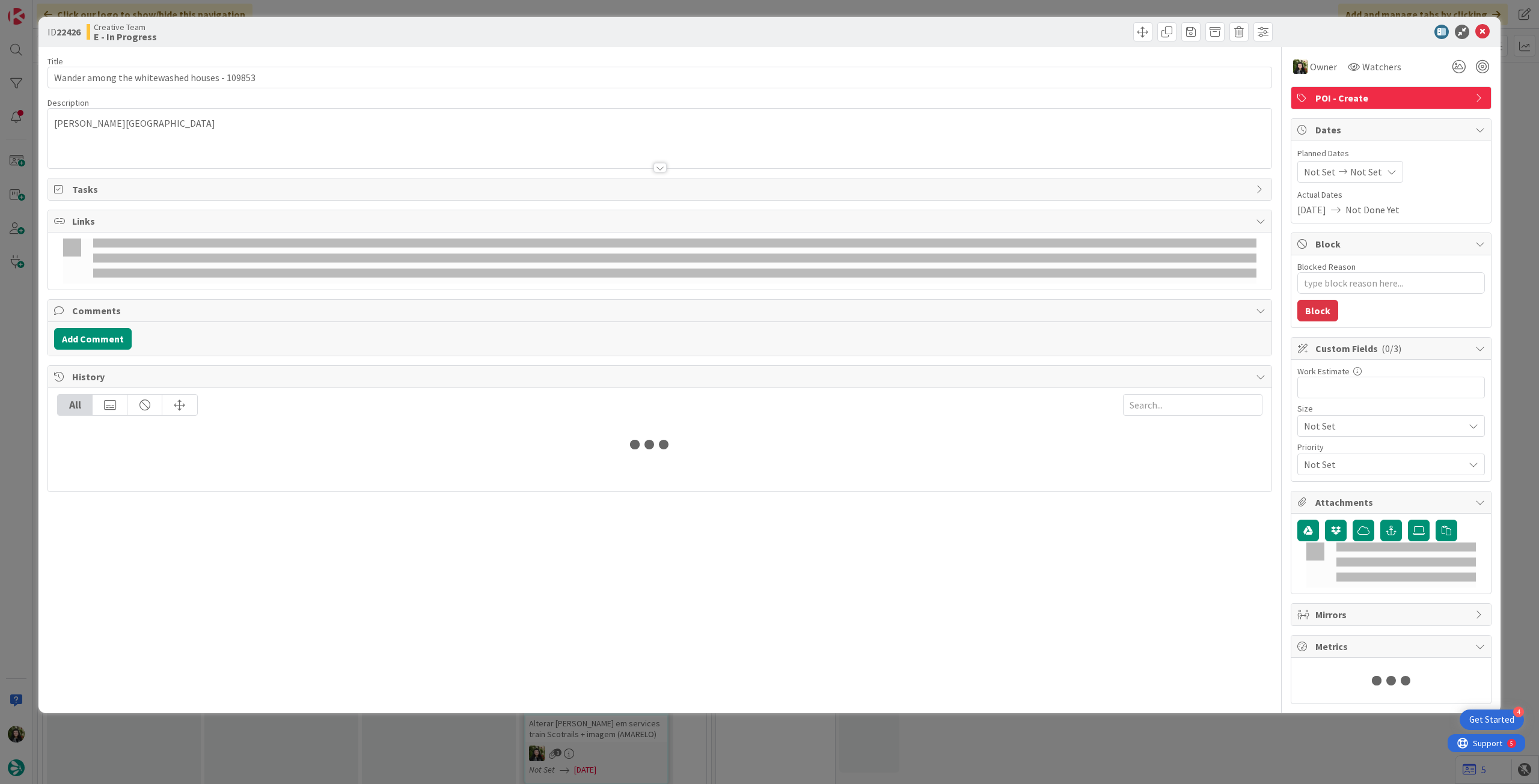
type textarea "x"
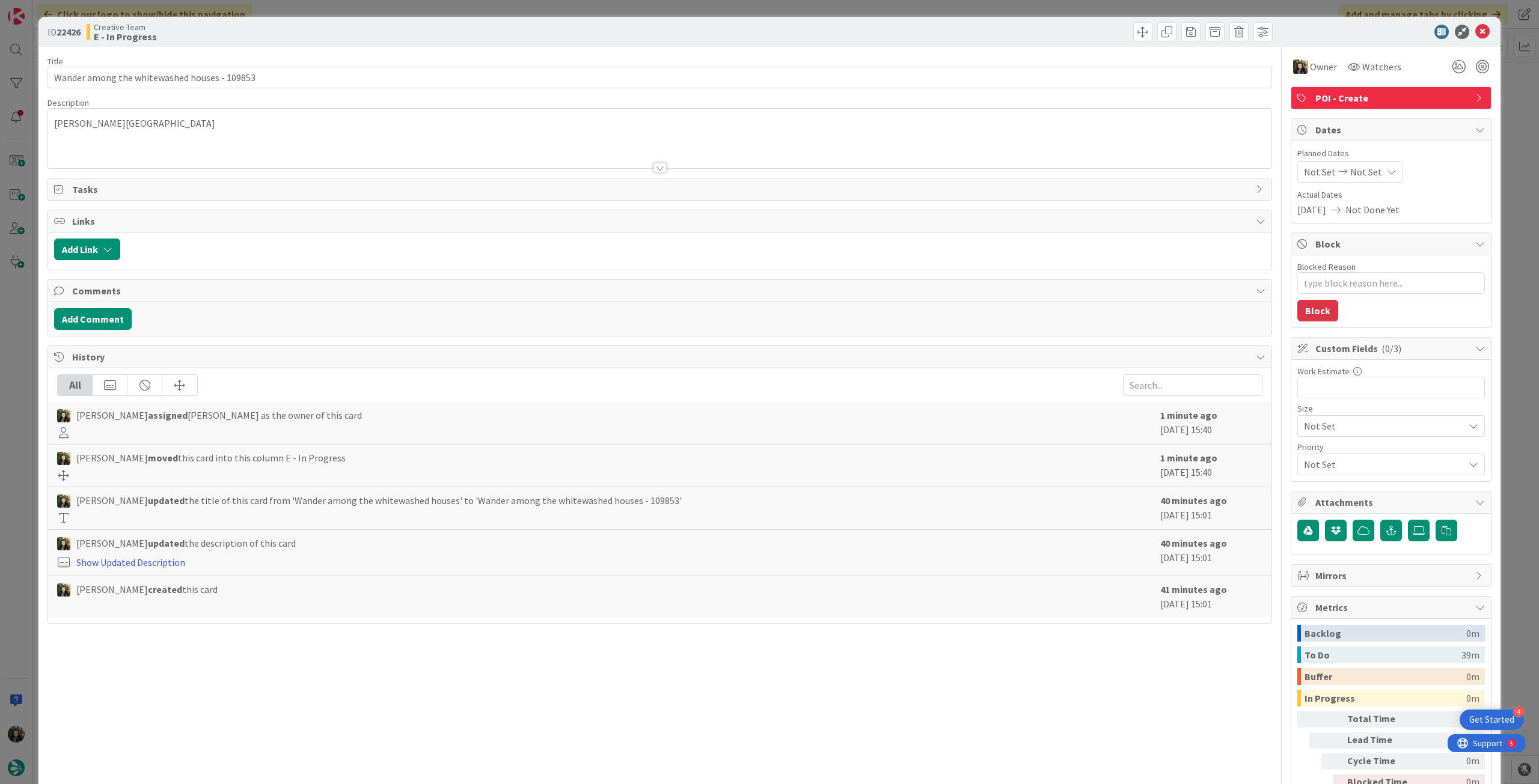
click at [1381, 178] on div "Not Set Not Set" at bounding box center [1350, 171] width 106 height 22
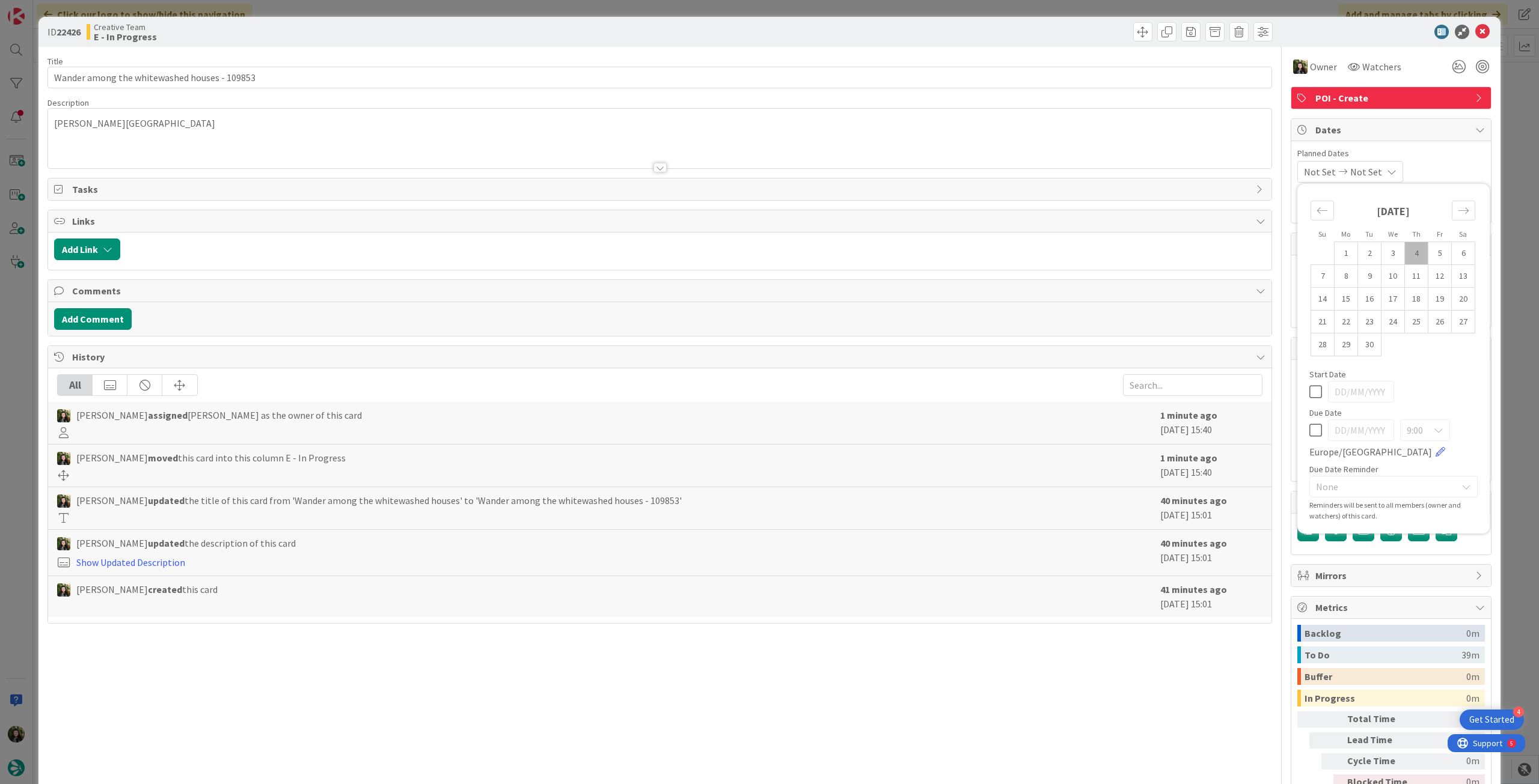
click at [1309, 426] on icon at bounding box center [1314, 430] width 12 height 14
type input "[DATE]"
drag, startPoint x: 216, startPoint y: 76, endPoint x: 98, endPoint y: 37, distance: 124.3
click at [38, 76] on div "ID 22426 Creative Team E - In Progress Title 44 / 128 Wander among the whitewas…" at bounding box center [769, 425] width 1462 height 816
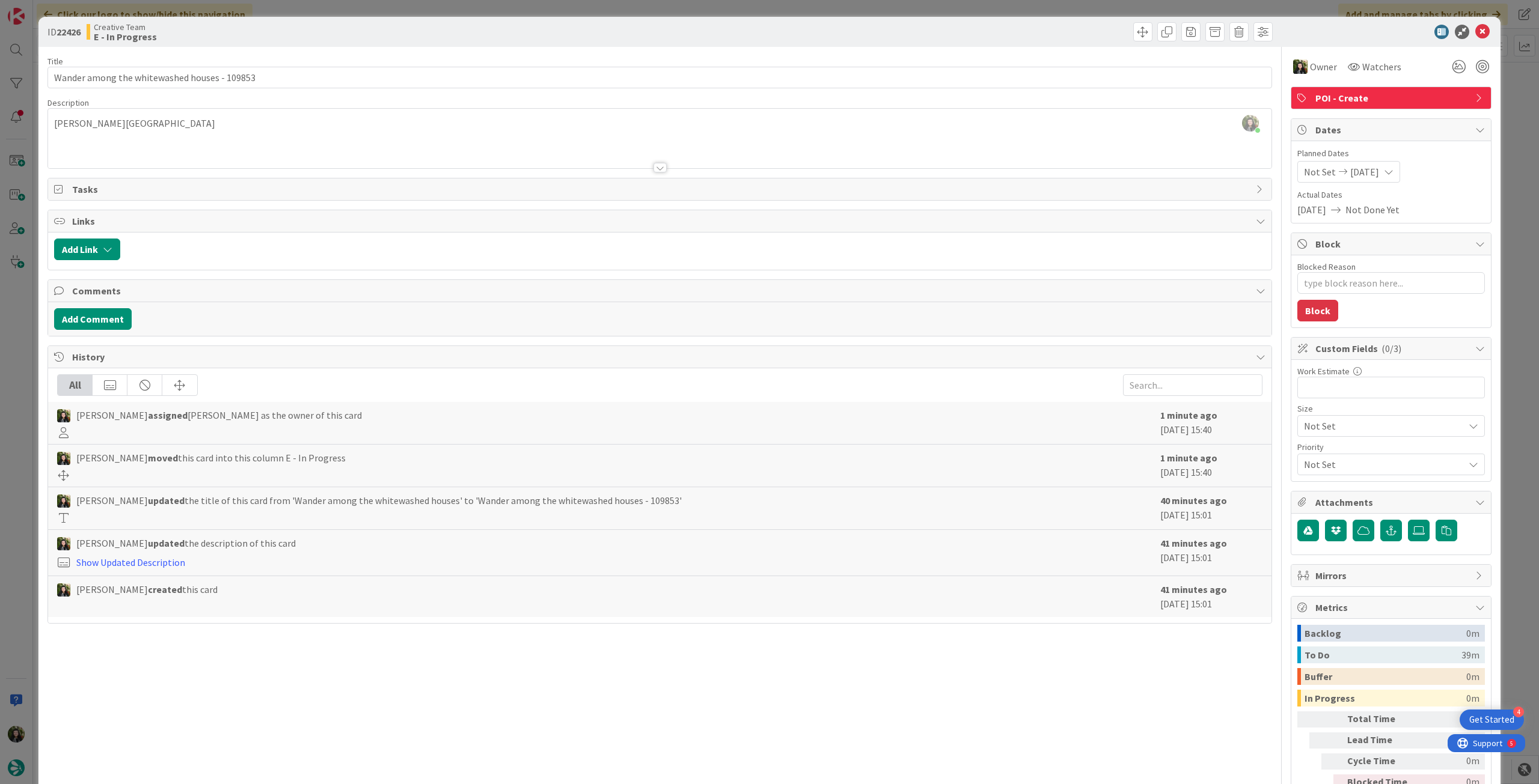
type textarea "x"
drag, startPoint x: 1473, startPoint y: 31, endPoint x: 1447, endPoint y: 46, distance: 30.0
click at [1475, 31] on icon at bounding box center [1482, 31] width 14 height 14
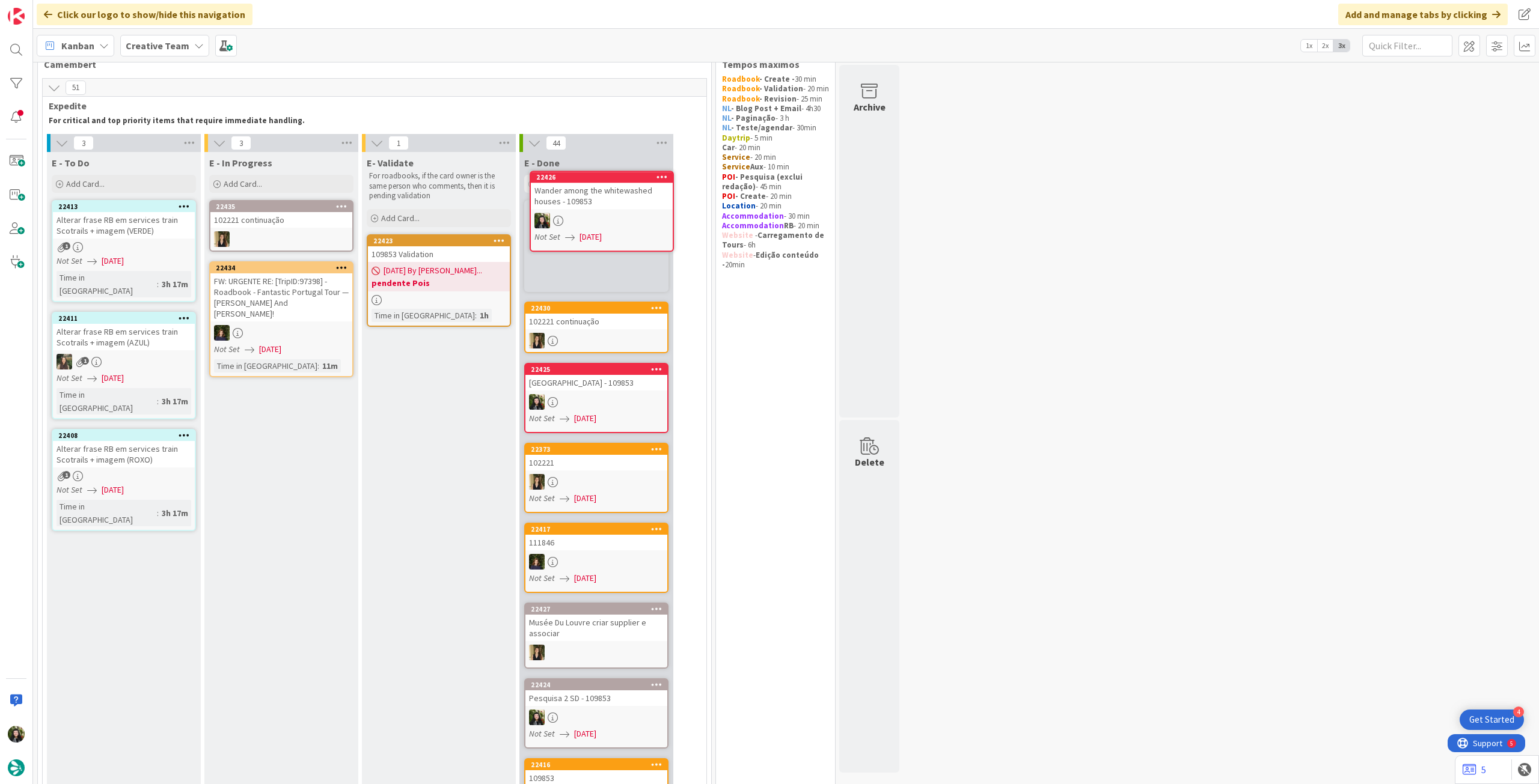
scroll to position [9, 0]
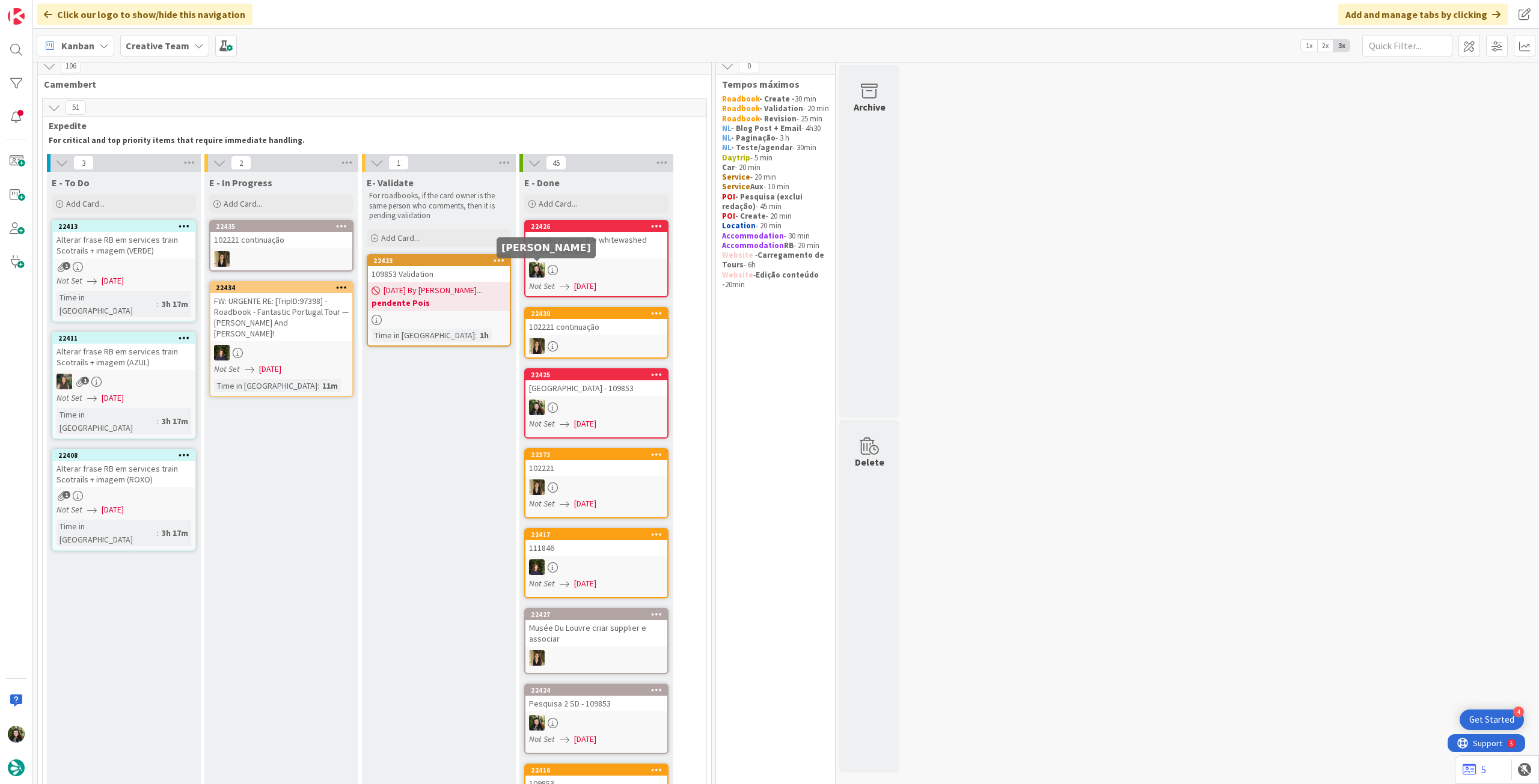
click at [495, 291] on div "[DATE] By [PERSON_NAME]... pendente Pois" at bounding box center [438, 296] width 142 height 29
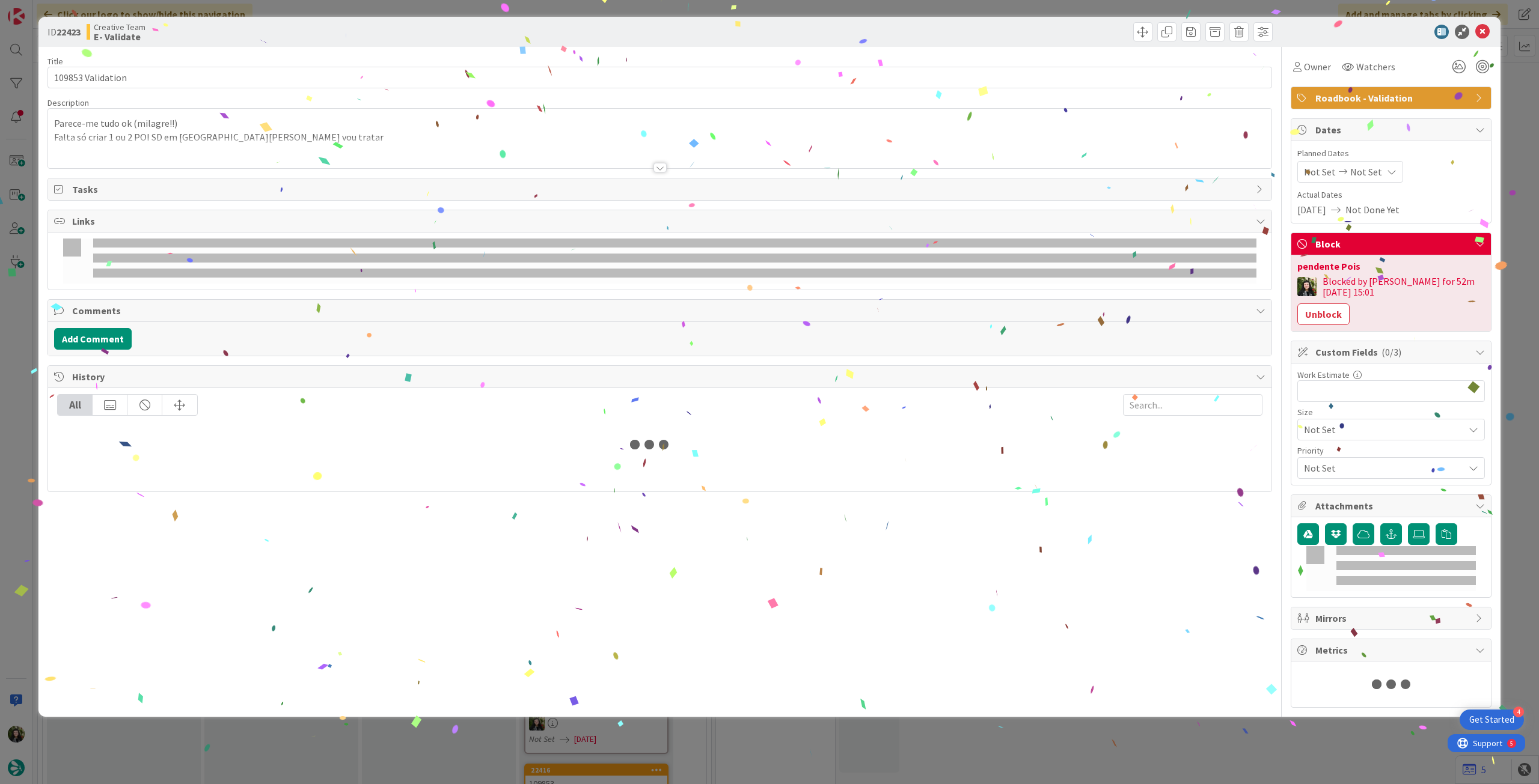
click at [220, 161] on div at bounding box center [660, 153] width 1223 height 30
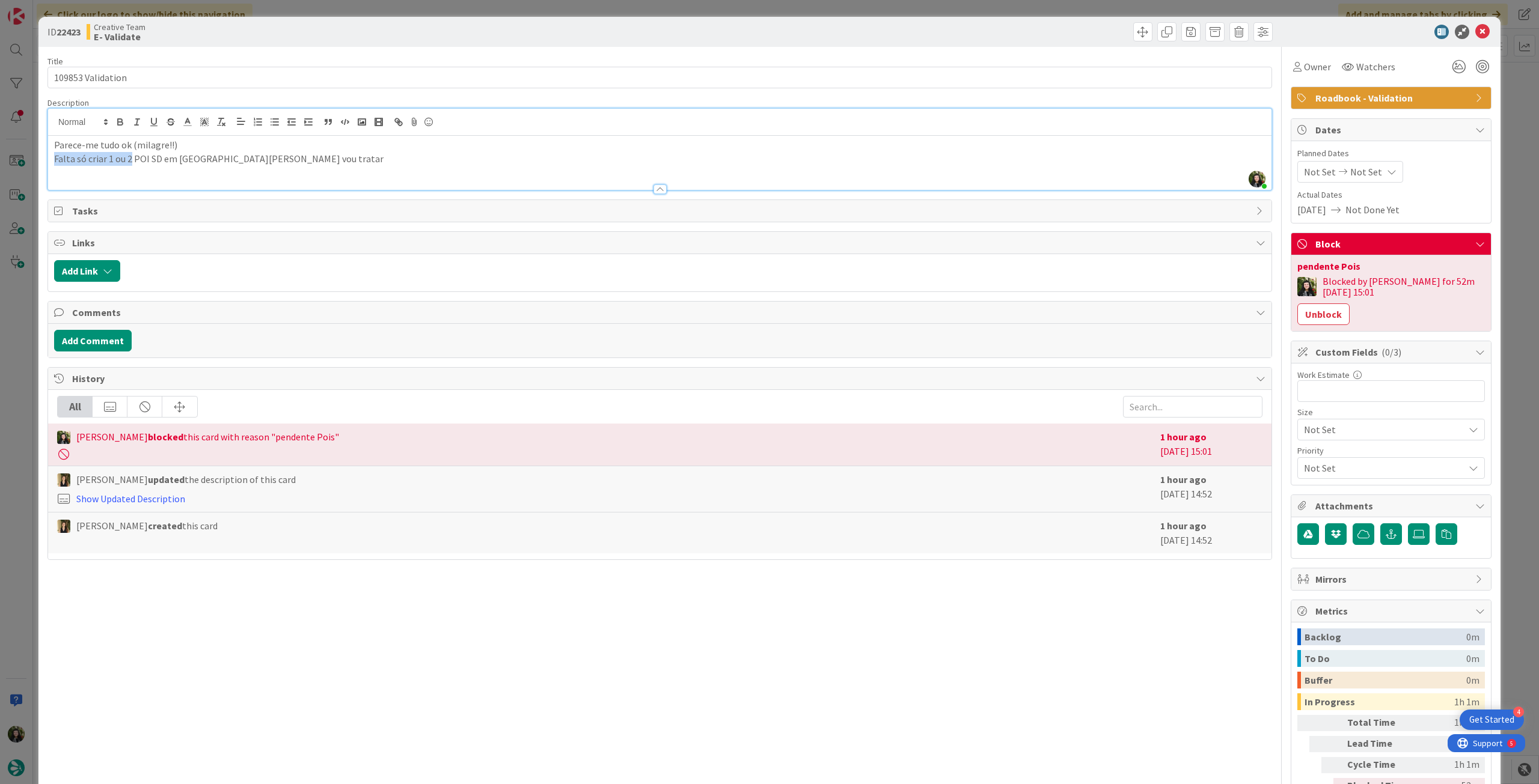
drag, startPoint x: 130, startPoint y: 159, endPoint x: 49, endPoint y: 159, distance: 81.0
click at [49, 159] on div "Parece-me tudo ok (milagre!!) Falta só criar 1 ou 2 POI SD em [GEOGRAPHIC_DATA]…" at bounding box center [660, 163] width 1223 height 54
drag, startPoint x: 181, startPoint y: 163, endPoint x: 356, endPoint y: 177, distance: 175.6
click at [345, 166] on p "Colocar os 2 POI SD em [GEOGRAPHIC_DATA][PERSON_NAME] vou tratar" at bounding box center [660, 159] width 1211 height 14
click at [1327, 305] on button "Unblock" at bounding box center [1323, 314] width 52 height 22
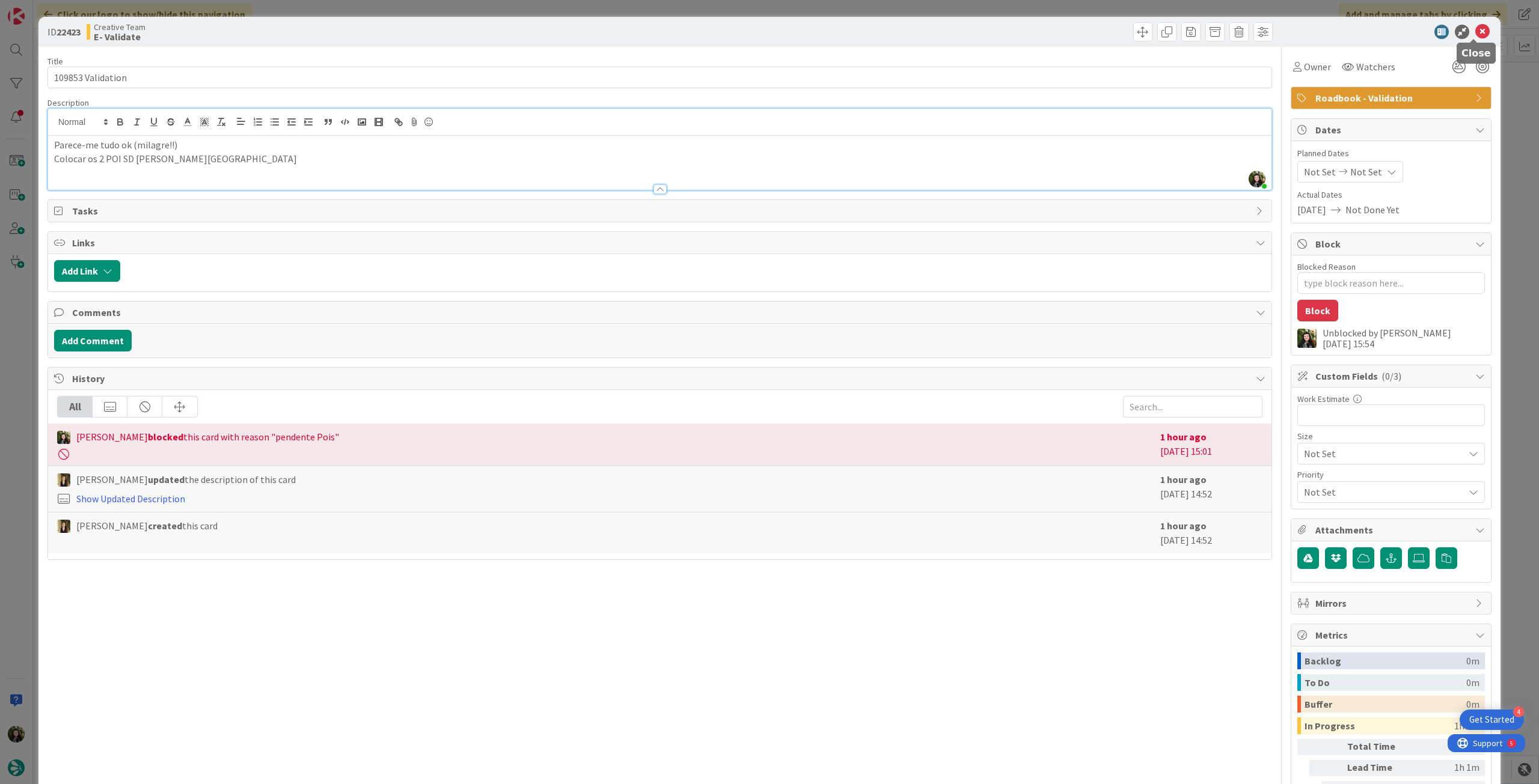
click at [1475, 29] on icon at bounding box center [1482, 31] width 14 height 14
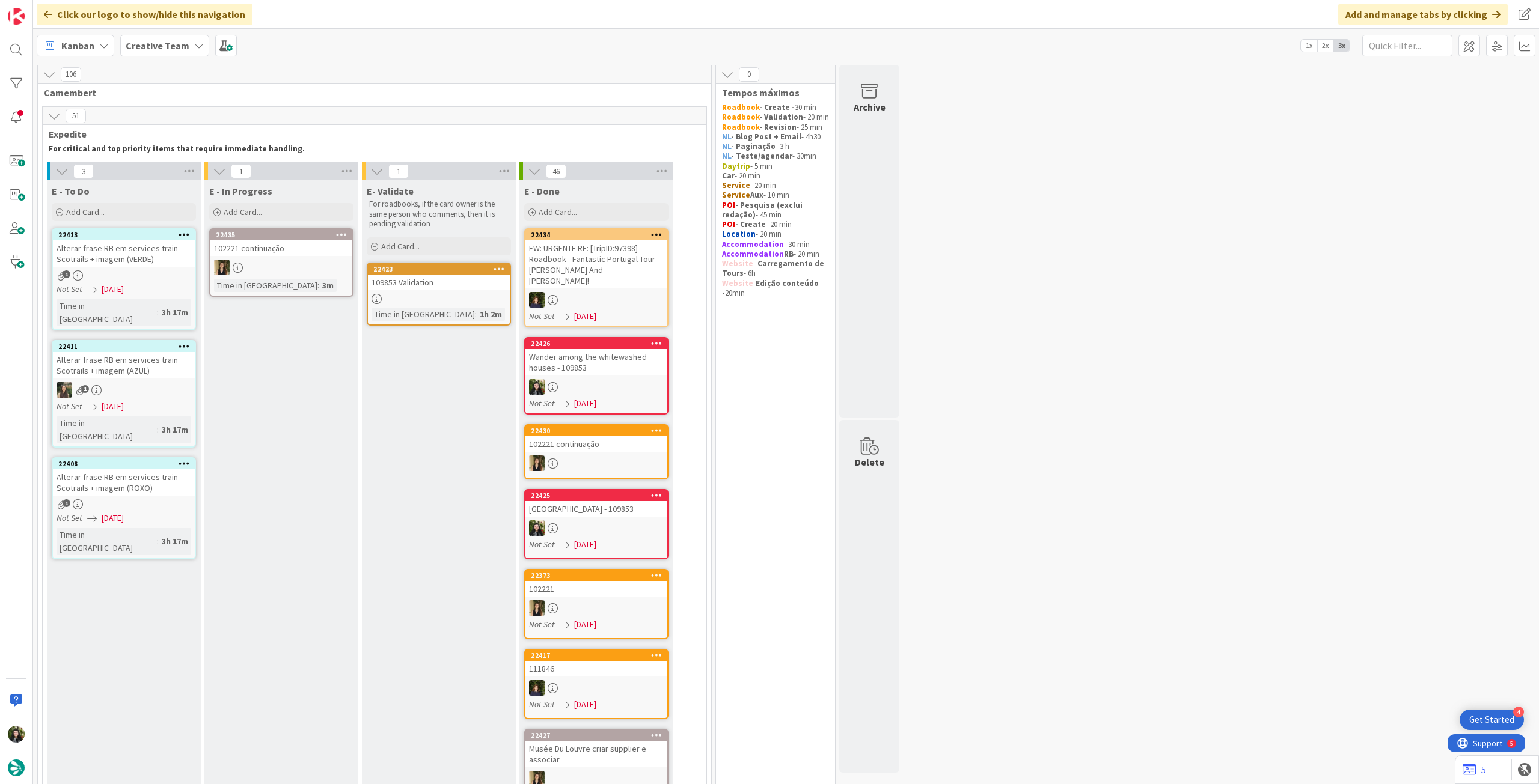
drag, startPoint x: 184, startPoint y: 38, endPoint x: 183, endPoint y: 52, distance: 14.0
click at [184, 39] on span "Creative Team" at bounding box center [157, 45] width 64 height 14
click at [182, 174] on h4 "Creative Team - Análise" at bounding box center [216, 171] width 164 height 12
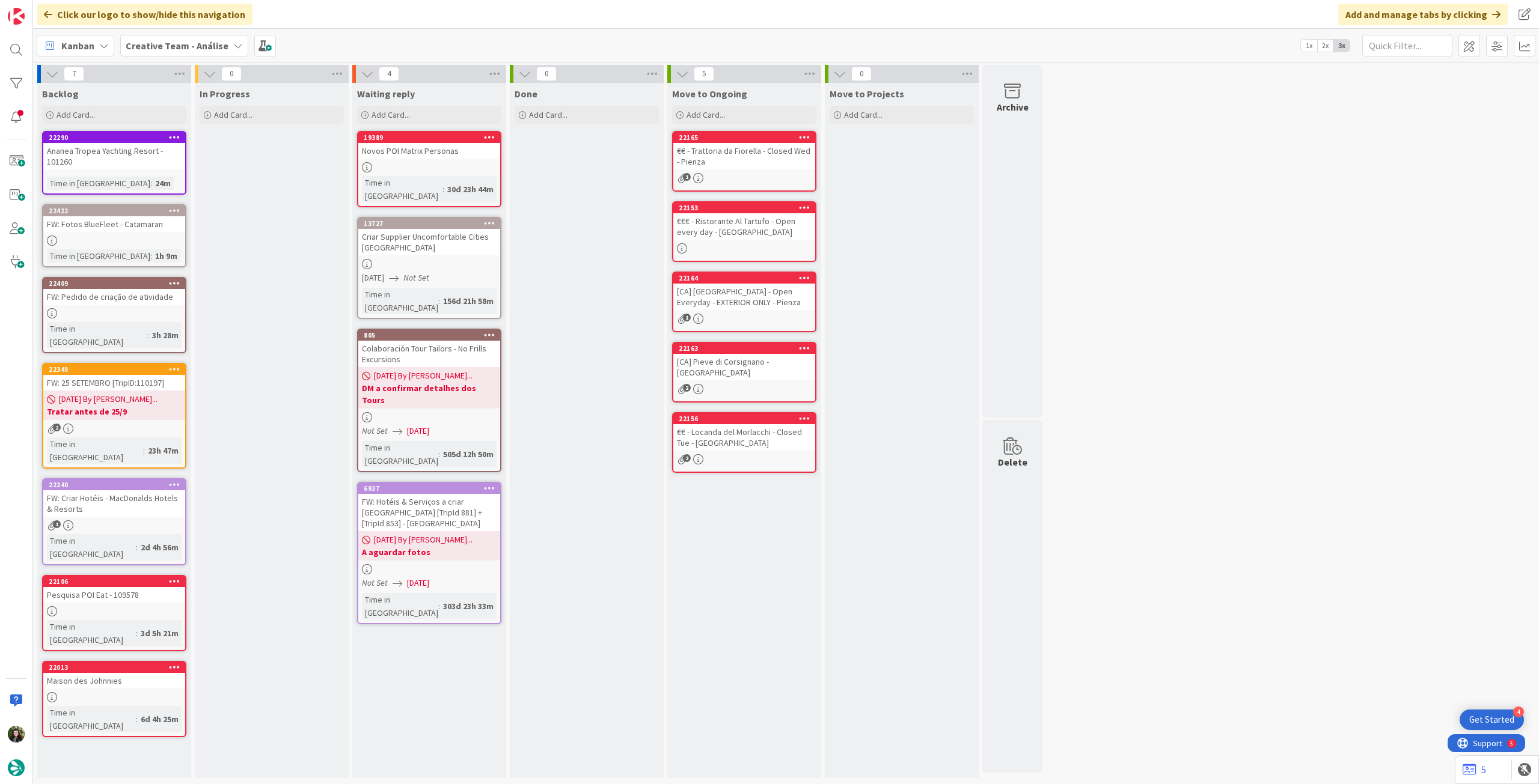
drag, startPoint x: 168, startPoint y: 45, endPoint x: 172, endPoint y: 58, distance: 13.6
click at [168, 45] on b "Creative Team - Análise" at bounding box center [177, 46] width 103 height 12
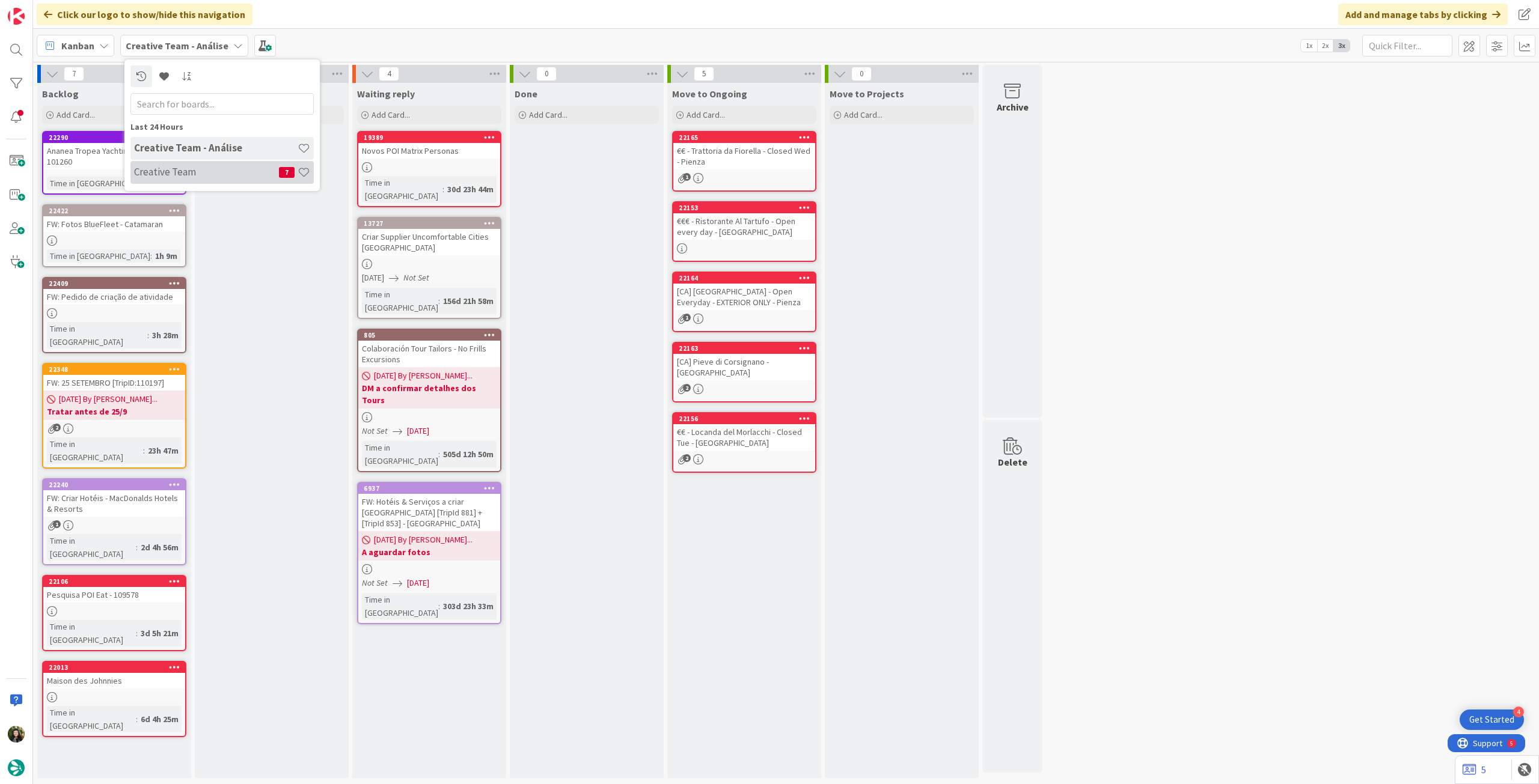
click at [187, 167] on h4 "Creative Team" at bounding box center [207, 171] width 145 height 12
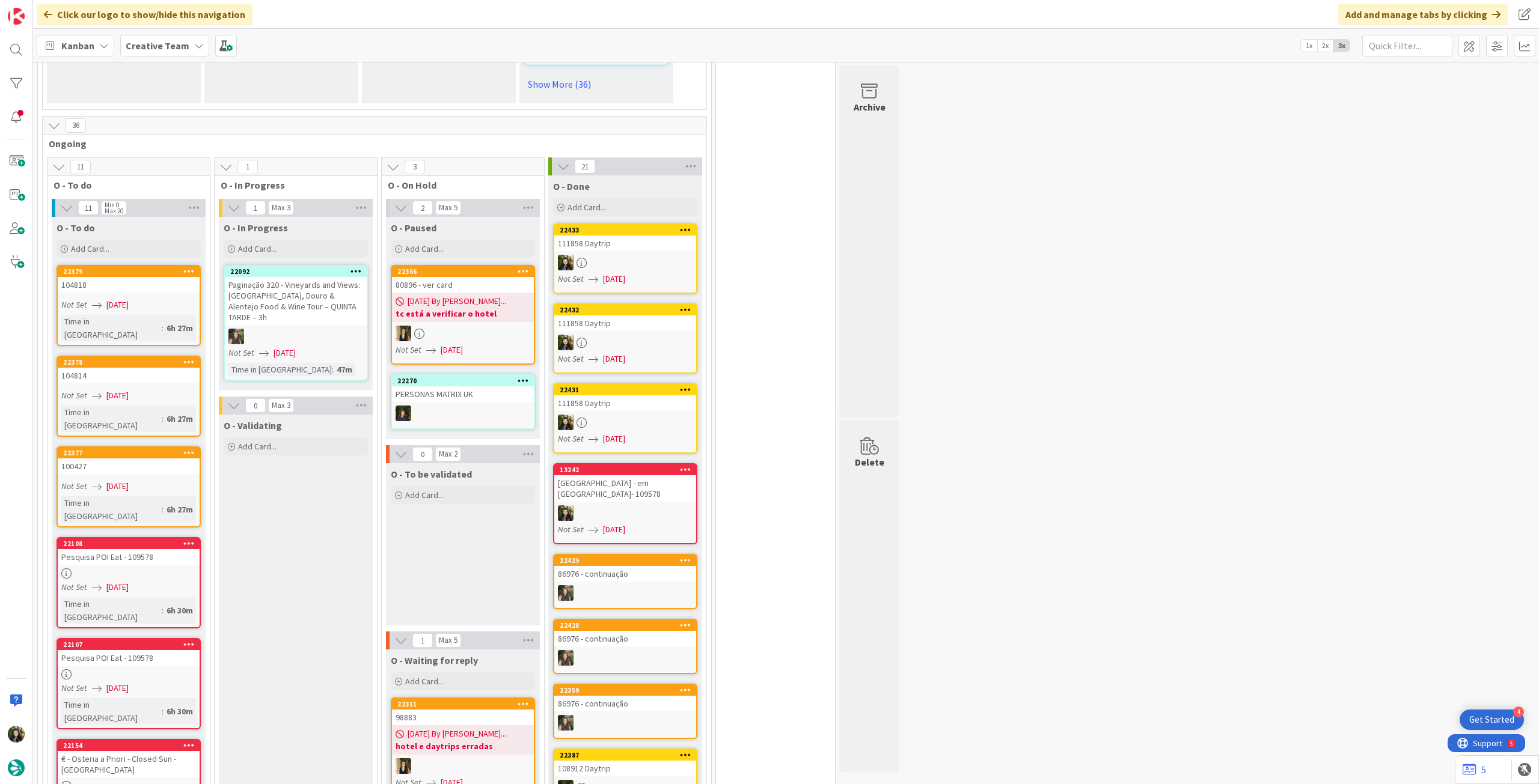
scroll to position [1041, 0]
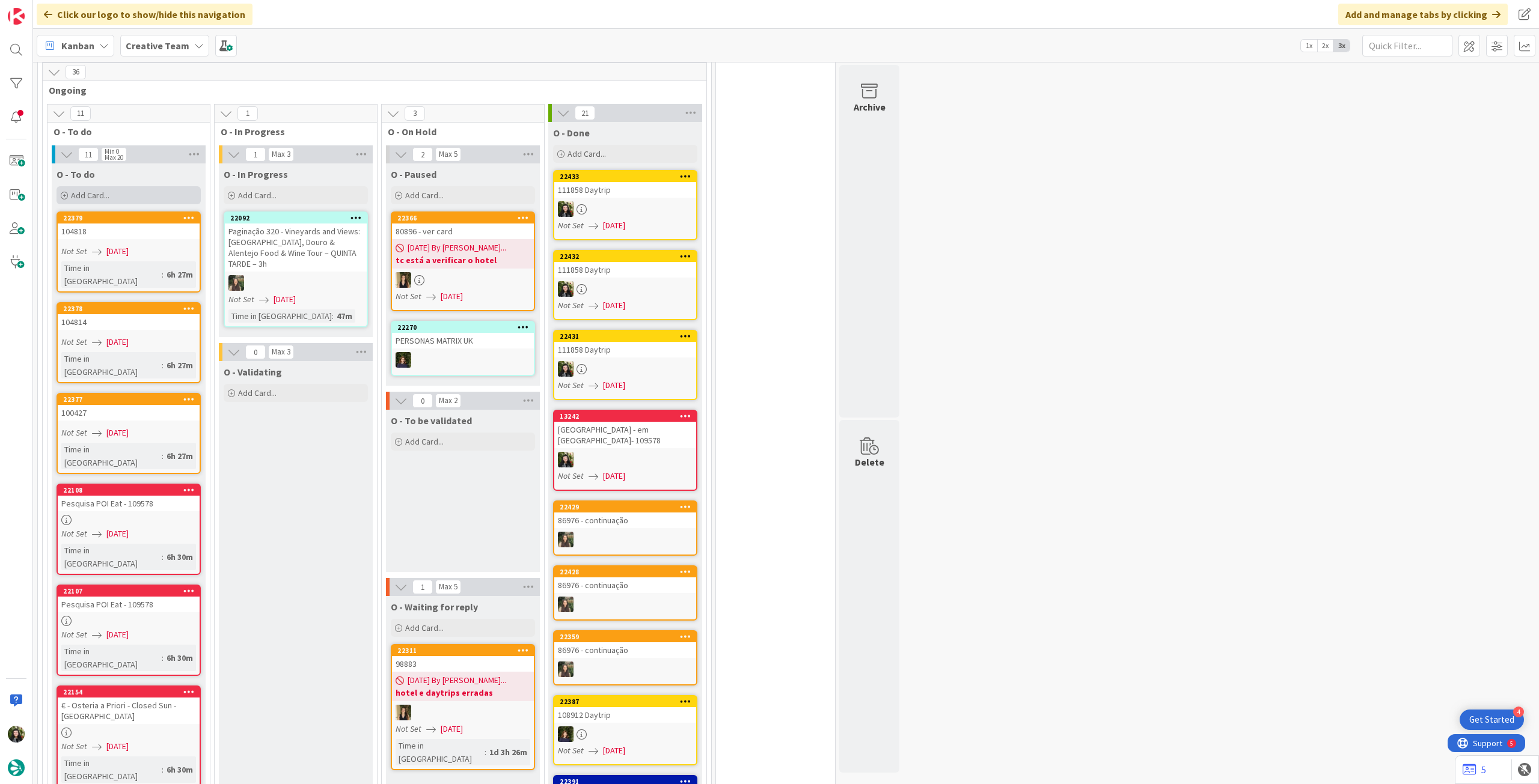
click at [115, 186] on div "Add Card..." at bounding box center [128, 195] width 145 height 18
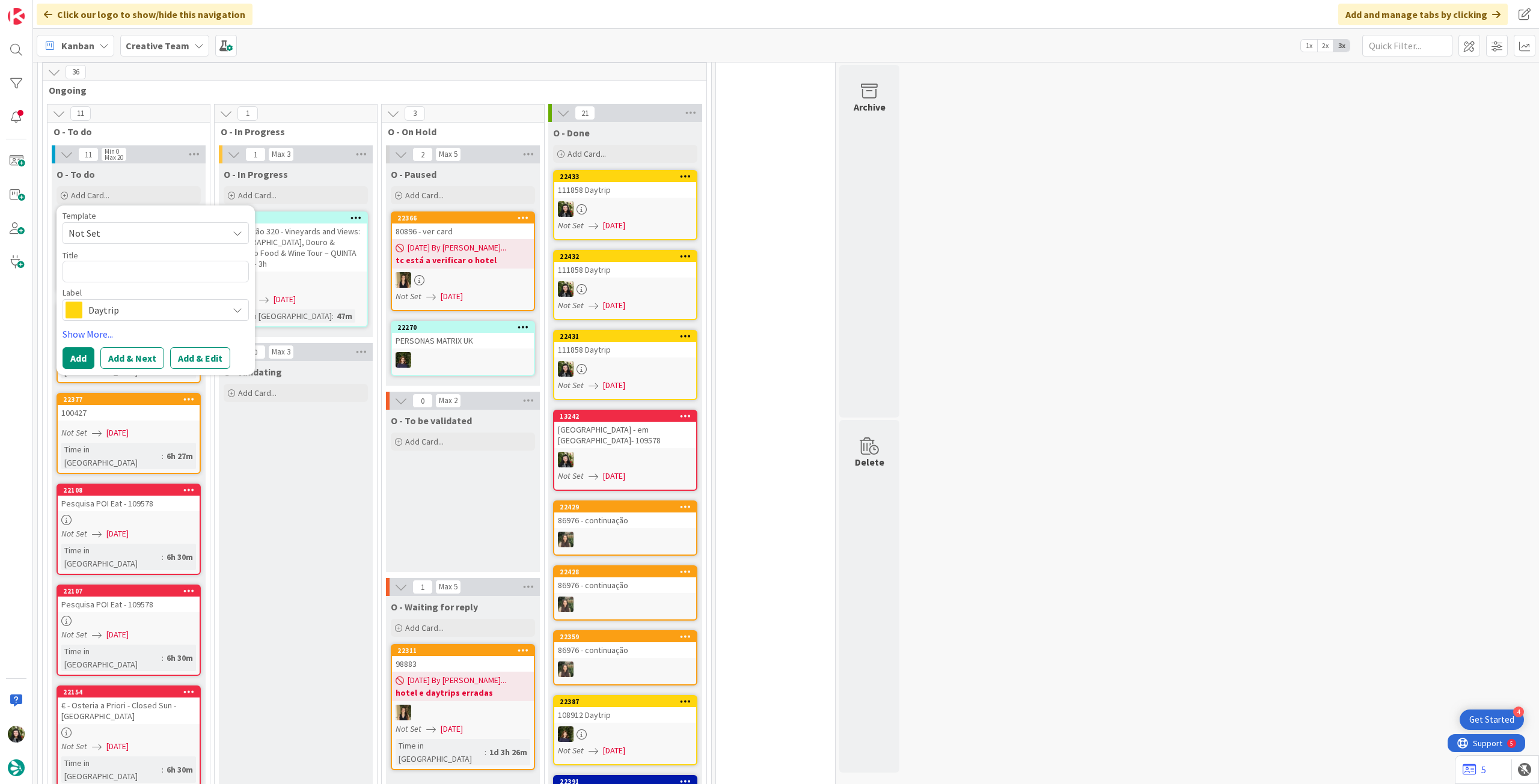
click at [156, 307] on span "Daytrip" at bounding box center [155, 310] width 133 height 17
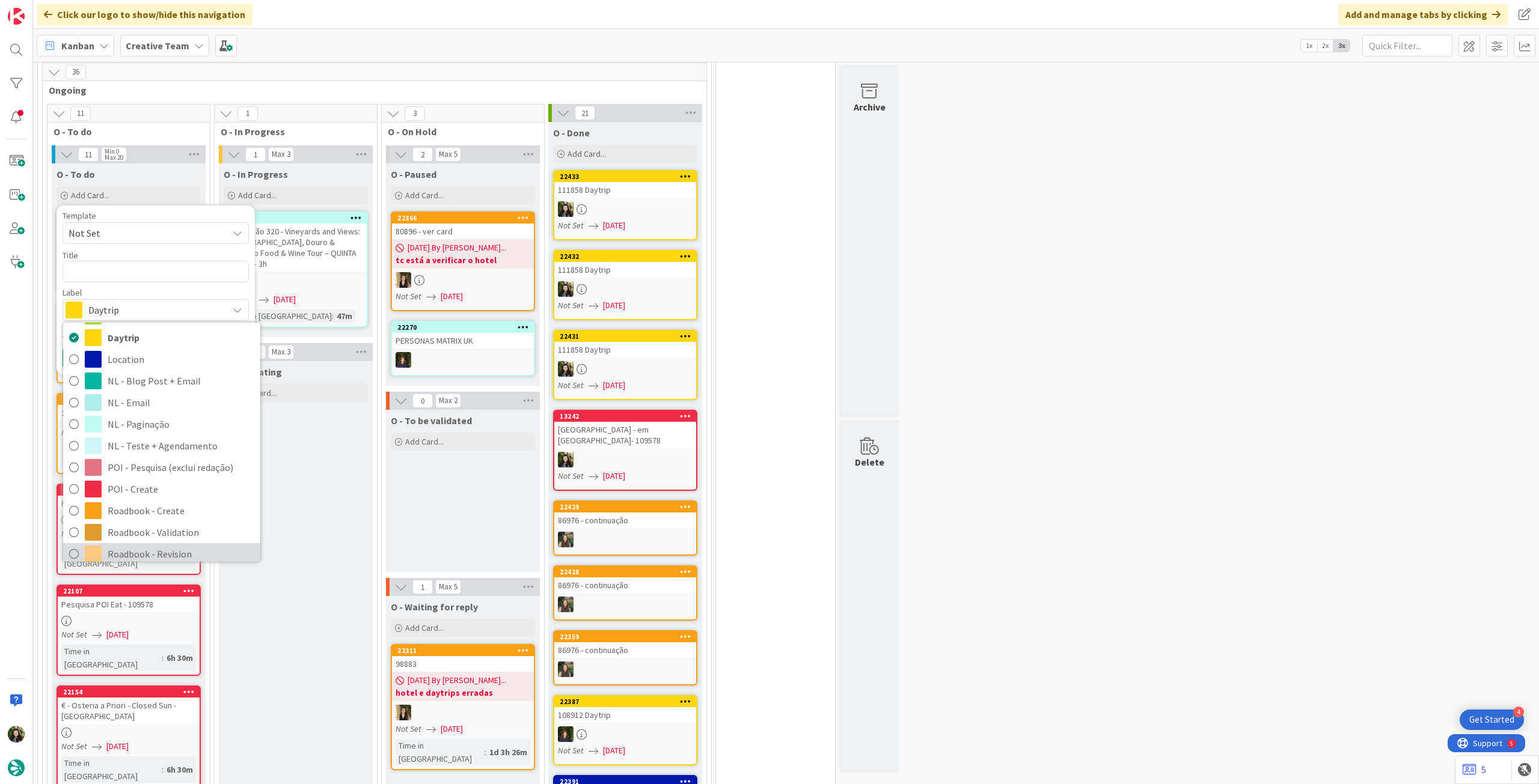
scroll to position [161, 0]
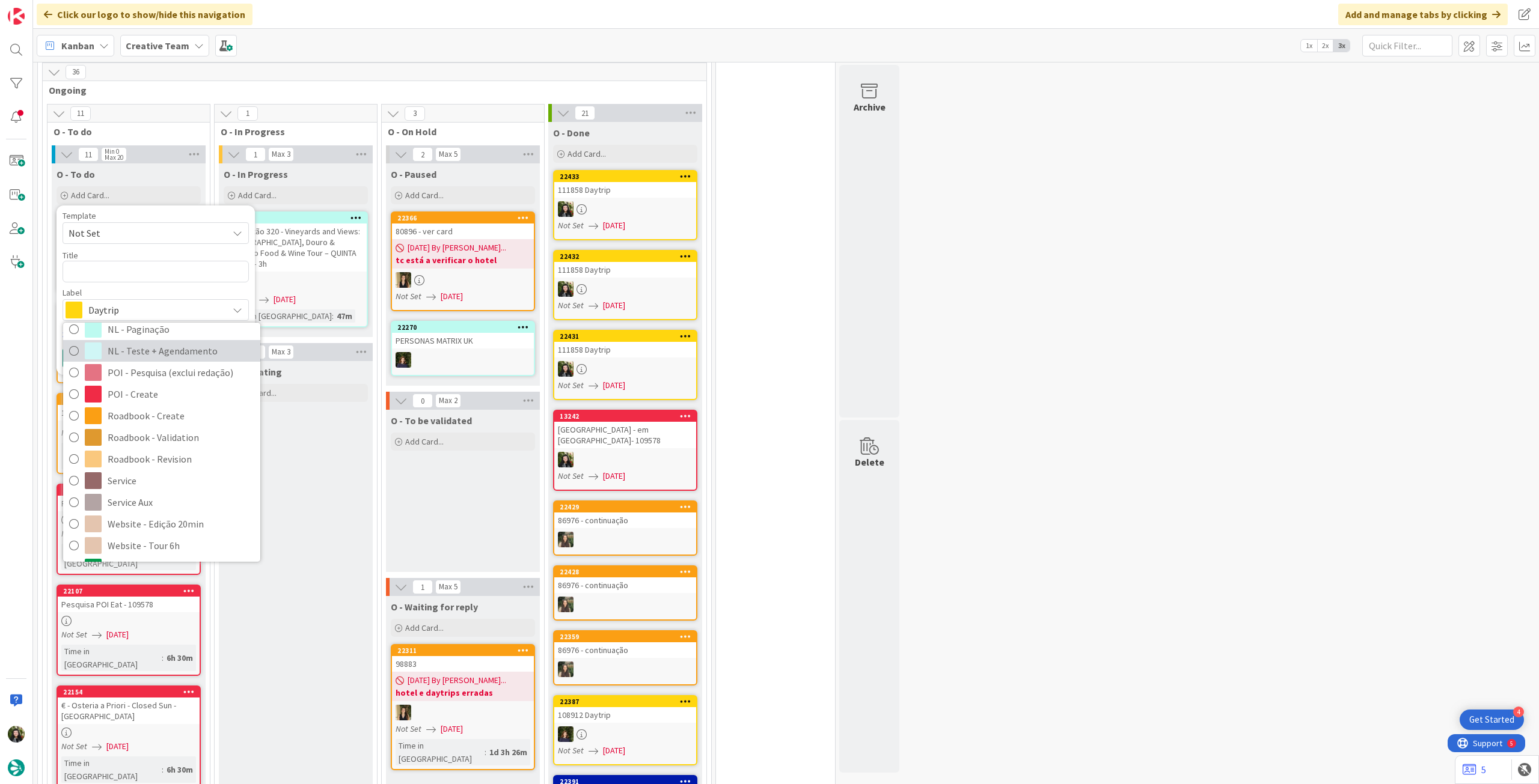
click at [185, 342] on span "NL - Teste + Agendamento" at bounding box center [181, 350] width 147 height 18
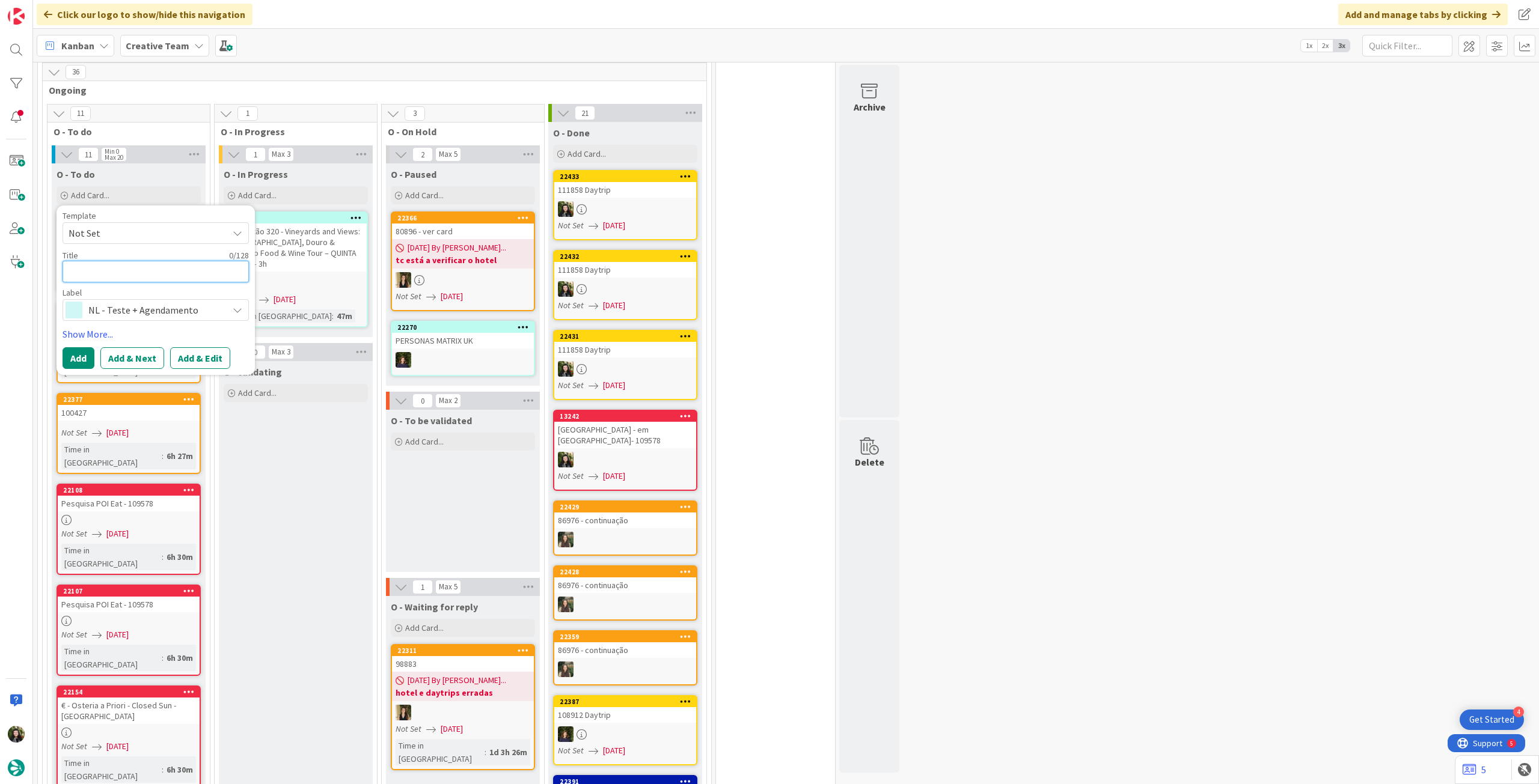
click at [183, 261] on textarea at bounding box center [156, 271] width 187 height 22
type textarea "x"
type textarea "A"
type textarea "x"
type textarea "AL"
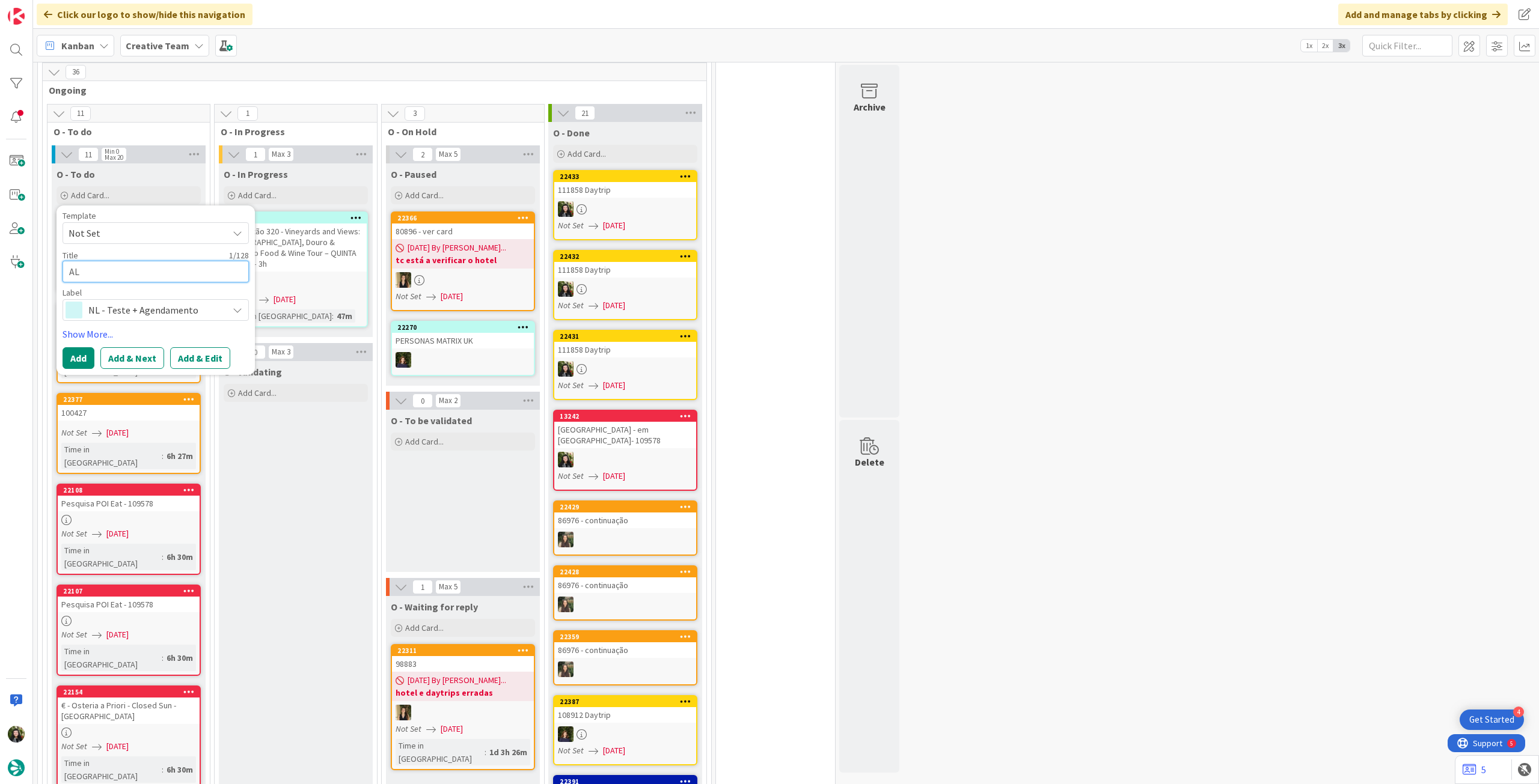
type textarea "x"
type textarea "ALT"
type textarea "x"
type textarea "ALTE"
type textarea "x"
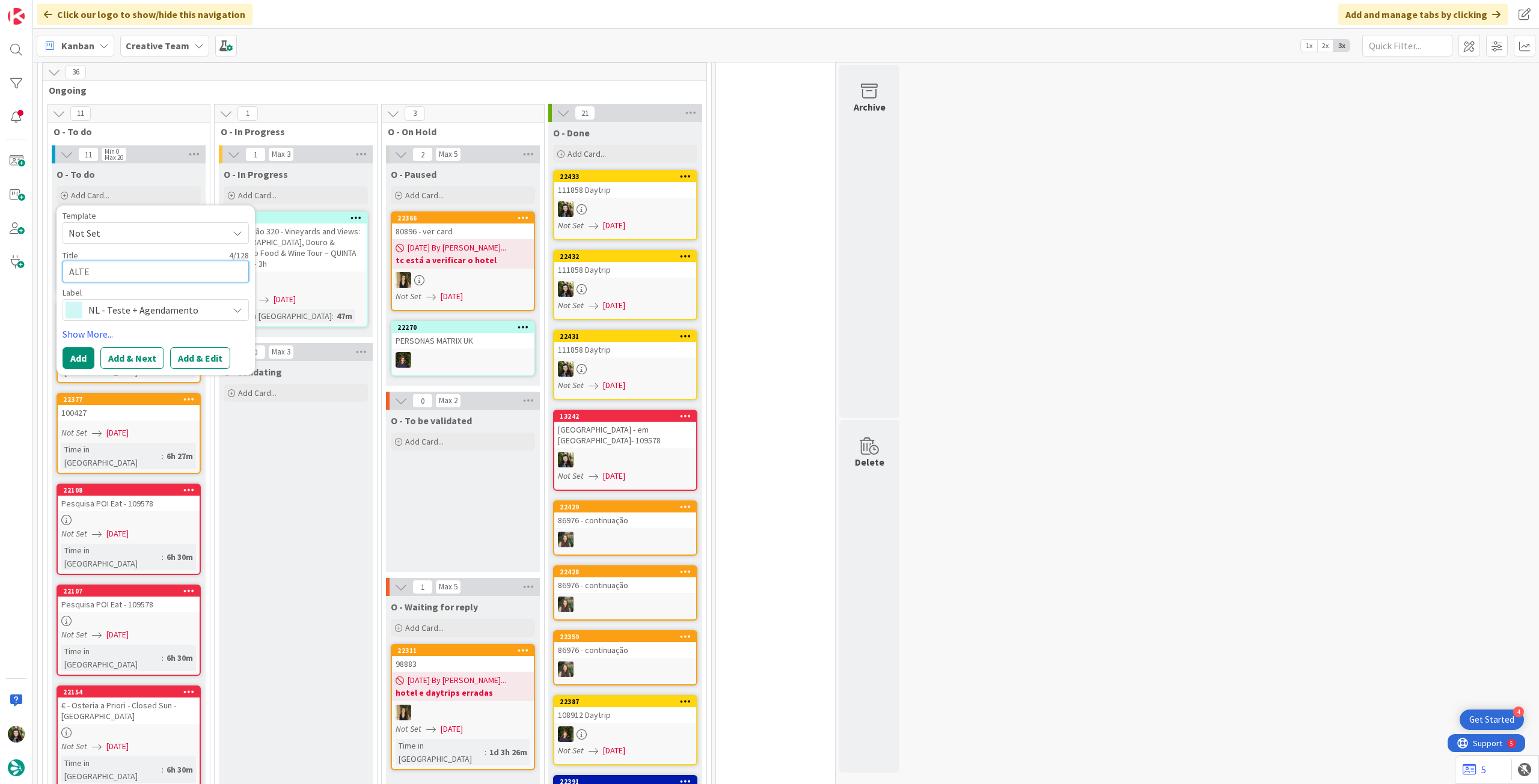
type textarea "ALTER"
type textarea "x"
type textarea "ALTERA"
type textarea "x"
type textarea "ALTERAÇ"
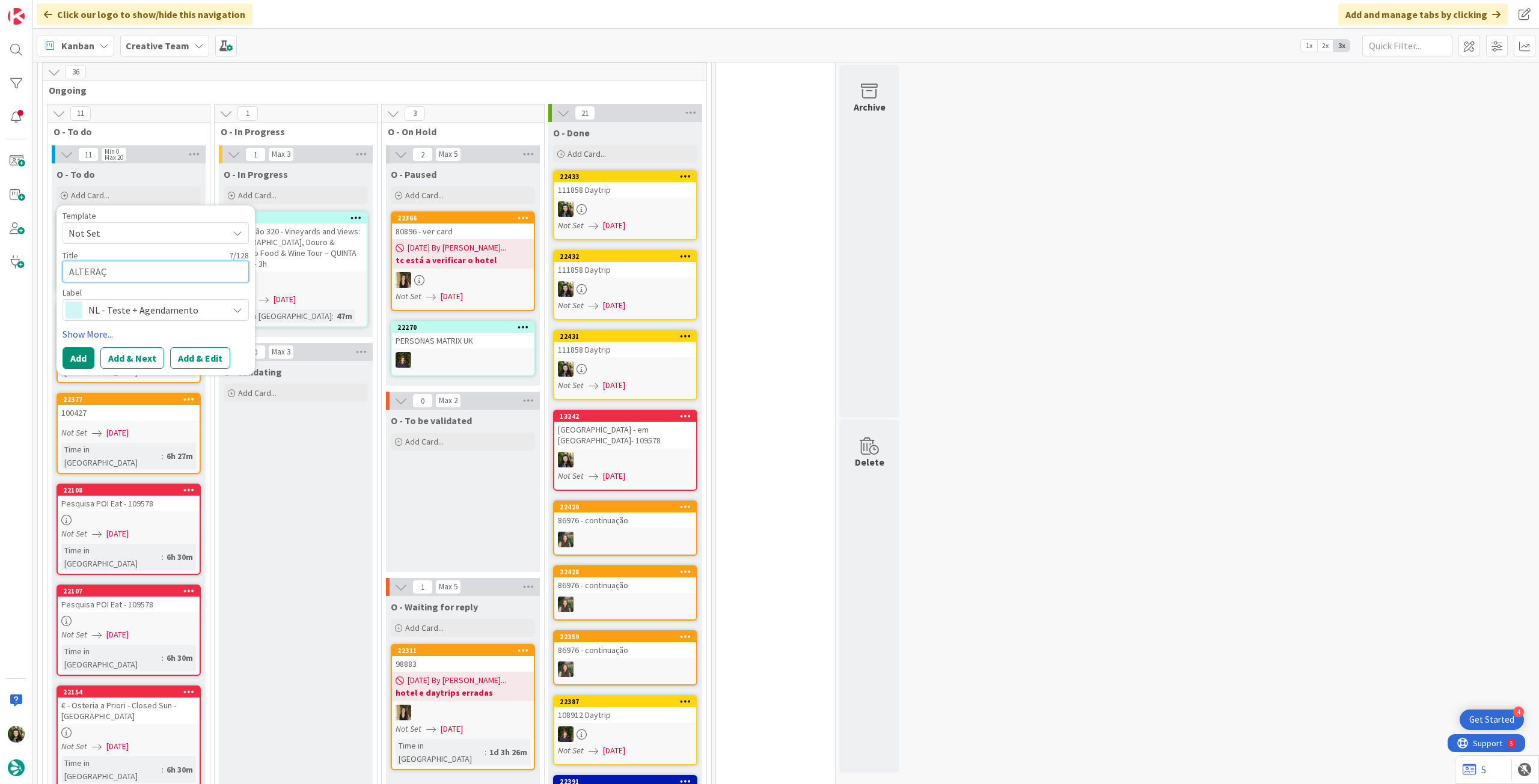
type textarea "x"
type textarea "ALTERAÇÕ"
type textarea "x"
type textarea "ALTERAÇÕE"
type textarea "x"
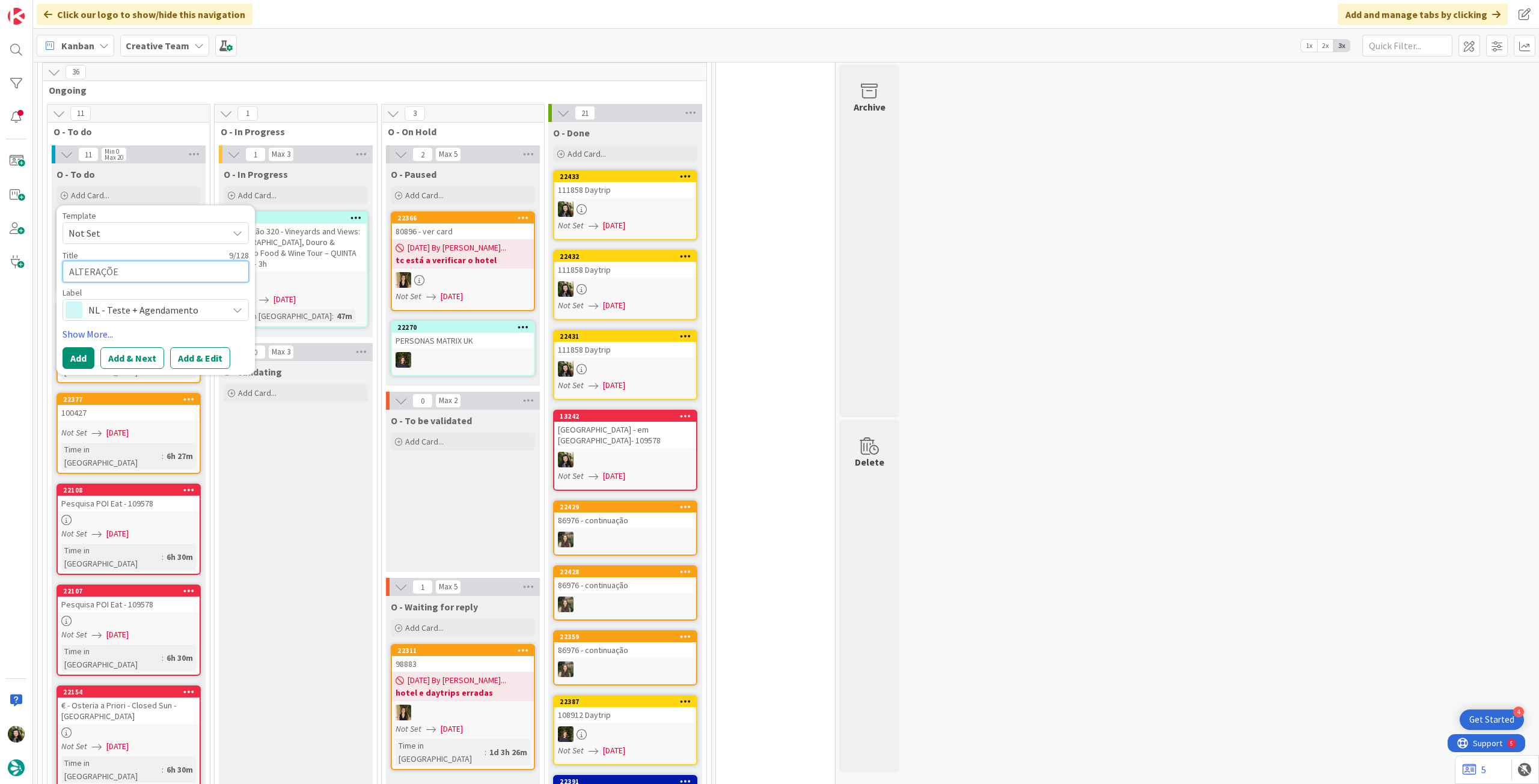
type textarea "ALTERAÇÕES"
type textarea "x"
type textarea "ALTERAÇÕES"
type textarea "x"
type textarea "ALTERAÇÕES +"
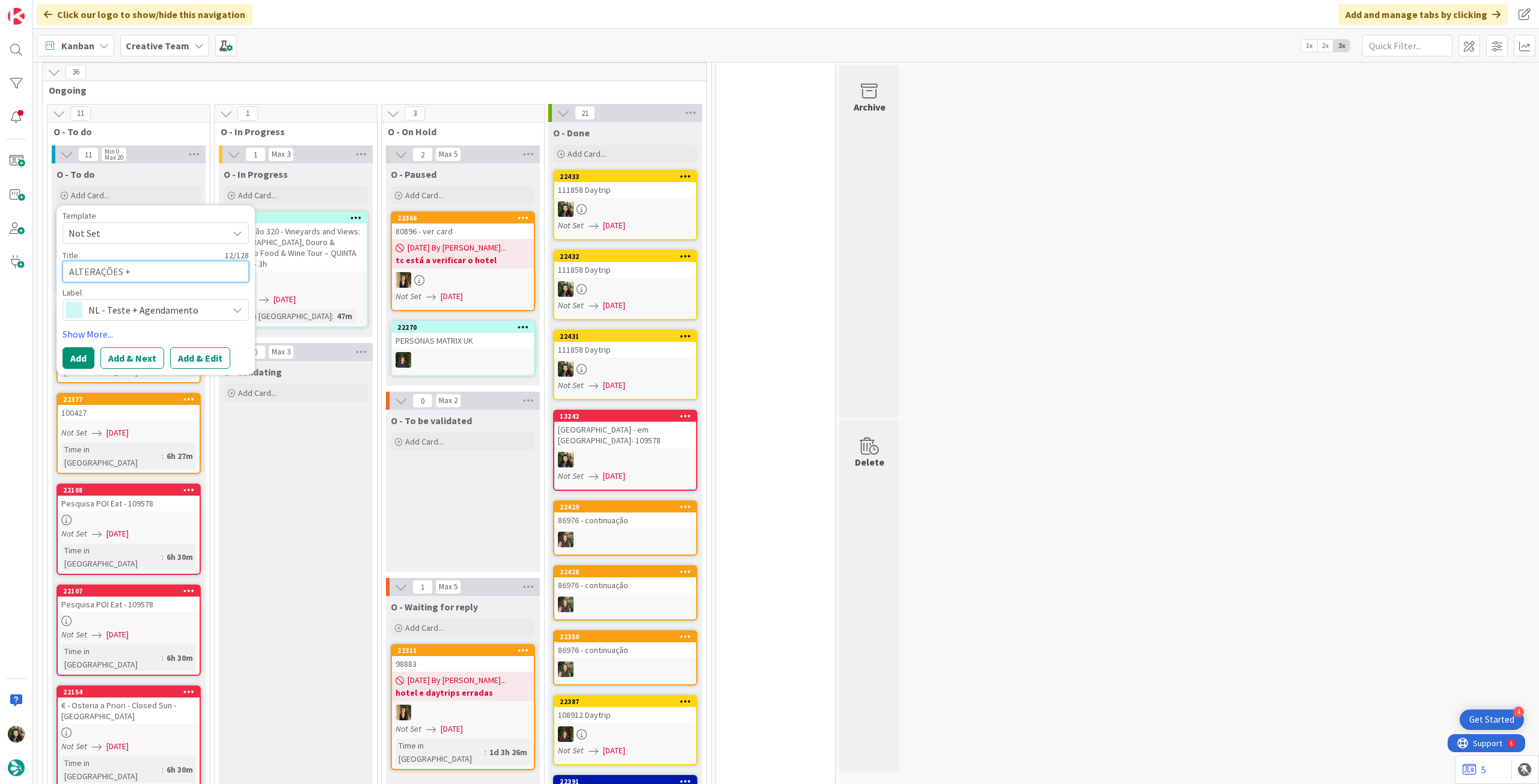
type textarea "x"
type textarea "ALTERAÇÕES +"
type textarea "x"
type textarea "ALTERAÇÕES + a"
type textarea "x"
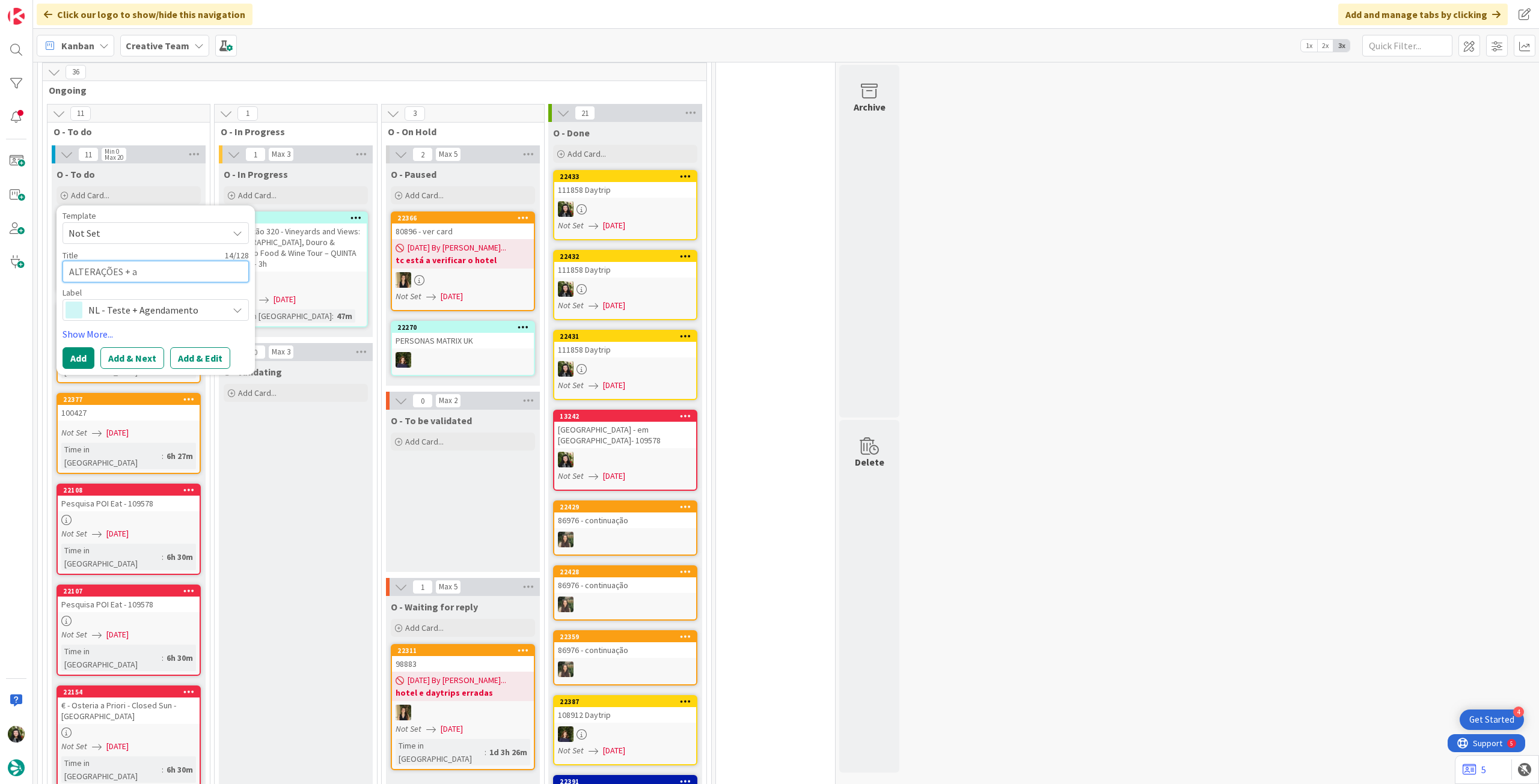
type textarea "ALTERAÇÕES + ag"
type textarea "x"
type textarea "ALTERAÇÕES + age"
type textarea "x"
type textarea "ALTERAÇÕES + agen"
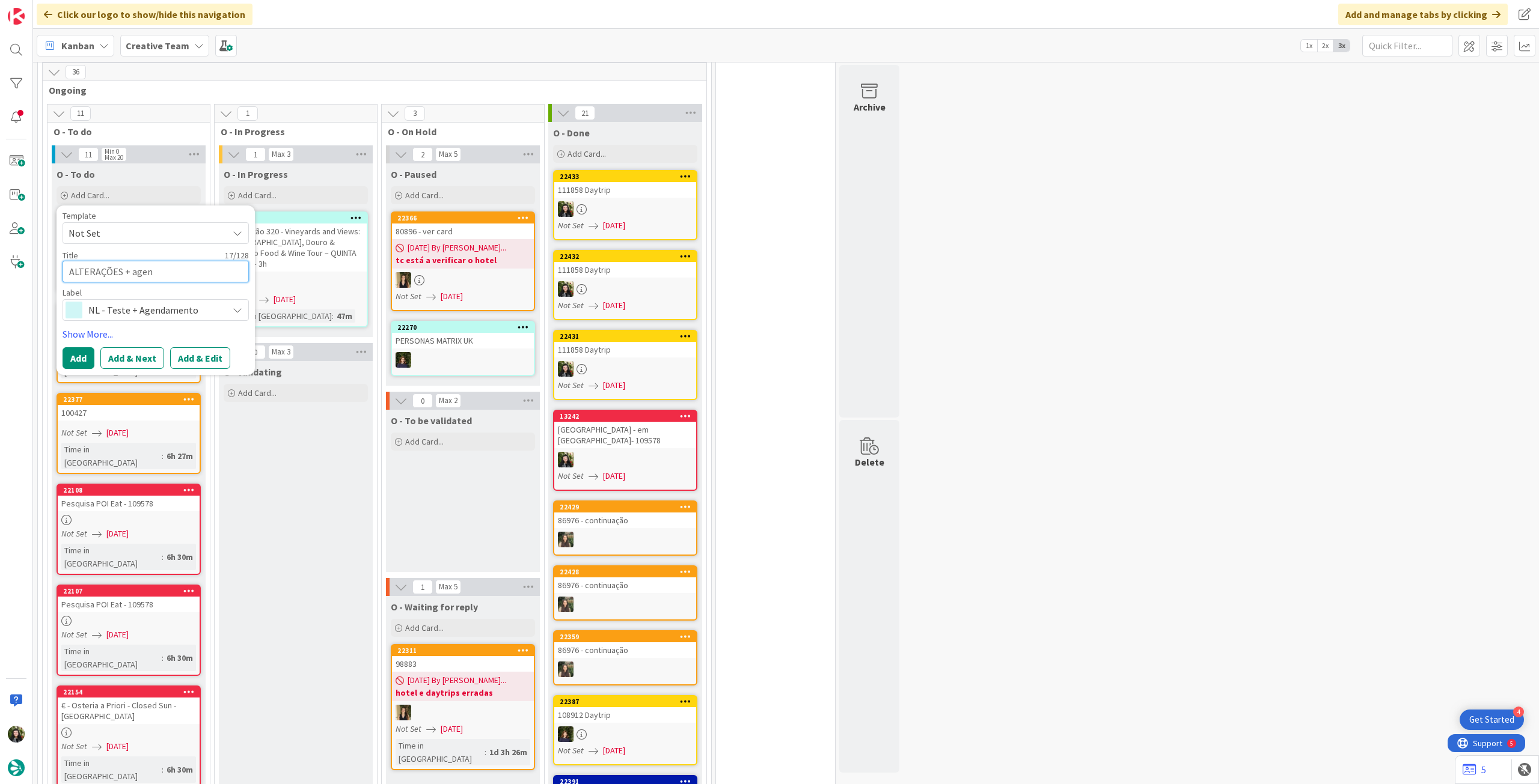
type textarea "x"
type textarea "ALTERAÇÕES + agend"
type textarea "x"
type textarea "ALTERAÇÕES + agendam"
type textarea "x"
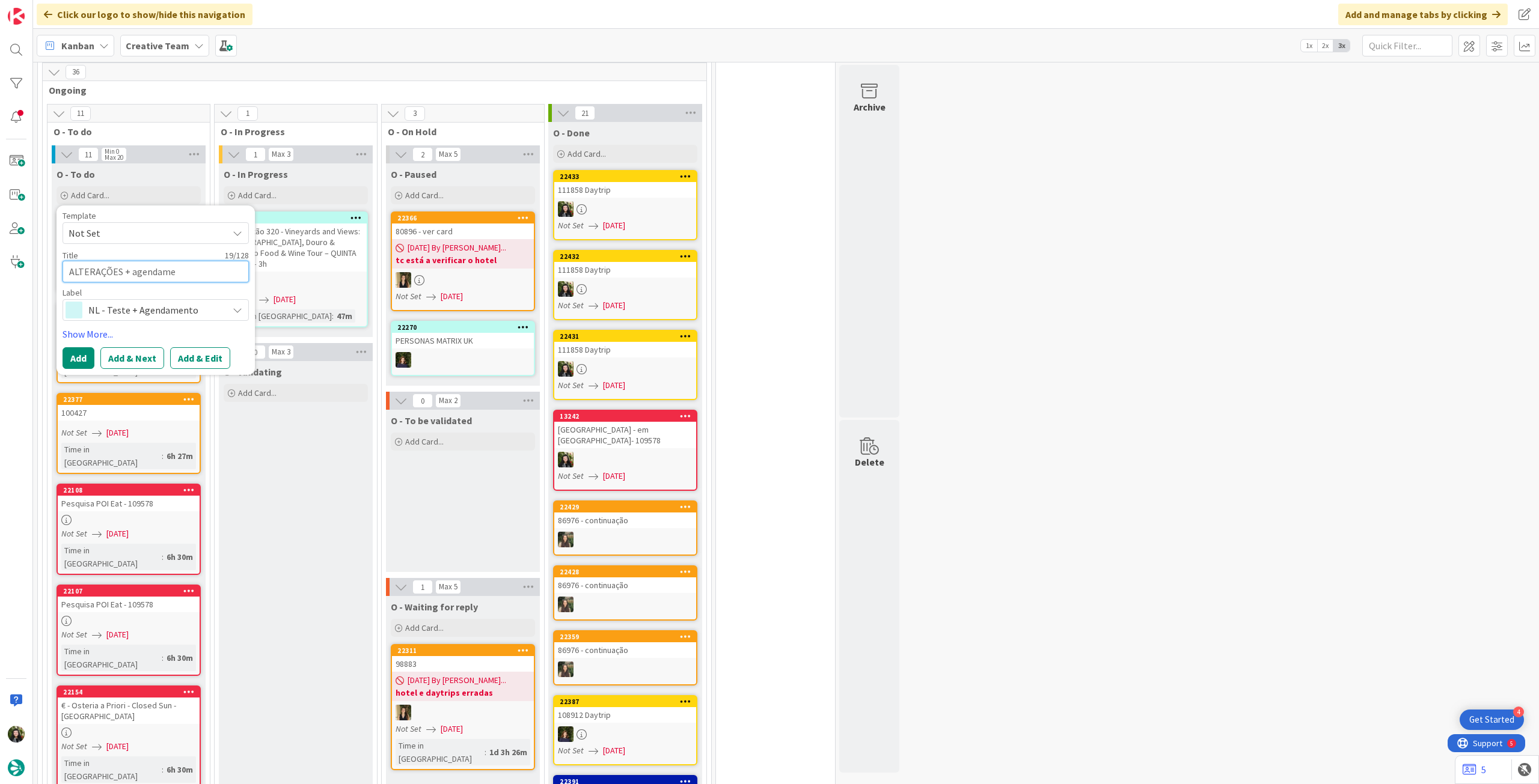
type textarea "ALTERAÇÕES + agendamen"
type textarea "x"
type textarea "ALTERAÇÕES + agendament"
type textarea "x"
type textarea "ALTERAÇÕES + agendamento"
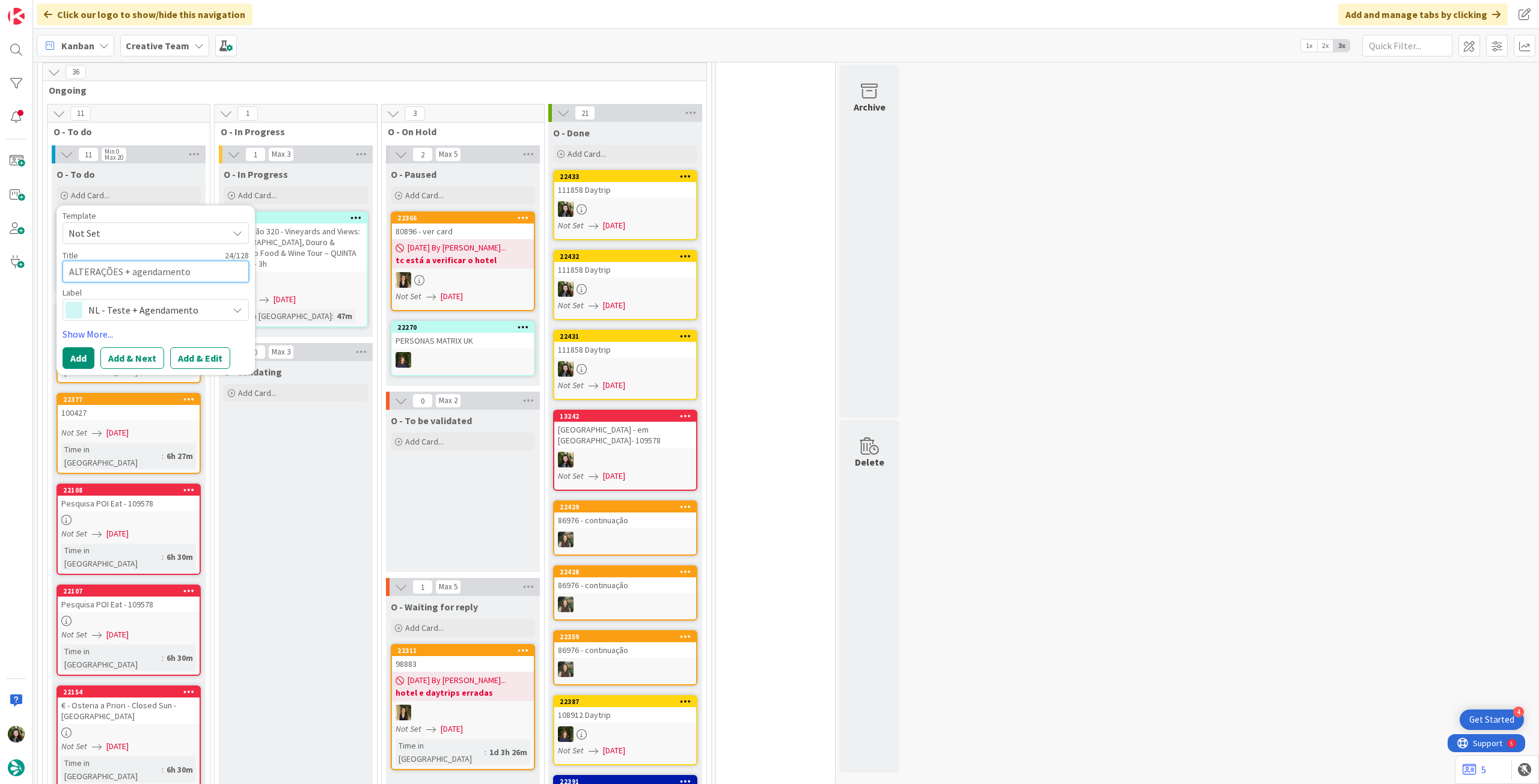
type textarea "x"
type textarea "ALTERAÇÕES + agendamento"
type textarea "x"
type textarea "ALTERAÇÕES + agendamento N"
type textarea "x"
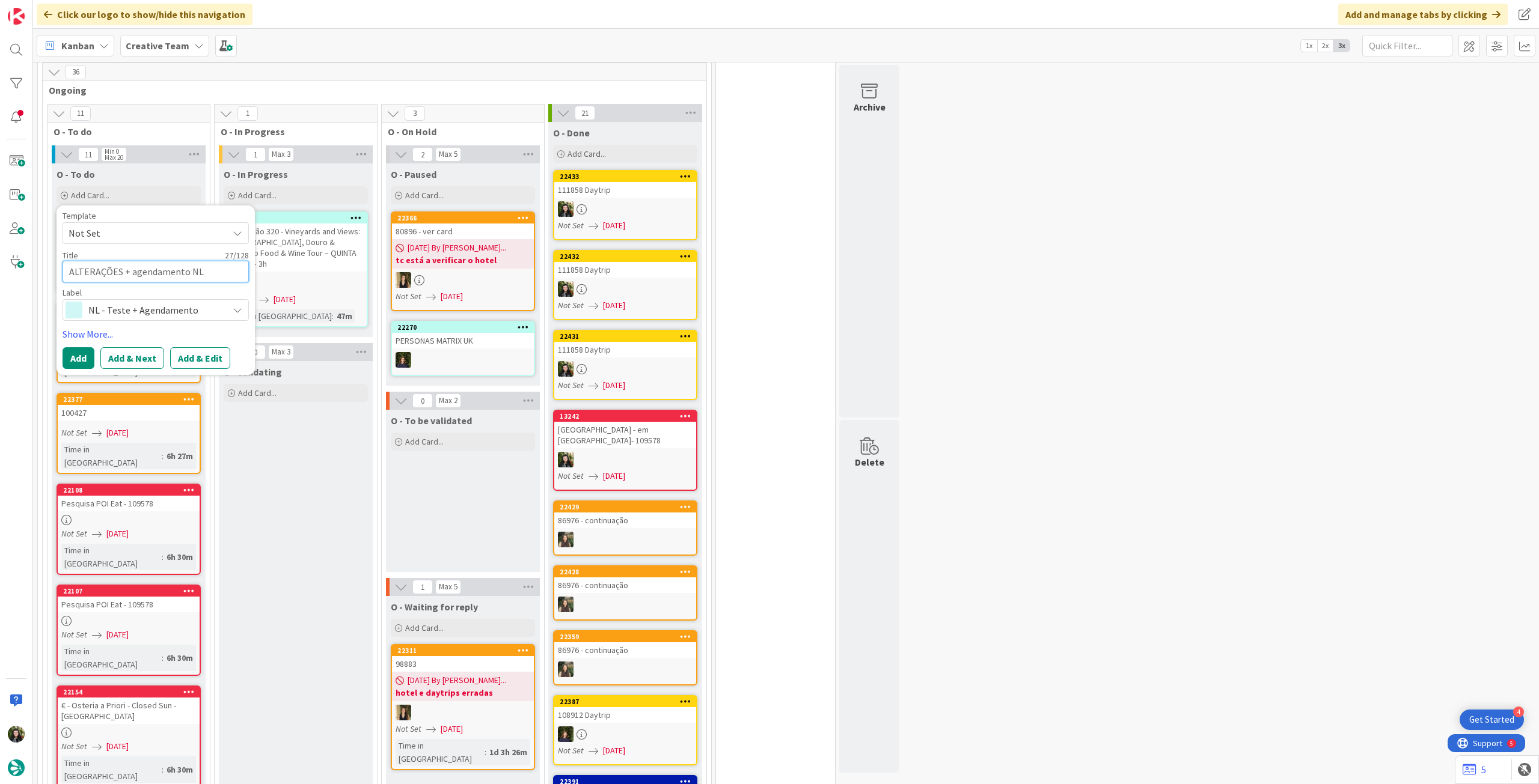
type textarea "ALTERAÇÕES + agendamento NL"
click at [83, 347] on button "Add" at bounding box center [78, 358] width 31 height 22
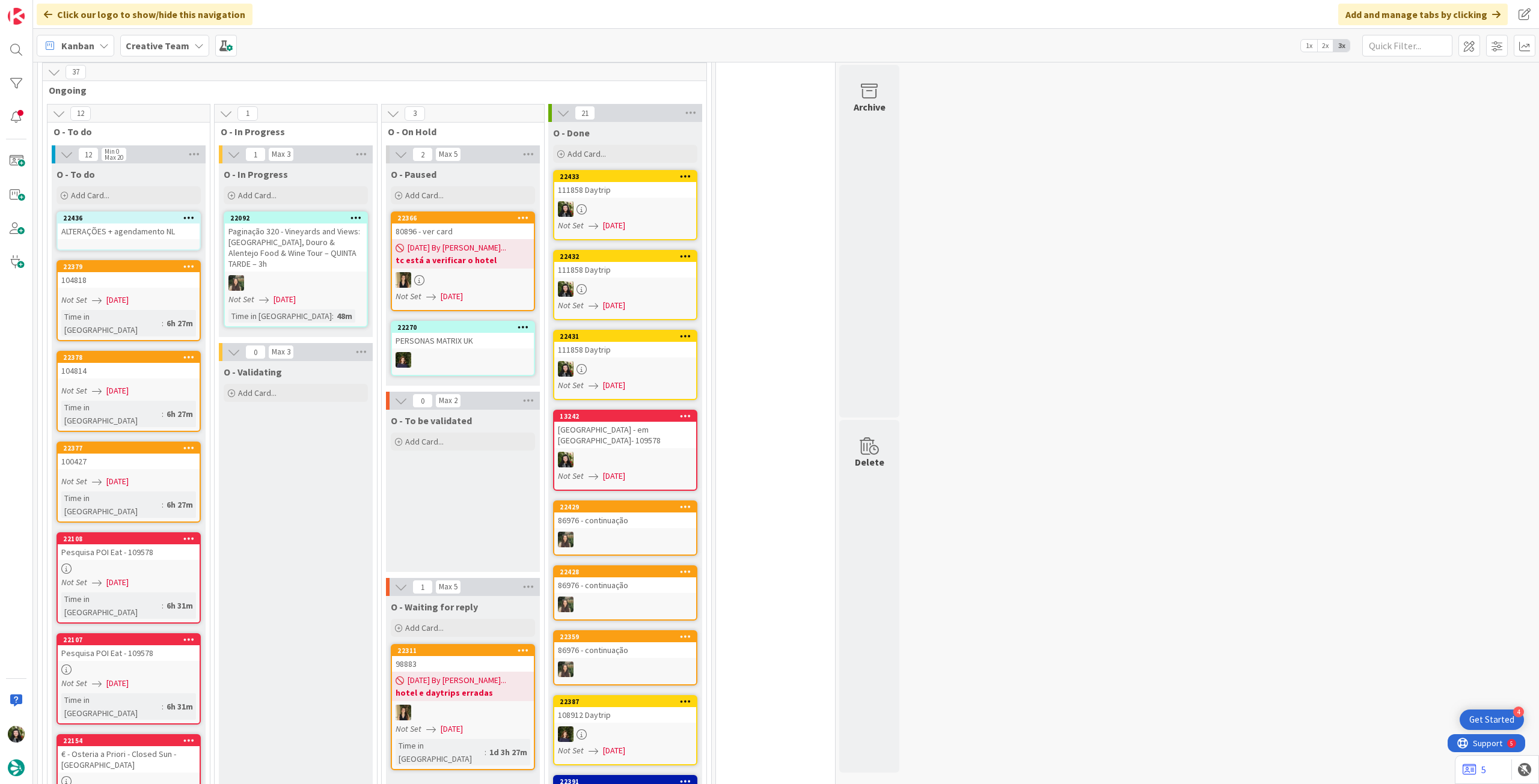
click at [151, 227] on div "ALTERAÇÕES + agendamento NL" at bounding box center [128, 231] width 142 height 15
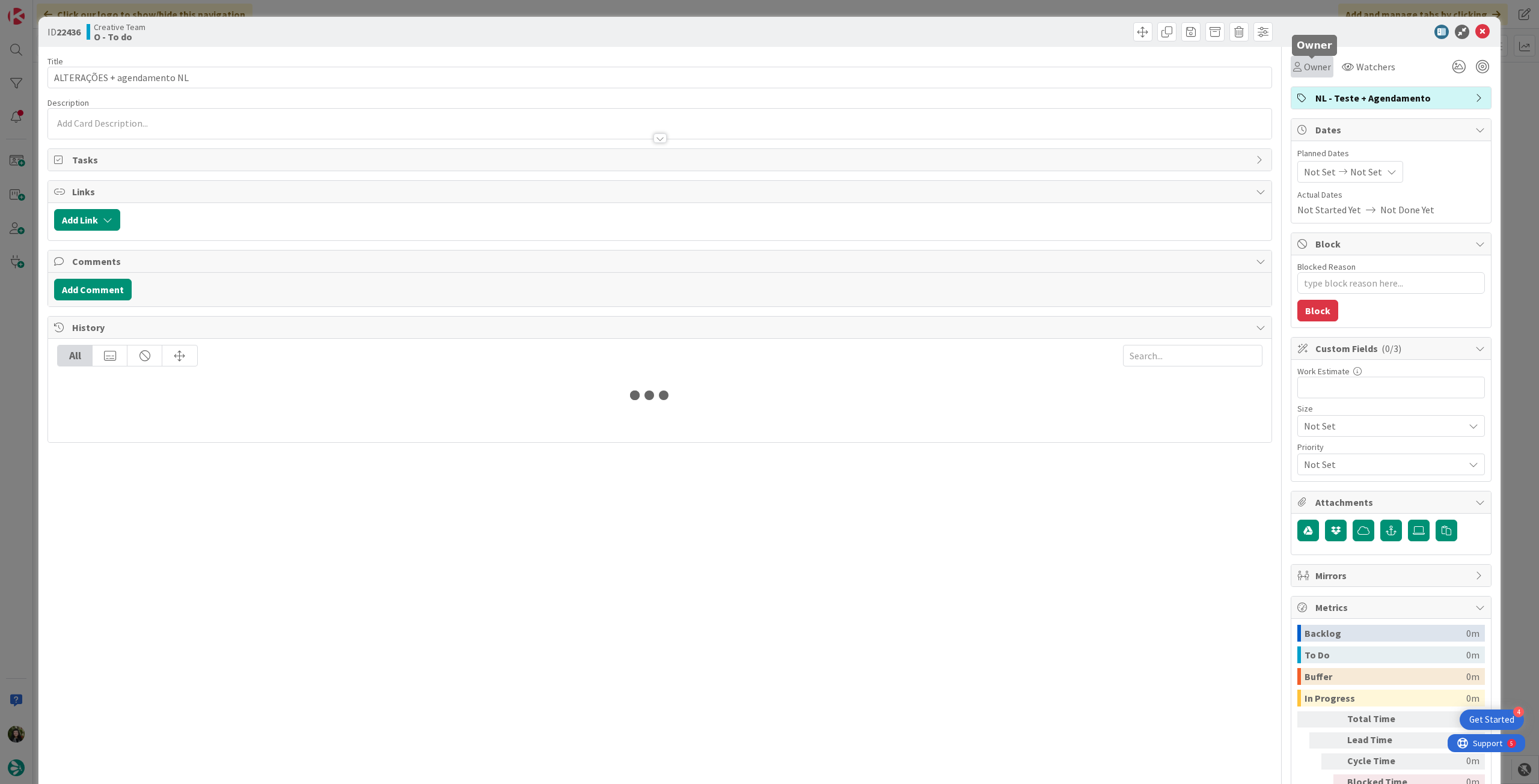
click at [1313, 73] on span "Owner" at bounding box center [1317, 67] width 27 height 14
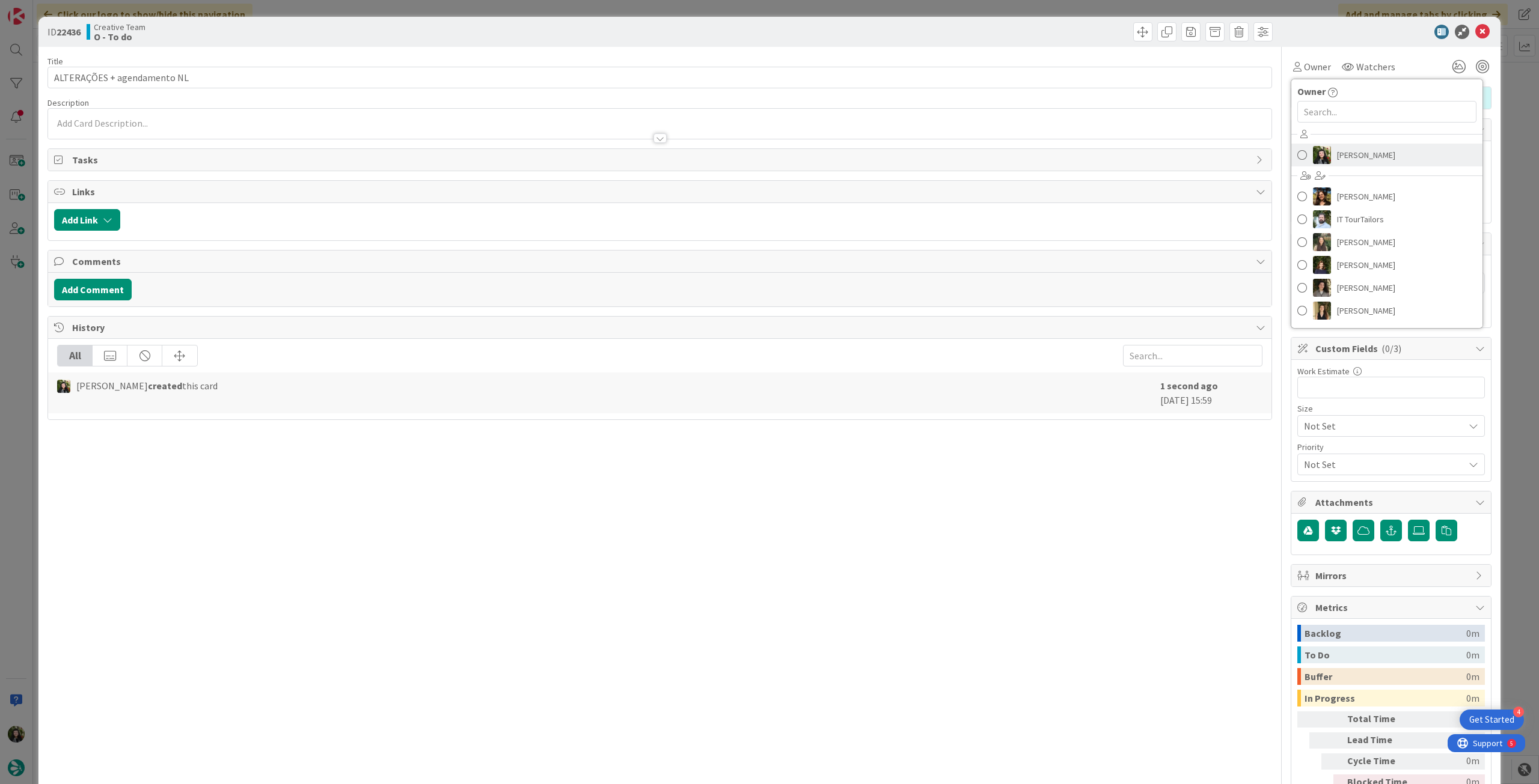
click at [1382, 151] on span "[PERSON_NAME]" at bounding box center [1365, 154] width 58 height 18
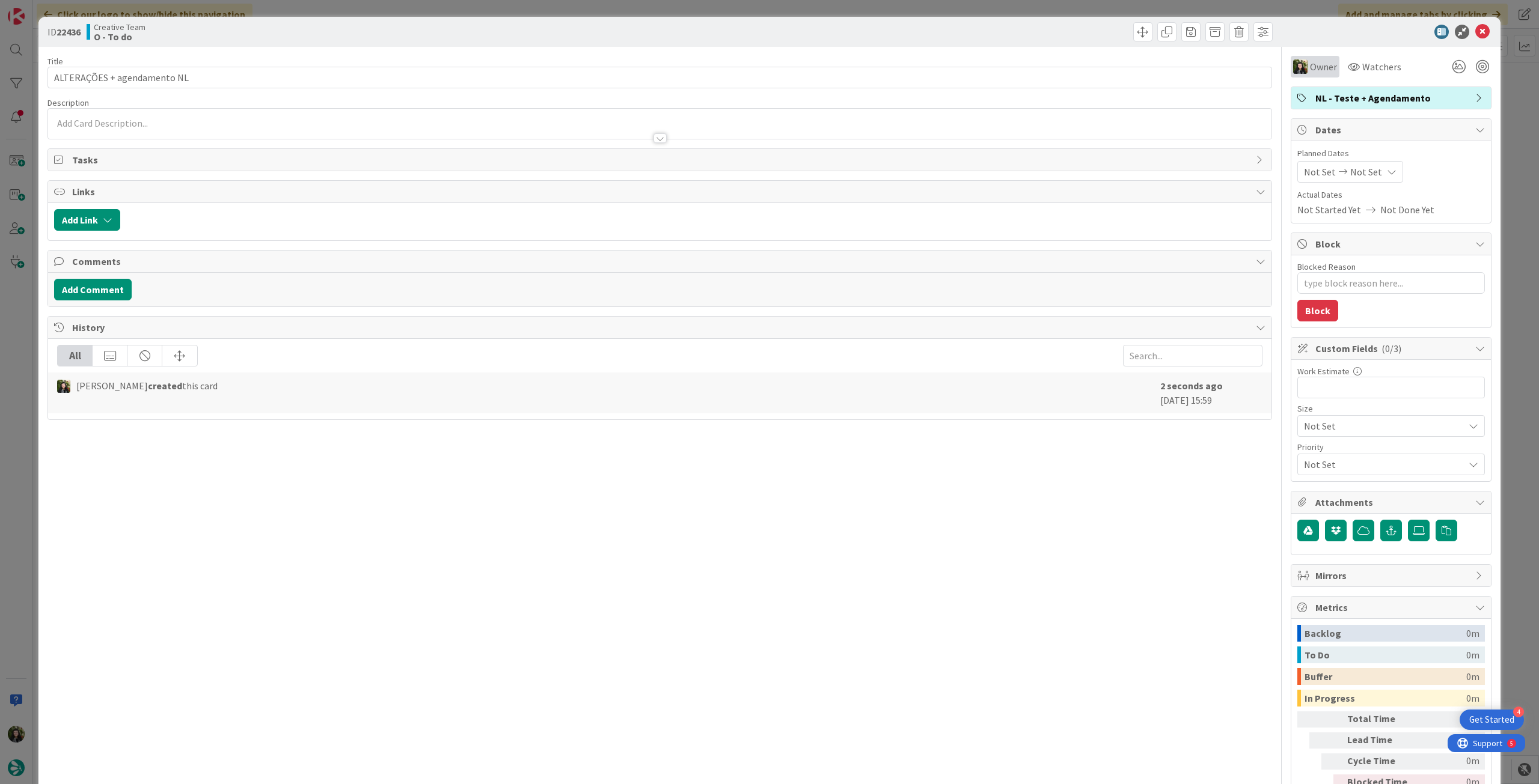
click at [1320, 65] on span "Owner" at bounding box center [1323, 67] width 27 height 14
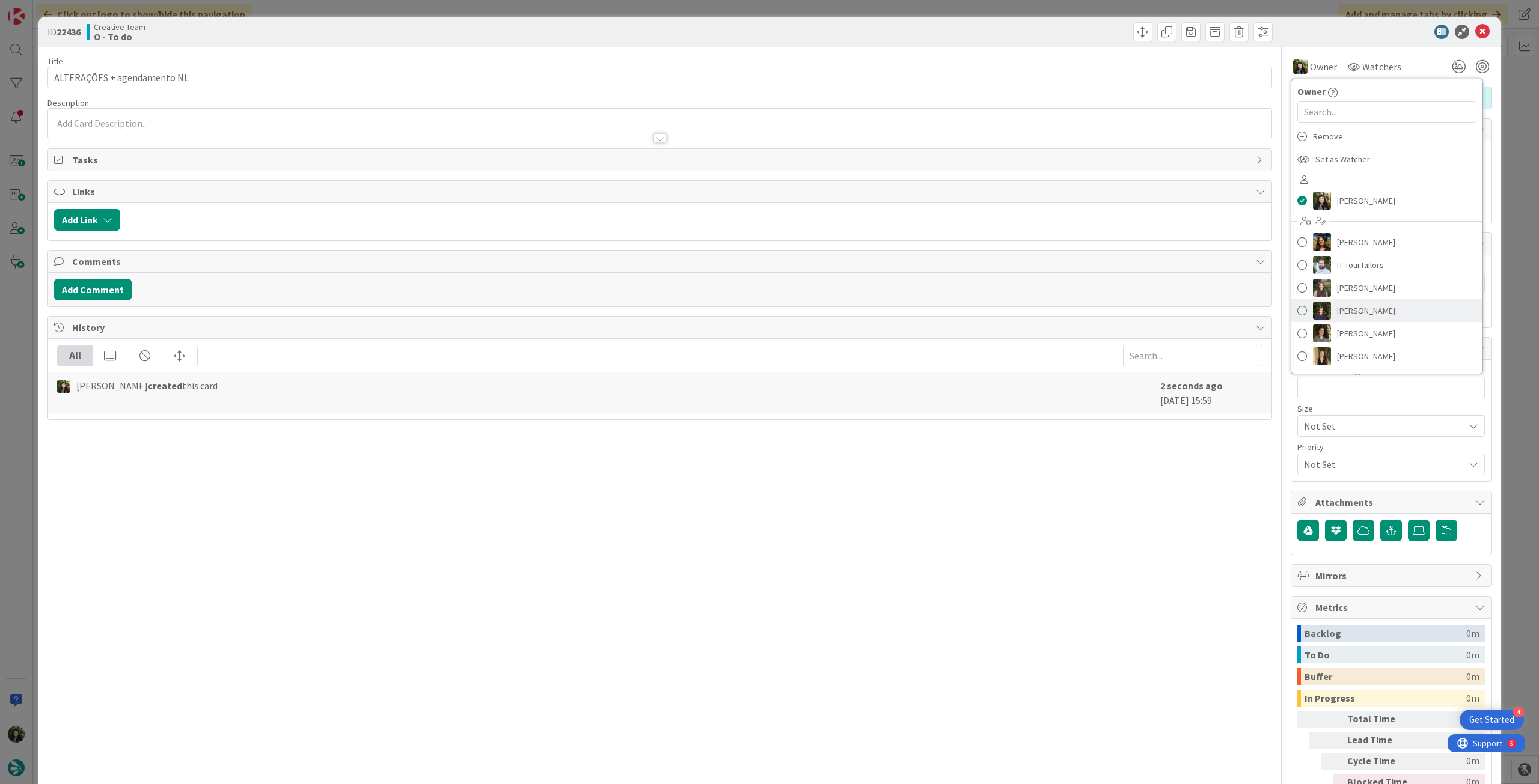
click at [1352, 312] on span "[PERSON_NAME]" at bounding box center [1365, 310] width 58 height 18
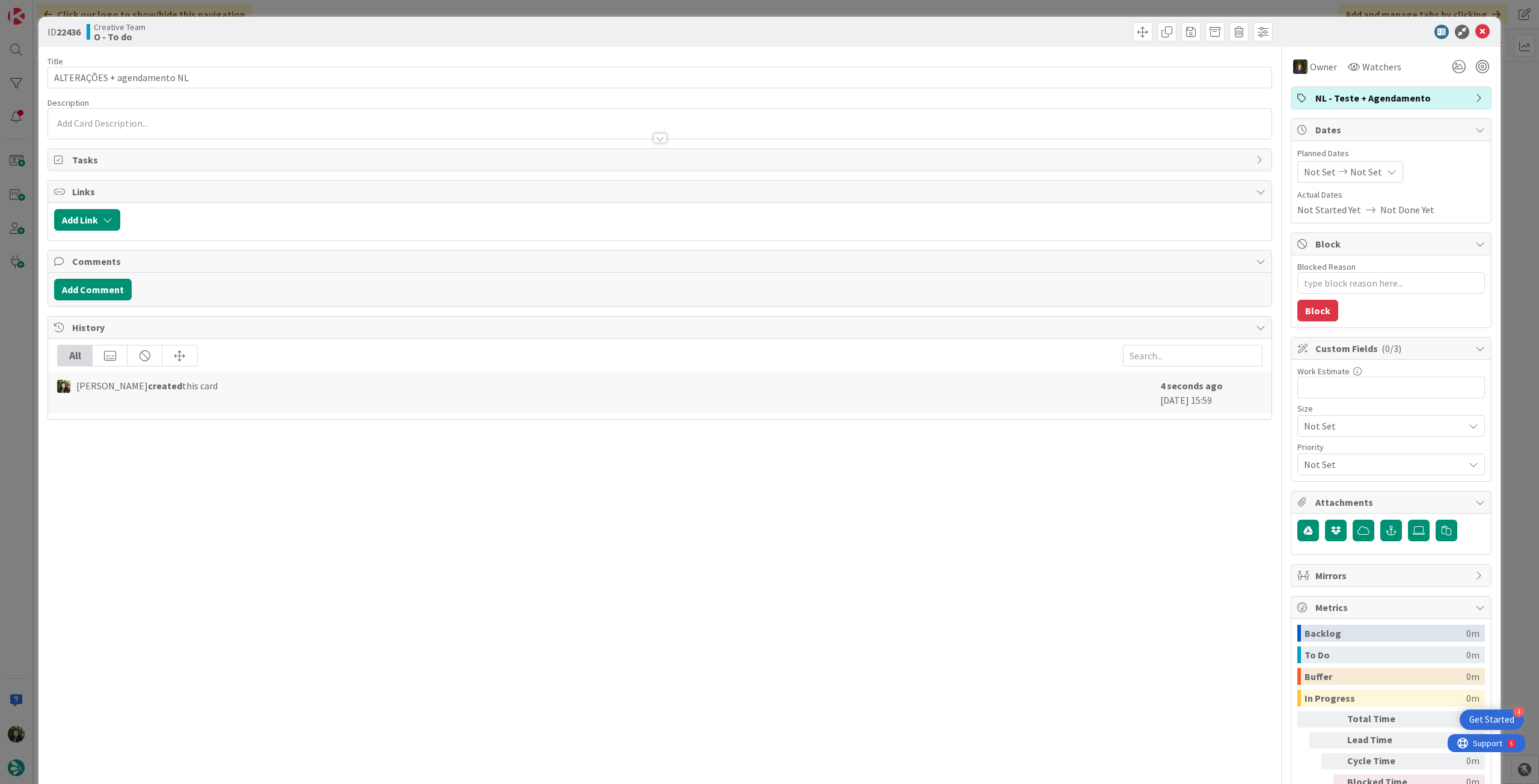
type textarea "x"
click at [1363, 169] on span "Not Set" at bounding box center [1365, 171] width 31 height 14
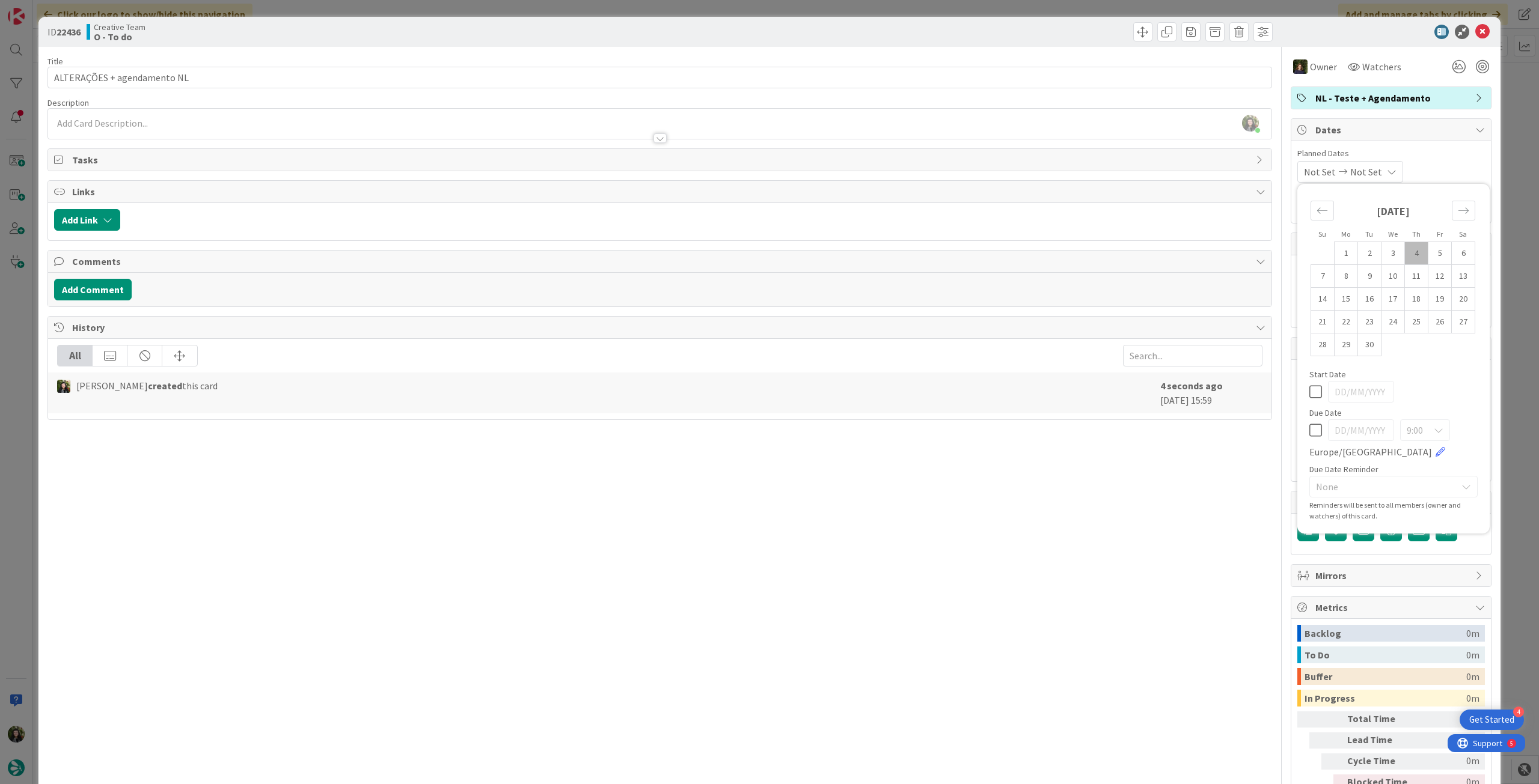
drag, startPoint x: 1310, startPoint y: 426, endPoint x: 1327, endPoint y: 402, distance: 29.4
click at [1310, 426] on icon at bounding box center [1314, 430] width 12 height 14
type input "[DATE]"
type textarea "x"
click at [1430, 248] on td "5" at bounding box center [1439, 253] width 24 height 23
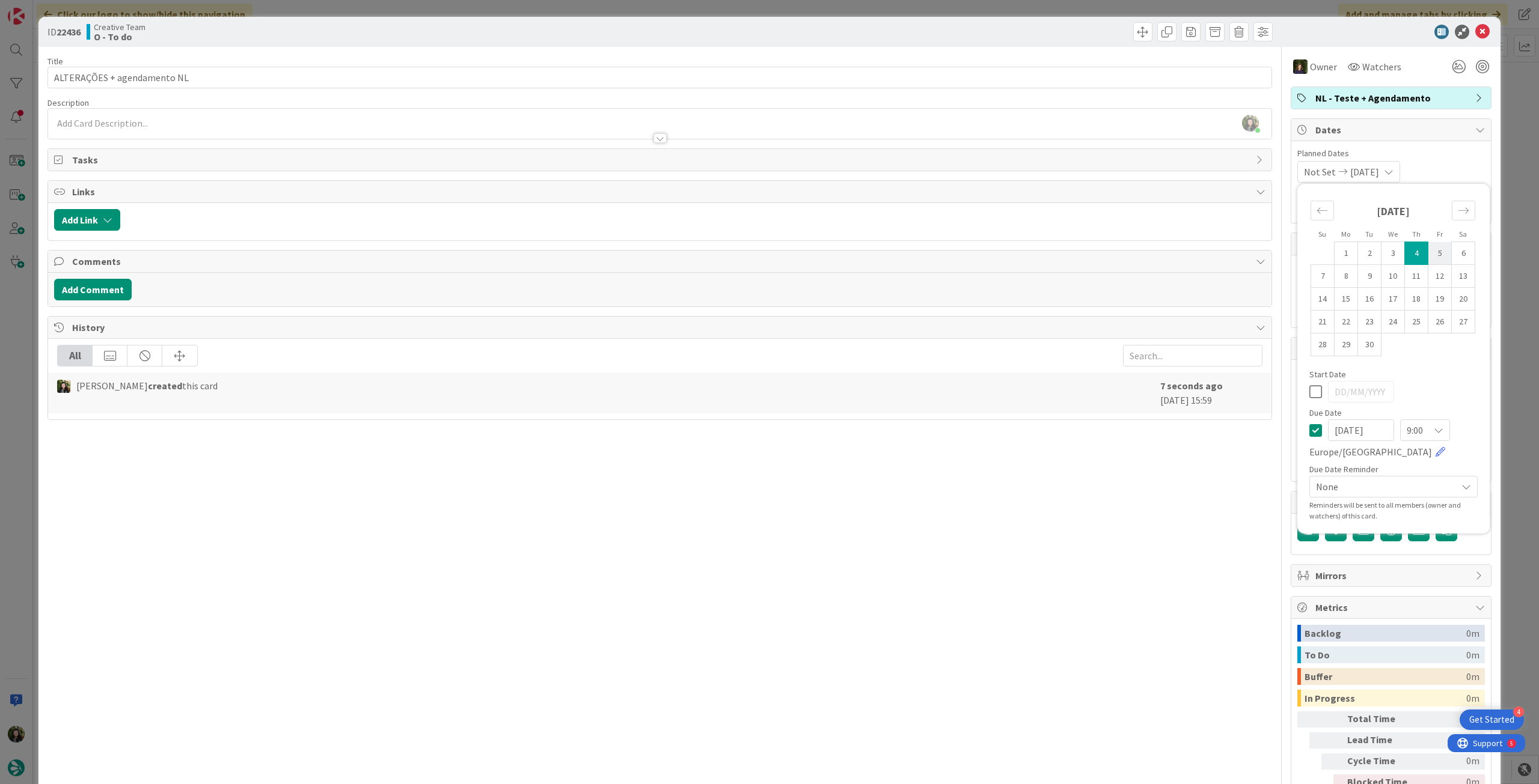
type input "[DATE]"
type textarea "x"
click at [1309, 387] on icon at bounding box center [1314, 391] width 12 height 14
type textarea "x"
click at [1309, 425] on icon at bounding box center [1314, 430] width 12 height 14
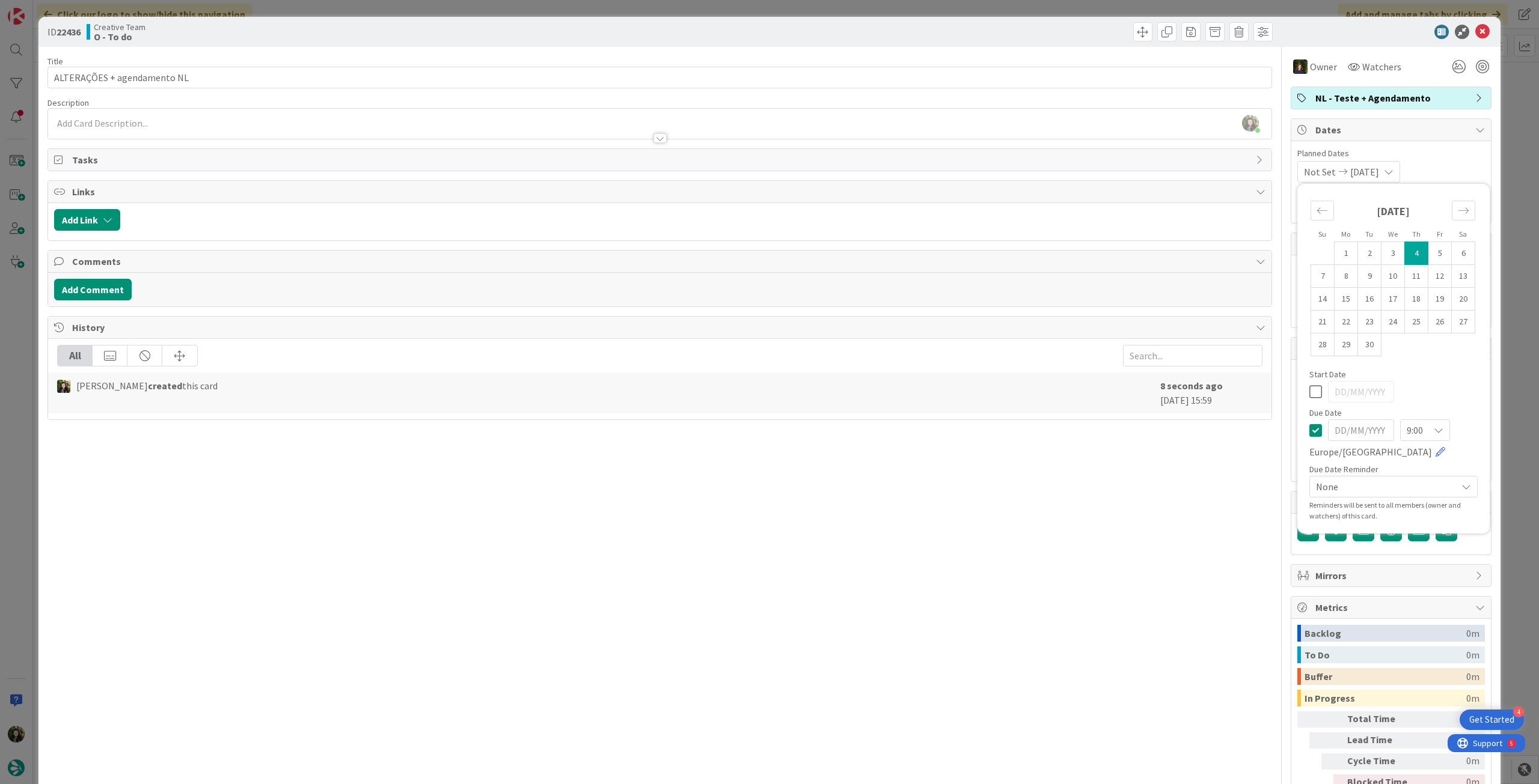
type input "[DATE]"
type textarea "x"
click at [1428, 259] on td "5" at bounding box center [1439, 253] width 24 height 23
type input "[DATE]"
click at [1475, 27] on icon at bounding box center [1482, 31] width 14 height 14
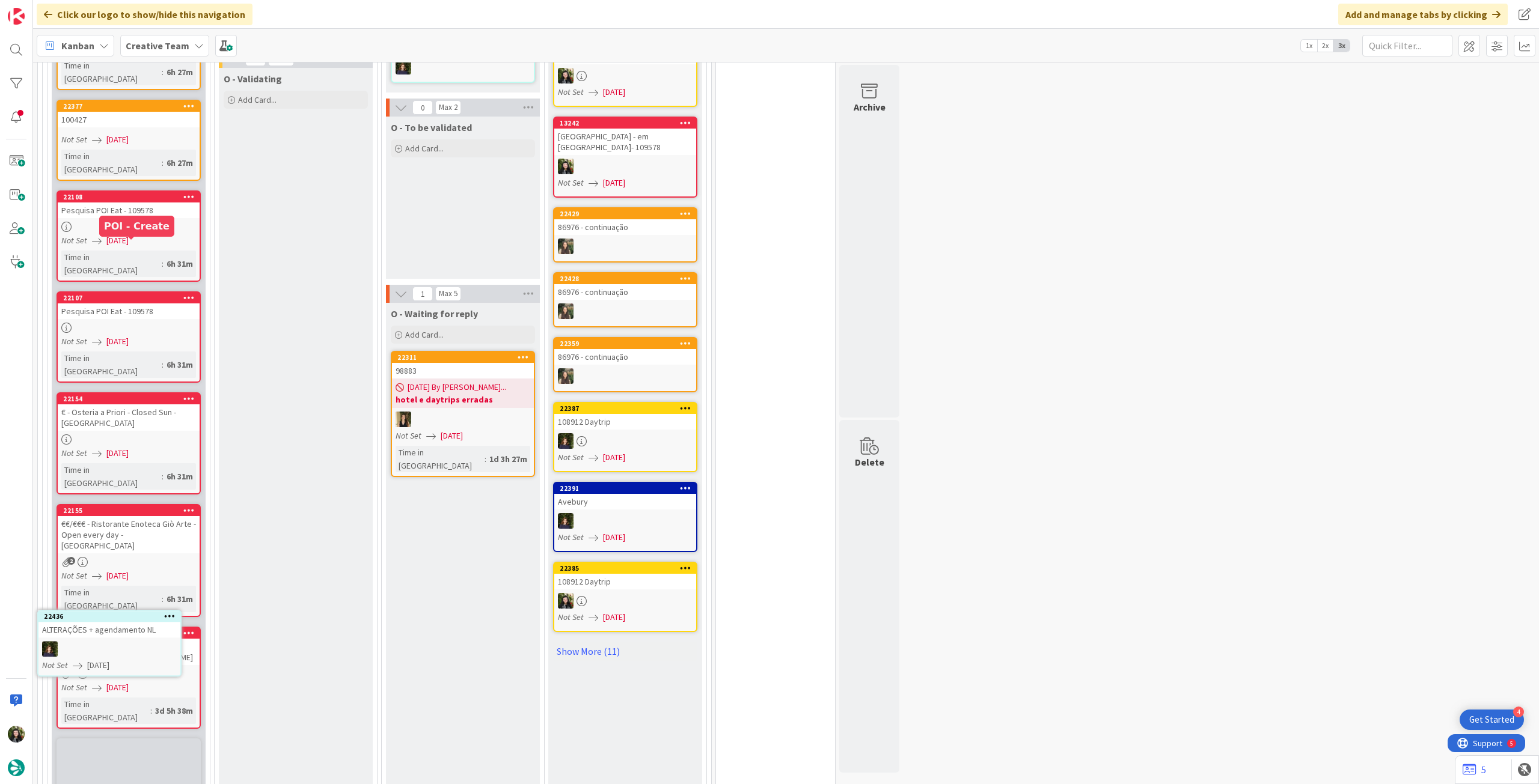
scroll to position [1362, 0]
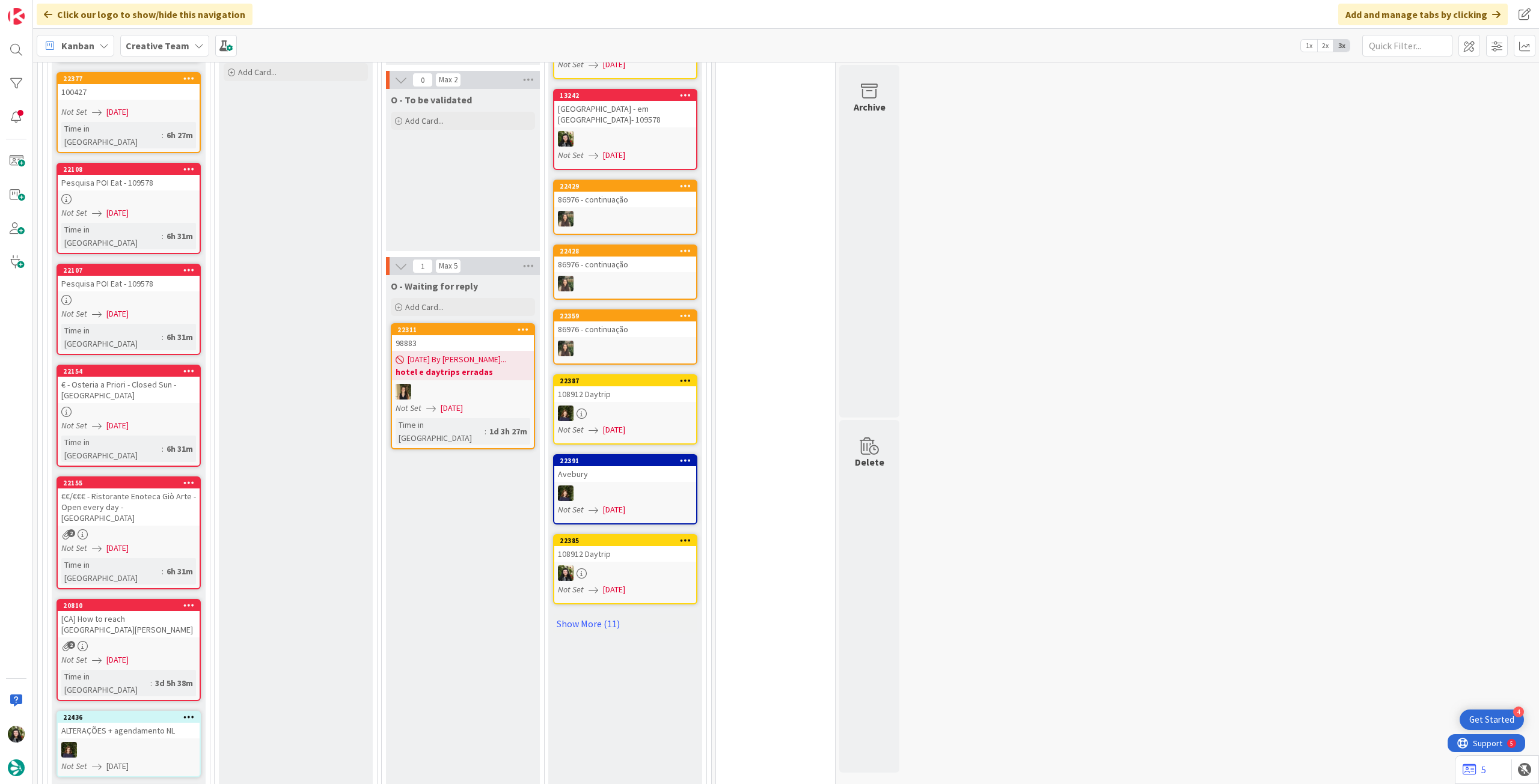
click at [143, 742] on div at bounding box center [128, 750] width 142 height 15
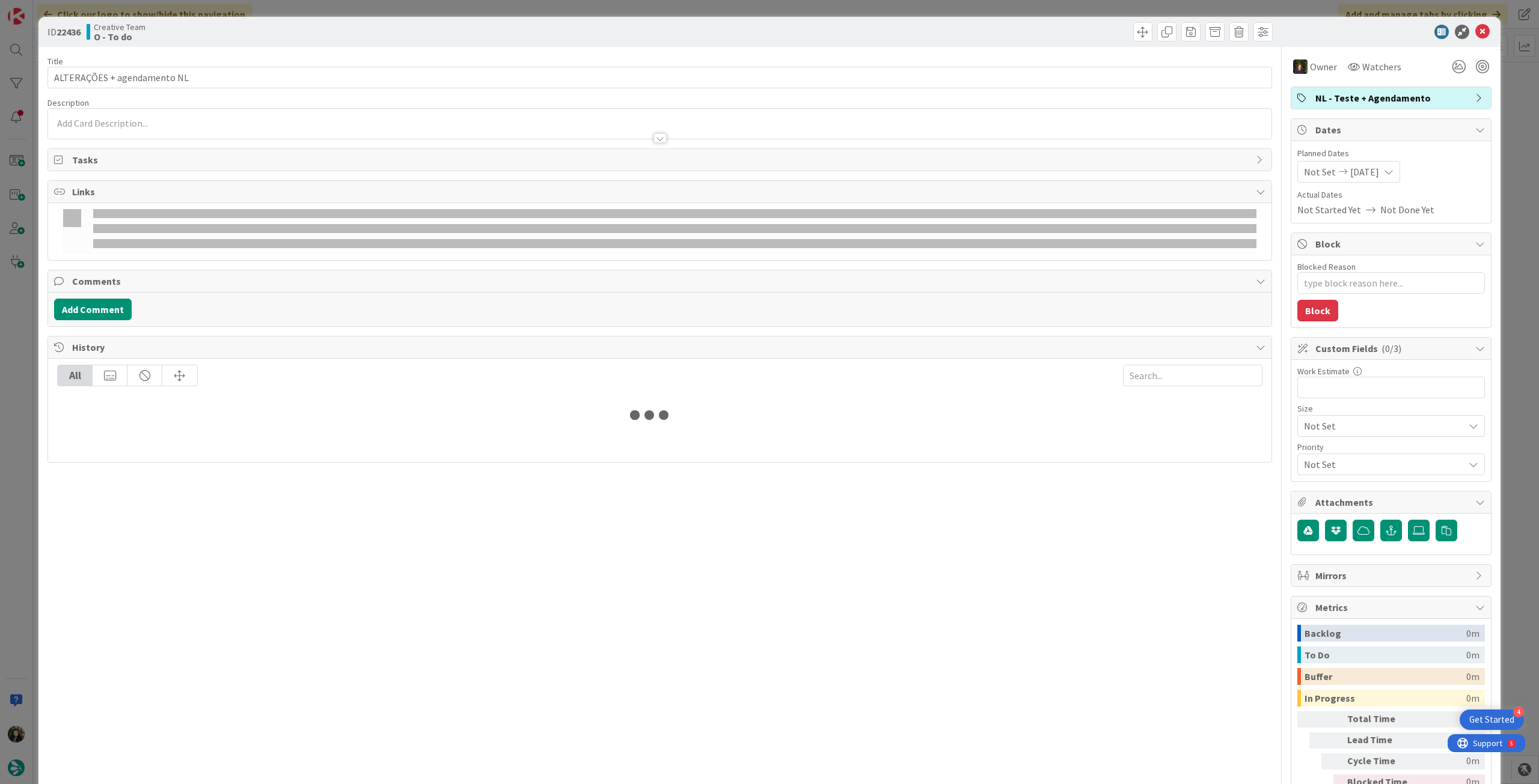
type textarea "x"
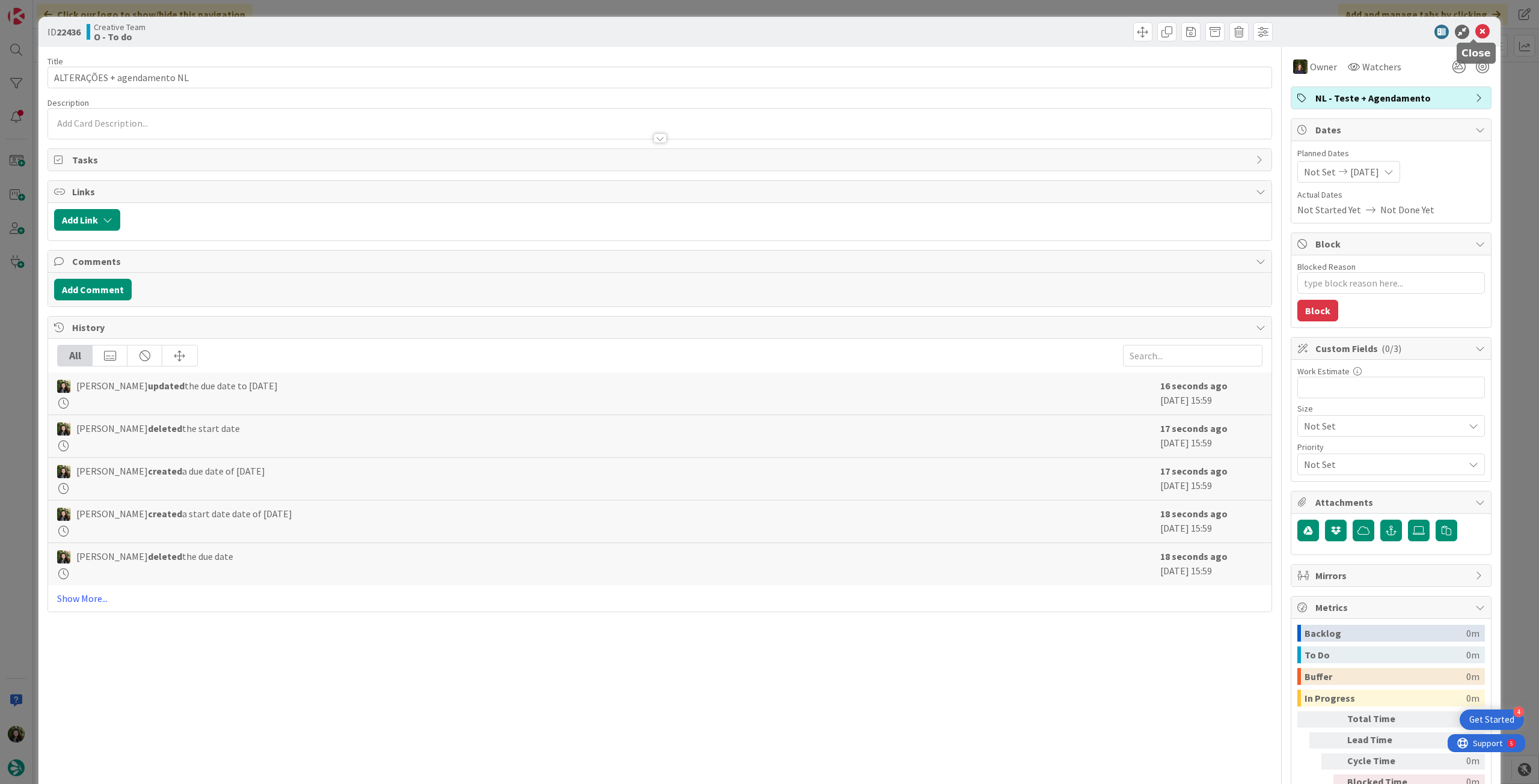
click at [1475, 28] on icon at bounding box center [1482, 31] width 14 height 14
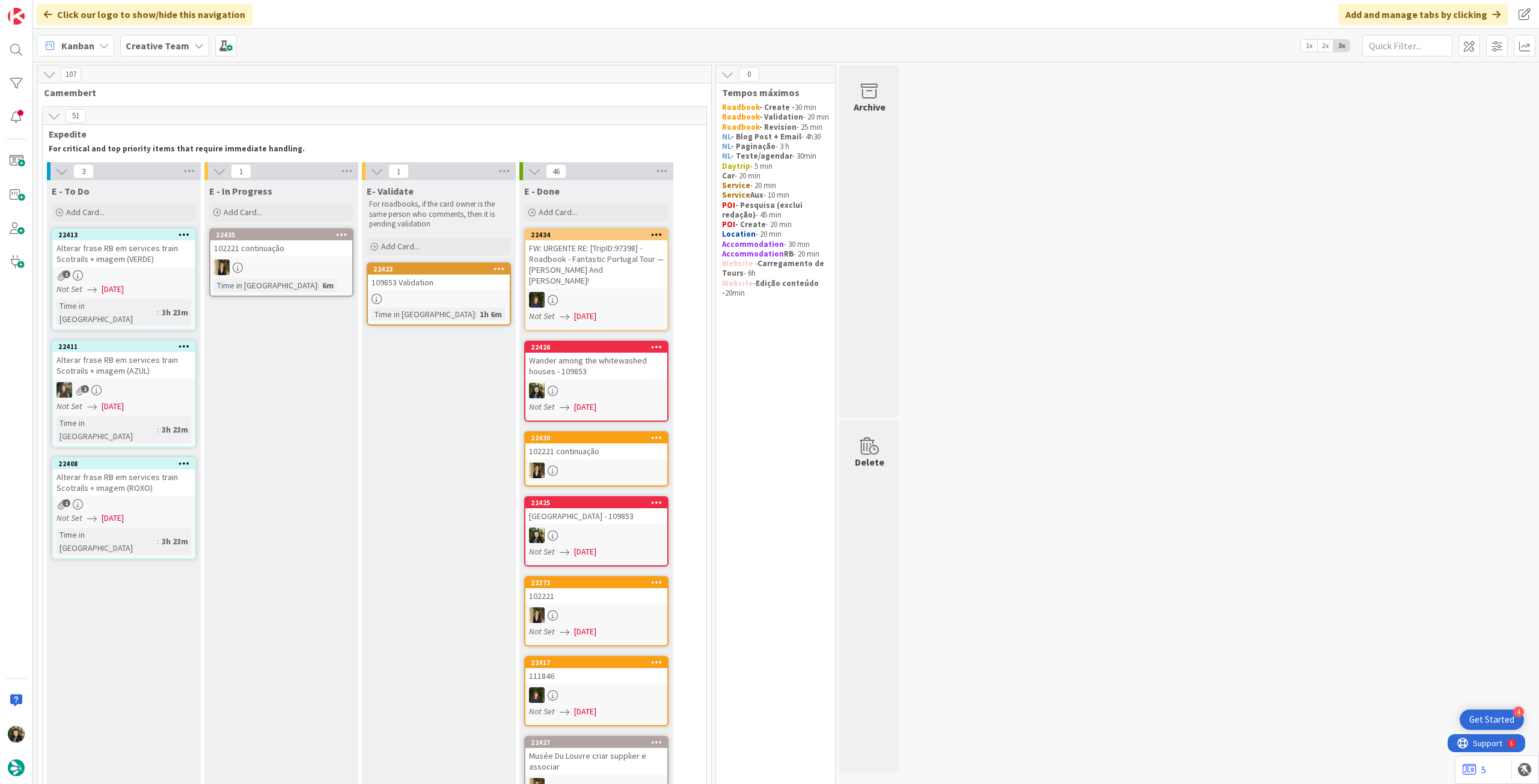
click at [184, 30] on div "Kanban Creative Team 1x 2x 3x" at bounding box center [786, 45] width 1506 height 33
drag, startPoint x: 173, startPoint y: 43, endPoint x: 178, endPoint y: 60, distance: 17.7
click at [173, 44] on b "Creative Team" at bounding box center [157, 46] width 64 height 12
drag, startPoint x: 162, startPoint y: 169, endPoint x: 168, endPoint y: 173, distance: 7.2
click at [163, 170] on h4 "Creative Team - Análise" at bounding box center [216, 171] width 164 height 12
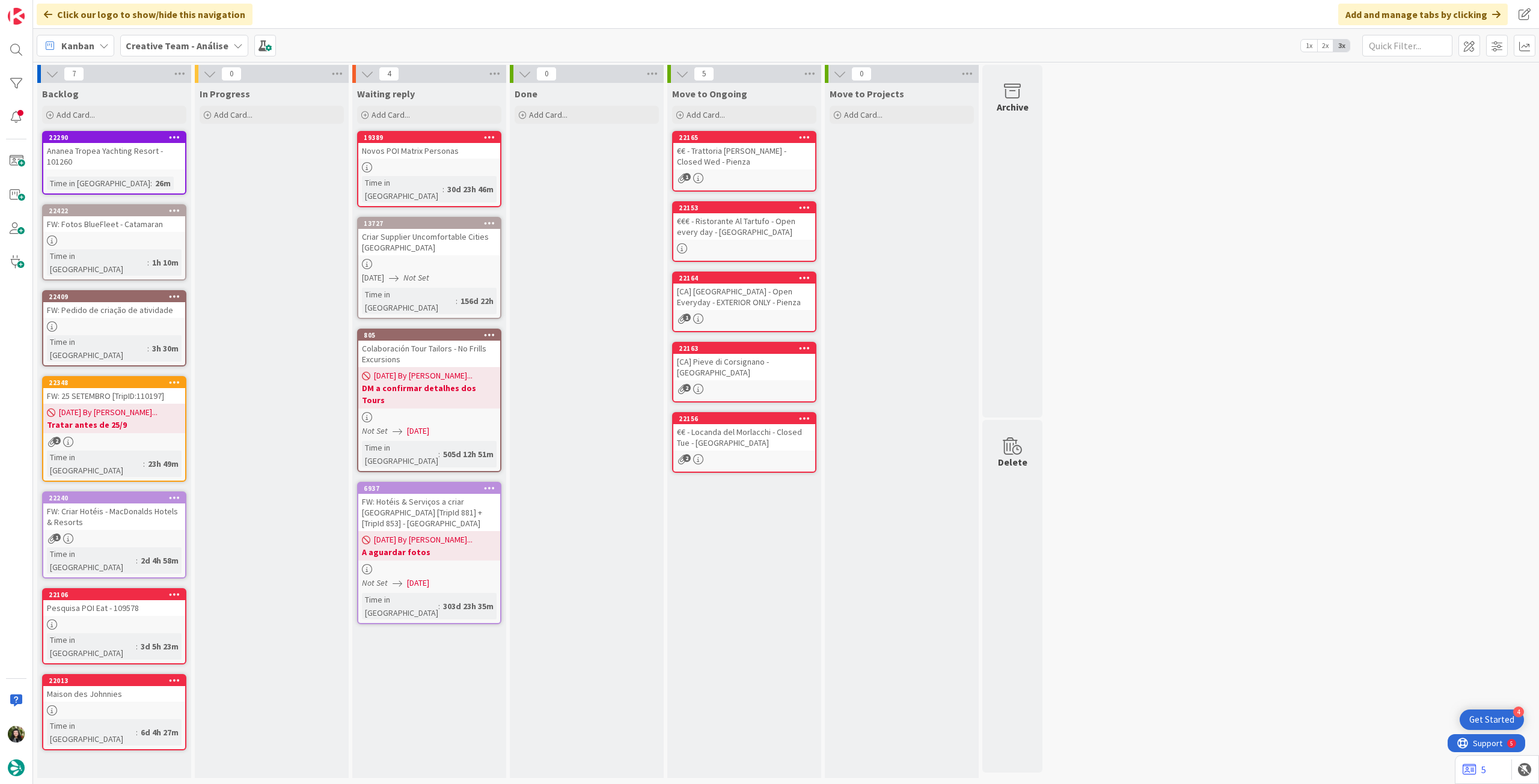
click at [181, 49] on b "Creative Team - Análise" at bounding box center [177, 46] width 103 height 12
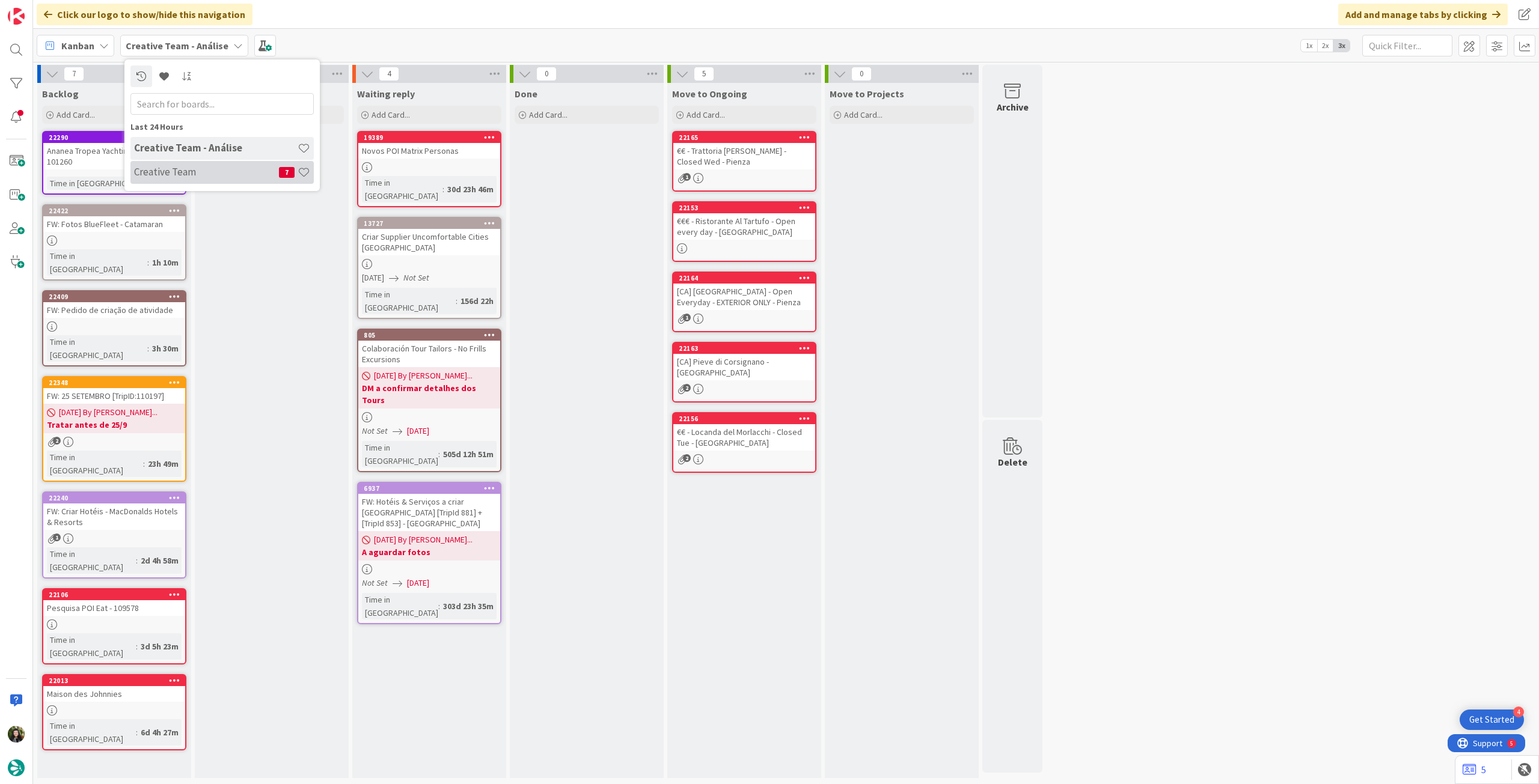
click at [166, 177] on h4 "Creative Team" at bounding box center [207, 171] width 145 height 12
